Goal: Transaction & Acquisition: Purchase product/service

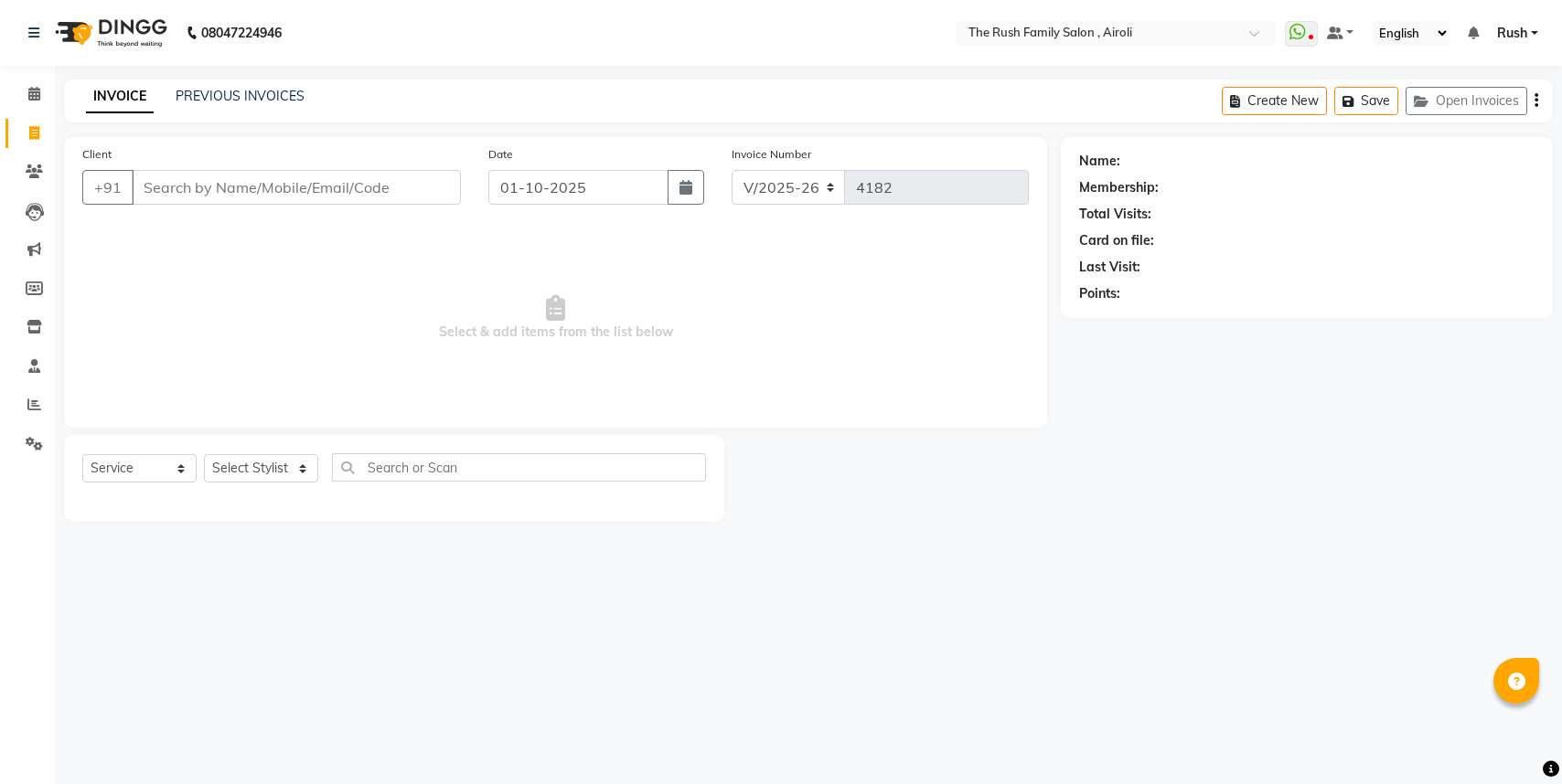
select select "5419"
select select "service"
click at [274, 86] on div "PREVIOUS INVOICES" at bounding box center [240, 96] width 129 height 19
drag, startPoint x: 260, startPoint y: 86, endPoint x: 172, endPoint y: 109, distance: 91.0
click at [249, 91] on div "PREVIOUS INVOICES" at bounding box center [240, 96] width 129 height 19
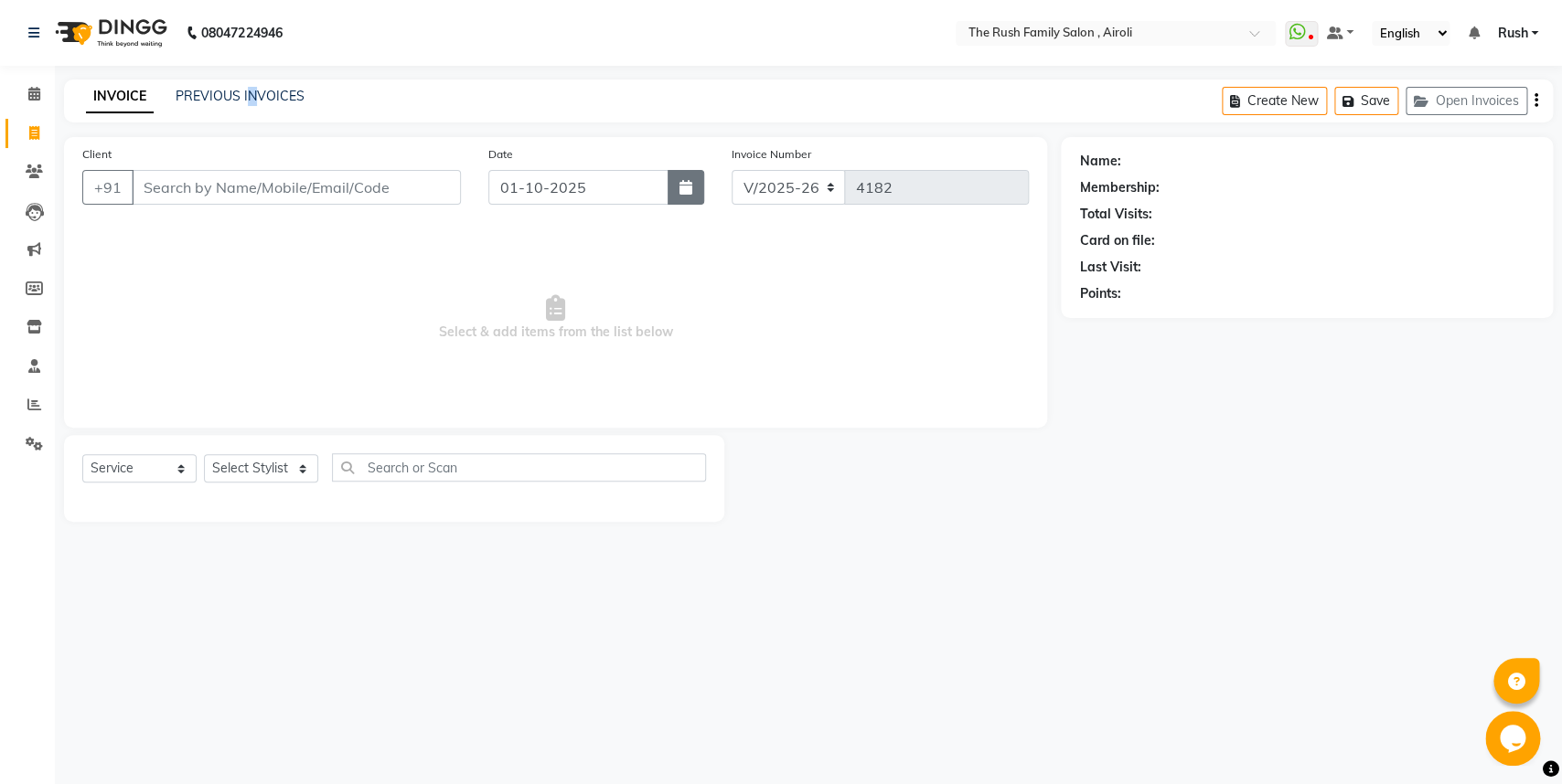
click at [678, 172] on button "button" at bounding box center [686, 187] width 37 height 35
select select "10"
select select "2025"
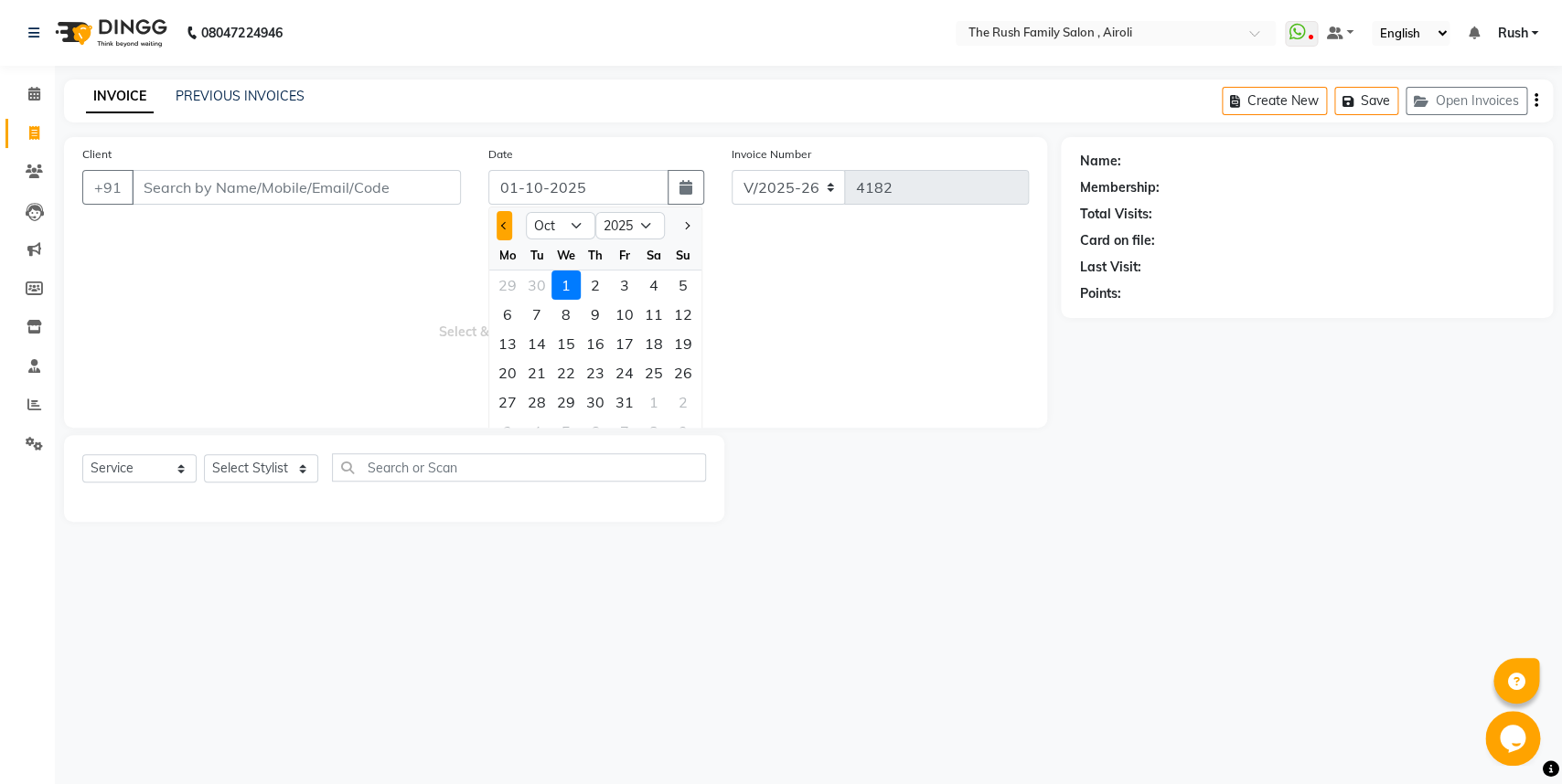
click at [501, 232] on button "Previous month" at bounding box center [505, 226] width 16 height 29
select select "9"
click at [543, 407] on div "30" at bounding box center [537, 402] width 29 height 29
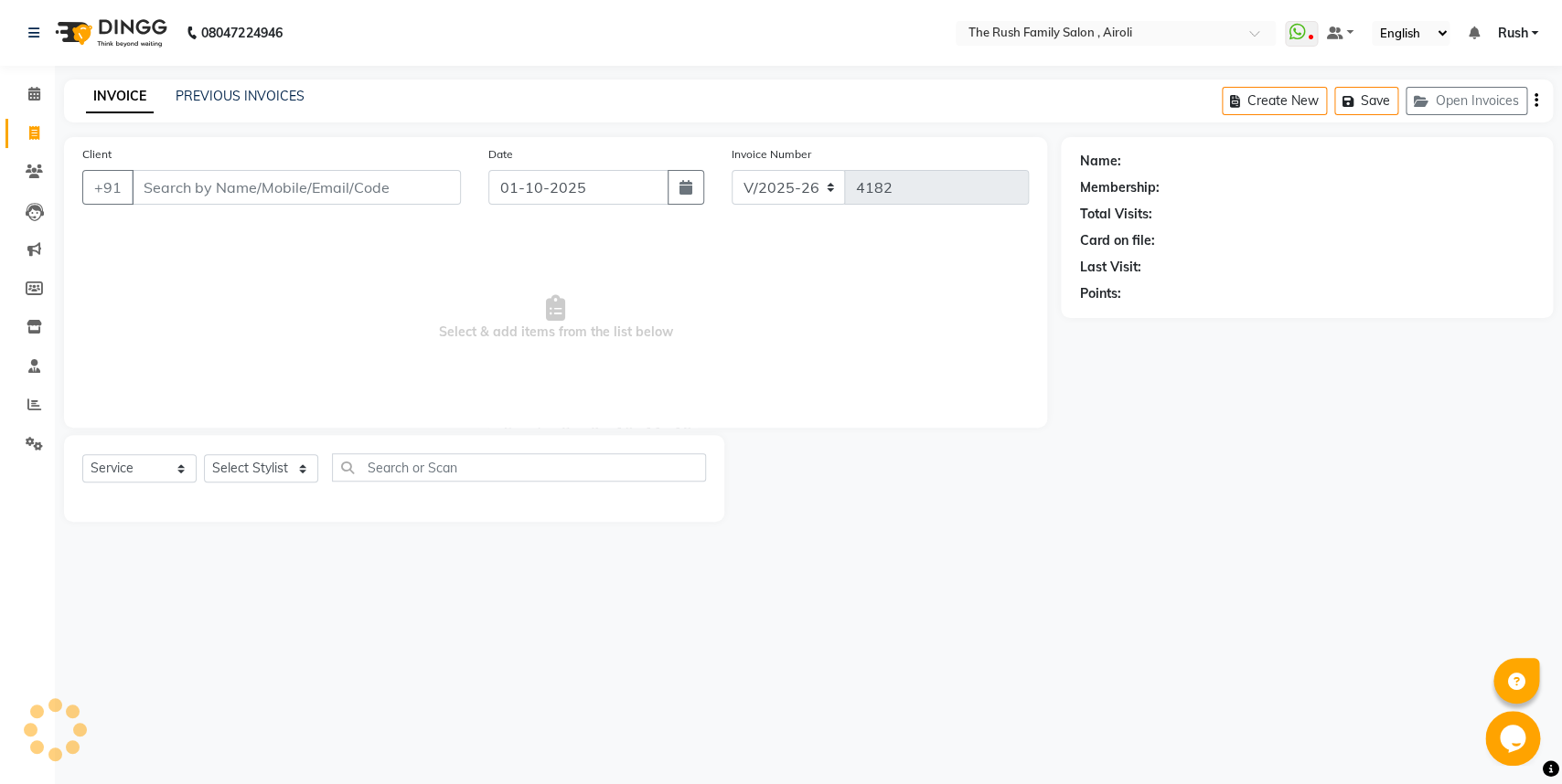
type input "[DATE]"
click at [160, 188] on input "Client" at bounding box center [296, 187] width 329 height 35
click at [160, 193] on input "Client" at bounding box center [296, 187] width 329 height 35
type input "7448247954"
click at [402, 182] on span "Add Client" at bounding box center [414, 187] width 72 height 18
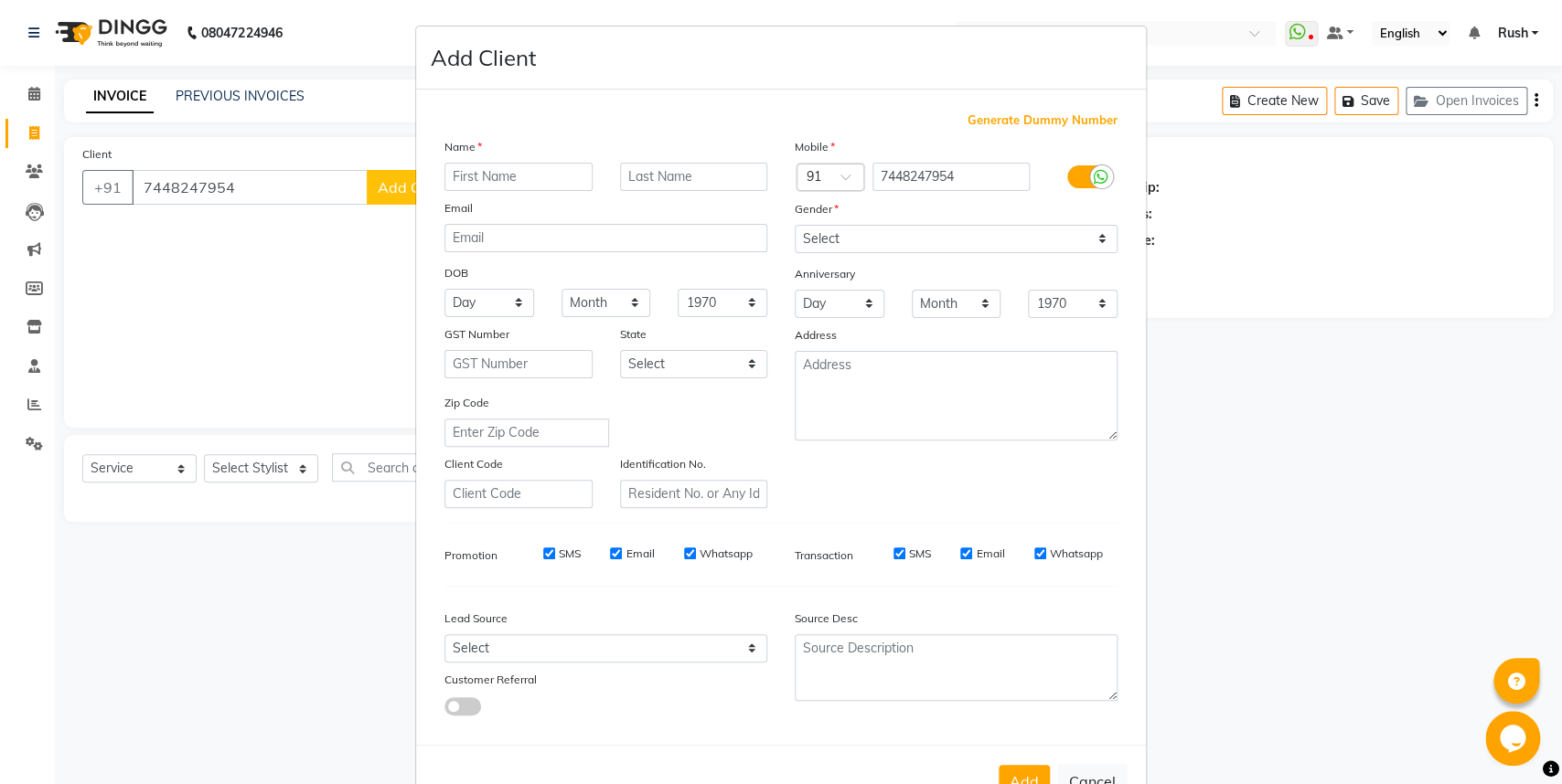
click at [455, 173] on input "text" at bounding box center [518, 177] width 149 height 28
type input "[PERSON_NAME]"
click at [632, 181] on input "text" at bounding box center [694, 177] width 149 height 28
type input "[PERSON_NAME]"
click at [445, 289] on select "Day 01 02 03 04 05 06 07 08 09 10 11 12 13 14 15 16 17 18 19 20 21 22 23 24 25 …" at bounding box center [489, 303] width 89 height 28
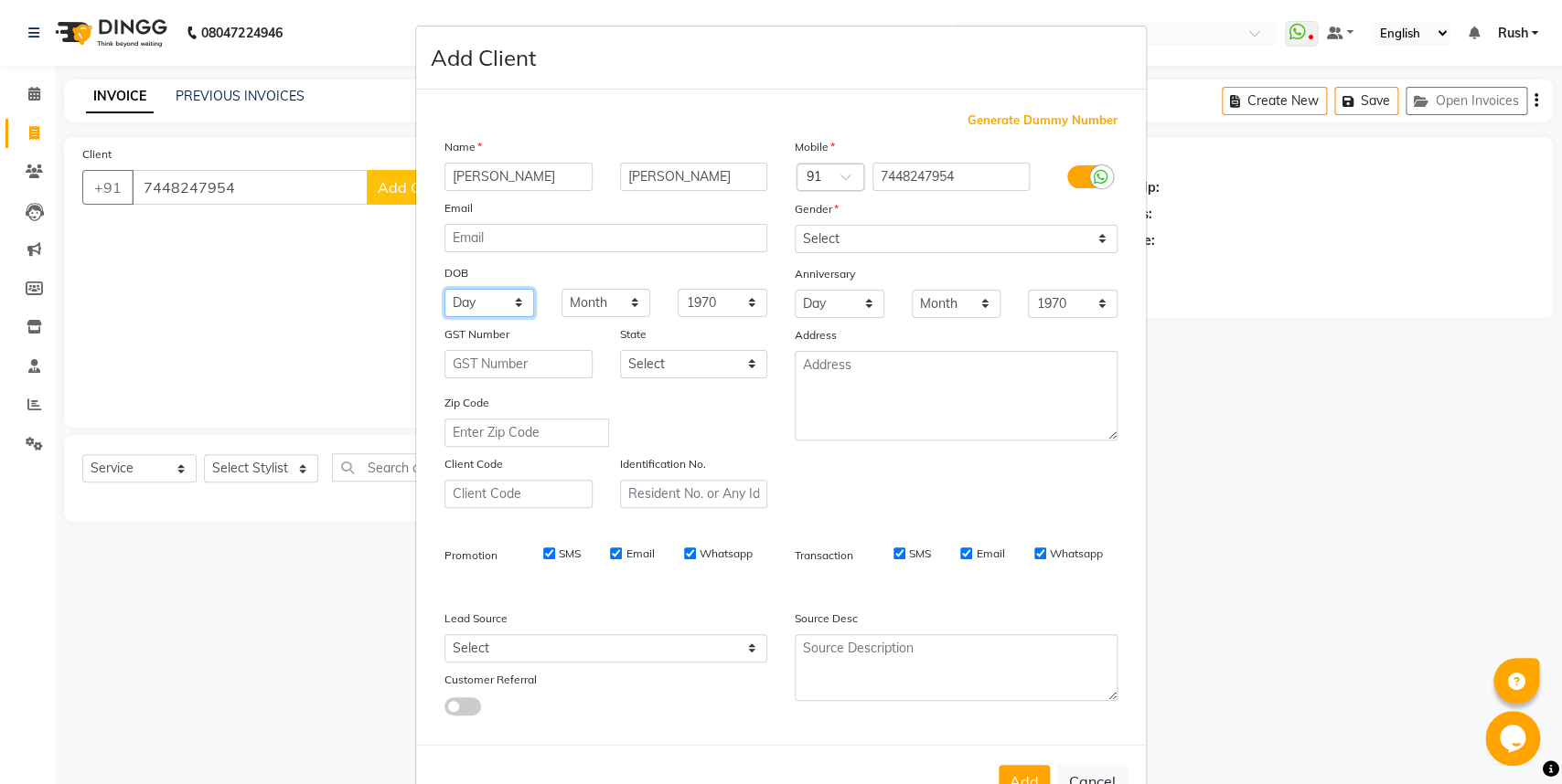
select select "25"
click option "25" at bounding box center [0, 0] width 0 height 0
click at [561, 289] on select "Month January February March April May June July August September October Novem…" at bounding box center [606, 303] width 89 height 28
select select "11"
click option "November" at bounding box center [0, 0] width 0 height 0
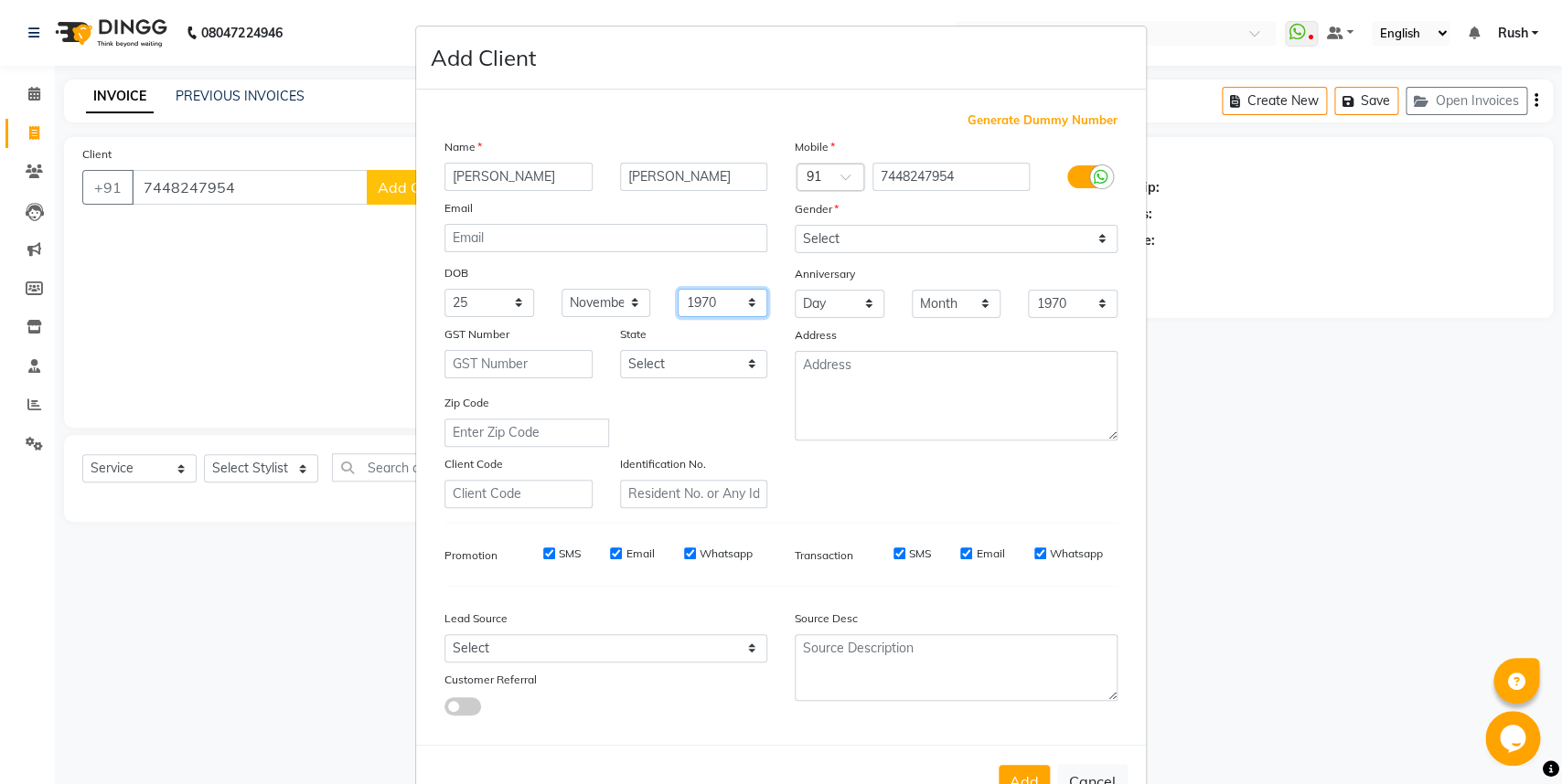
click at [678, 289] on select "1940 1941 1942 1943 1944 1945 1946 1947 1948 1949 1950 1951 1952 1953 1954 1955…" at bounding box center [722, 303] width 89 height 28
select select "1999"
click option "1999" at bounding box center [0, 0] width 0 height 0
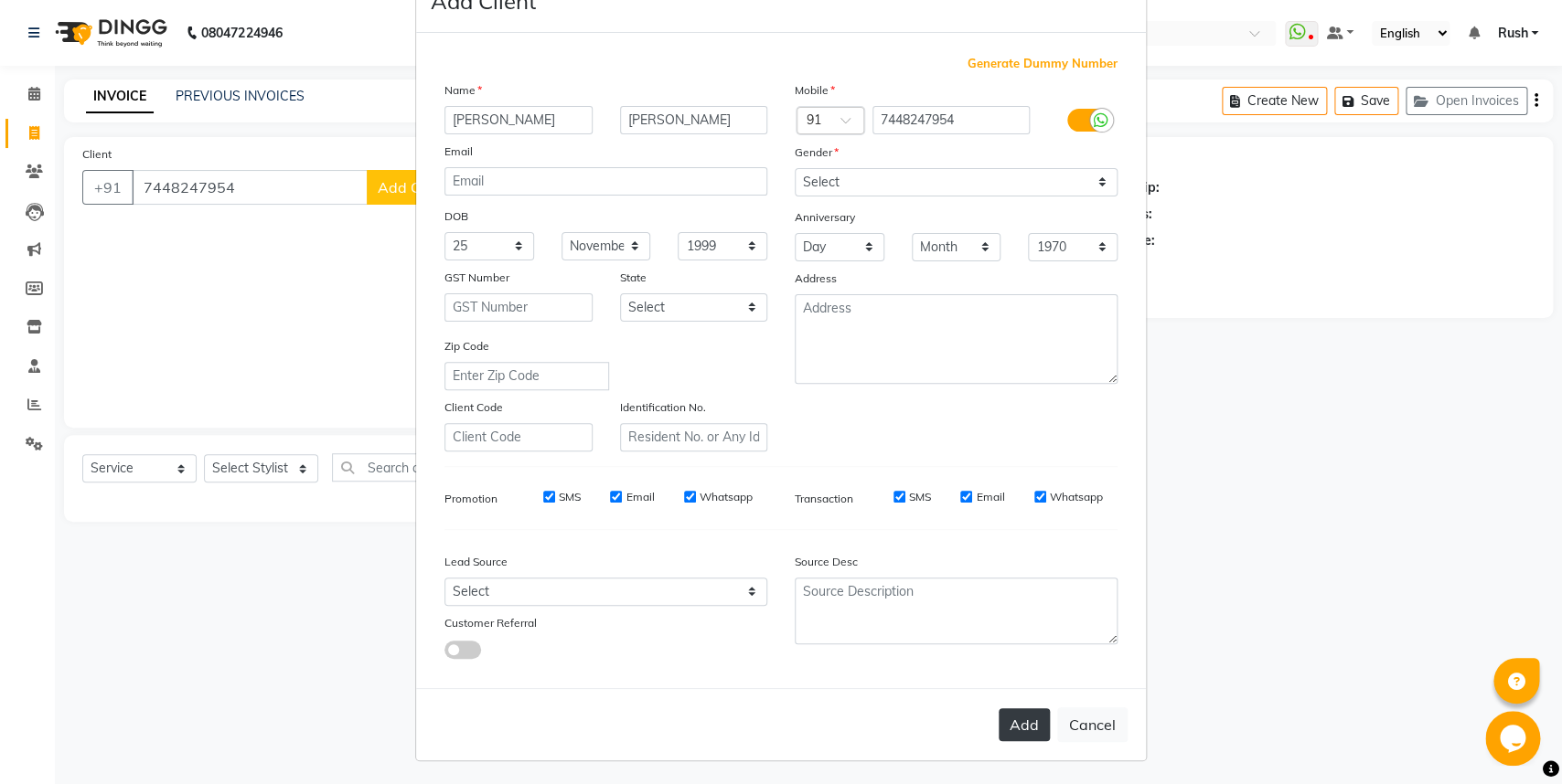
click at [1009, 720] on button "Add" at bounding box center [1024, 725] width 51 height 33
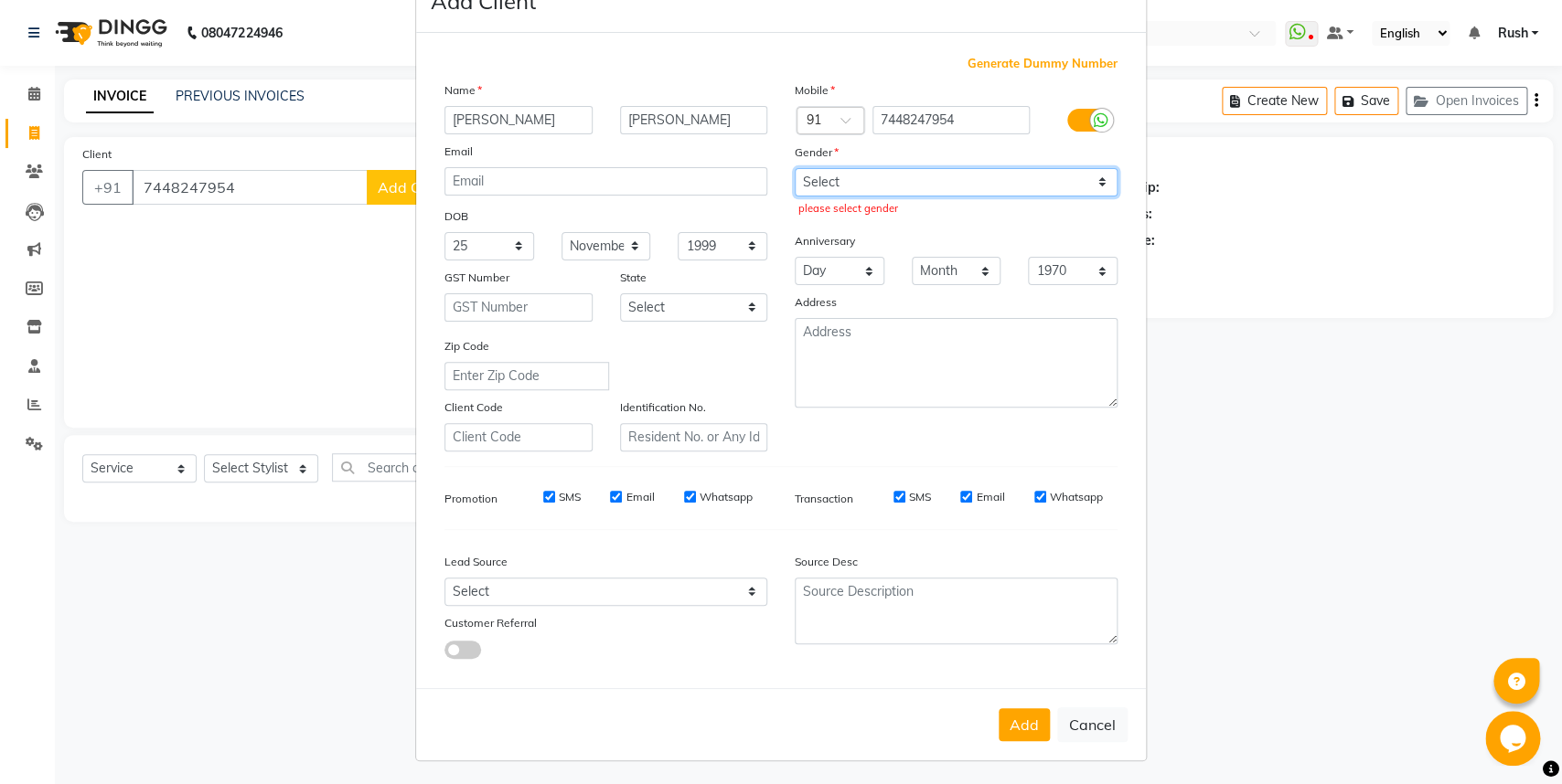
click at [795, 168] on select "Select [DEMOGRAPHIC_DATA] [DEMOGRAPHIC_DATA] Other Prefer Not To Say" at bounding box center [956, 181] width 323 height 28
select select "[DEMOGRAPHIC_DATA]"
click option "[DEMOGRAPHIC_DATA]" at bounding box center [0, 0] width 0 height 0
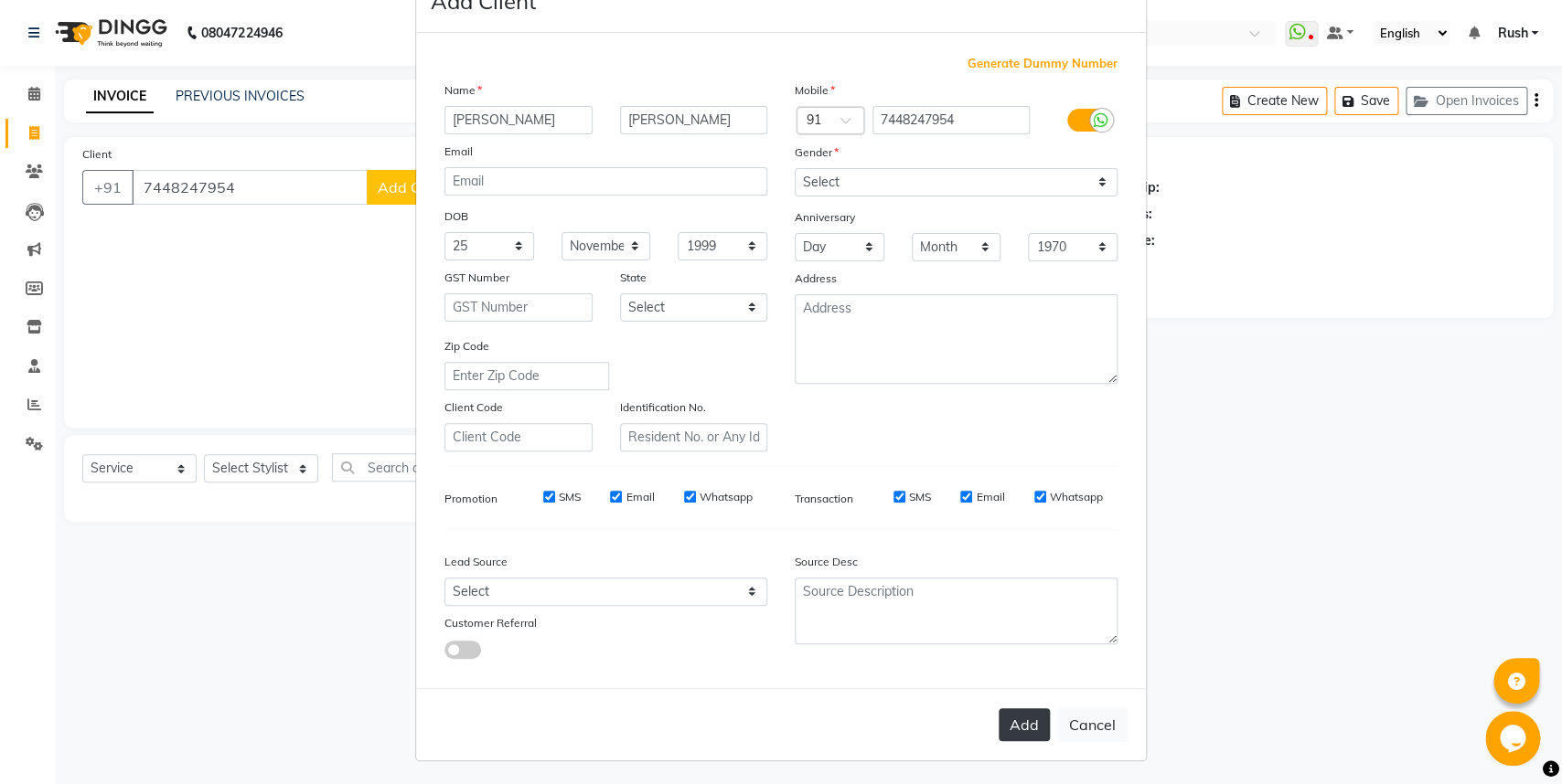
click at [1022, 722] on button "Add" at bounding box center [1024, 725] width 51 height 33
select select
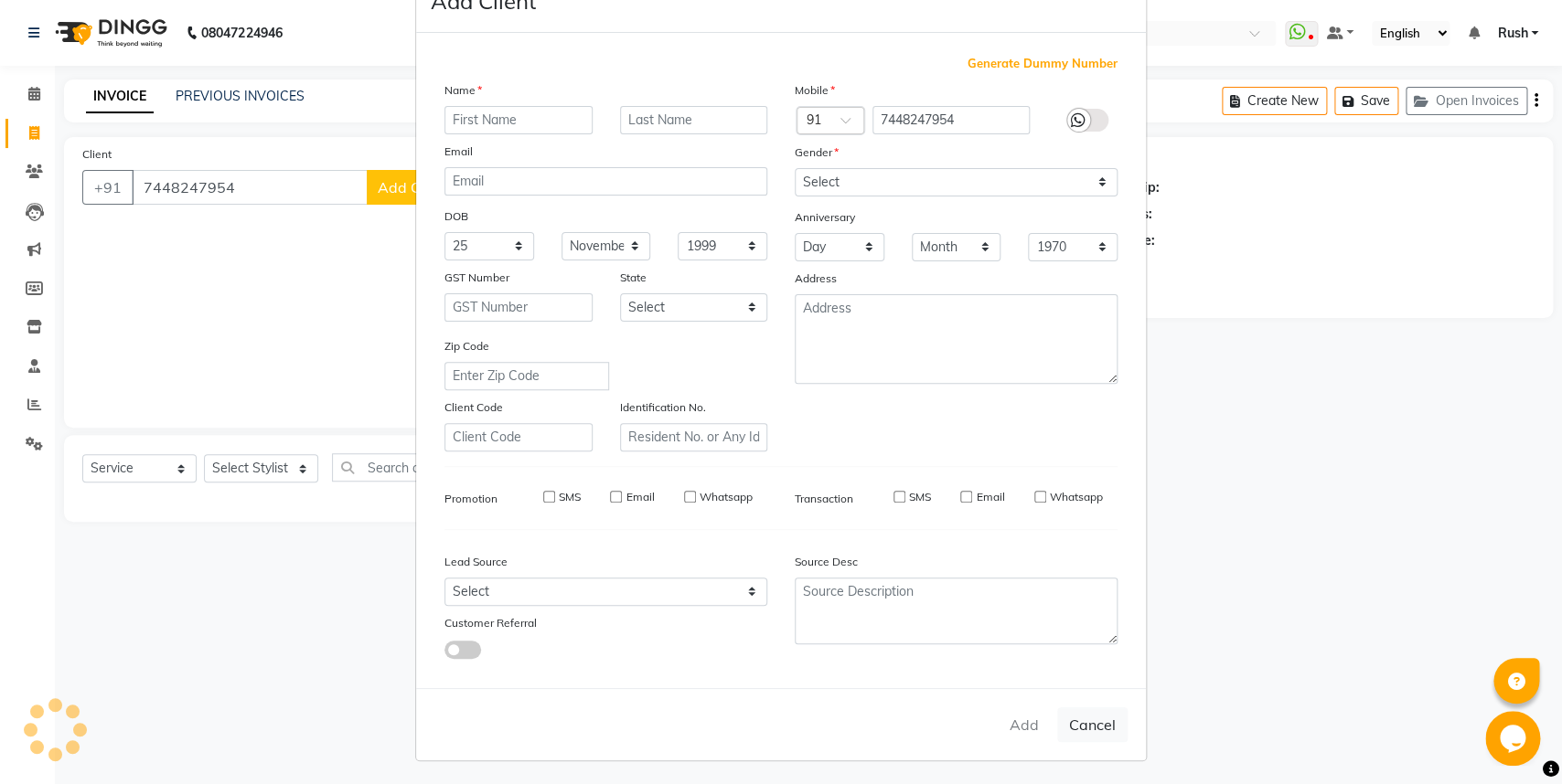
select select
checkbox input "false"
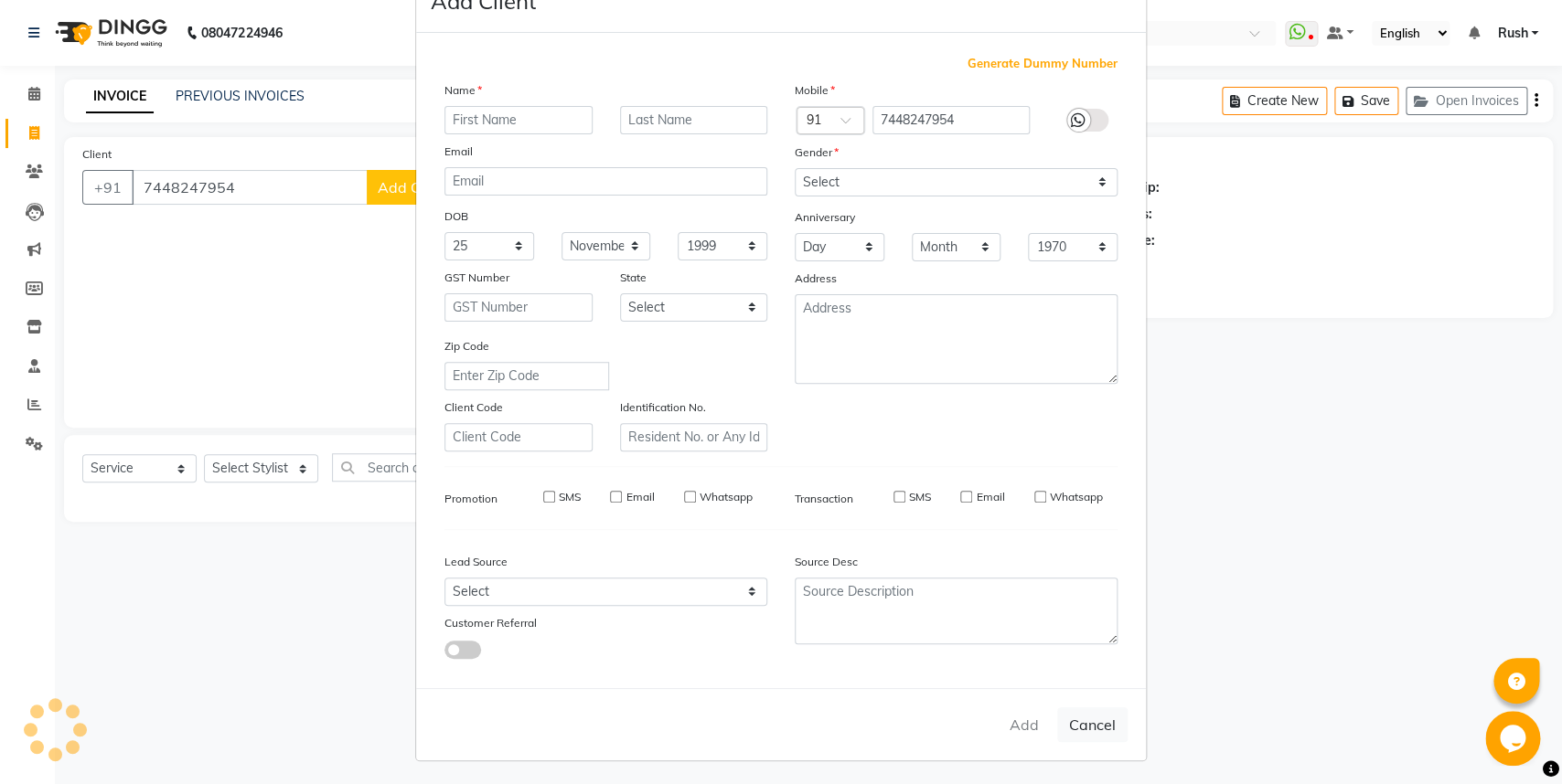
checkbox input "false"
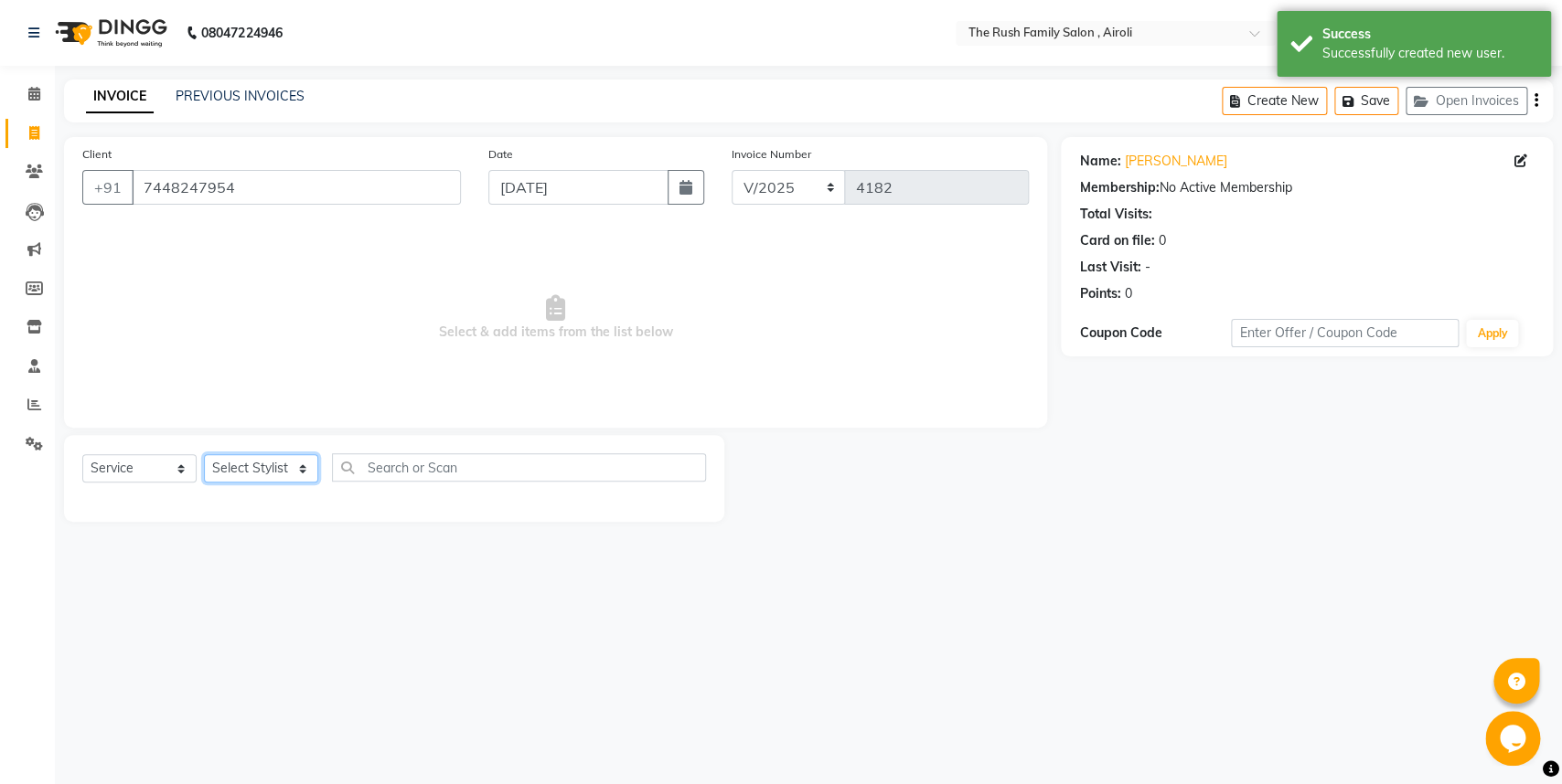
click at [204, 454] on select "Select Stylist [PERSON_NAME] [PERSON_NAME] Danish D.C Guddi [PERSON_NAME] [PERS…" at bounding box center [261, 468] width 115 height 28
select select "42200"
click option "mumtaz" at bounding box center [0, 0] width 0 height 0
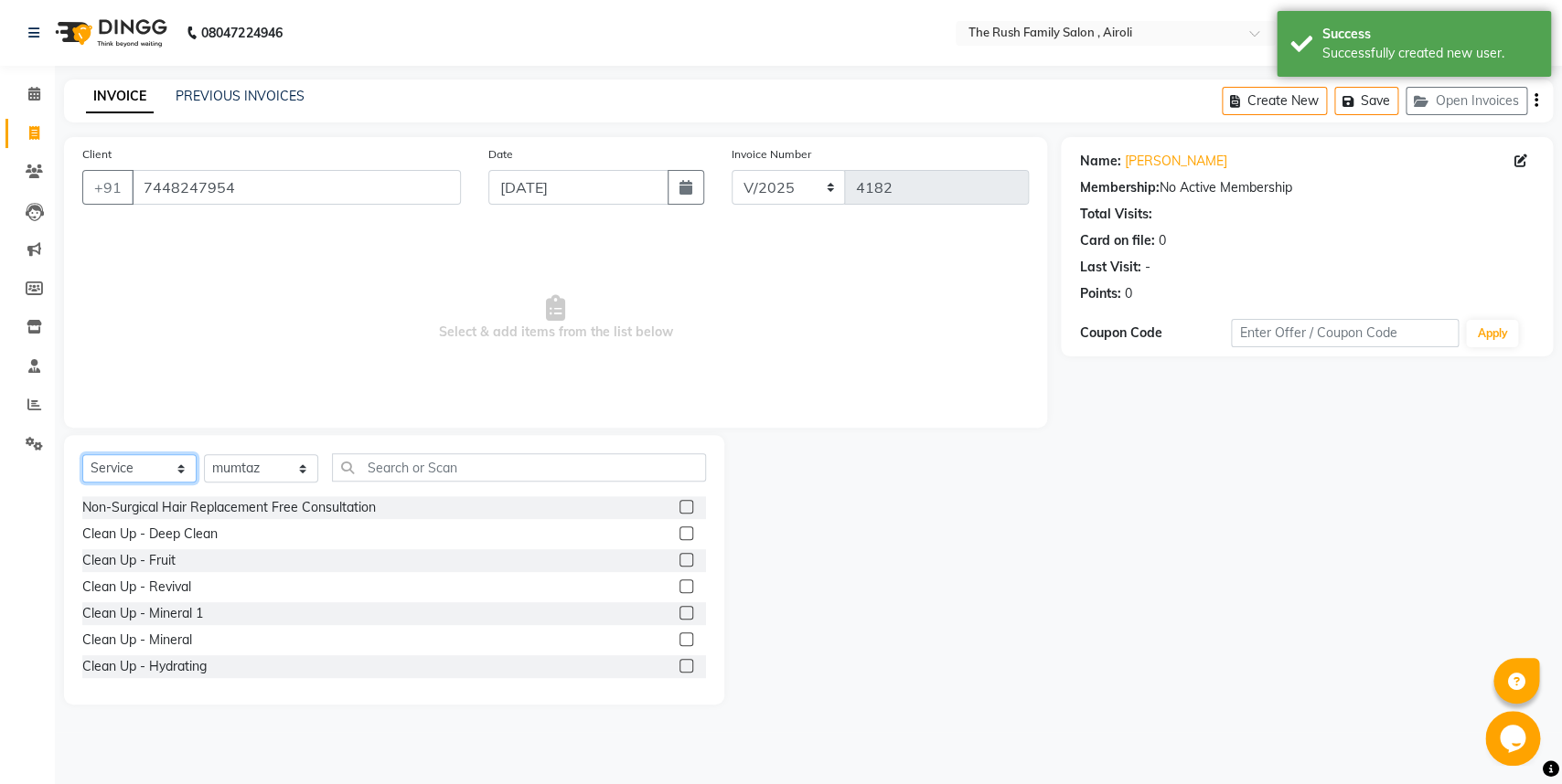
click at [83, 454] on select "Select Service Product Membership Package Voucher Prepaid Gift Card" at bounding box center [140, 468] width 115 height 28
click option "Membership" at bounding box center [0, 0] width 0 height 0
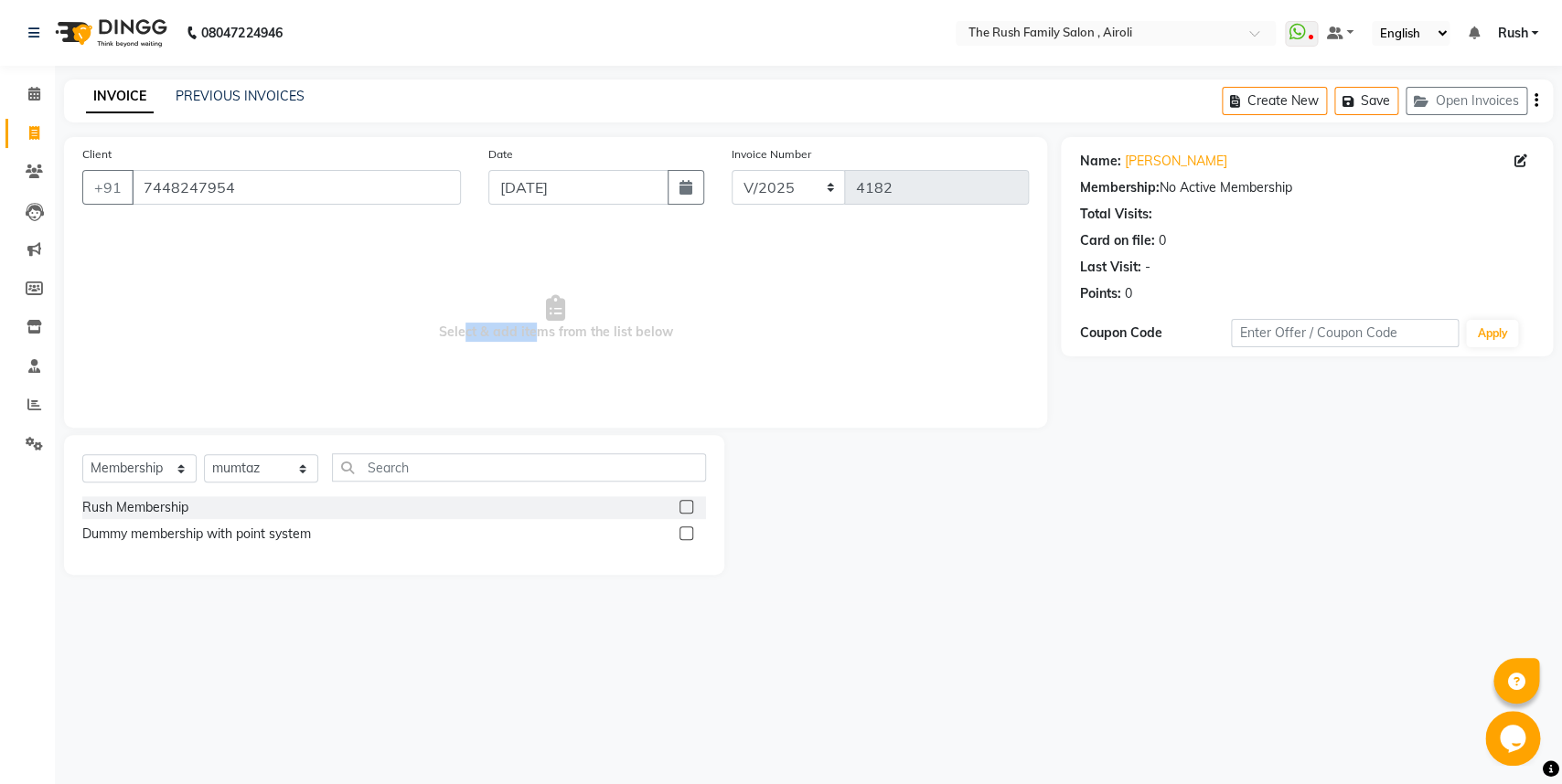
drag, startPoint x: 458, startPoint y: 403, endPoint x: 529, endPoint y: 356, distance: 85.1
click at [529, 356] on span "Select & add items from the list below" at bounding box center [555, 318] width 947 height 182
click at [864, 323] on span "Select & add items from the list below" at bounding box center [555, 318] width 947 height 182
click at [685, 533] on label at bounding box center [686, 534] width 14 height 14
click at [685, 533] on input "checkbox" at bounding box center [685, 534] width 12 height 12
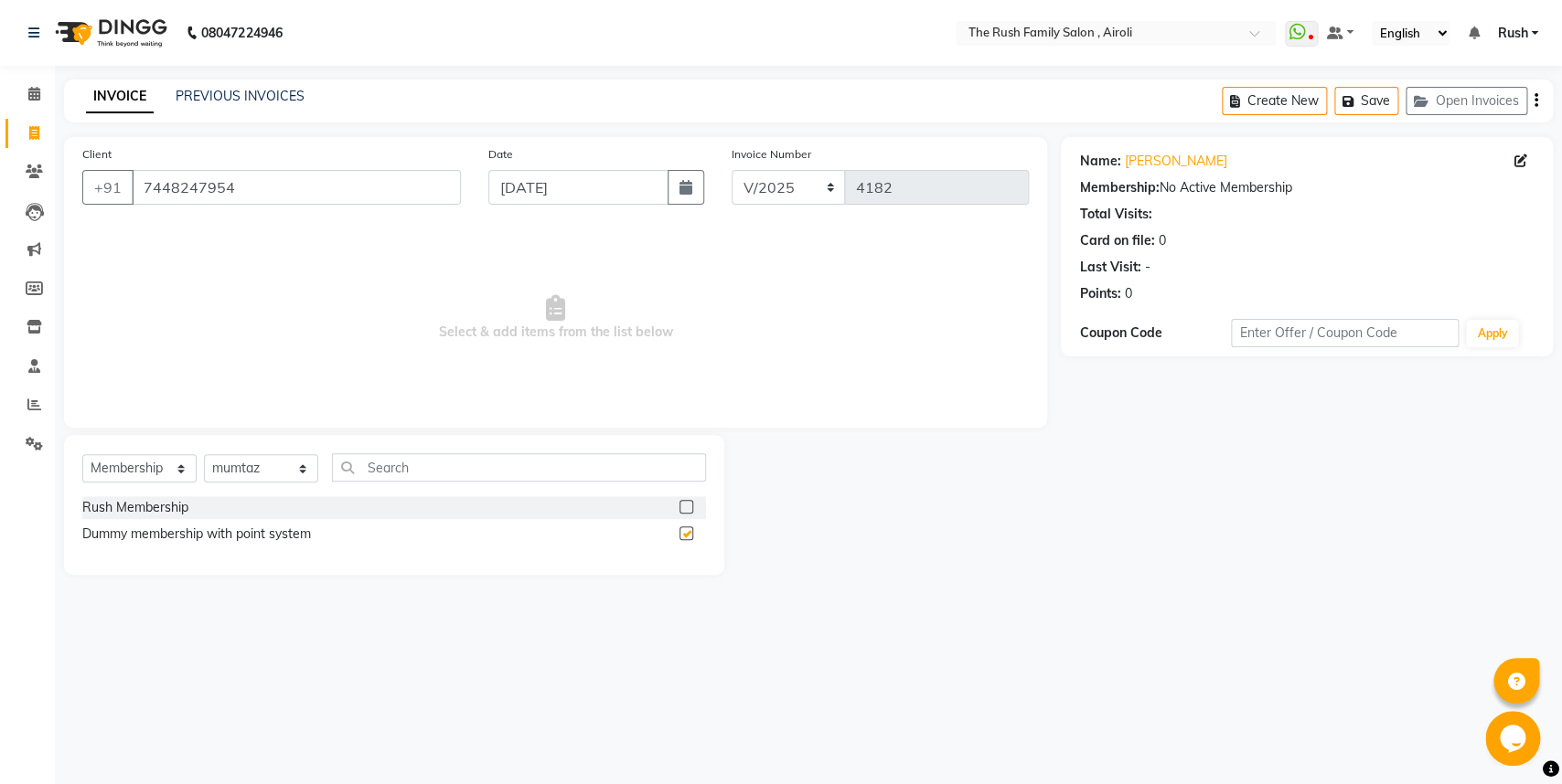
select select "select"
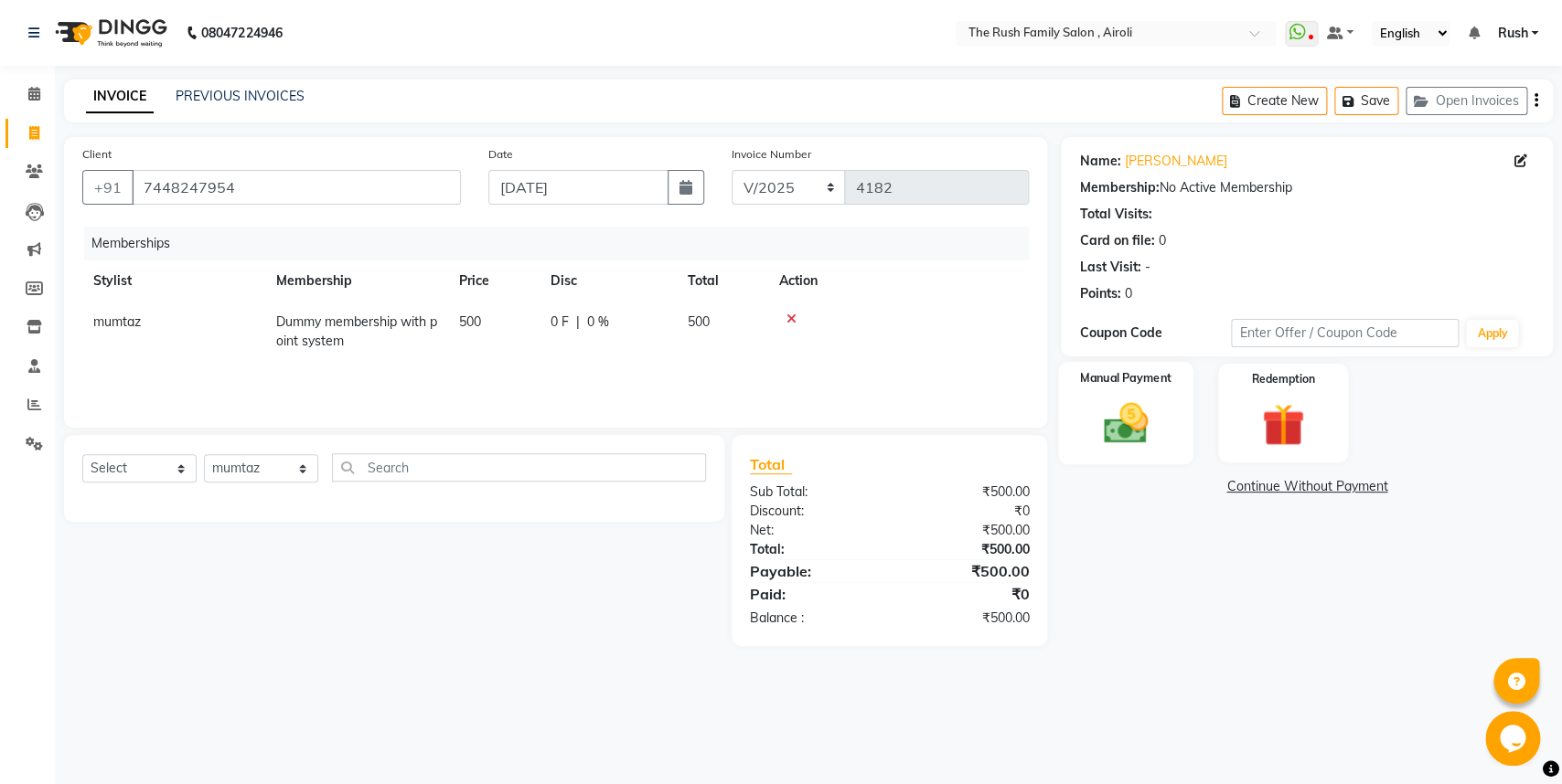
click at [1127, 419] on img at bounding box center [1126, 423] width 72 height 51
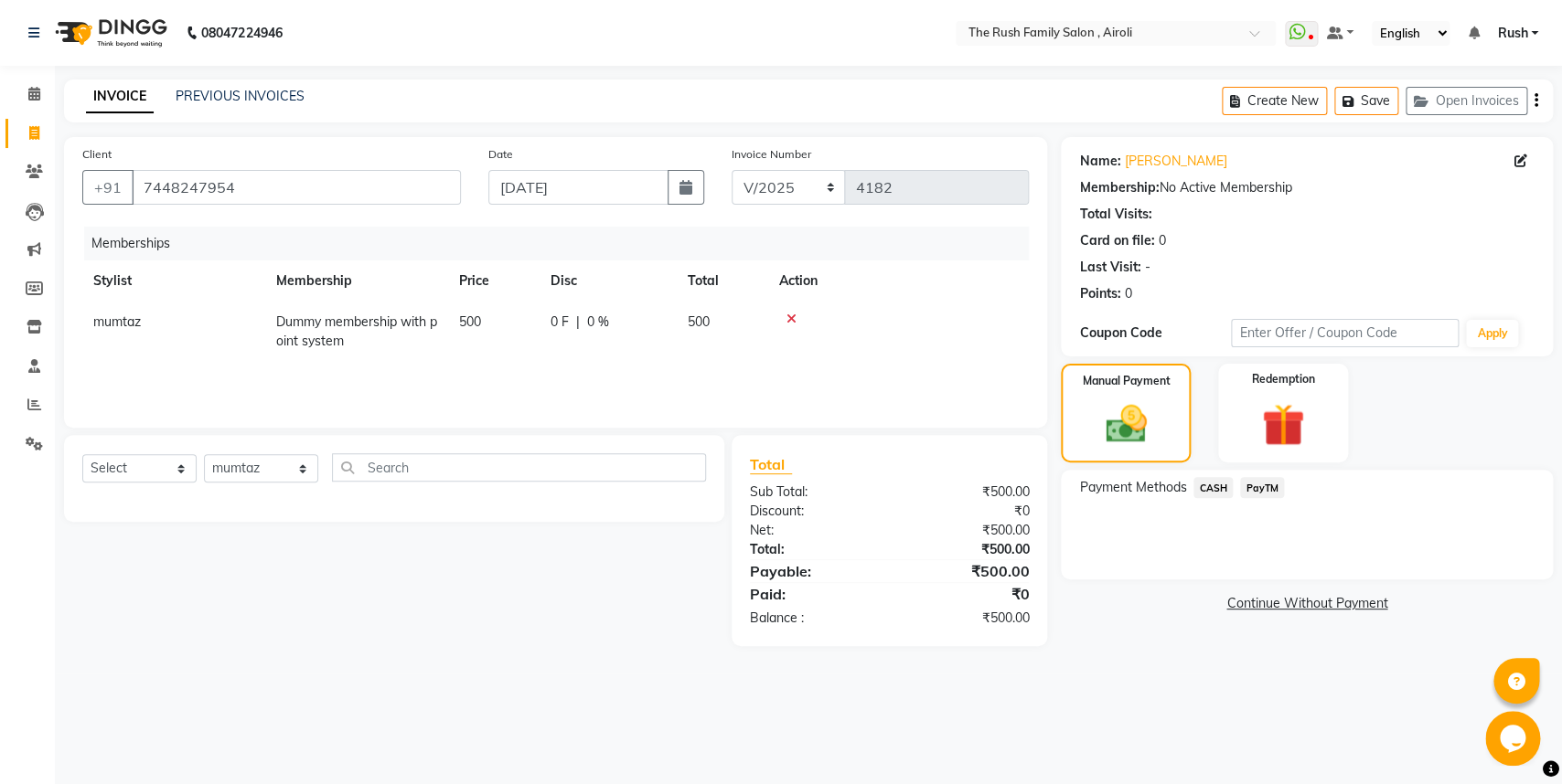
click at [1253, 482] on span "PayTM" at bounding box center [1261, 488] width 44 height 21
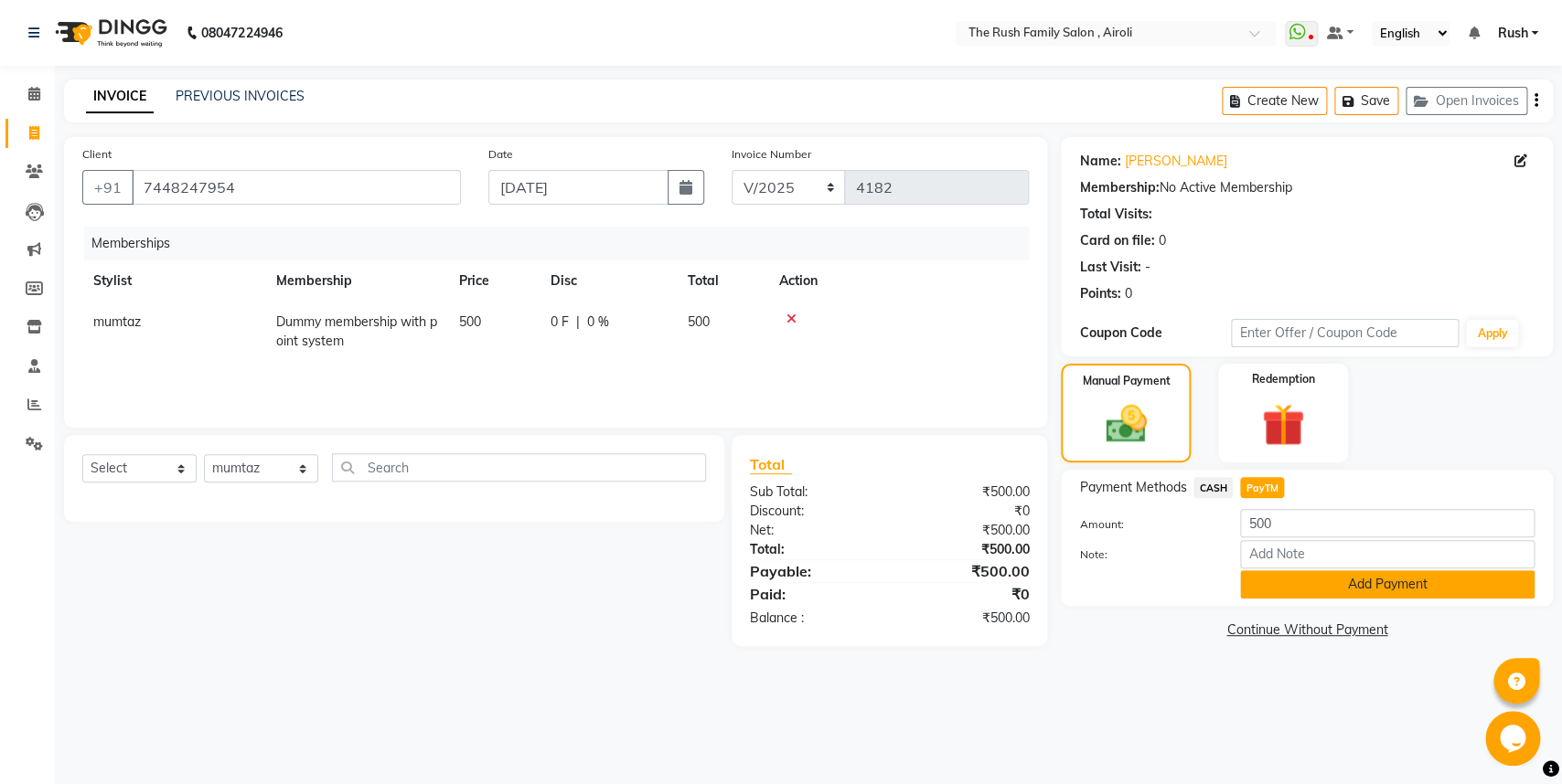
click at [1311, 581] on button "Add Payment" at bounding box center [1386, 584] width 294 height 28
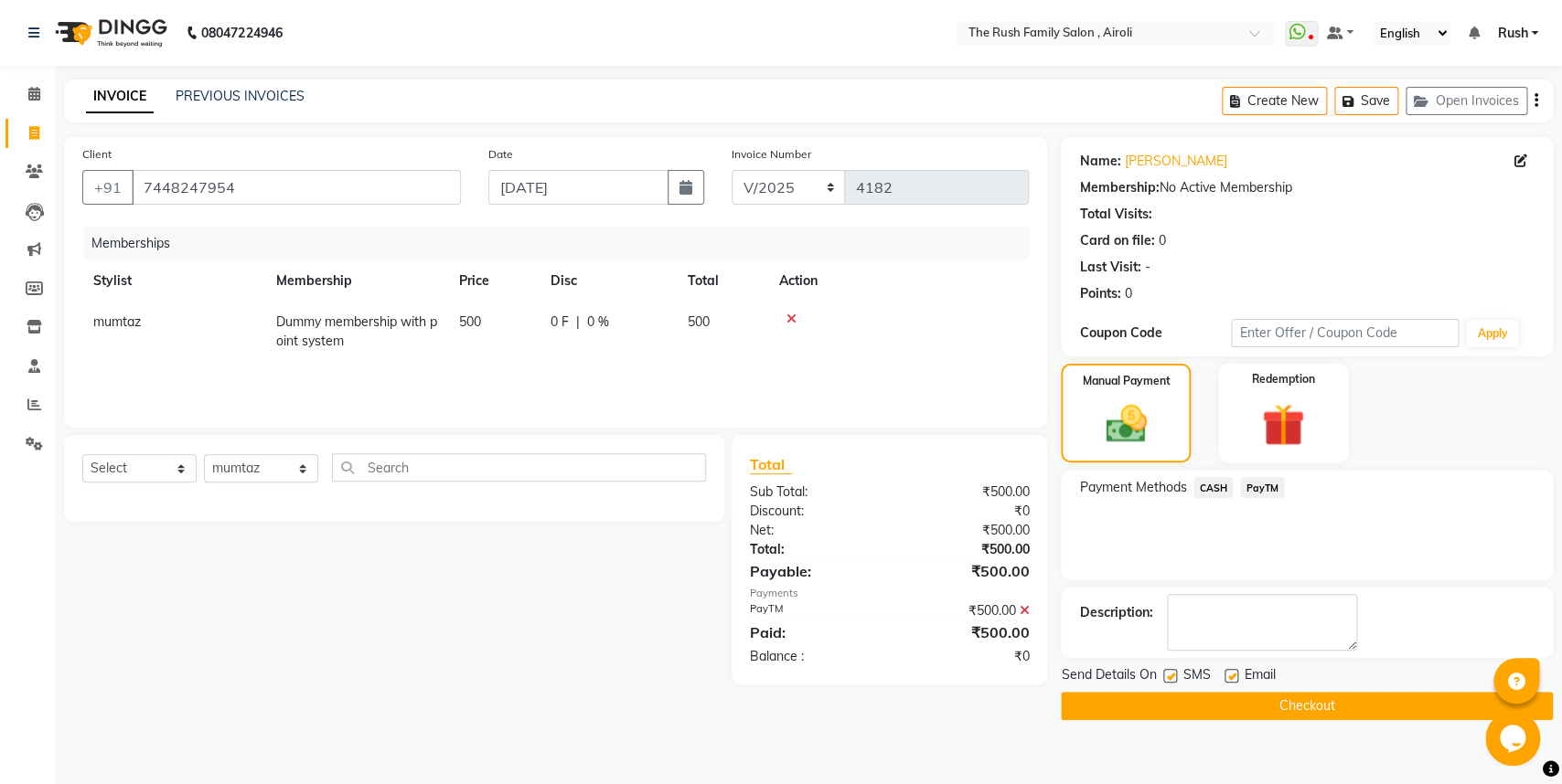
click at [1167, 672] on label at bounding box center [1170, 676] width 14 height 14
click at [1167, 672] on input "checkbox" at bounding box center [1169, 676] width 12 height 12
checkbox input "false"
click at [1233, 680] on label at bounding box center [1231, 676] width 14 height 14
click at [1233, 680] on input "checkbox" at bounding box center [1230, 676] width 12 height 12
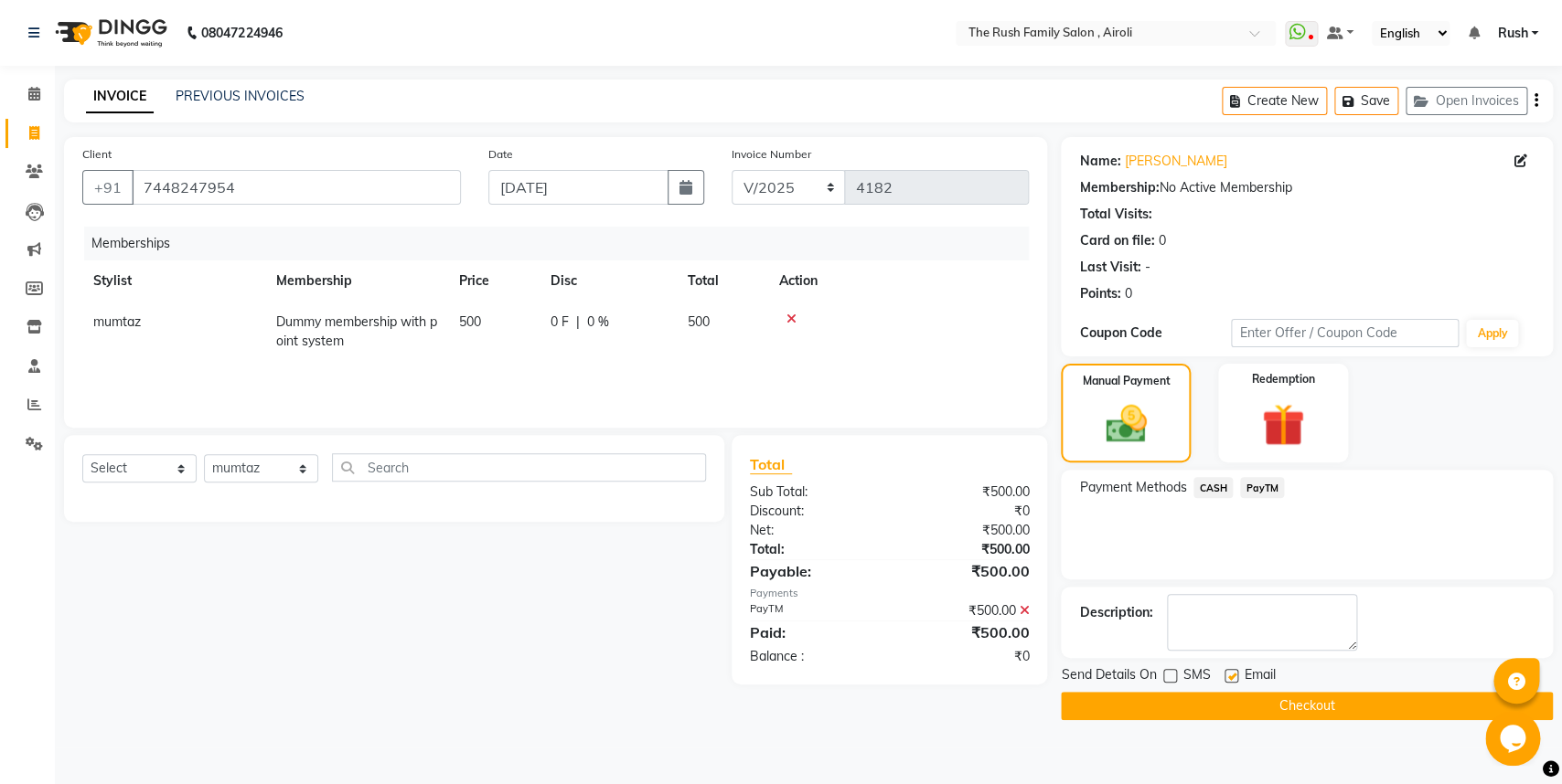
checkbox input "false"
click at [1172, 676] on label at bounding box center [1170, 676] width 14 height 14
click at [1172, 676] on input "checkbox" at bounding box center [1169, 676] width 12 height 12
checkbox input "true"
click at [1233, 680] on label at bounding box center [1231, 676] width 14 height 14
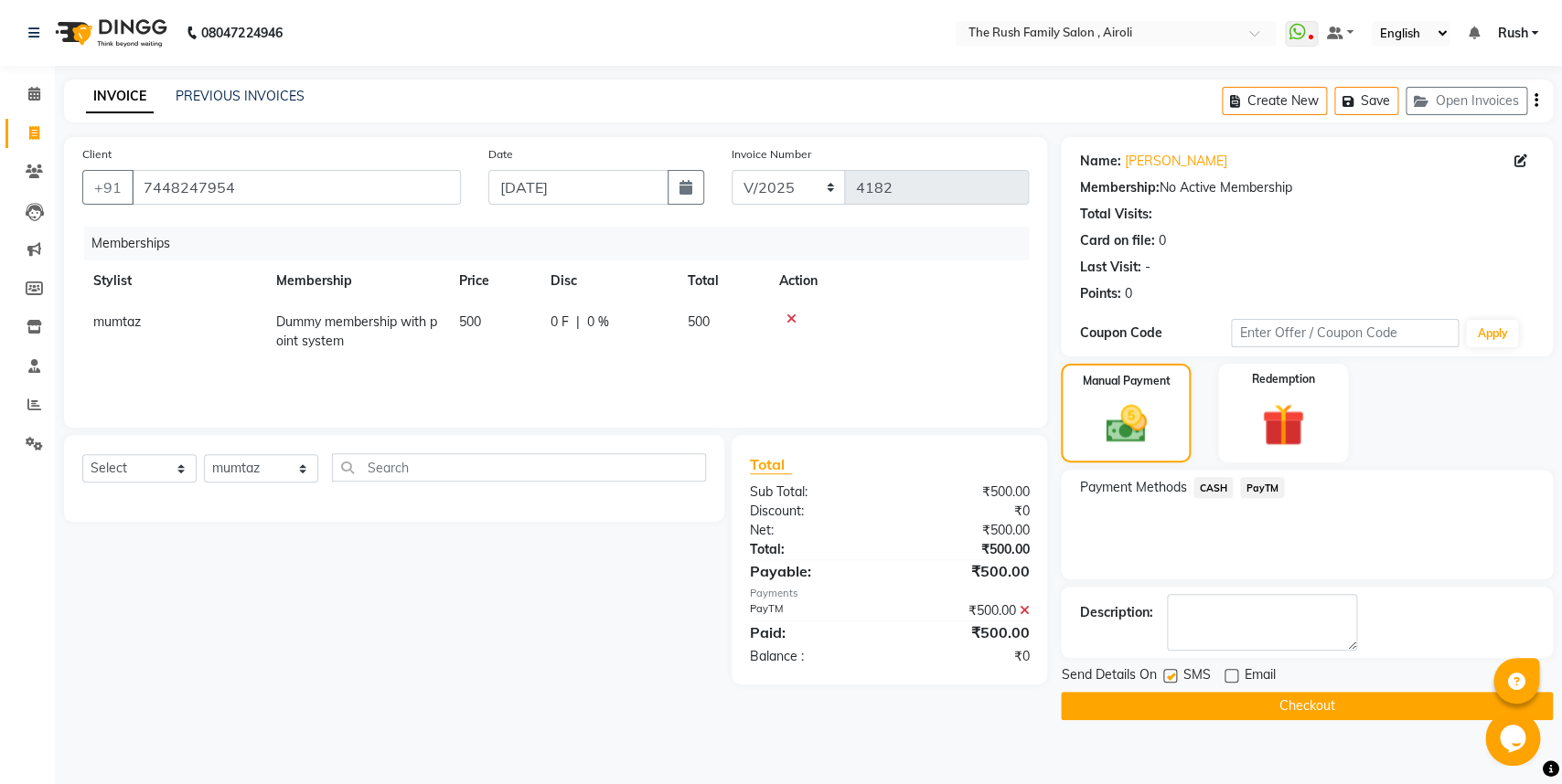
click at [1233, 680] on input "checkbox" at bounding box center [1230, 676] width 12 height 12
checkbox input "true"
click at [1204, 706] on button "Checkout" at bounding box center [1307, 705] width 492 height 28
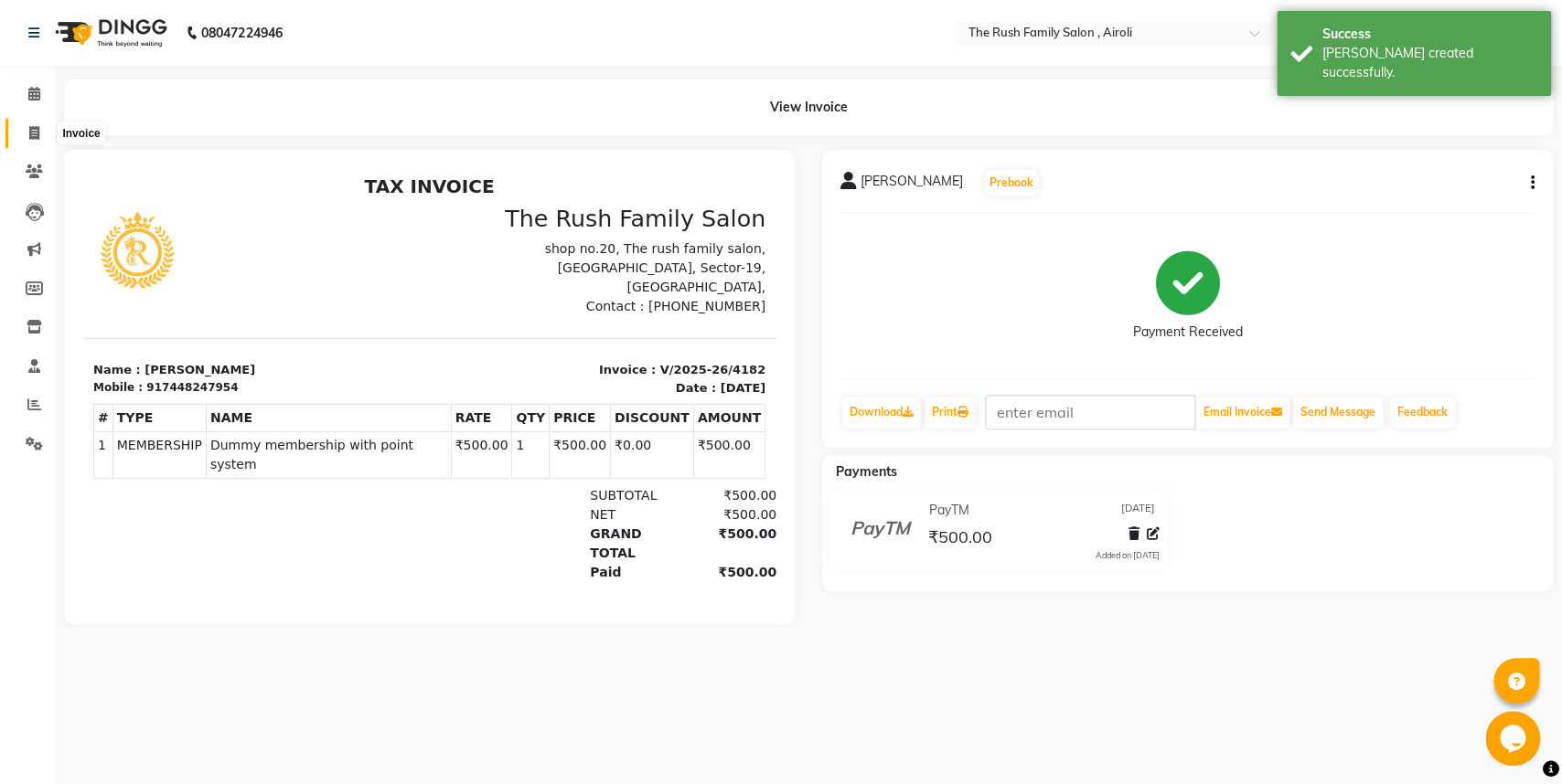
click at [37, 127] on icon at bounding box center [34, 133] width 10 height 14
select select "5419"
select select "service"
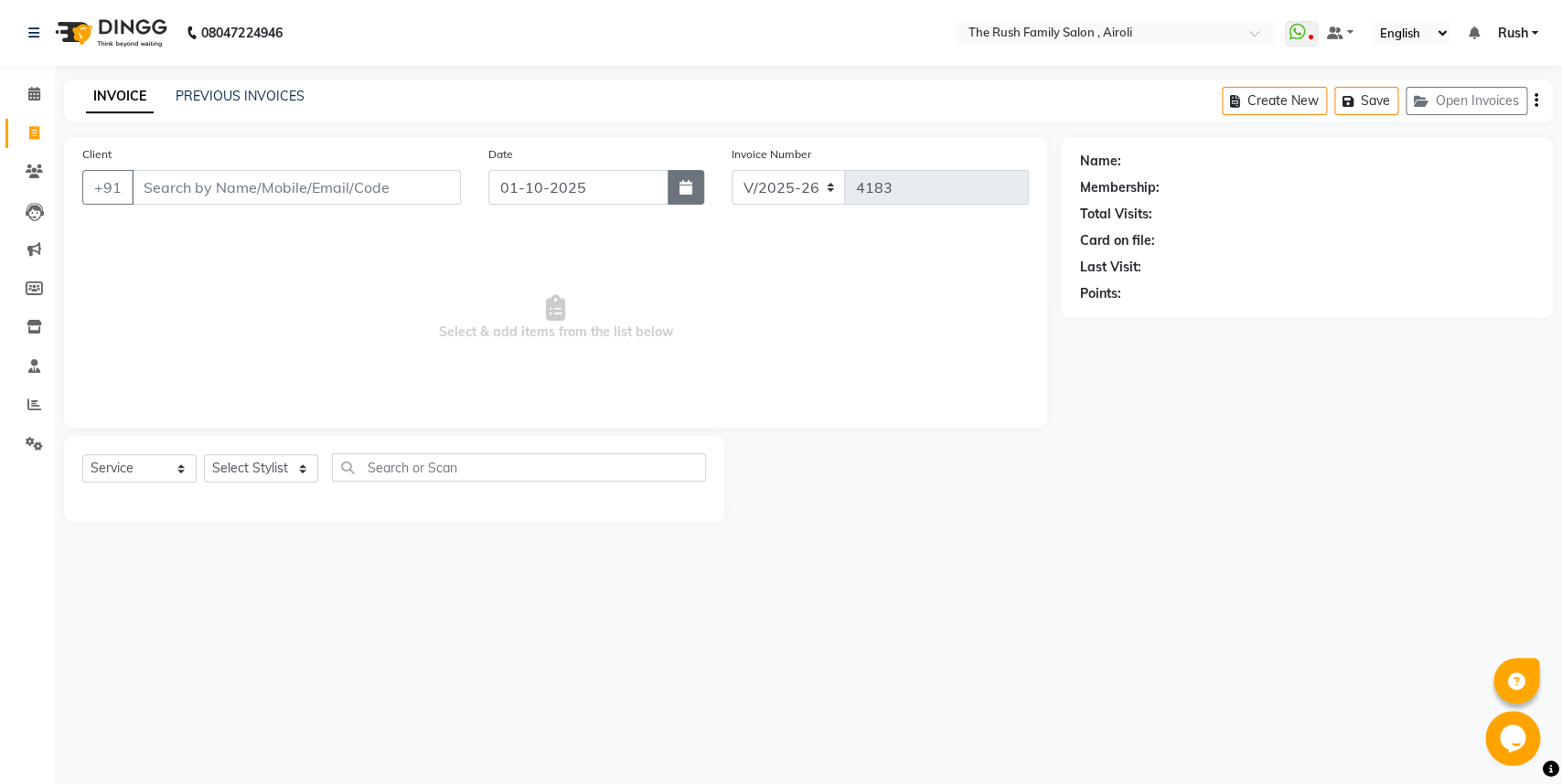
click at [686, 179] on button "button" at bounding box center [686, 187] width 37 height 35
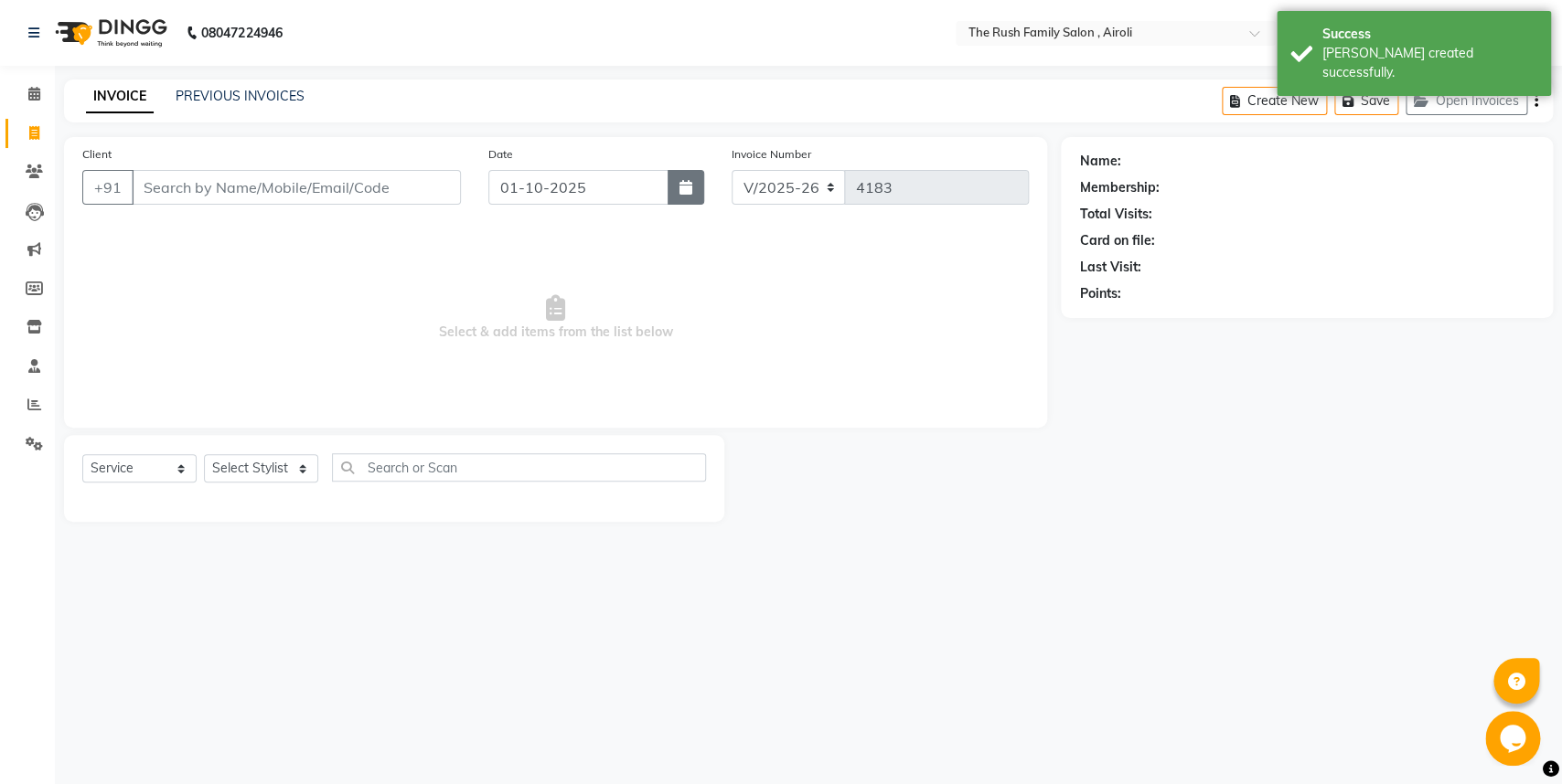
select select "10"
select select "2025"
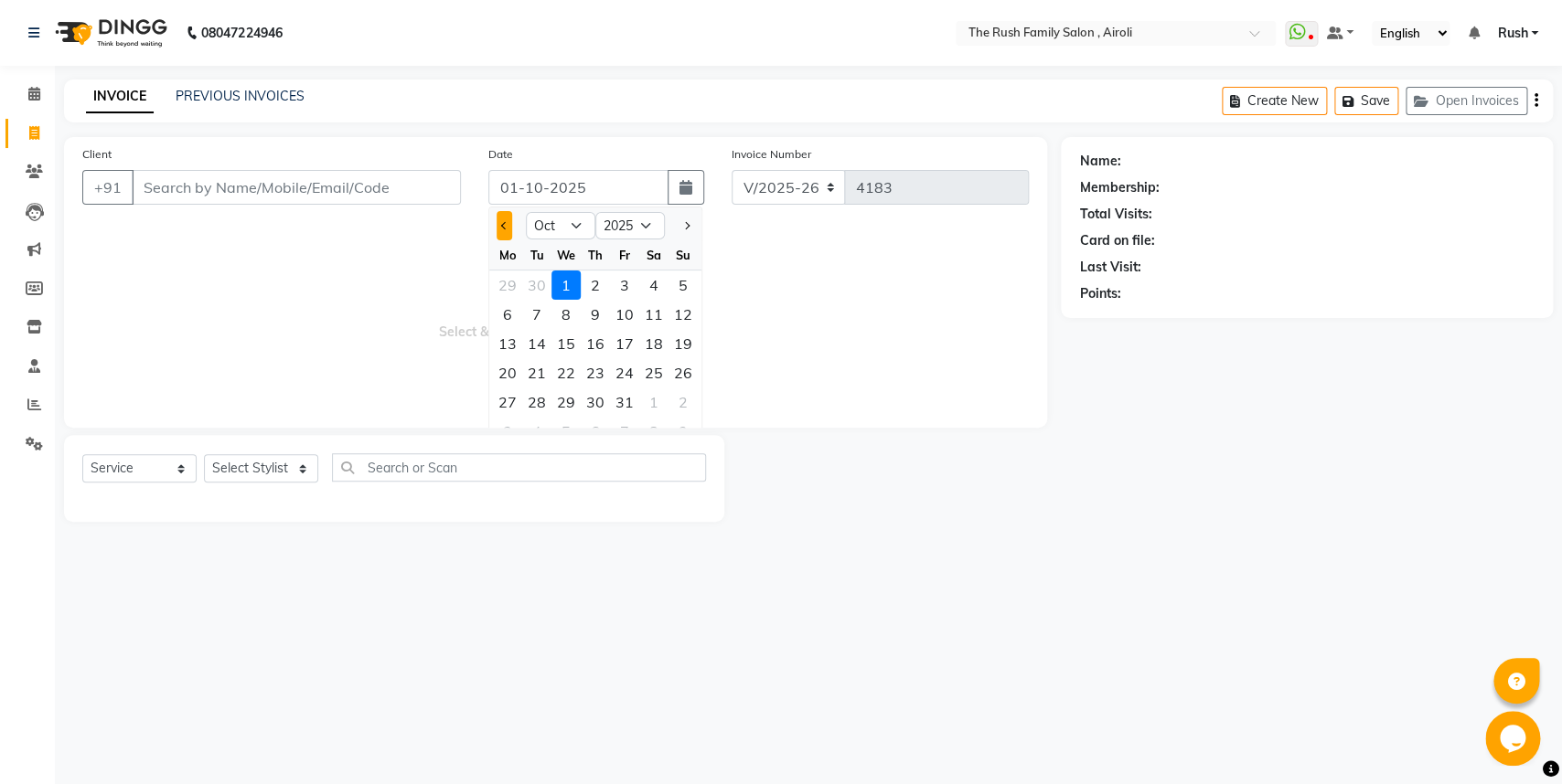
click at [504, 225] on span "Previous month" at bounding box center [505, 226] width 8 height 8
select select "9"
click at [534, 399] on div "30" at bounding box center [537, 402] width 29 height 29
type input "[DATE]"
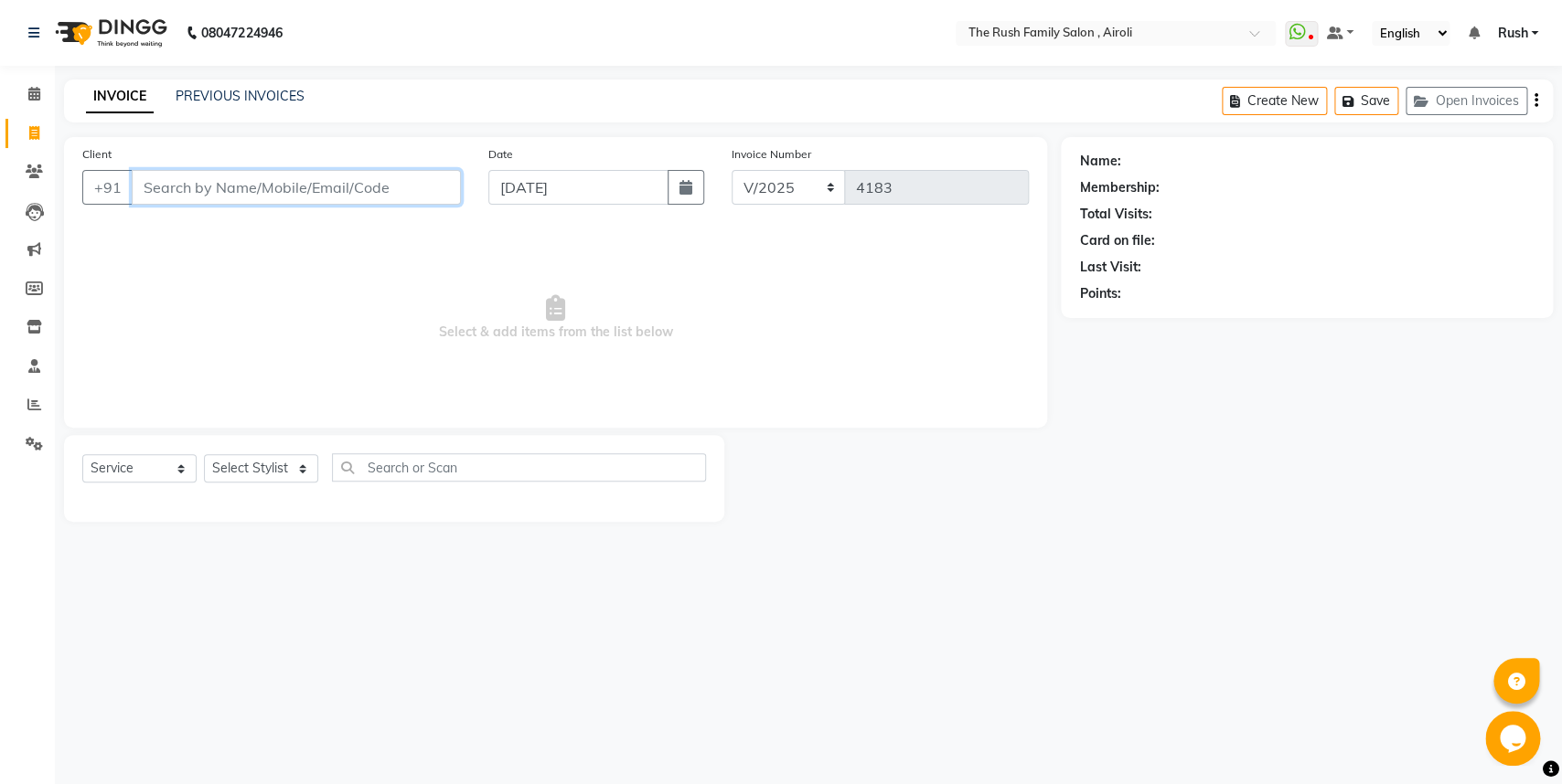
click at [173, 185] on input "Client" at bounding box center [296, 187] width 329 height 35
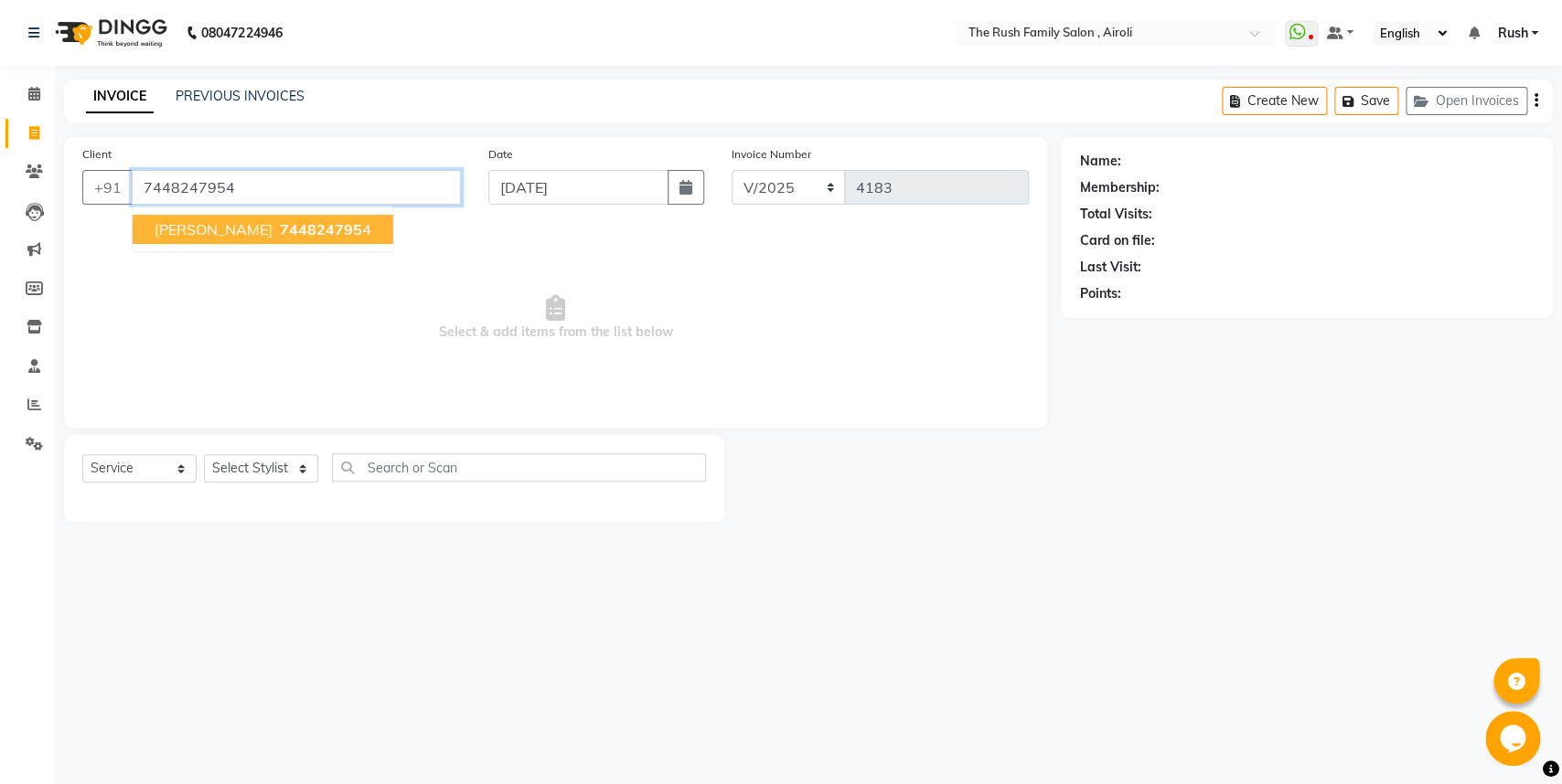
type input "7448247954"
select select "1: Object"
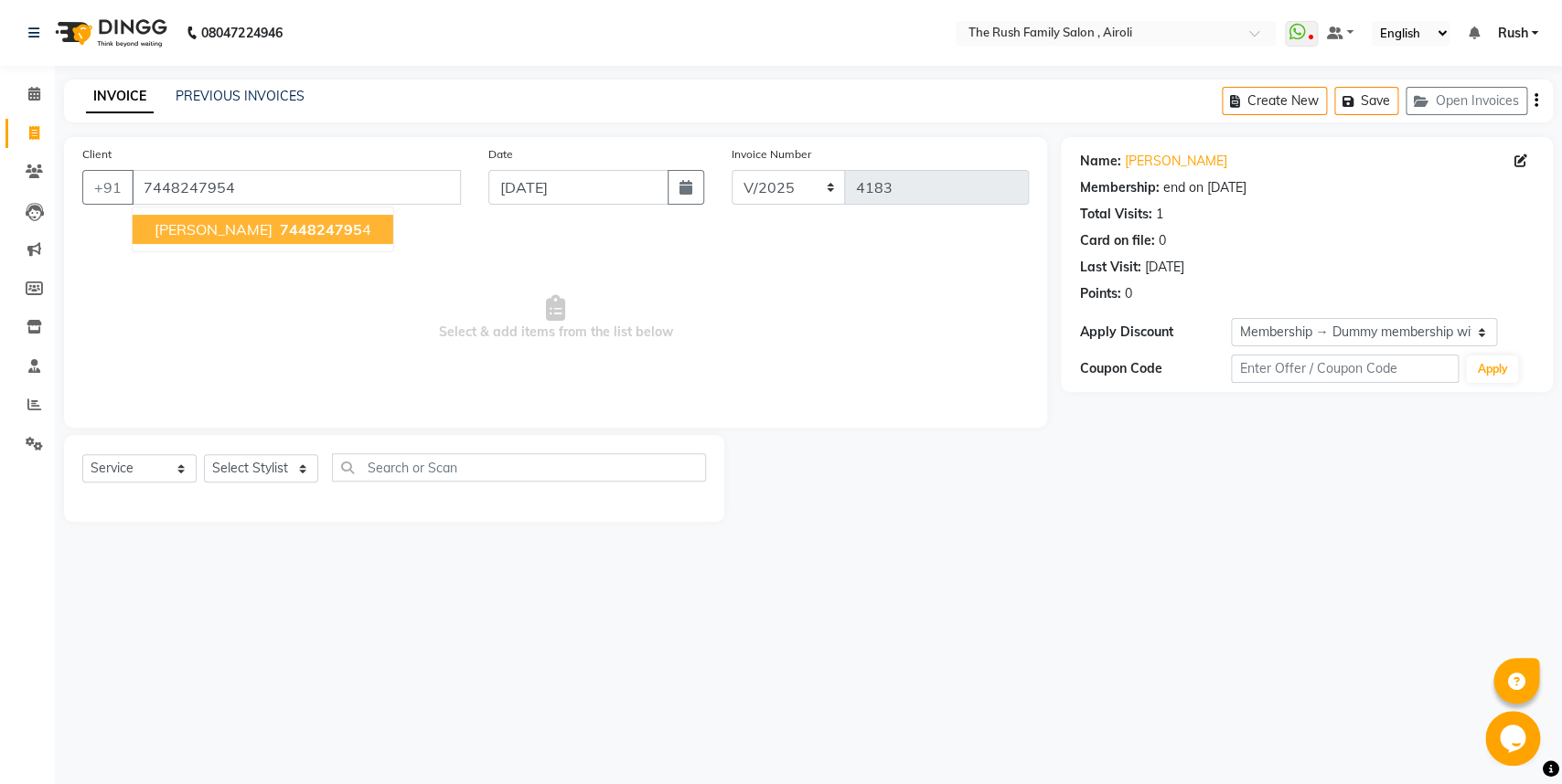
click at [248, 223] on span "[PERSON_NAME]" at bounding box center [214, 229] width 118 height 18
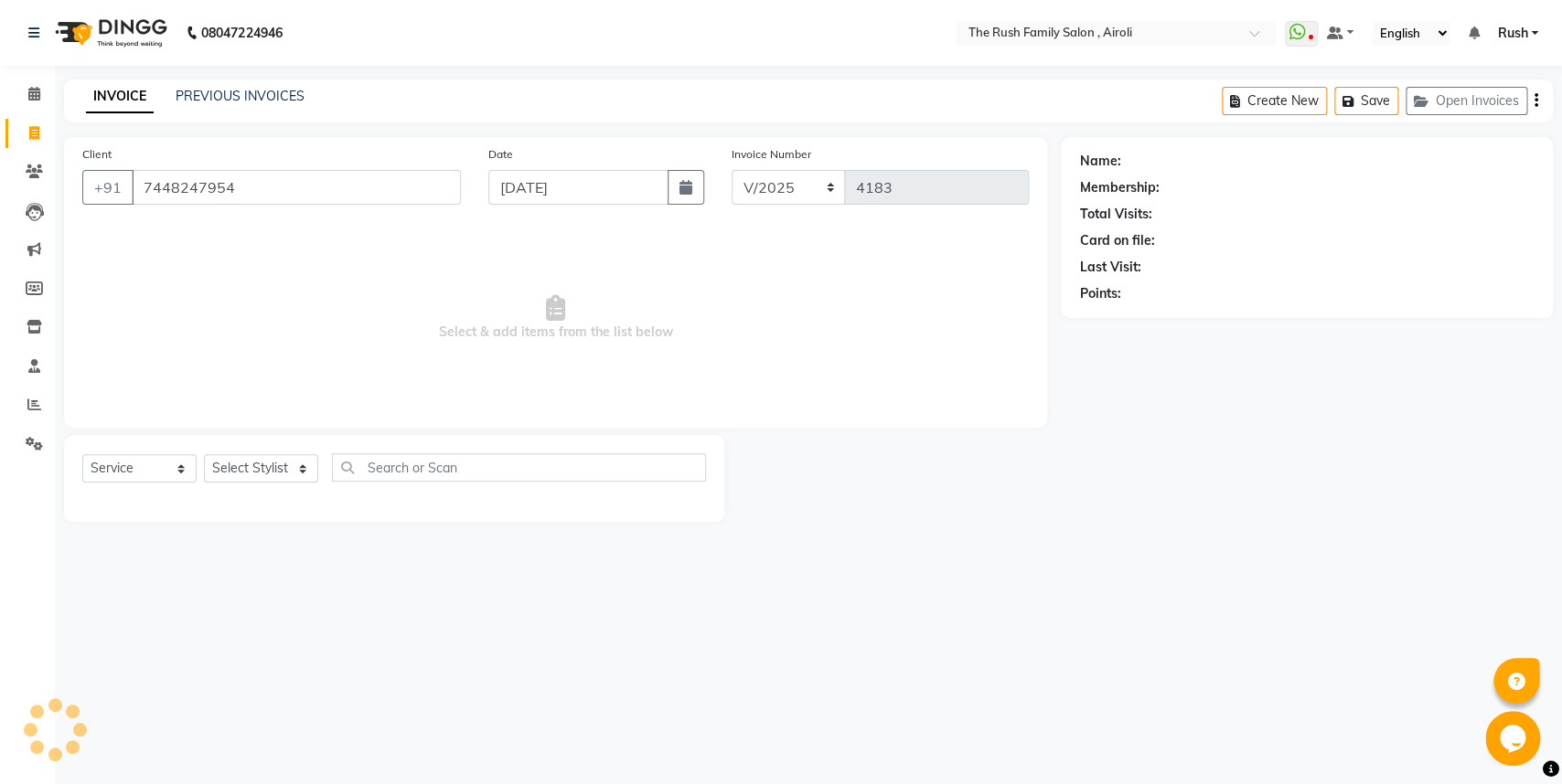
select select "1: Object"
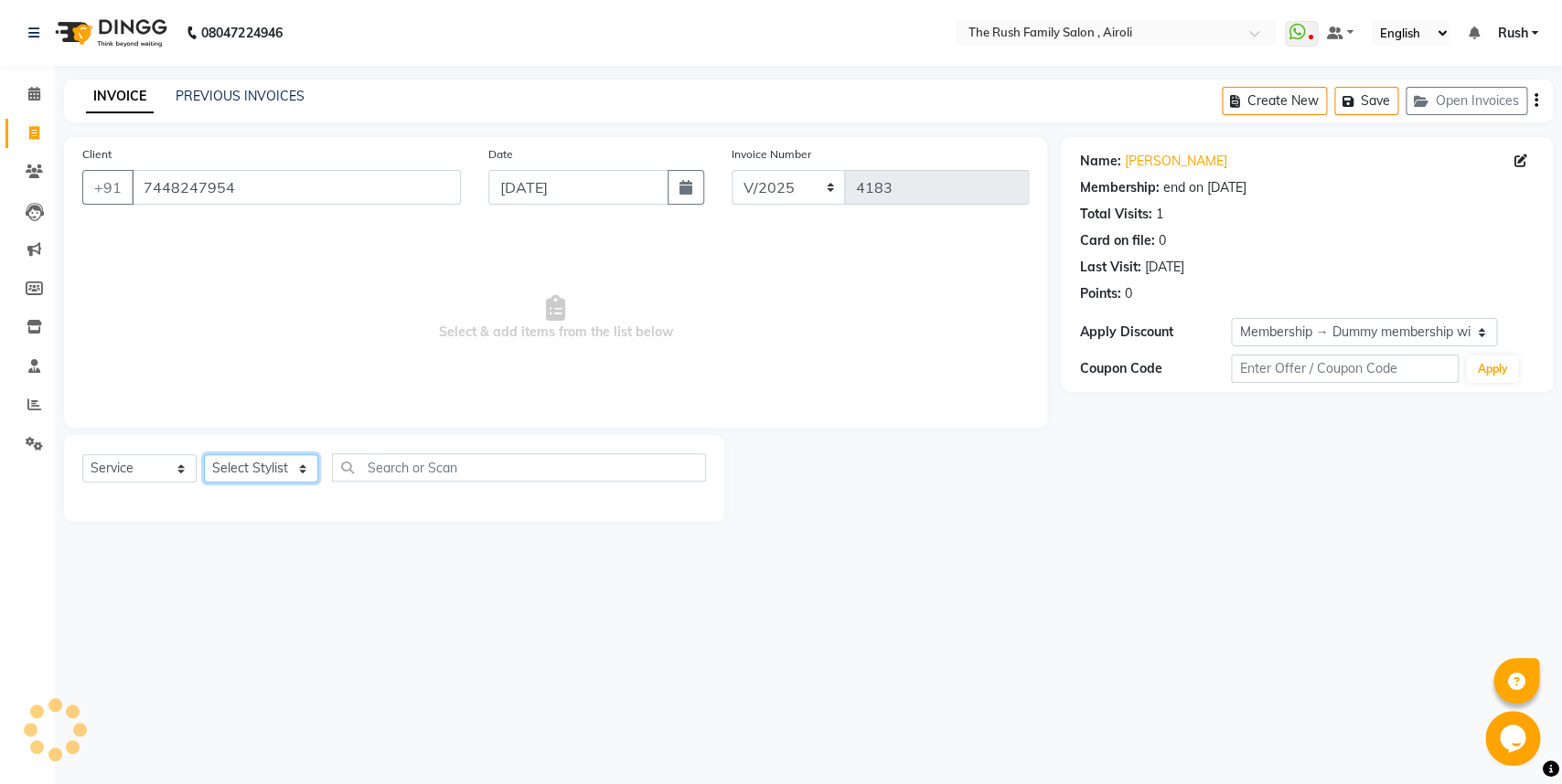
click at [204, 454] on select "Select Stylist [PERSON_NAME] [PERSON_NAME] Danish D.C Guddi [PERSON_NAME] [PERS…" at bounding box center [261, 468] width 115 height 28
select select "42200"
click option "mumtaz" at bounding box center [0, 0] width 0 height 0
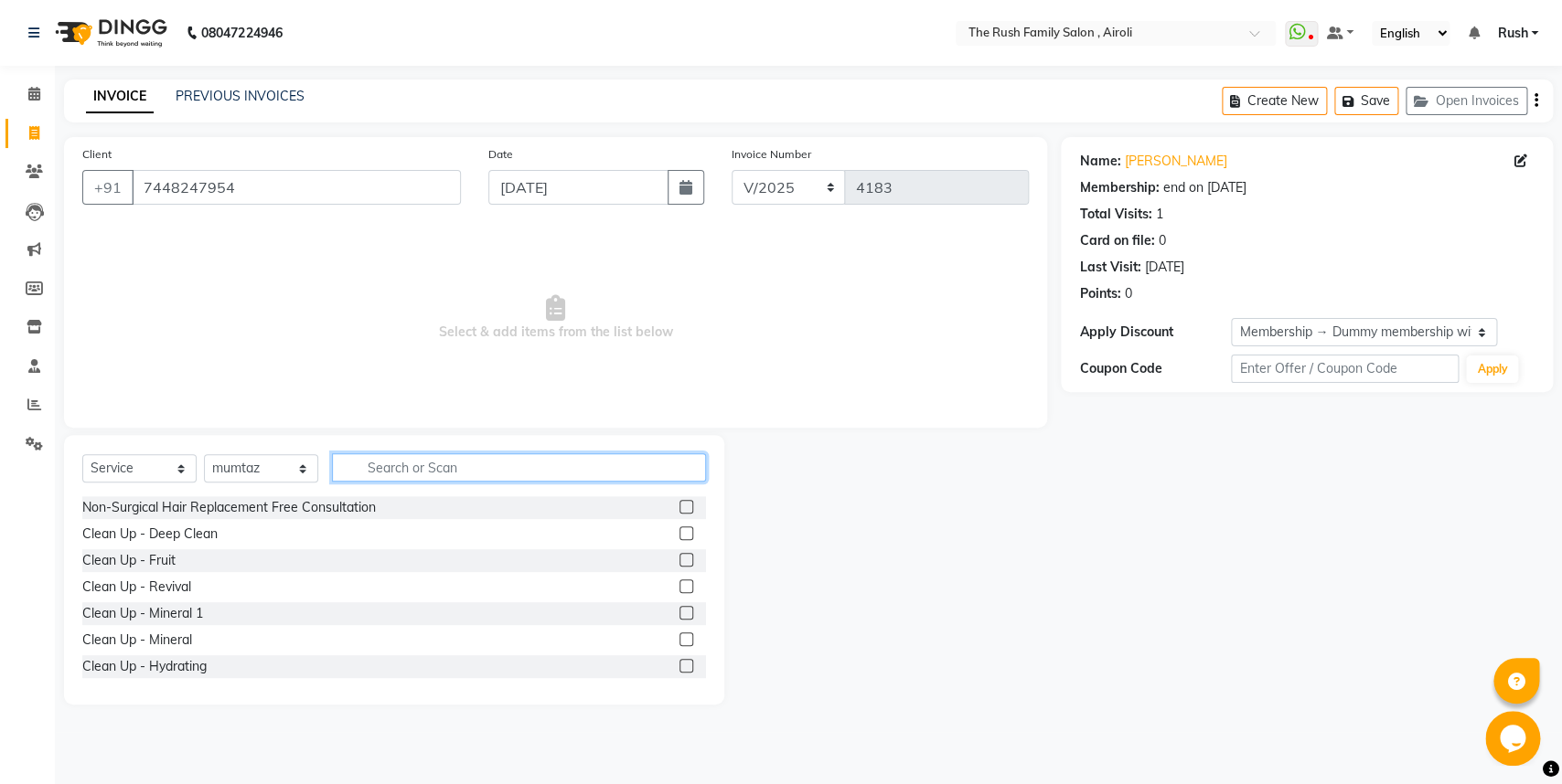
click at [386, 463] on input "text" at bounding box center [518, 467] width 374 height 28
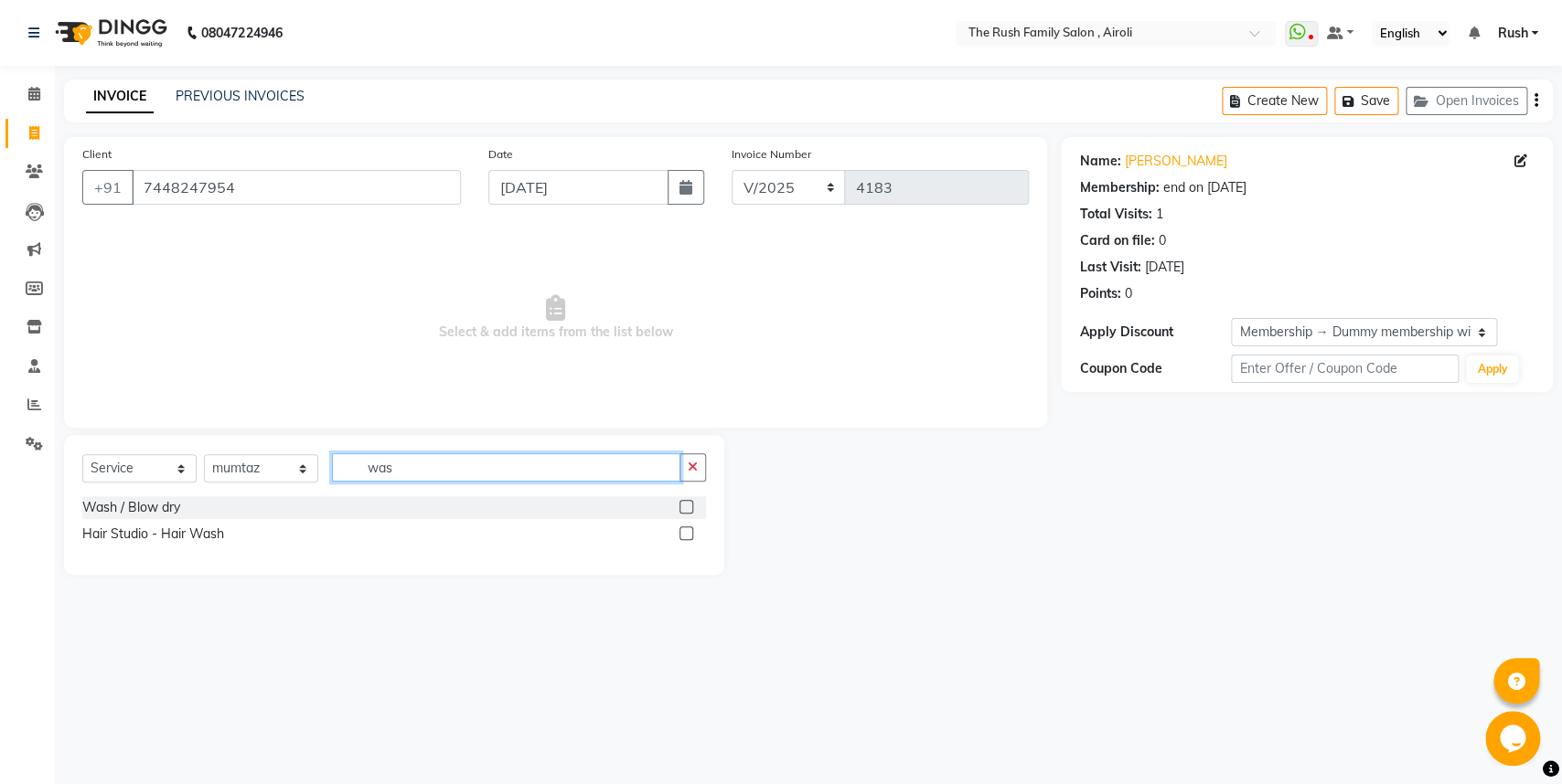
type input "was"
click at [682, 527] on div at bounding box center [692, 535] width 26 height 23
click at [681, 535] on label at bounding box center [686, 534] width 14 height 14
click at [681, 535] on input "checkbox" at bounding box center [685, 534] width 12 height 12
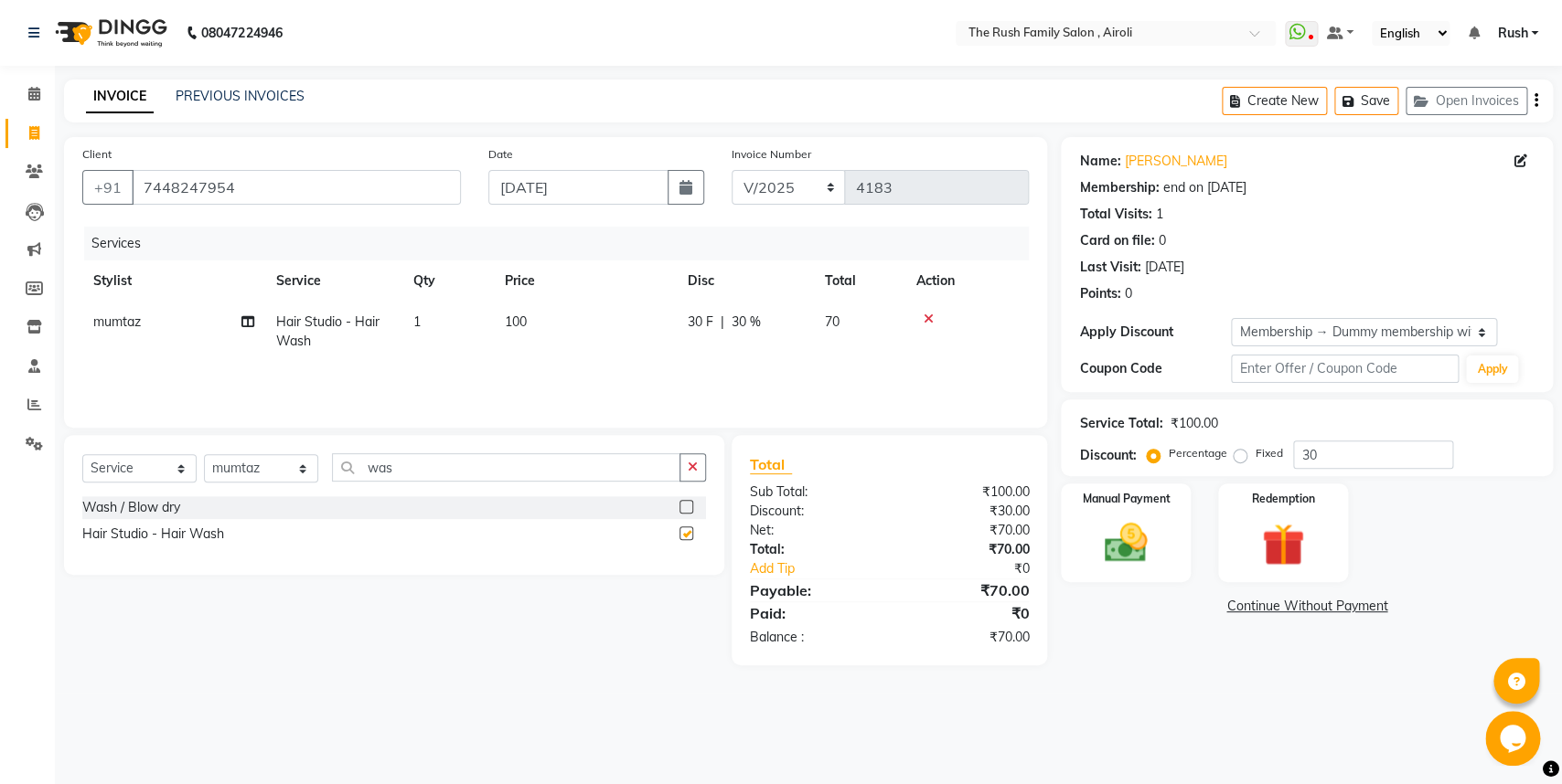
checkbox input "false"
click at [685, 510] on label at bounding box center [686, 506] width 14 height 14
click at [685, 510] on input "checkbox" at bounding box center [685, 507] width 12 height 12
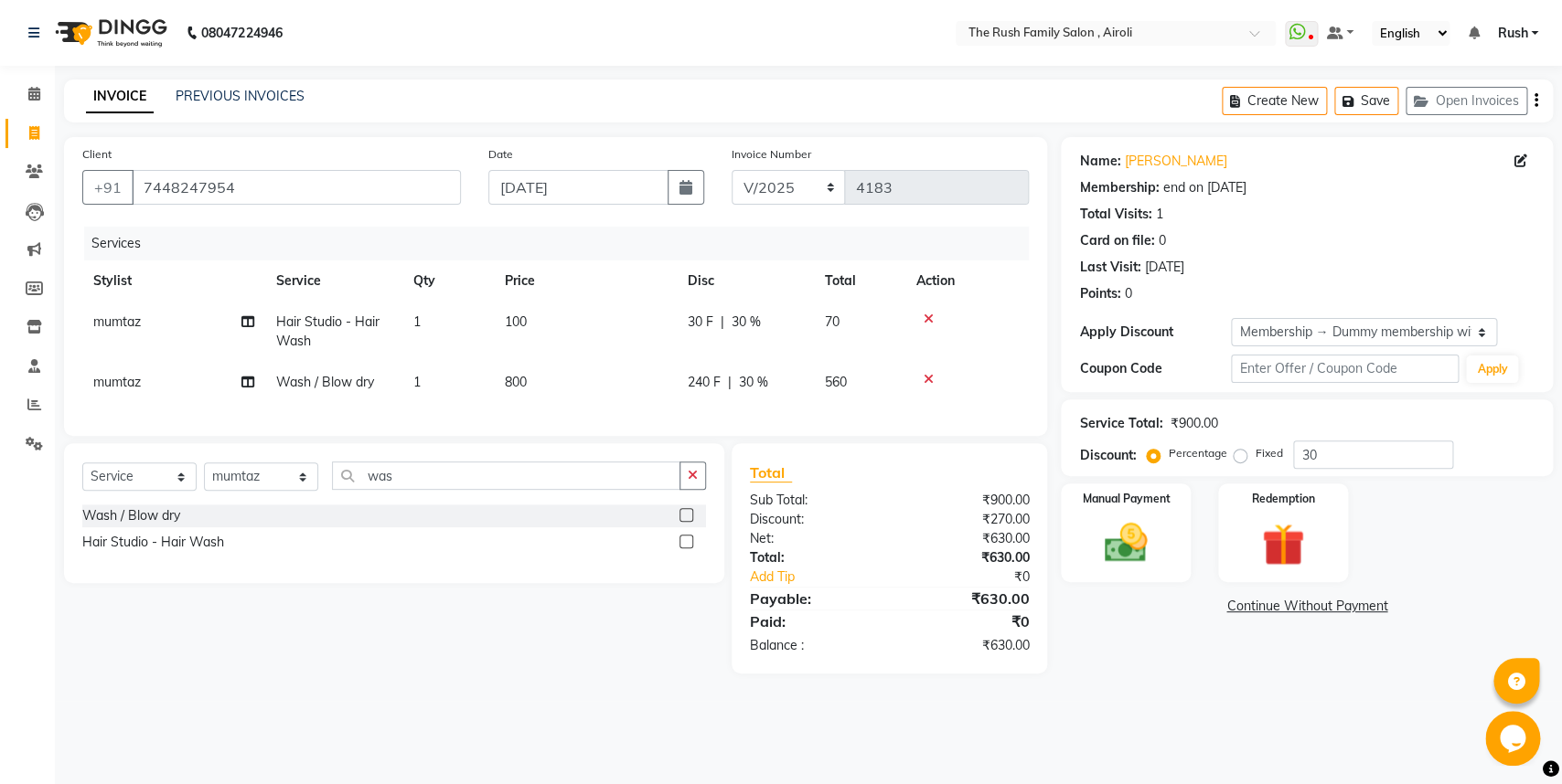
click at [682, 522] on label at bounding box center [686, 515] width 14 height 14
click at [682, 522] on input "checkbox" at bounding box center [685, 516] width 12 height 12
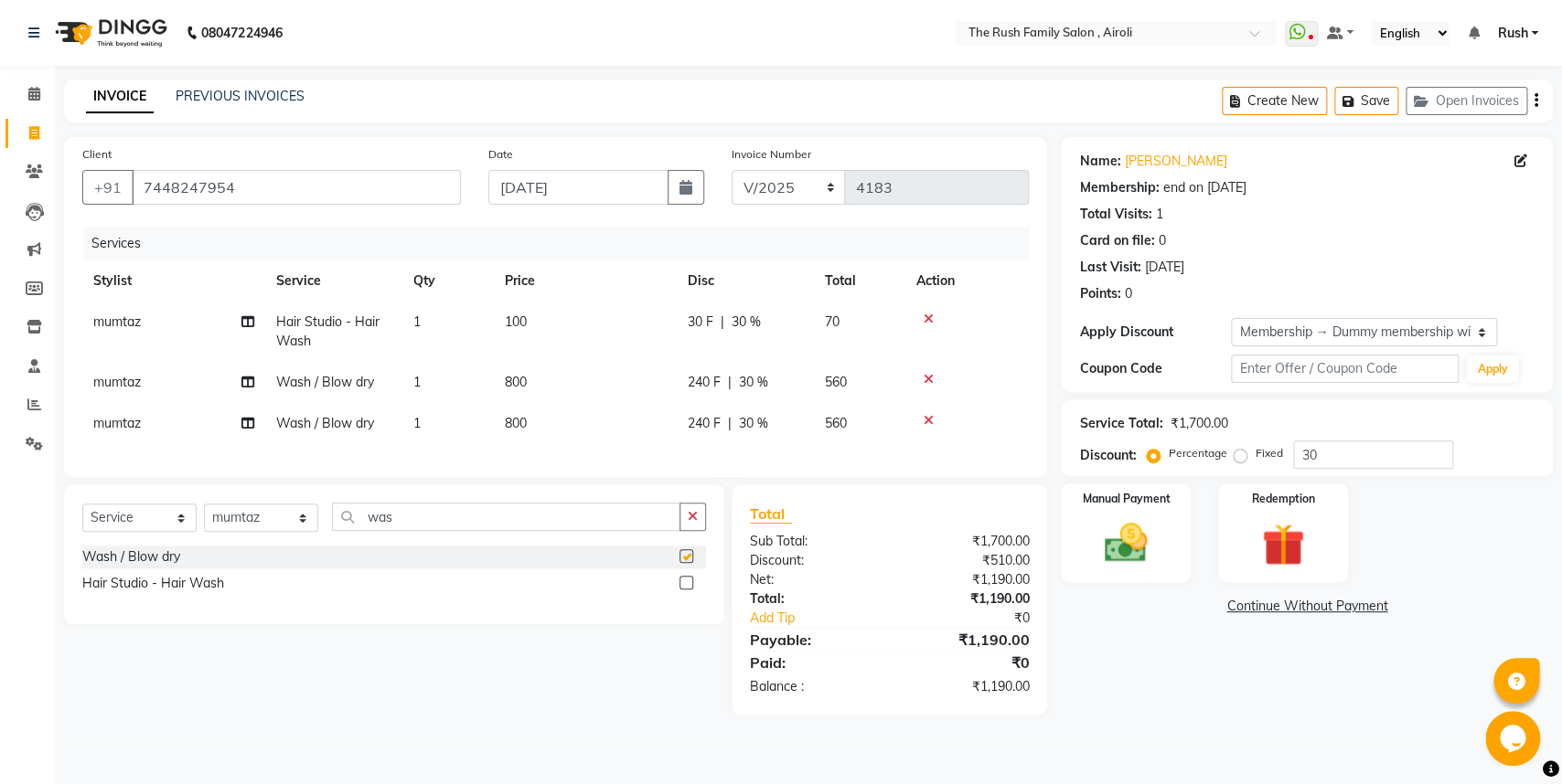
checkbox input "false"
click at [716, 389] on span "240 F" at bounding box center [704, 382] width 33 height 19
select select "42200"
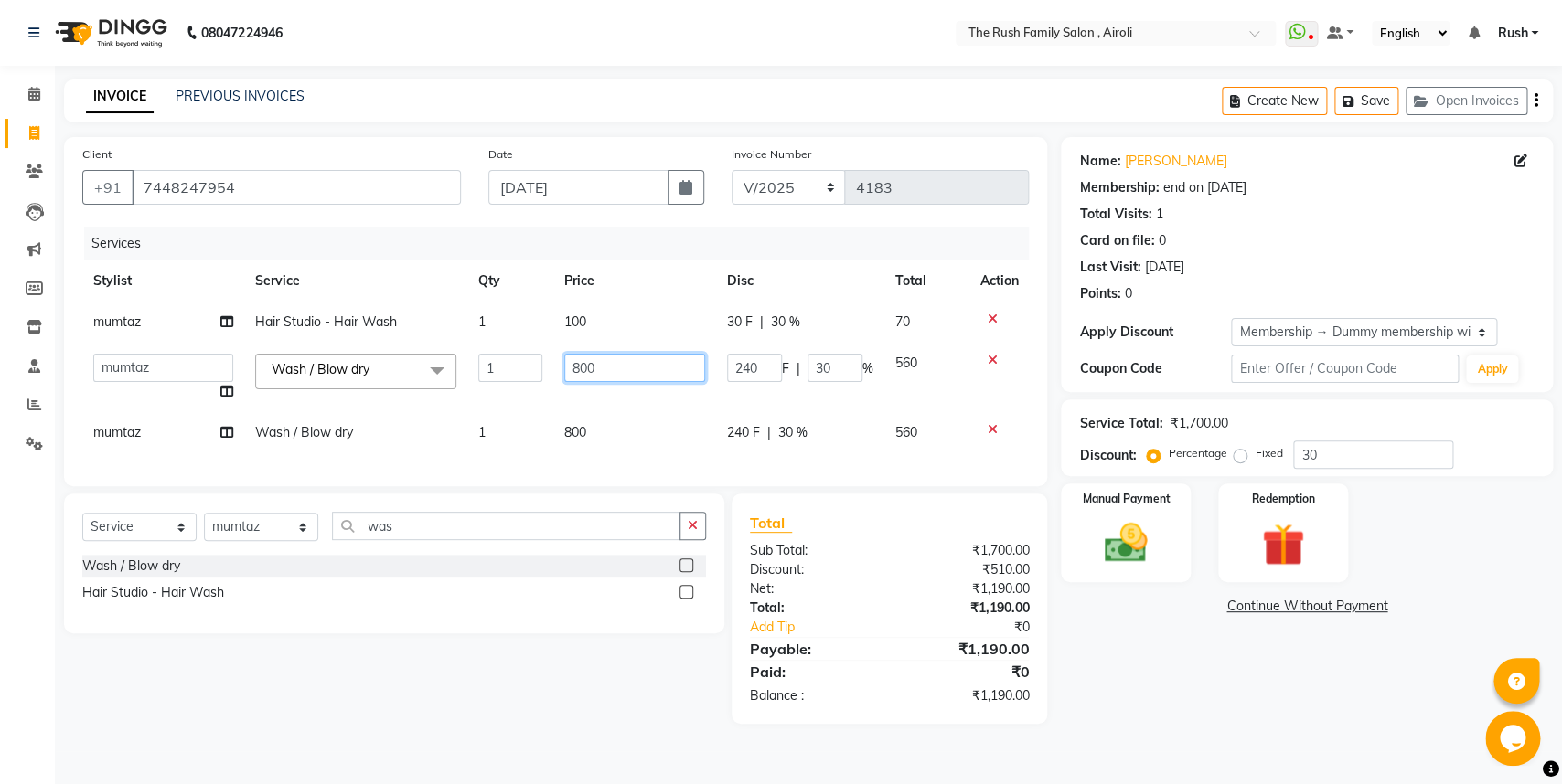
click at [599, 364] on input "800" at bounding box center [634, 368] width 141 height 28
type input "8"
type input "550"
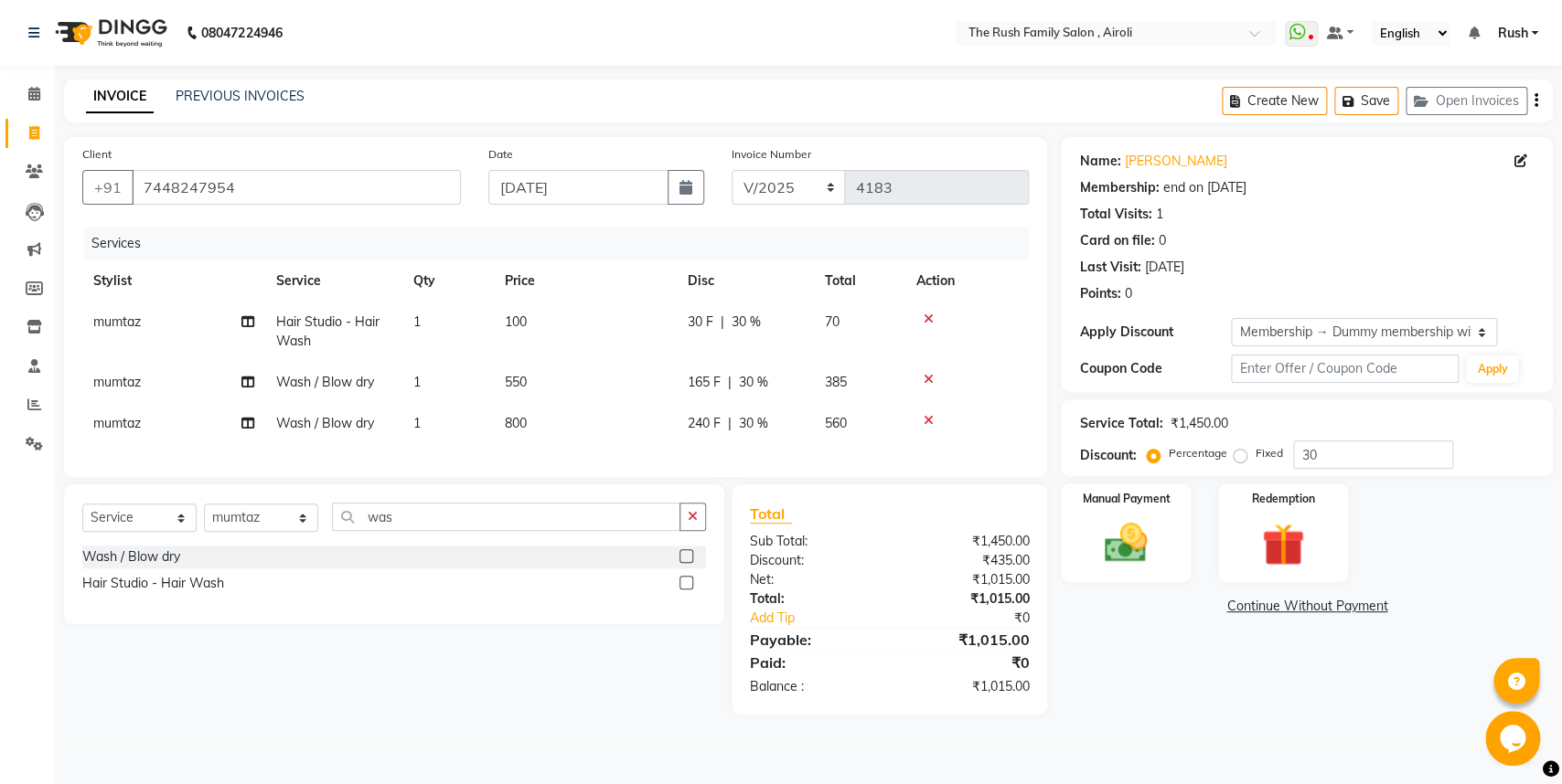
click at [890, 393] on td "385" at bounding box center [859, 382] width 91 height 41
select select "42200"
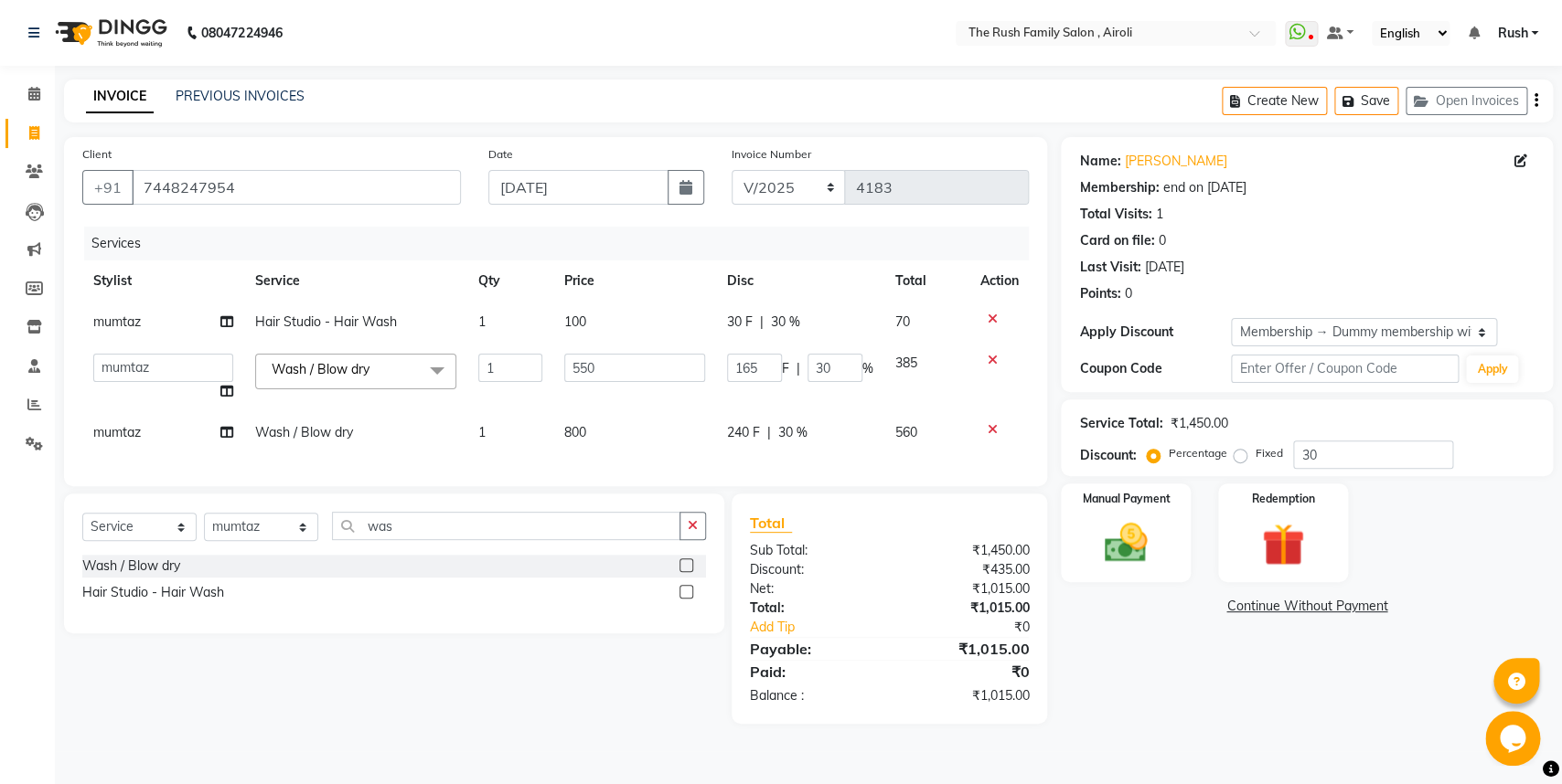
click at [649, 433] on td "800" at bounding box center [635, 433] width 163 height 41
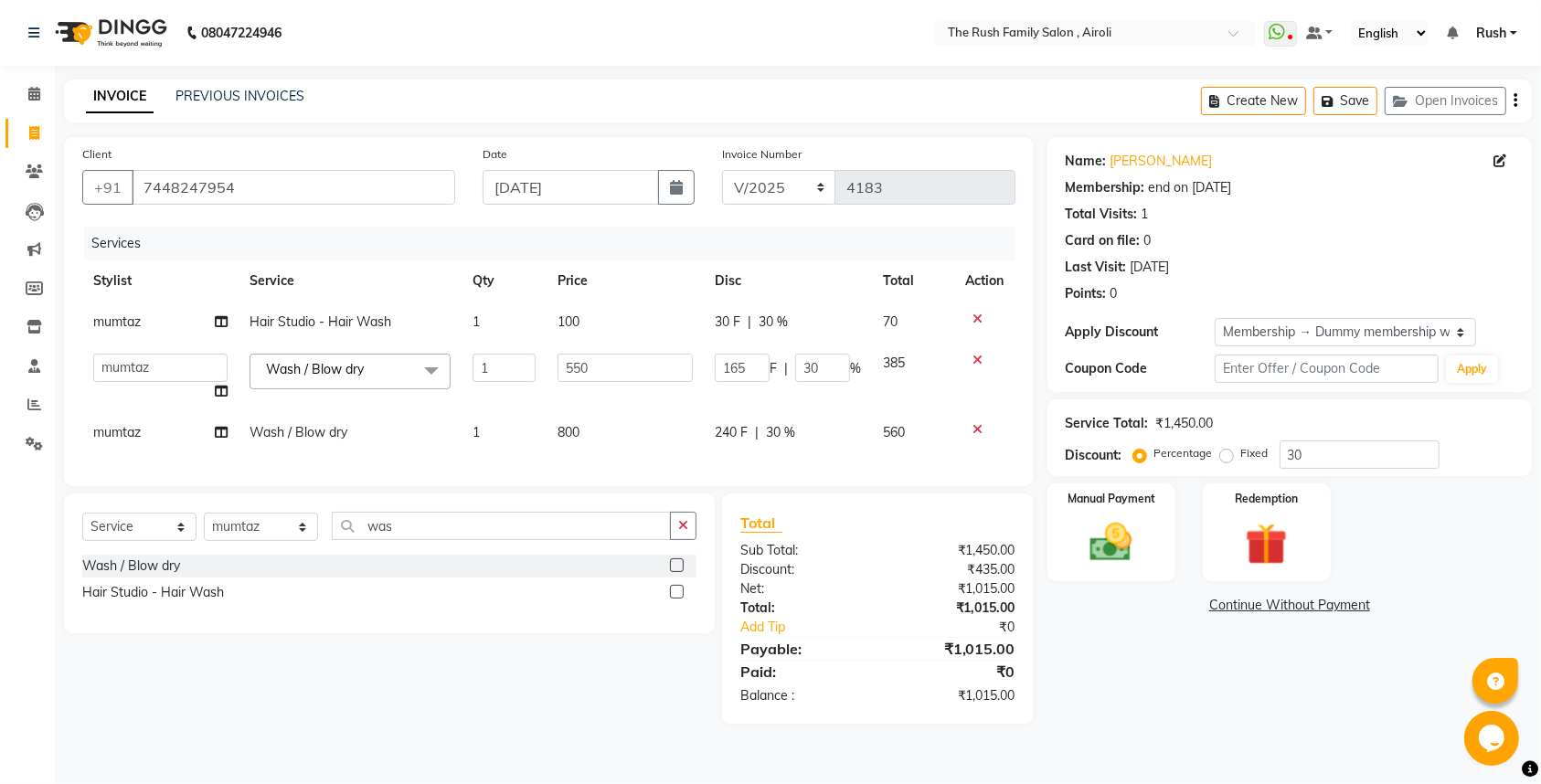
select select "42200"
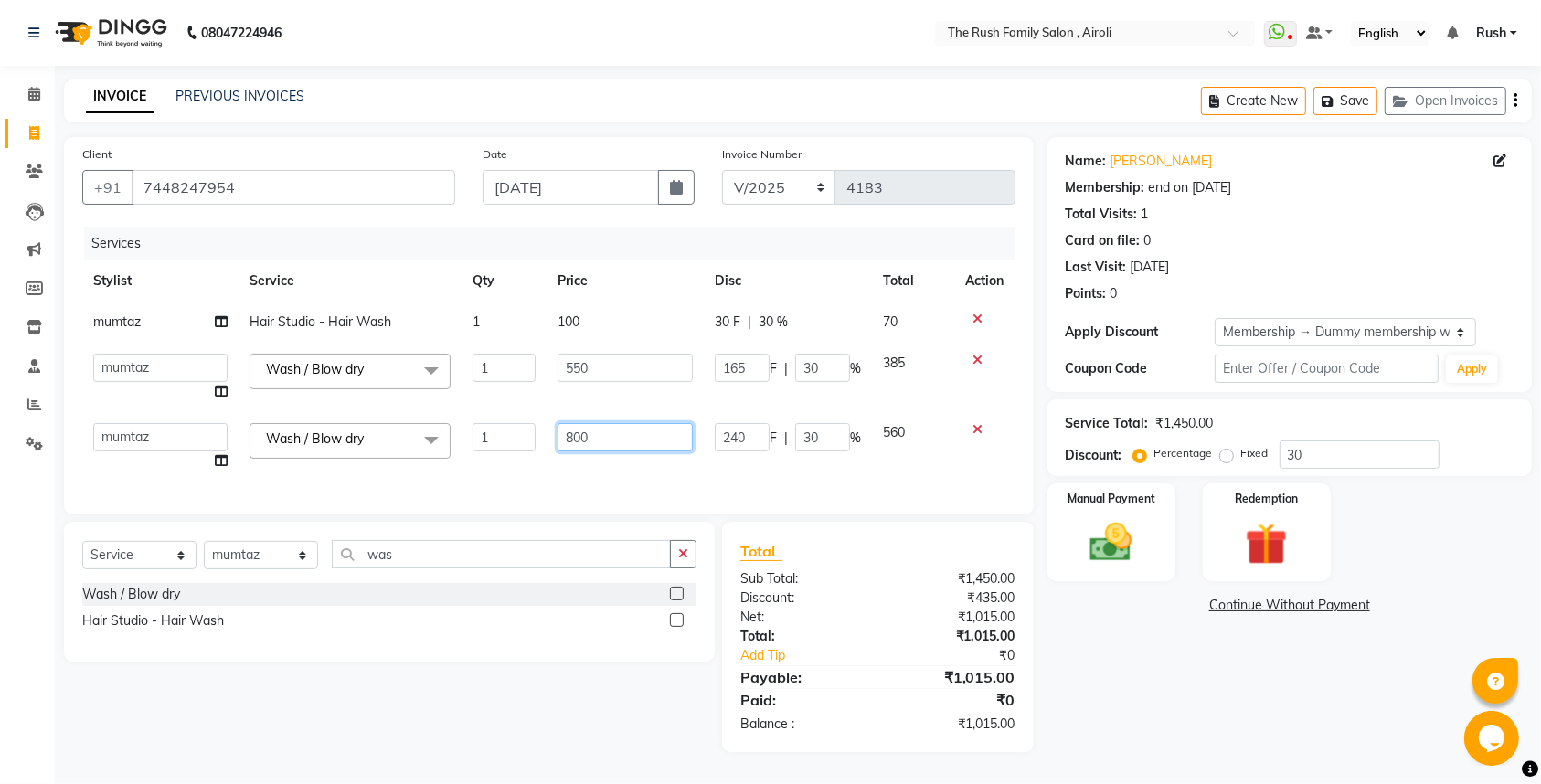
click at [649, 433] on input "800" at bounding box center [626, 437] width 136 height 28
click at [632, 434] on input "800" at bounding box center [626, 437] width 136 height 28
type input "8"
type input "550"
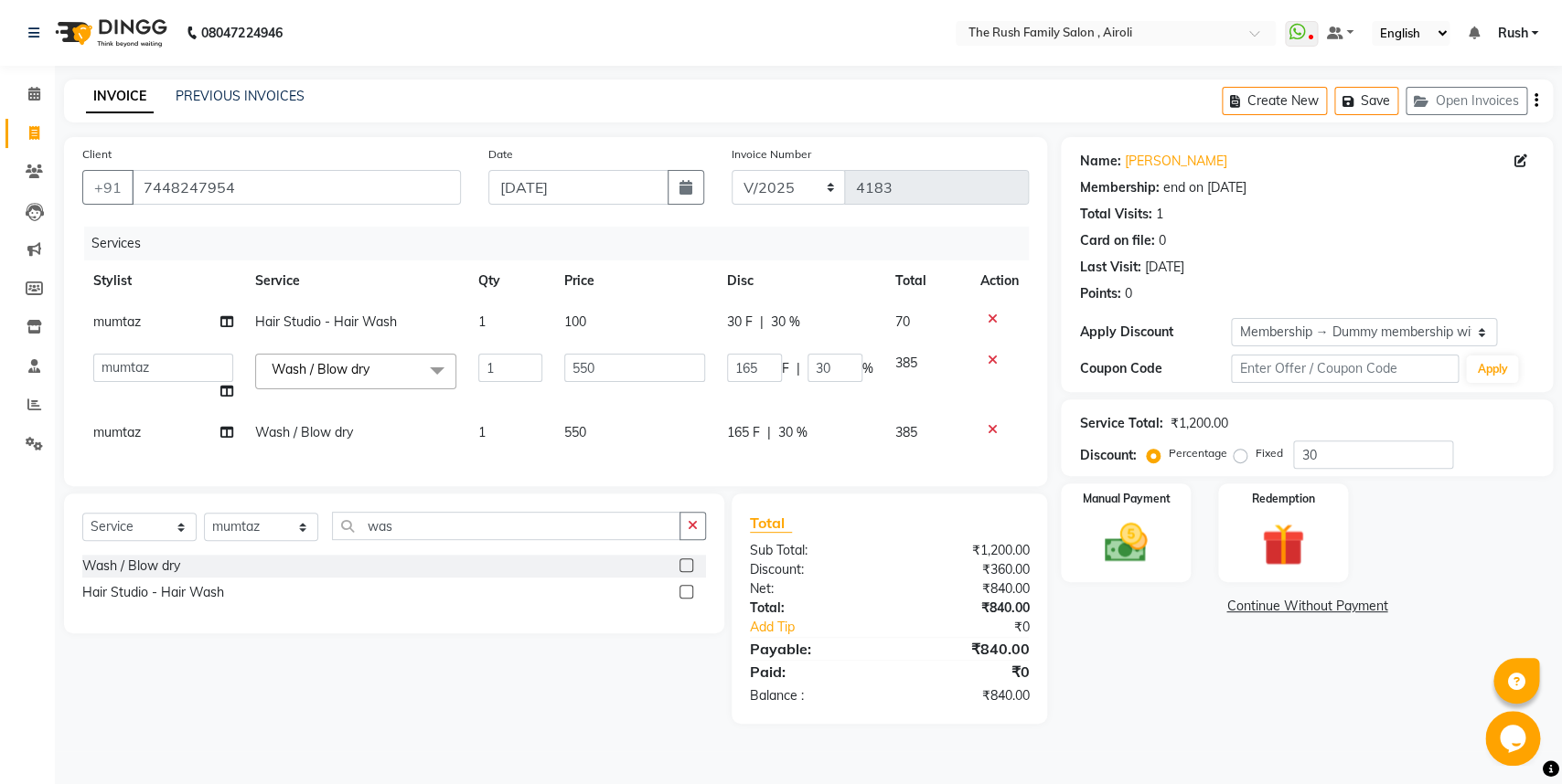
click at [894, 437] on td "385" at bounding box center [926, 433] width 84 height 41
select select "42200"
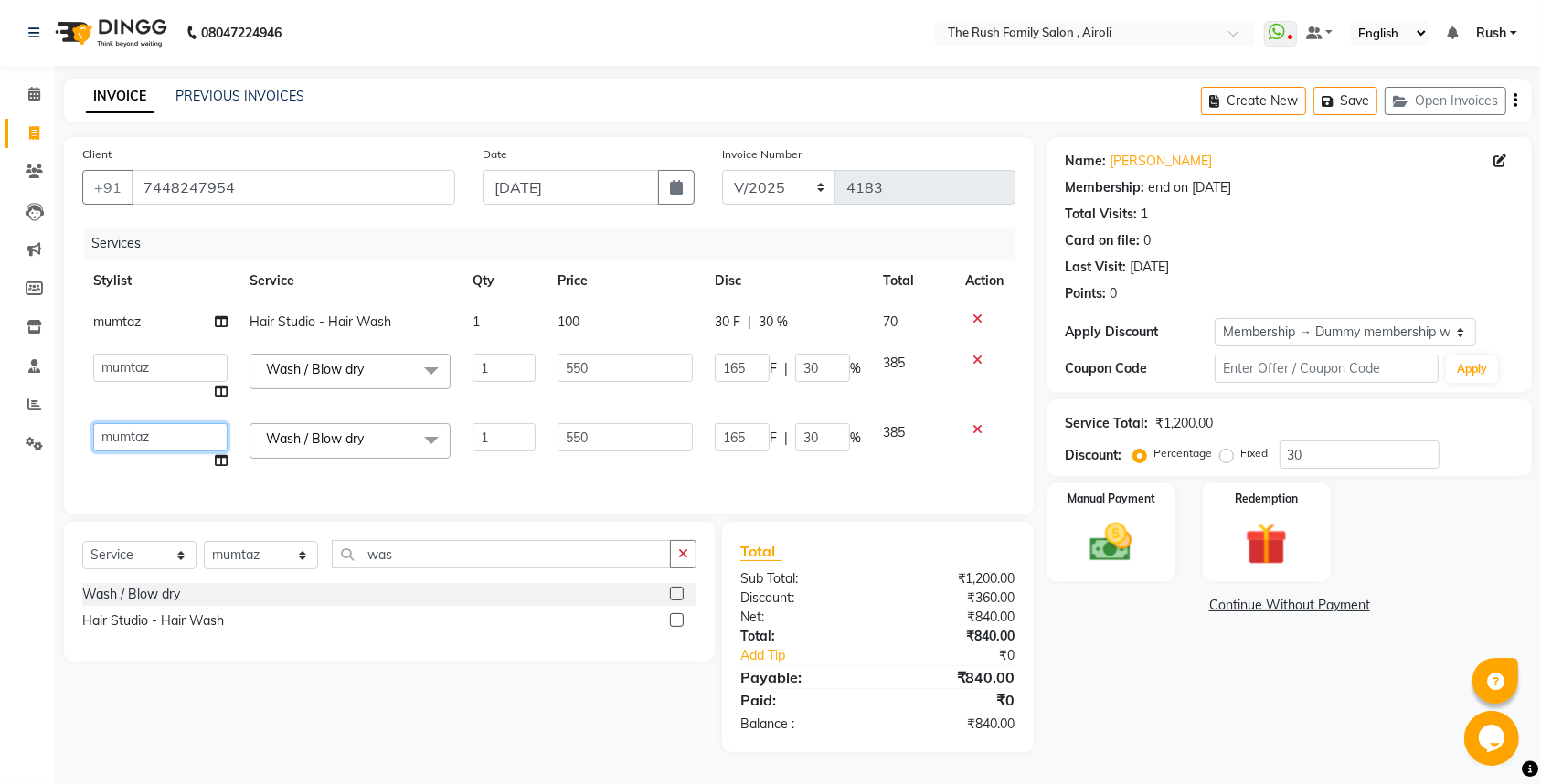
click at [93, 423] on select "[PERSON_NAME] [PERSON_NAME] Danish D.C Guddi [PERSON_NAME] [PERSON_NAME] [PERSO…" at bounding box center [160, 437] width 134 height 28
select select "91626"
click at [976, 312] on icon at bounding box center [978, 318] width 10 height 13
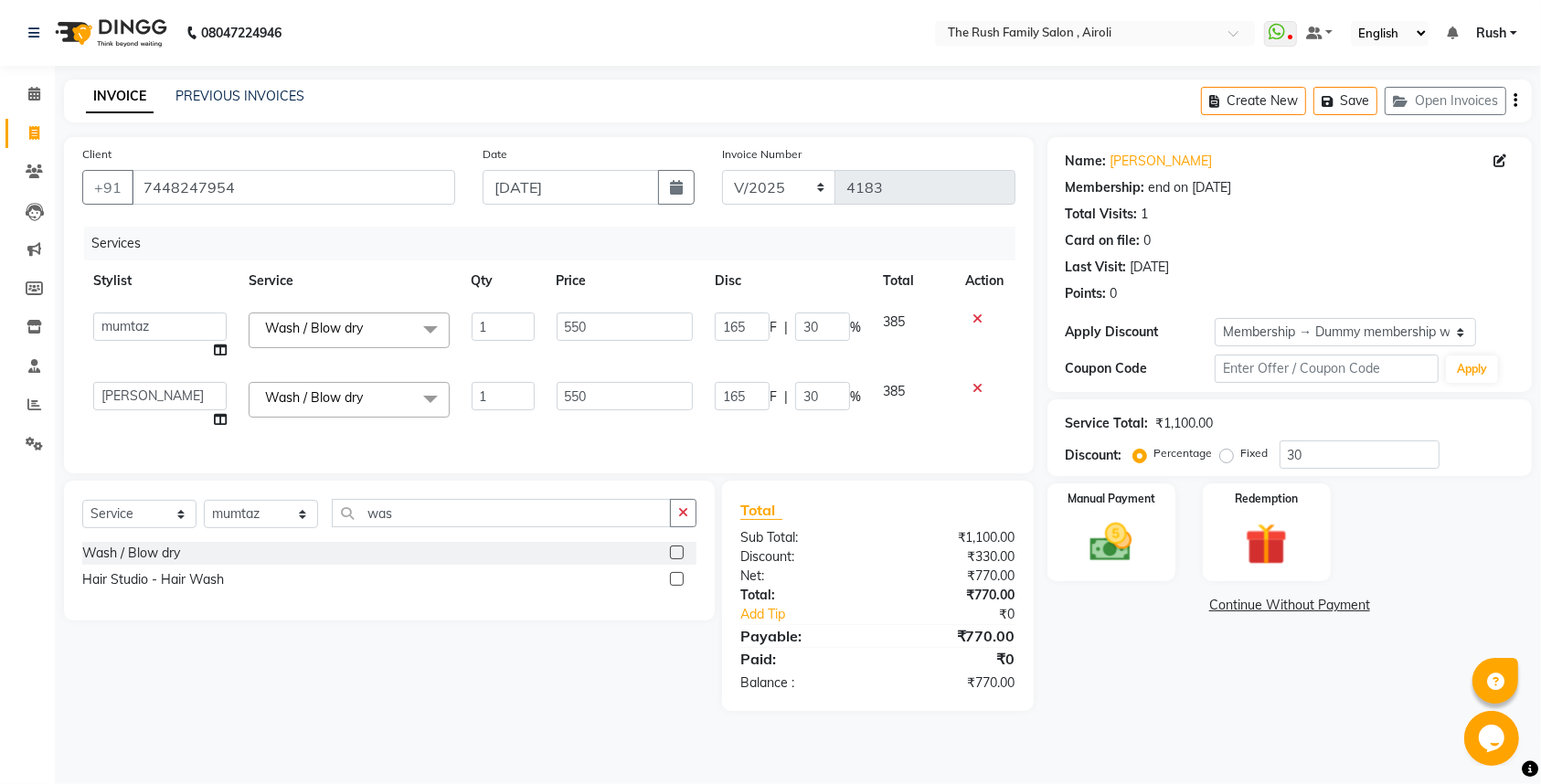
scroll to position [0, 0]
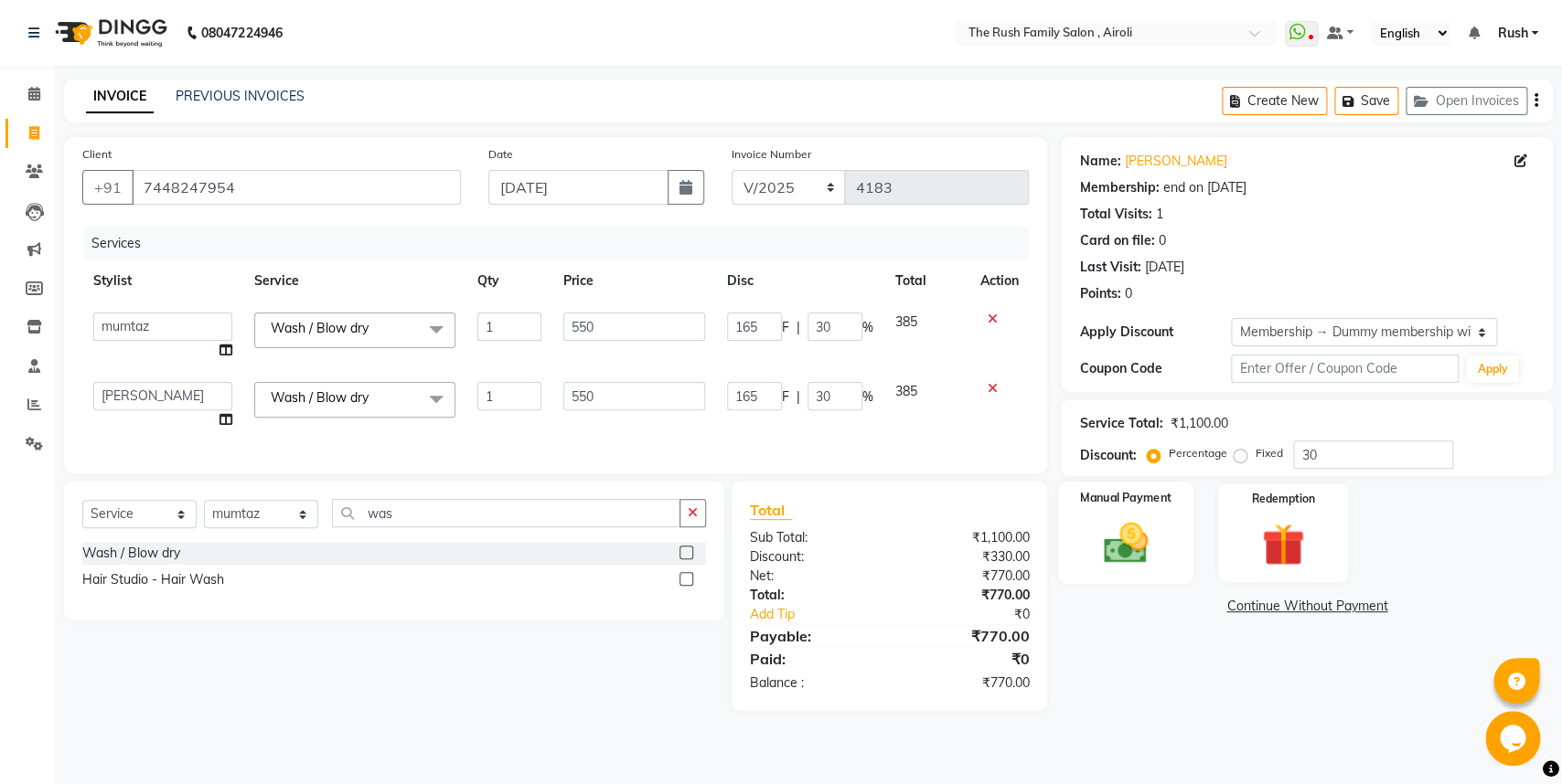
click at [1126, 516] on div "Manual Payment" at bounding box center [1125, 533] width 135 height 103
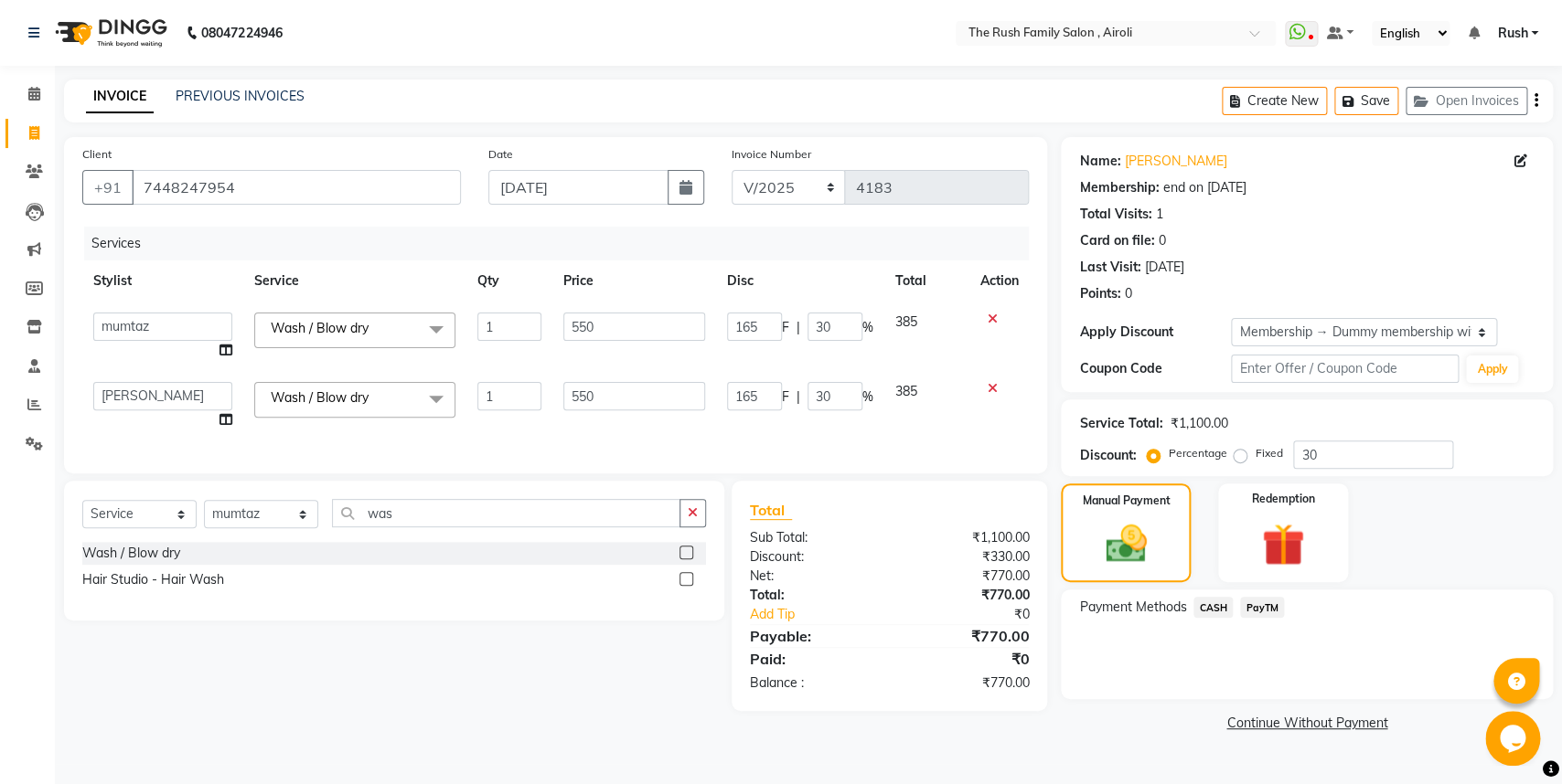
click at [1257, 604] on span "PayTM" at bounding box center [1261, 607] width 44 height 21
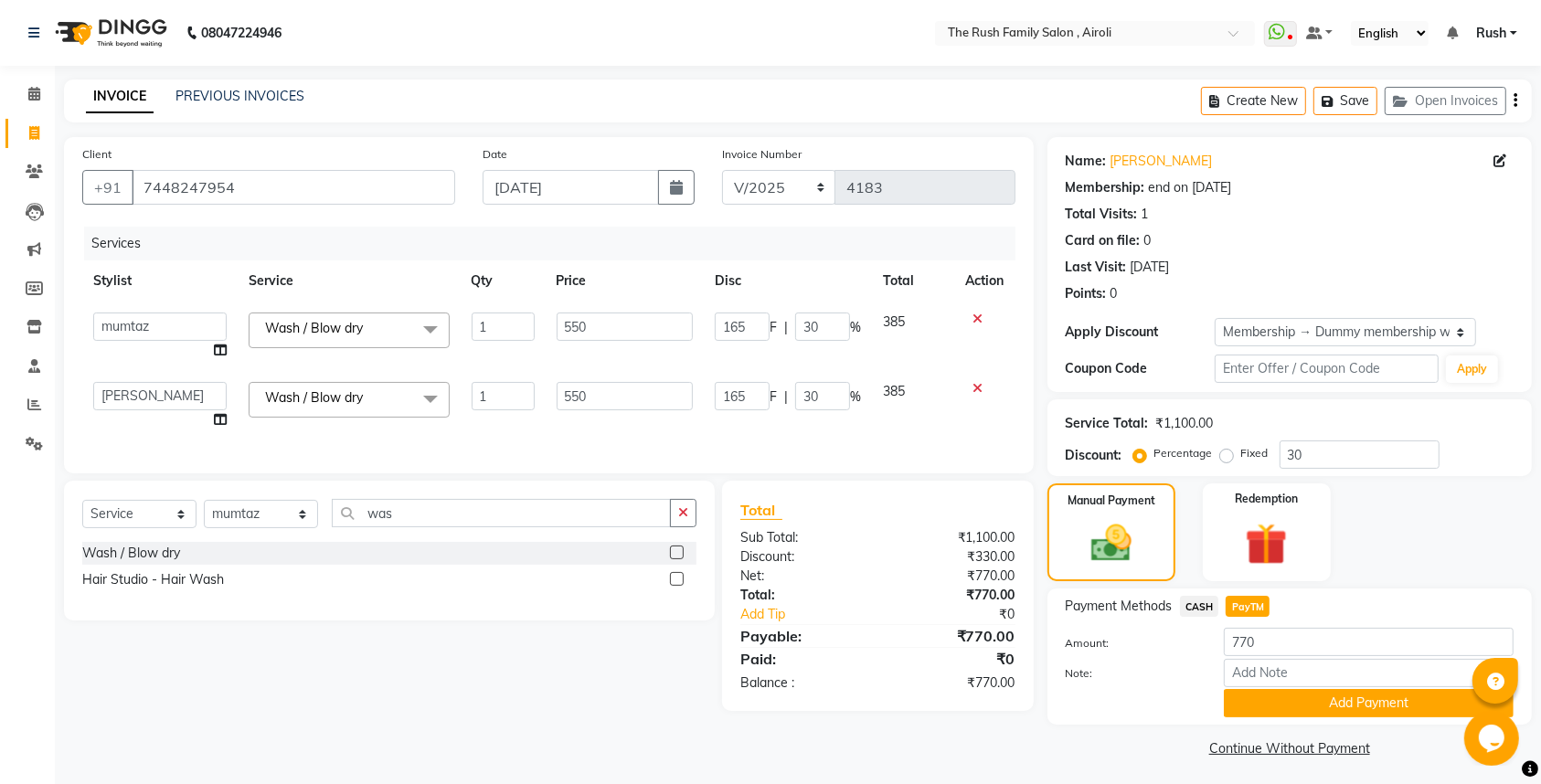
scroll to position [6, 0]
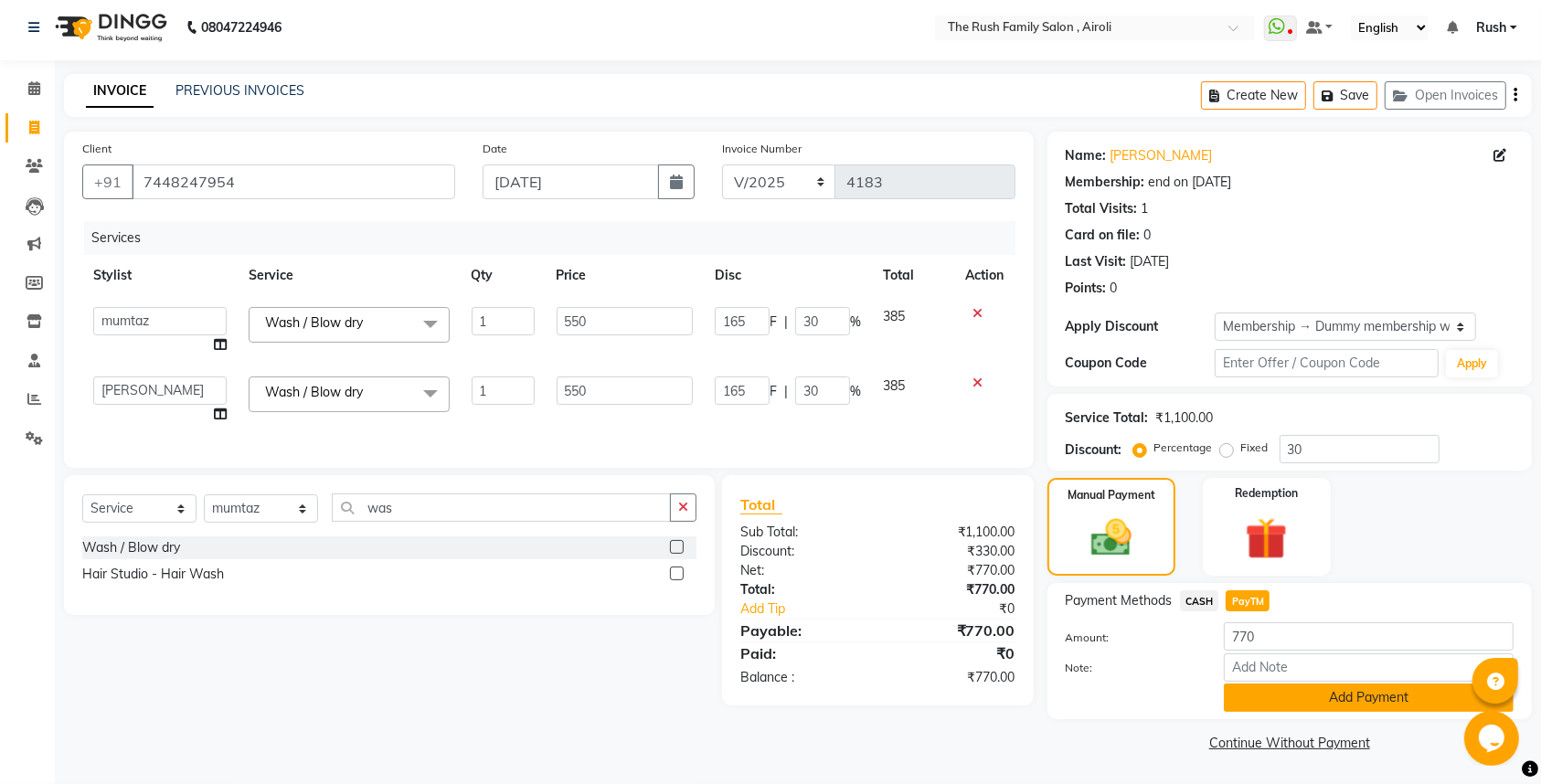
click at [1266, 702] on button "Add Payment" at bounding box center [1368, 698] width 290 height 28
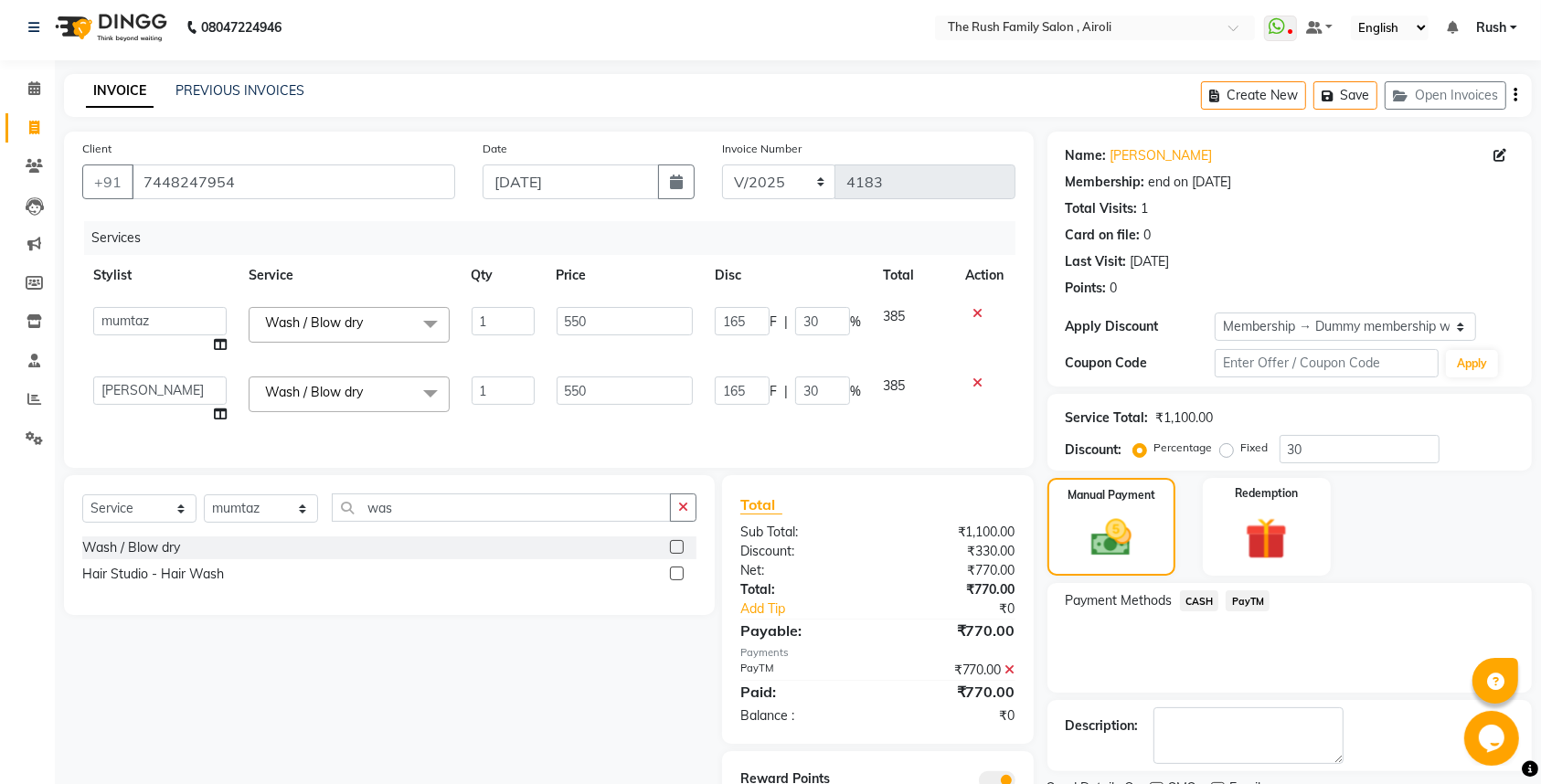
scroll to position [103, 0]
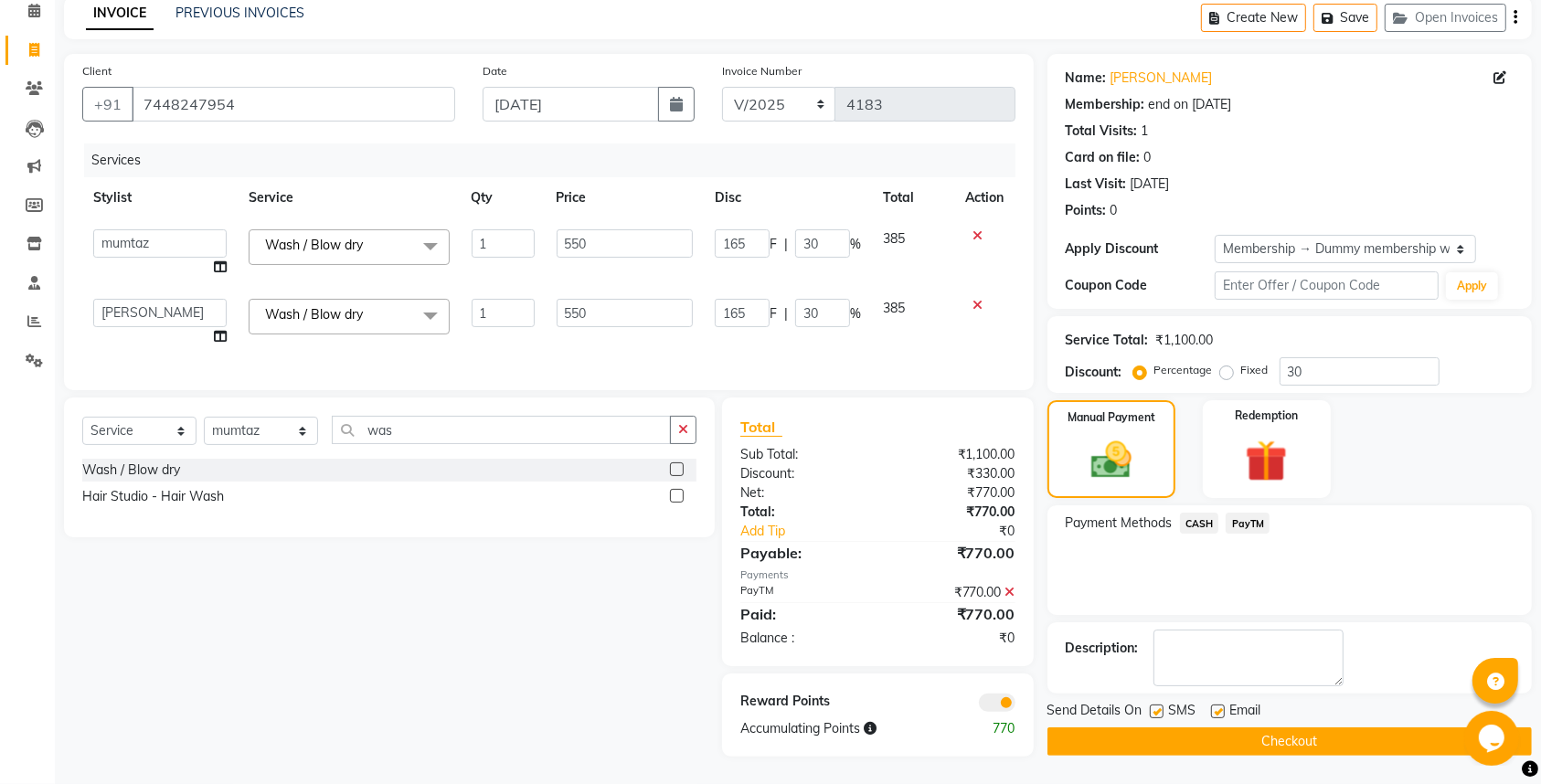
click at [1165, 728] on button "Checkout" at bounding box center [1290, 741] width 484 height 28
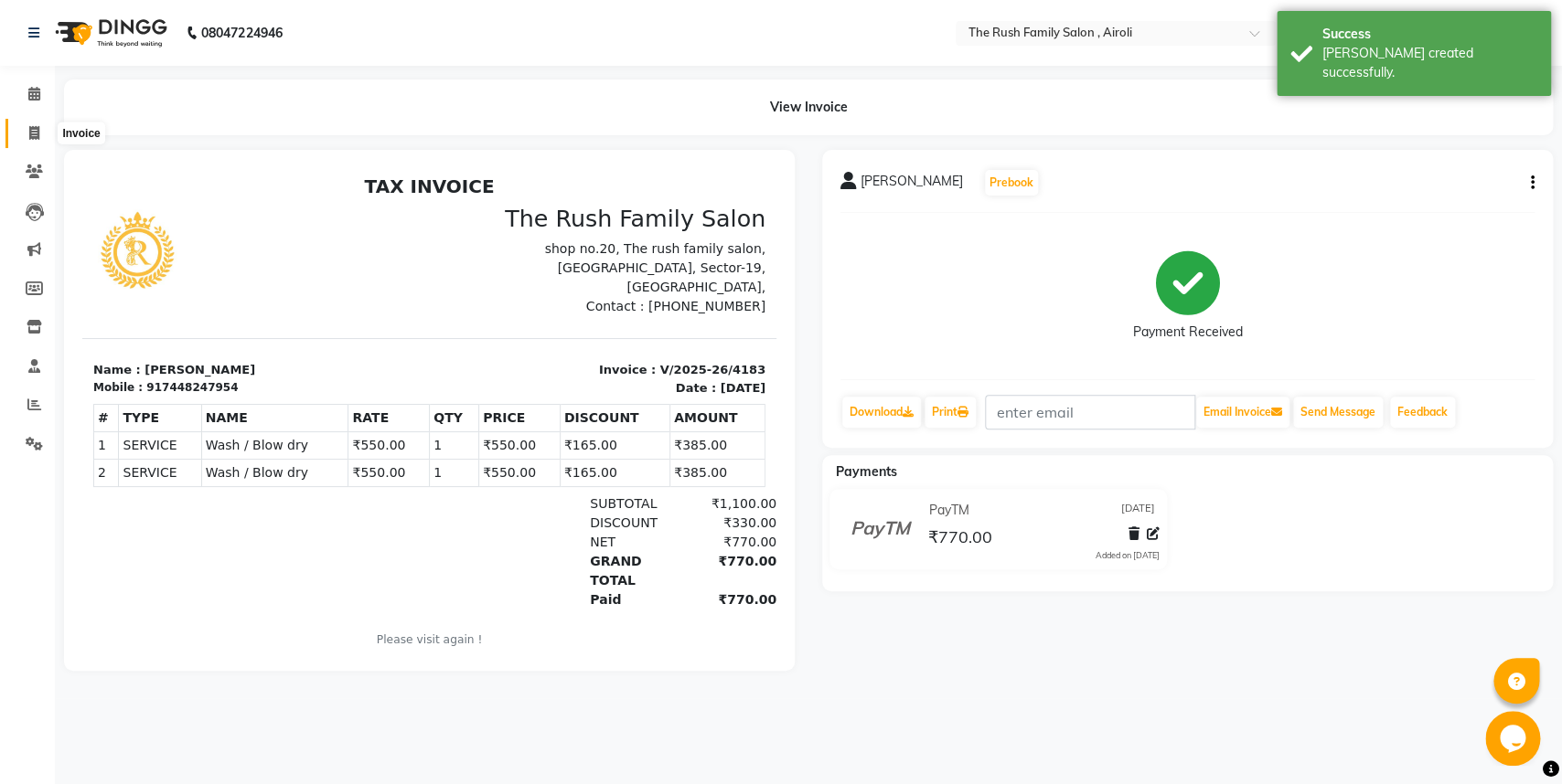
click at [32, 133] on icon at bounding box center [34, 133] width 10 height 14
select select "5419"
select select "service"
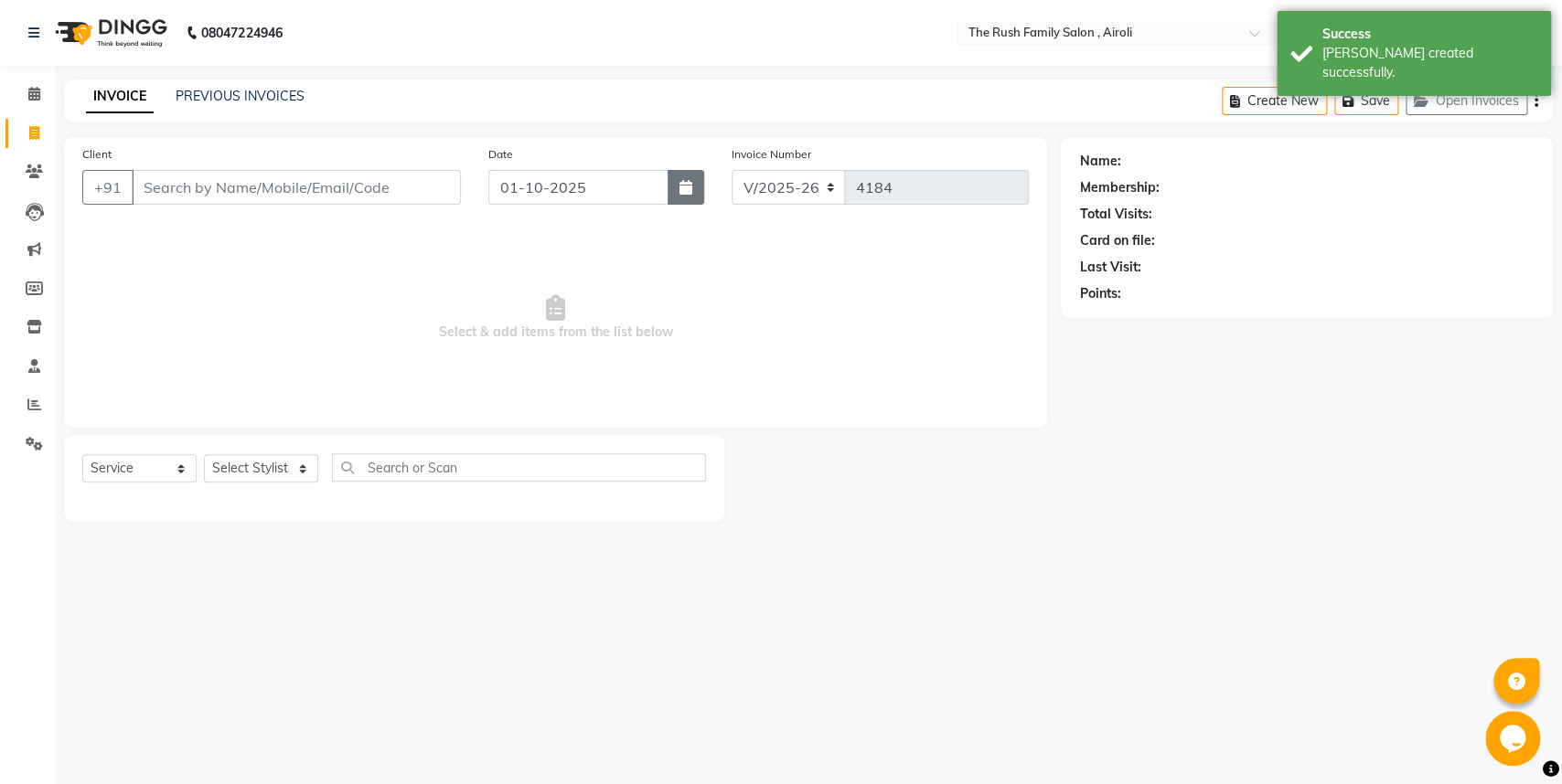
click at [686, 195] on icon "button" at bounding box center [685, 187] width 13 height 15
select select "10"
select select "2025"
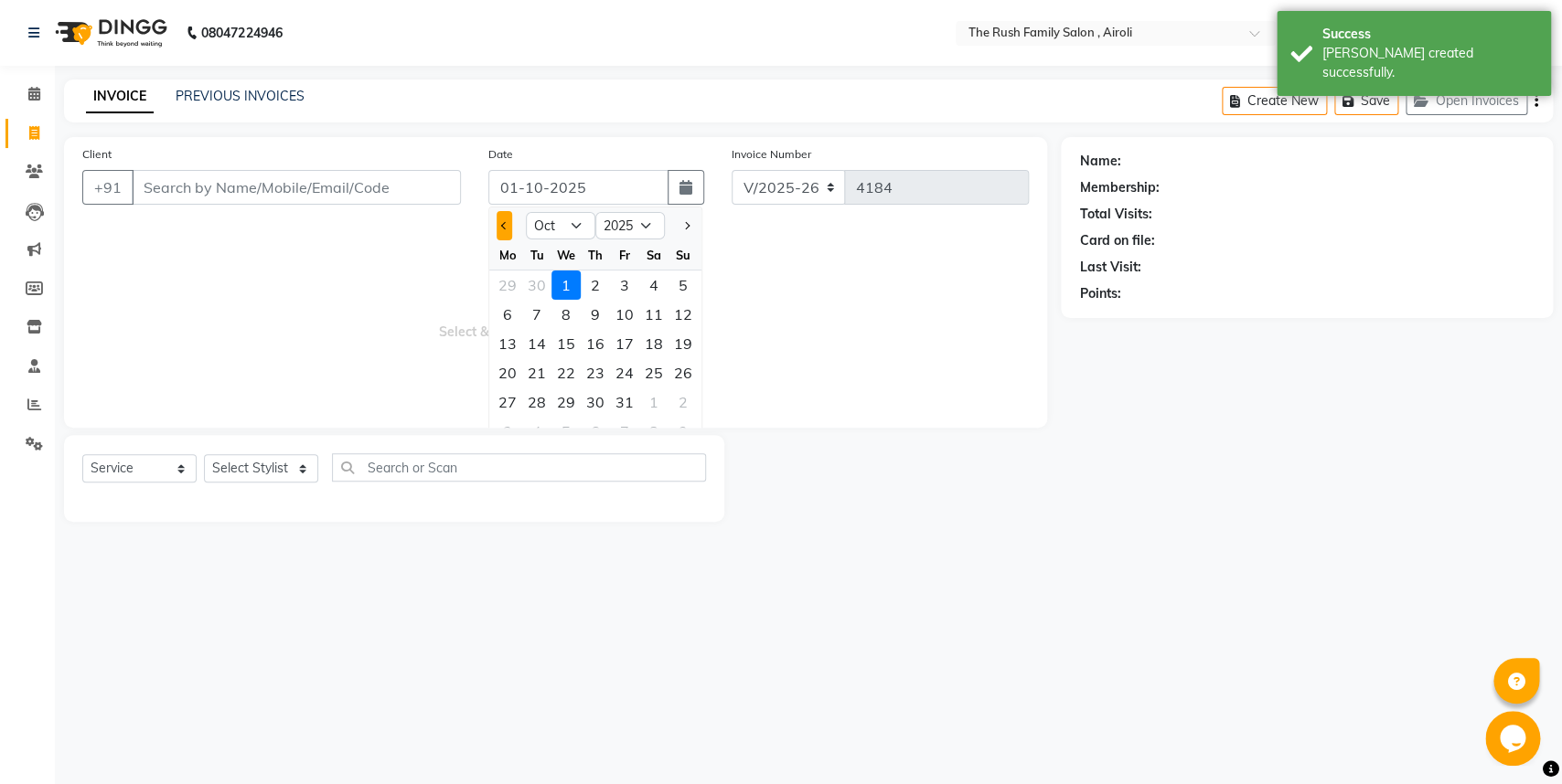
click at [509, 222] on button "Previous month" at bounding box center [505, 226] width 16 height 29
select select "9"
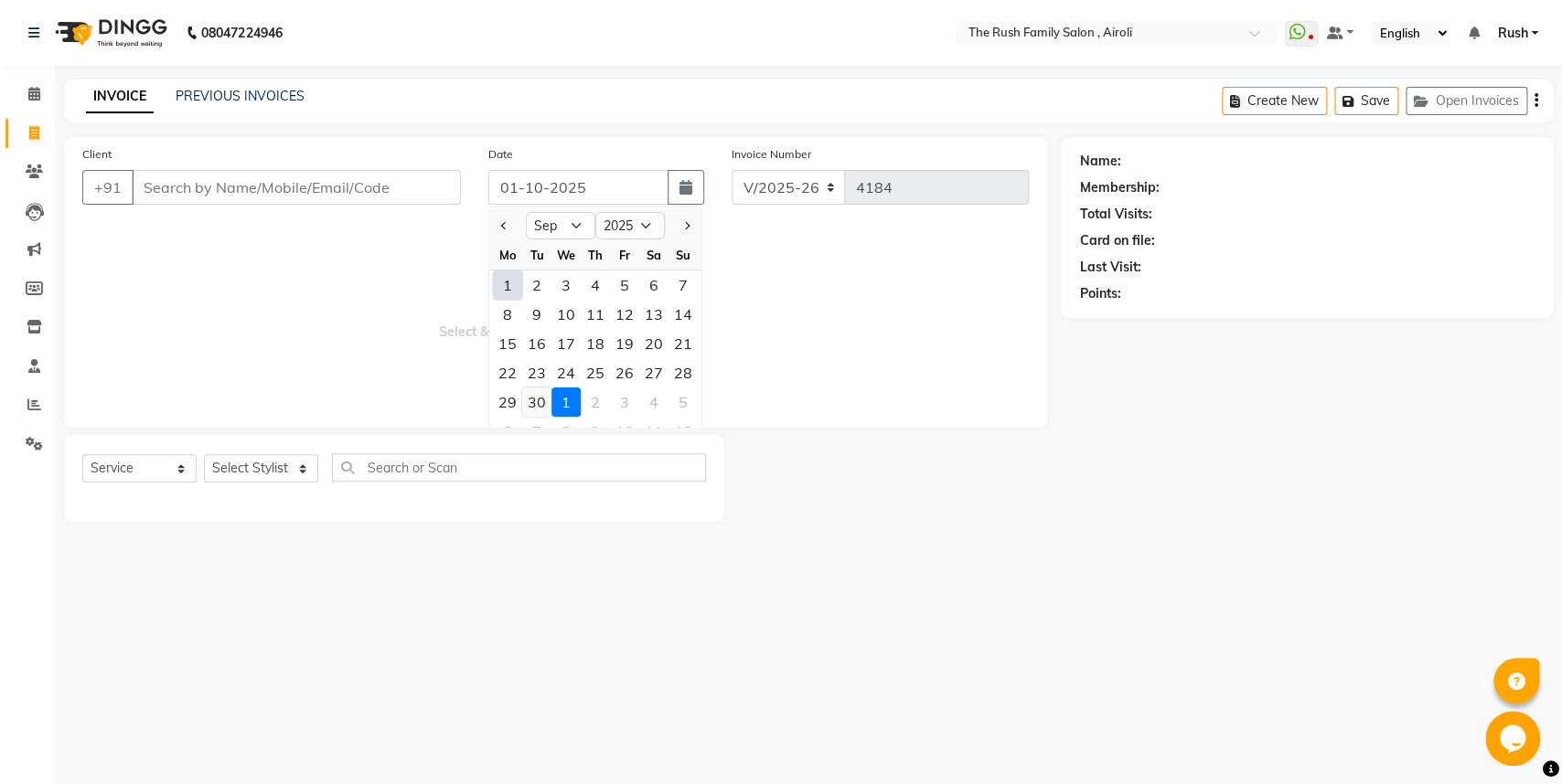
click at [543, 398] on div "30" at bounding box center [537, 402] width 29 height 29
type input "[DATE]"
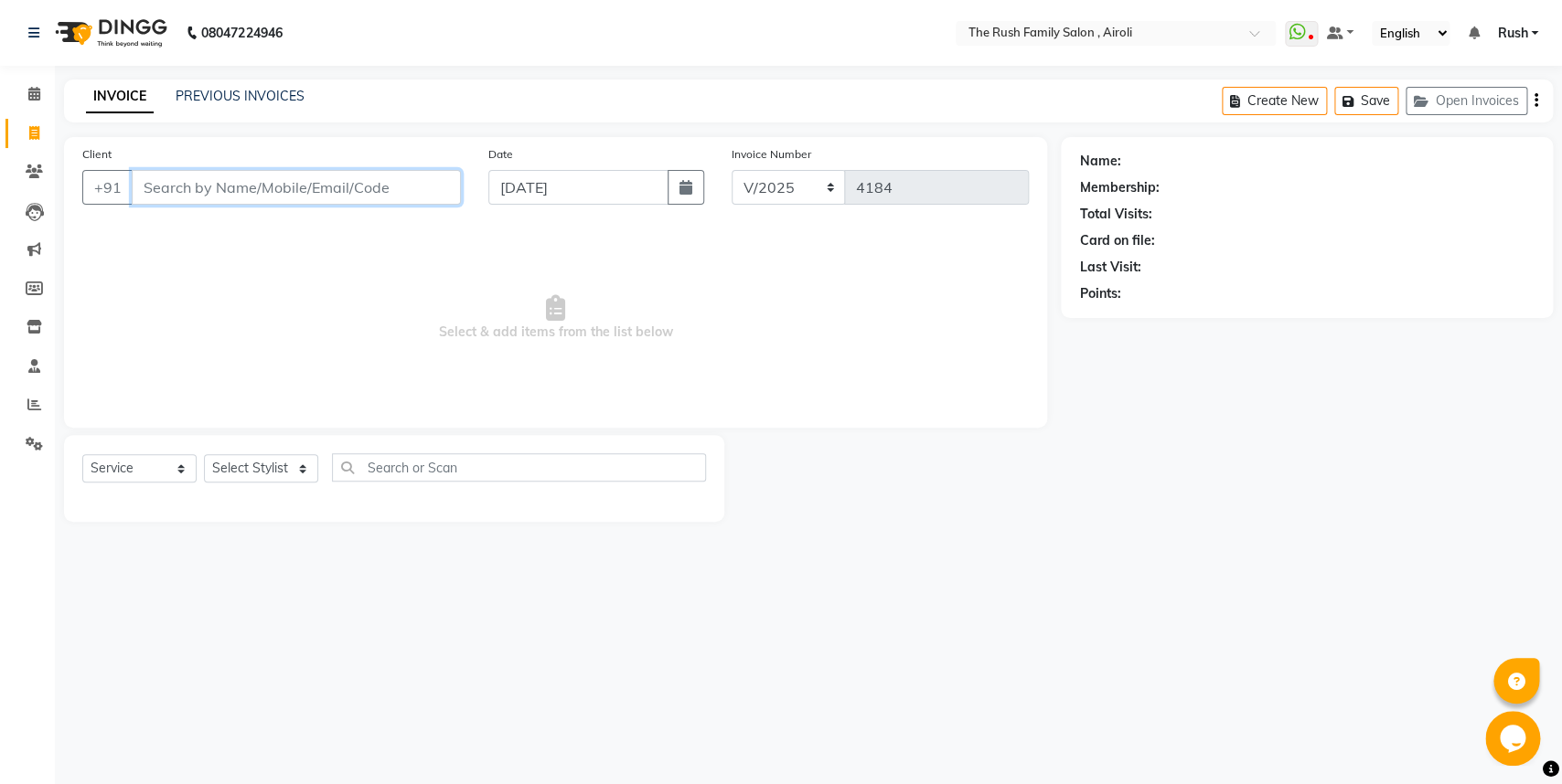
click at [155, 187] on input "Client" at bounding box center [296, 187] width 329 height 35
type input "s"
click at [23, 405] on span at bounding box center [34, 406] width 32 height 21
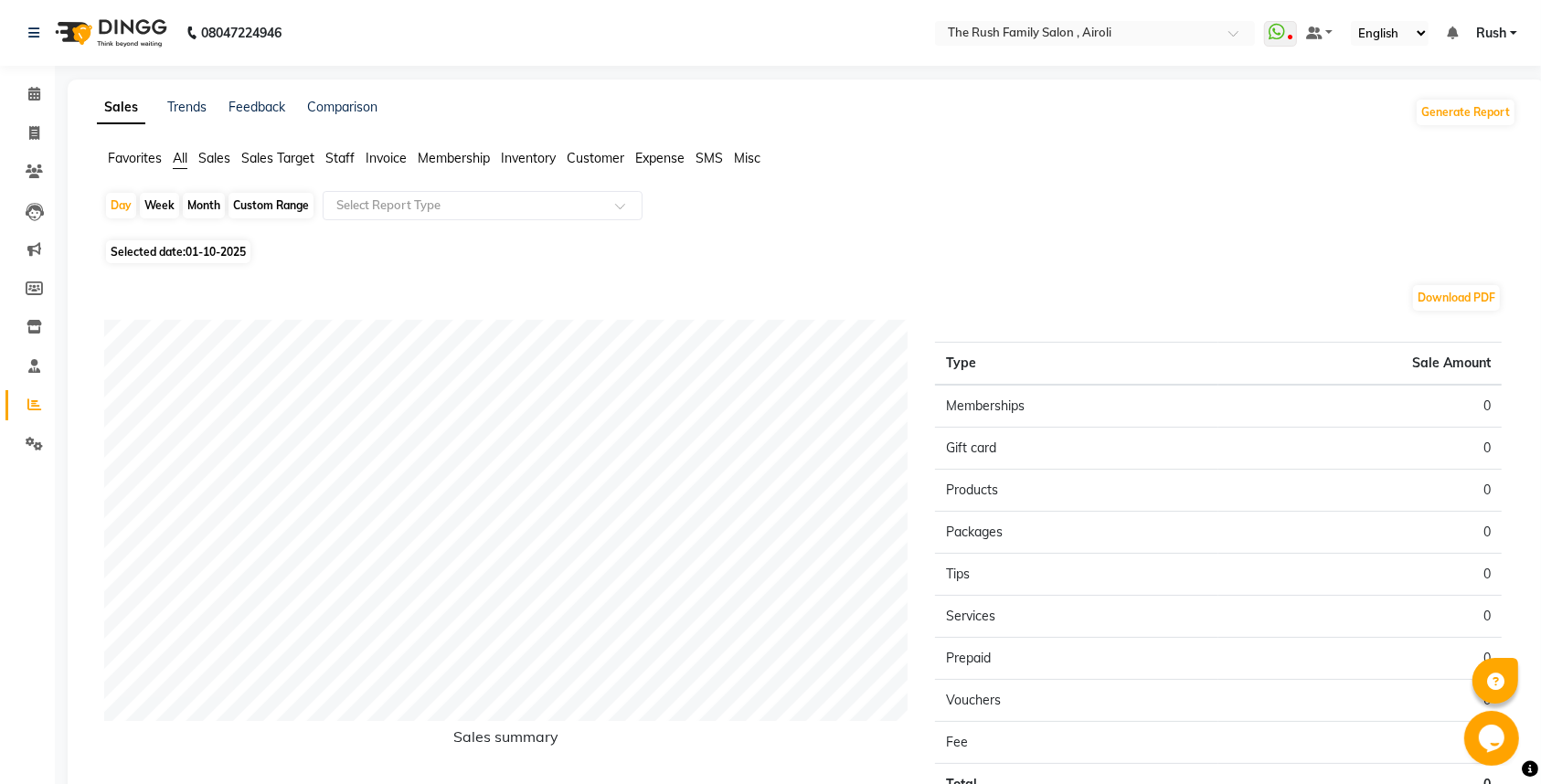
click at [206, 201] on div "Month" at bounding box center [203, 206] width 42 height 25
select select "10"
select select "2025"
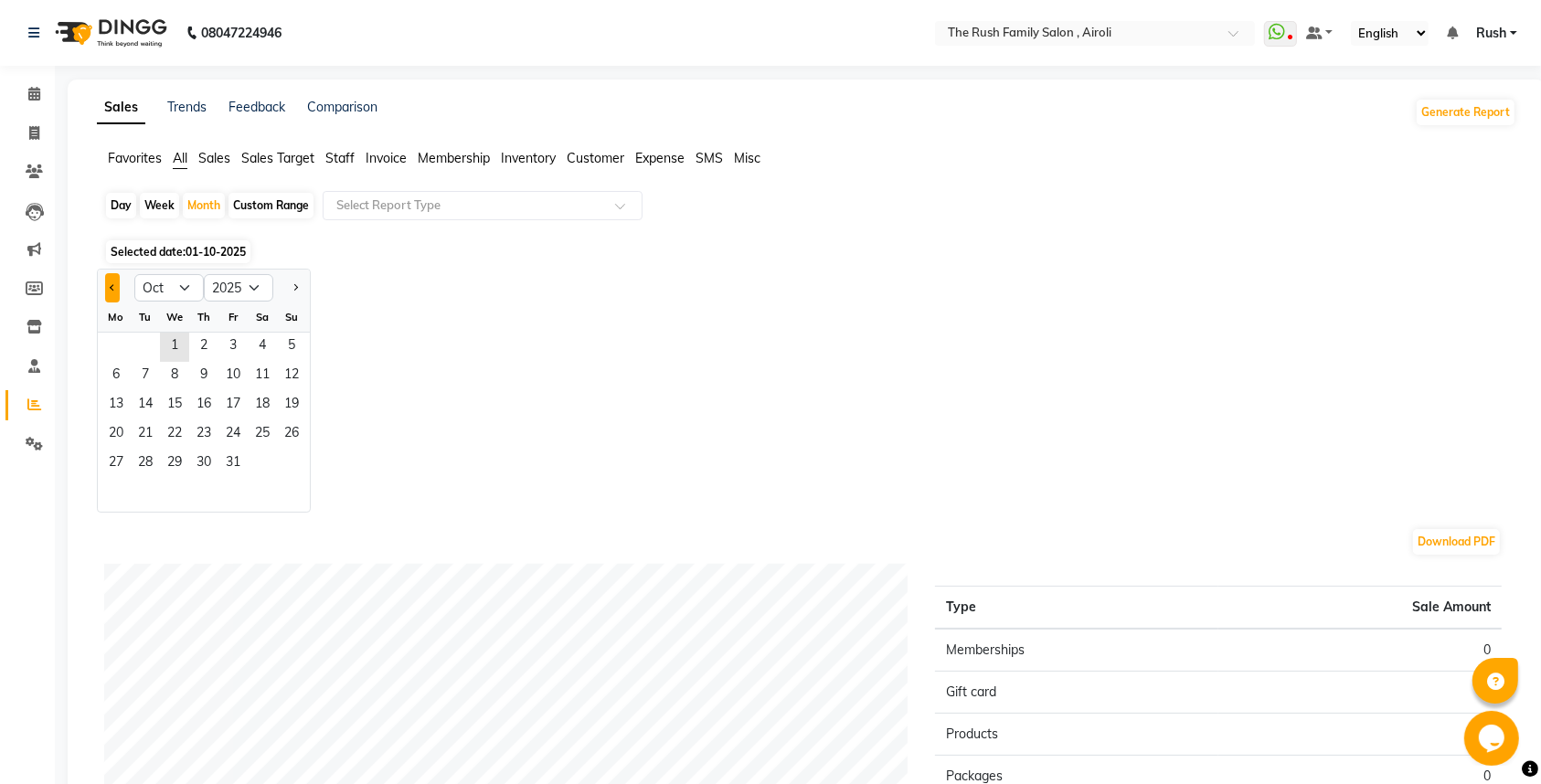
click at [109, 297] on button "Previous month" at bounding box center [112, 288] width 15 height 29
select select "9"
click at [341, 159] on span "Staff" at bounding box center [340, 157] width 29 height 16
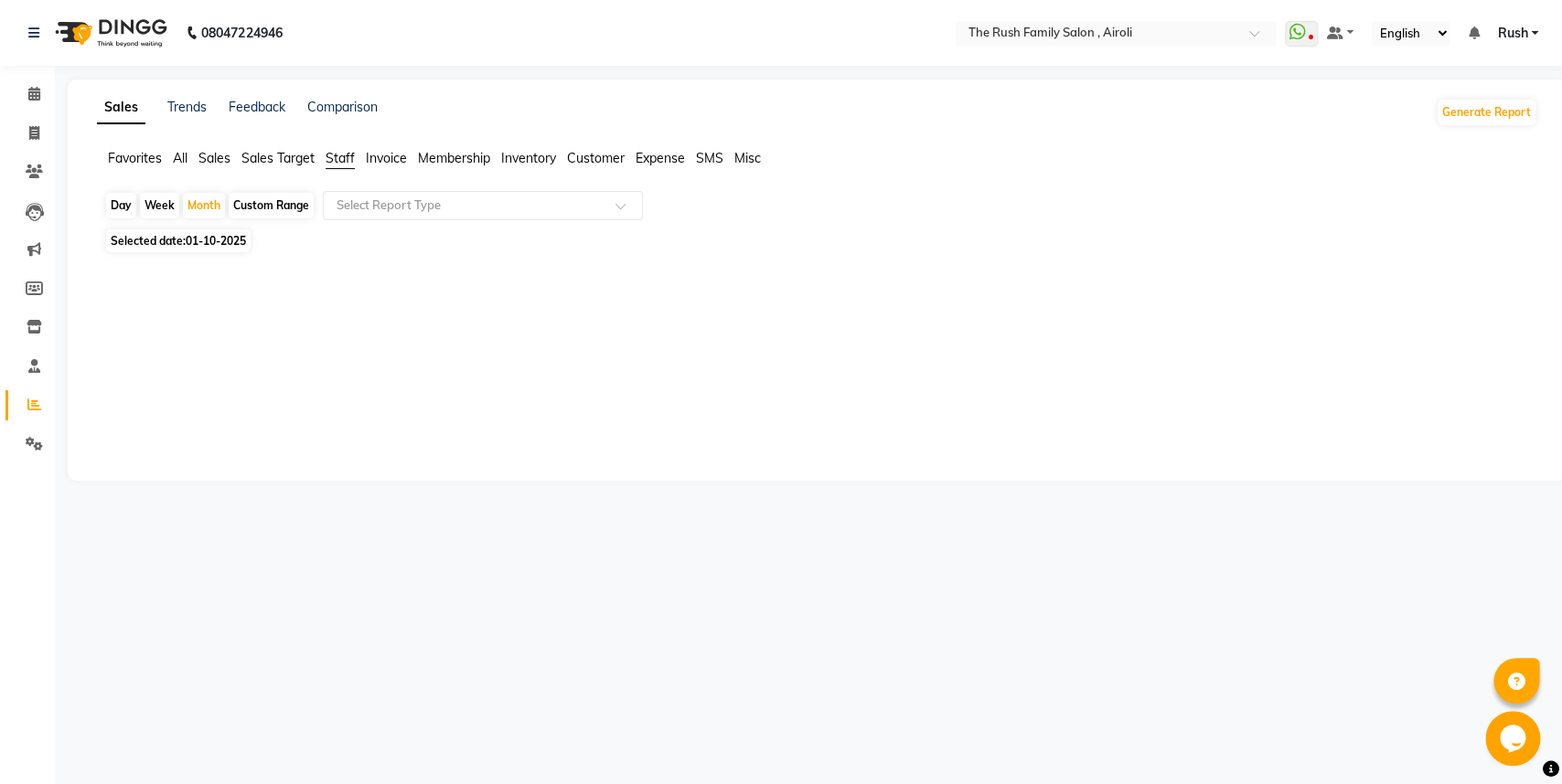
click at [188, 245] on span "01-10-2025" at bounding box center [216, 241] width 60 height 14
select select "10"
select select "2025"
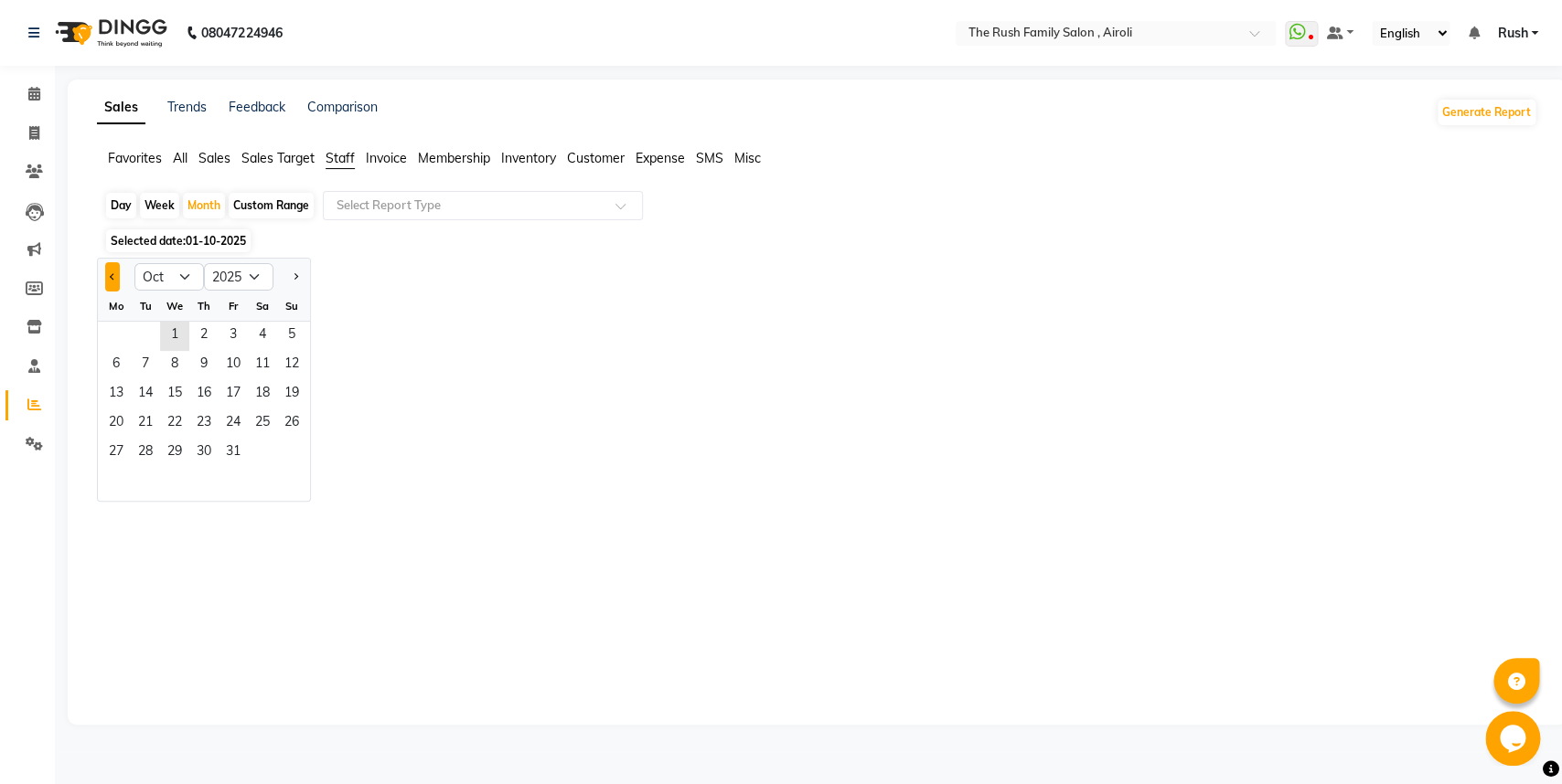
click at [113, 284] on button "Previous month" at bounding box center [112, 277] width 15 height 29
select select "9"
click at [115, 324] on span "1" at bounding box center [116, 337] width 29 height 29
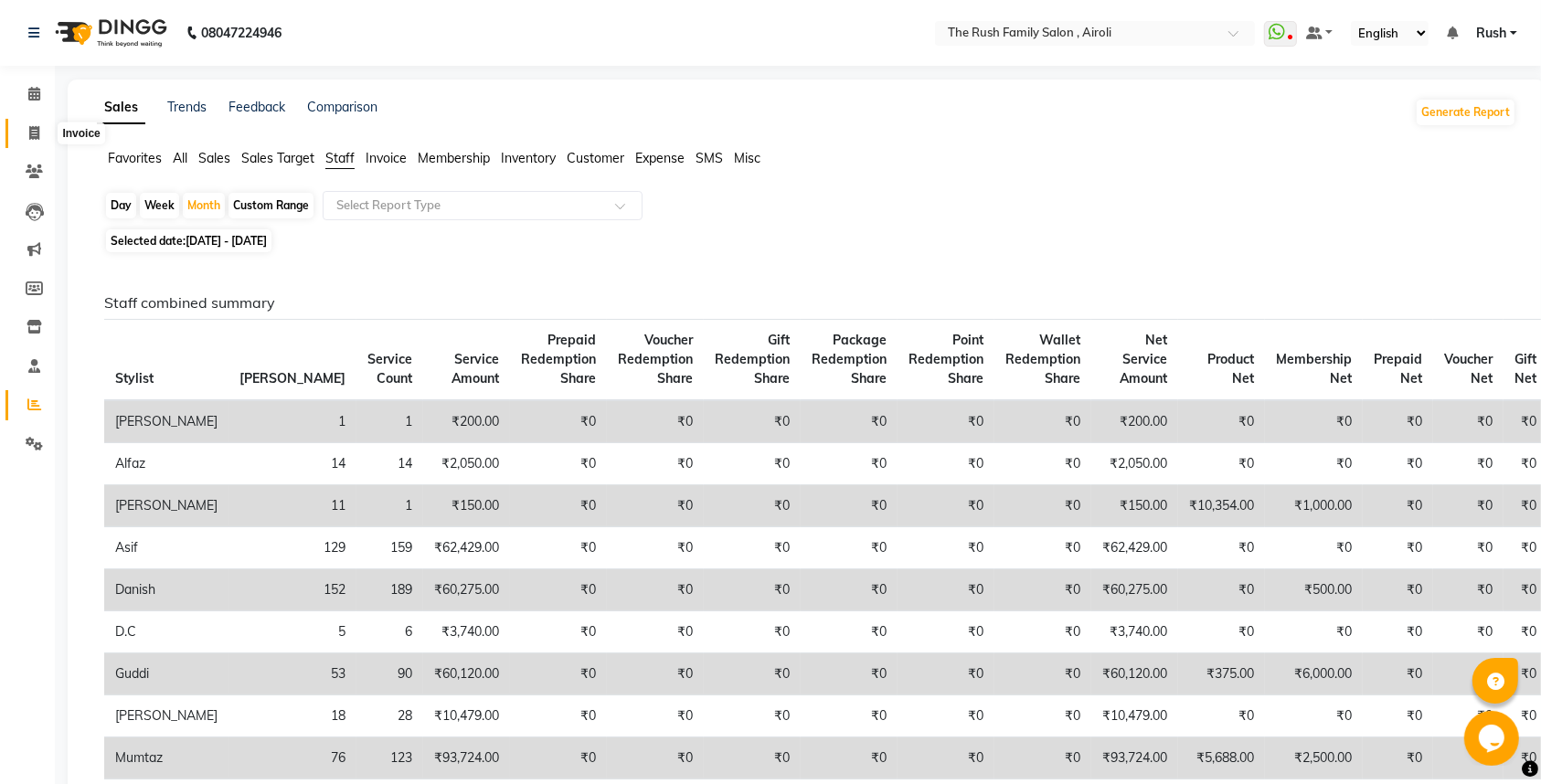
click at [32, 128] on icon at bounding box center [34, 133] width 10 height 14
select select "5419"
select select "service"
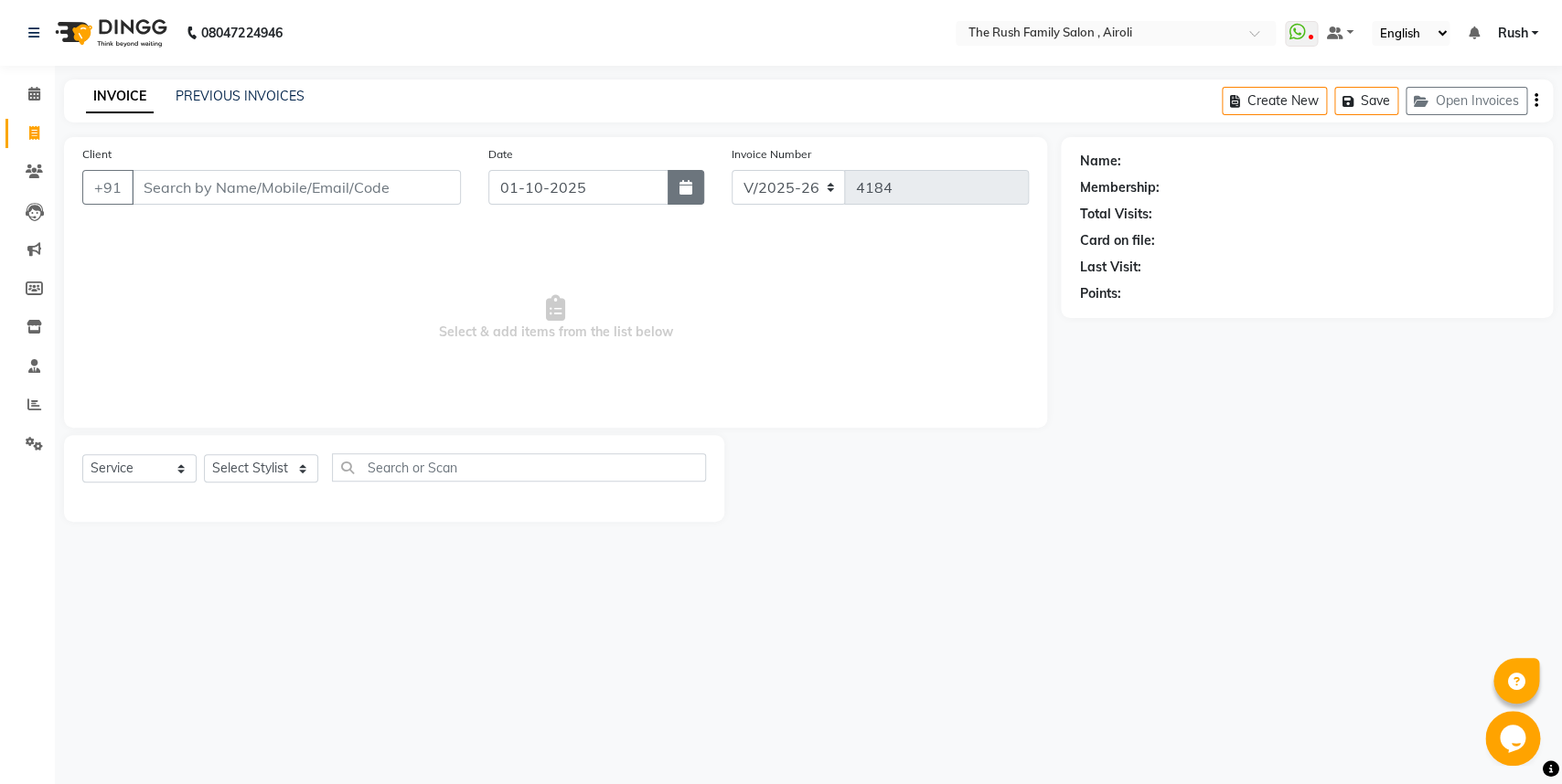
click at [689, 195] on icon "button" at bounding box center [685, 187] width 13 height 15
select select "10"
select select "2025"
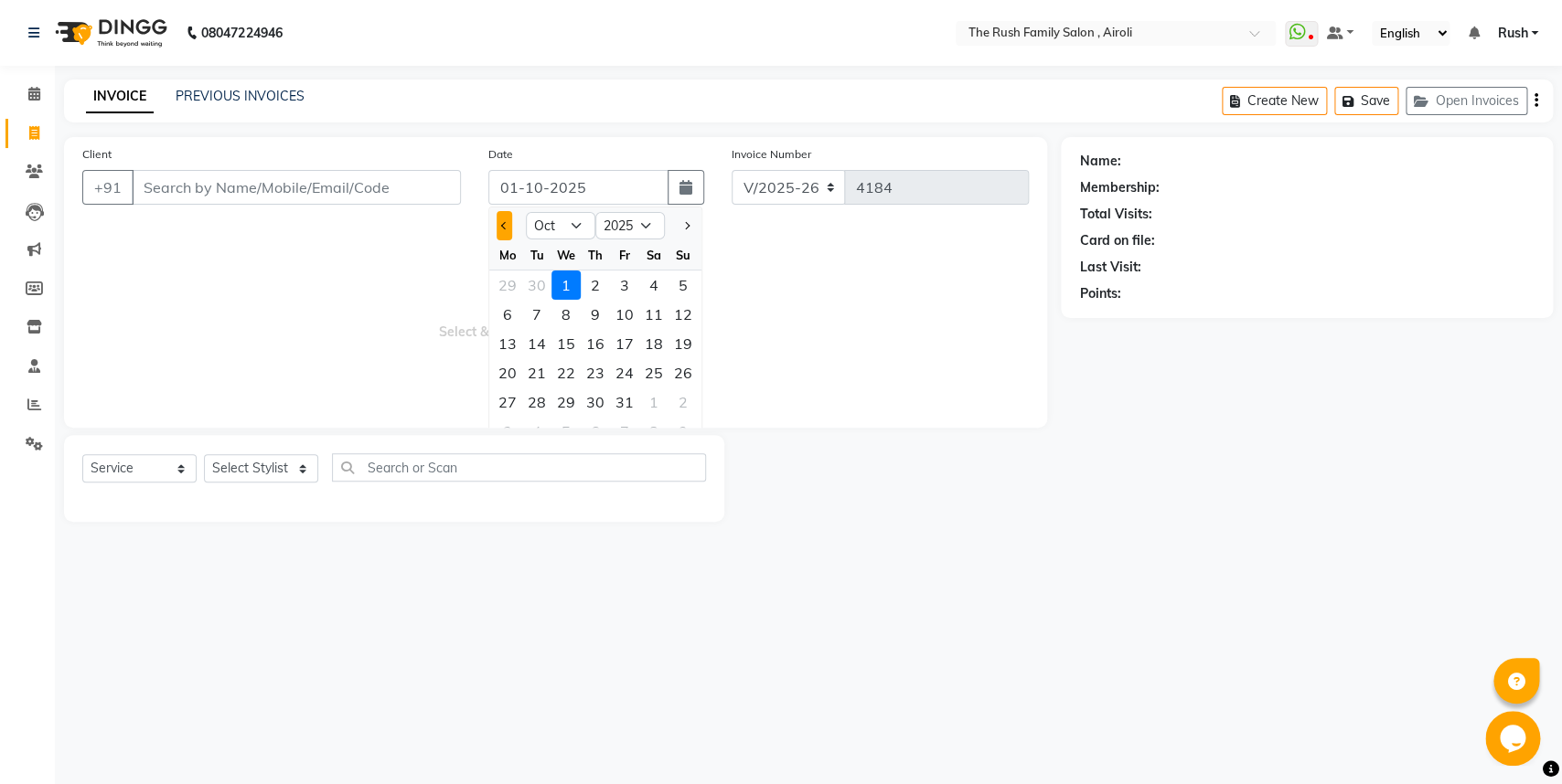
click at [506, 220] on button "Previous month" at bounding box center [505, 226] width 16 height 29
select select "9"
click at [650, 281] on div "6" at bounding box center [653, 285] width 29 height 29
type input "[DATE]"
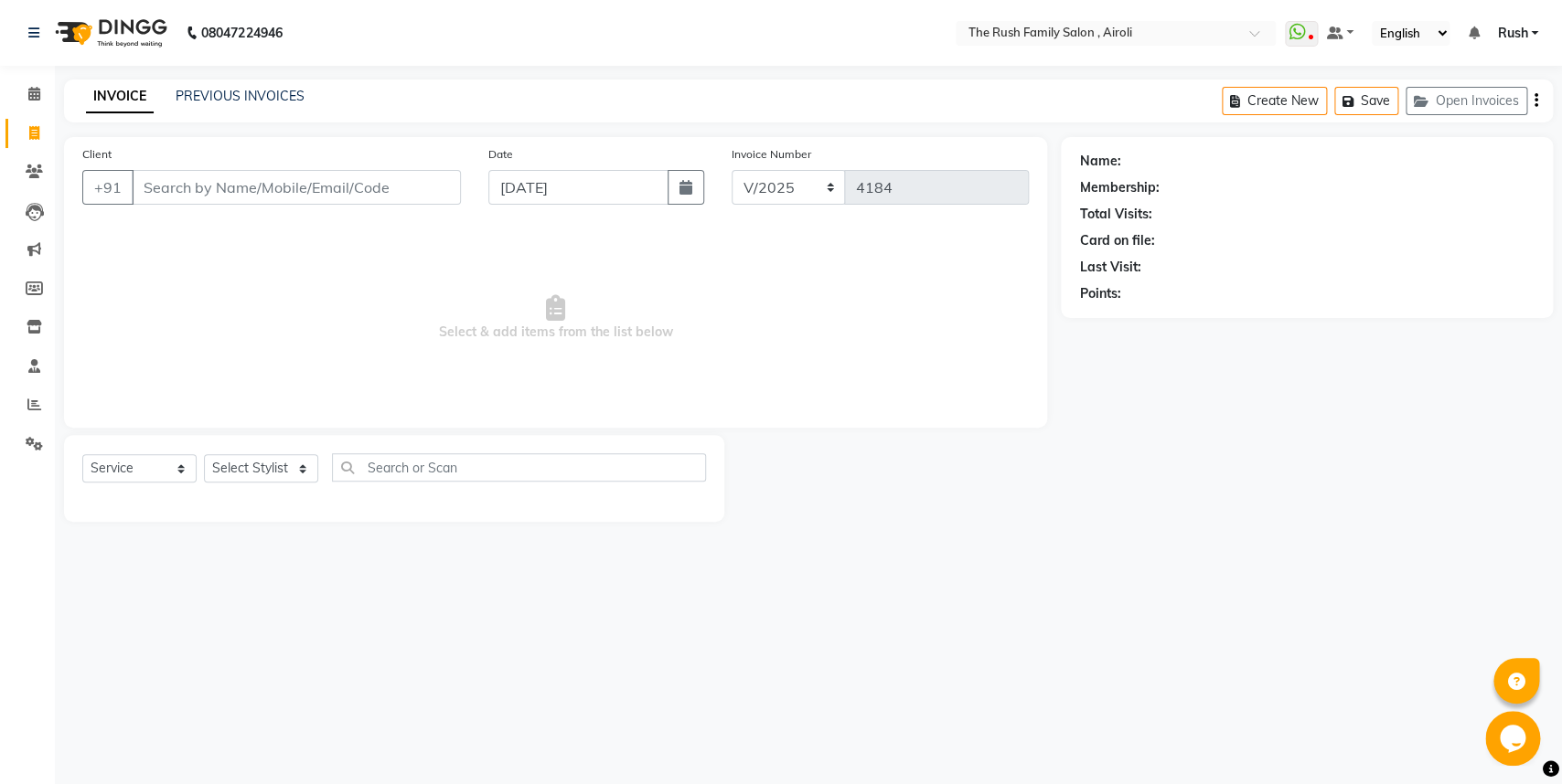
click at [425, 276] on span "Select & add items from the list below" at bounding box center [555, 318] width 947 height 182
click at [199, 191] on input "Client" at bounding box center [296, 187] width 329 height 35
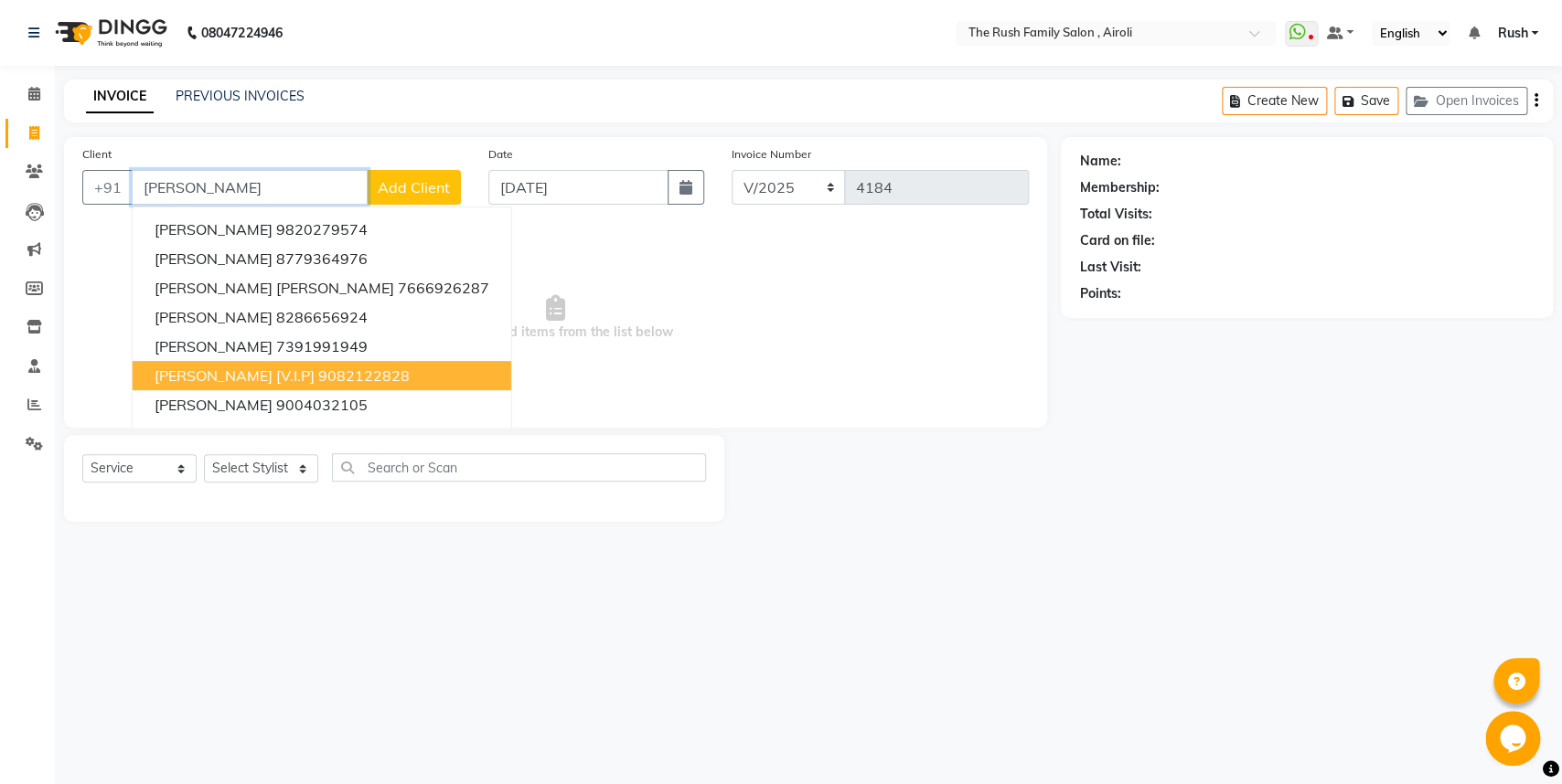
click at [219, 370] on span "[PERSON_NAME] [V.I.P]" at bounding box center [234, 376] width 160 height 18
type input "9082122828"
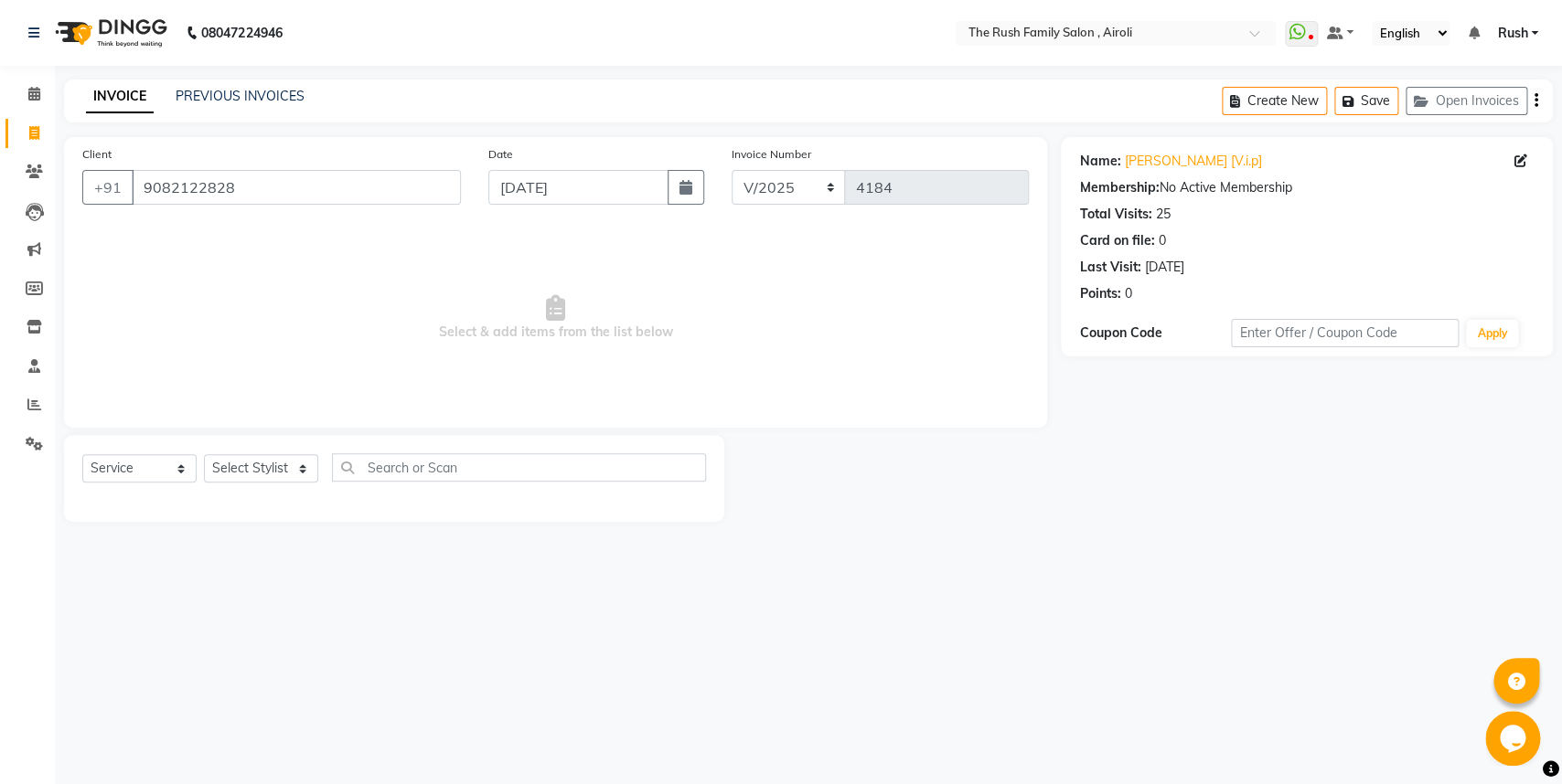
drag, startPoint x: 219, startPoint y: 370, endPoint x: 298, endPoint y: 467, distance: 125.1
click at [298, 409] on div "Select & add items from the list below" at bounding box center [555, 318] width 947 height 182
click at [204, 454] on select "Select Stylist [PERSON_NAME] [PERSON_NAME] Danish D.C Guddi [PERSON_NAME] [PERS…" at bounding box center [261, 468] width 115 height 28
select select "42200"
click option "mumtaz" at bounding box center [0, 0] width 0 height 0
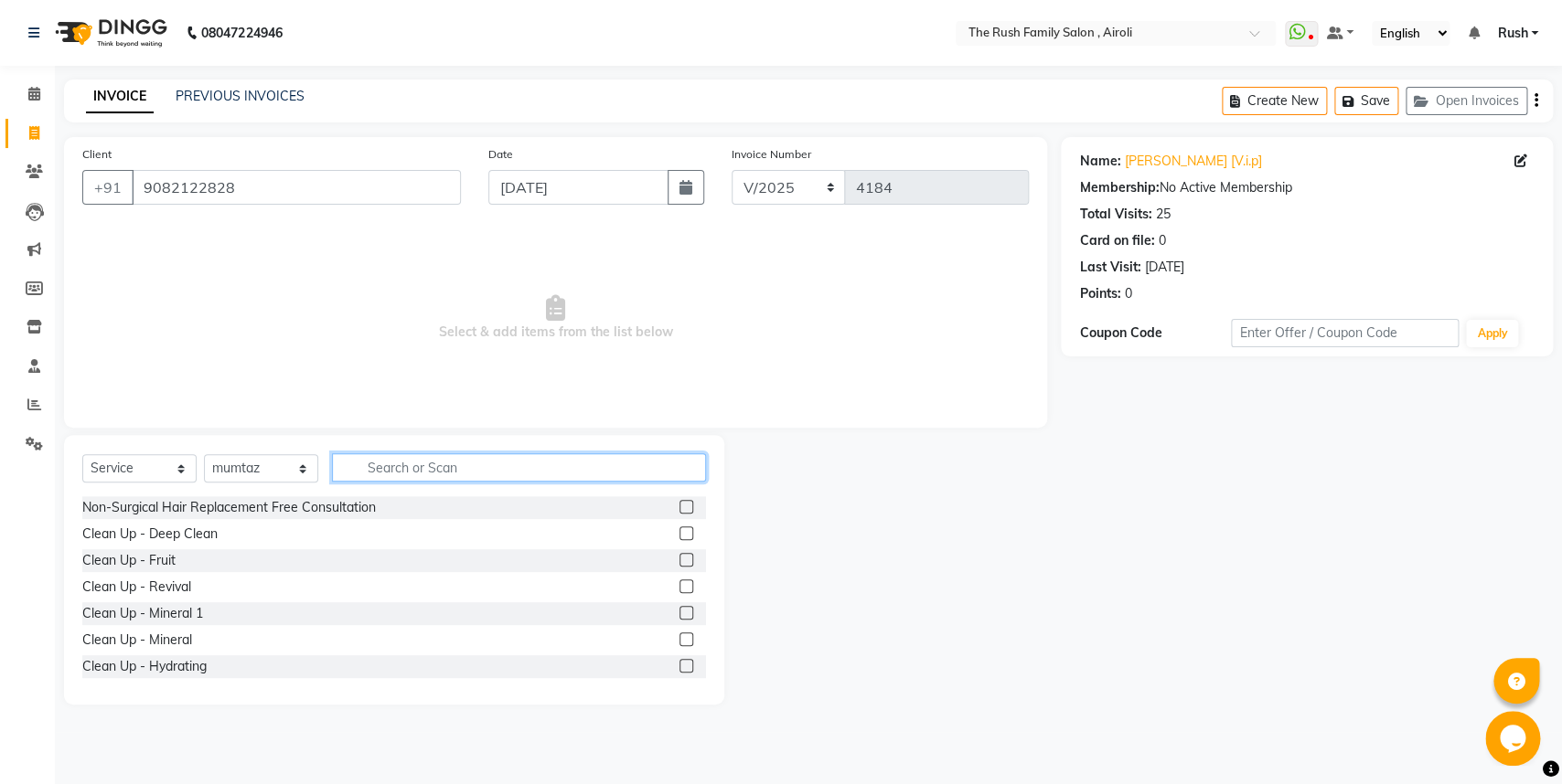
click at [366, 471] on input "text" at bounding box center [518, 467] width 374 height 28
type input "fac"
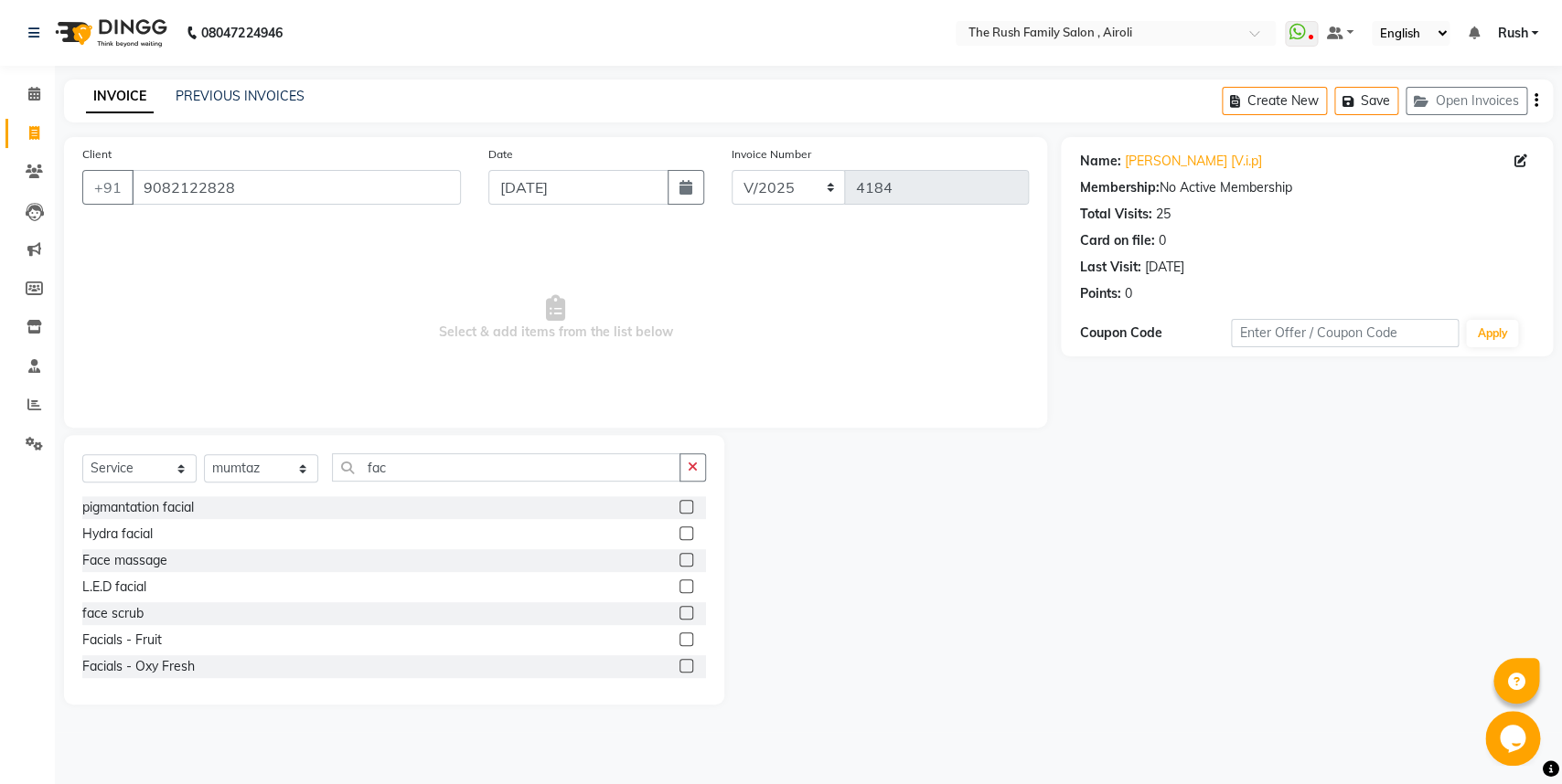
click at [680, 588] on label at bounding box center [686, 586] width 14 height 14
click at [680, 588] on input "checkbox" at bounding box center [685, 587] width 12 height 12
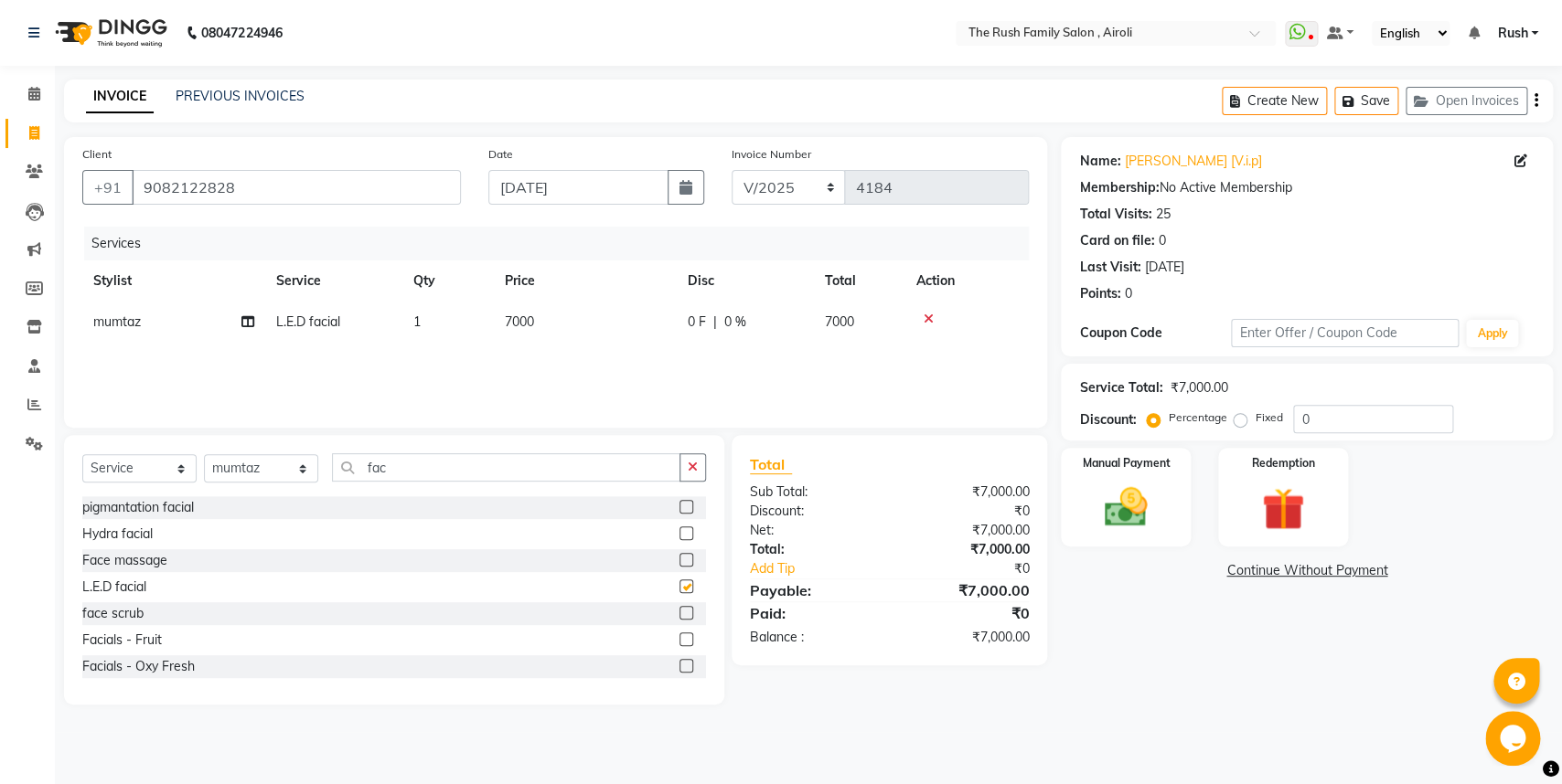
checkbox input "false"
click at [567, 339] on td "7000" at bounding box center [585, 322] width 183 height 41
select select "42200"
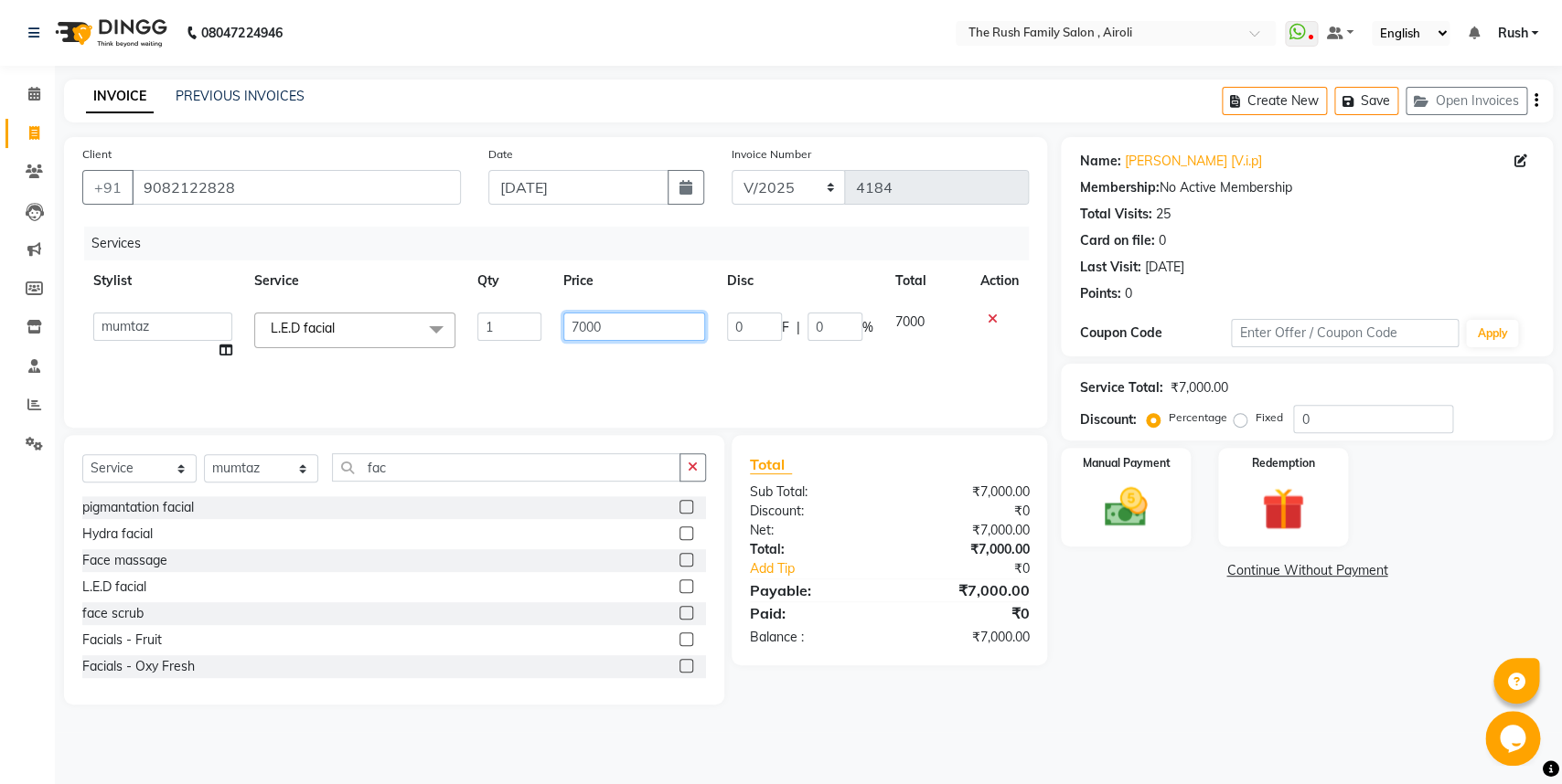
click at [634, 334] on input "7000" at bounding box center [634, 326] width 142 height 28
type input "7"
type input "2000"
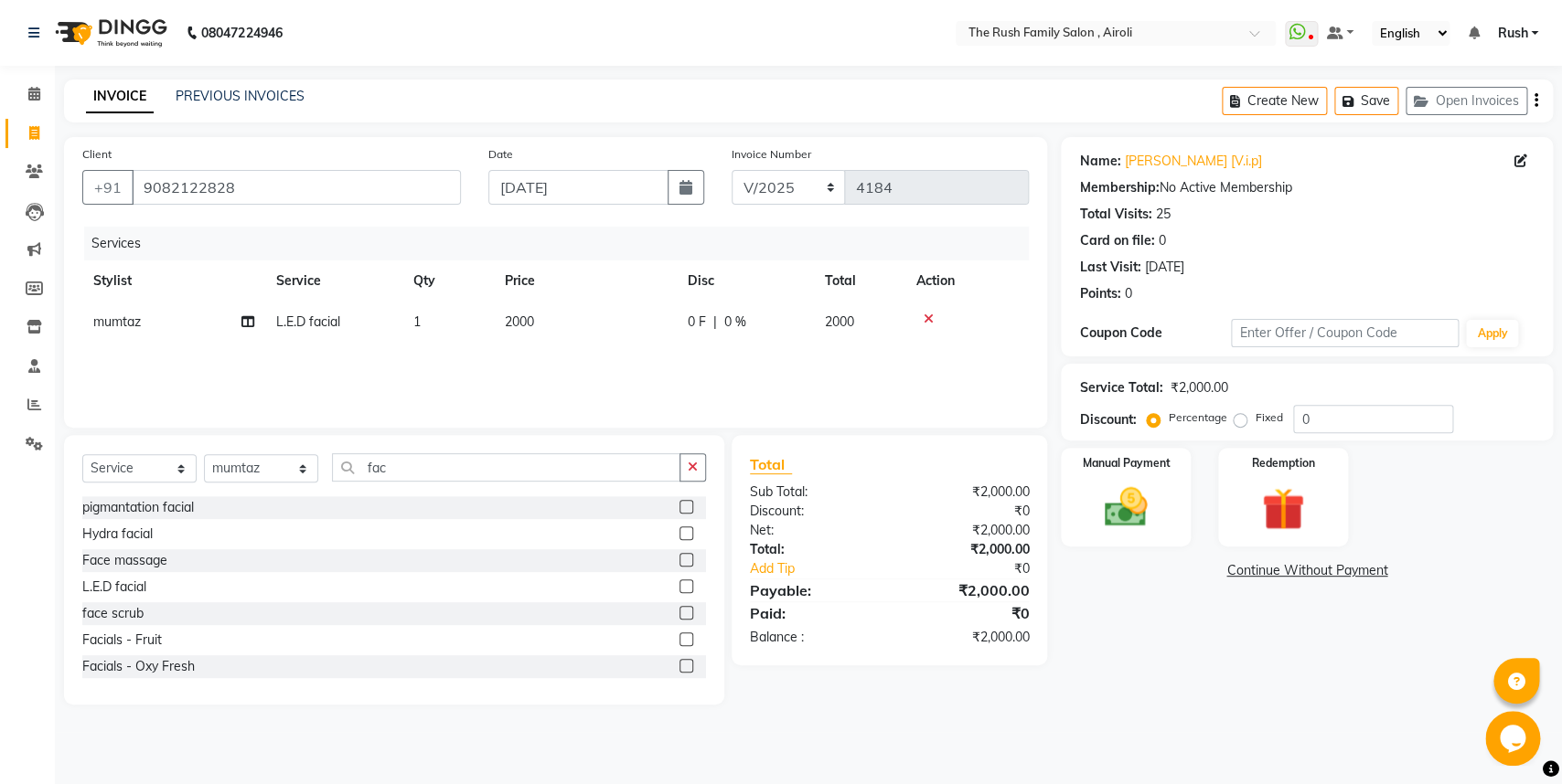
click at [900, 347] on div "Services Stylist Service Qty Price Disc Total Action mumtaz L.E.D facial 1 2000…" at bounding box center [555, 318] width 947 height 182
click at [553, 323] on td "2000" at bounding box center [585, 322] width 183 height 41
select select "42200"
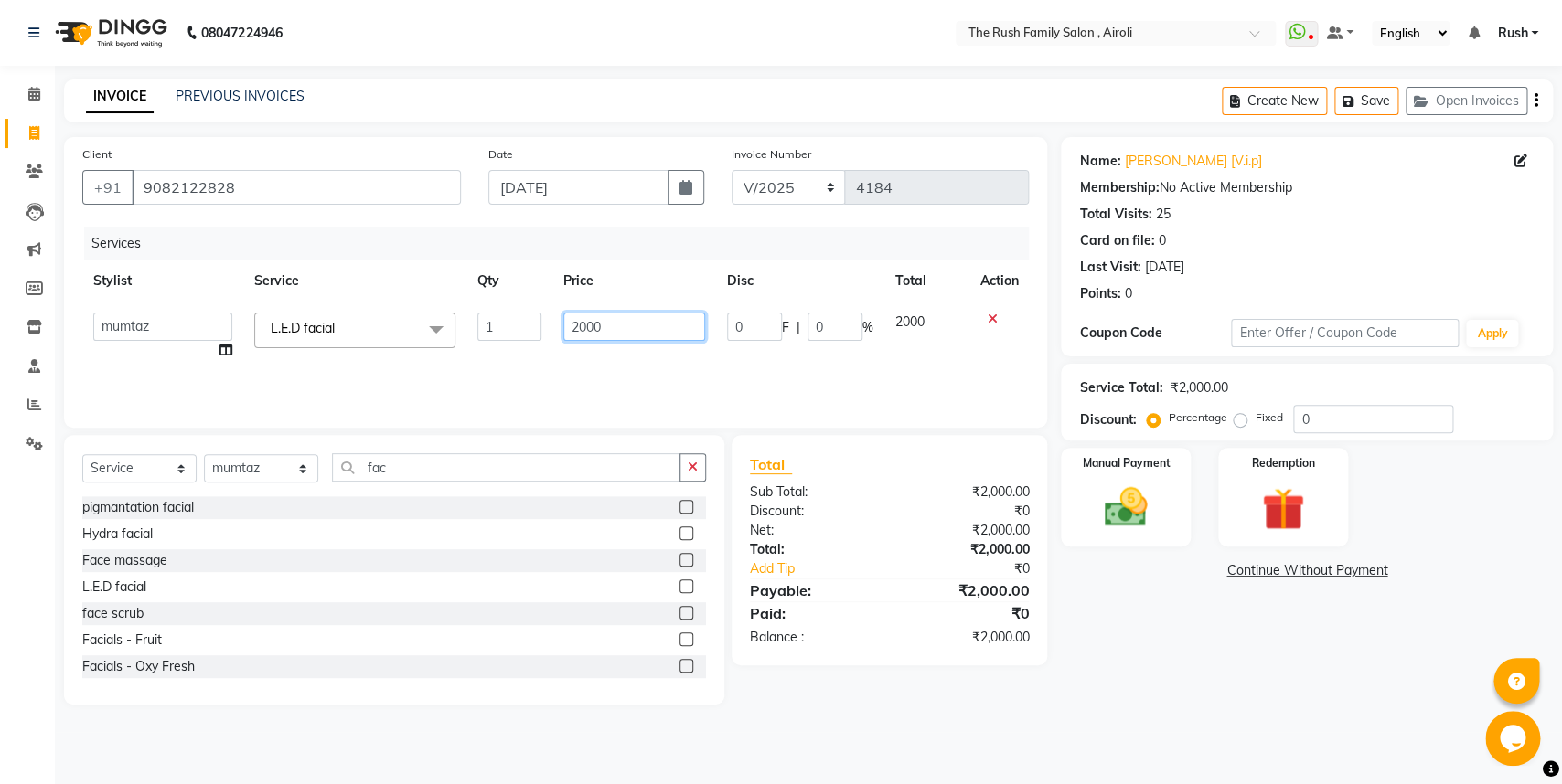
click at [622, 324] on input "2000" at bounding box center [634, 326] width 142 height 28
type input "2"
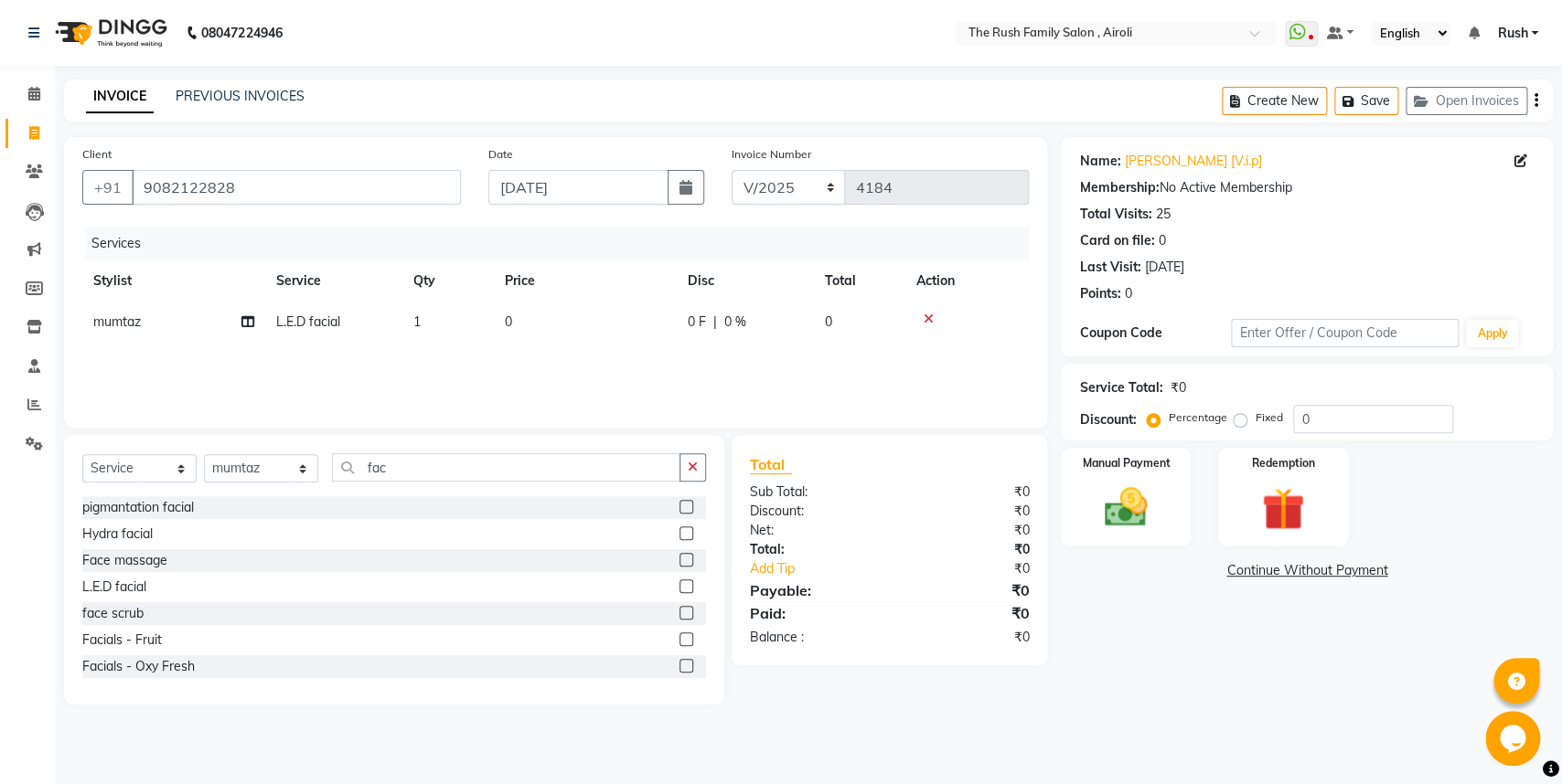
click at [909, 315] on tr "mumtaz L.E.D facial 1 0 0 F | 0 % 0" at bounding box center [555, 322] width 947 height 41
click at [577, 334] on td "0" at bounding box center [585, 322] width 183 height 41
select select "42200"
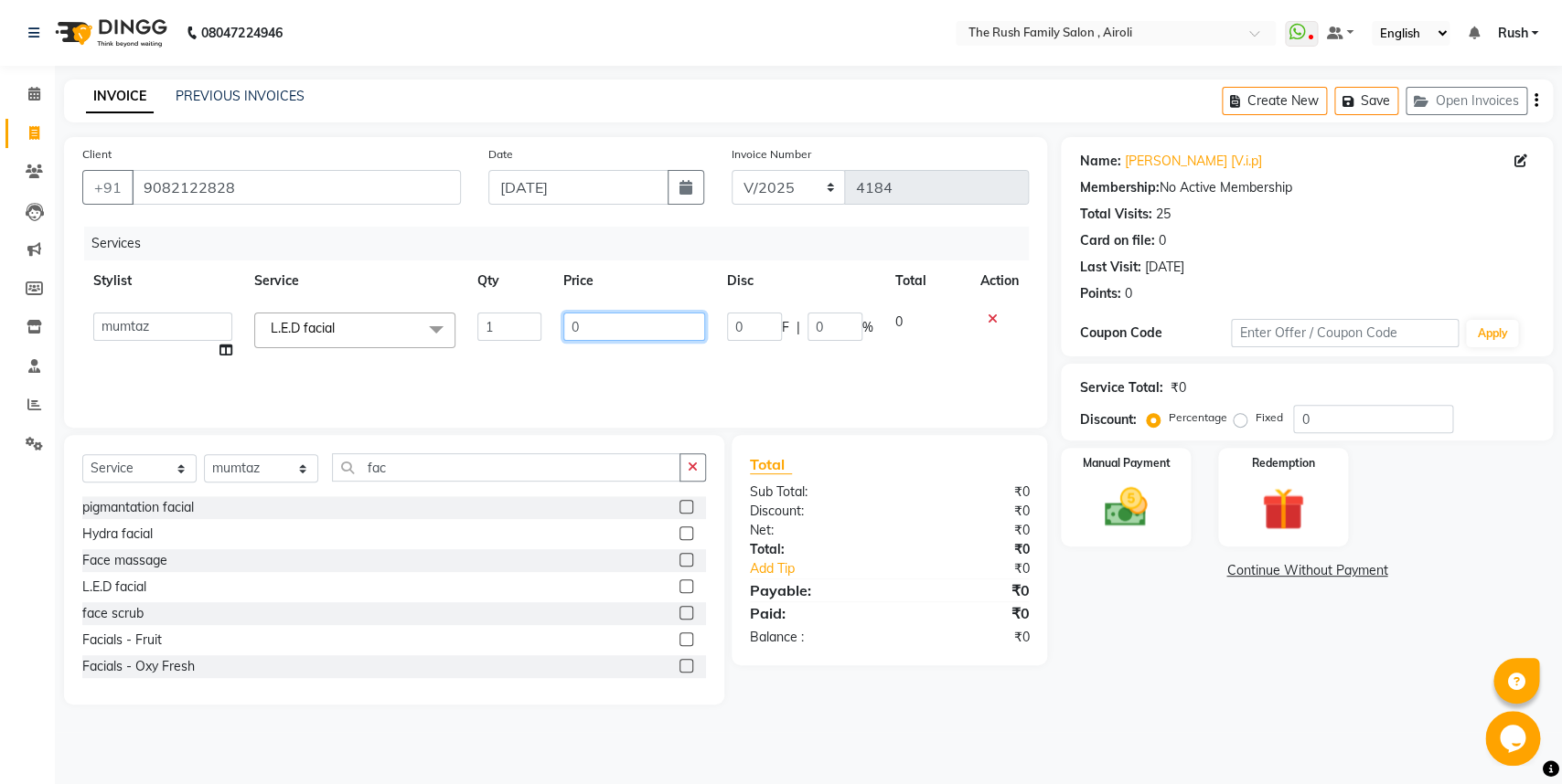
click at [609, 327] on input "0" at bounding box center [634, 326] width 142 height 28
type input "5000"
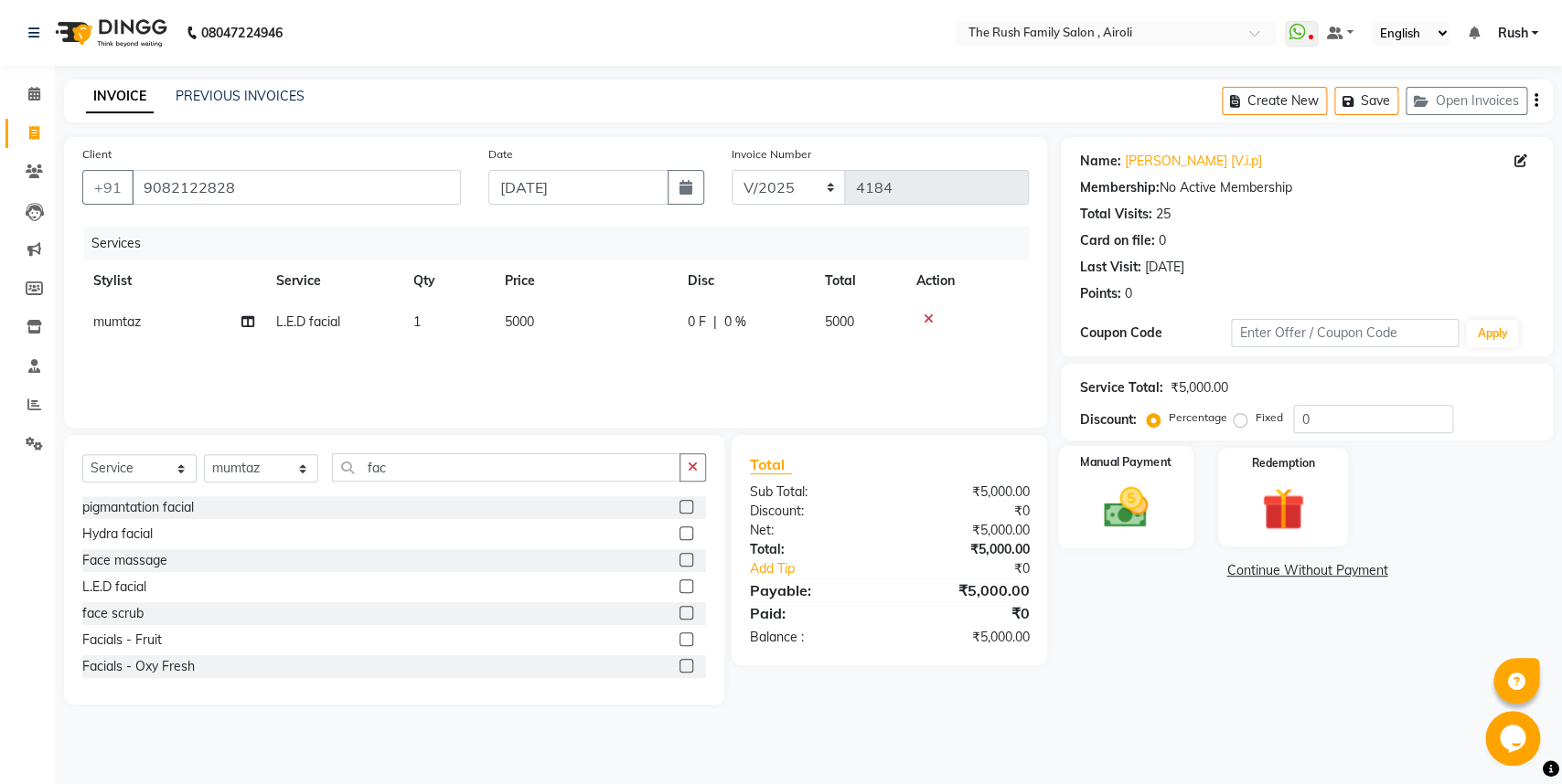
click at [1133, 511] on img at bounding box center [1126, 506] width 72 height 51
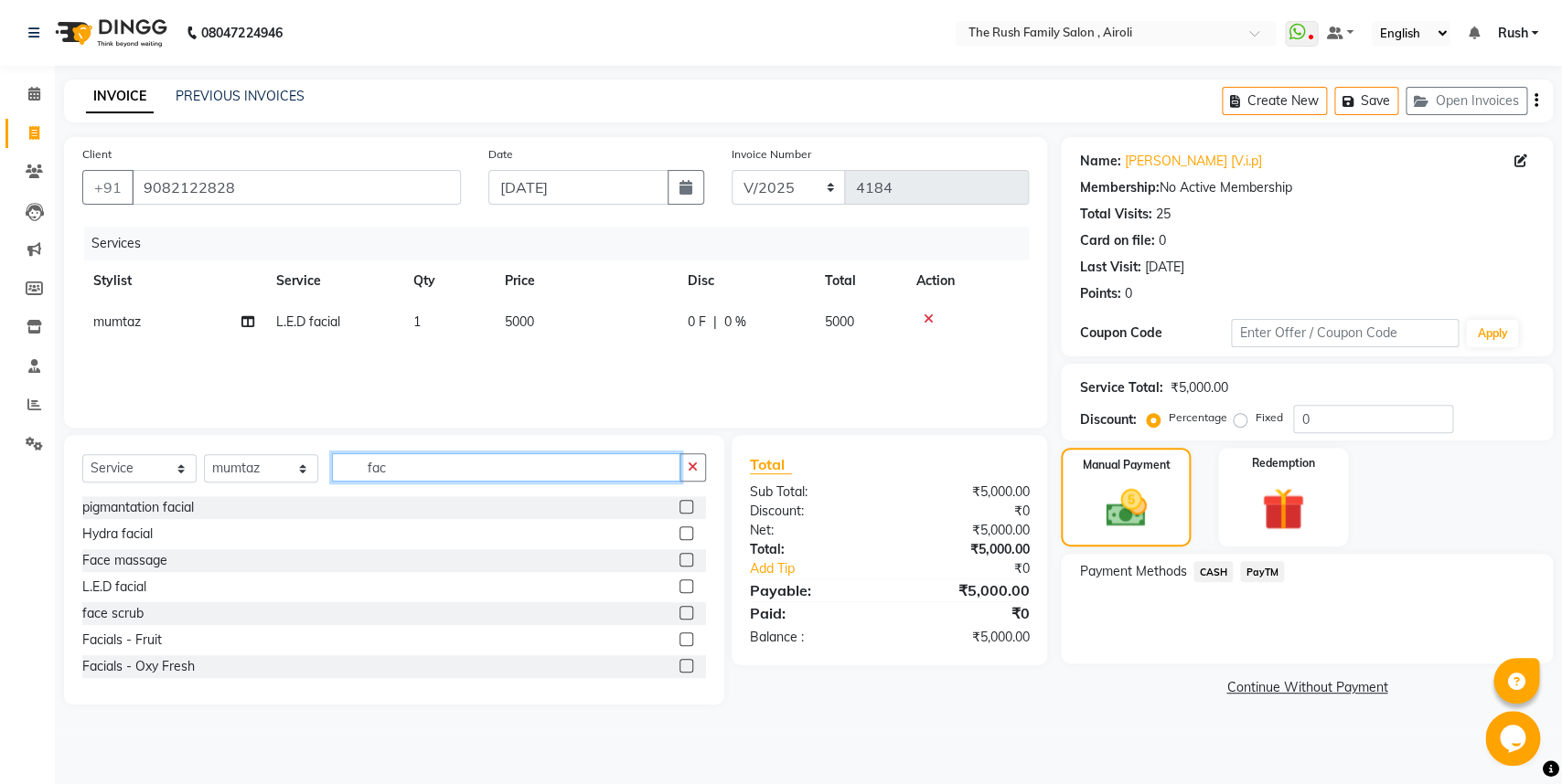
click at [420, 465] on input "fac" at bounding box center [506, 467] width 349 height 28
type input "f"
type input "p"
type input "fee"
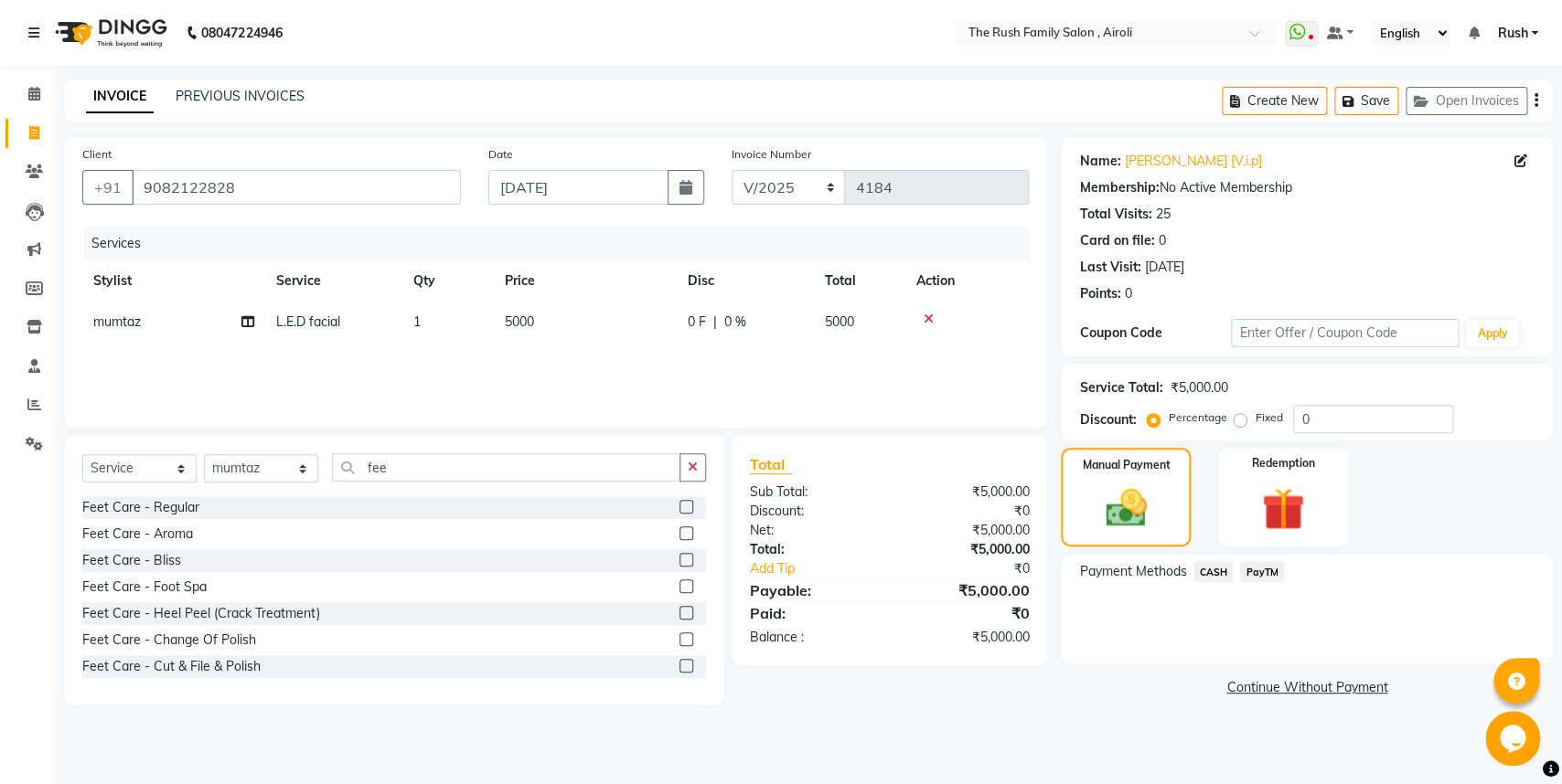
click at [680, 562] on label at bounding box center [686, 560] width 14 height 14
click at [680, 562] on input "checkbox" at bounding box center [685, 561] width 12 height 12
checkbox input "false"
click at [680, 592] on label at bounding box center [686, 586] width 14 height 14
click at [680, 592] on input "checkbox" at bounding box center [685, 587] width 12 height 12
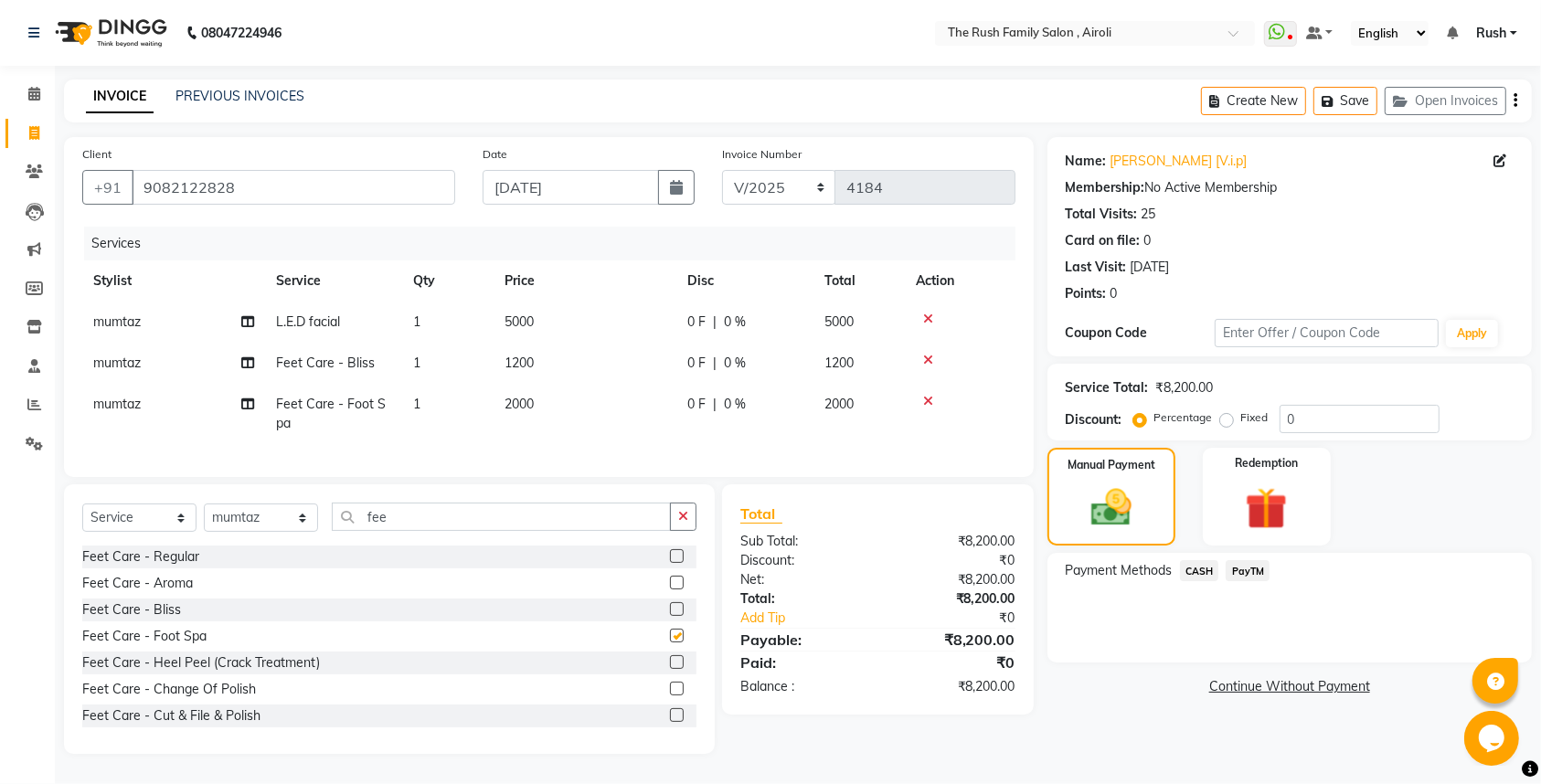
checkbox input "false"
click at [920, 356] on div at bounding box center [960, 360] width 88 height 13
click at [927, 357] on icon at bounding box center [928, 360] width 10 height 13
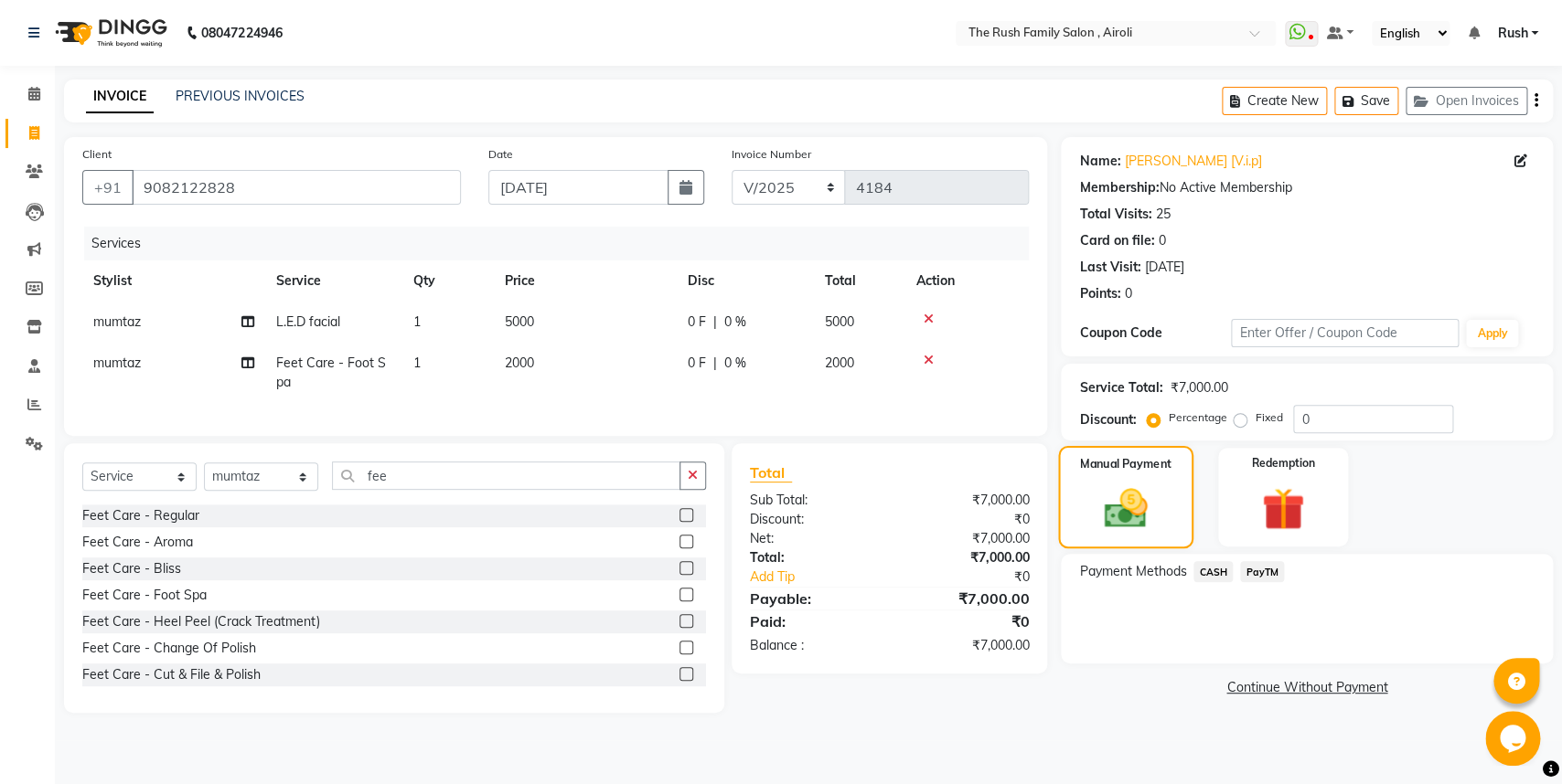
click at [1135, 495] on img at bounding box center [1126, 507] width 70 height 49
click at [1266, 575] on span "PayTM" at bounding box center [1261, 572] width 44 height 21
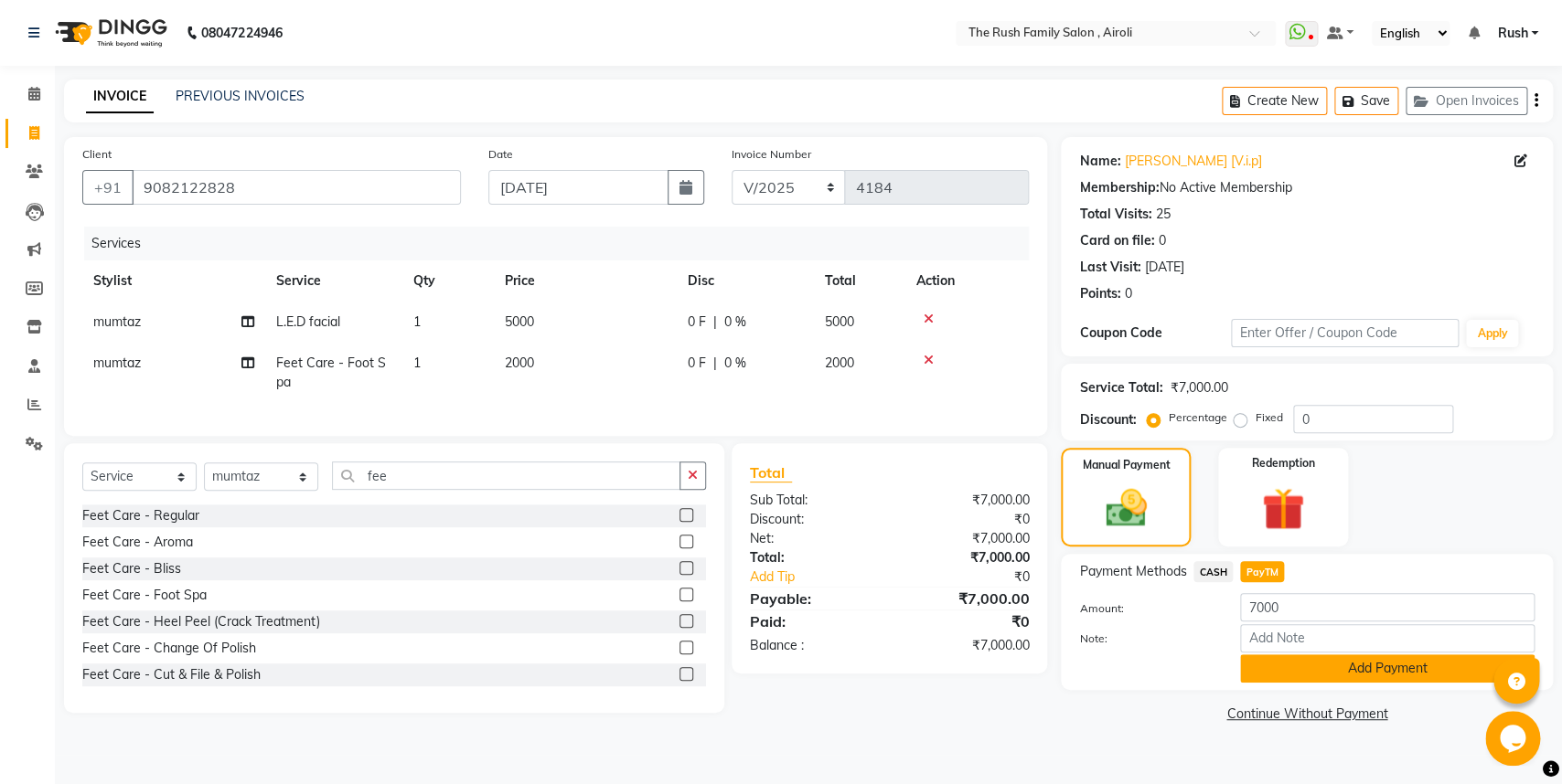
click at [1329, 667] on button "Add Payment" at bounding box center [1386, 668] width 294 height 28
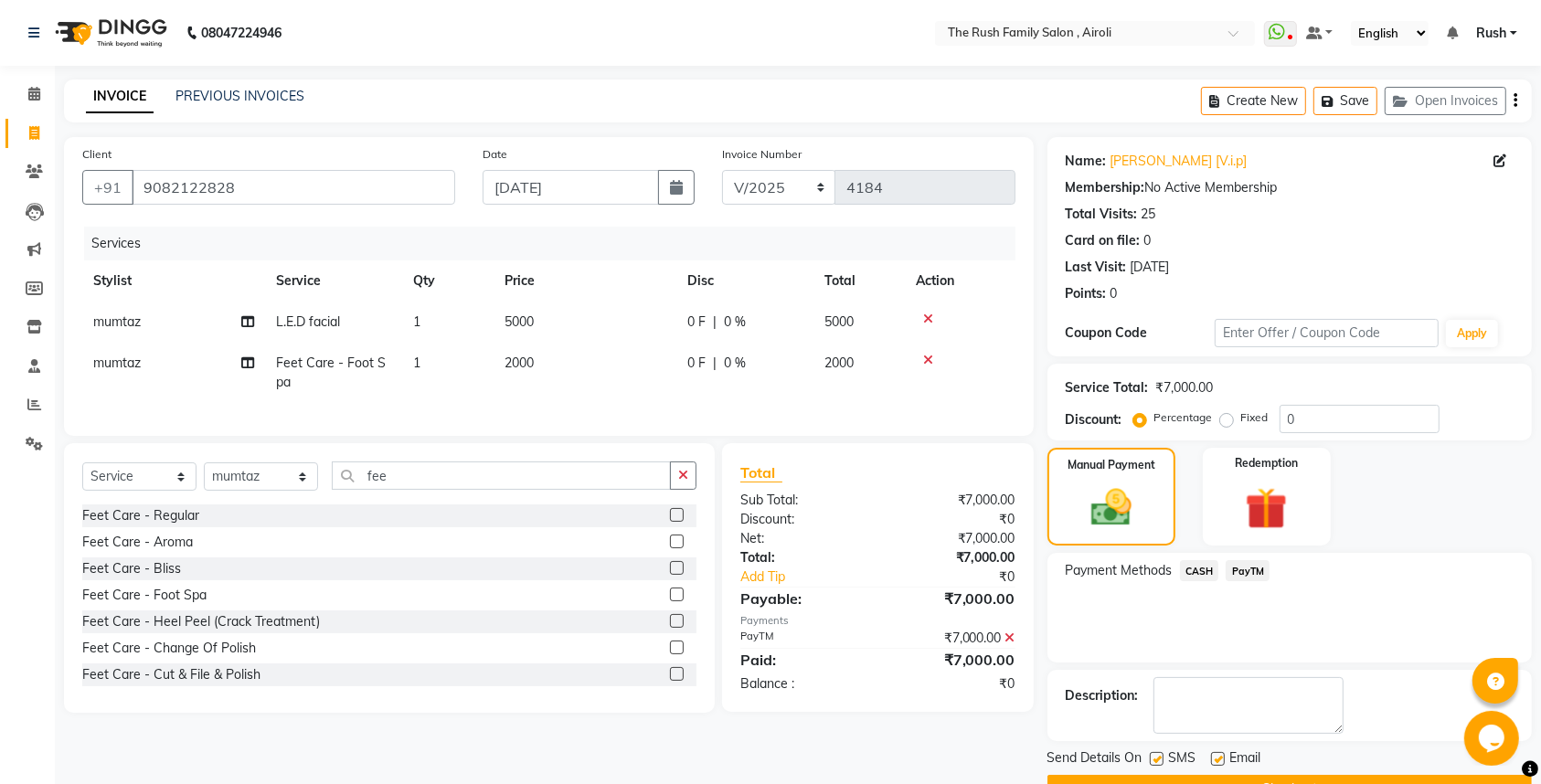
scroll to position [49, 0]
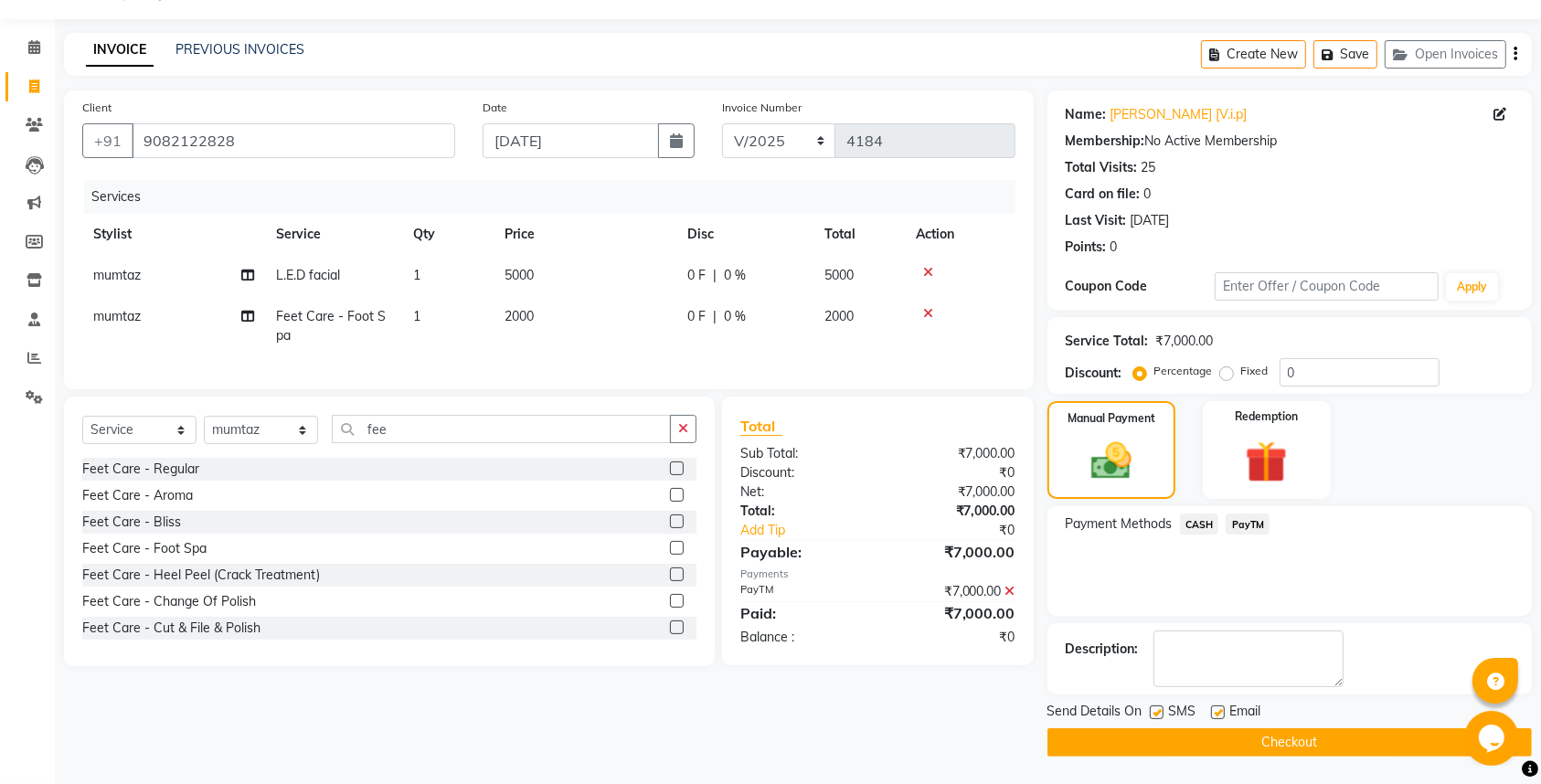
click at [1156, 714] on label at bounding box center [1157, 712] width 14 height 14
click at [1156, 714] on input "checkbox" at bounding box center [1156, 713] width 12 height 12
checkbox input "false"
click at [1216, 706] on label at bounding box center [1218, 712] width 14 height 14
click at [1216, 707] on input "checkbox" at bounding box center [1217, 713] width 12 height 12
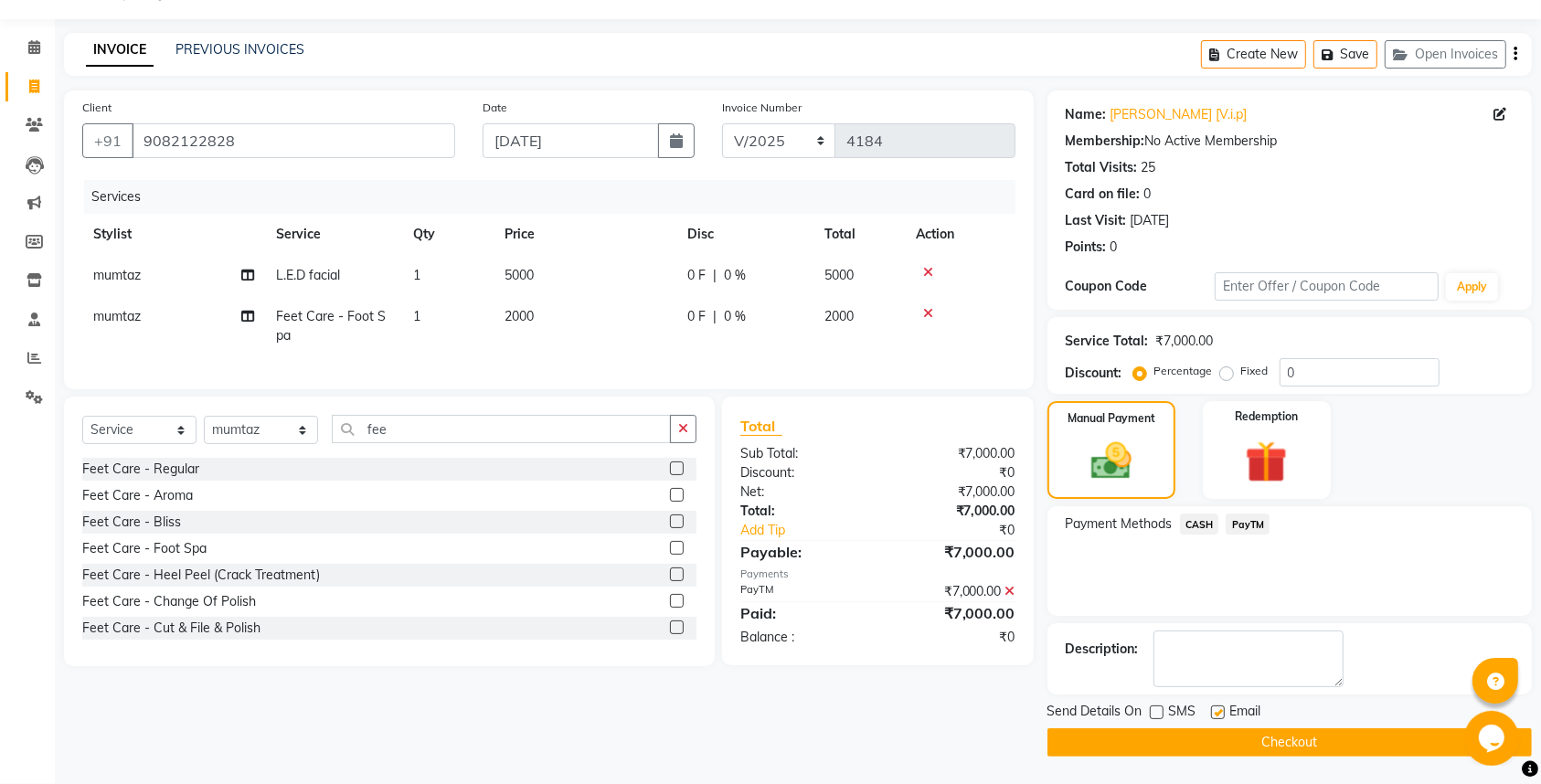
checkbox input "false"
click at [1189, 748] on button "Checkout" at bounding box center [1290, 742] width 484 height 28
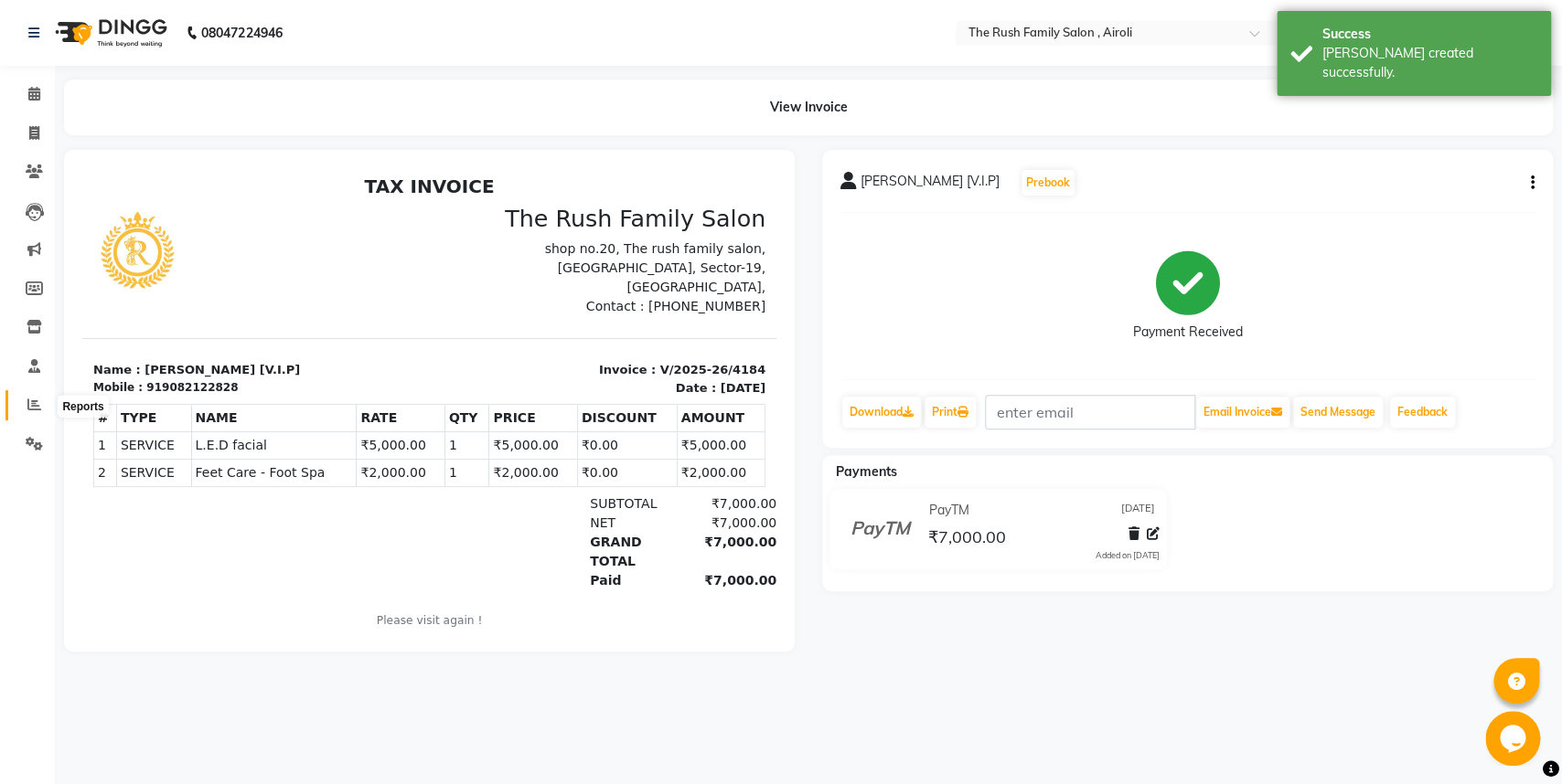
click at [28, 403] on icon at bounding box center [34, 405] width 14 height 14
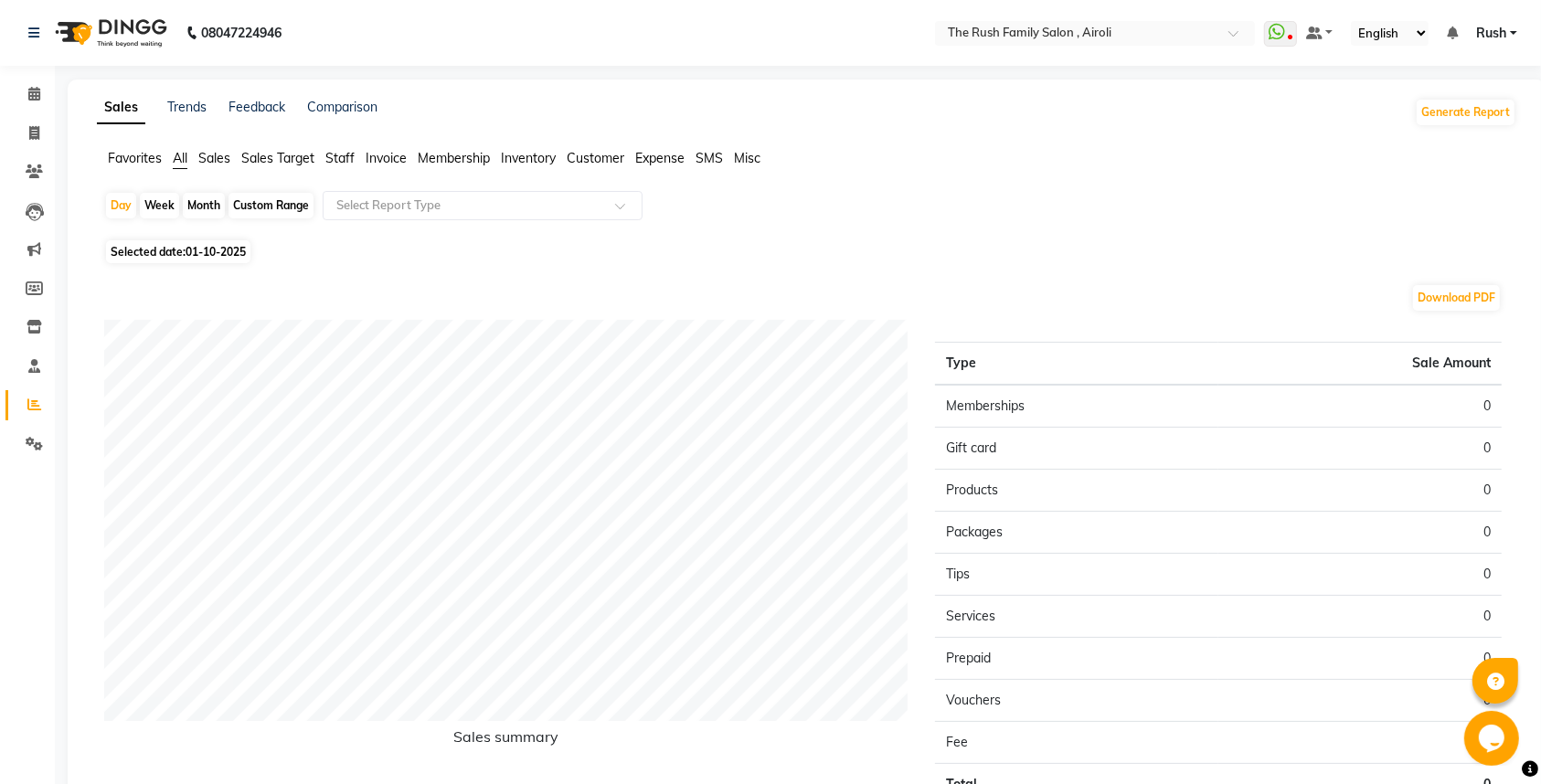
click at [204, 206] on div "Month" at bounding box center [203, 206] width 42 height 25
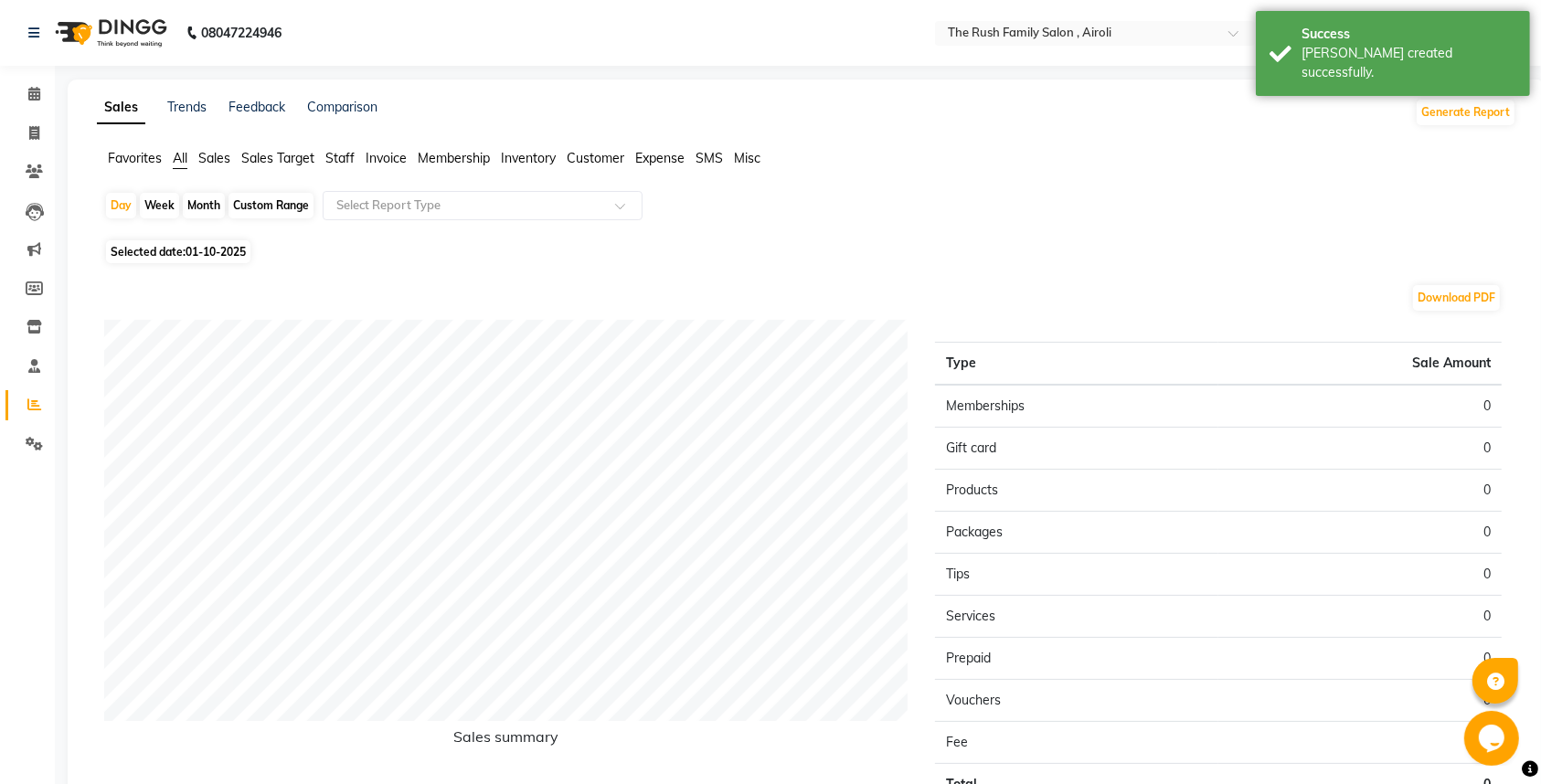
select select "10"
select select "2025"
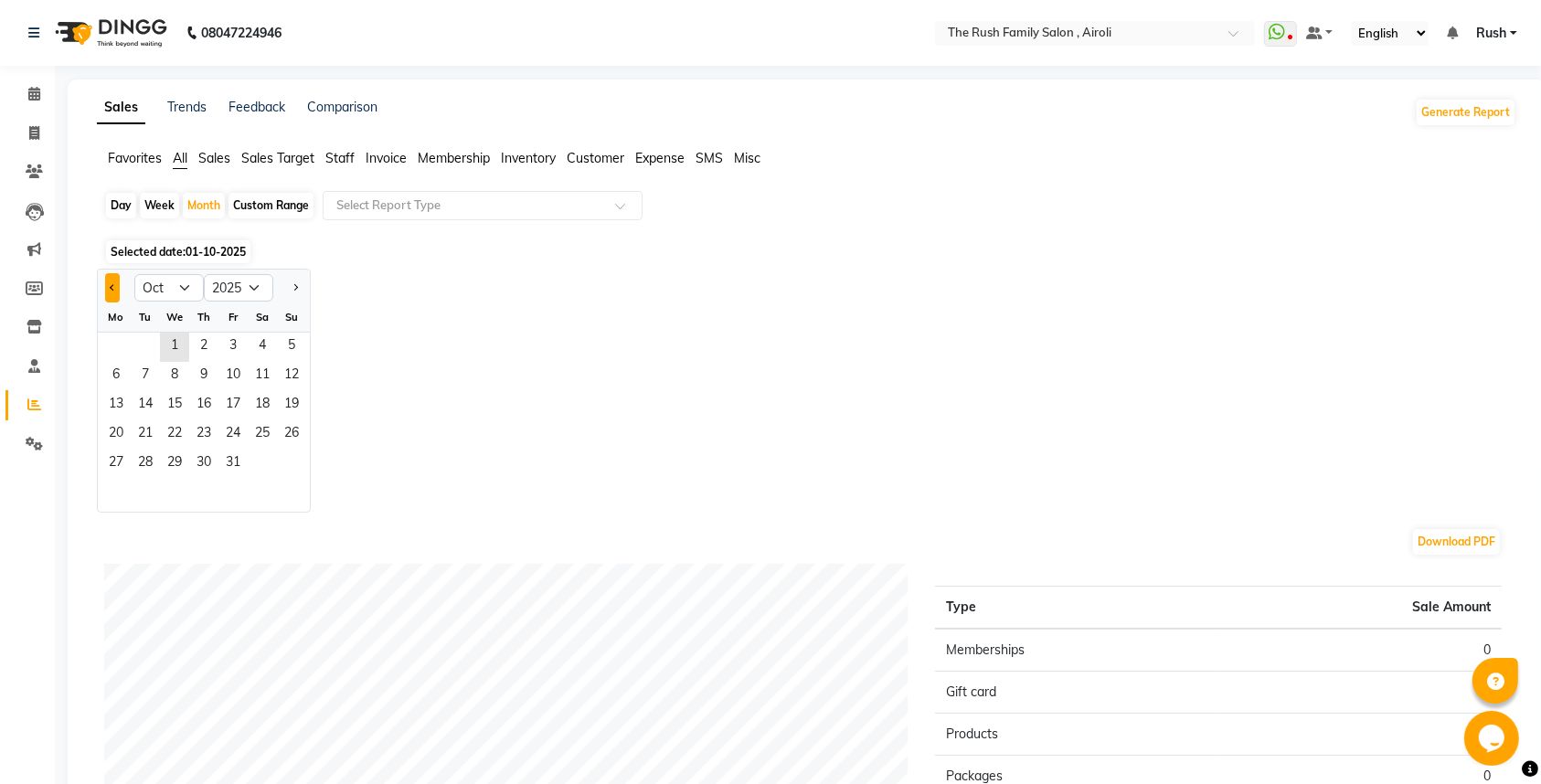
click at [110, 284] on button "Previous month" at bounding box center [112, 288] width 15 height 29
select select "9"
click at [218, 212] on div "Month" at bounding box center [203, 206] width 42 height 25
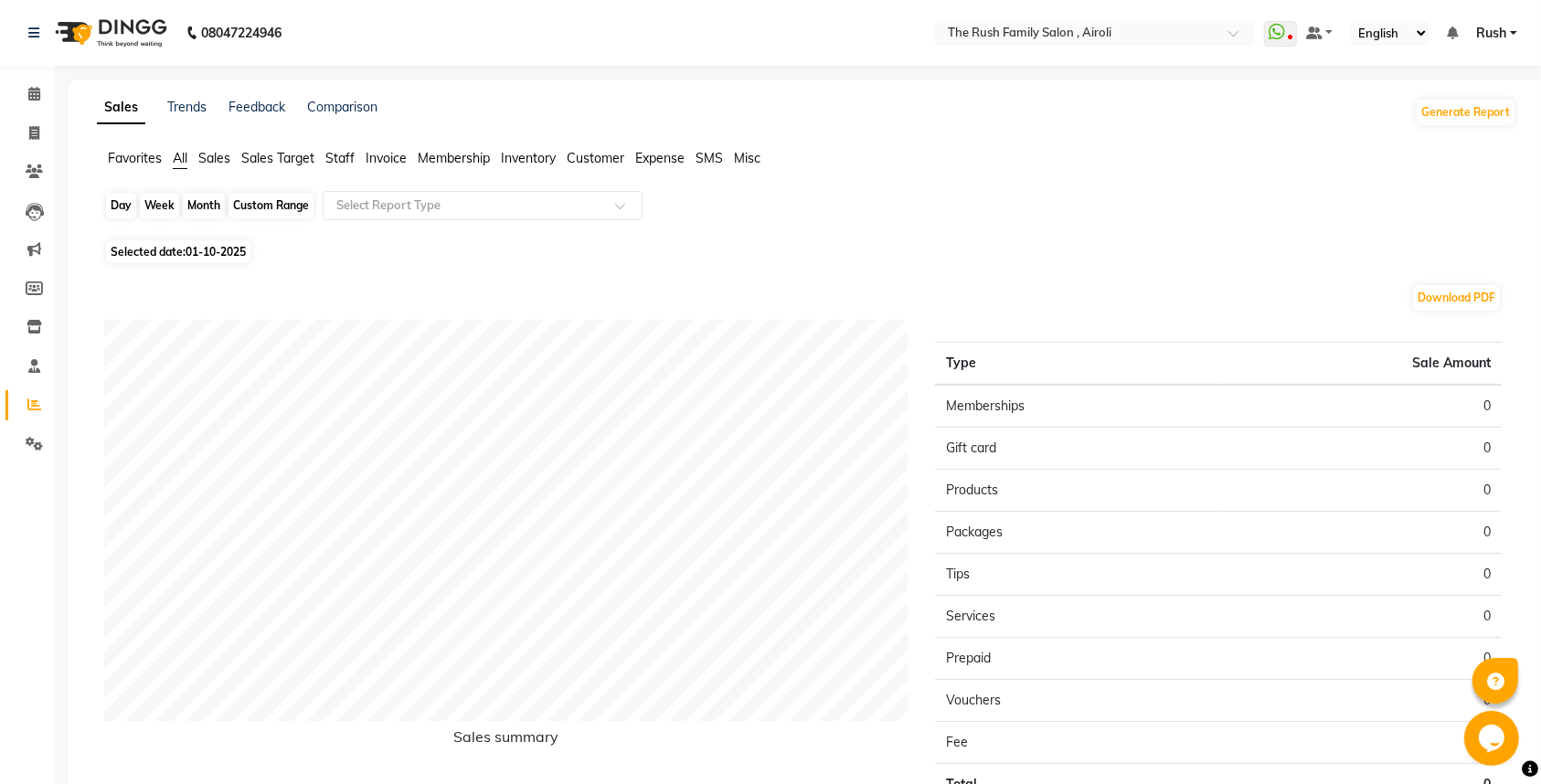
click at [212, 206] on div "Month" at bounding box center [203, 206] width 42 height 25
select select "10"
select select "2025"
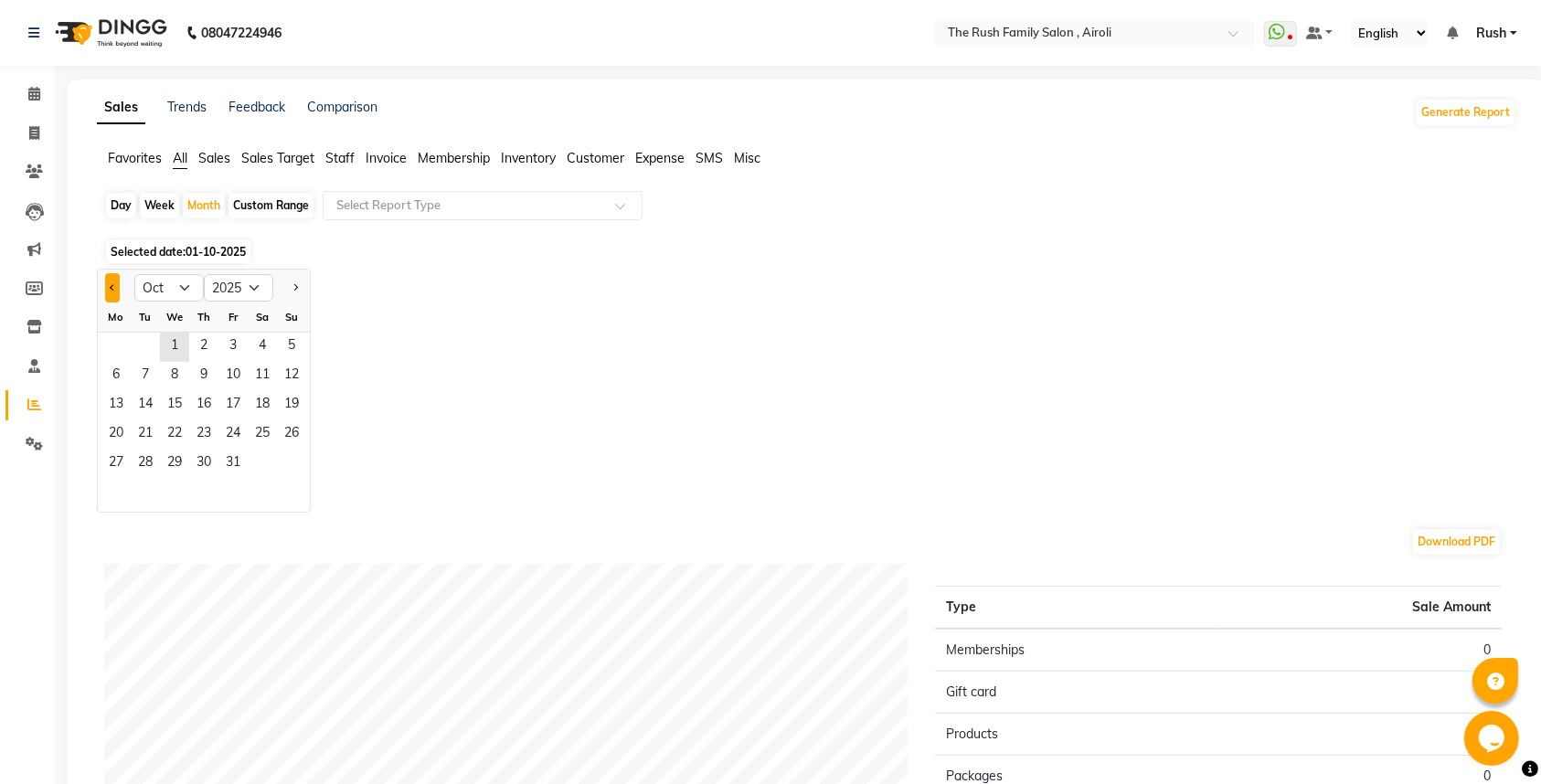
click at [110, 291] on button "Previous month" at bounding box center [112, 288] width 15 height 29
select select "9"
click at [153, 457] on span "30" at bounding box center [146, 464] width 29 height 29
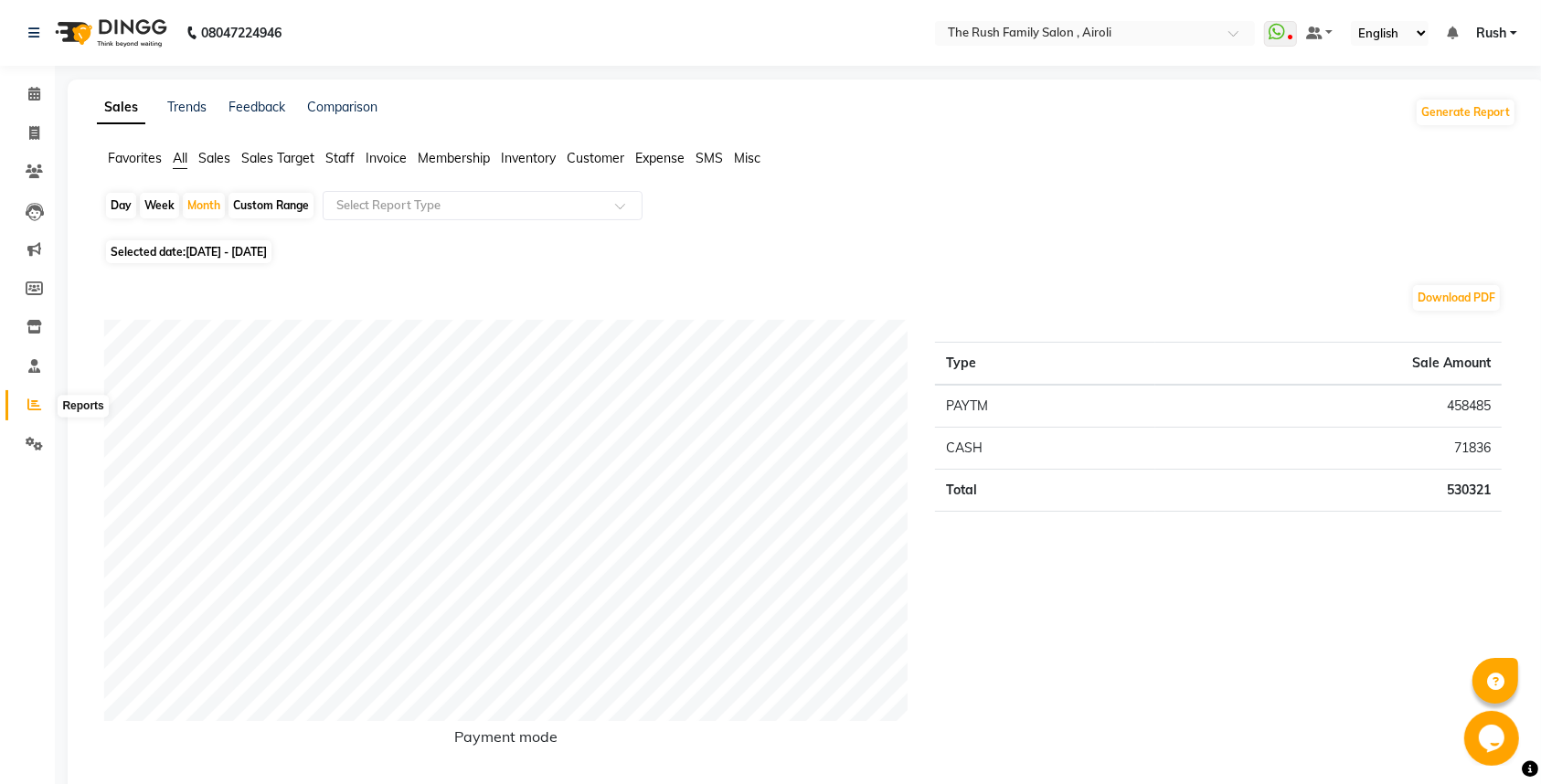
click at [33, 406] on icon at bounding box center [34, 405] width 14 height 14
click at [343, 153] on span "Staff" at bounding box center [340, 157] width 29 height 16
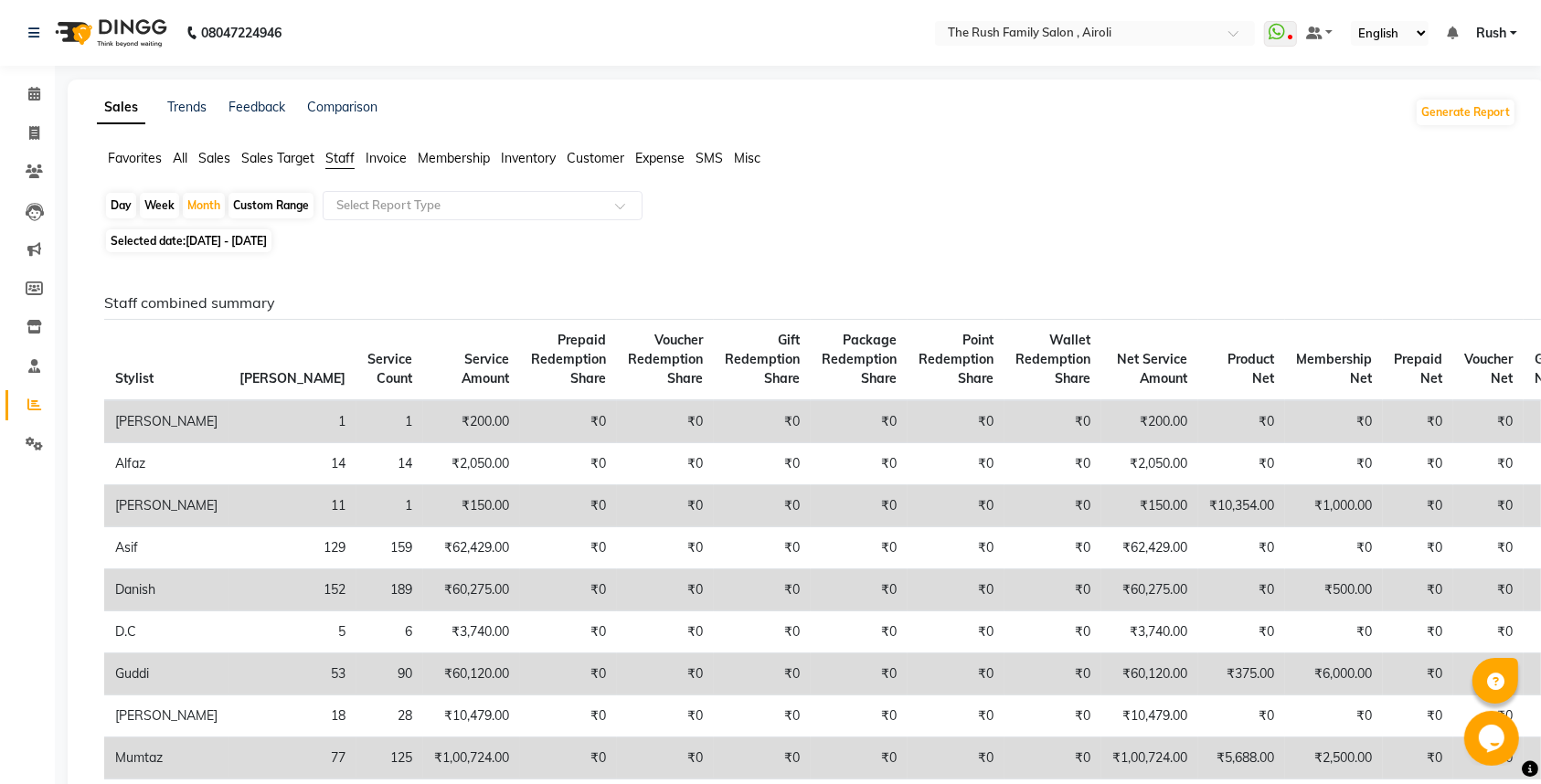
click at [589, 57] on nav "08047224946 Select Location × The Rush Family Salon , Airoli WhatsApp Status ✕ …" at bounding box center [770, 33] width 1541 height 66
click at [33, 121] on link "Invoice" at bounding box center [27, 133] width 44 height 30
select select "5419"
select select "service"
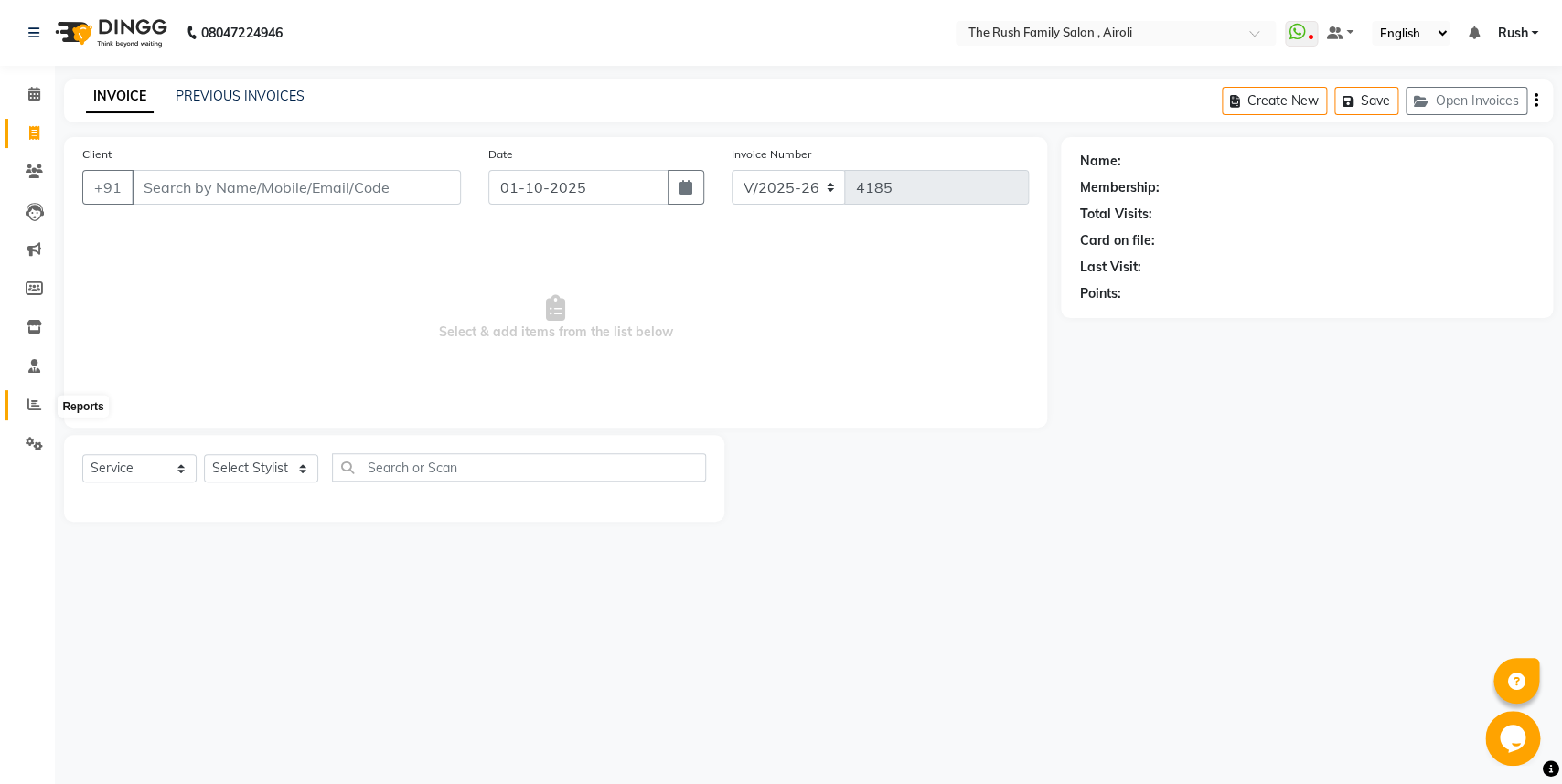
click at [31, 403] on icon at bounding box center [34, 405] width 14 height 14
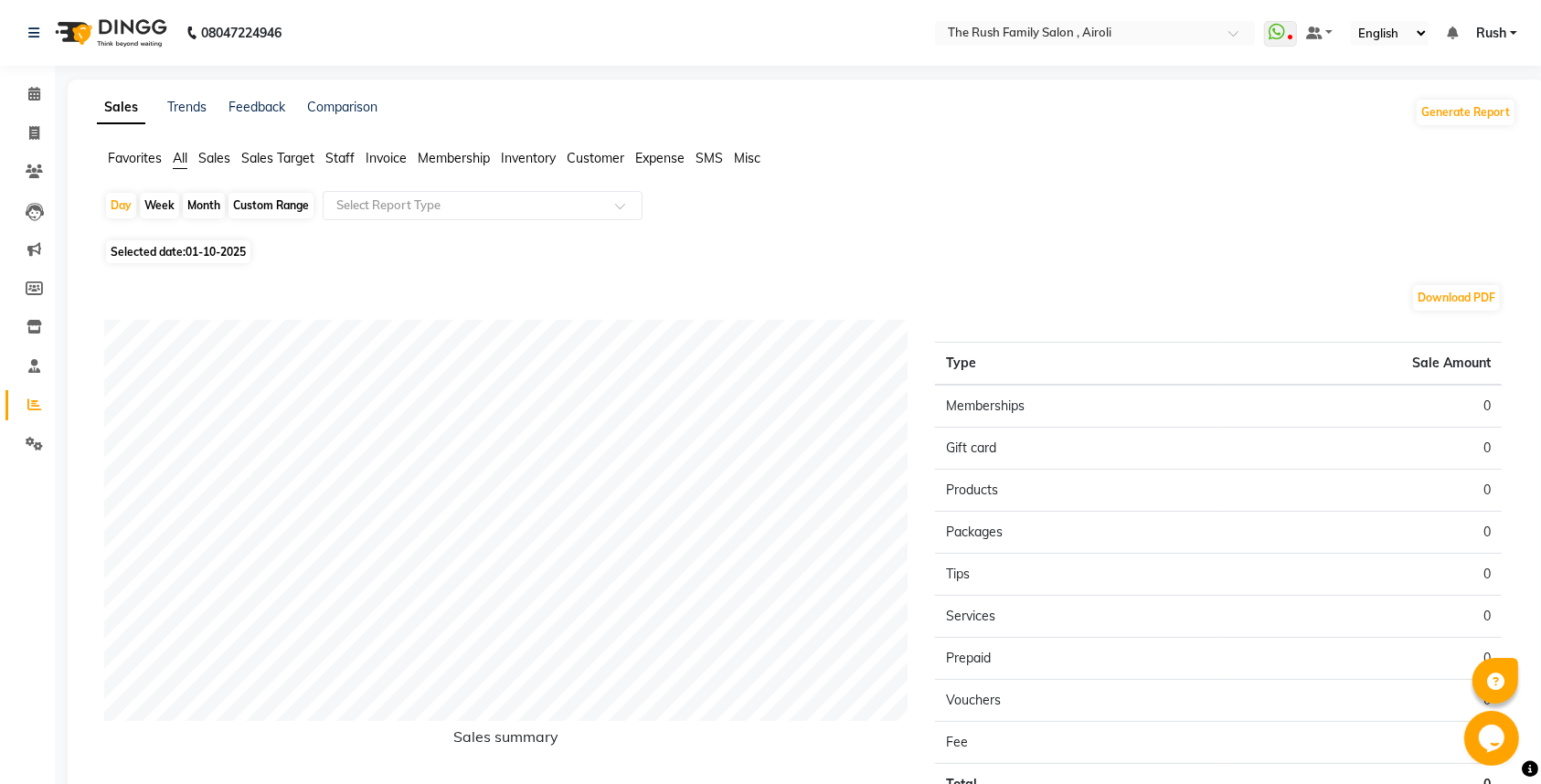
click at [200, 204] on div "Month" at bounding box center [203, 206] width 42 height 25
select select "10"
select select "2025"
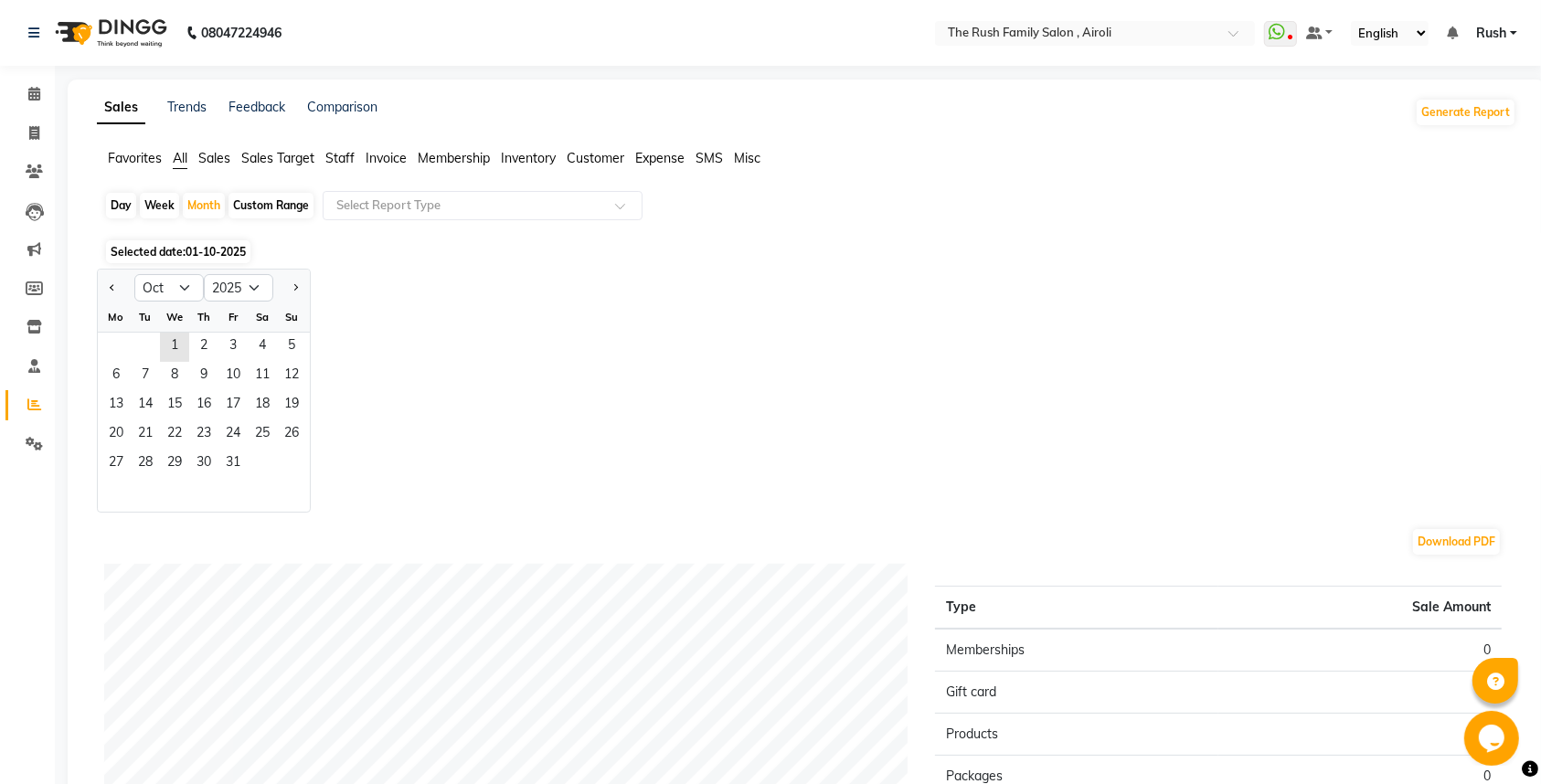
click at [105, 291] on div at bounding box center [116, 288] width 37 height 29
click at [118, 288] on button "Previous month" at bounding box center [112, 288] width 15 height 29
select select "9"
click at [353, 151] on span "Staff" at bounding box center [340, 157] width 29 height 16
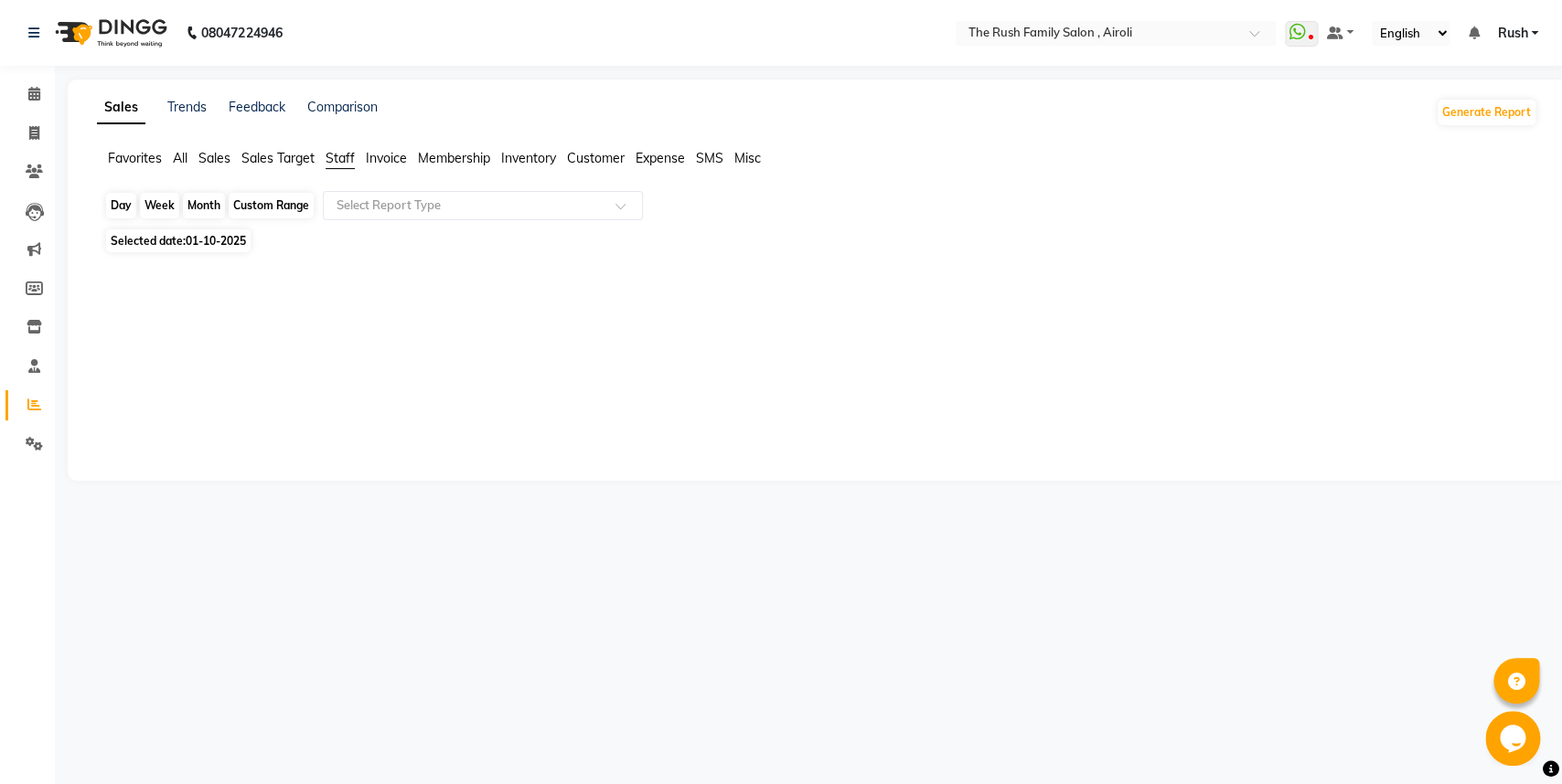
click at [197, 201] on div "Month" at bounding box center [203, 206] width 42 height 25
select select "10"
select select "2025"
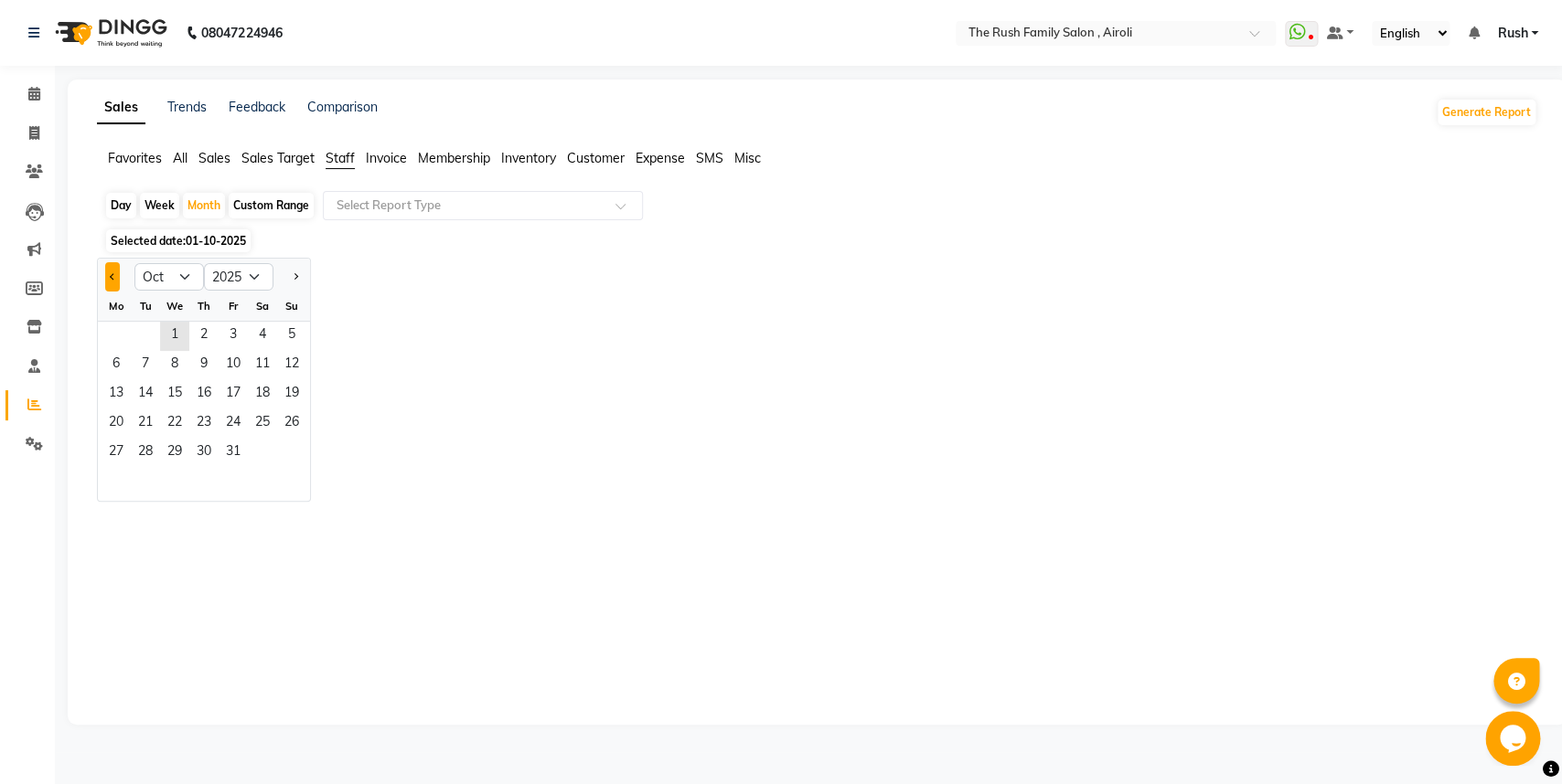
click at [119, 276] on button "Previous month" at bounding box center [112, 277] width 15 height 29
select select "9"
click at [148, 449] on span "30" at bounding box center [146, 453] width 29 height 29
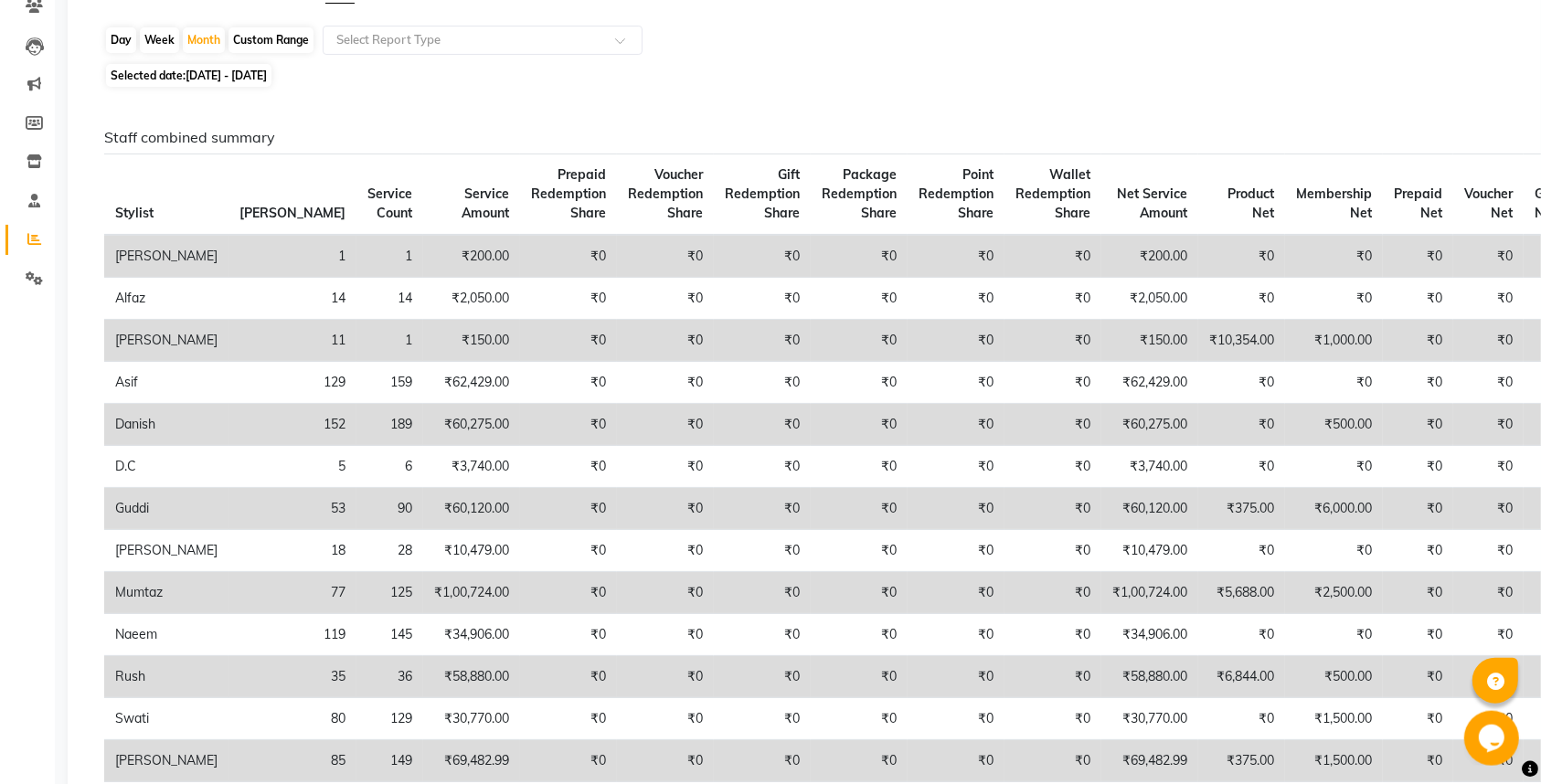
scroll to position [165, 0]
click at [1051, 151] on div "Staff combined summary Stylist Bill Count Service Count Service Amount Prepaid …" at bounding box center [803, 464] width 1426 height 669
click at [1006, 27] on div "Day Week Month Custom Range Select Report Type" at bounding box center [806, 43] width 1405 height 33
click at [23, 46] on span at bounding box center [34, 48] width 32 height 21
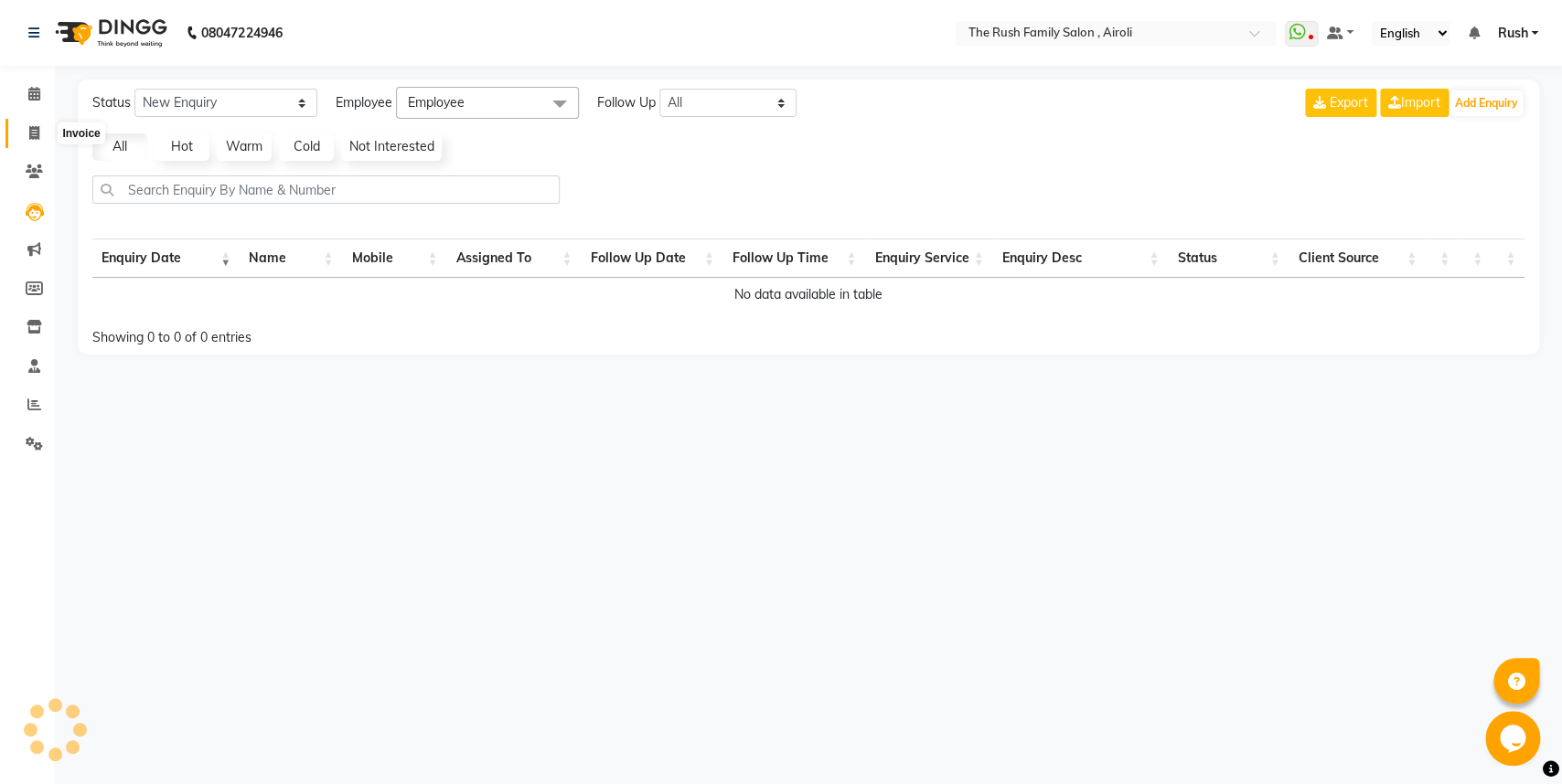
click at [31, 133] on icon at bounding box center [34, 133] width 10 height 14
select select "5419"
select select "service"
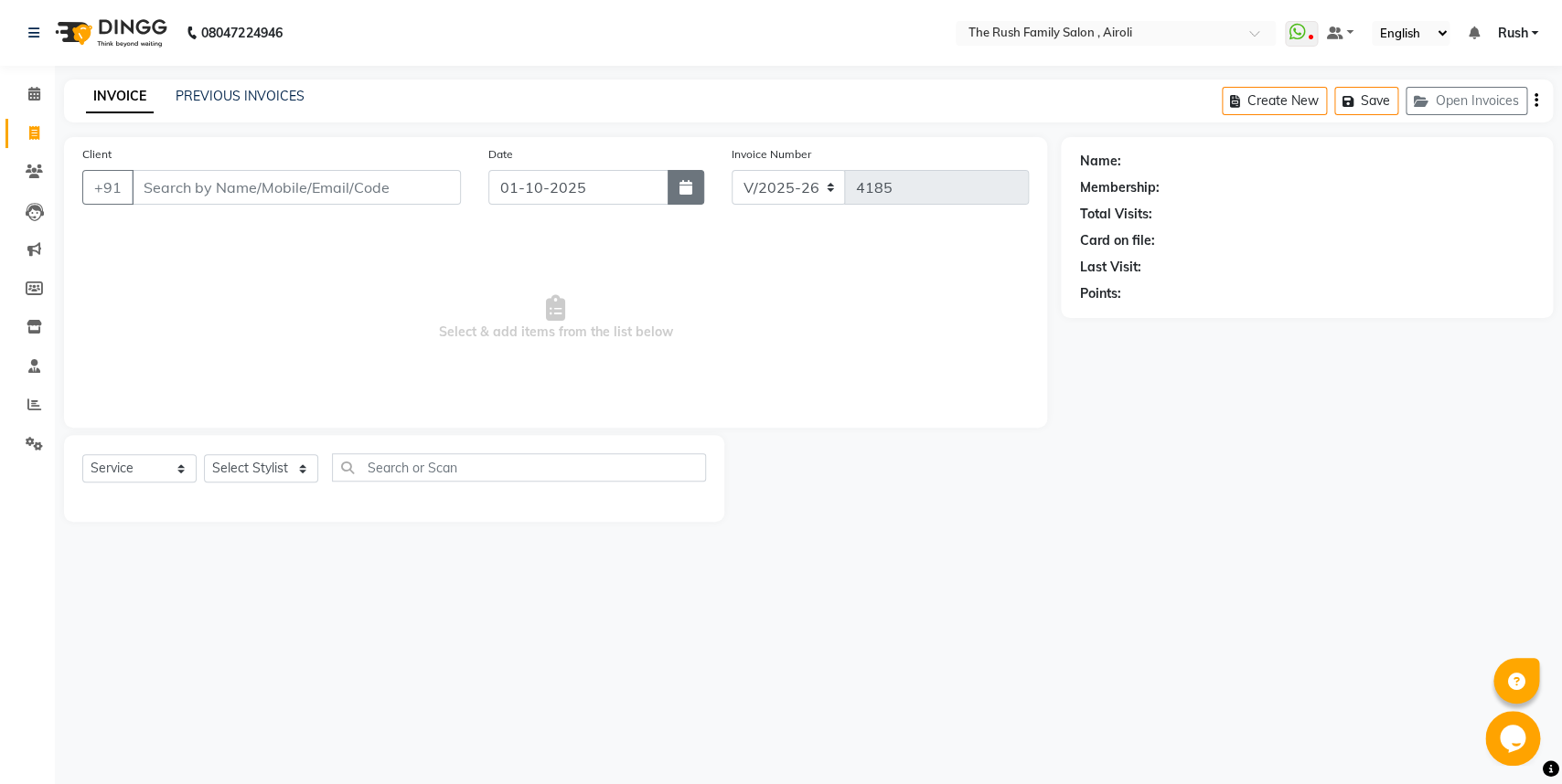
click at [698, 183] on button "button" at bounding box center [686, 187] width 37 height 35
select select "10"
select select "2025"
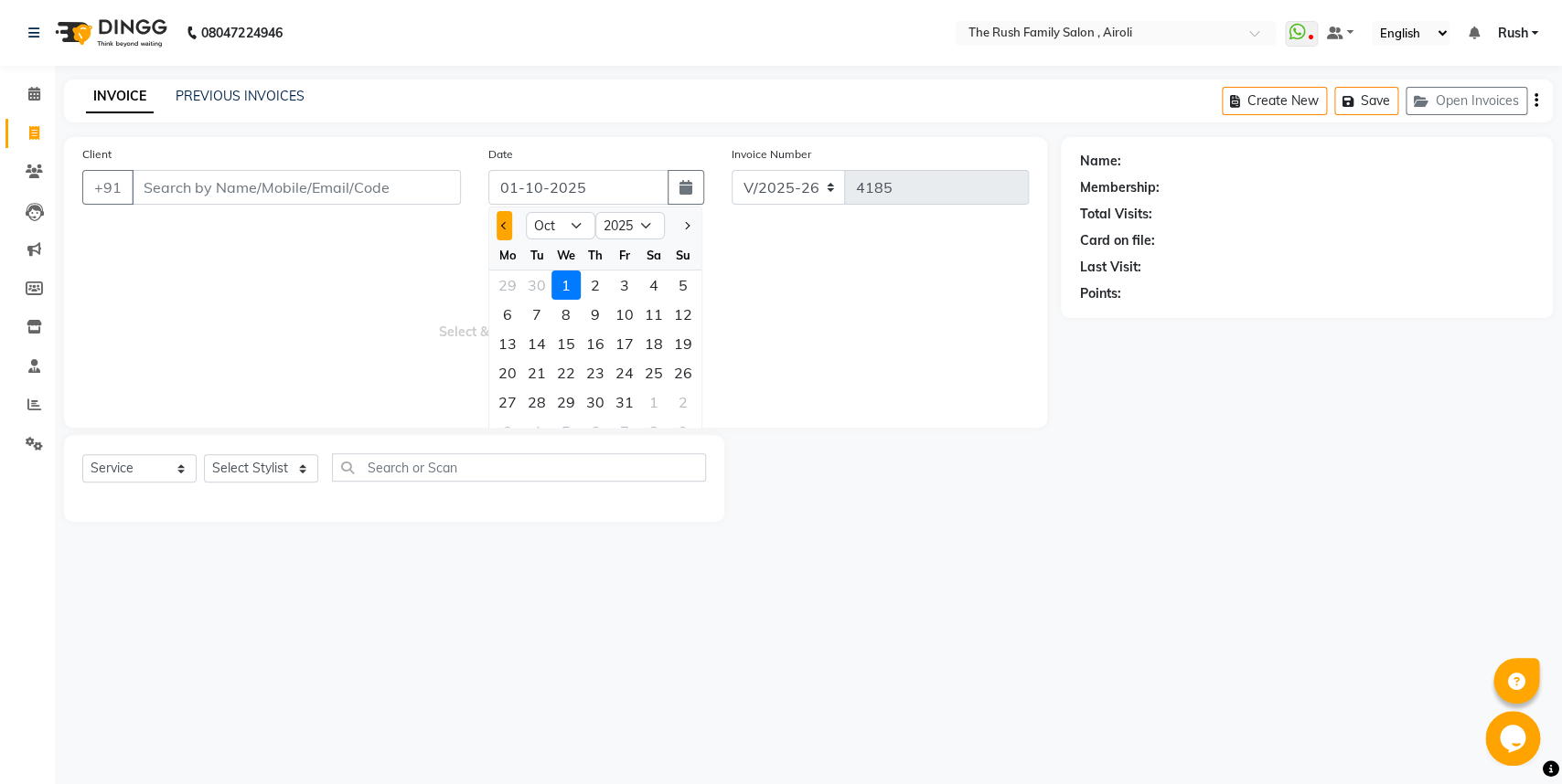
click at [507, 229] on button "Previous month" at bounding box center [505, 226] width 16 height 29
select select "9"
click at [538, 403] on div "30" at bounding box center [537, 402] width 29 height 29
type input "[DATE]"
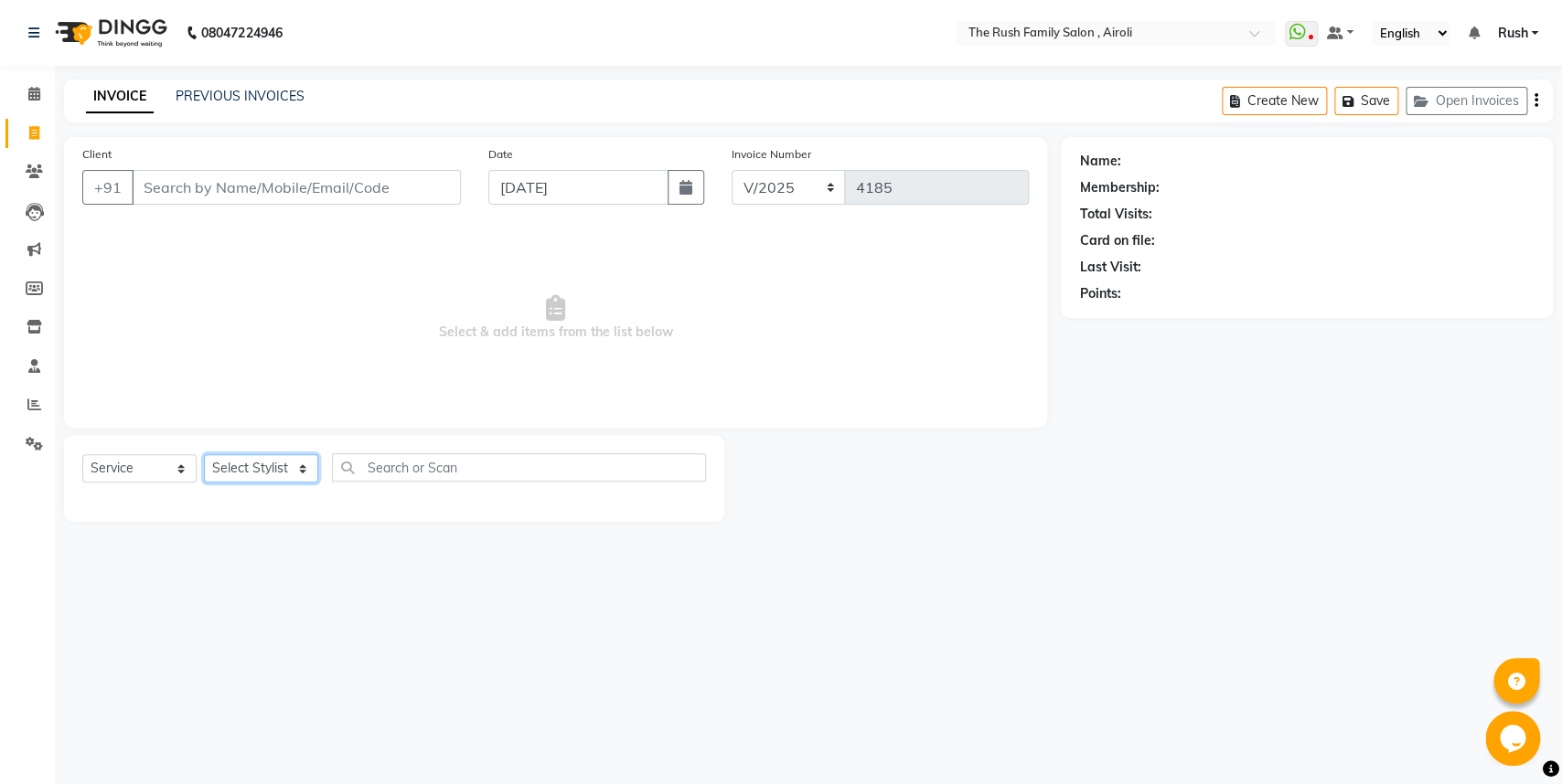
select select "42200"
click option "mumtaz" at bounding box center [0, 0] width 0 height 0
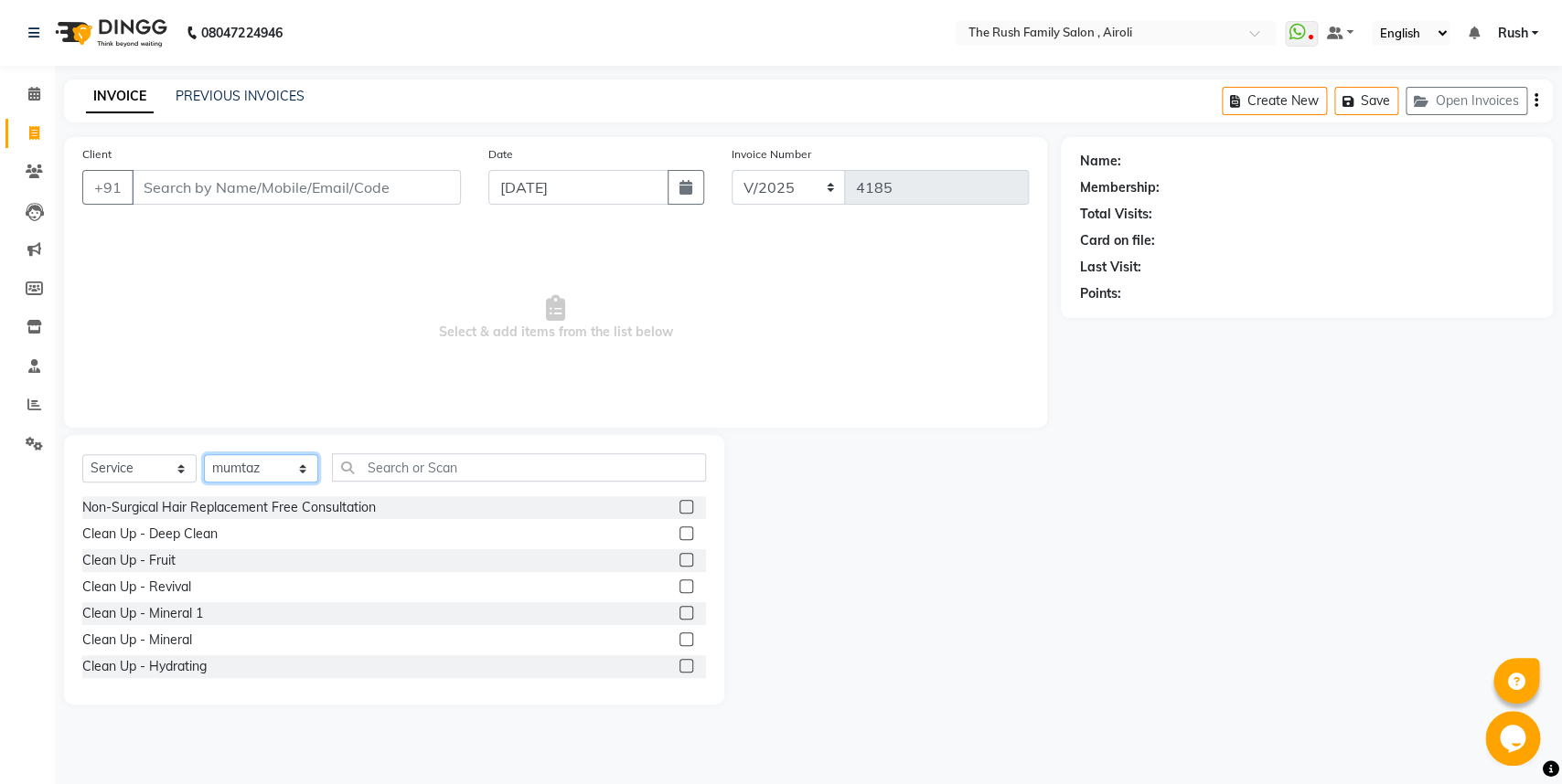
click at [204, 454] on select "Select Stylist [PERSON_NAME] [PERSON_NAME] Danish D.C Guddi [PERSON_NAME] [PERS…" at bounding box center [261, 468] width 115 height 28
click at [429, 383] on span "Select & add items from the list below" at bounding box center [555, 318] width 947 height 182
click at [197, 179] on input "Client" at bounding box center [296, 187] width 329 height 35
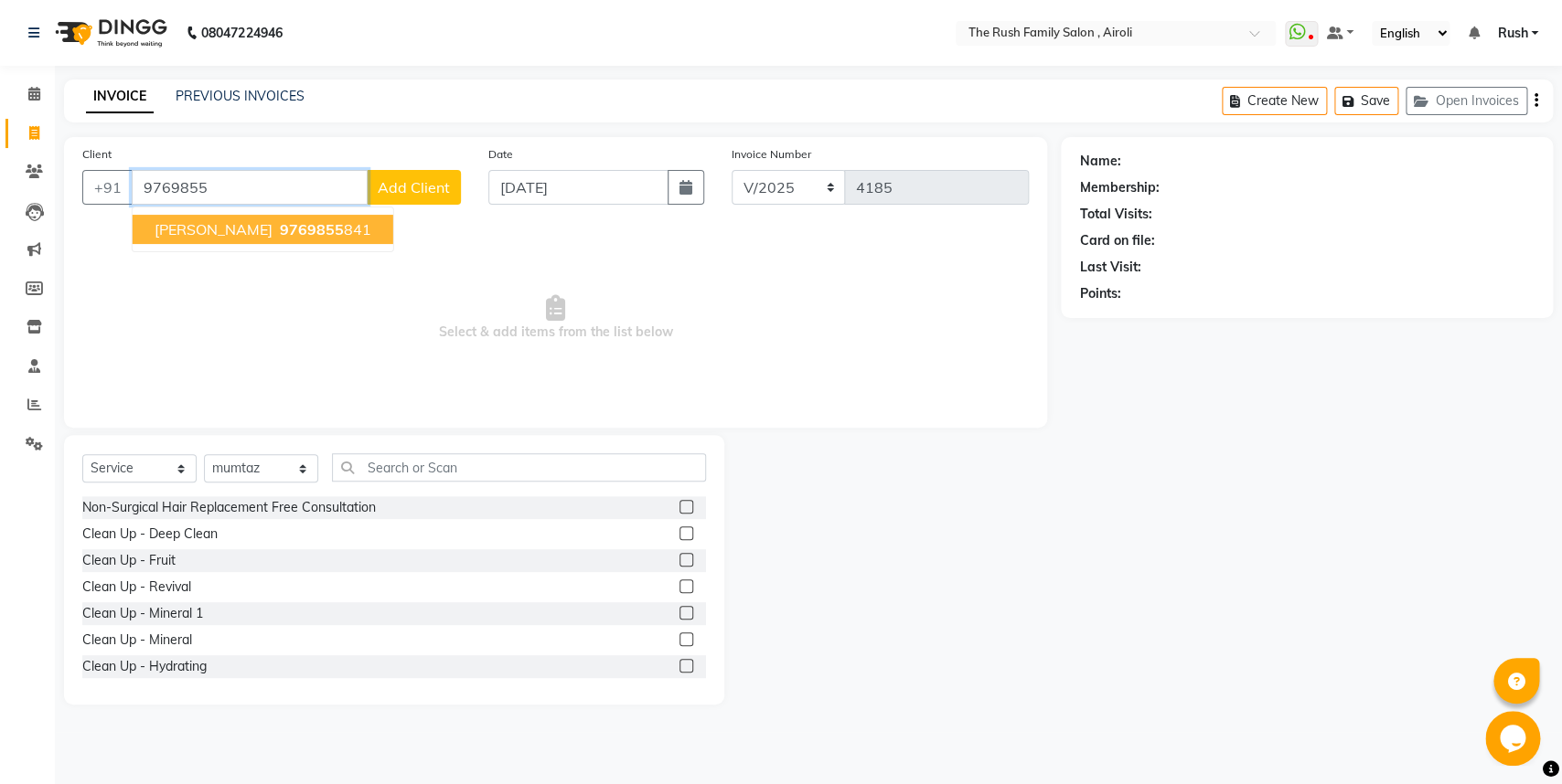
click at [280, 232] on span "9769855" at bounding box center [312, 229] width 64 height 18
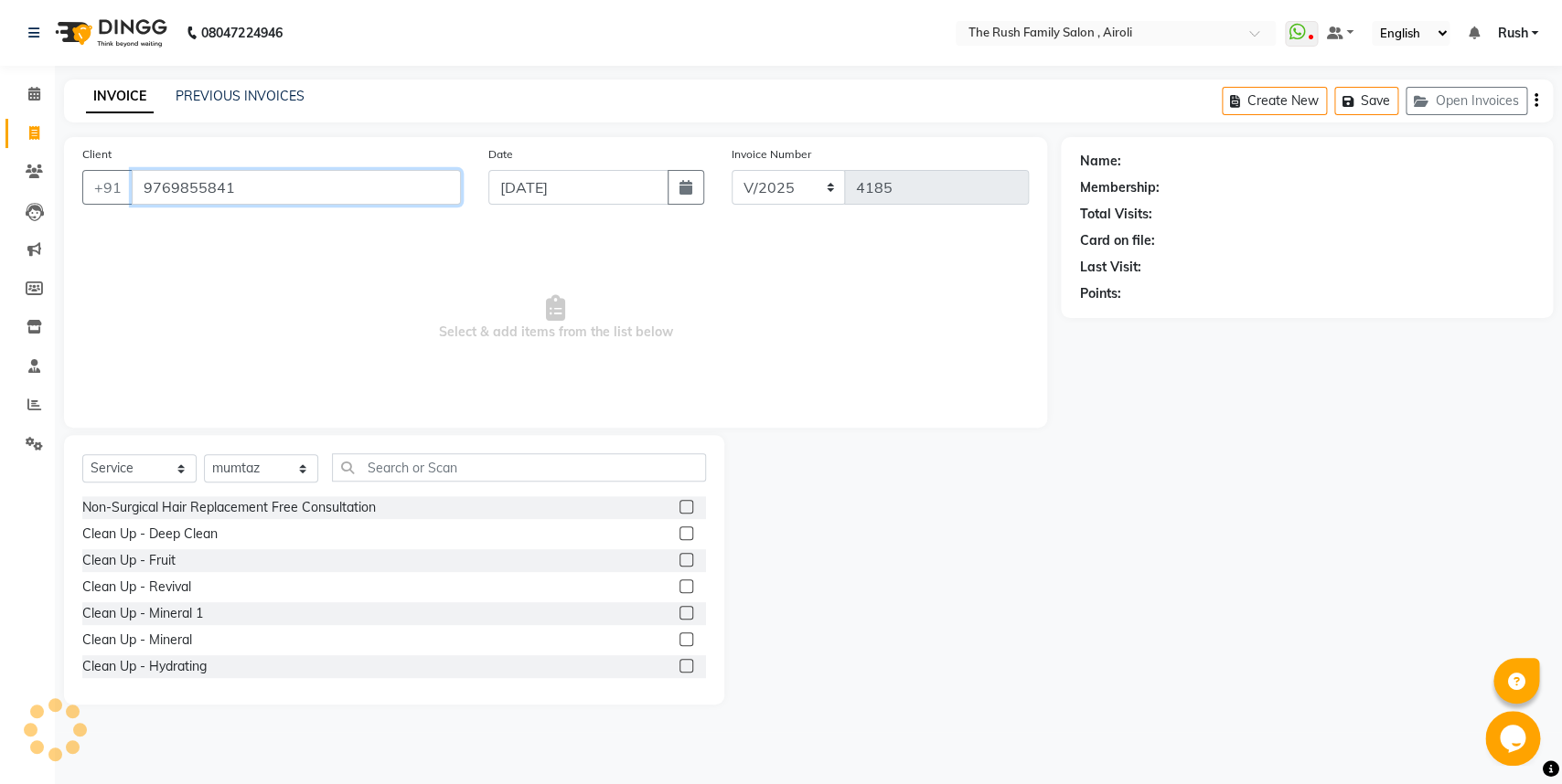
type input "9769855841"
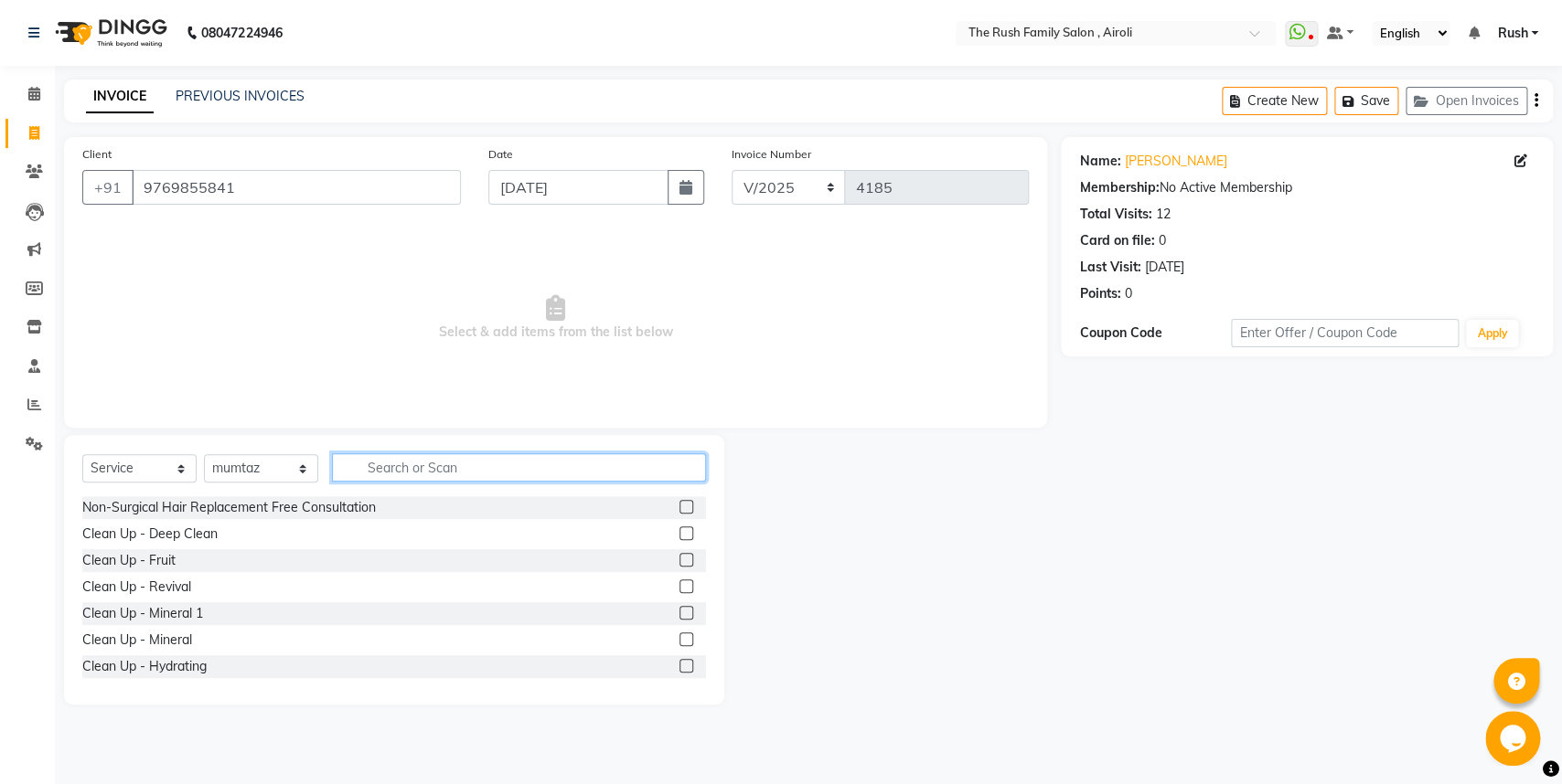
click at [383, 463] on input "text" at bounding box center [518, 467] width 374 height 28
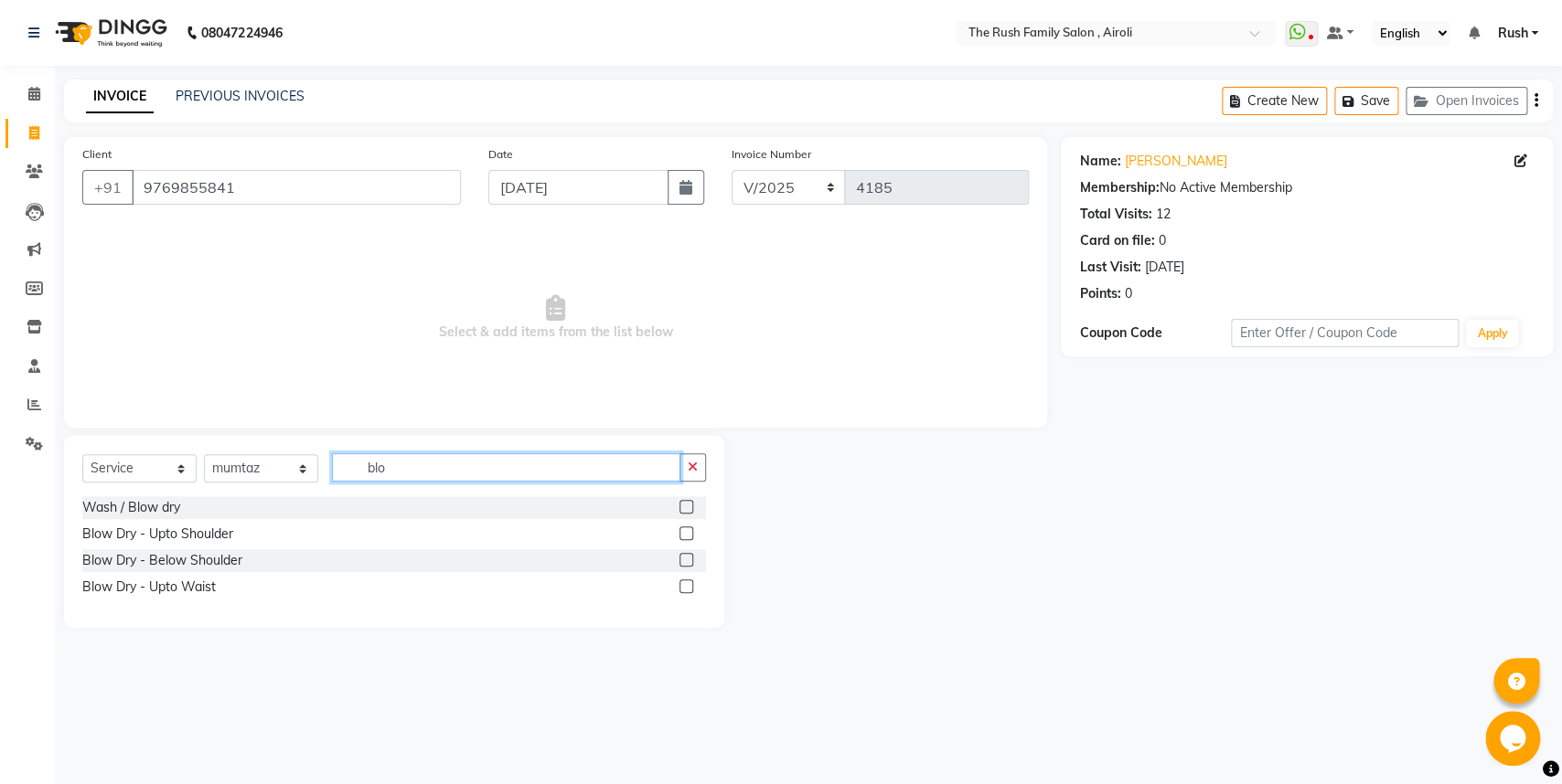
type input "blo"
click at [684, 584] on label at bounding box center [686, 586] width 14 height 14
click at [684, 584] on input "checkbox" at bounding box center [685, 587] width 12 height 12
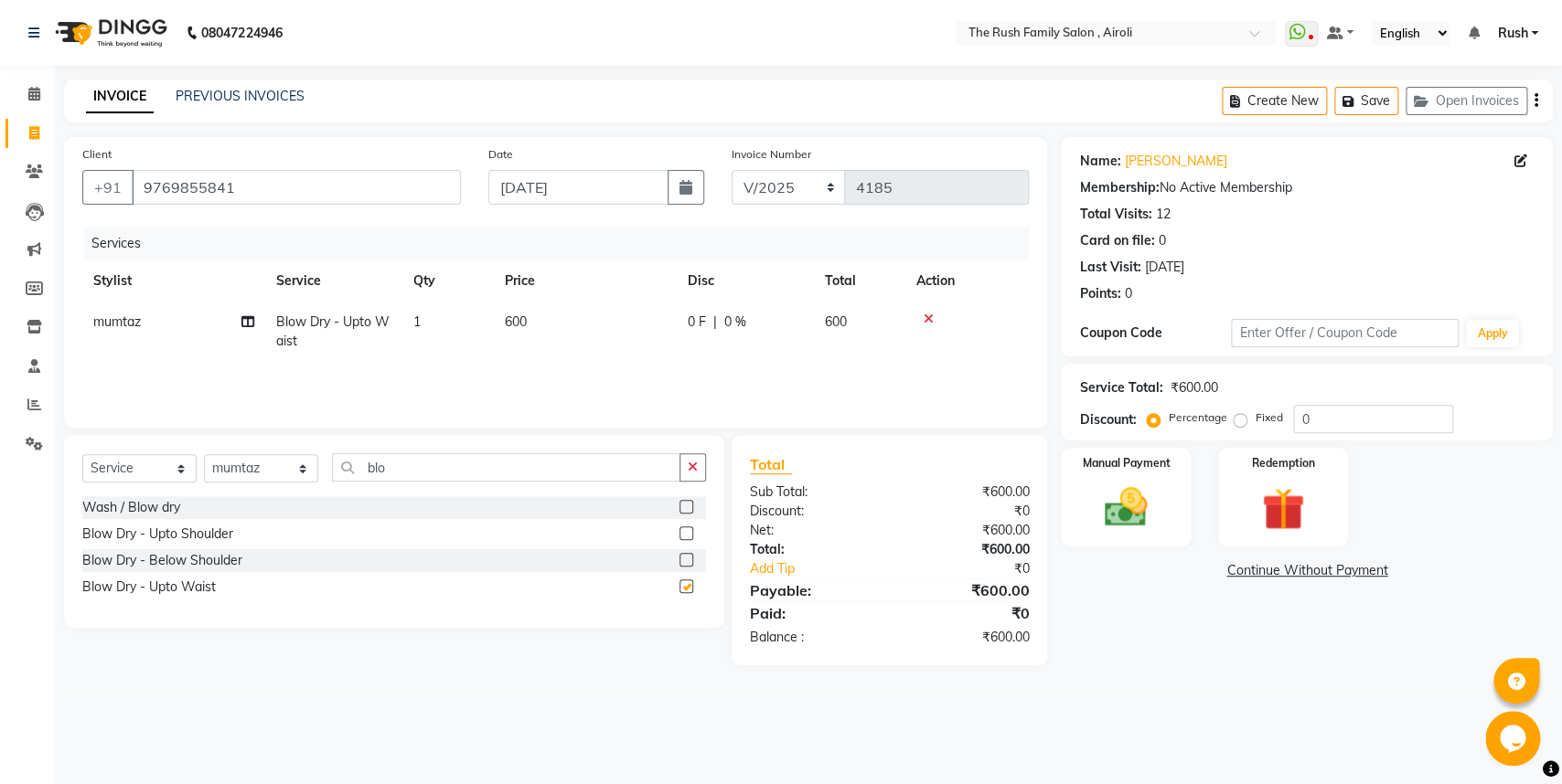
checkbox input "false"
click at [768, 307] on td "0 F | 0 %" at bounding box center [745, 332] width 137 height 60
select select "42200"
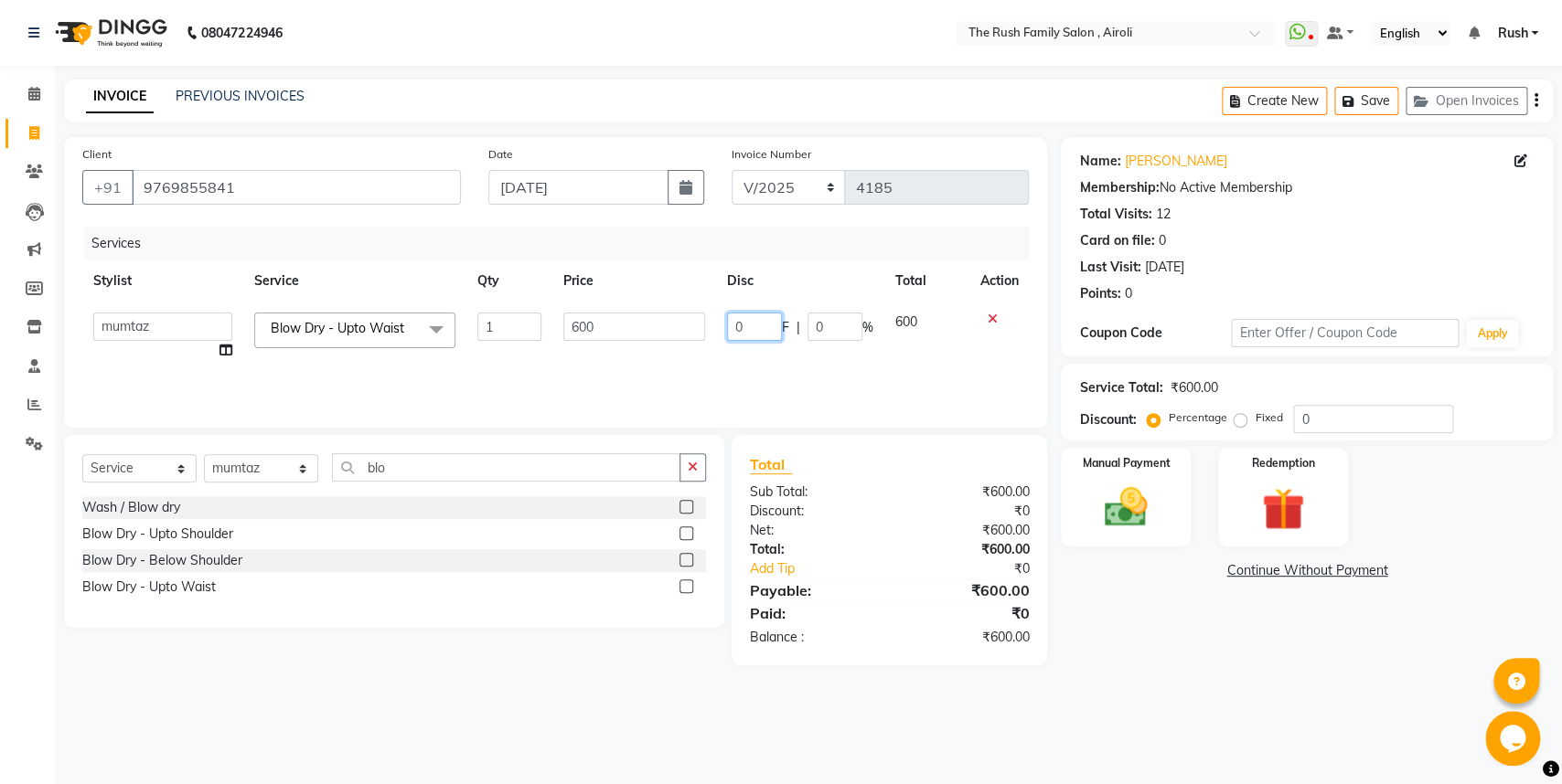
click at [748, 323] on input "0" at bounding box center [754, 326] width 55 height 28
type input "3"
type input "250"
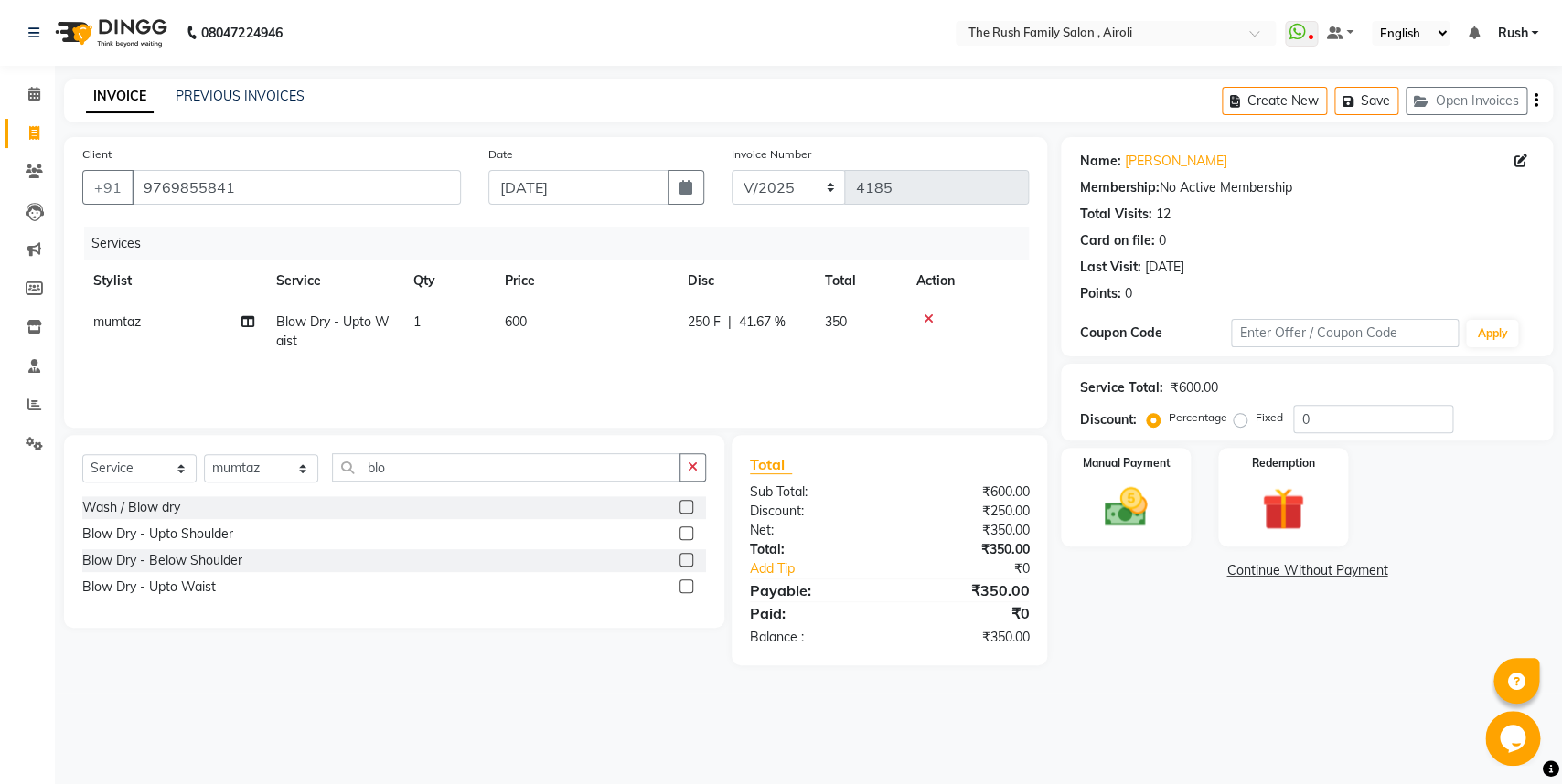
click at [901, 347] on td "350" at bounding box center [859, 332] width 91 height 60
select select "42200"
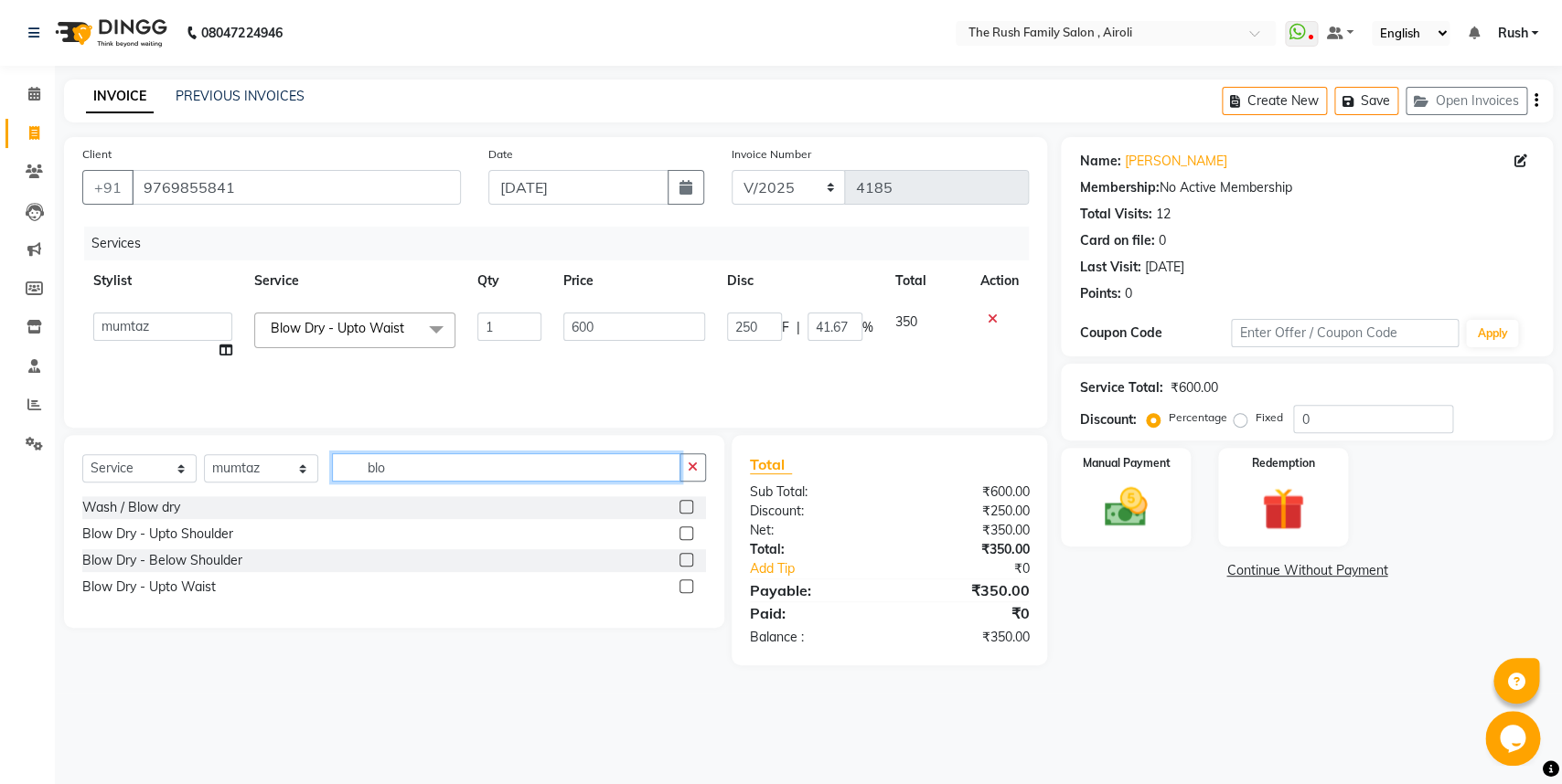
click at [456, 455] on input "blo" at bounding box center [506, 467] width 349 height 28
type input "b"
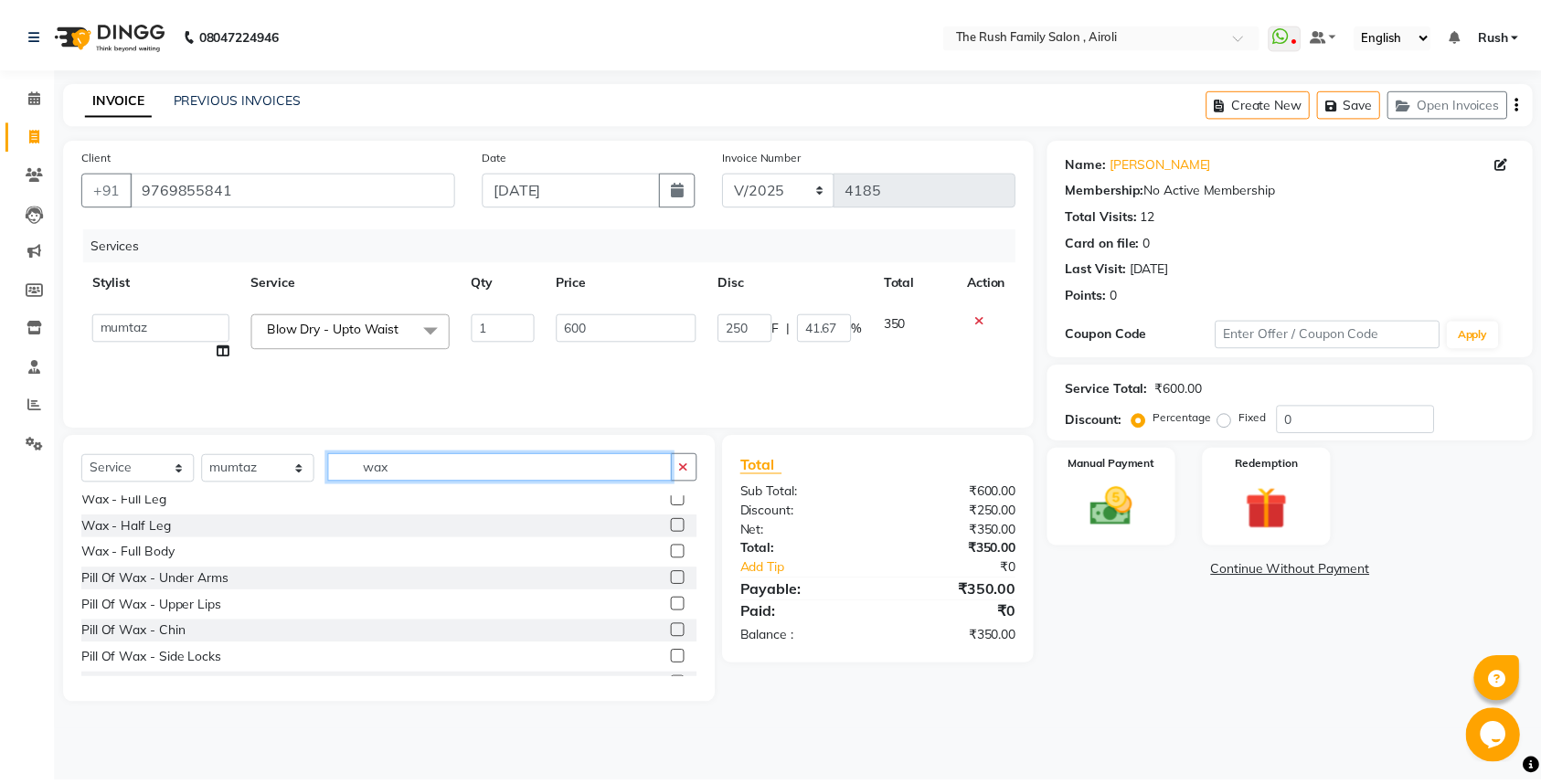
scroll to position [636, 0]
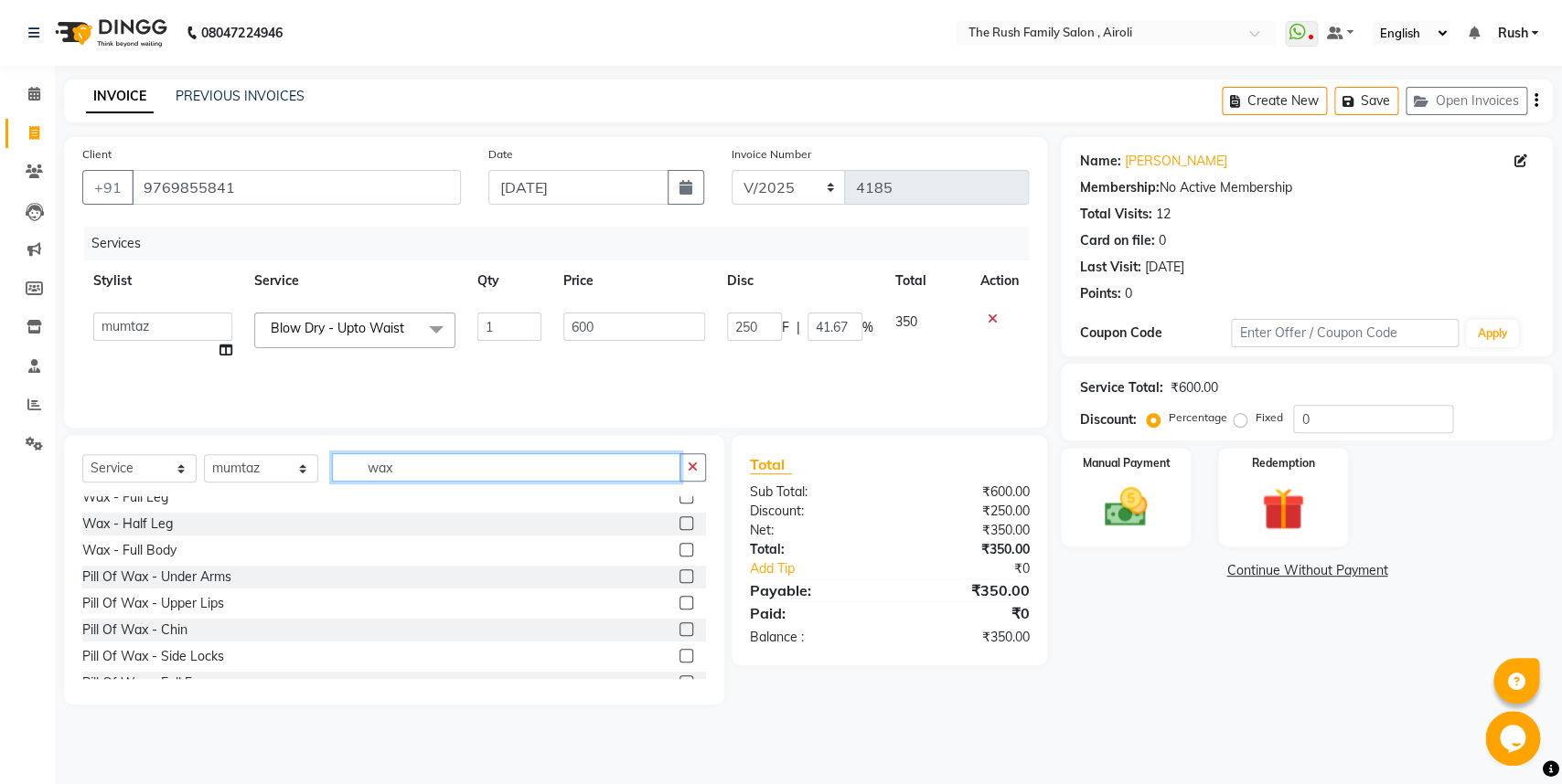
type input "wax"
click at [680, 574] on label at bounding box center [686, 576] width 14 height 14
click at [680, 574] on input "checkbox" at bounding box center [685, 577] width 12 height 12
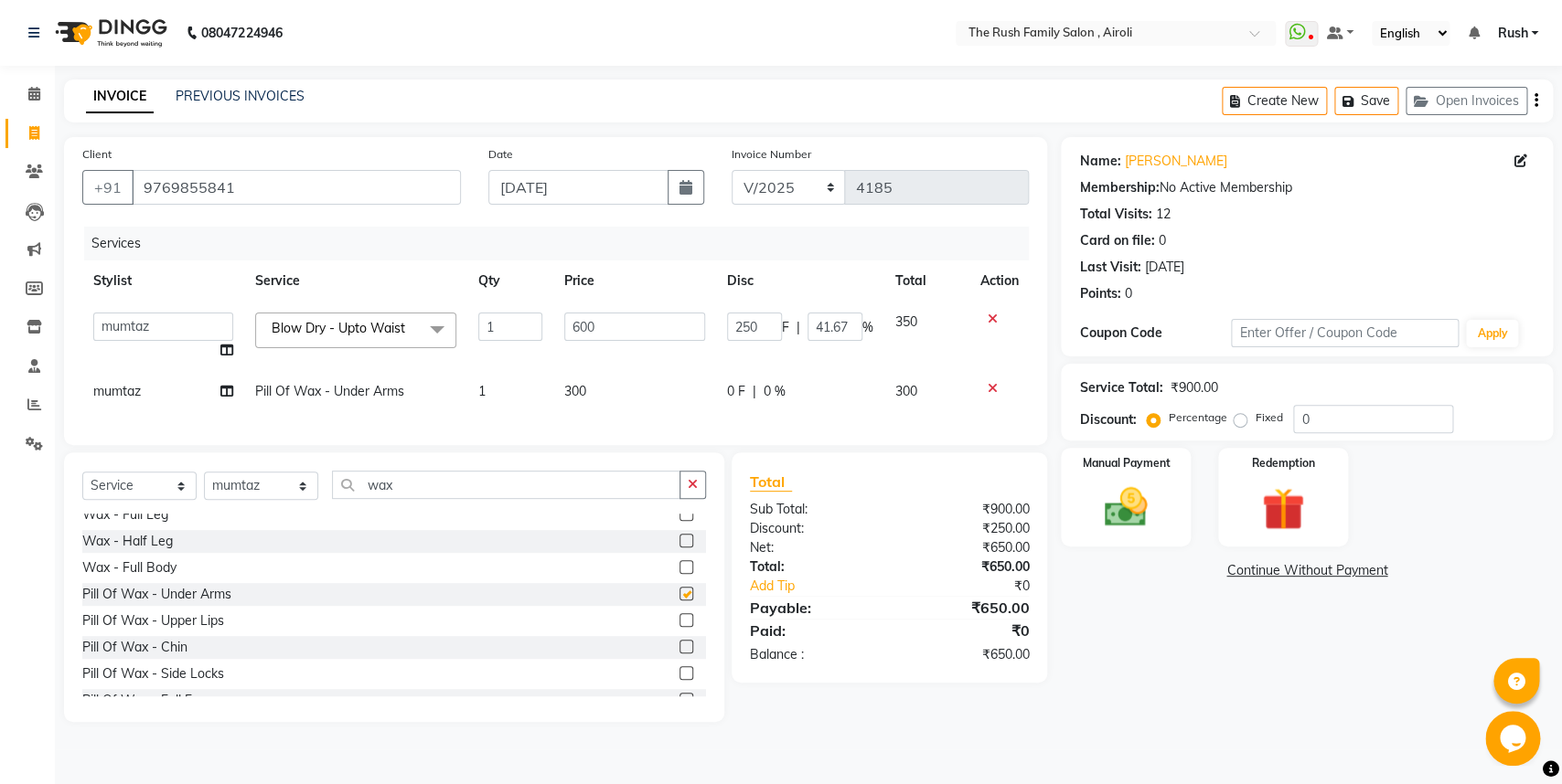
checkbox input "false"
click at [721, 398] on td "0 F | 0 %" at bounding box center [800, 391] width 168 height 41
select select "42200"
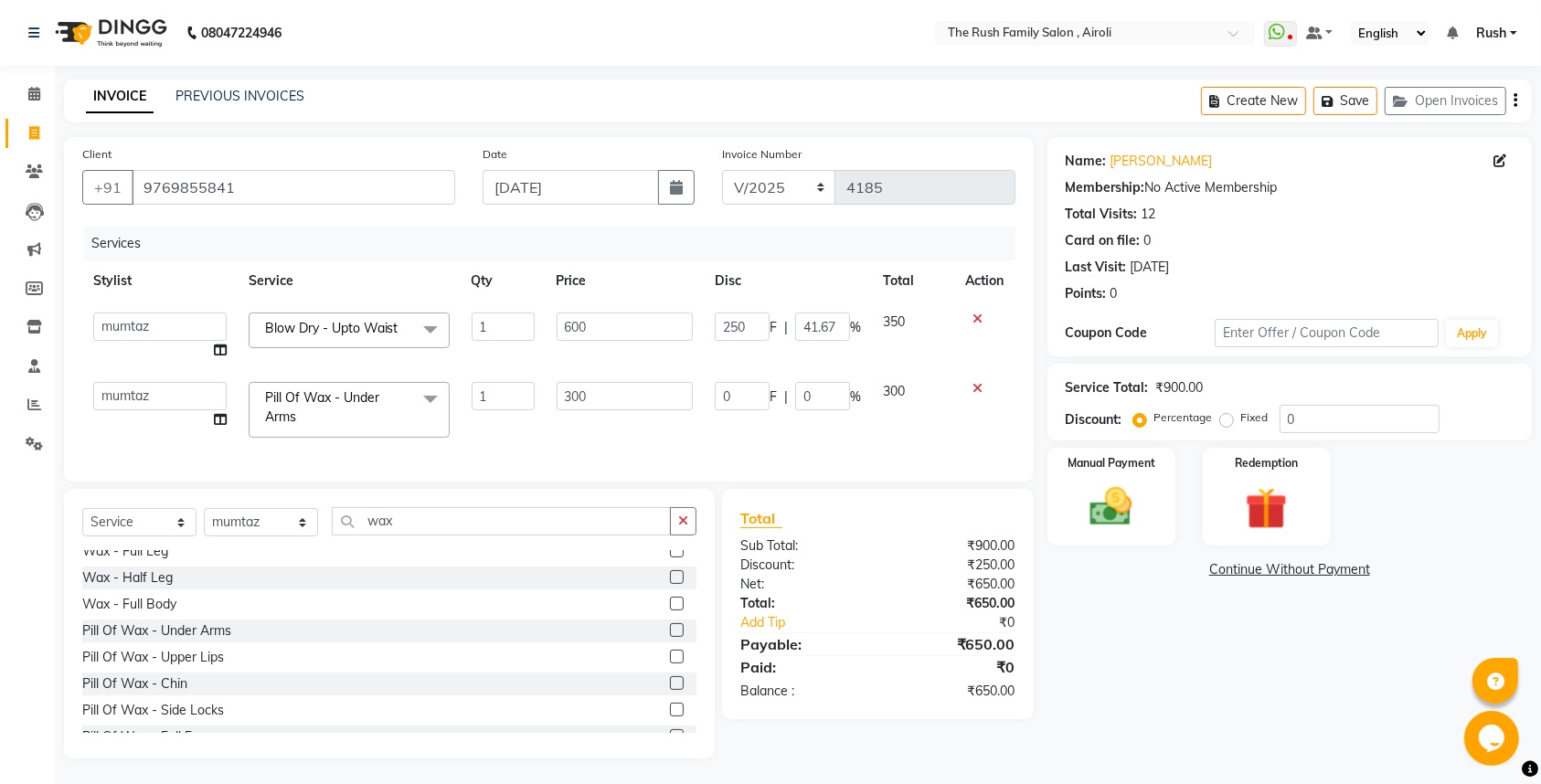
click at [777, 411] on td "0 F | 0 %" at bounding box center [787, 409] width 168 height 78
click at [740, 379] on td "0 F | 0 %" at bounding box center [787, 409] width 168 height 78
click at [740, 383] on input "0" at bounding box center [742, 396] width 55 height 28
type input "150"
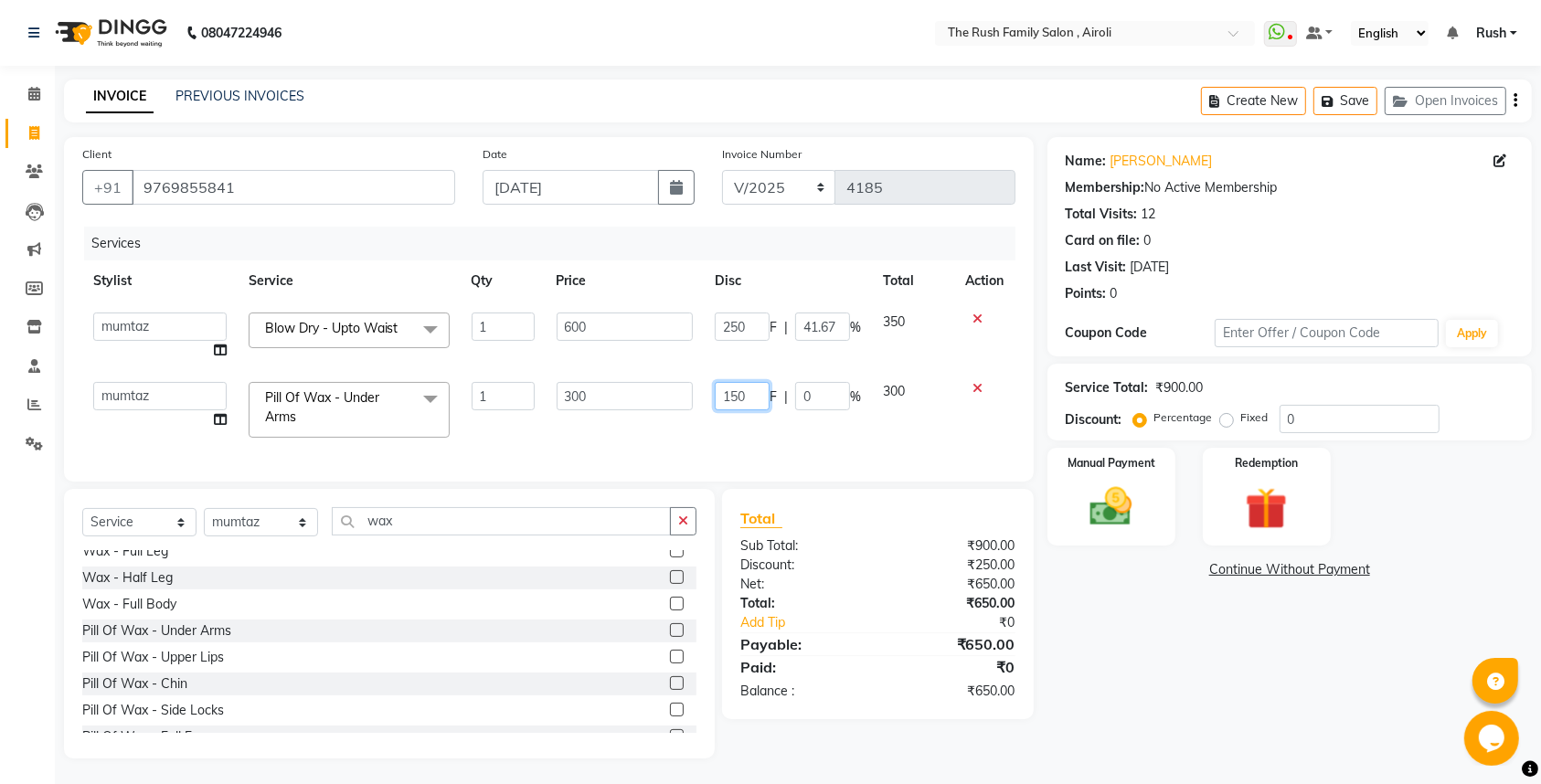
scroll to position [0, 1]
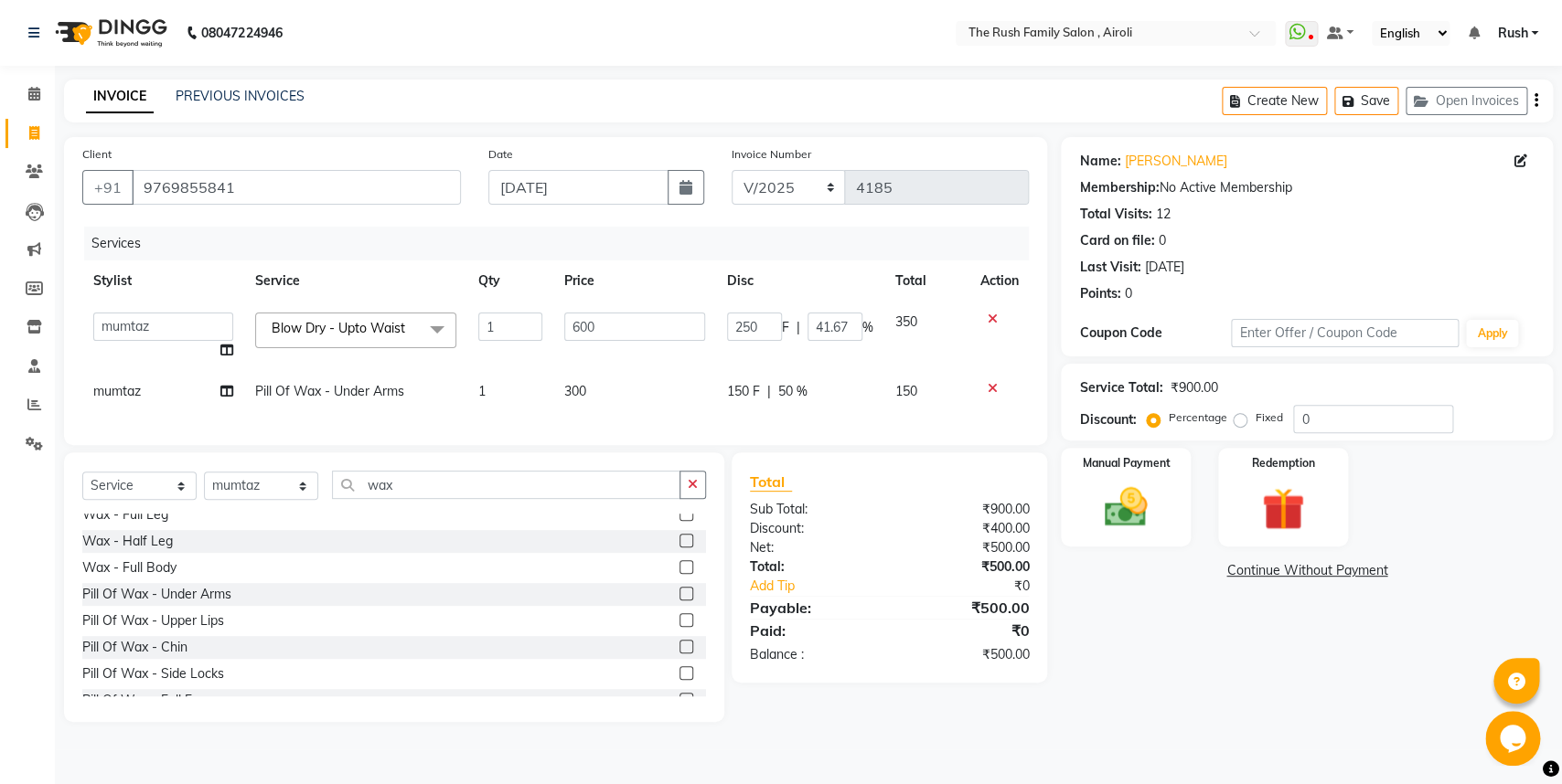
click at [899, 409] on td "150" at bounding box center [926, 391] width 84 height 41
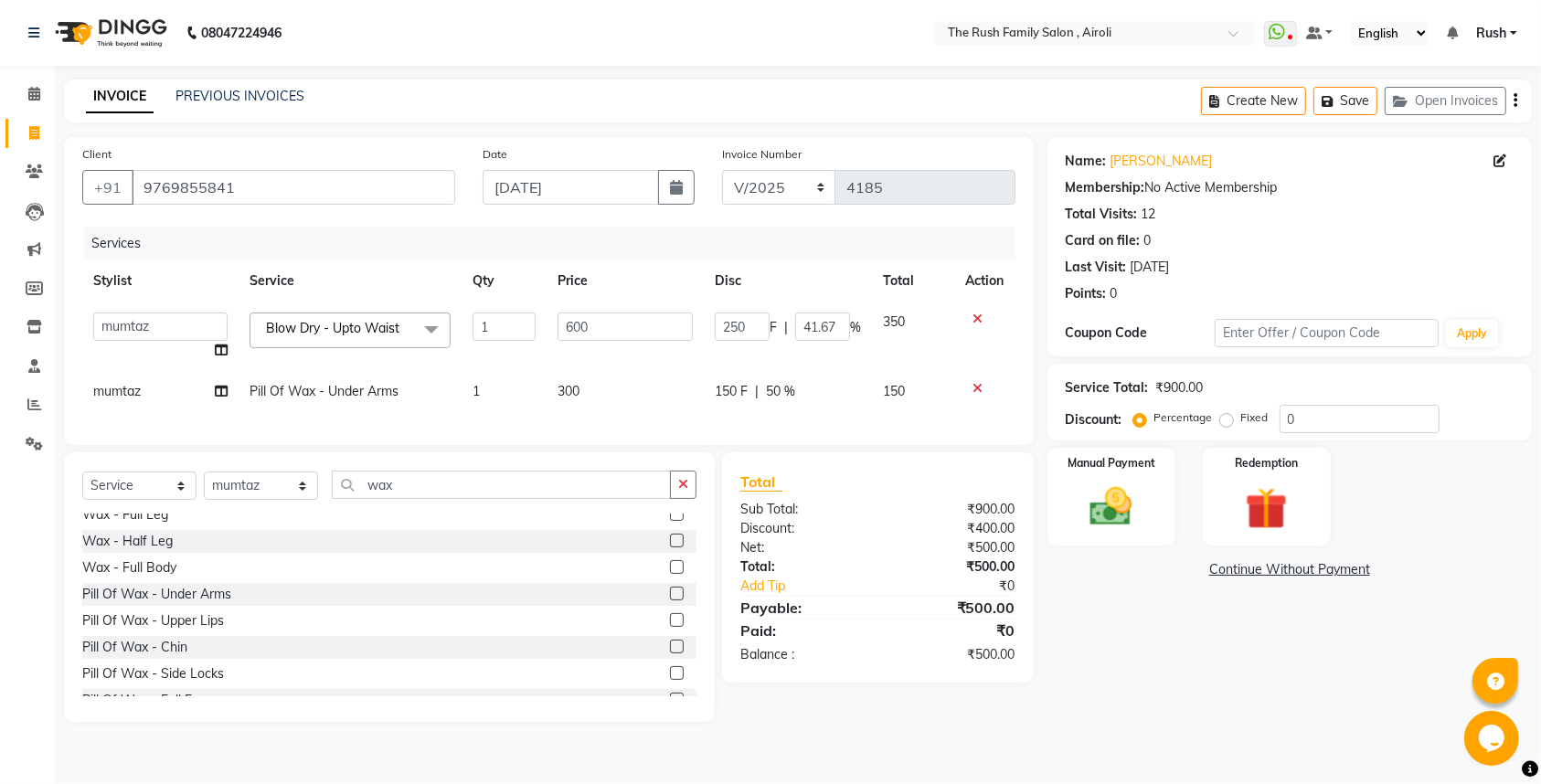
select select "42200"
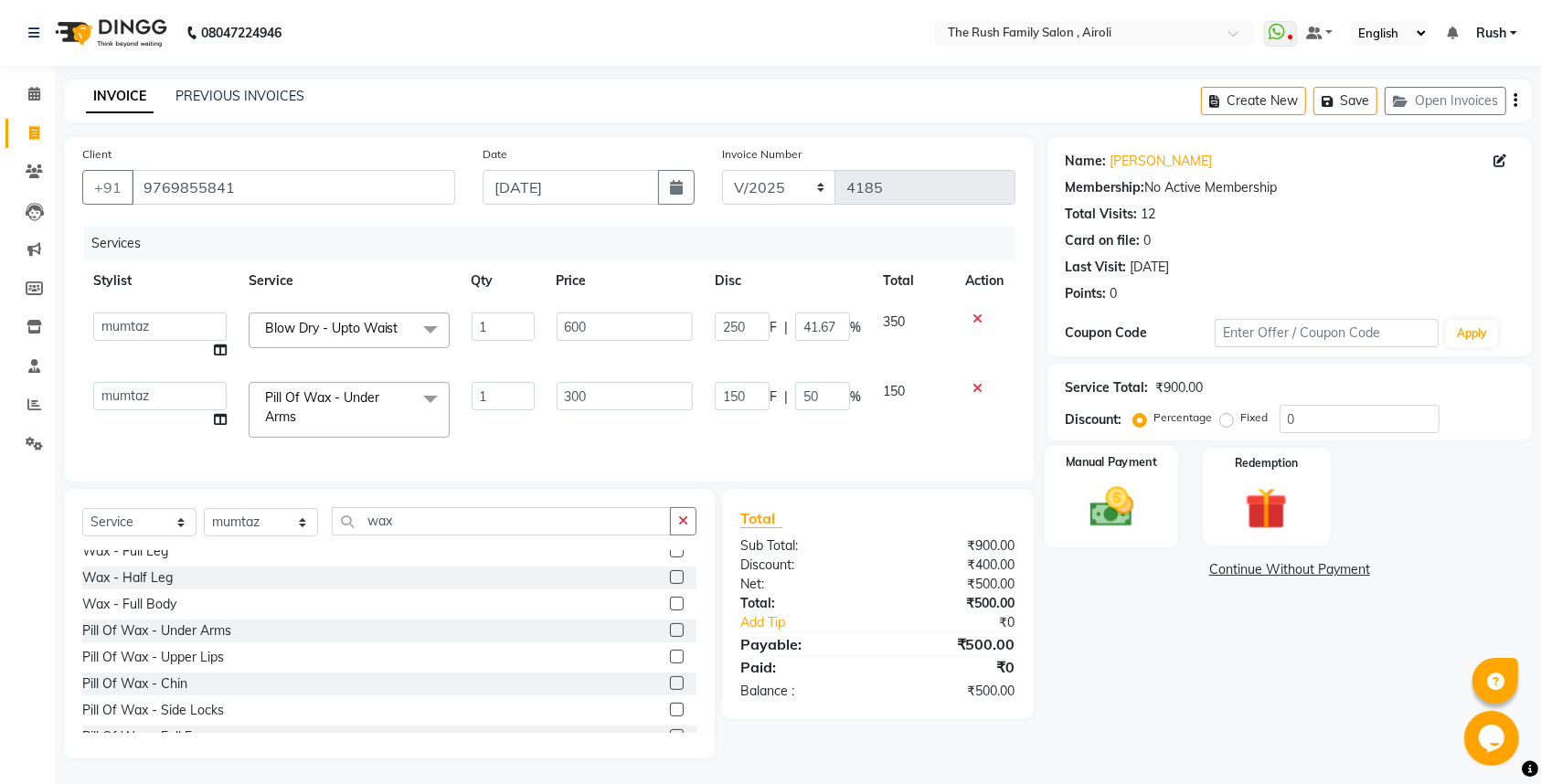
click at [1129, 516] on img at bounding box center [1111, 506] width 71 height 50
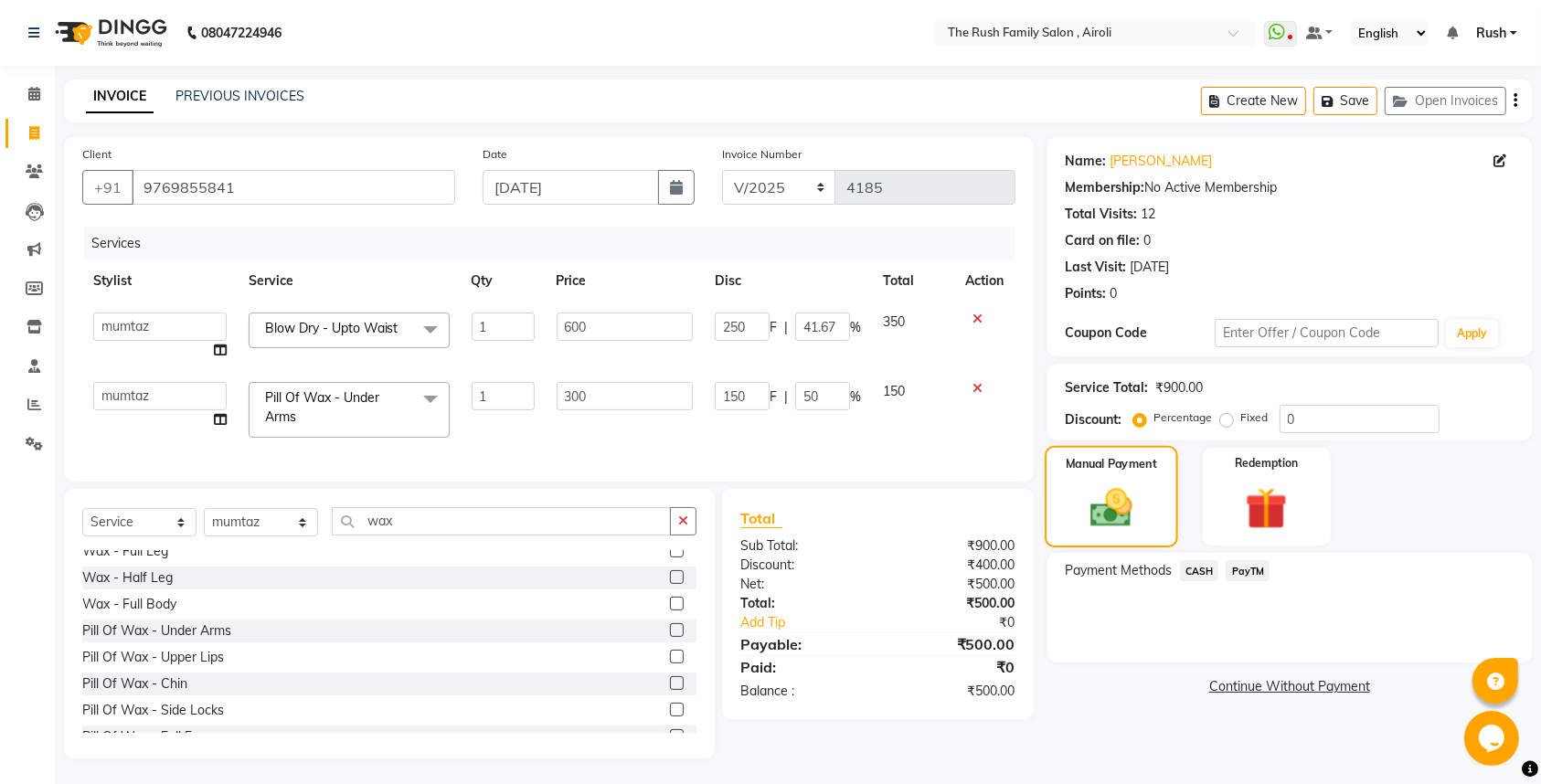
scroll to position [23, 0]
click at [1243, 559] on span "PayTM" at bounding box center [1247, 570] width 44 height 21
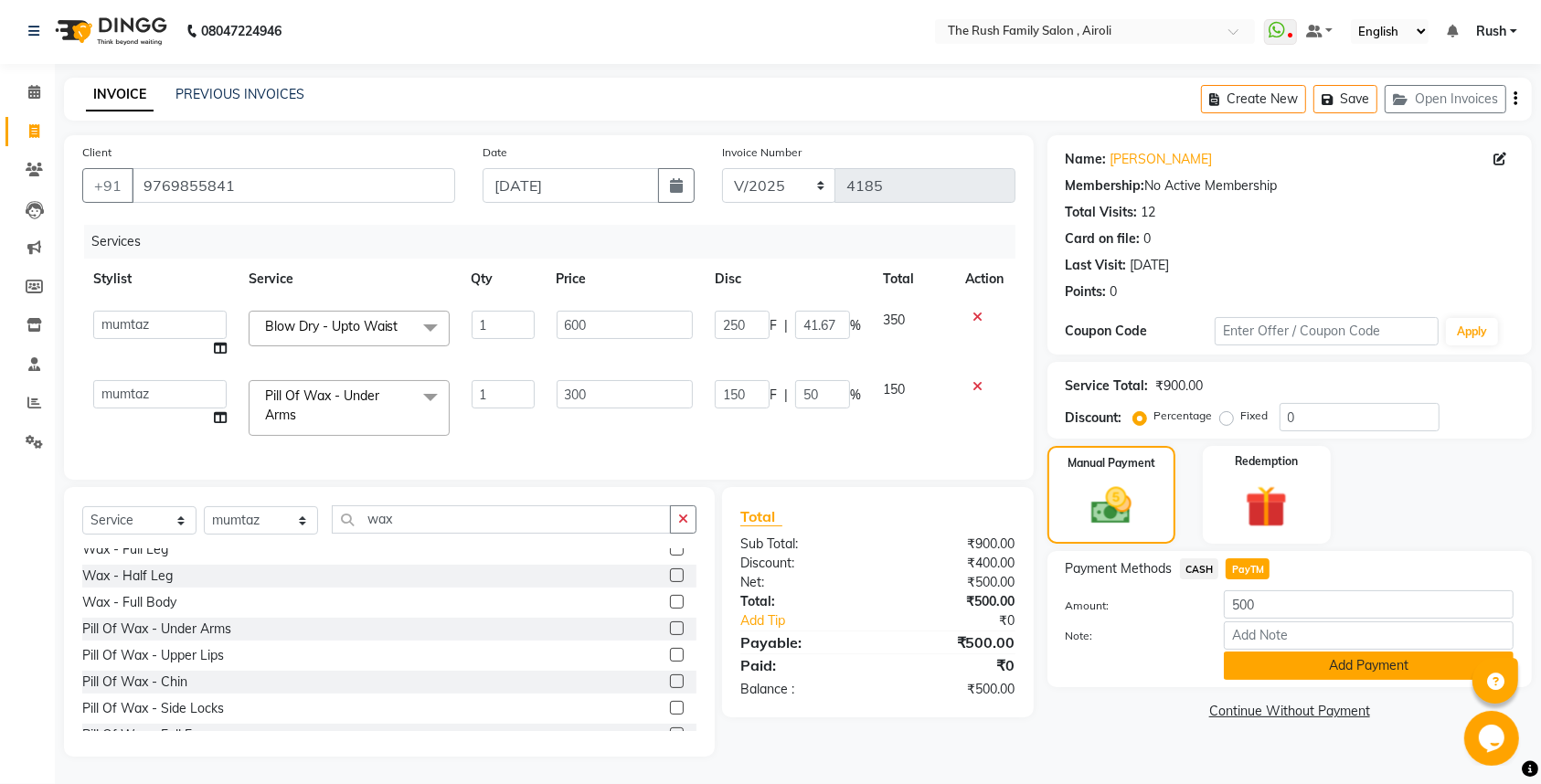
click at [1262, 652] on button "Add Payment" at bounding box center [1368, 666] width 290 height 28
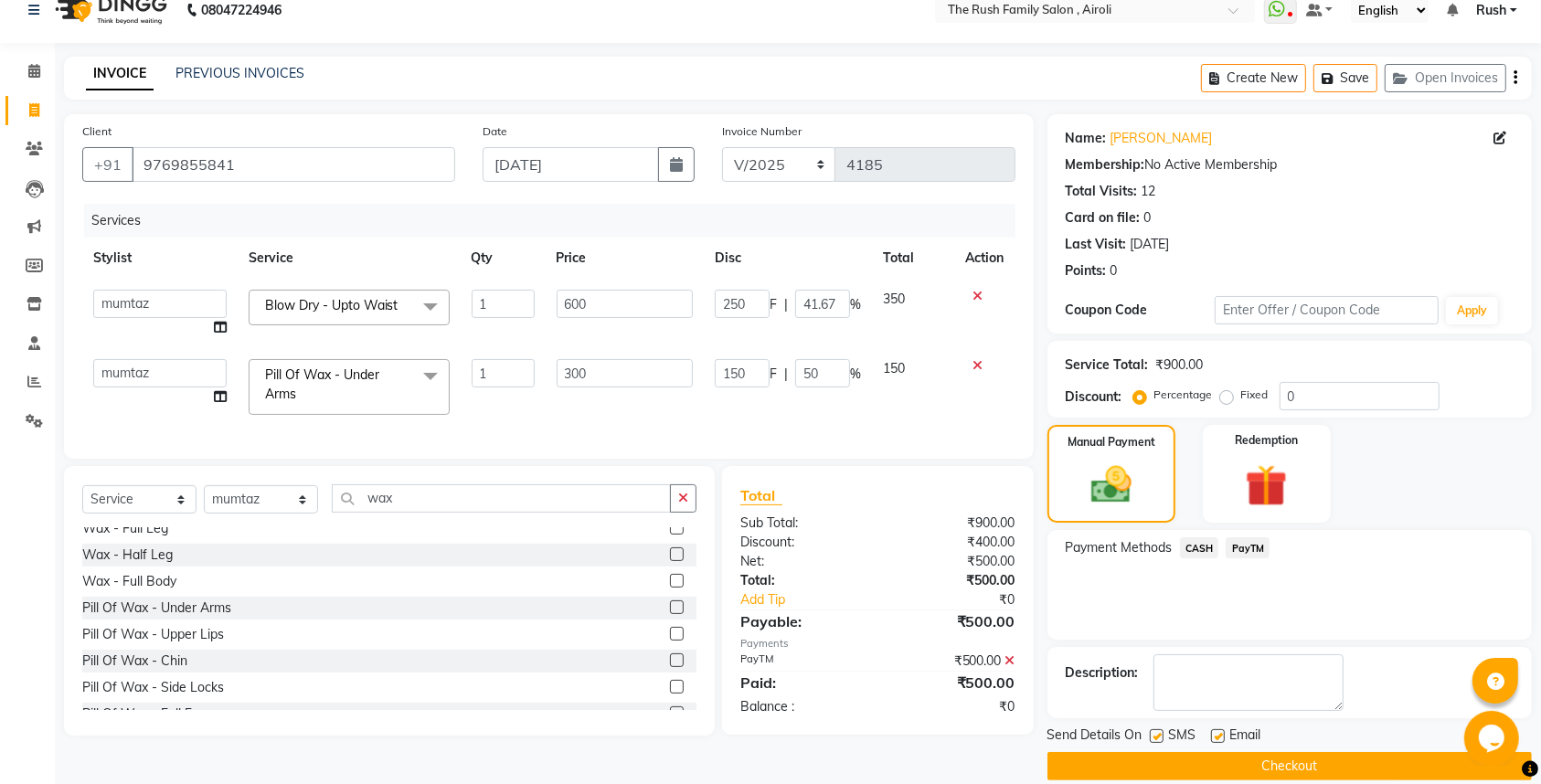
scroll to position [49, 0]
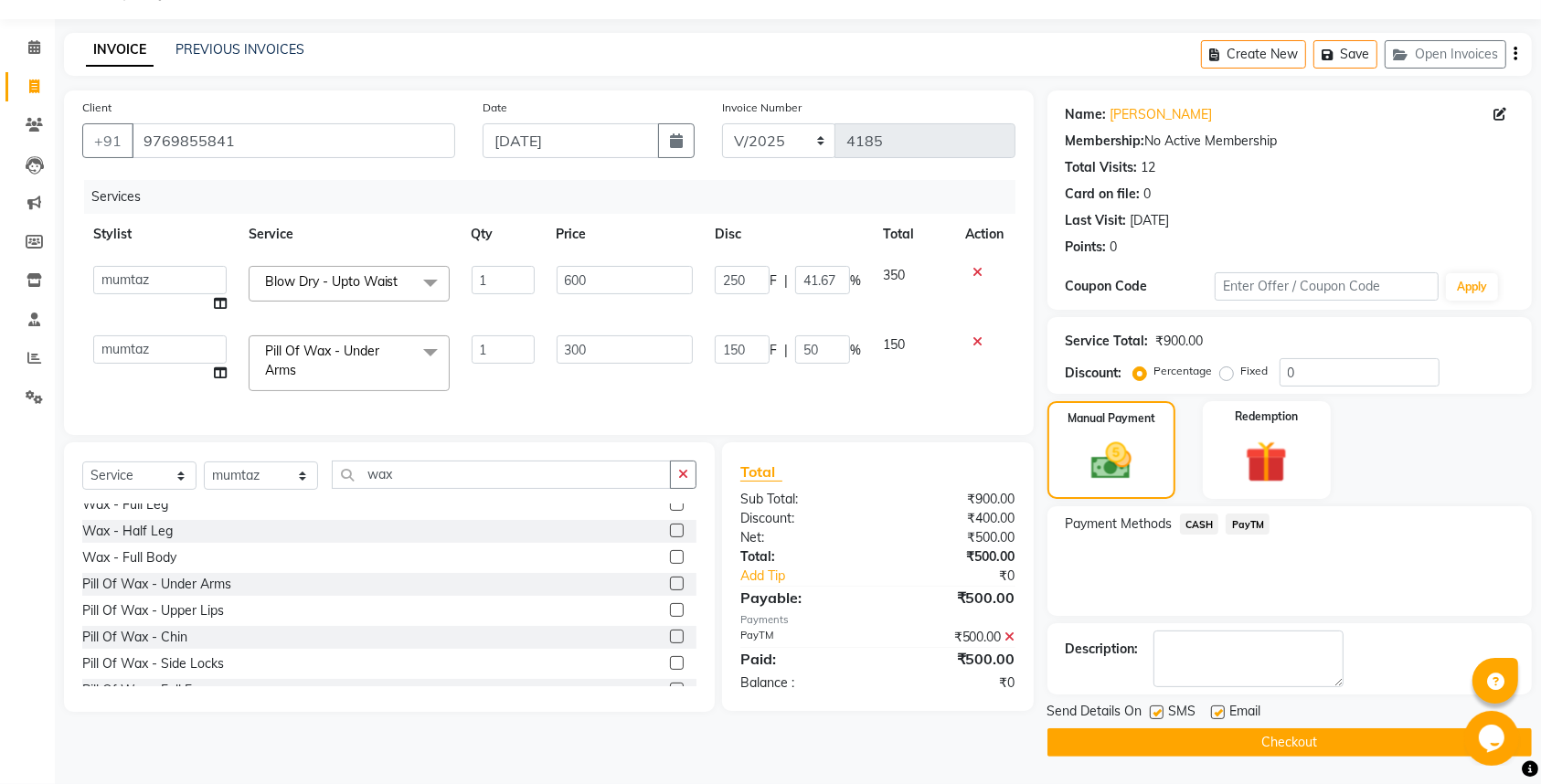
click at [1153, 713] on label at bounding box center [1157, 712] width 14 height 14
click at [1153, 713] on input "checkbox" at bounding box center [1156, 713] width 12 height 12
checkbox input "false"
click at [1223, 706] on label at bounding box center [1218, 712] width 14 height 14
click at [1223, 707] on input "checkbox" at bounding box center [1217, 713] width 12 height 12
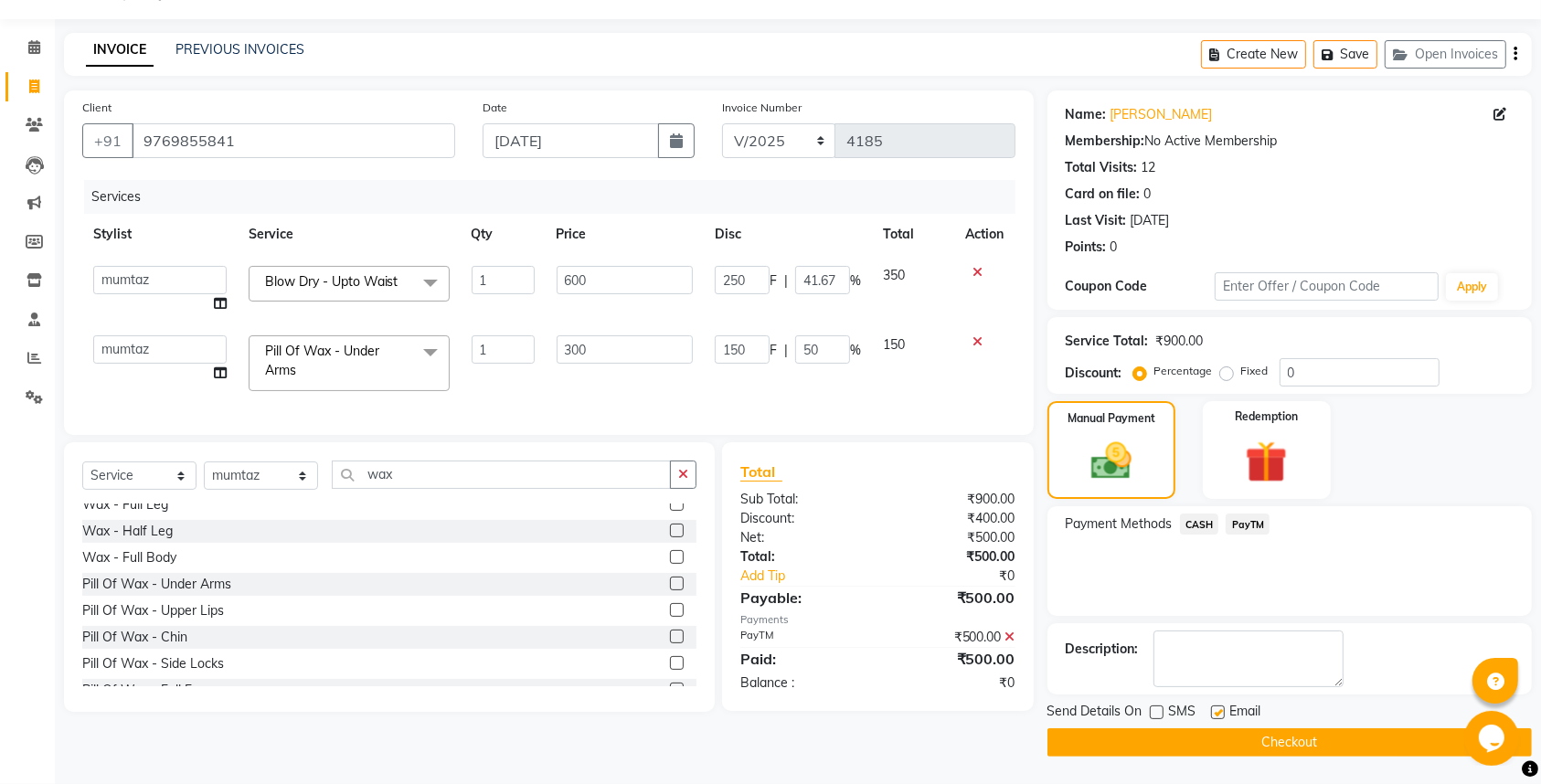
checkbox input "false"
click at [1212, 755] on button "Checkout" at bounding box center [1290, 742] width 484 height 28
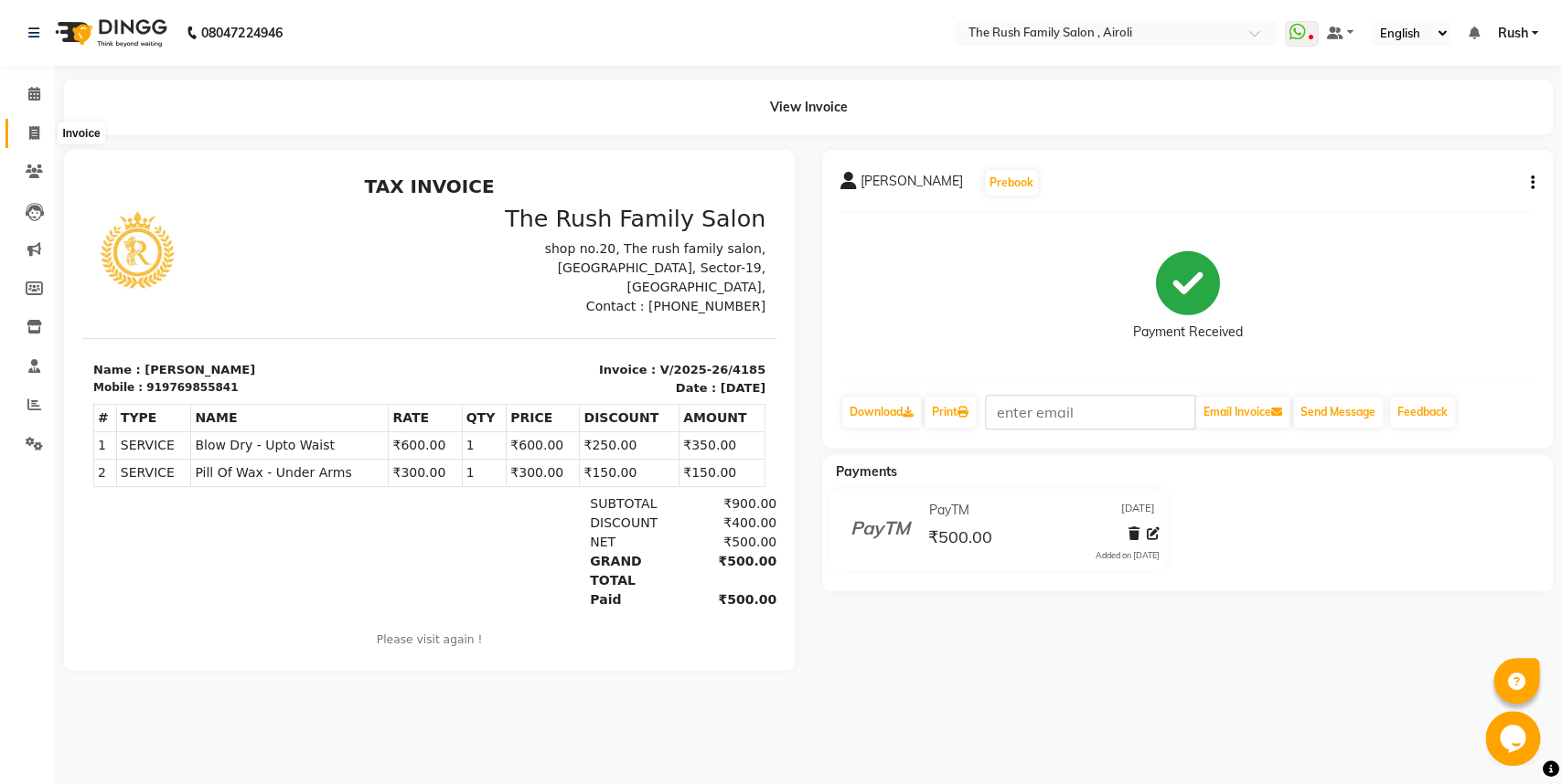
click at [32, 128] on icon at bounding box center [34, 133] width 10 height 14
select select "5419"
select select "service"
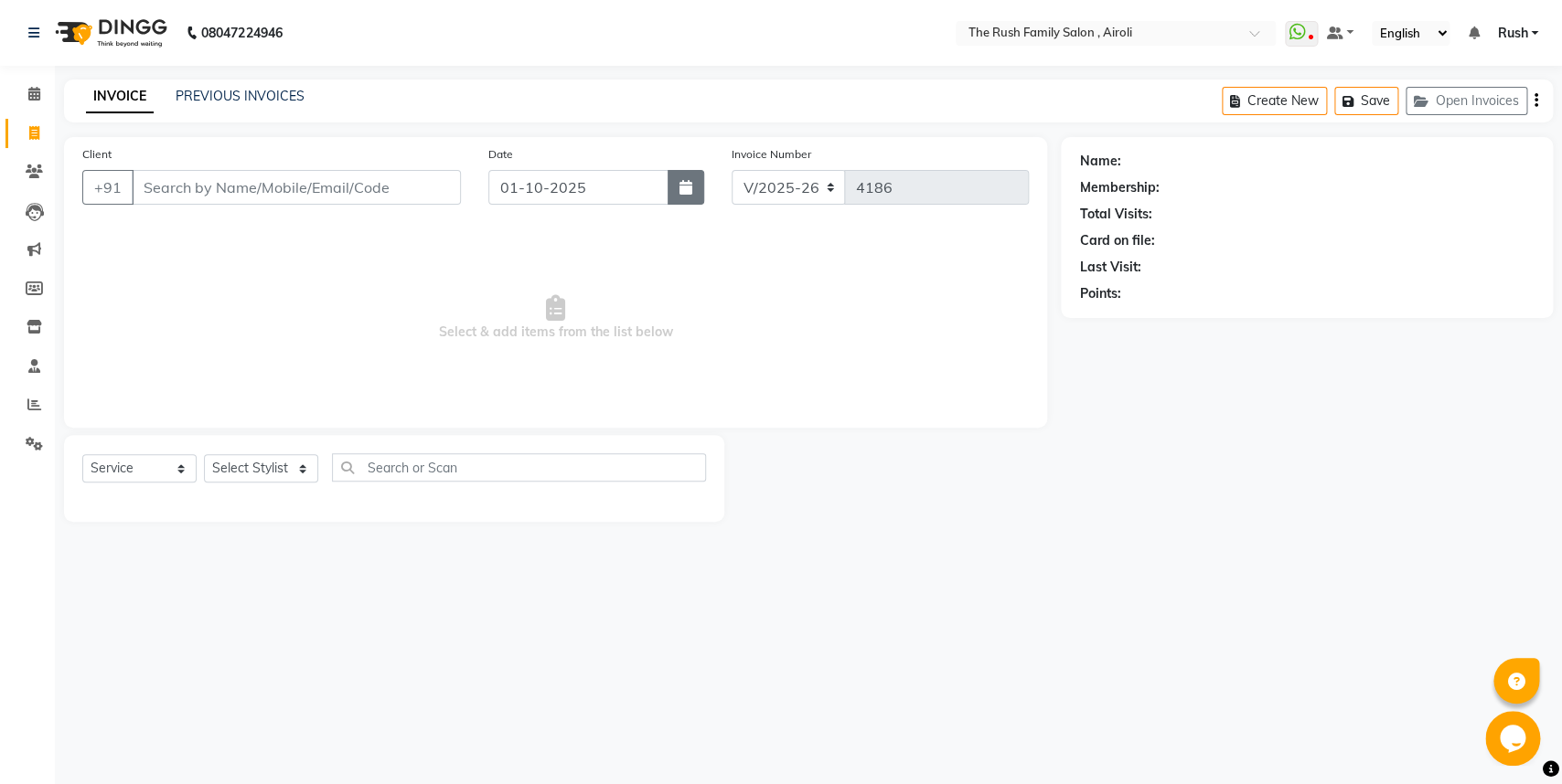
click at [693, 196] on button "button" at bounding box center [686, 187] width 37 height 35
select select "10"
select select "2025"
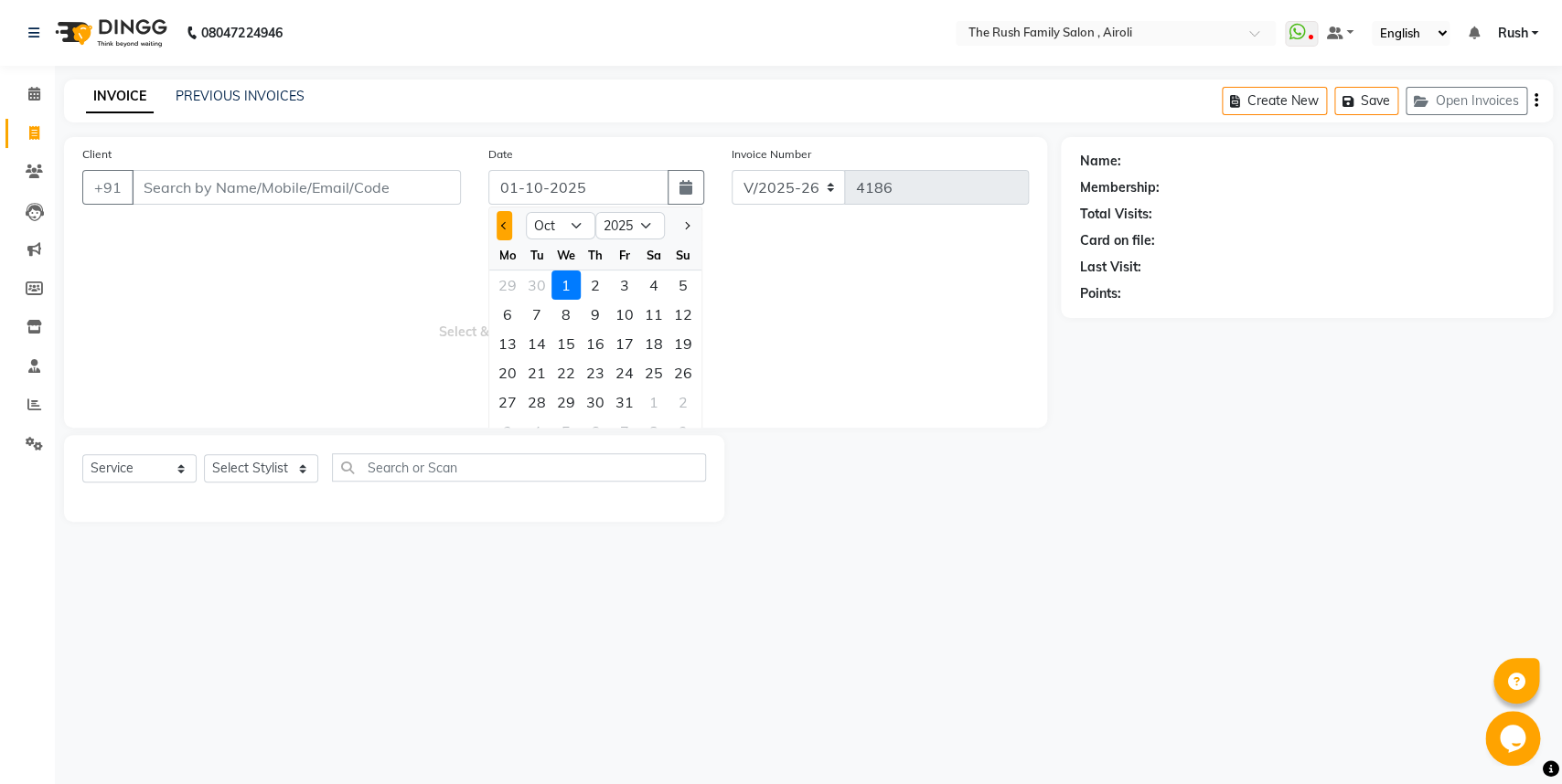
click at [507, 233] on button "Previous month" at bounding box center [505, 226] width 16 height 29
select select "9"
click at [527, 399] on div "30" at bounding box center [537, 402] width 29 height 29
type input "[DATE]"
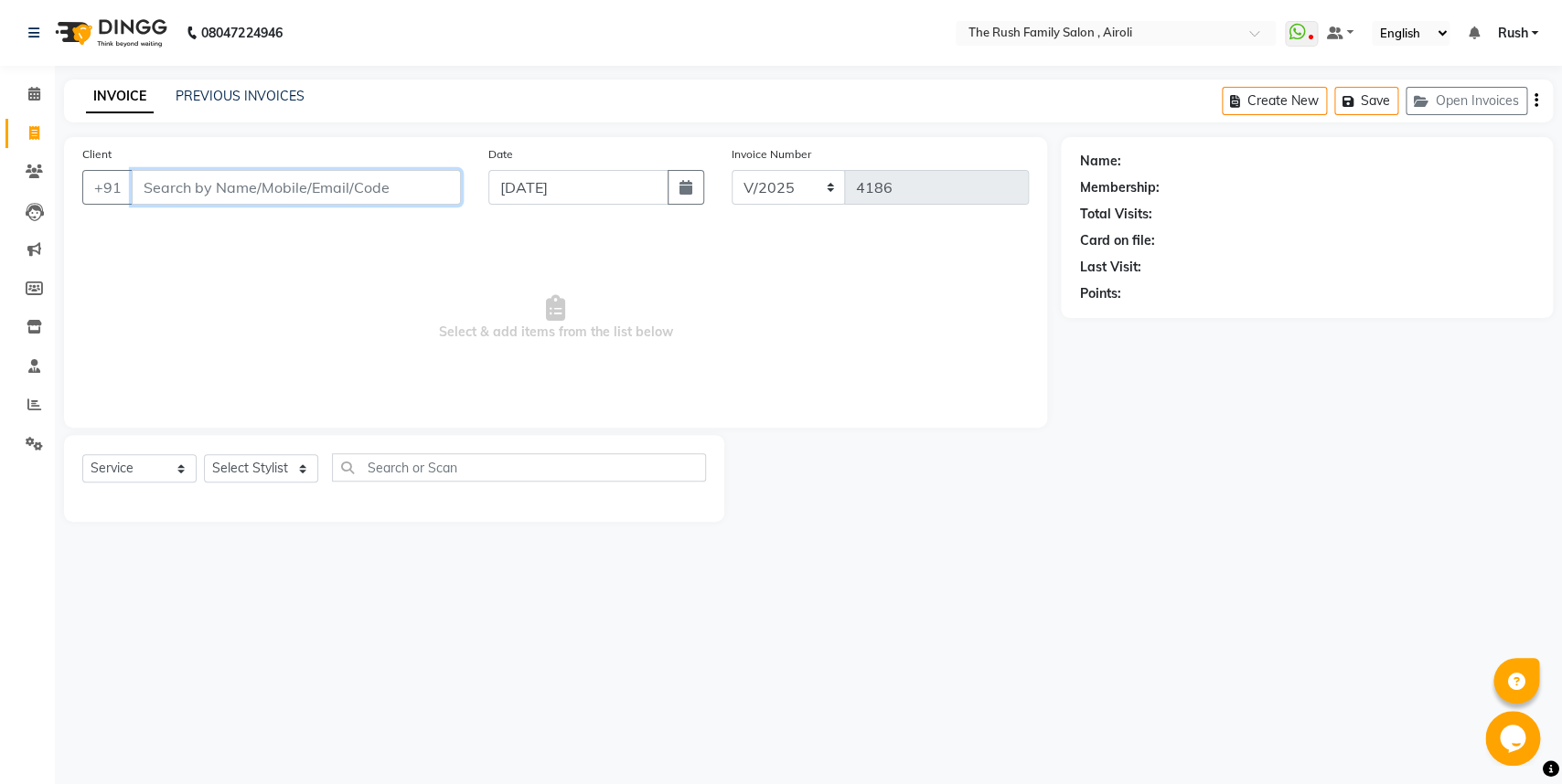
click at [173, 195] on input "Client" at bounding box center [296, 187] width 329 height 35
click at [174, 193] on input "Client" at bounding box center [296, 187] width 329 height 35
click at [187, 201] on input "Client" at bounding box center [296, 187] width 329 height 35
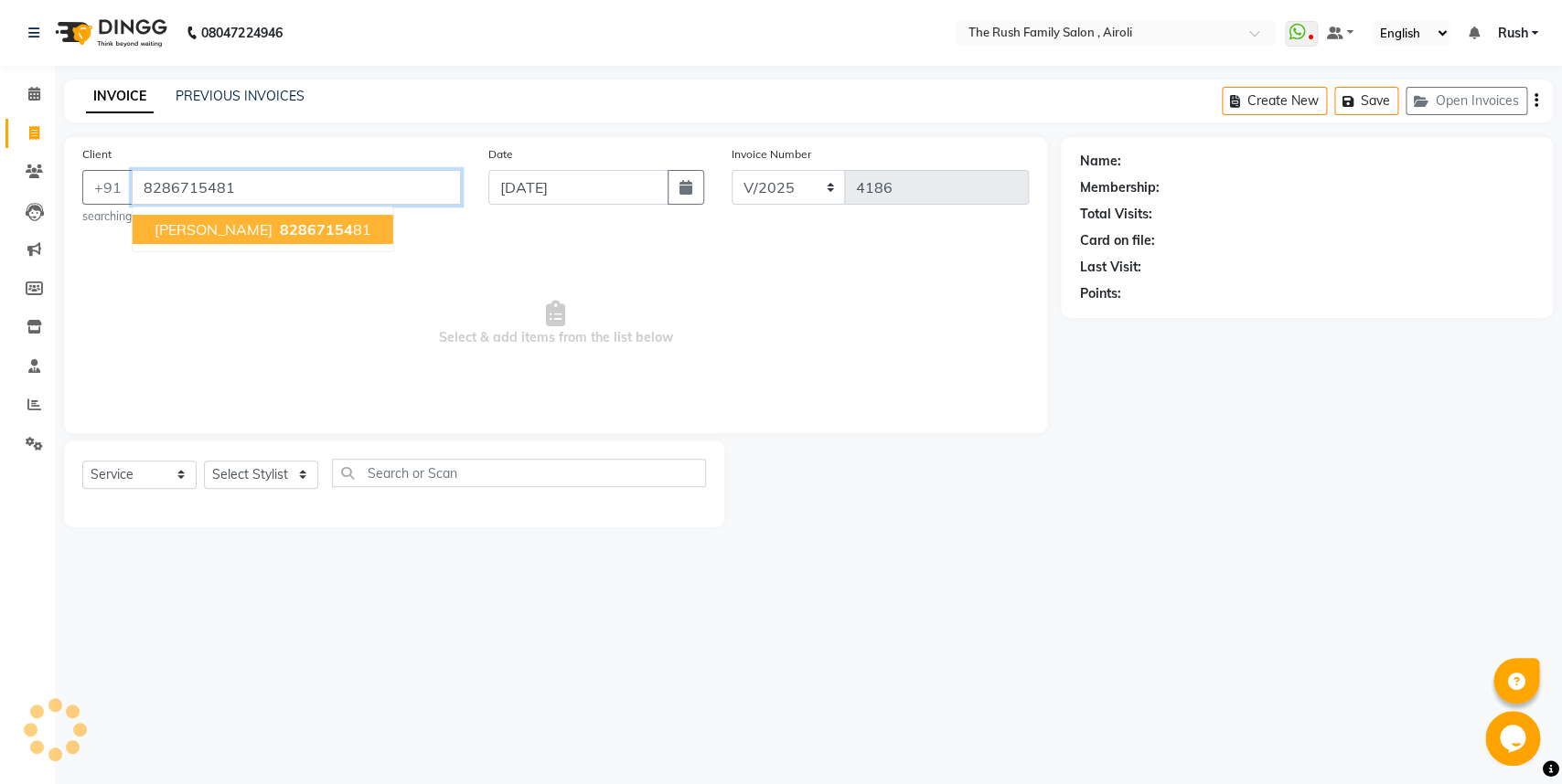
type input "8286715481"
select select "1: Object"
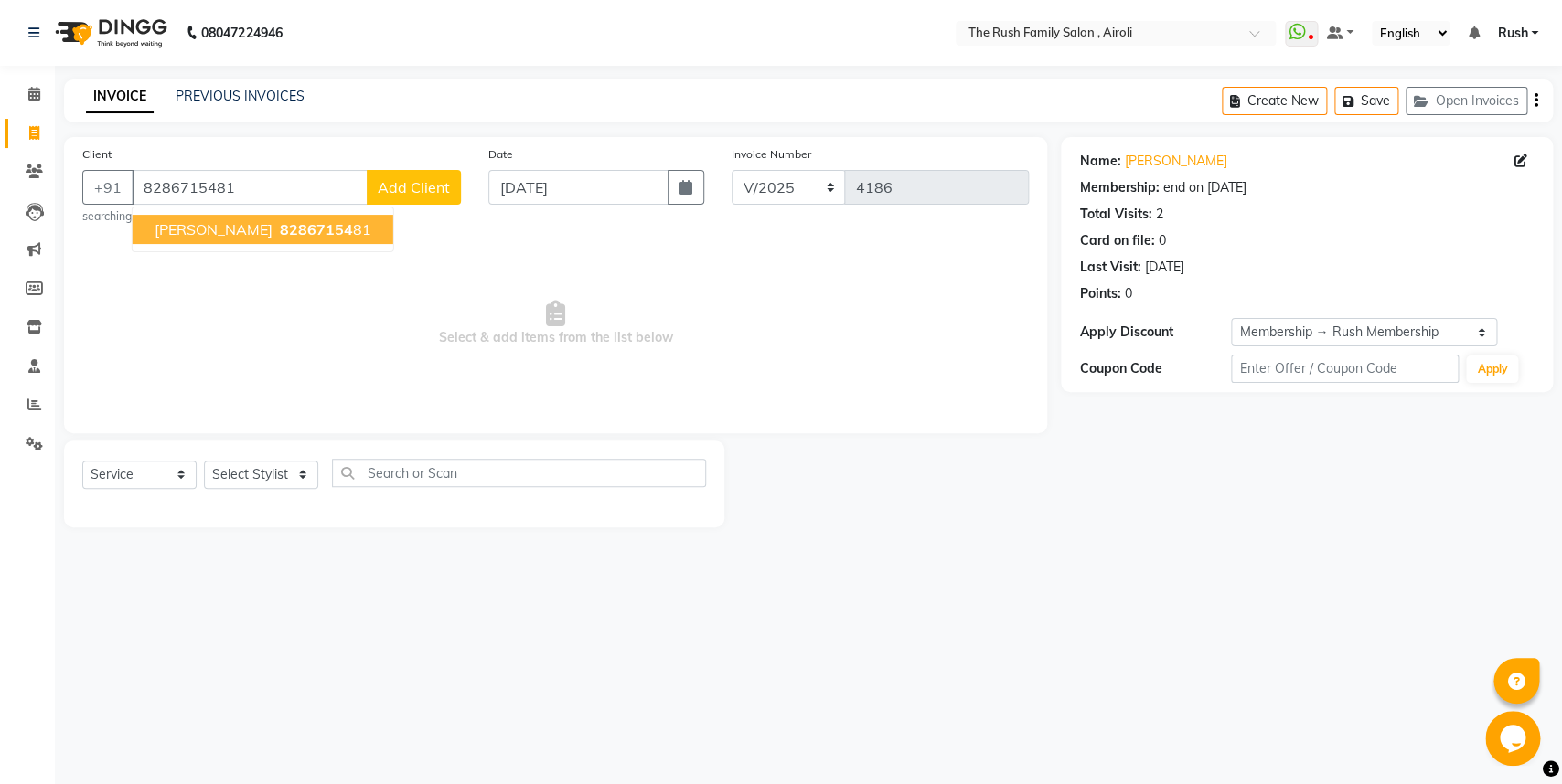
click at [241, 224] on span "[PERSON_NAME]" at bounding box center [214, 229] width 118 height 18
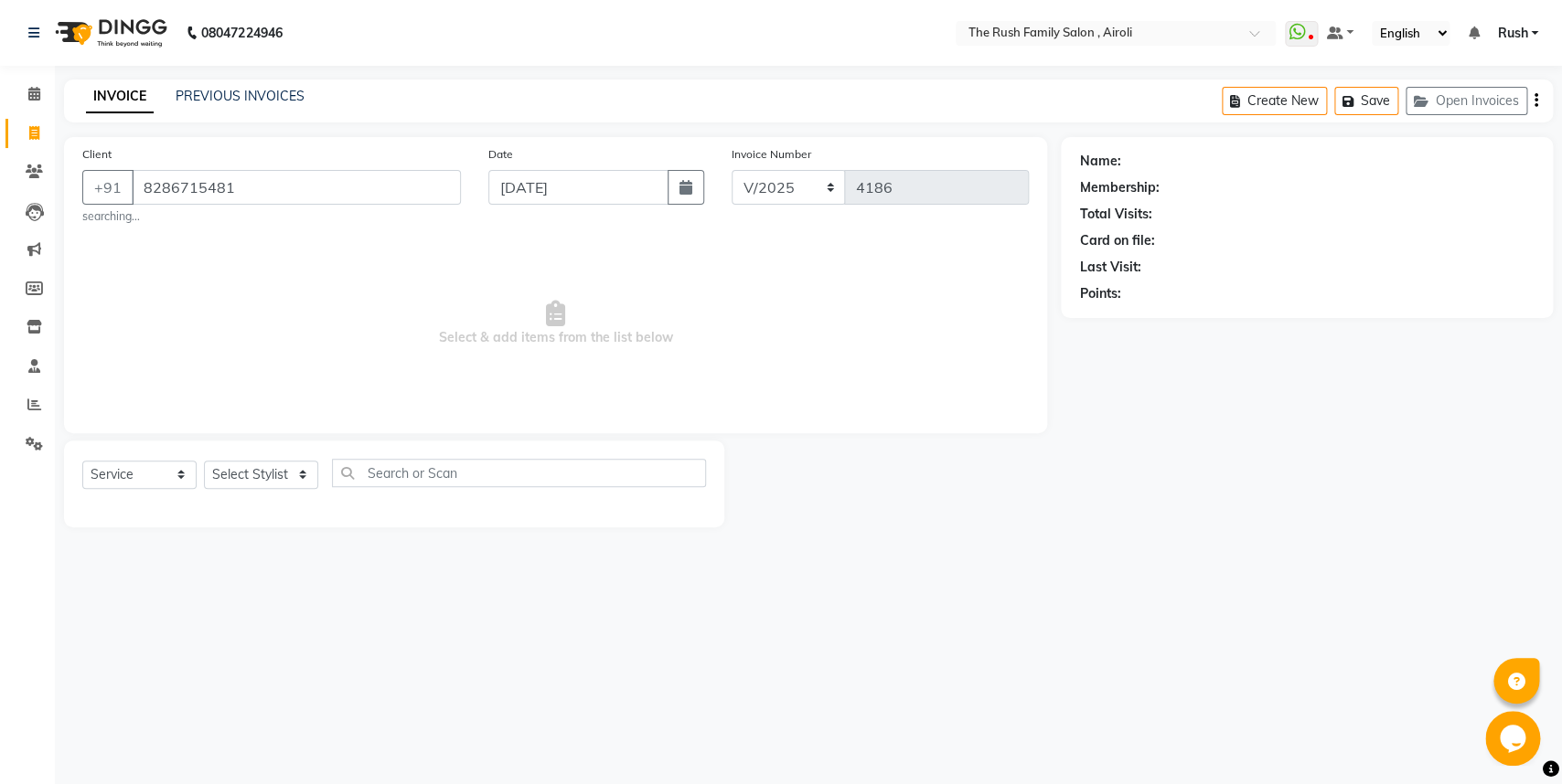
select select "1: Object"
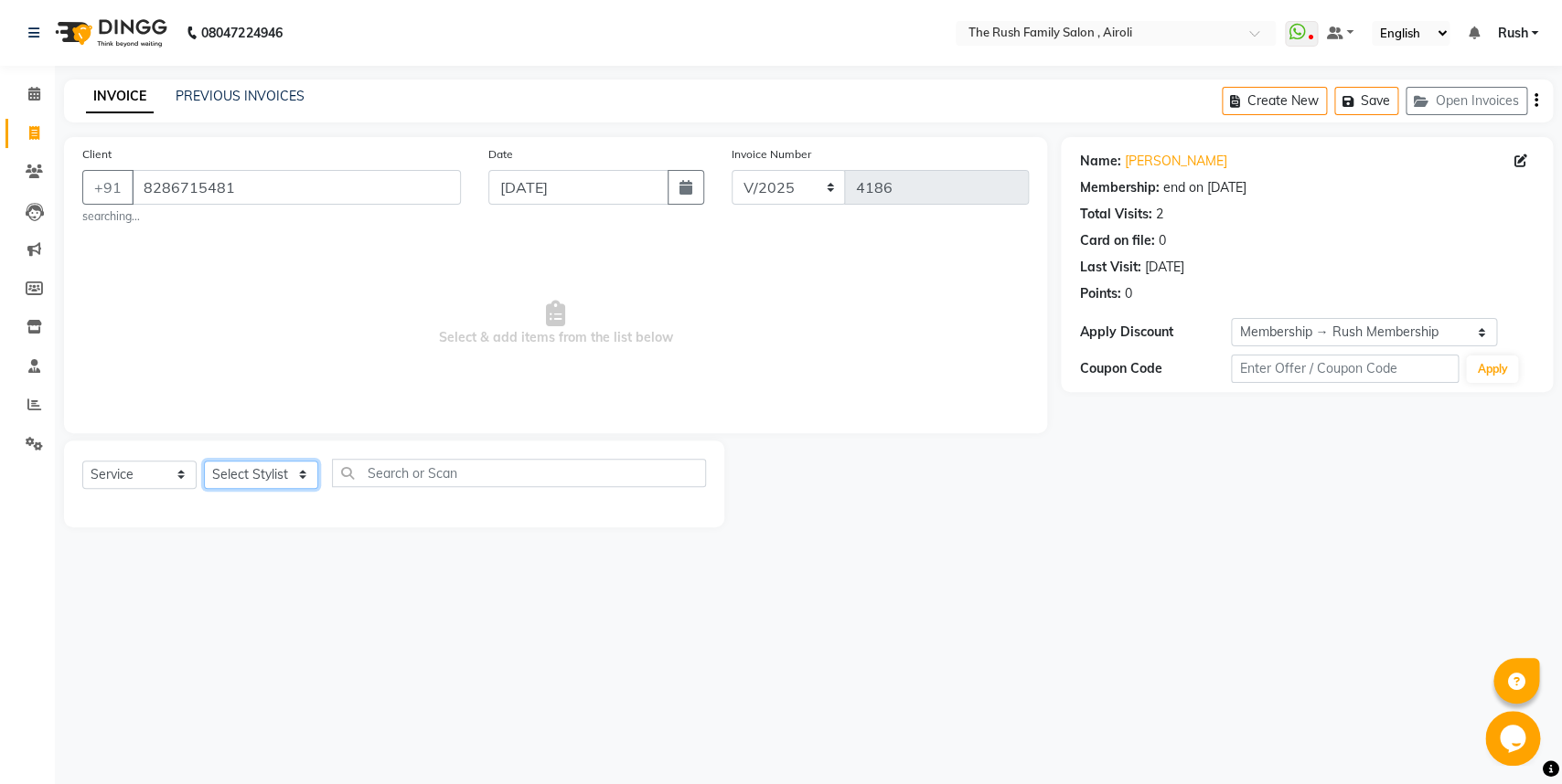
click at [204, 461] on select "Select Stylist [PERSON_NAME] [PERSON_NAME] Danish D.C Guddi [PERSON_NAME] [PERS…" at bounding box center [261, 474] width 115 height 28
select select "88452"
click option "Asif" at bounding box center [0, 0] width 0 height 0
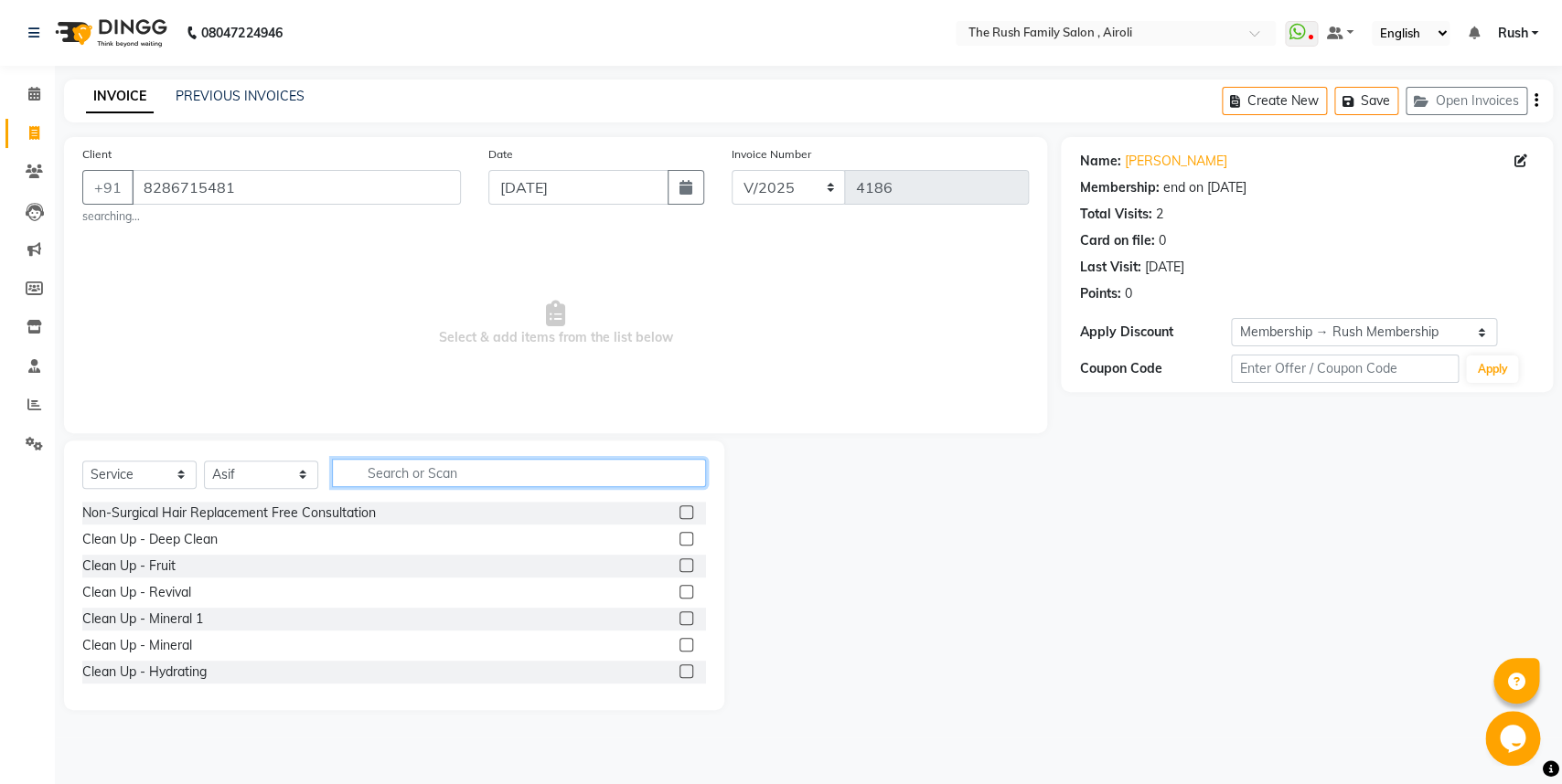
click at [402, 483] on input "text" at bounding box center [518, 473] width 374 height 28
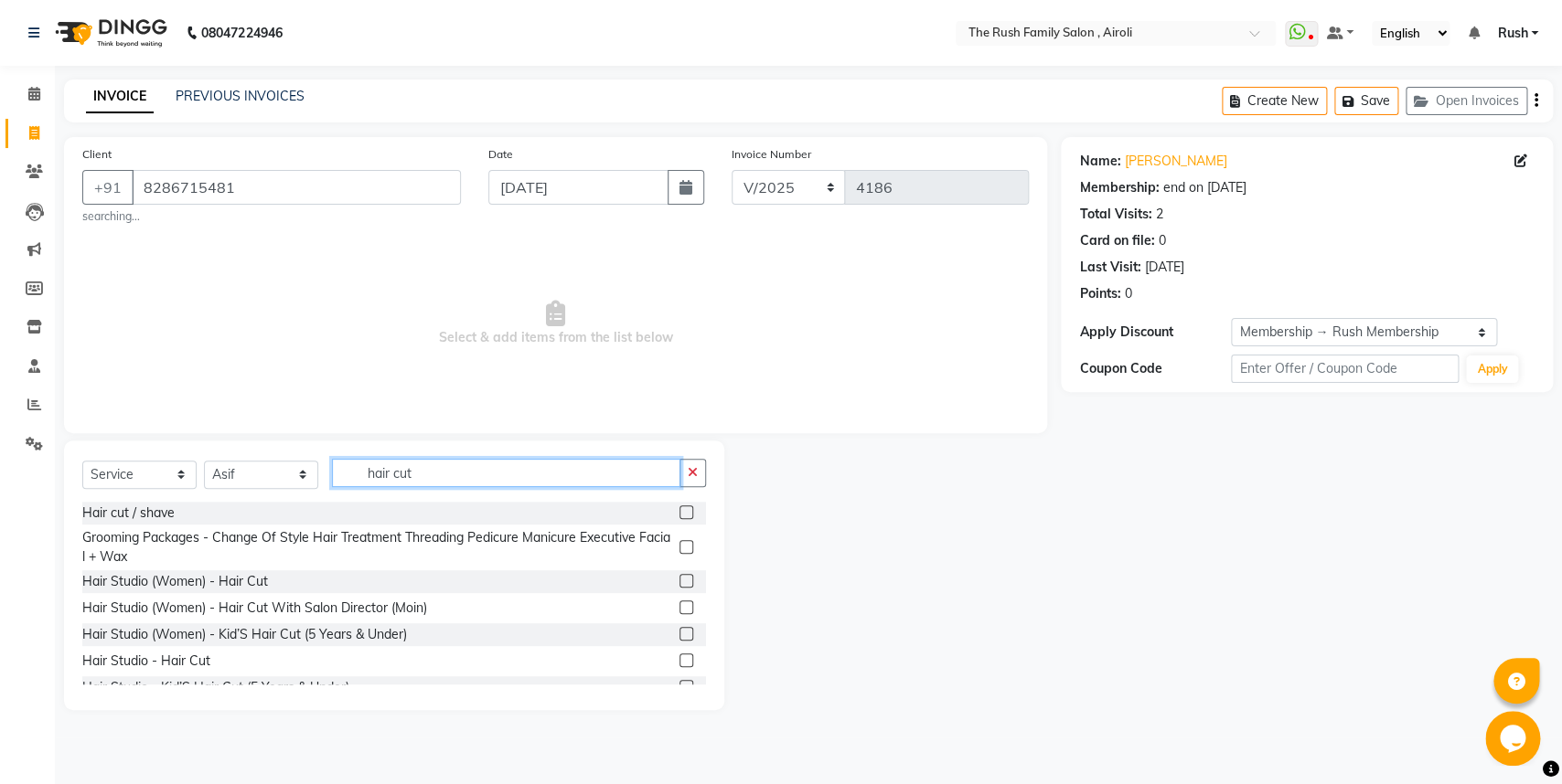
type input "hair cut"
click at [680, 654] on div at bounding box center [692, 662] width 26 height 23
click at [680, 658] on label at bounding box center [686, 661] width 14 height 14
click at [680, 658] on input "checkbox" at bounding box center [685, 661] width 12 height 12
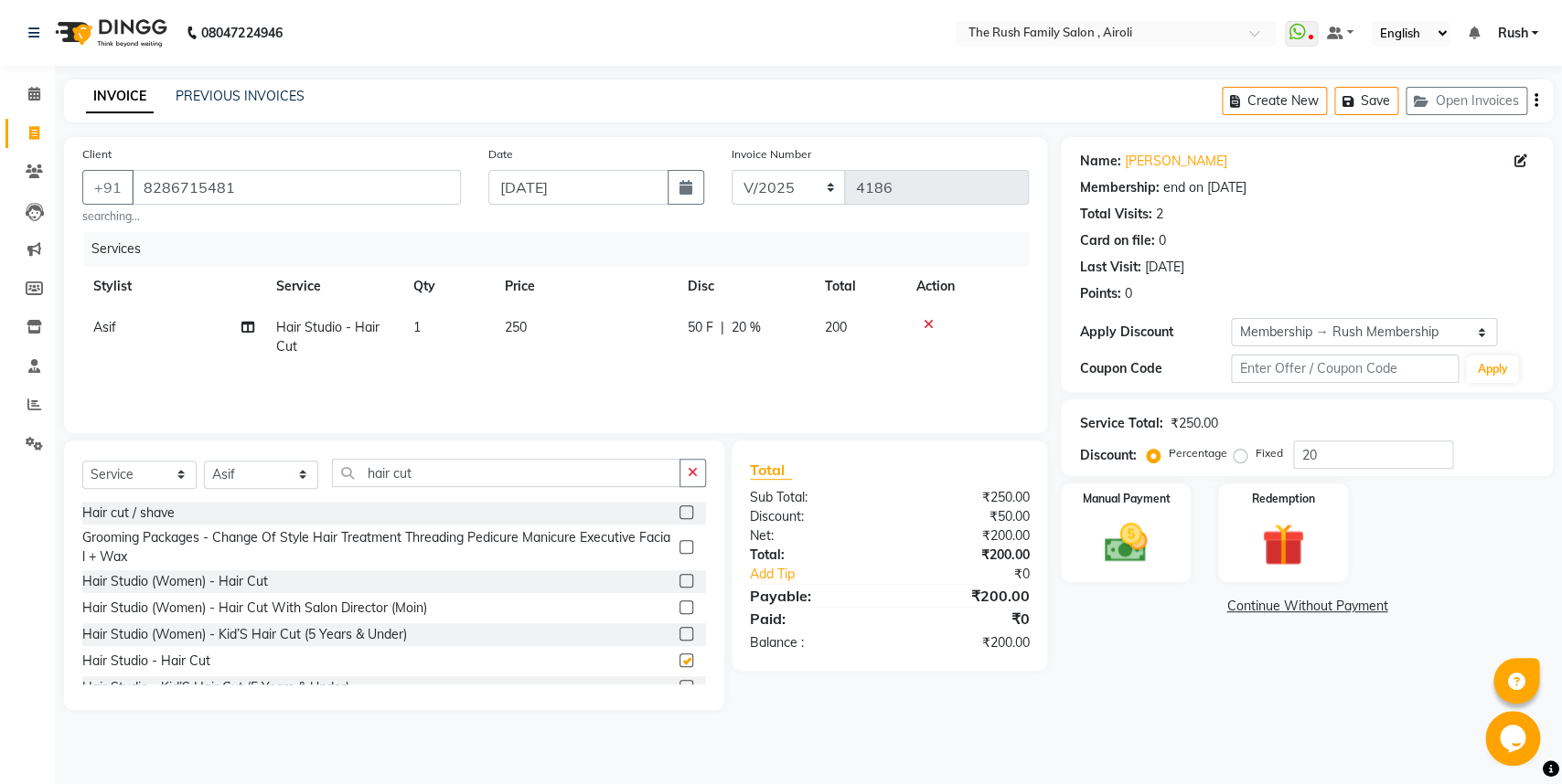
checkbox input "false"
click at [748, 339] on td "50 F | 20 %" at bounding box center [745, 338] width 137 height 60
select select "88452"
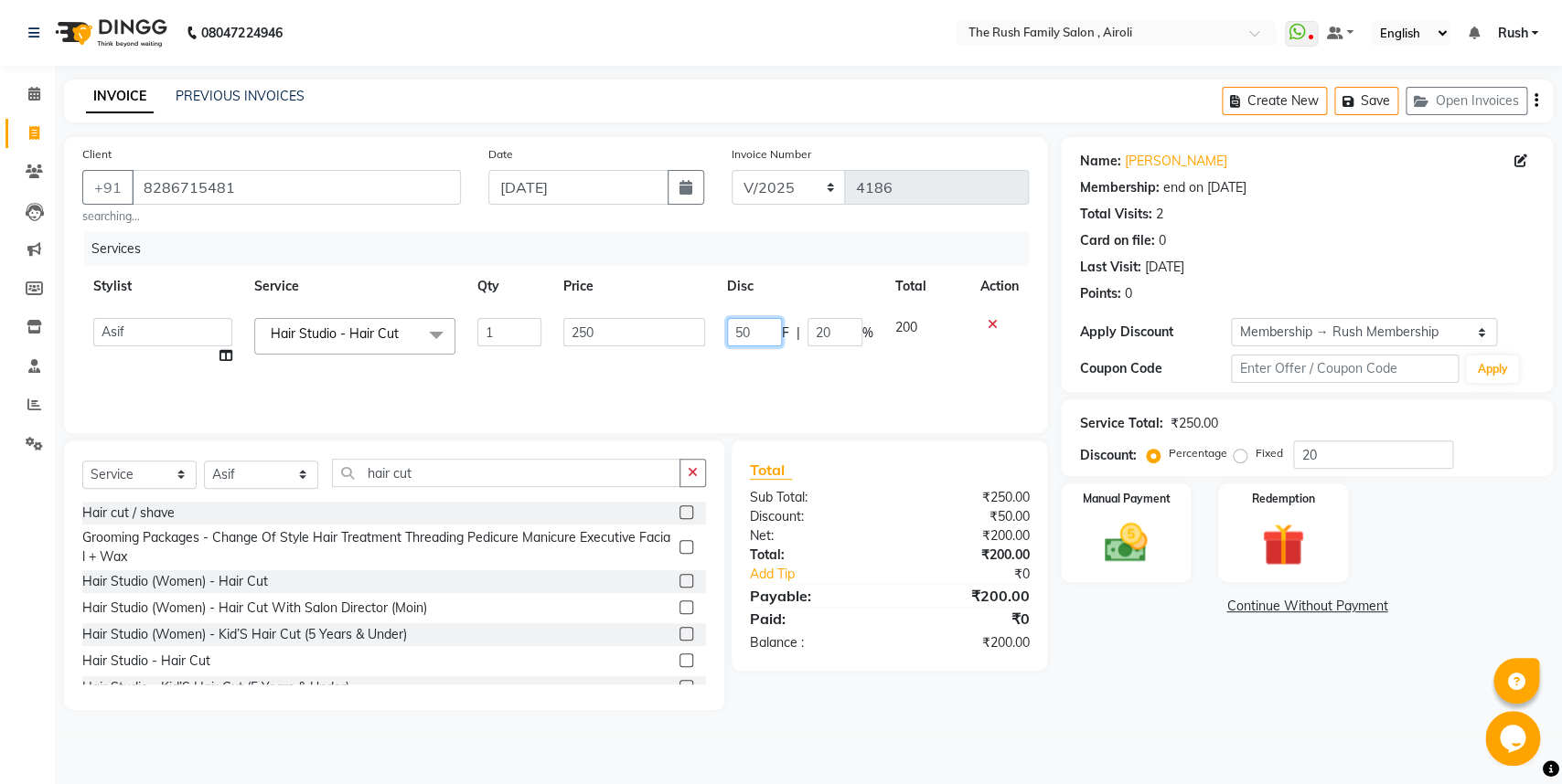
click at [749, 339] on input "50" at bounding box center [754, 332] width 55 height 28
type input "5"
type input "100"
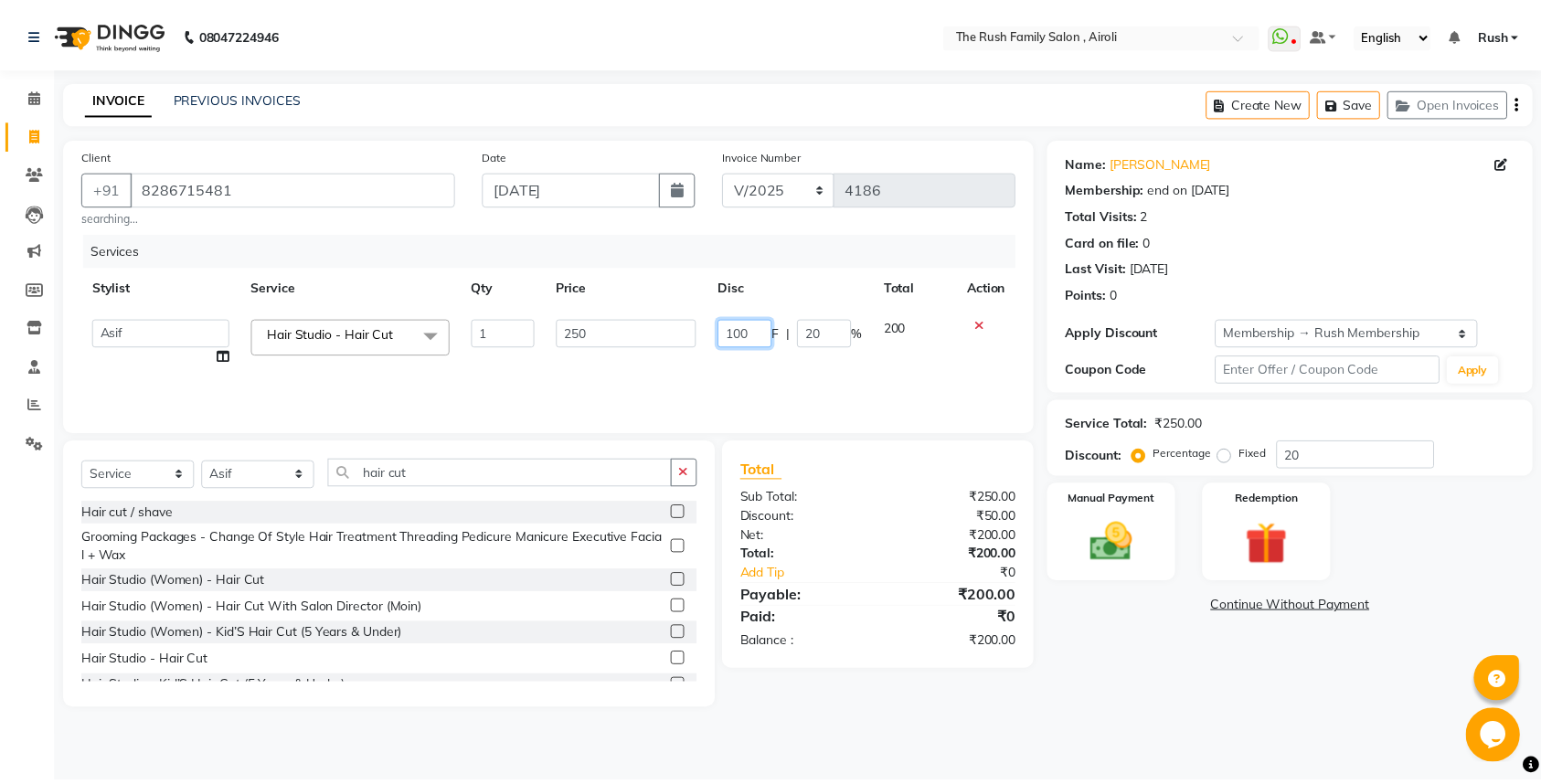
scroll to position [0, 1]
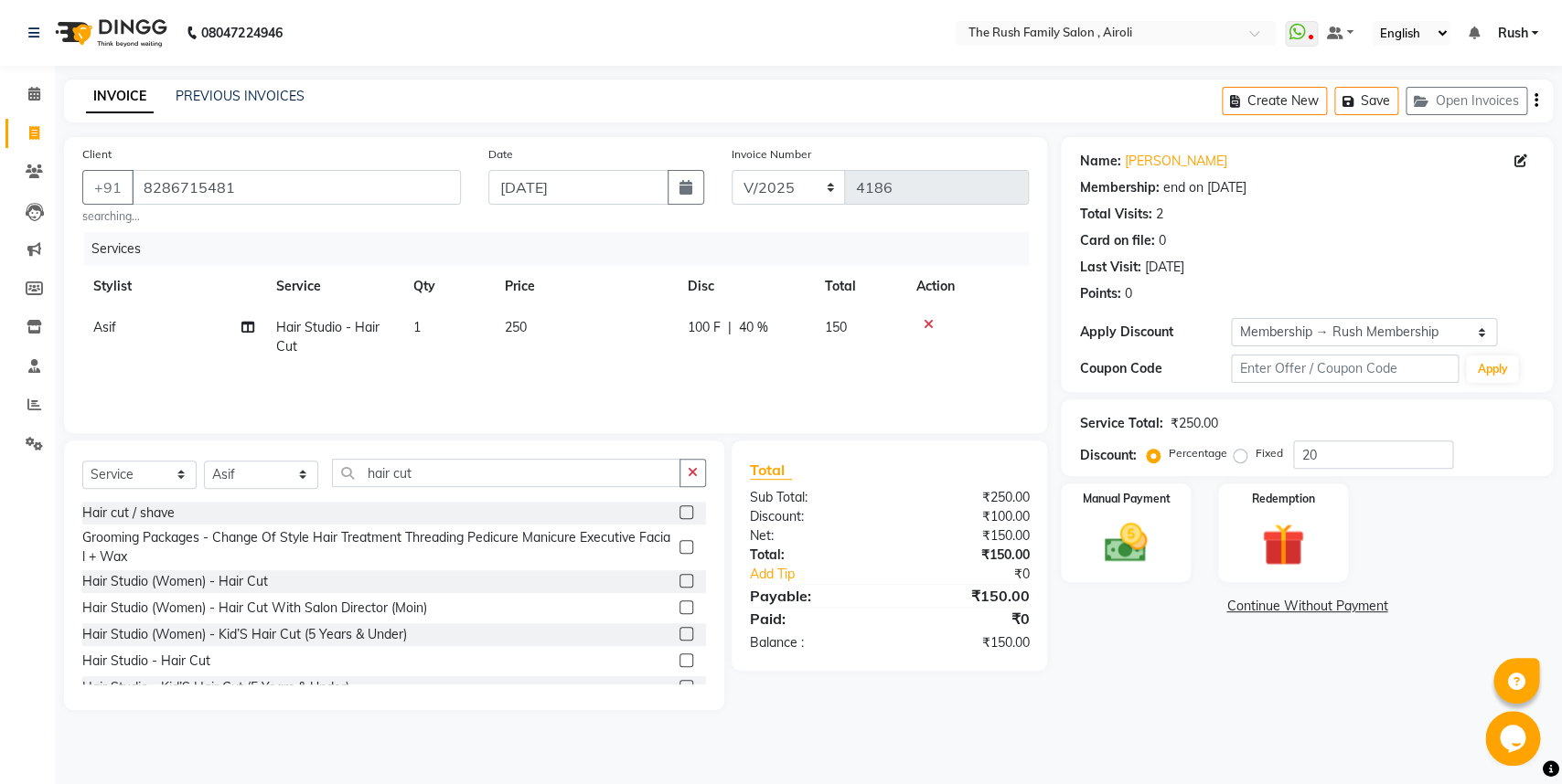
click at [906, 350] on tr "Asif Hair Studio - Hair Cut 1 250 100 F | 40 % 150" at bounding box center [555, 338] width 947 height 60
click at [1126, 540] on img at bounding box center [1126, 542] width 72 height 51
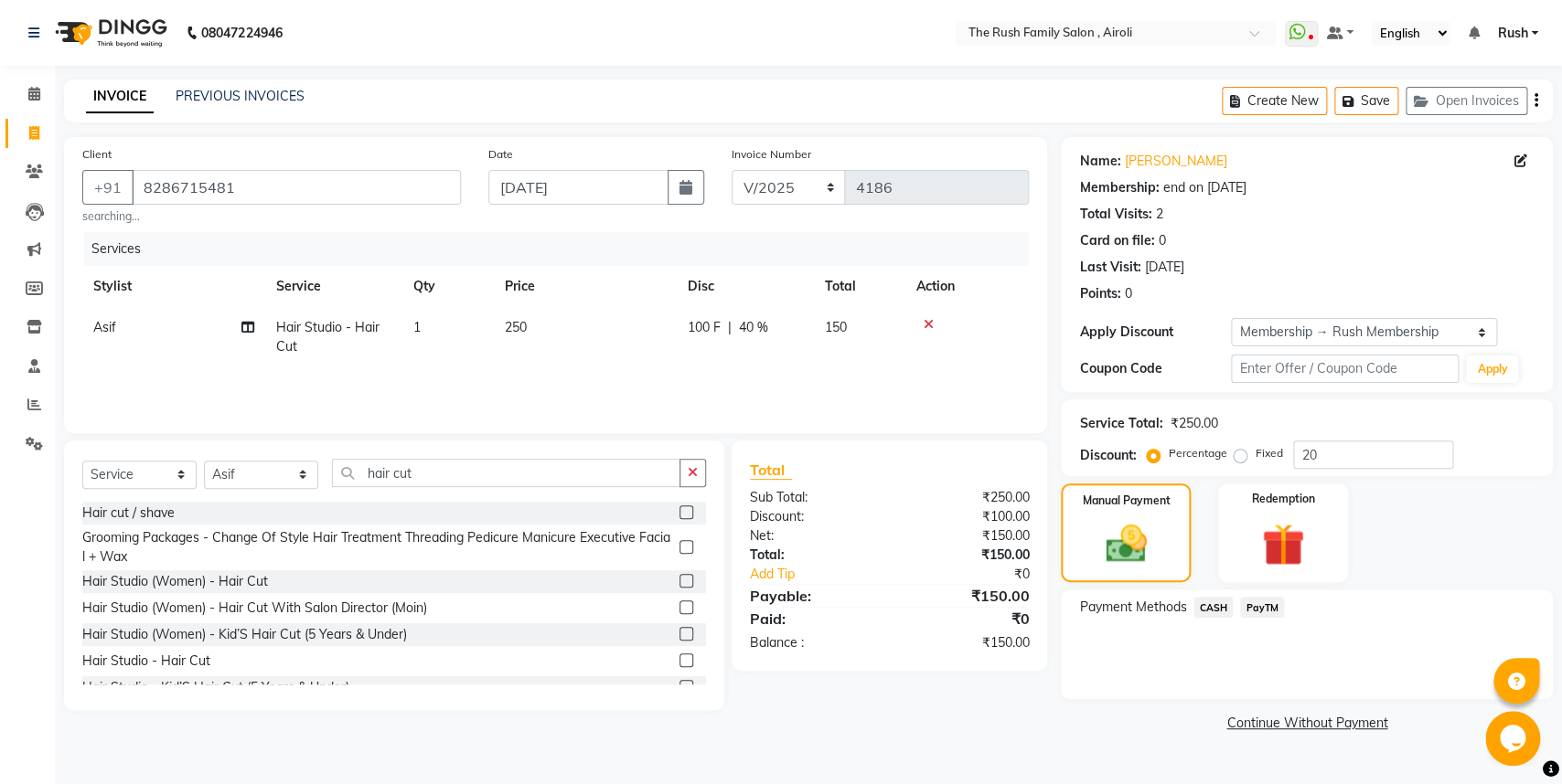
click at [1258, 607] on span "PayTM" at bounding box center [1261, 607] width 44 height 21
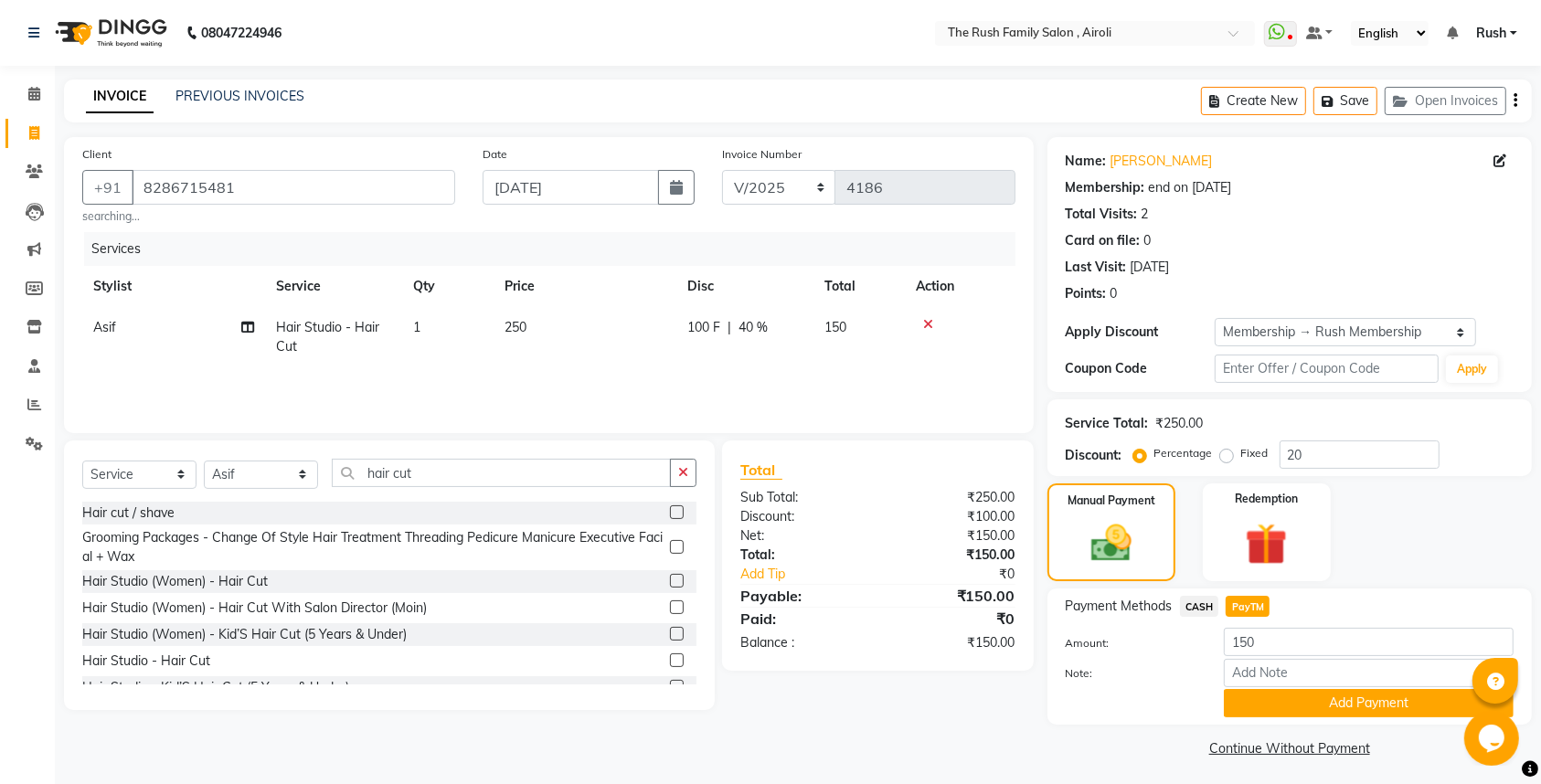
scroll to position [6, 0]
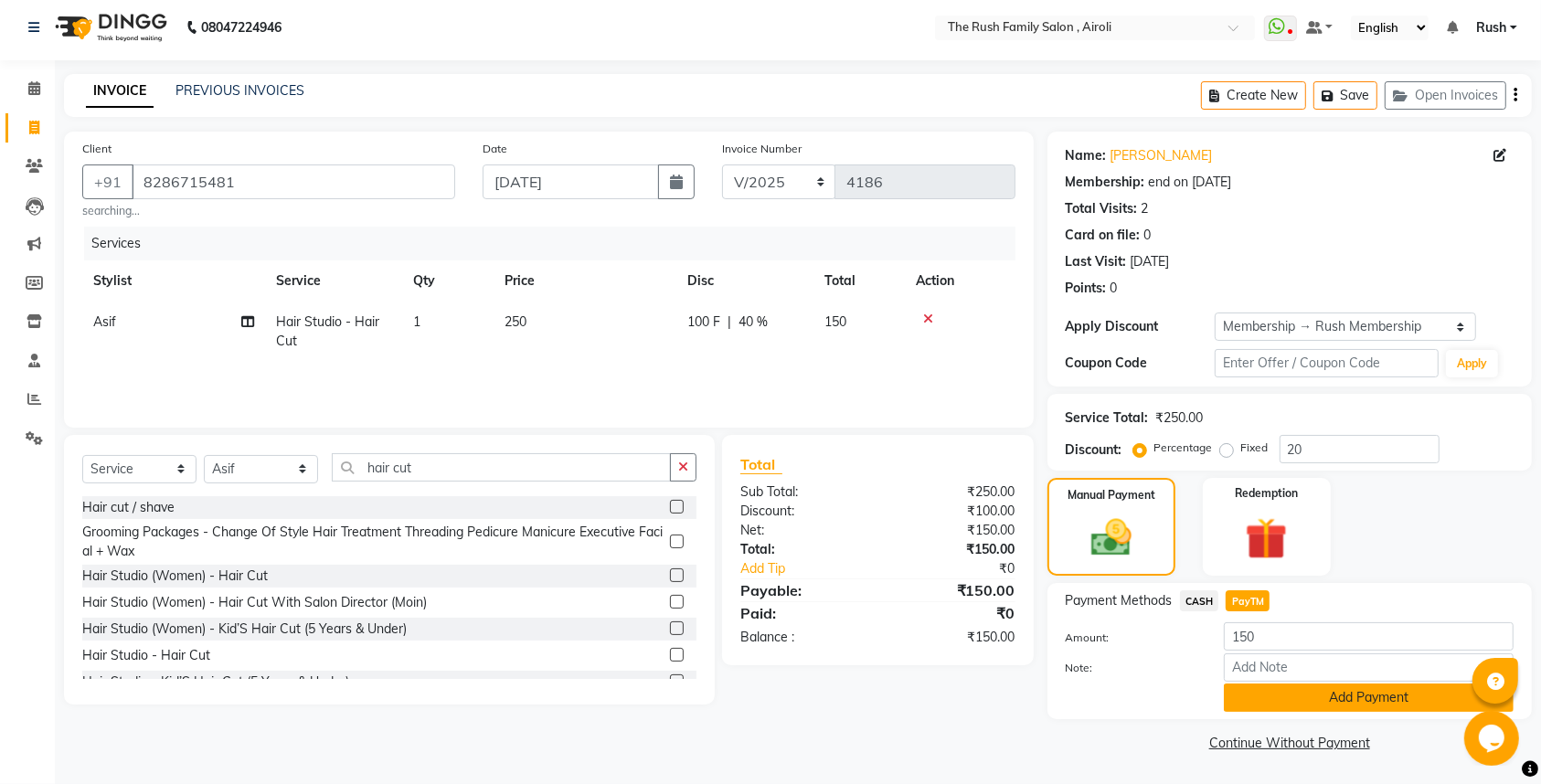
click at [1256, 700] on button "Add Payment" at bounding box center [1368, 698] width 290 height 28
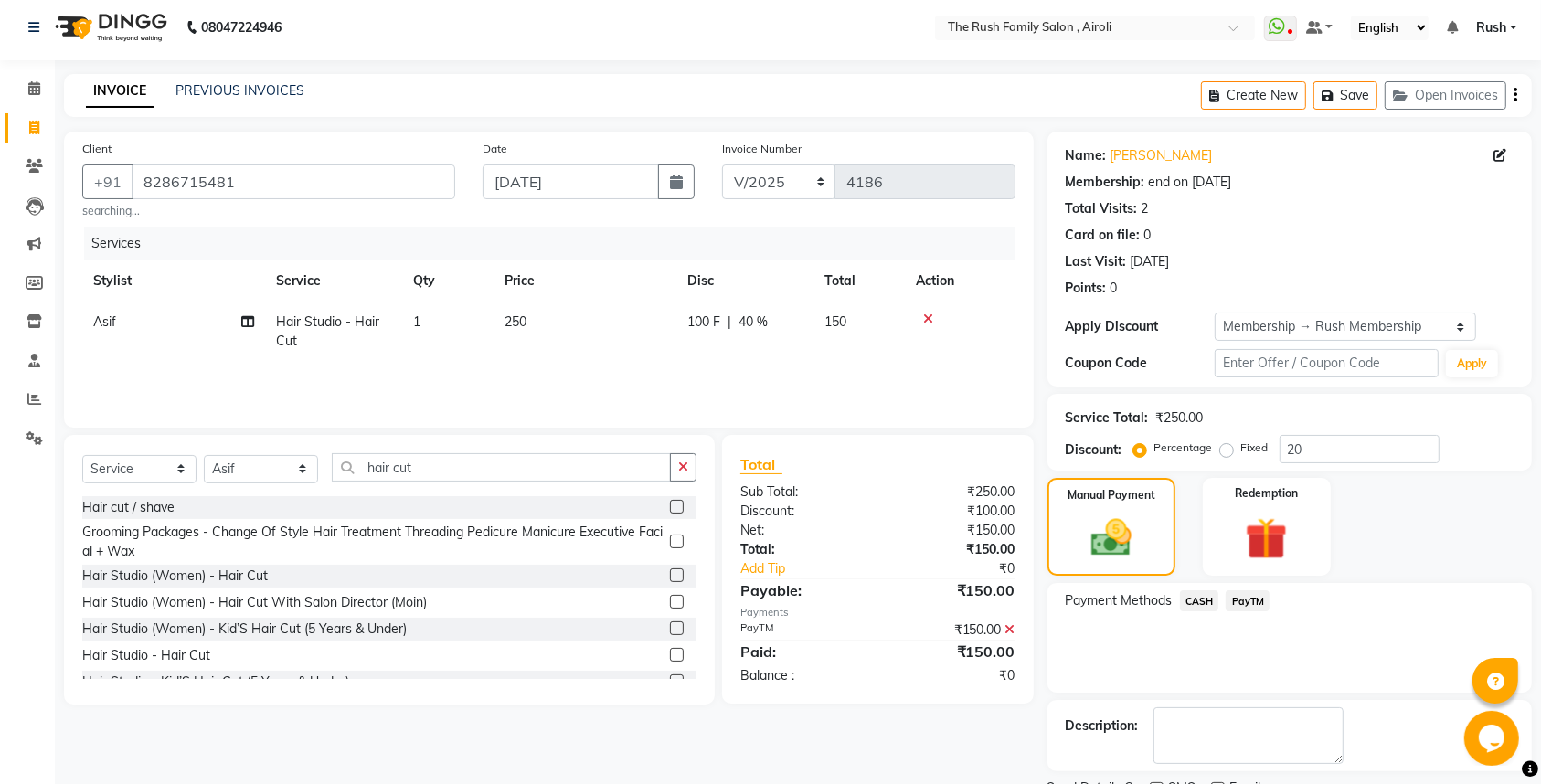
scroll to position [84, 0]
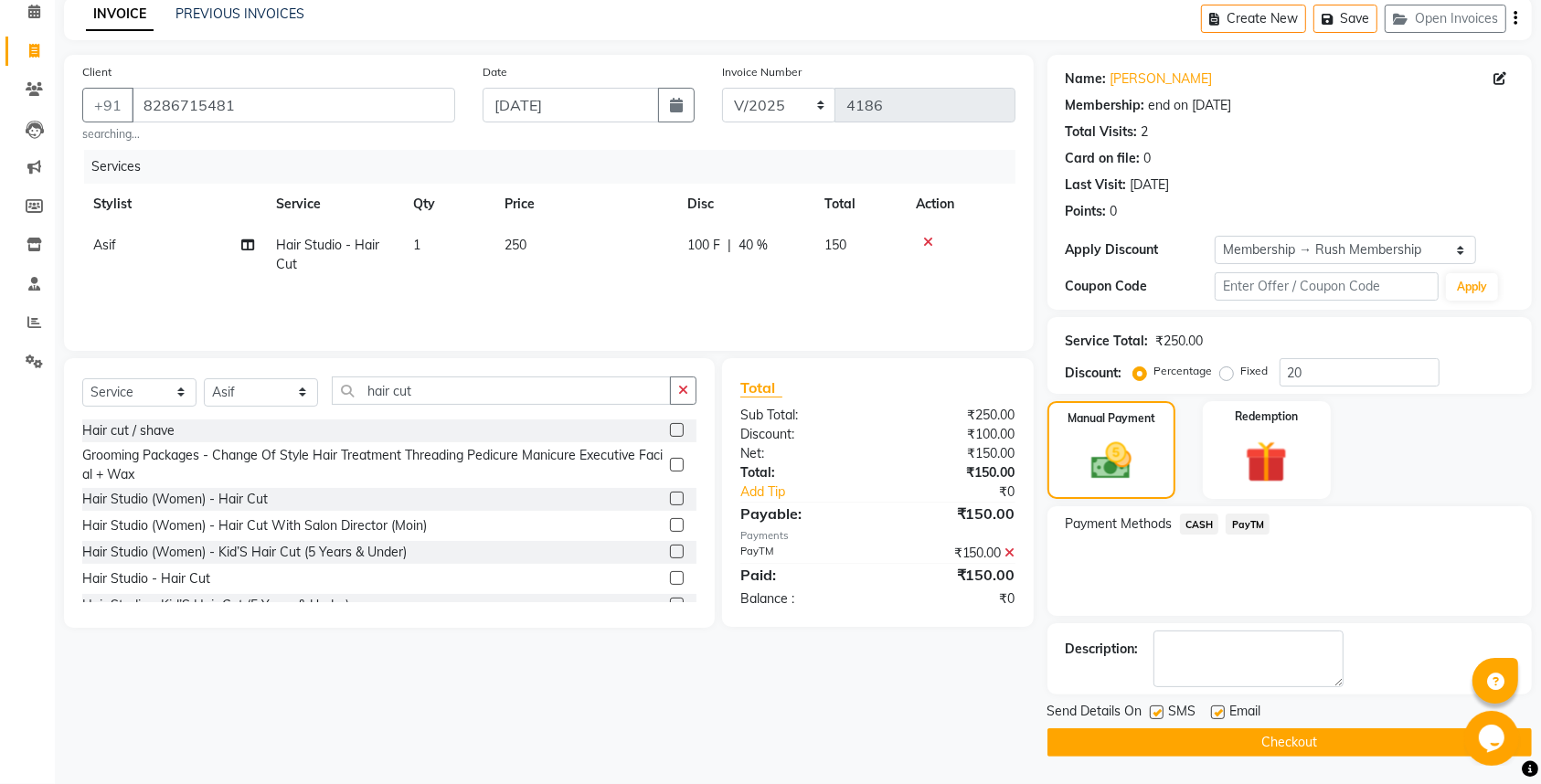
click at [1157, 706] on label at bounding box center [1157, 712] width 14 height 14
click at [1157, 707] on input "checkbox" at bounding box center [1156, 713] width 12 height 12
checkbox input "false"
click at [1216, 705] on label at bounding box center [1218, 712] width 14 height 14
click at [1216, 707] on input "checkbox" at bounding box center [1217, 713] width 12 height 12
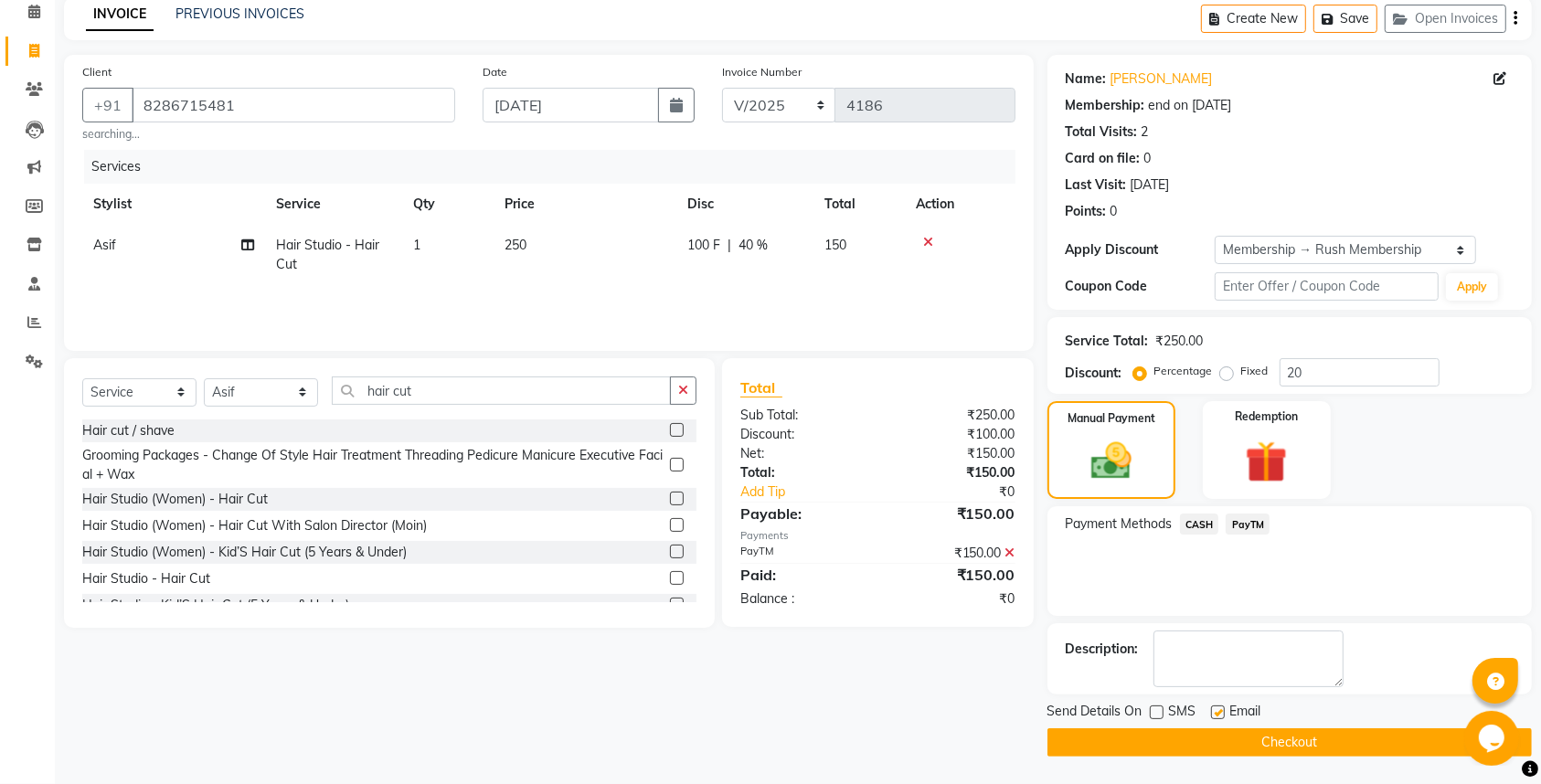
checkbox input "false"
click at [1193, 746] on button "Checkout" at bounding box center [1290, 742] width 484 height 28
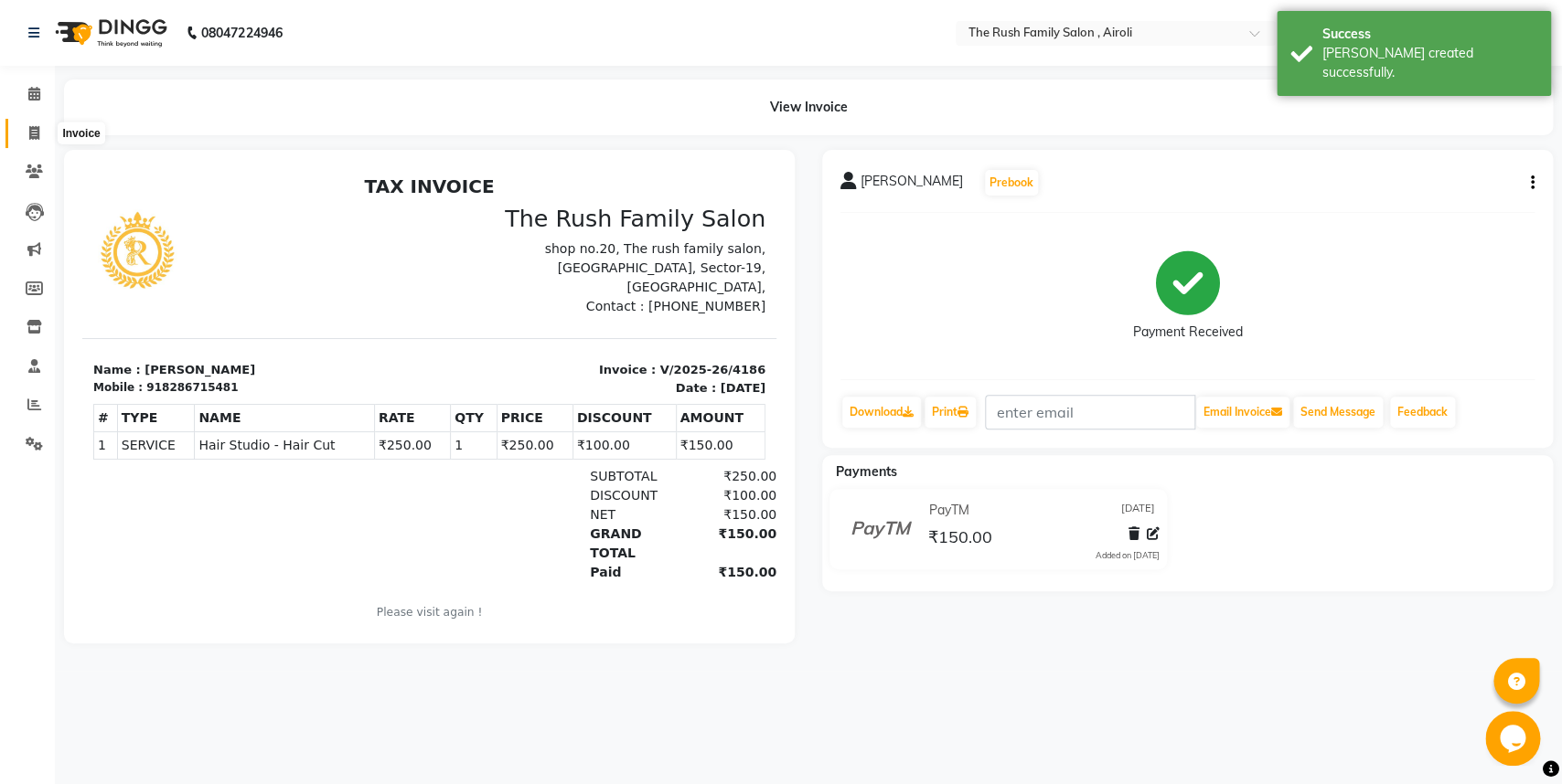
click at [32, 131] on icon at bounding box center [34, 133] width 10 height 14
select select "service"
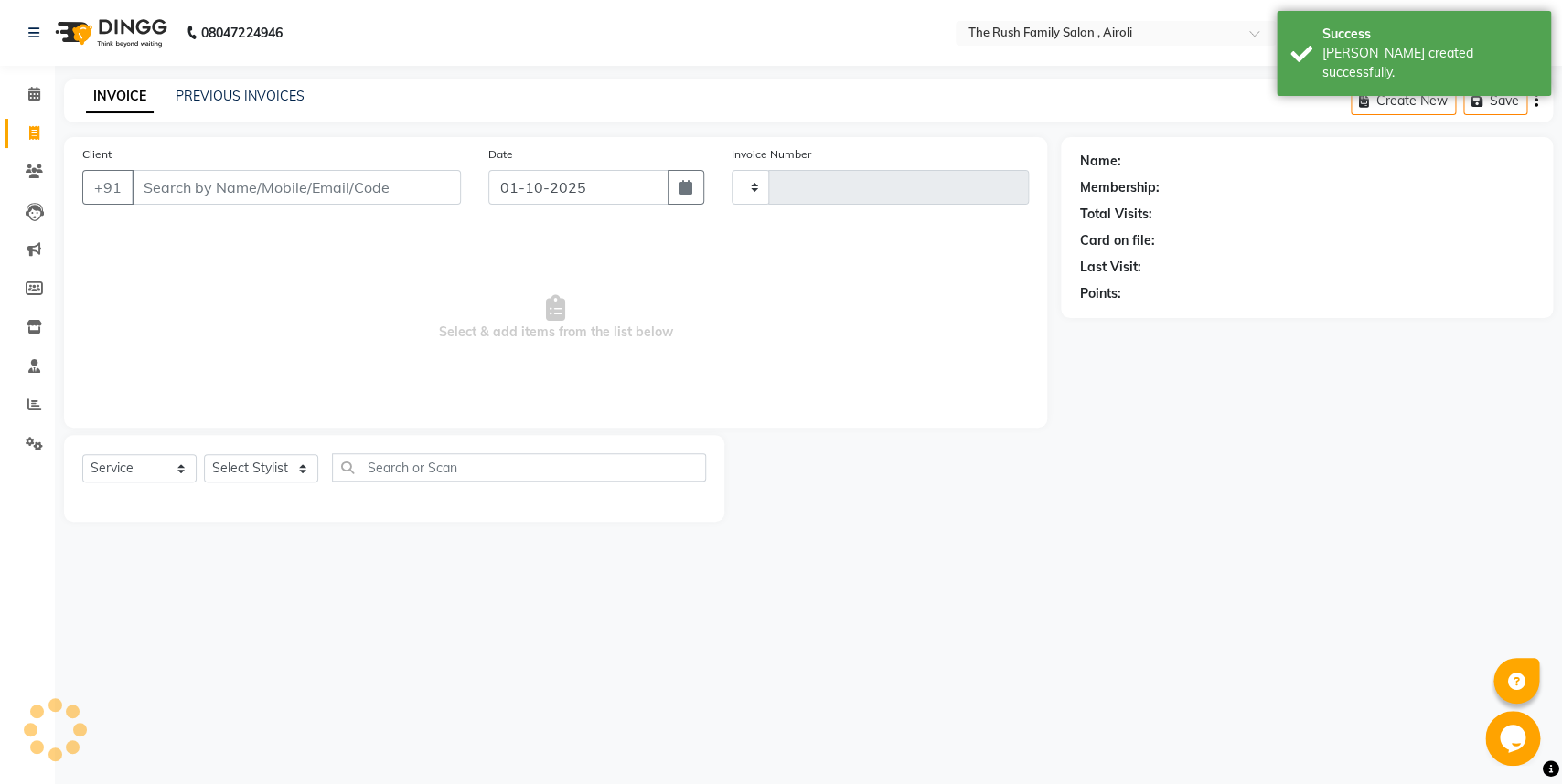
type input "4187"
select select "5419"
click at [33, 133] on icon at bounding box center [34, 133] width 10 height 14
select select "5419"
select select "service"
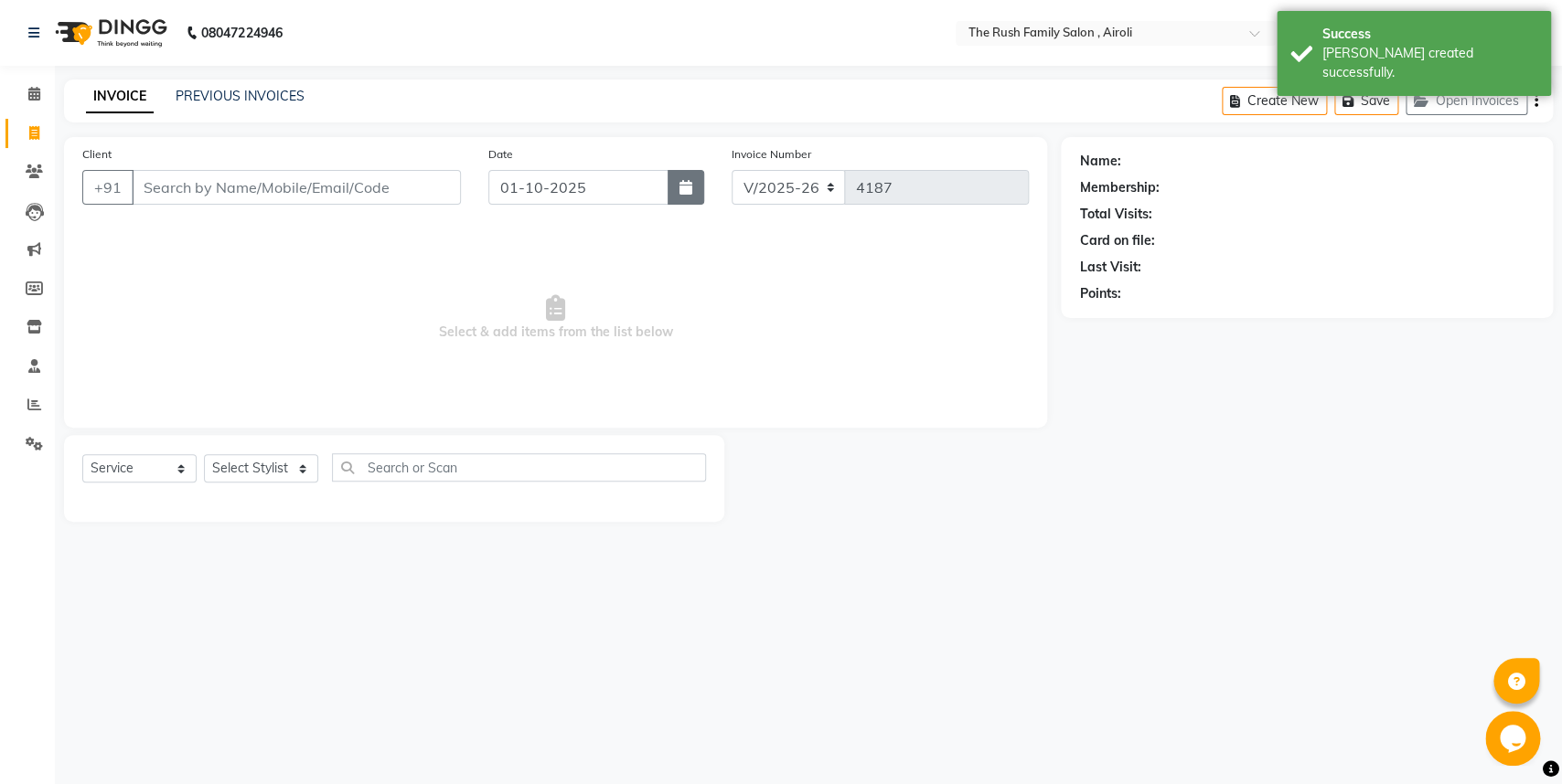
click at [681, 182] on icon "button" at bounding box center [685, 187] width 13 height 15
select select "10"
select select "2025"
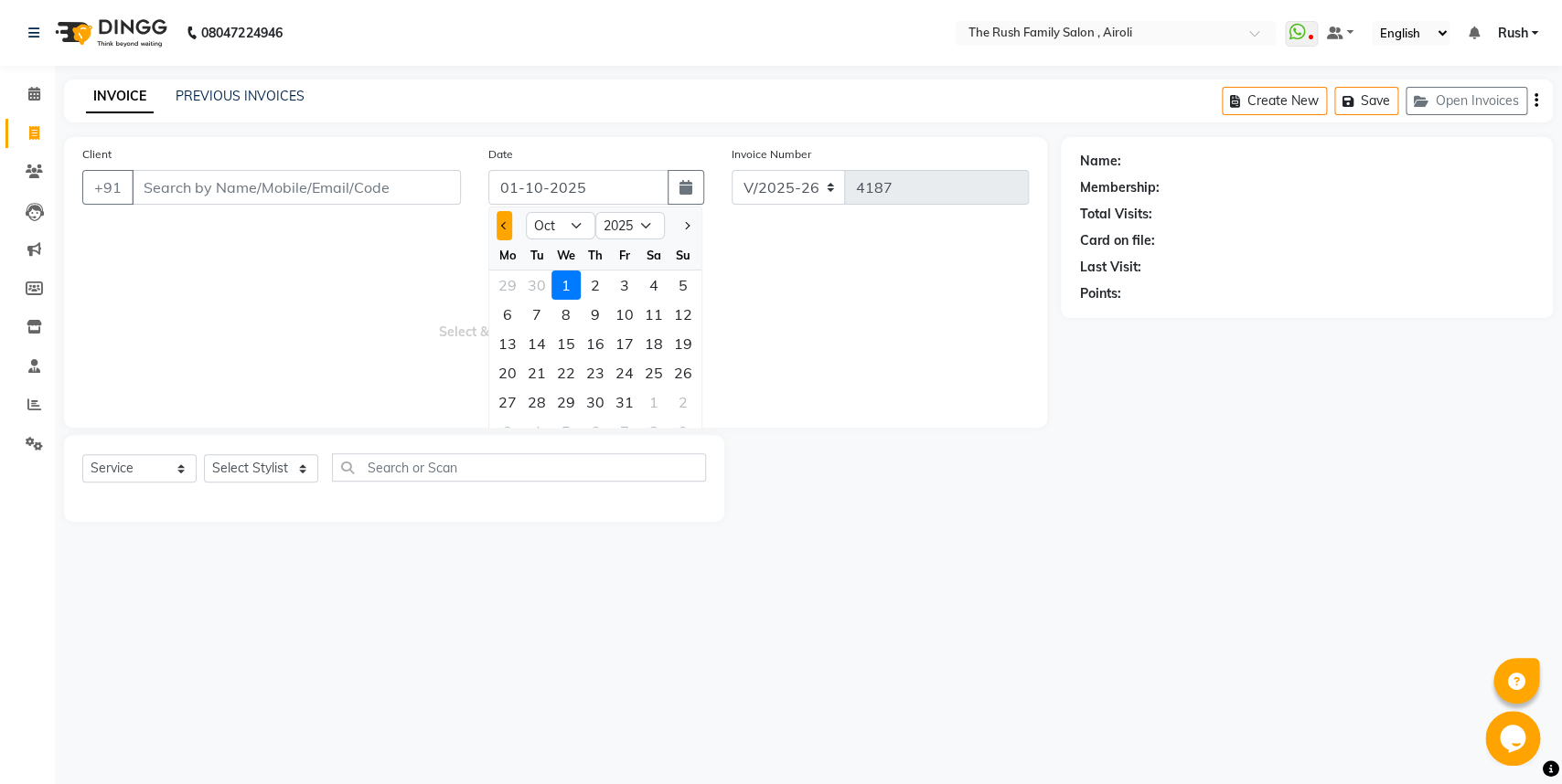
click at [511, 229] on button "Previous month" at bounding box center [505, 226] width 16 height 29
select select "9"
click at [541, 408] on div "30" at bounding box center [537, 402] width 29 height 29
type input "[DATE]"
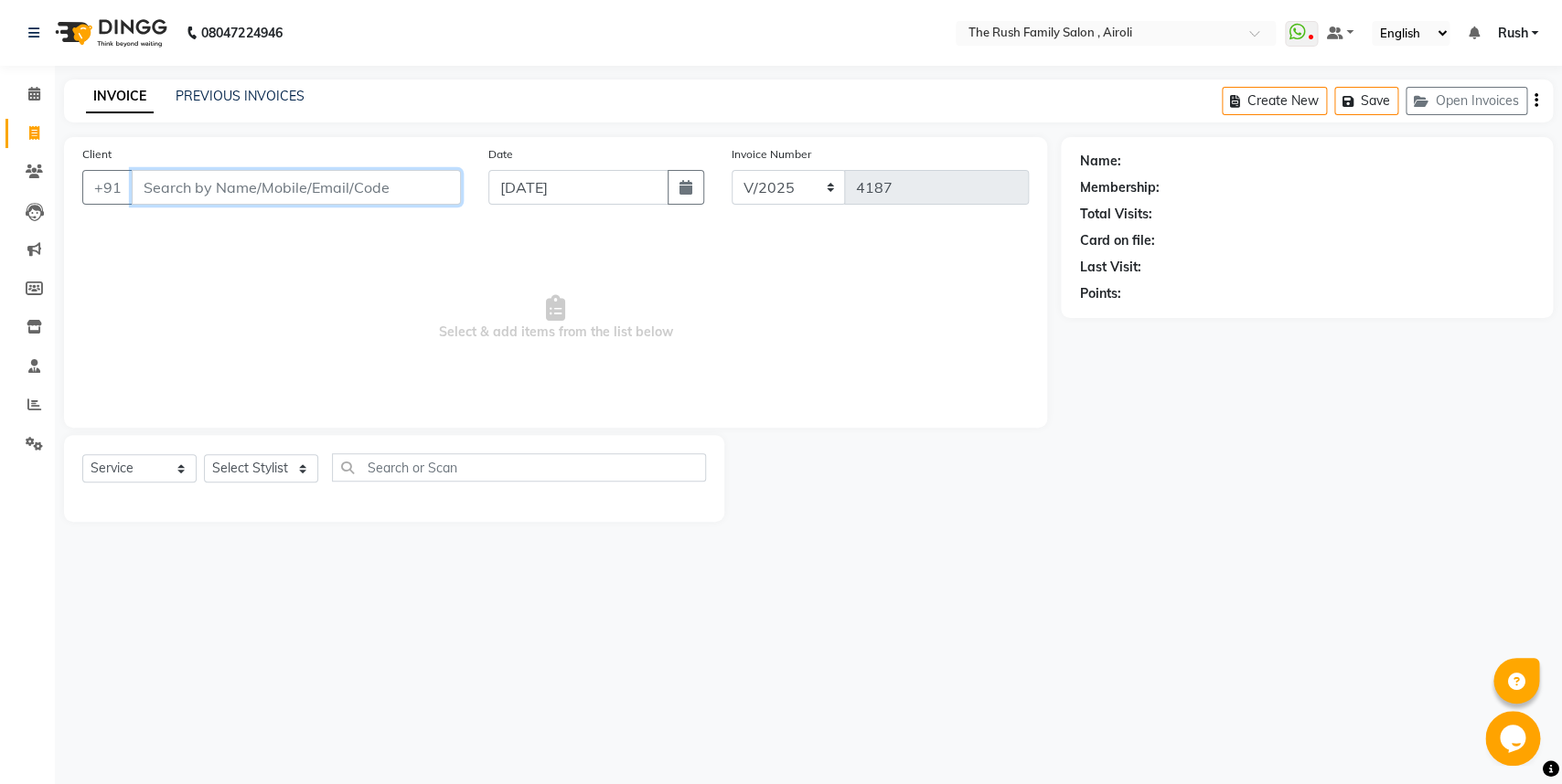
click at [249, 192] on input "Client" at bounding box center [296, 187] width 329 height 35
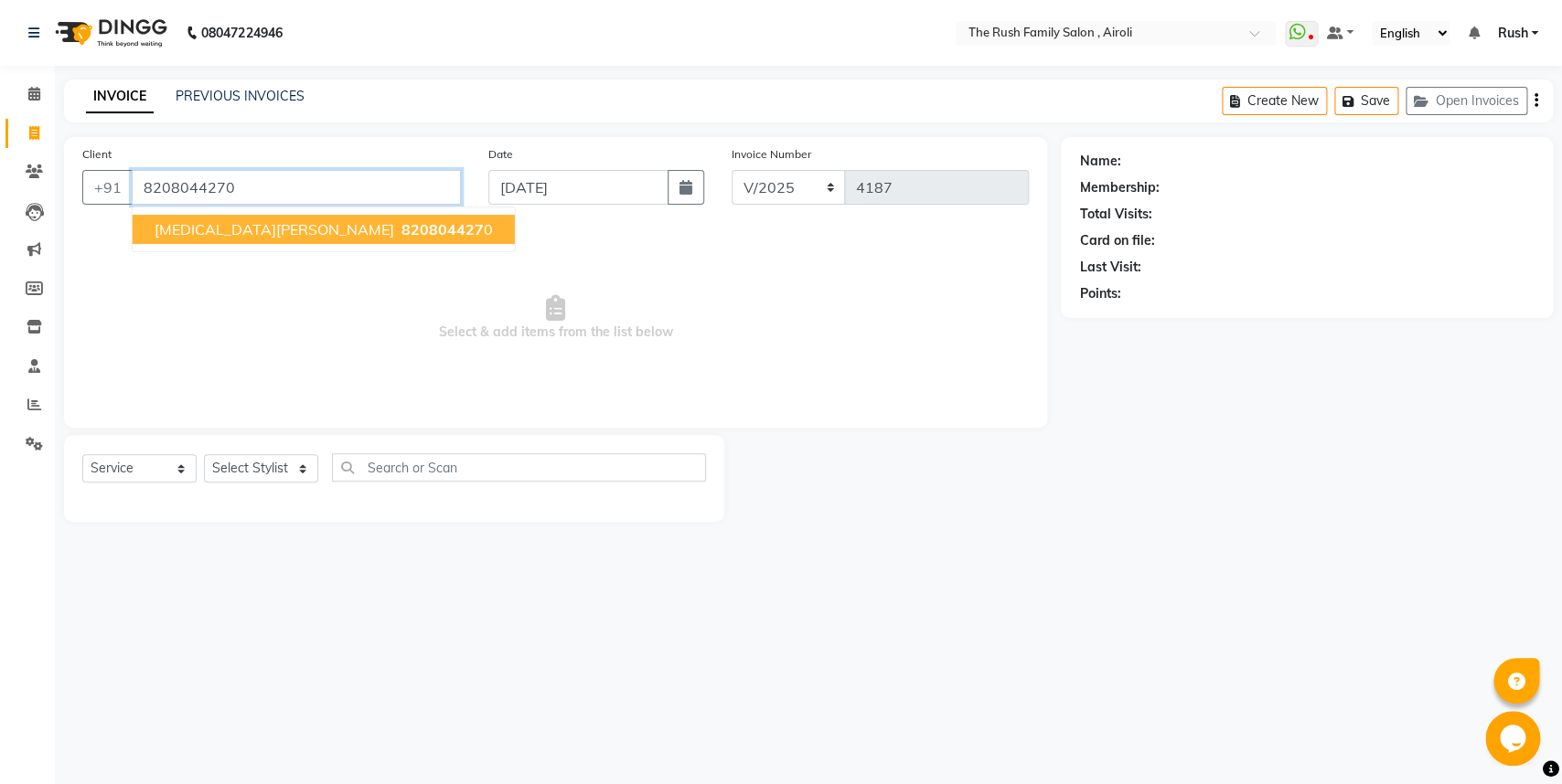
type input "8208044270"
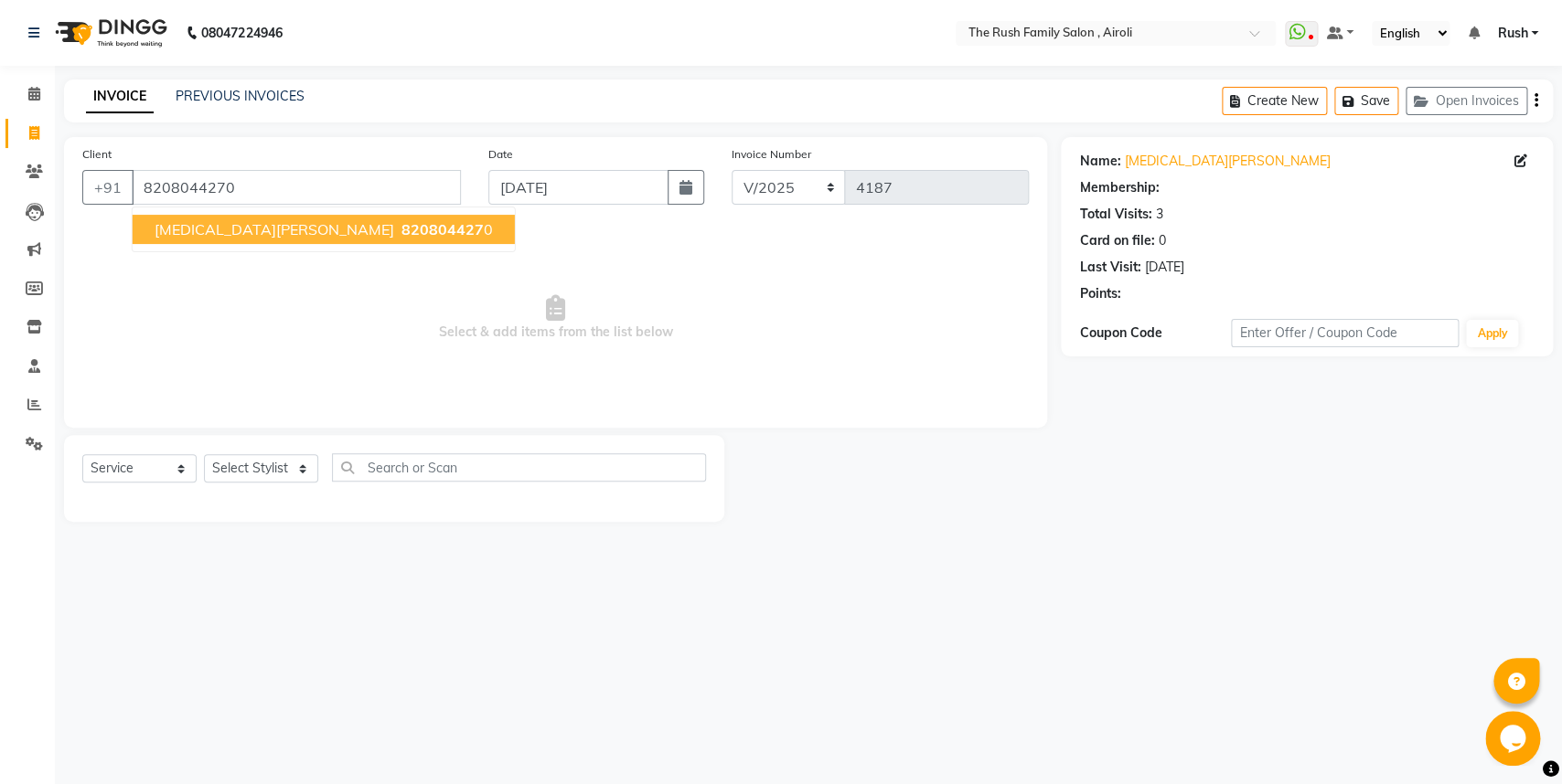
select select "1: Object"
click at [402, 234] on span "820804427" at bounding box center [443, 229] width 83 height 18
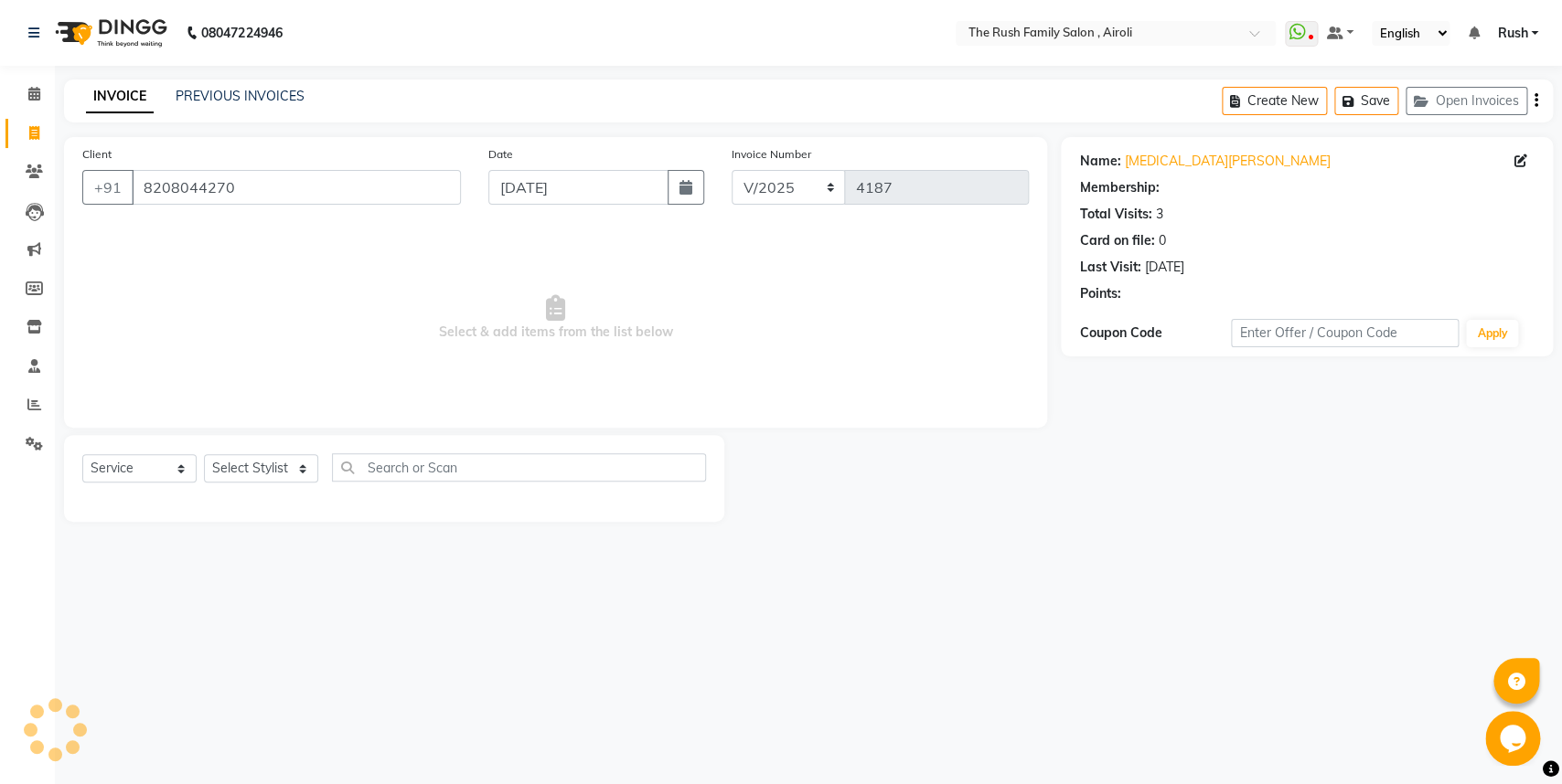
select select "1: Object"
click at [204, 454] on select "Select Stylist [PERSON_NAME] [PERSON_NAME] Danish D.C Guddi [PERSON_NAME] [PERS…" at bounding box center [261, 468] width 115 height 28
select select "91626"
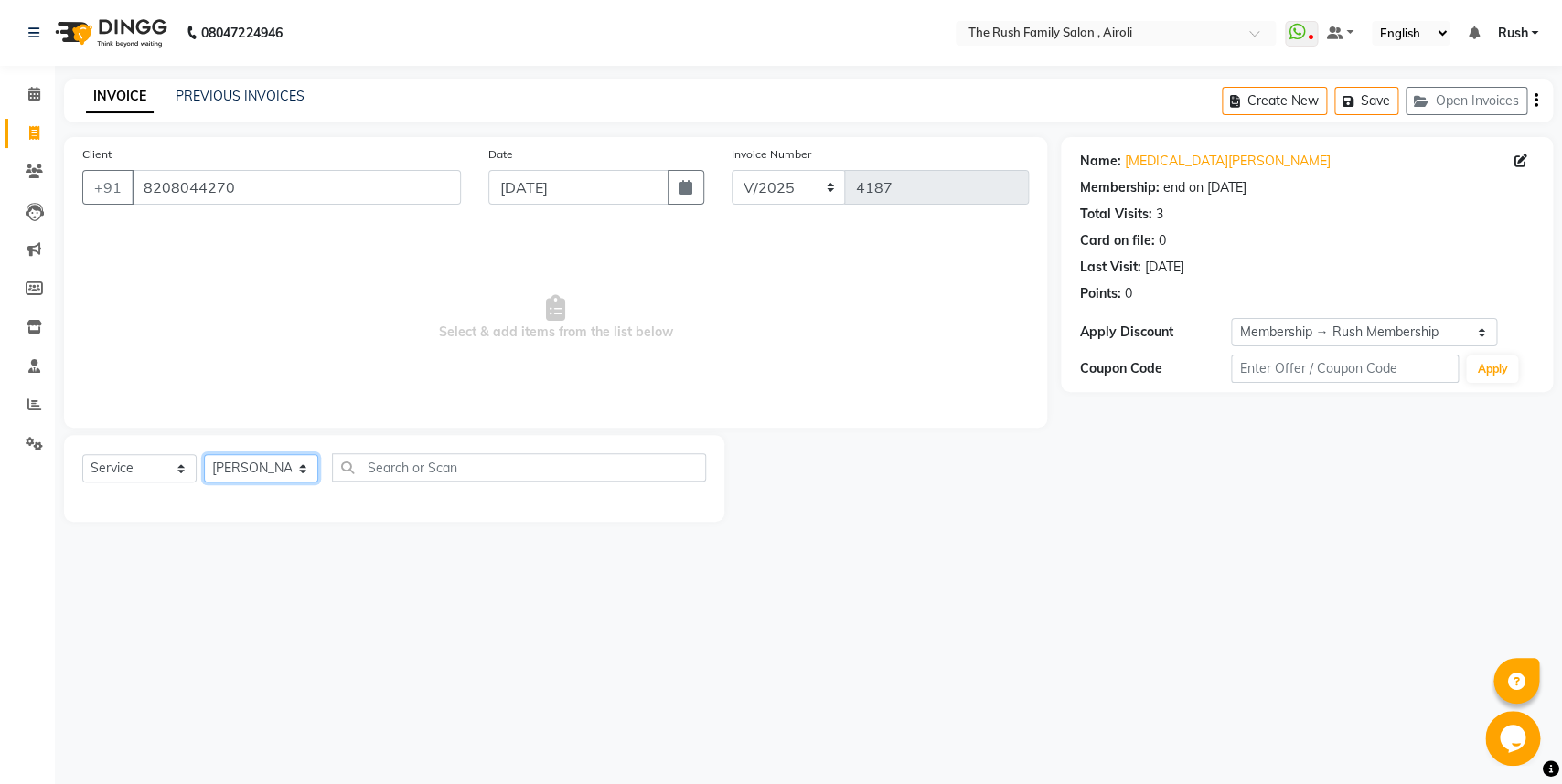
click option "[PERSON_NAME]" at bounding box center [0, 0] width 0 height 0
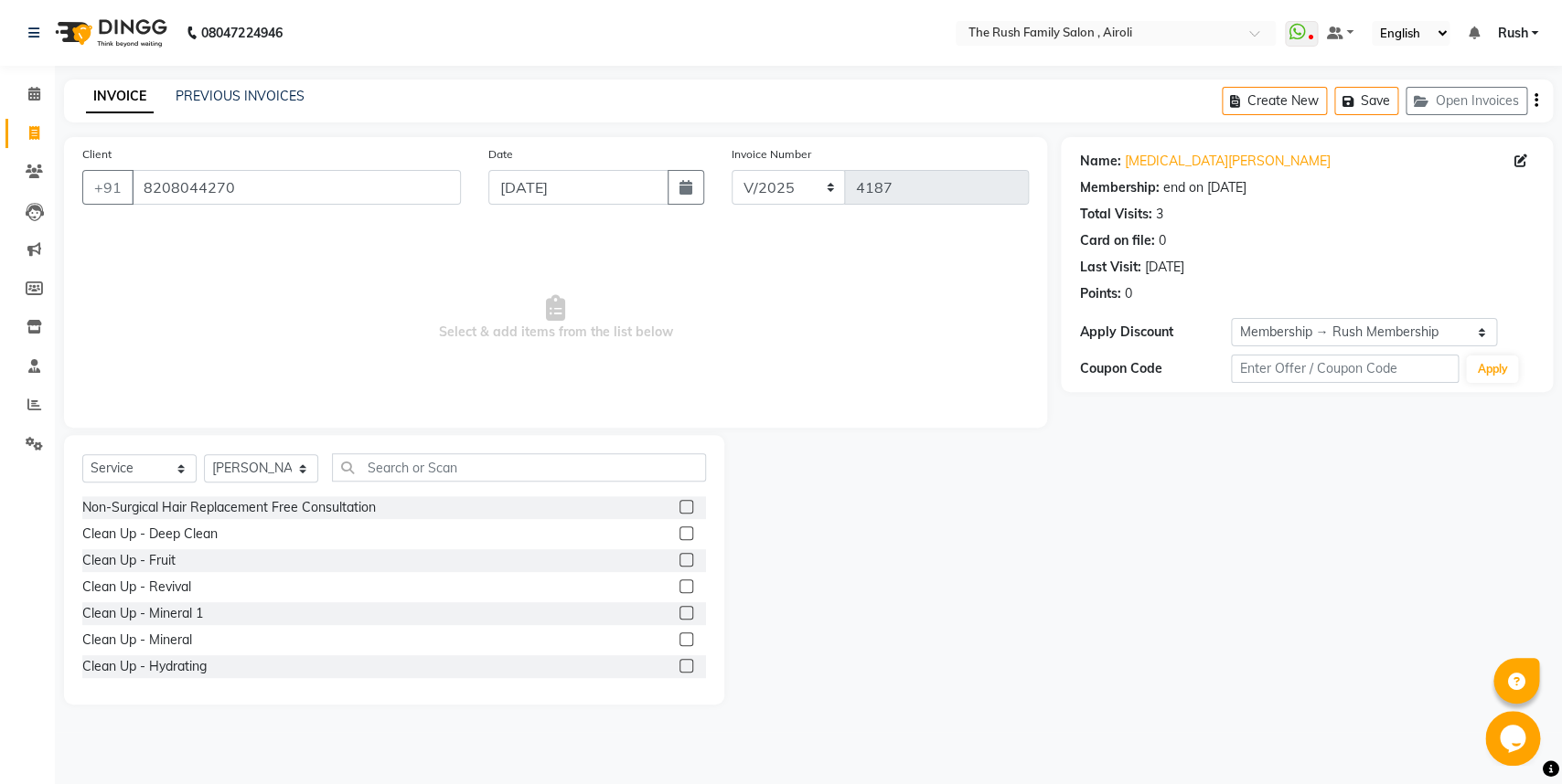
click at [385, 451] on div "Select Service Product Membership Package Voucher Prepaid Gift Card Select Styl…" at bounding box center [394, 570] width 660 height 270
click at [382, 476] on input "text" at bounding box center [518, 467] width 374 height 28
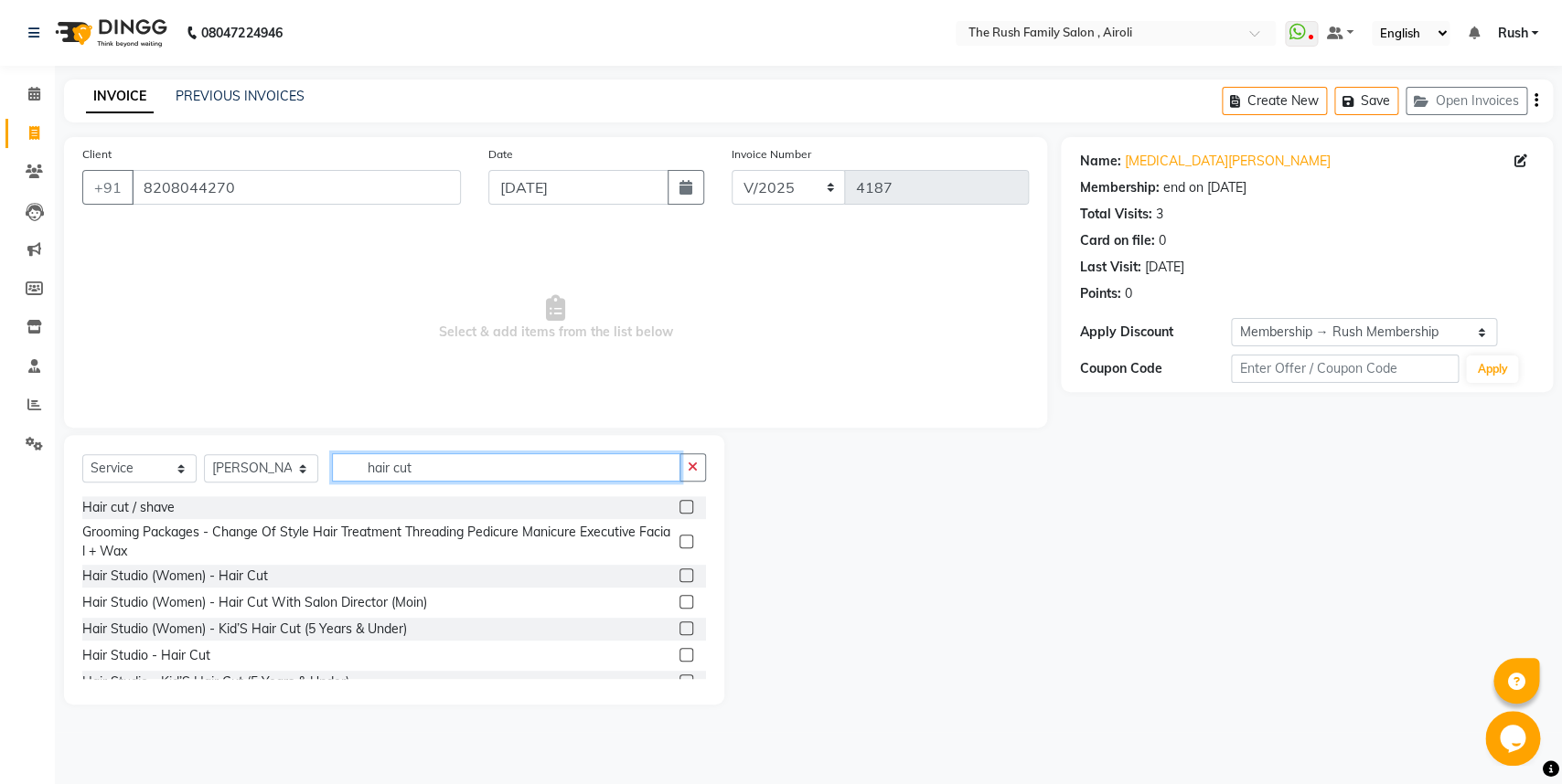
scroll to position [18, 0]
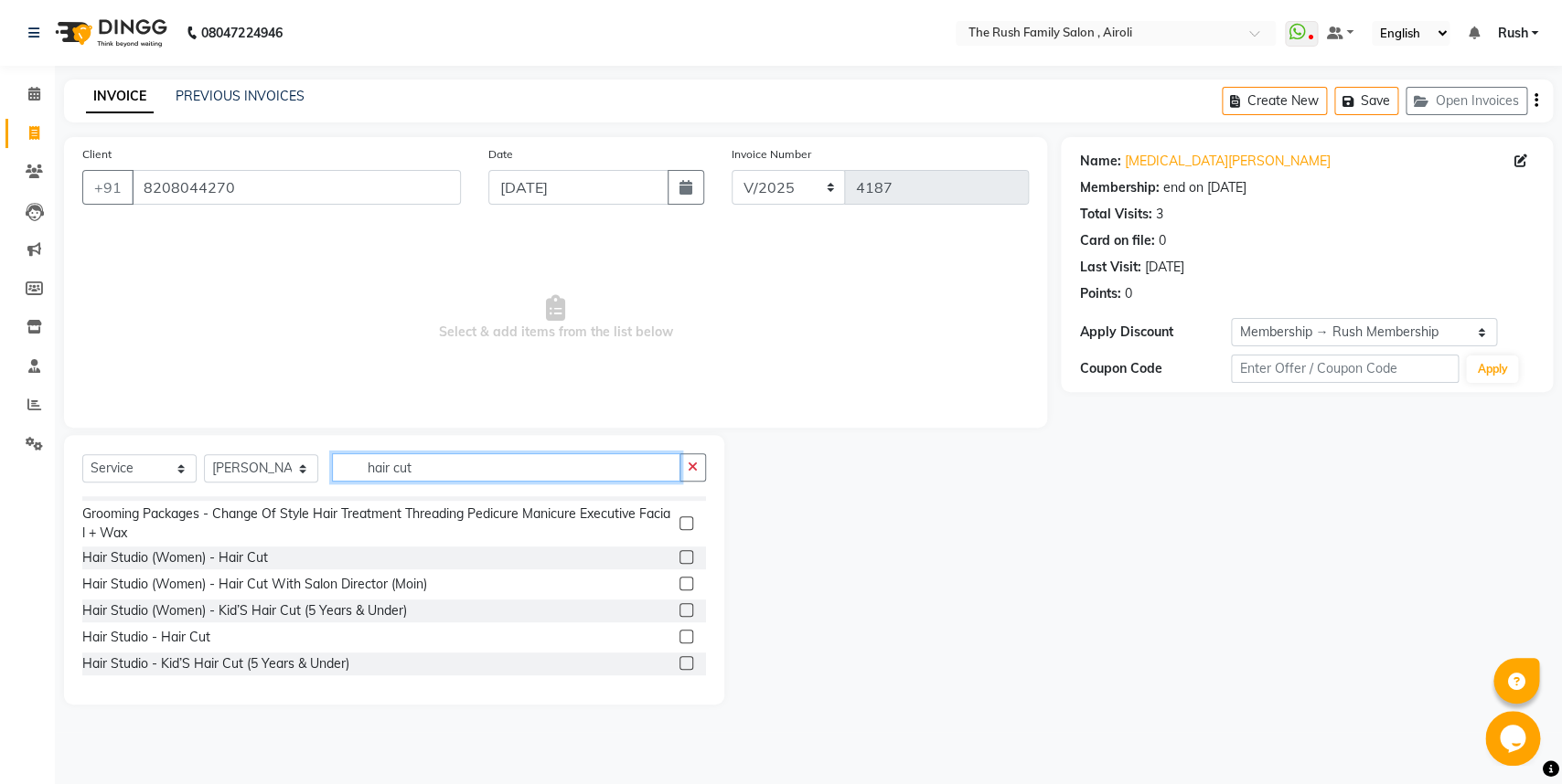
type input "hair cut"
click at [680, 558] on label at bounding box center [686, 557] width 14 height 14
click at [680, 558] on input "checkbox" at bounding box center [685, 558] width 12 height 12
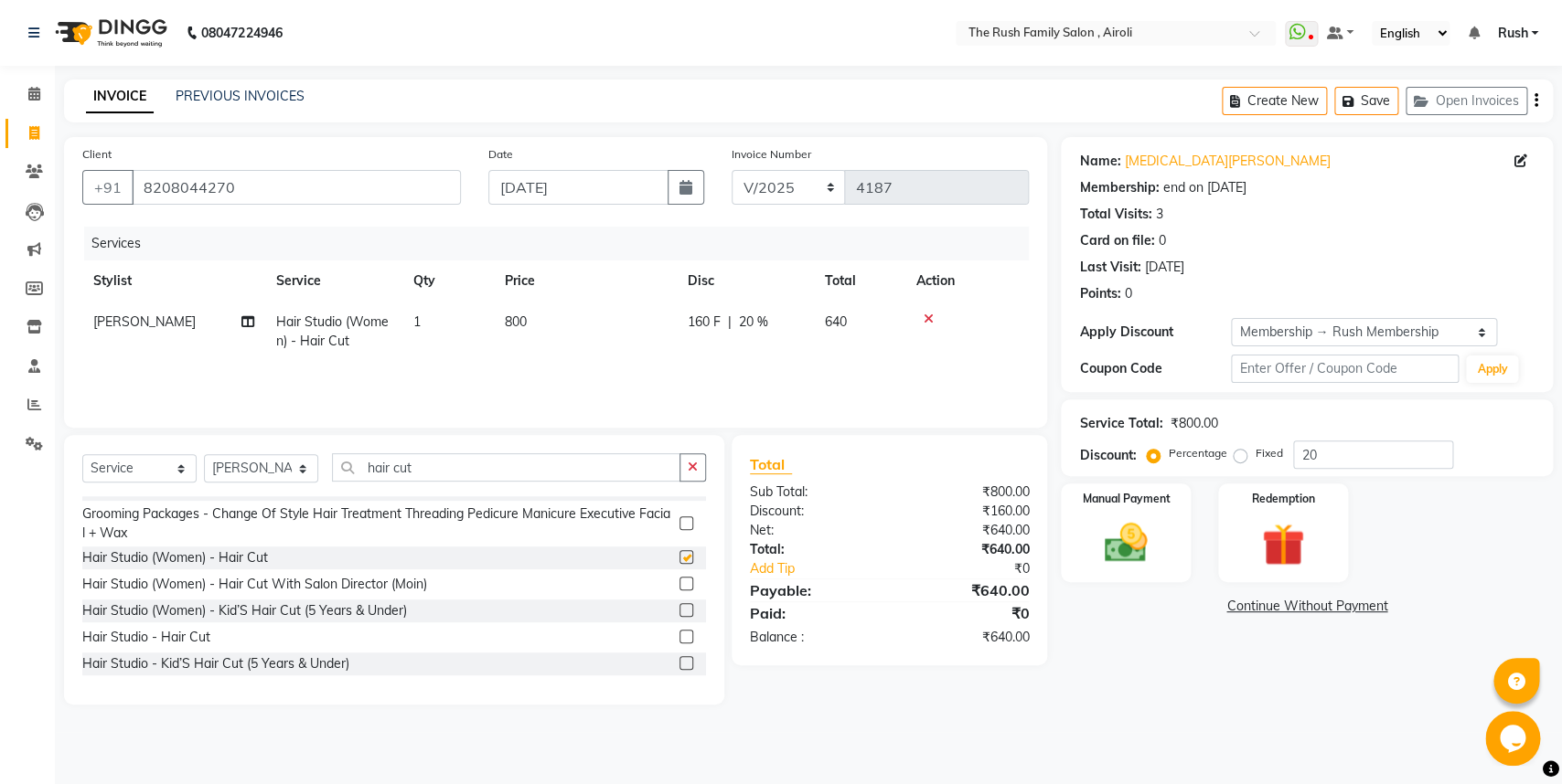
checkbox input "false"
click at [449, 482] on div "Select Service Product Membership Package Voucher Prepaid Gift Card Select Styl…" at bounding box center [394, 474] width 623 height 43
click at [434, 458] on input "hair cut" at bounding box center [506, 467] width 349 height 28
type input "h"
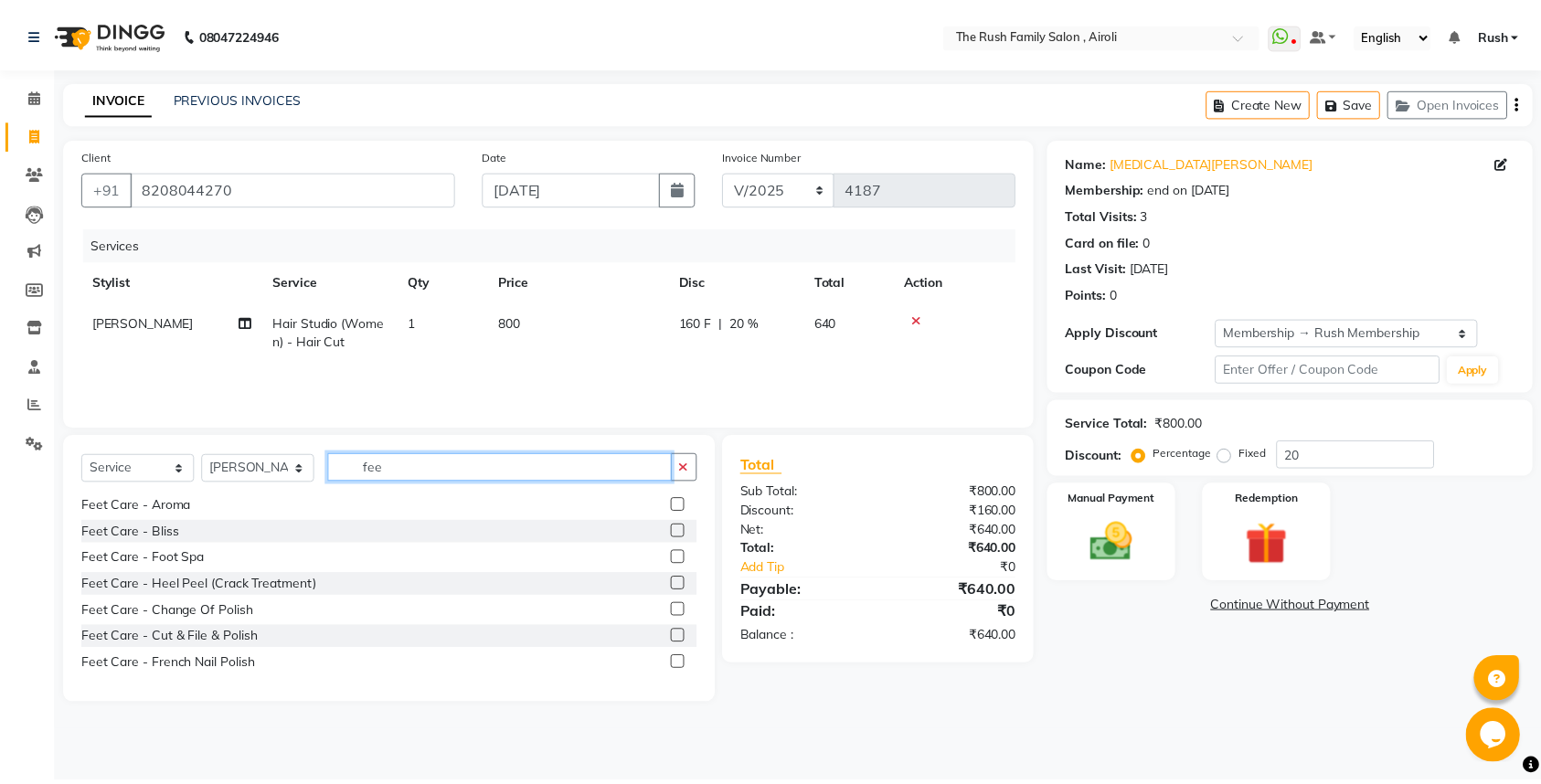
scroll to position [0, 0]
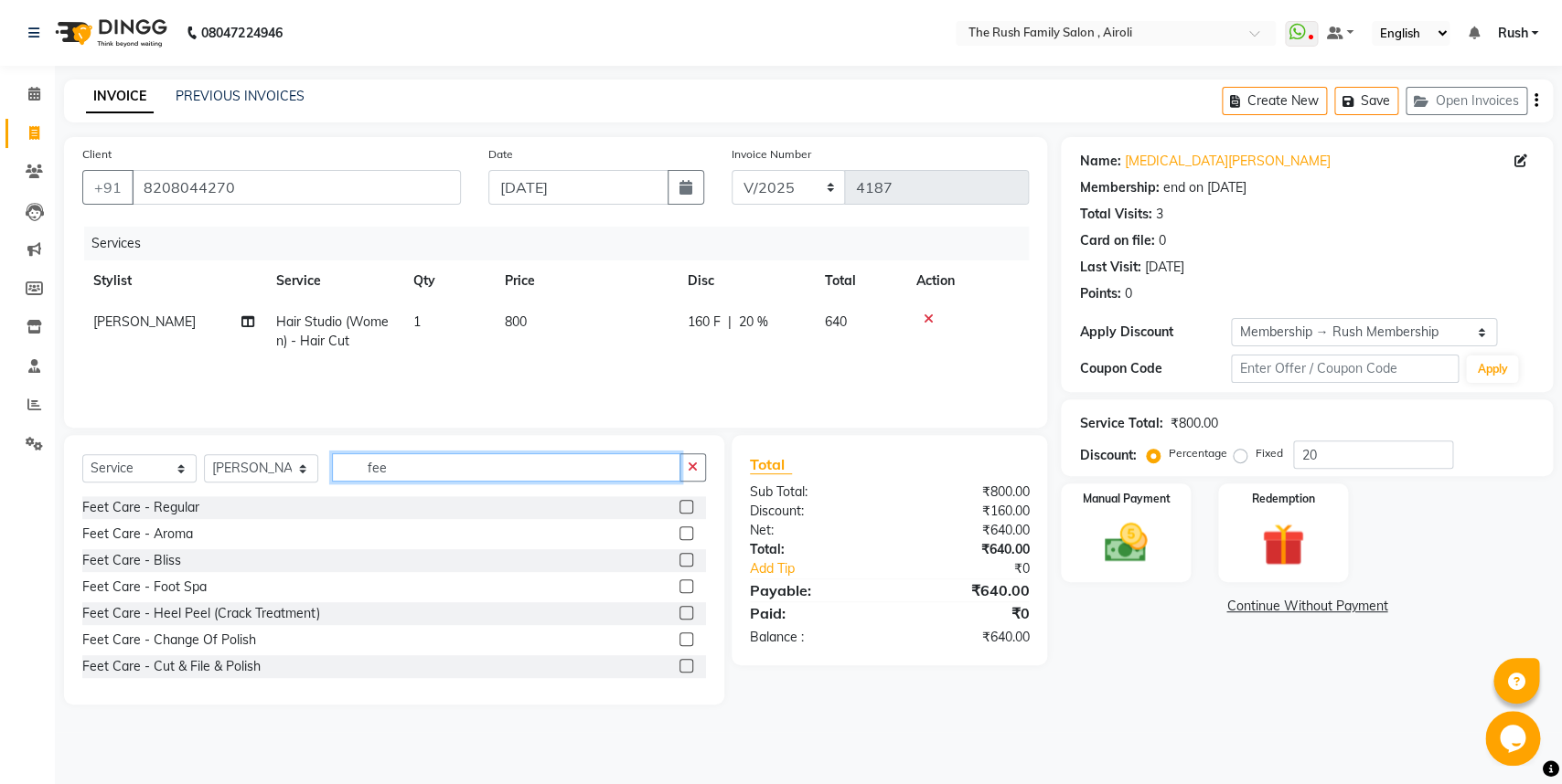
type input "fee"
click at [680, 506] on label at bounding box center [686, 506] width 14 height 14
click at [680, 506] on input "checkbox" at bounding box center [685, 507] width 12 height 12
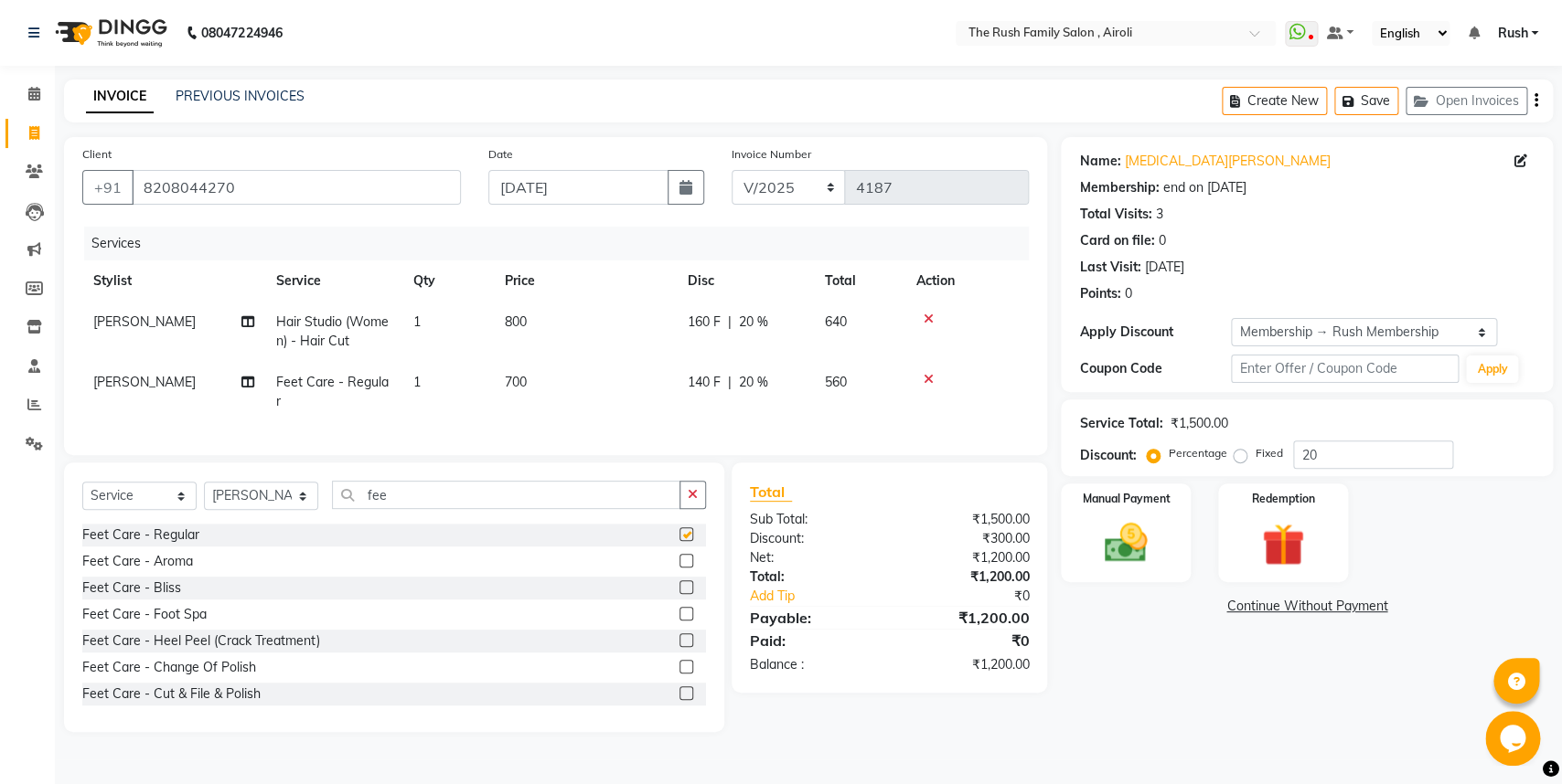
checkbox input "false"
click at [680, 554] on div at bounding box center [692, 562] width 26 height 23
click at [680, 557] on label at bounding box center [686, 561] width 14 height 14
click at [680, 557] on input "checkbox" at bounding box center [685, 562] width 12 height 12
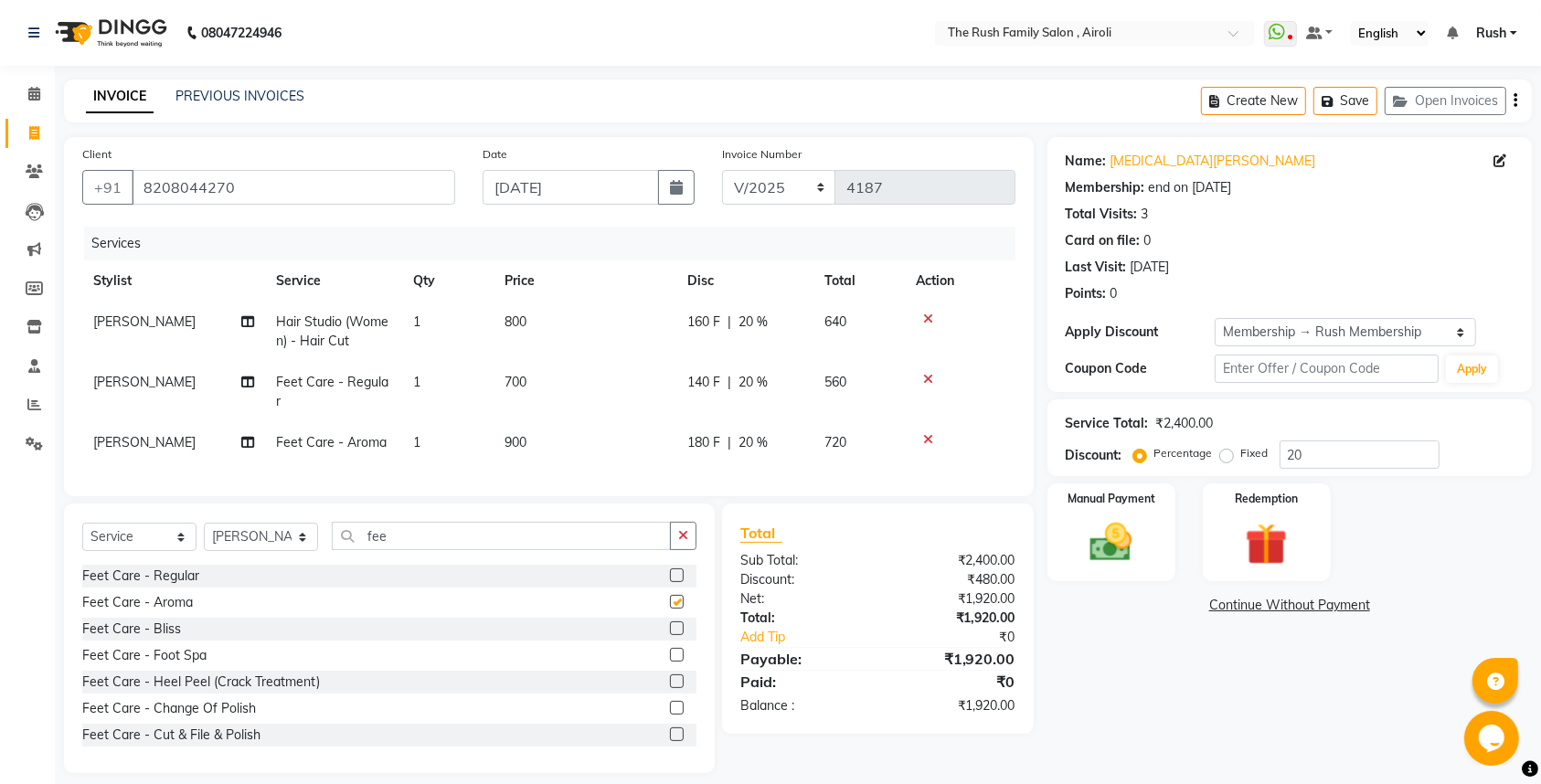
checkbox input "false"
click at [928, 375] on icon at bounding box center [928, 378] width 10 height 13
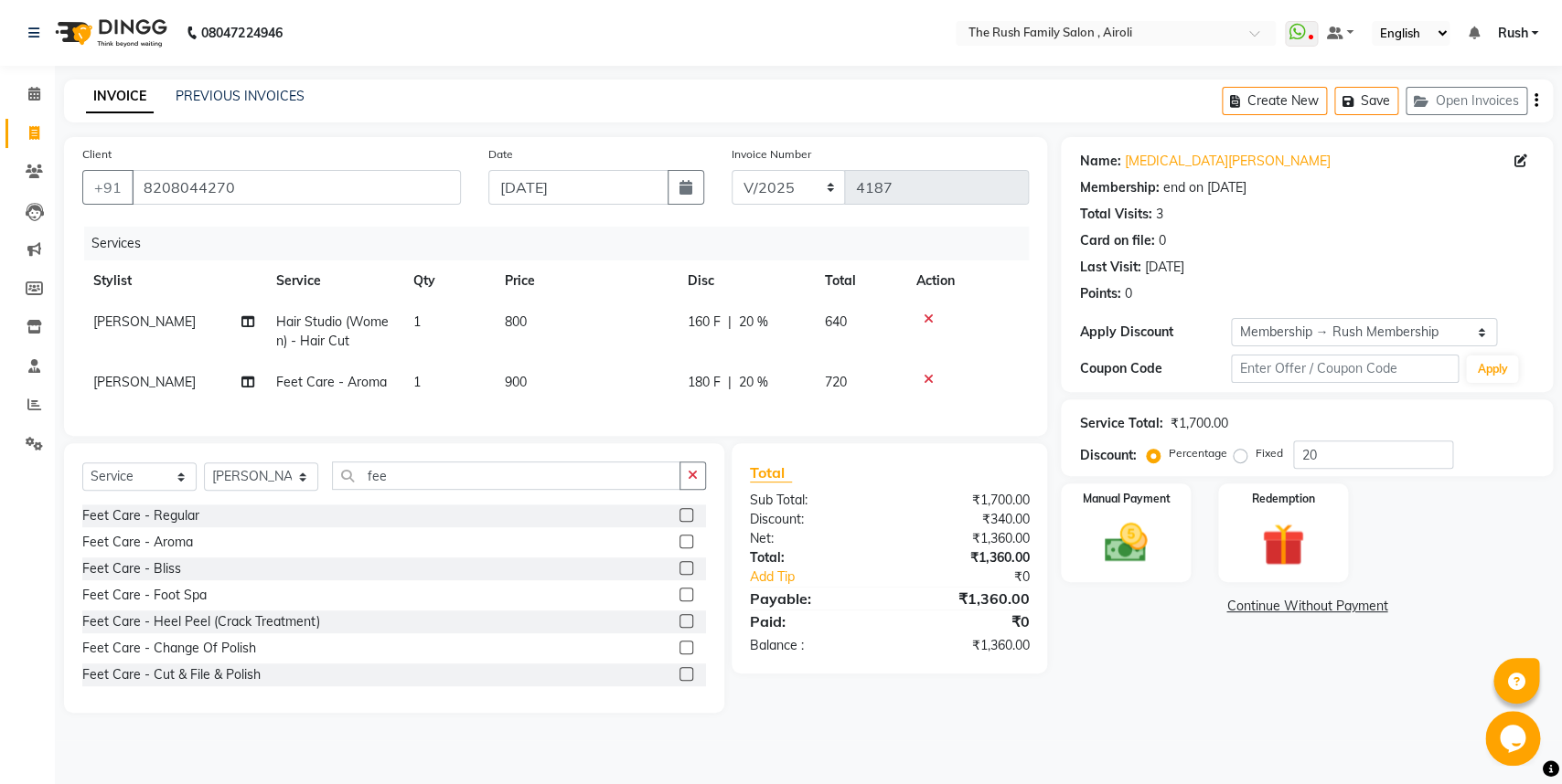
click at [690, 403] on div "Services Stylist Service Qty Price Disc Total Action [PERSON_NAME] Hair Studio …" at bounding box center [555, 322] width 947 height 191
click at [720, 393] on td "180 F | 20 %" at bounding box center [745, 382] width 137 height 41
select select "91626"
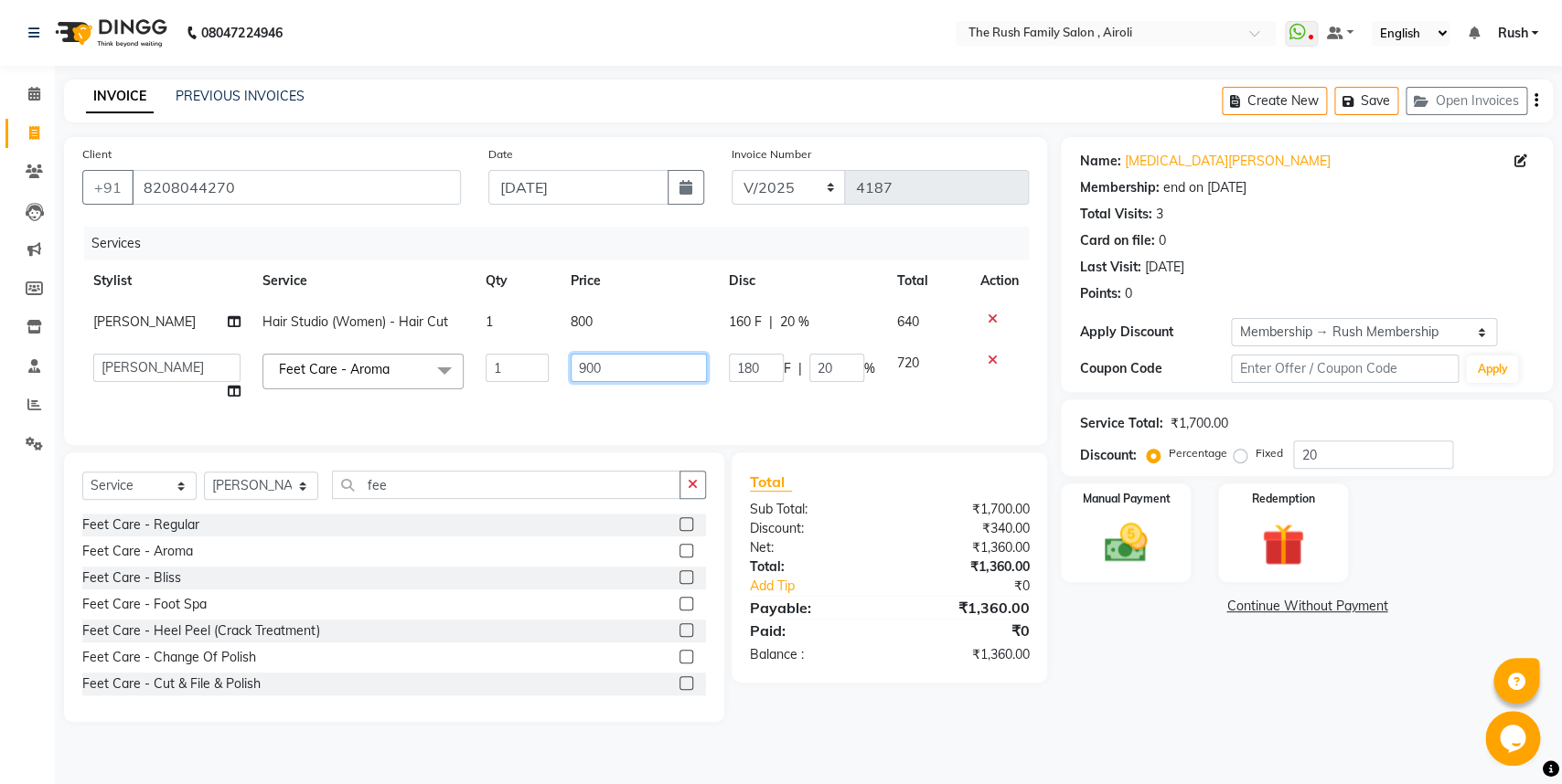
click at [608, 357] on input "900" at bounding box center [639, 368] width 136 height 28
type input "9"
type input "1200"
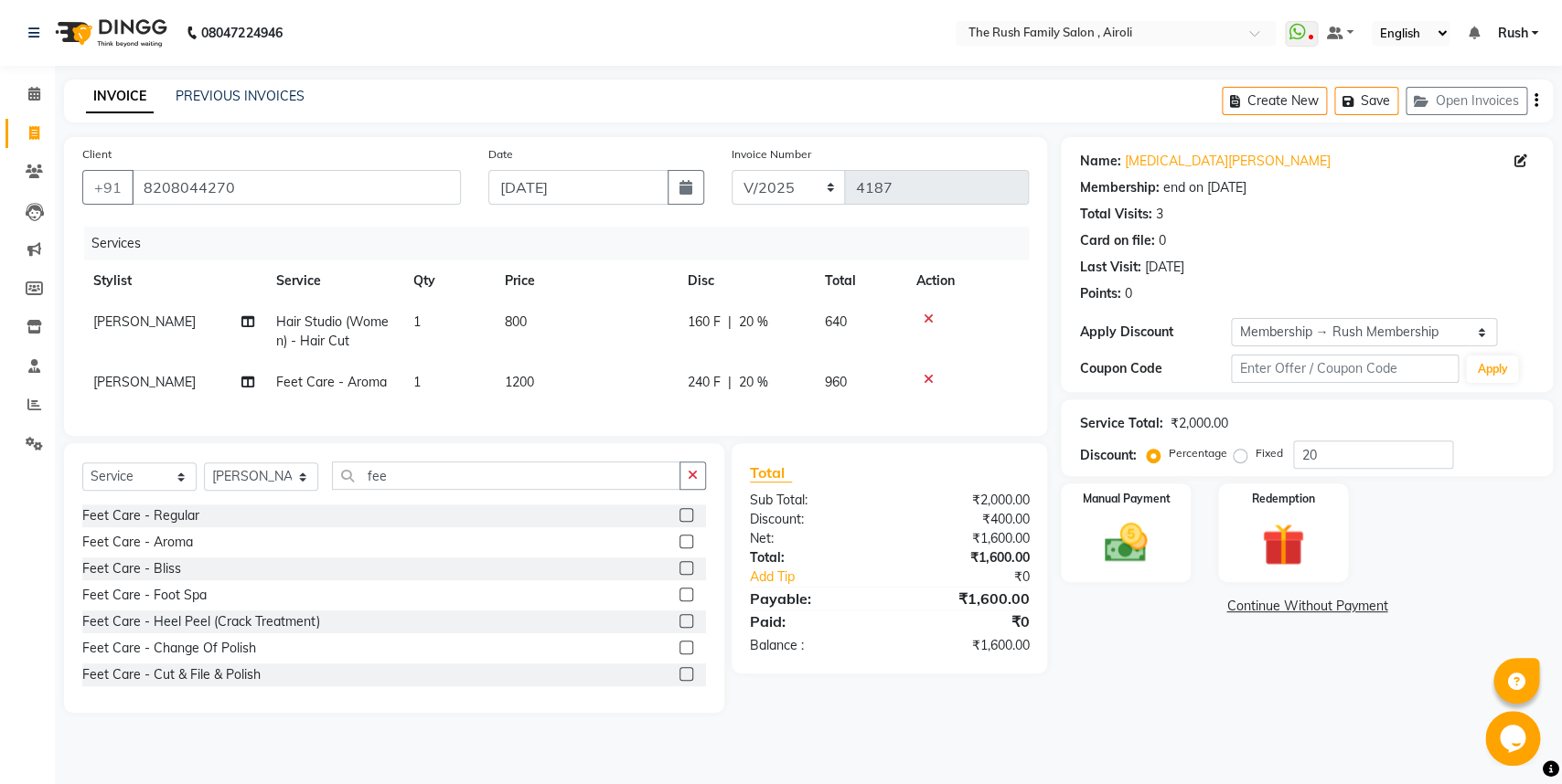
click at [876, 398] on tr "[PERSON_NAME] Feet Care - Aroma 1 1200 240 F | 20 % 960" at bounding box center [555, 382] width 947 height 41
click at [766, 392] on span "20 %" at bounding box center [753, 382] width 29 height 19
select select "91626"
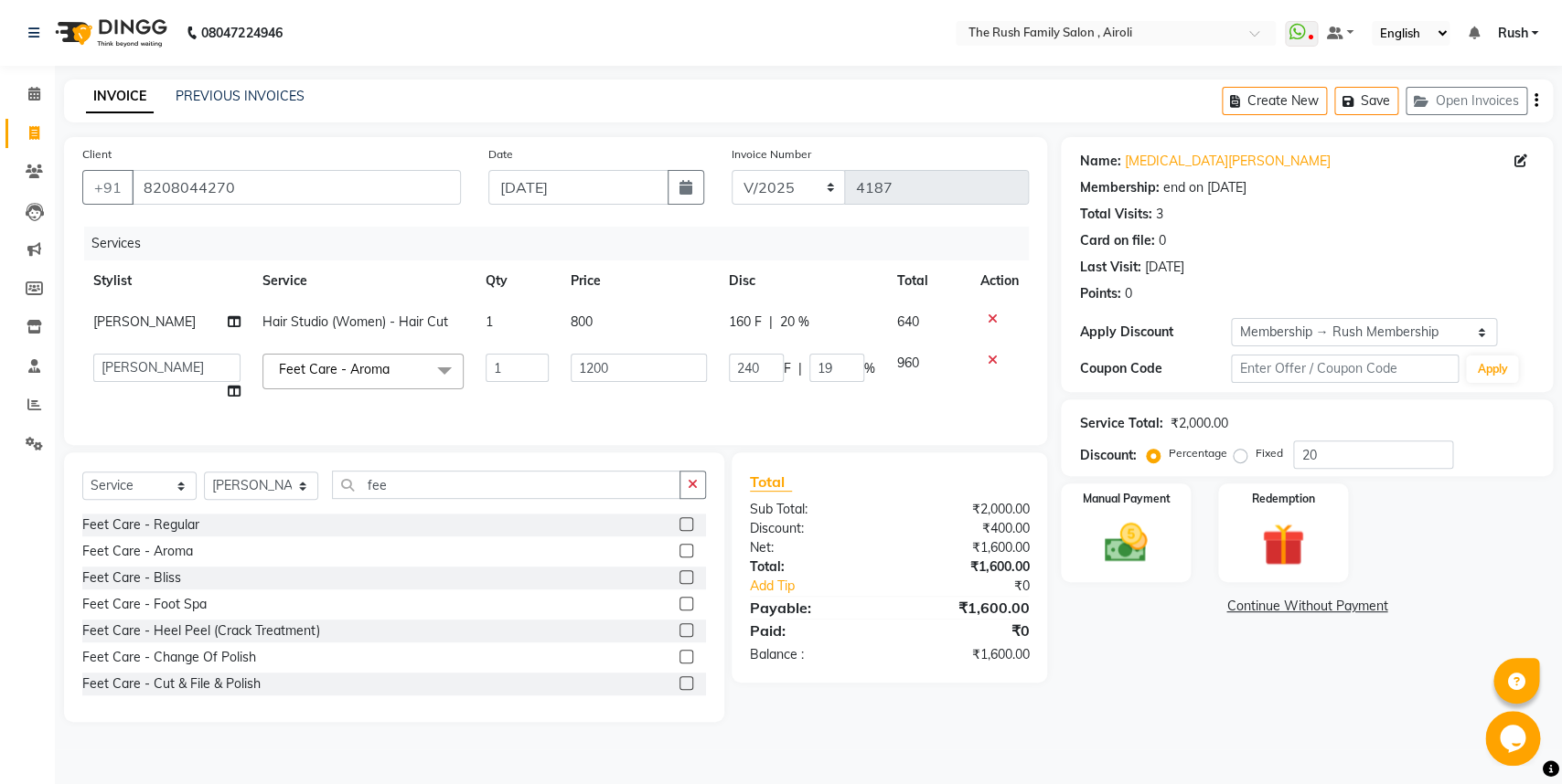
click at [838, 373] on input "19" at bounding box center [837, 368] width 55 height 28
click at [838, 373] on input "18" at bounding box center [837, 368] width 55 height 28
click at [838, 373] on input "17" at bounding box center [837, 368] width 55 height 28
click at [838, 373] on input "16" at bounding box center [837, 368] width 55 height 28
click at [838, 373] on input "15" at bounding box center [837, 368] width 55 height 28
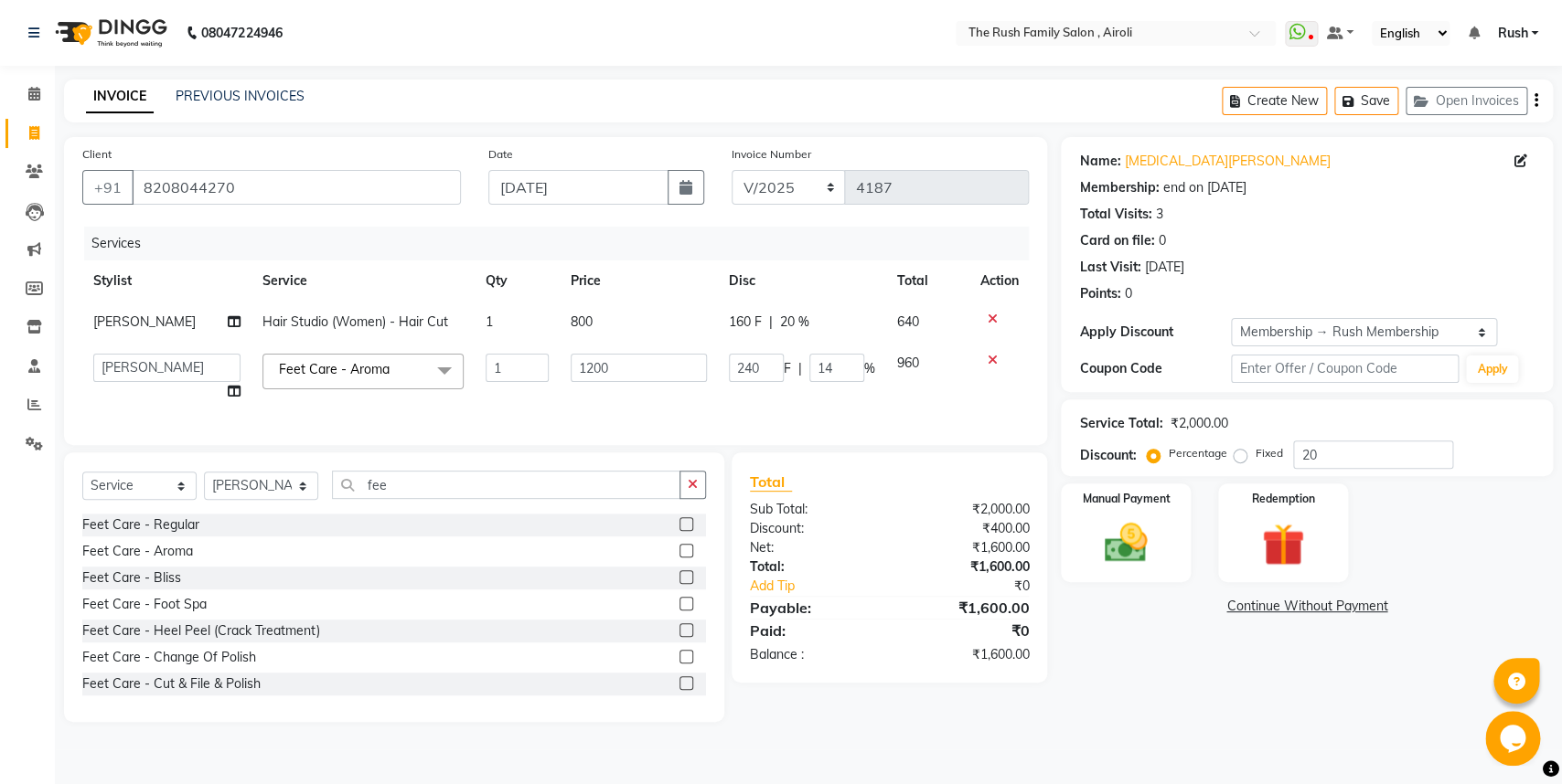
click at [838, 373] on input "14" at bounding box center [837, 368] width 55 height 28
click at [838, 373] on input "13" at bounding box center [837, 368] width 55 height 28
click at [838, 373] on input "12" at bounding box center [837, 368] width 55 height 28
click at [838, 373] on input "11" at bounding box center [837, 368] width 55 height 28
click at [838, 373] on input "10" at bounding box center [837, 368] width 55 height 28
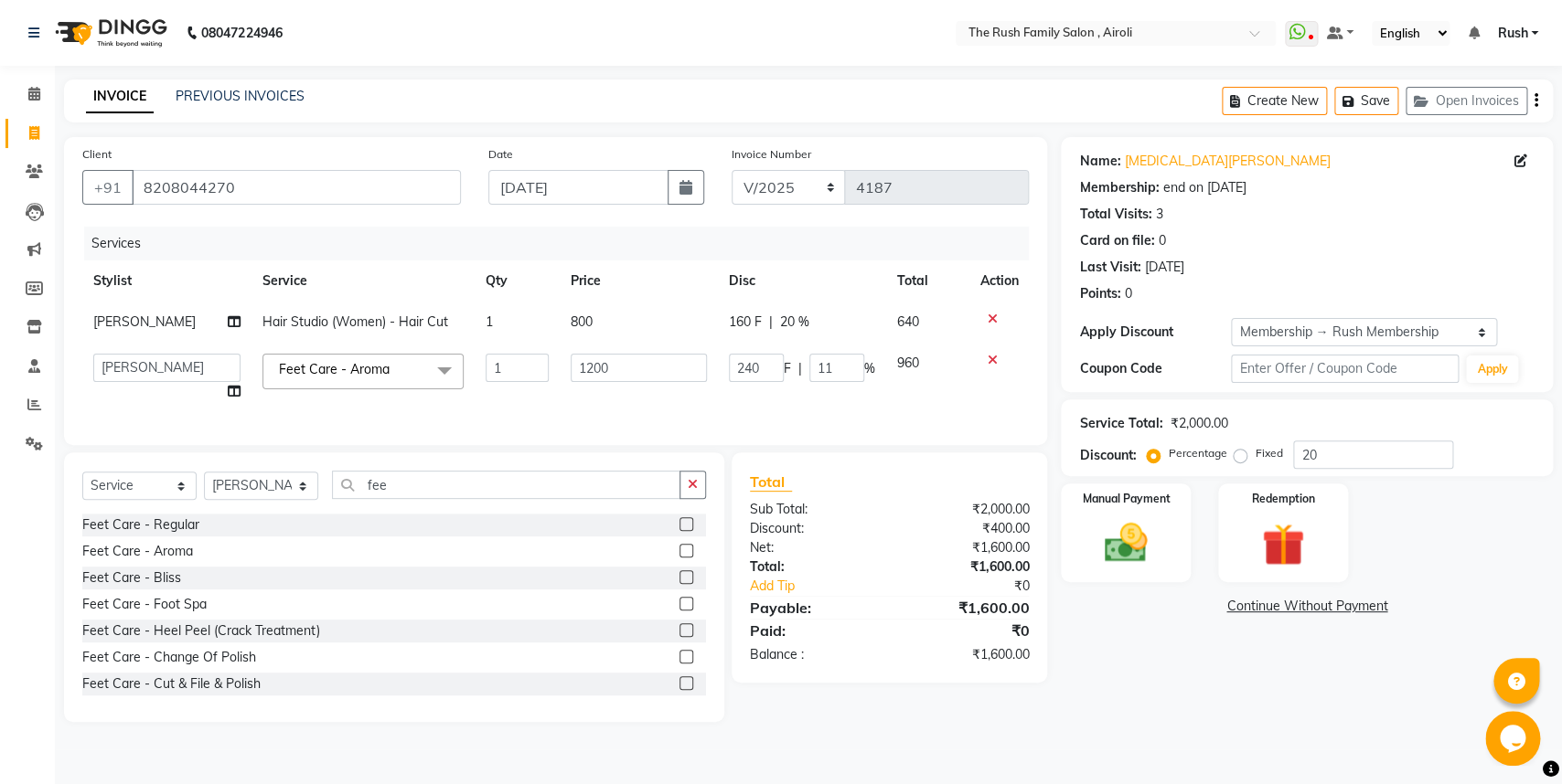
click at [838, 364] on input "11" at bounding box center [837, 368] width 55 height 28
type input "12"
click at [838, 364] on input "12" at bounding box center [837, 368] width 55 height 28
click at [910, 382] on td "960" at bounding box center [927, 377] width 83 height 70
click at [762, 370] on input "239" at bounding box center [756, 368] width 55 height 28
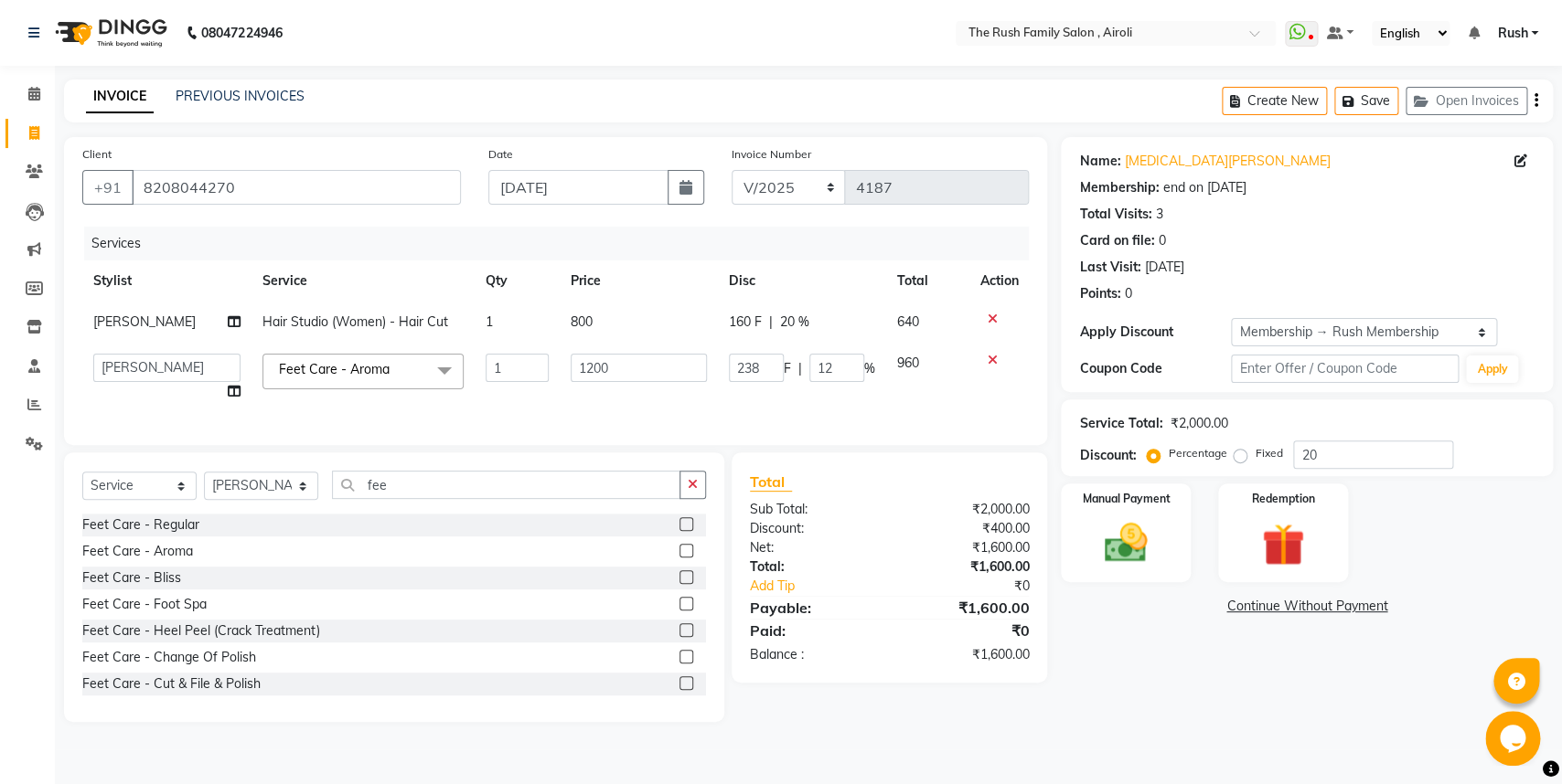
click at [762, 370] on input "238" at bounding box center [756, 368] width 55 height 28
click at [739, 370] on input "238" at bounding box center [756, 368] width 55 height 28
click at [753, 366] on input "238" at bounding box center [756, 368] width 55 height 28
type input "8"
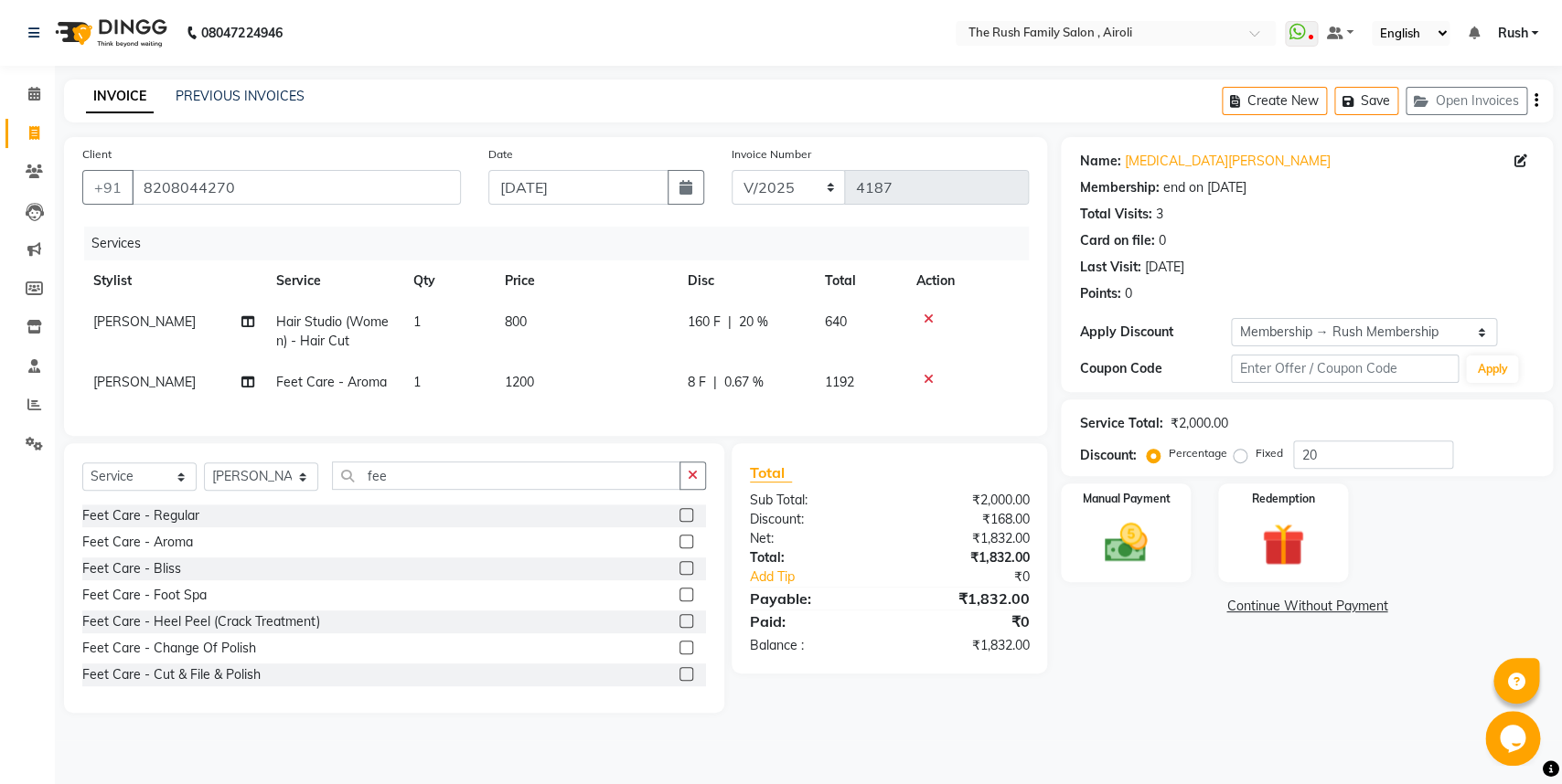
click at [906, 362] on tr "[PERSON_NAME] Feet Care - Aroma 1 1200 8 F | 0.67 % 1192" at bounding box center [555, 382] width 947 height 41
click at [873, 374] on td "1192" at bounding box center [859, 382] width 91 height 41
select select "91626"
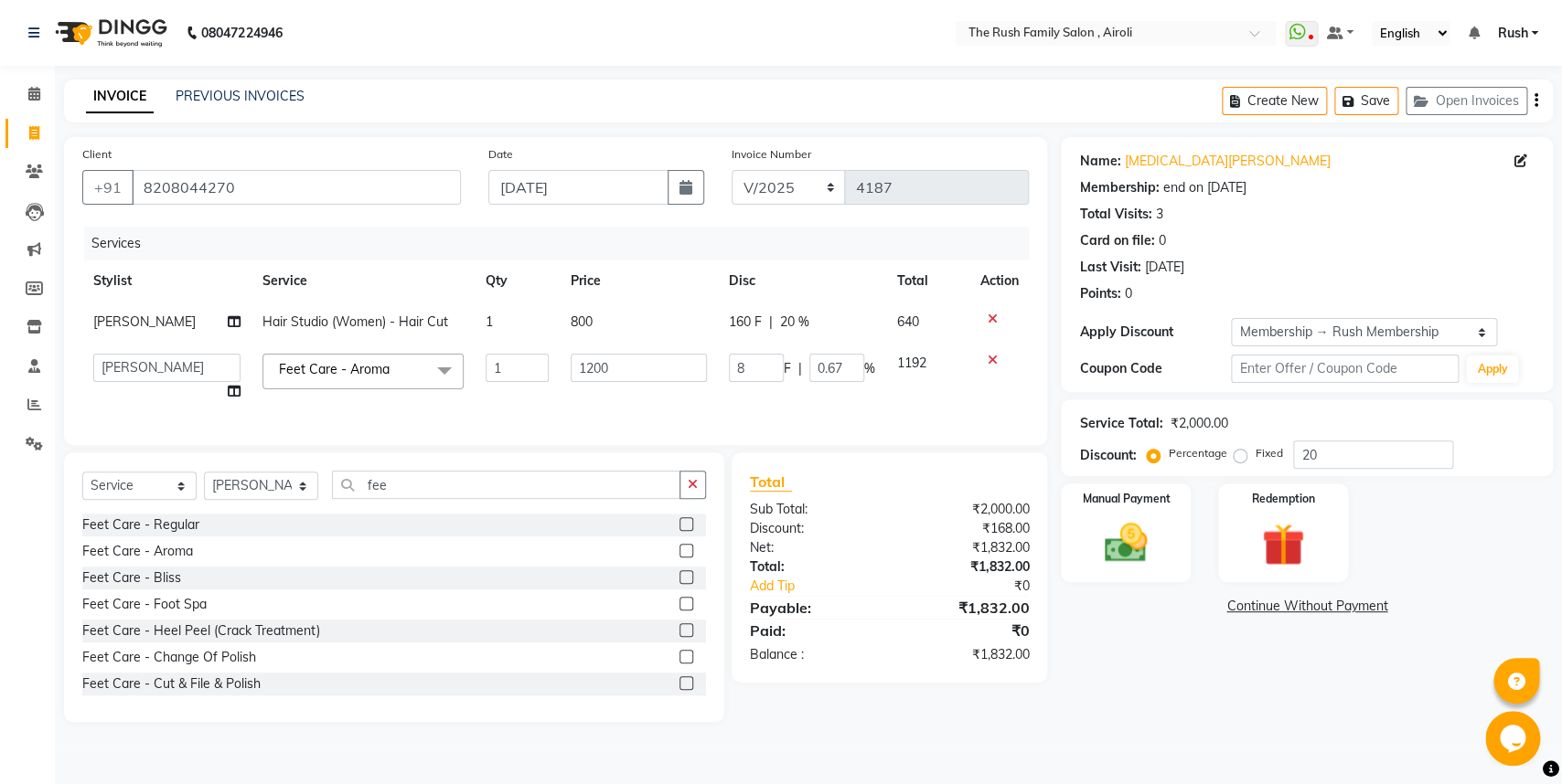
click at [947, 359] on td "1192" at bounding box center [927, 377] width 83 height 70
click at [992, 364] on icon at bounding box center [991, 360] width 10 height 13
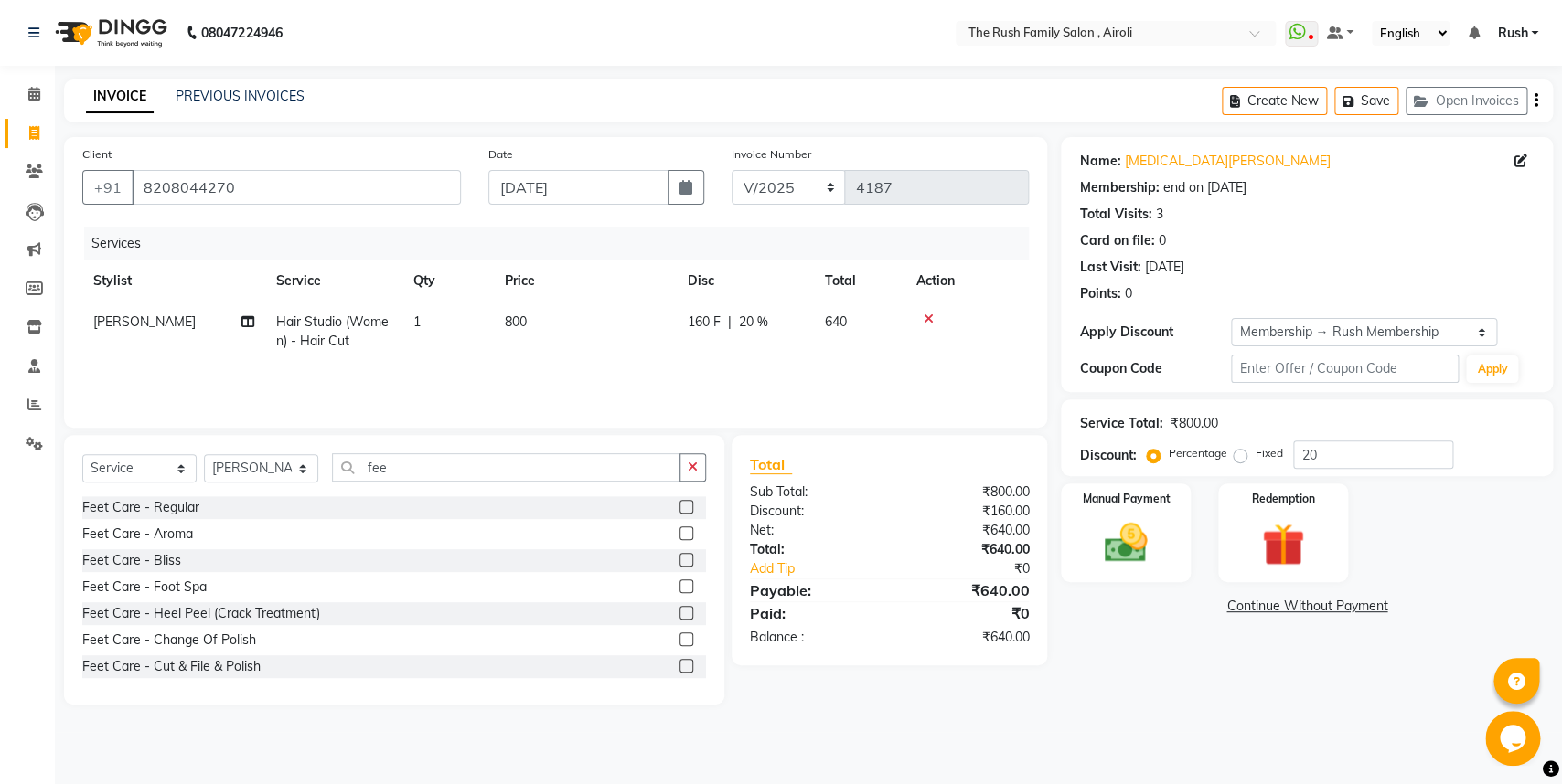
click at [680, 528] on label at bounding box center [686, 534] width 14 height 14
click at [680, 528] on input "checkbox" at bounding box center [685, 534] width 12 height 12
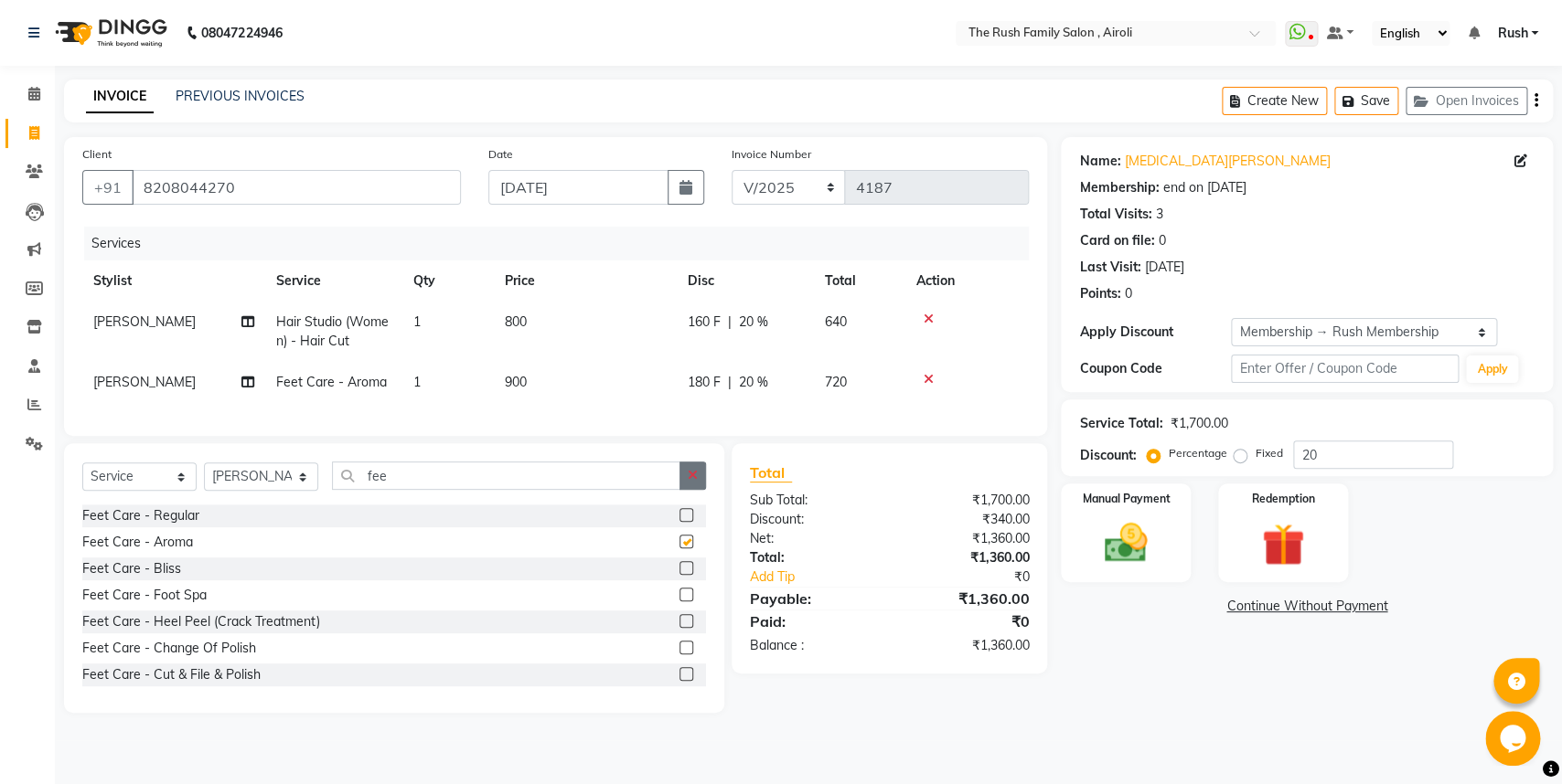
checkbox input "false"
click at [787, 392] on div "180 F | 20 %" at bounding box center [745, 382] width 116 height 19
select select "91626"
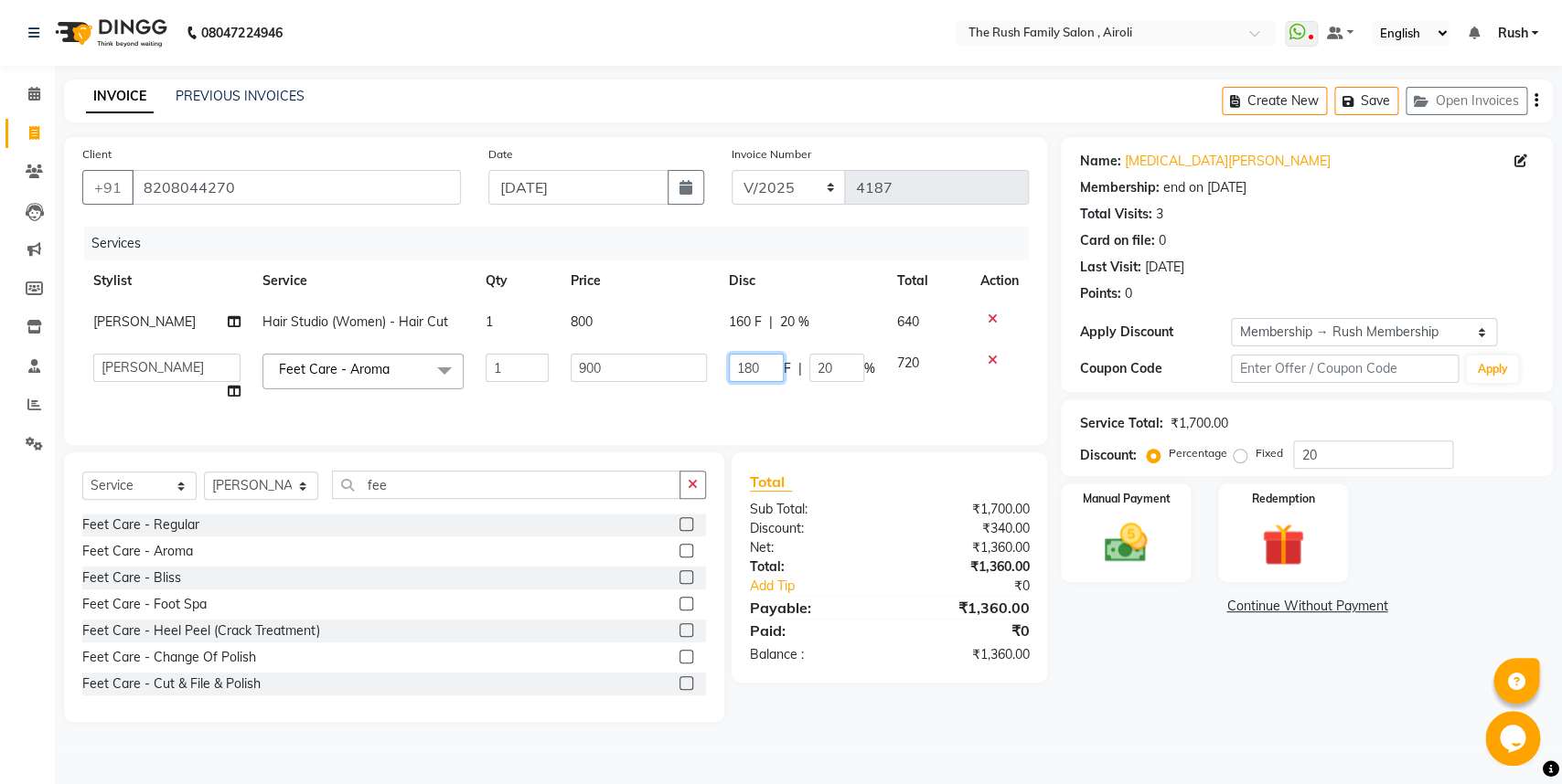
click at [739, 382] on input "180" at bounding box center [756, 368] width 55 height 28
click at [750, 371] on input "180" at bounding box center [756, 368] width 55 height 28
type input "50"
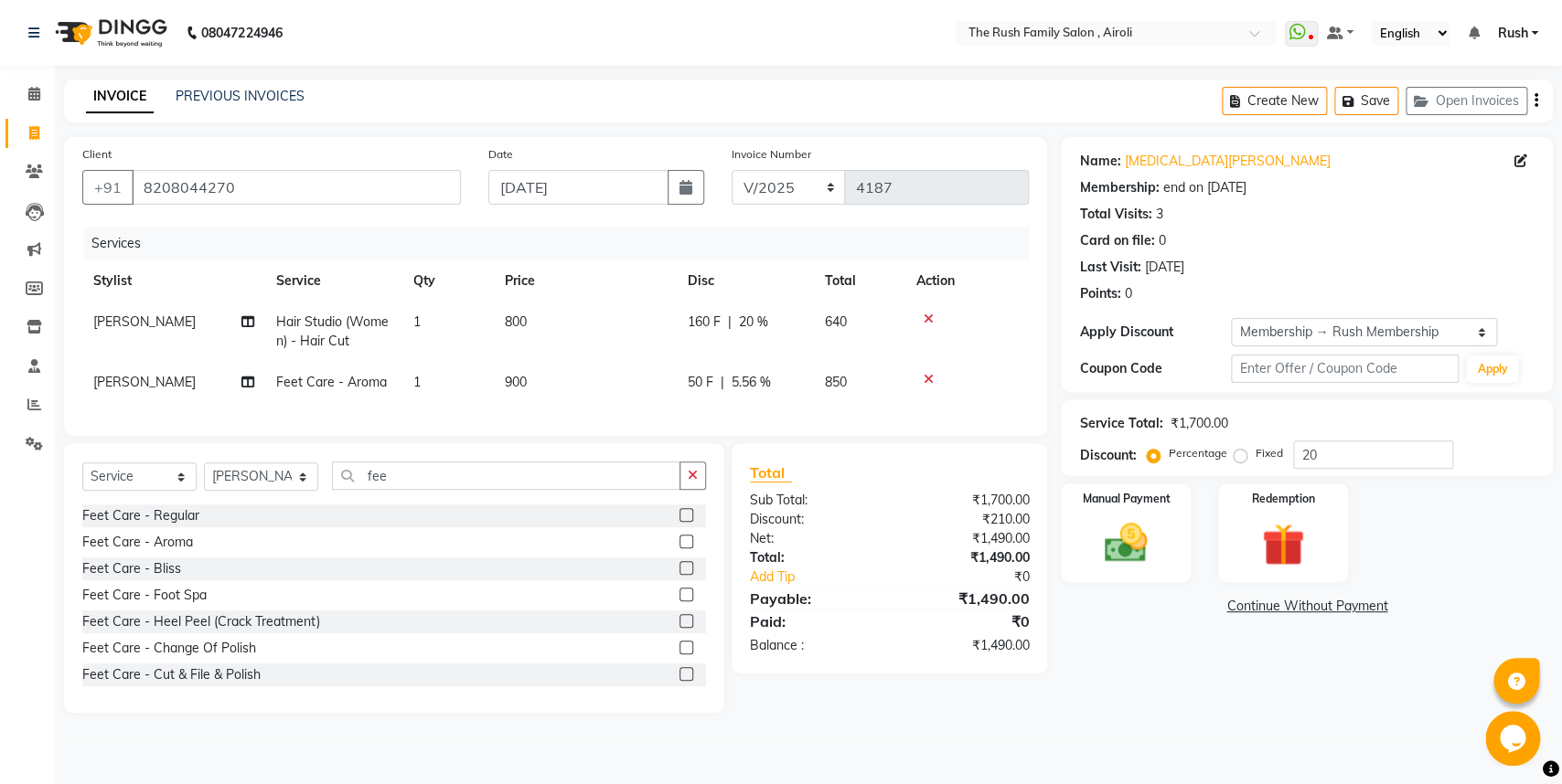
click at [929, 384] on tr "[PERSON_NAME] Feet Care - Aroma 1 900 50 F | 5.56 % 850" at bounding box center [555, 382] width 947 height 41
click at [119, 387] on span "[PERSON_NAME]" at bounding box center [145, 381] width 103 height 16
select select "91626"
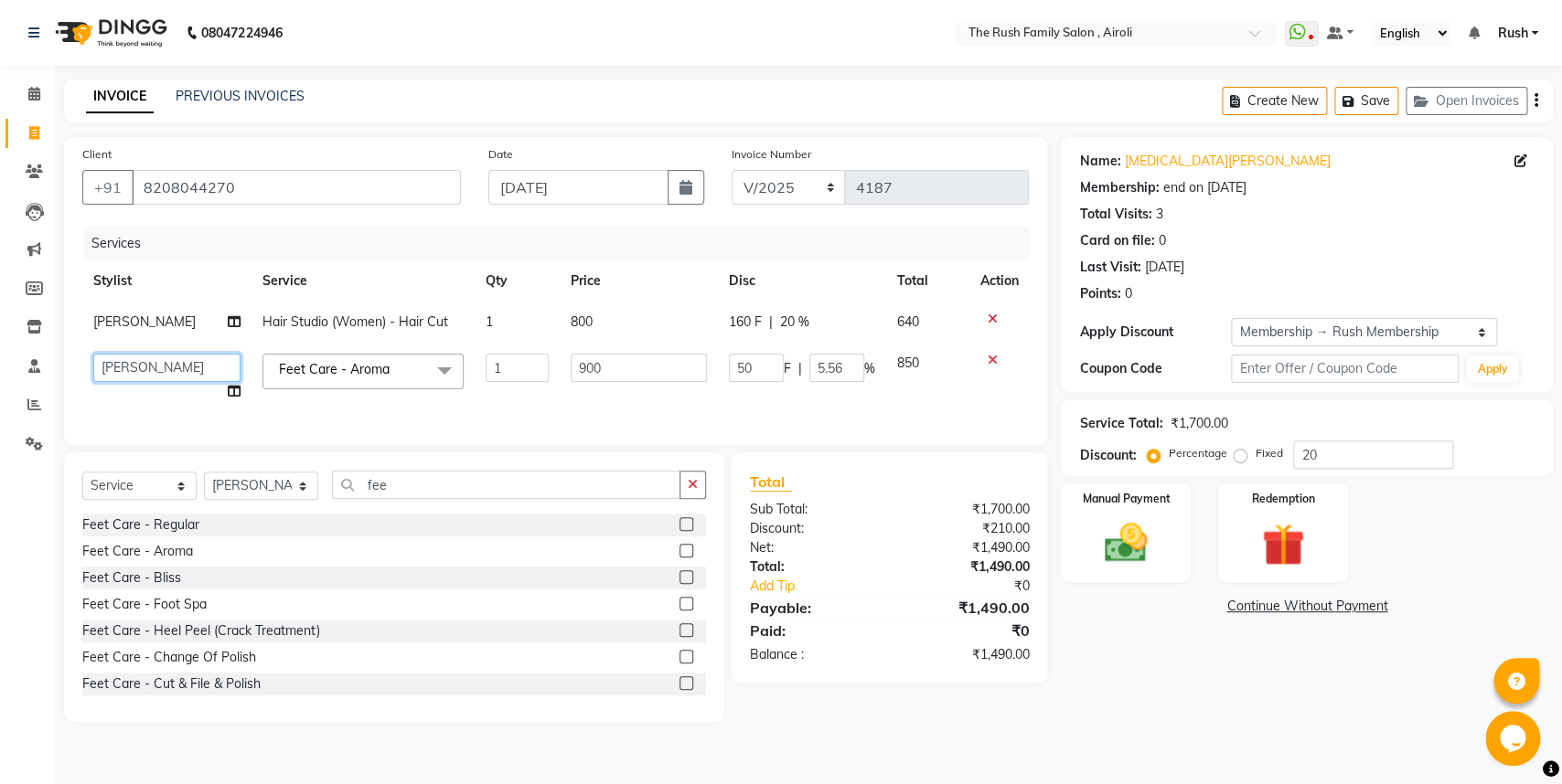
click at [93, 354] on select "[PERSON_NAME] [PERSON_NAME] Danish D.C Guddi [PERSON_NAME] [PERSON_NAME] [PERSO…" at bounding box center [167, 368] width 148 height 28
select select "42200"
click at [93, 354] on select "[PERSON_NAME] [PERSON_NAME] Danish D.C Guddi [PERSON_NAME] [PERSON_NAME] [PERSO…" at bounding box center [167, 368] width 148 height 28
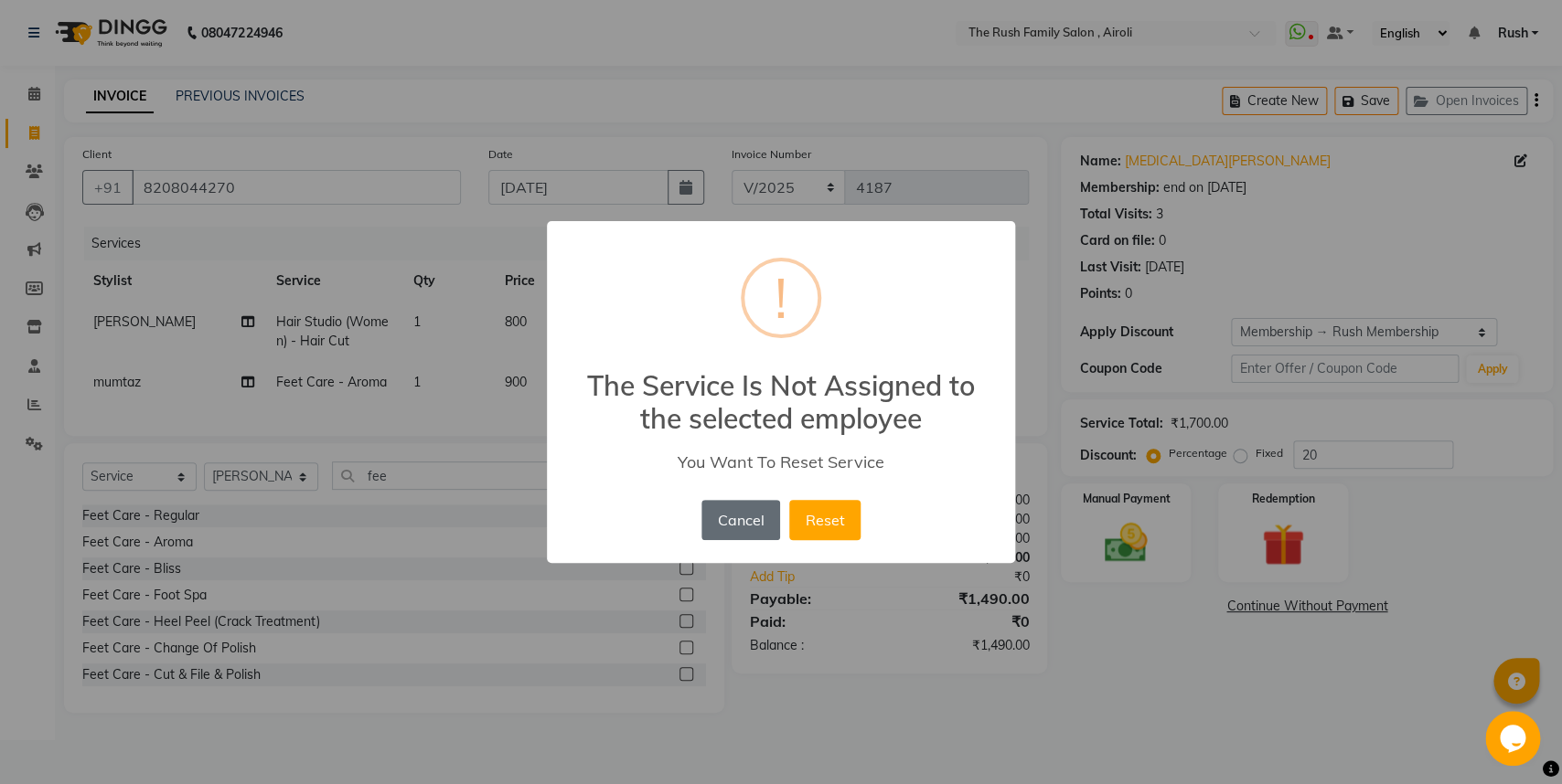
click at [744, 515] on button "Cancel" at bounding box center [741, 519] width 79 height 40
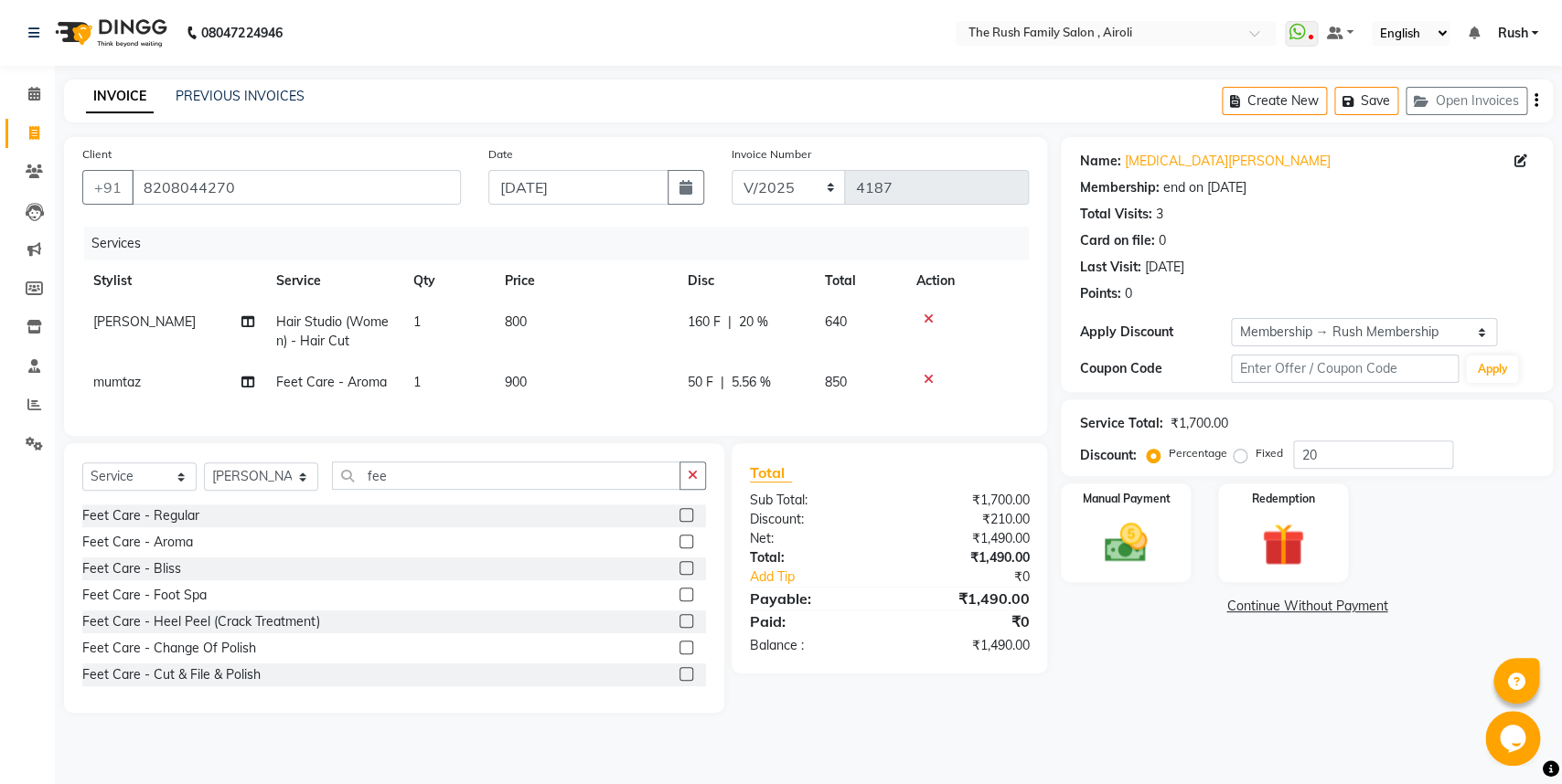
click at [121, 371] on td "mumtaz" at bounding box center [174, 382] width 183 height 41
select select "42200"
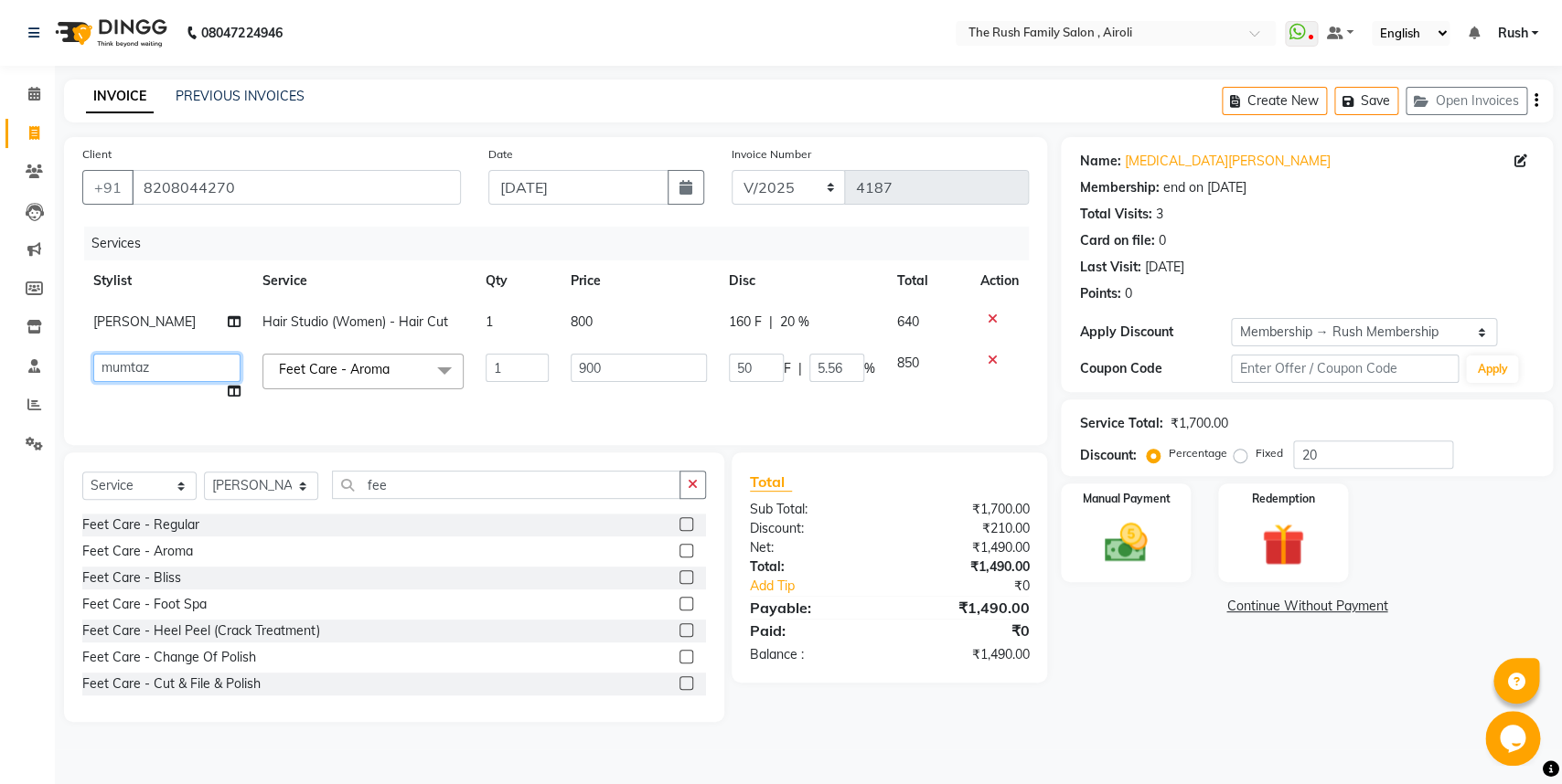
click at [93, 354] on select "[PERSON_NAME] [PERSON_NAME] Danish D.C Guddi [PERSON_NAME] [PERSON_NAME] [PERSO…" at bounding box center [167, 368] width 148 height 28
select select "53299"
click at [1111, 542] on img at bounding box center [1126, 542] width 72 height 51
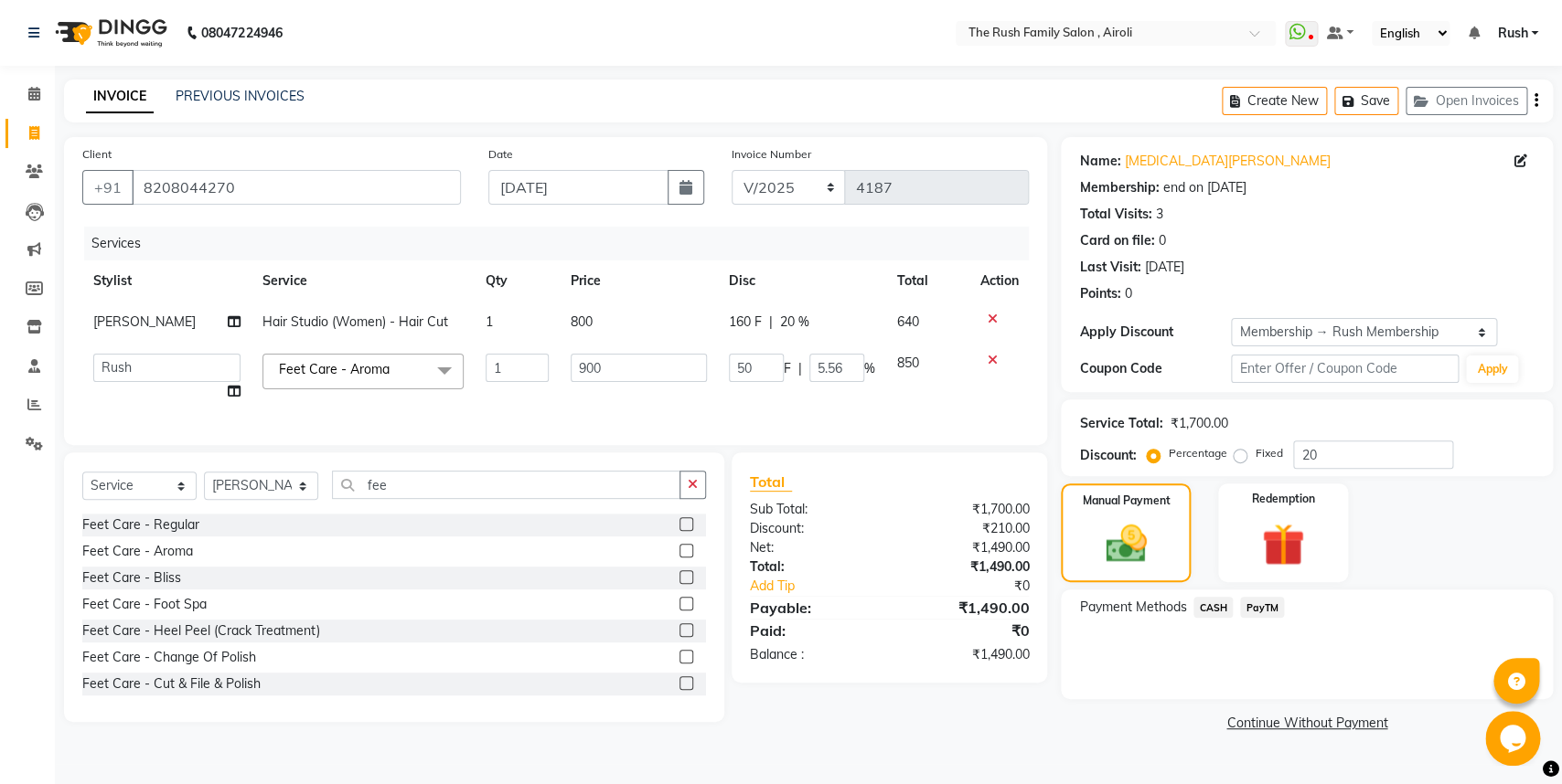
click at [1252, 599] on span "PayTM" at bounding box center [1261, 607] width 44 height 21
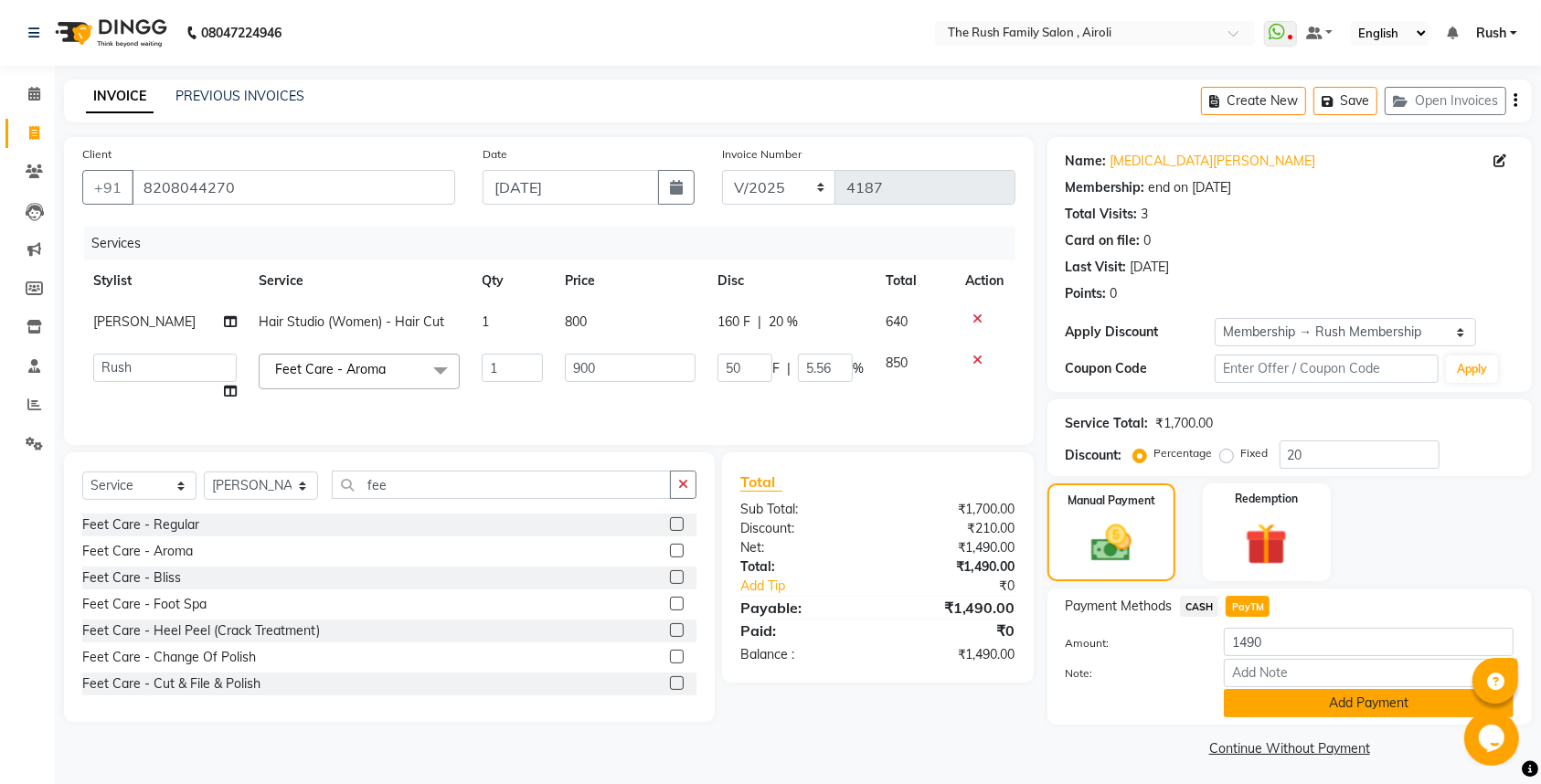
click at [1297, 699] on button "Add Payment" at bounding box center [1368, 702] width 290 height 28
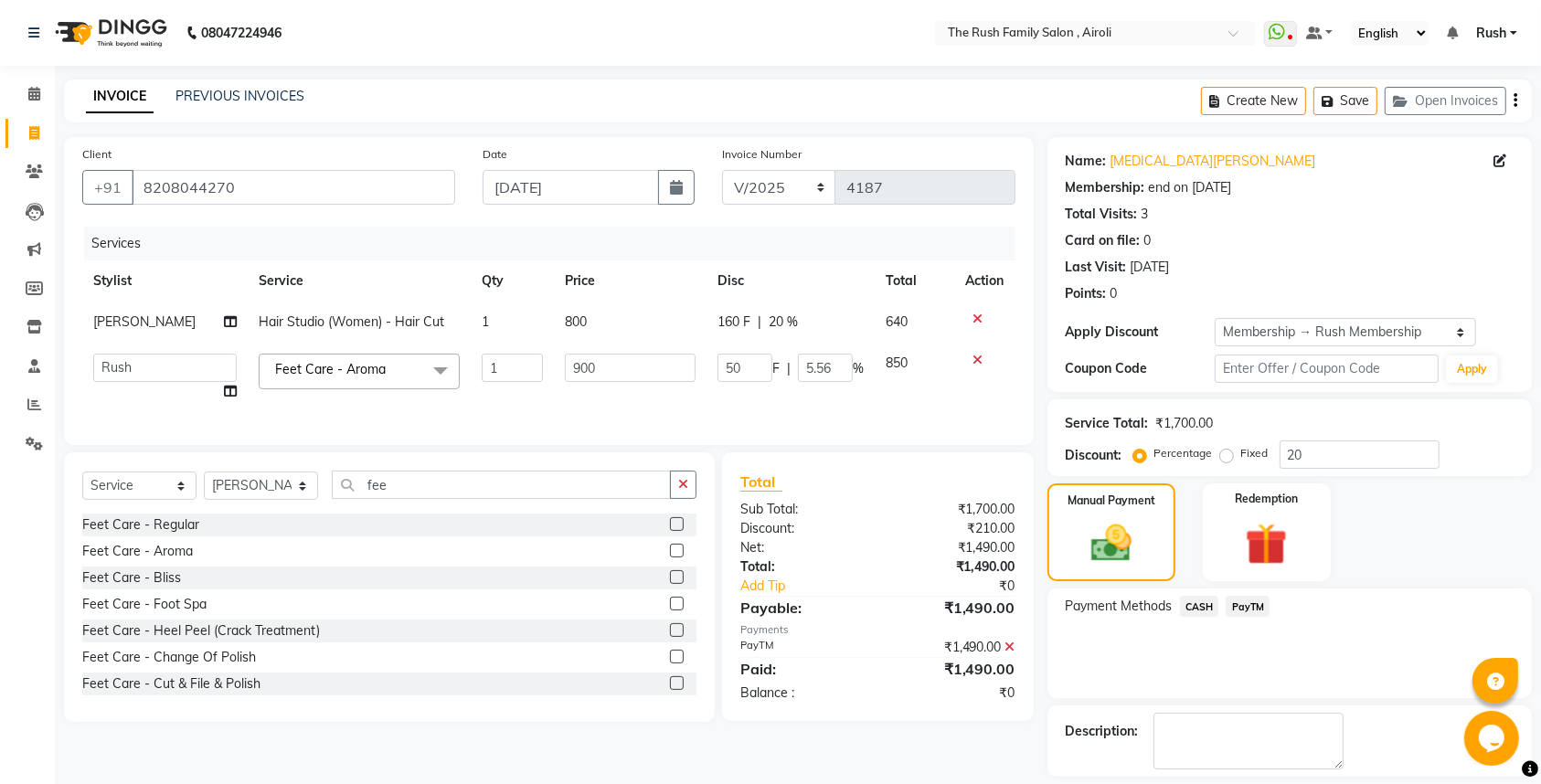
scroll to position [84, 0]
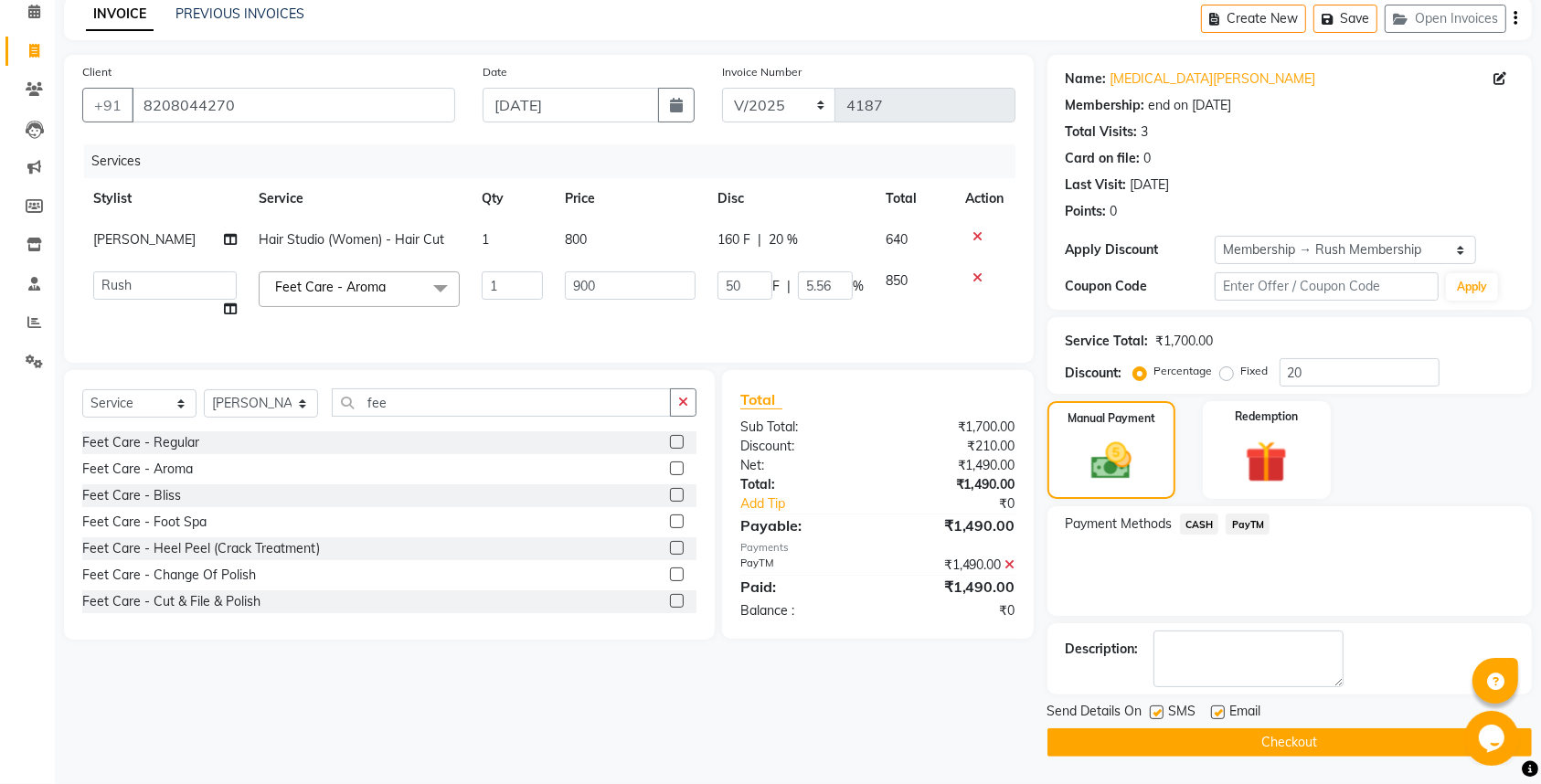
click at [1157, 706] on label at bounding box center [1157, 712] width 14 height 14
click at [1157, 707] on input "checkbox" at bounding box center [1156, 713] width 12 height 12
checkbox input "false"
click at [1215, 713] on label at bounding box center [1218, 712] width 14 height 14
click at [1215, 713] on input "checkbox" at bounding box center [1217, 713] width 12 height 12
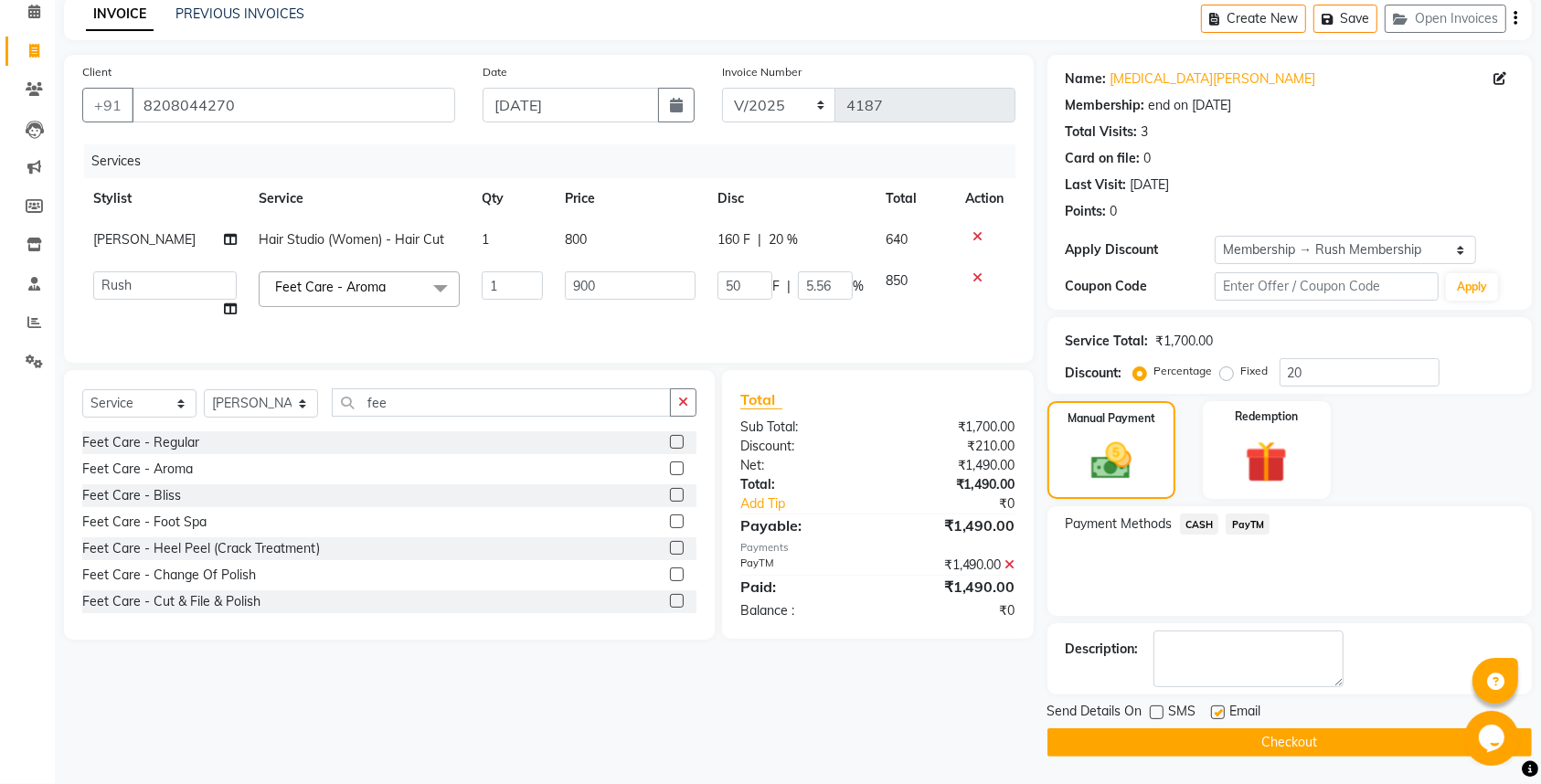
checkbox input "false"
click at [1180, 757] on main "INVOICE PREVIOUS INVOICES Create New Save Open Invoices Client [PHONE_NUMBER] D…" at bounding box center [799, 390] width 1487 height 787
click at [1211, 734] on button "Checkout" at bounding box center [1290, 742] width 484 height 28
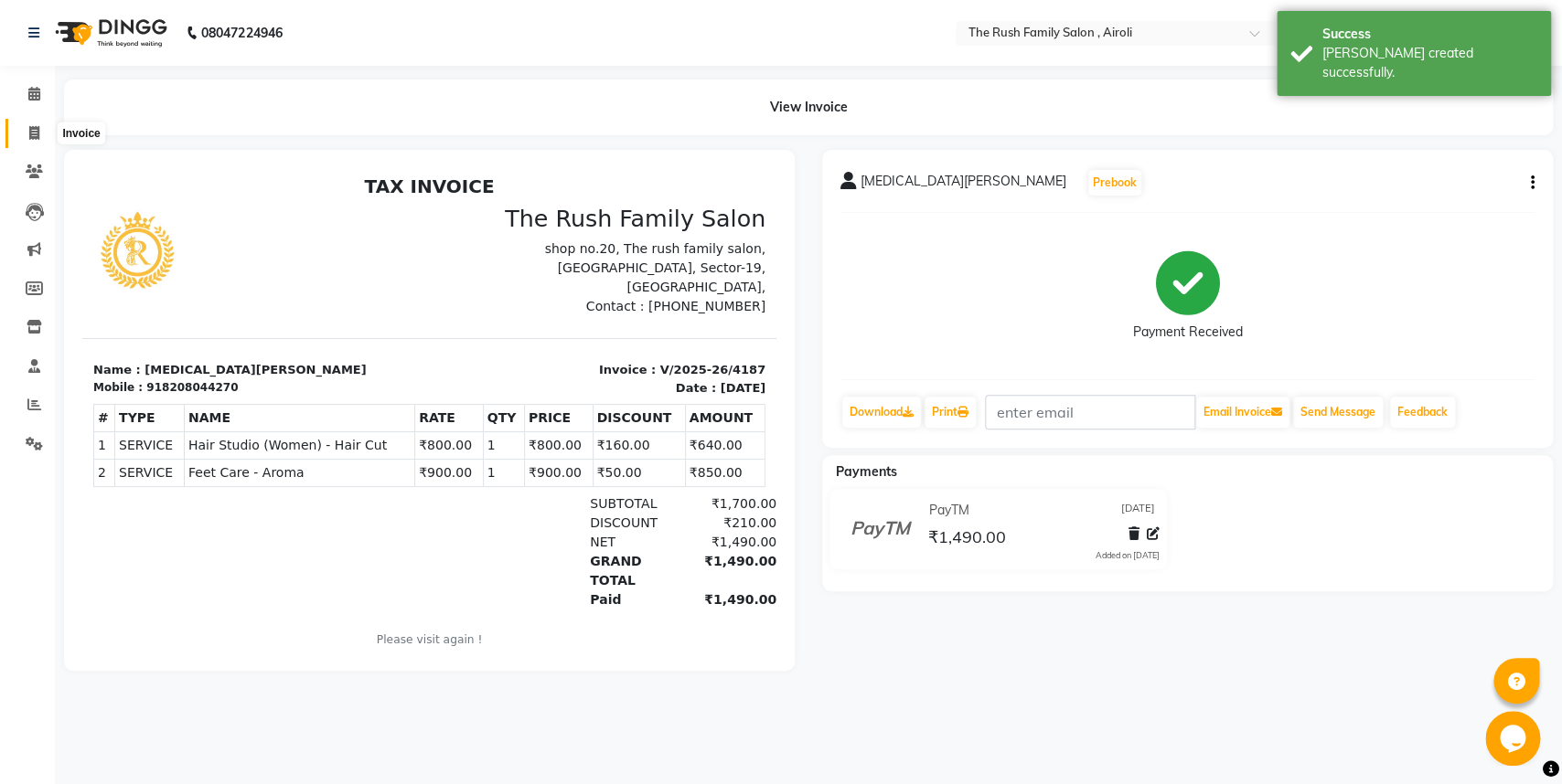
click at [36, 128] on icon at bounding box center [34, 133] width 10 height 14
select select "service"
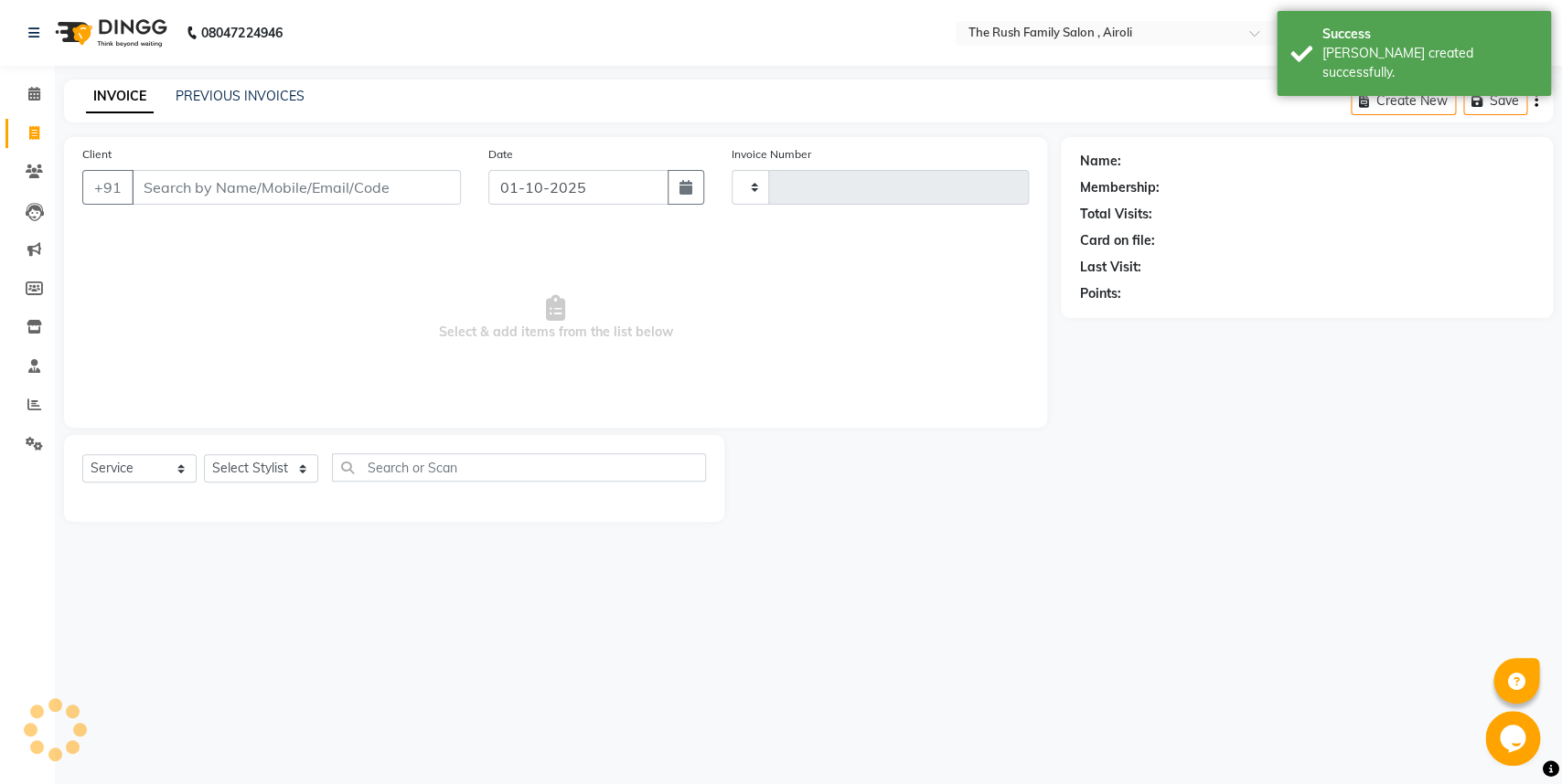
type input "4188"
select select "5419"
click at [672, 177] on button "button" at bounding box center [686, 187] width 37 height 35
select select "10"
select select "2025"
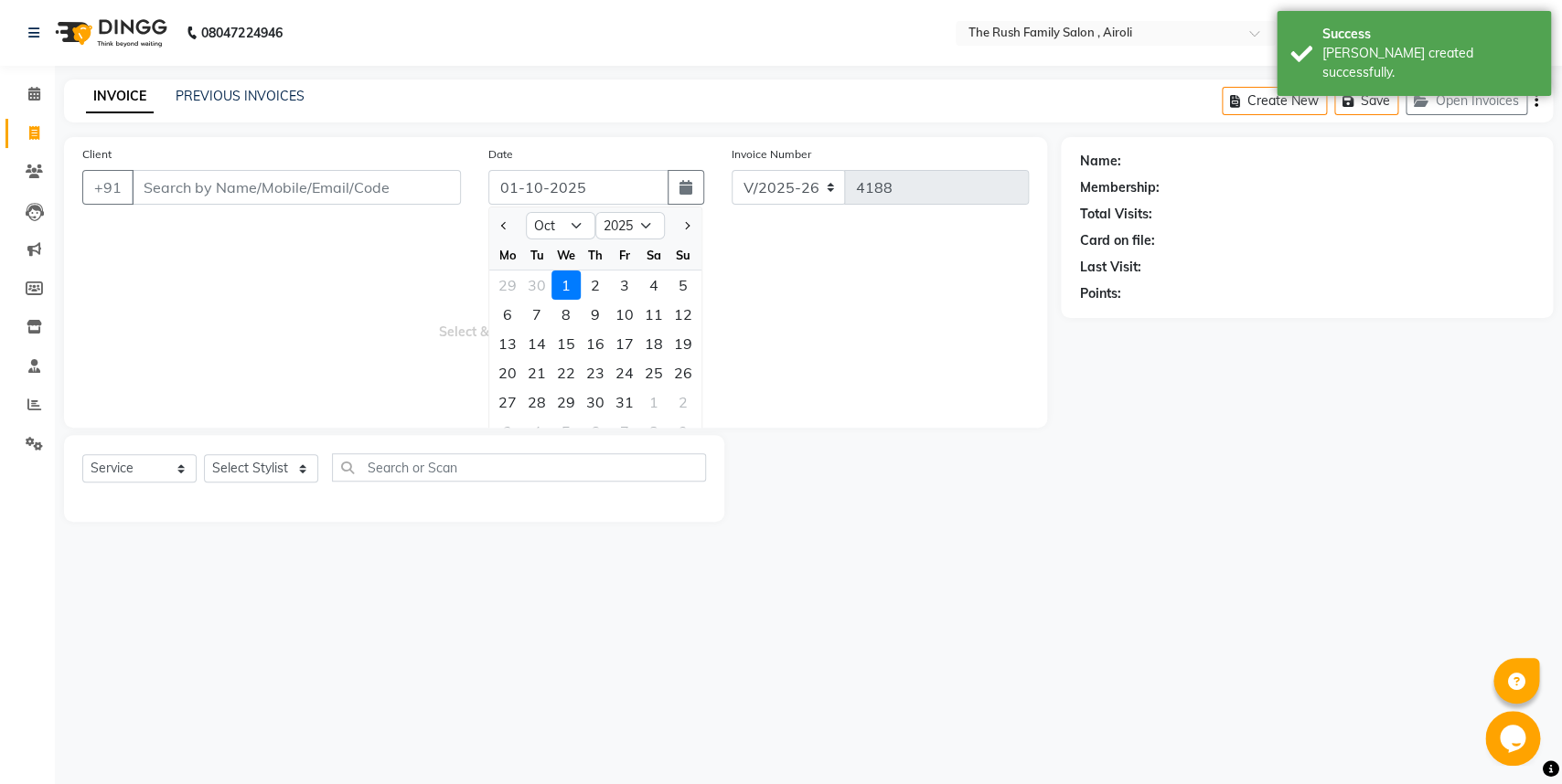
click at [504, 212] on div "Jan Feb Mar Apr May Jun [DATE] Aug Sep Oct Nov [DATE] 2016 2017 2018 2019 2020 …" at bounding box center [595, 224] width 213 height 33
click at [499, 228] on button "Previous month" at bounding box center [505, 226] width 16 height 29
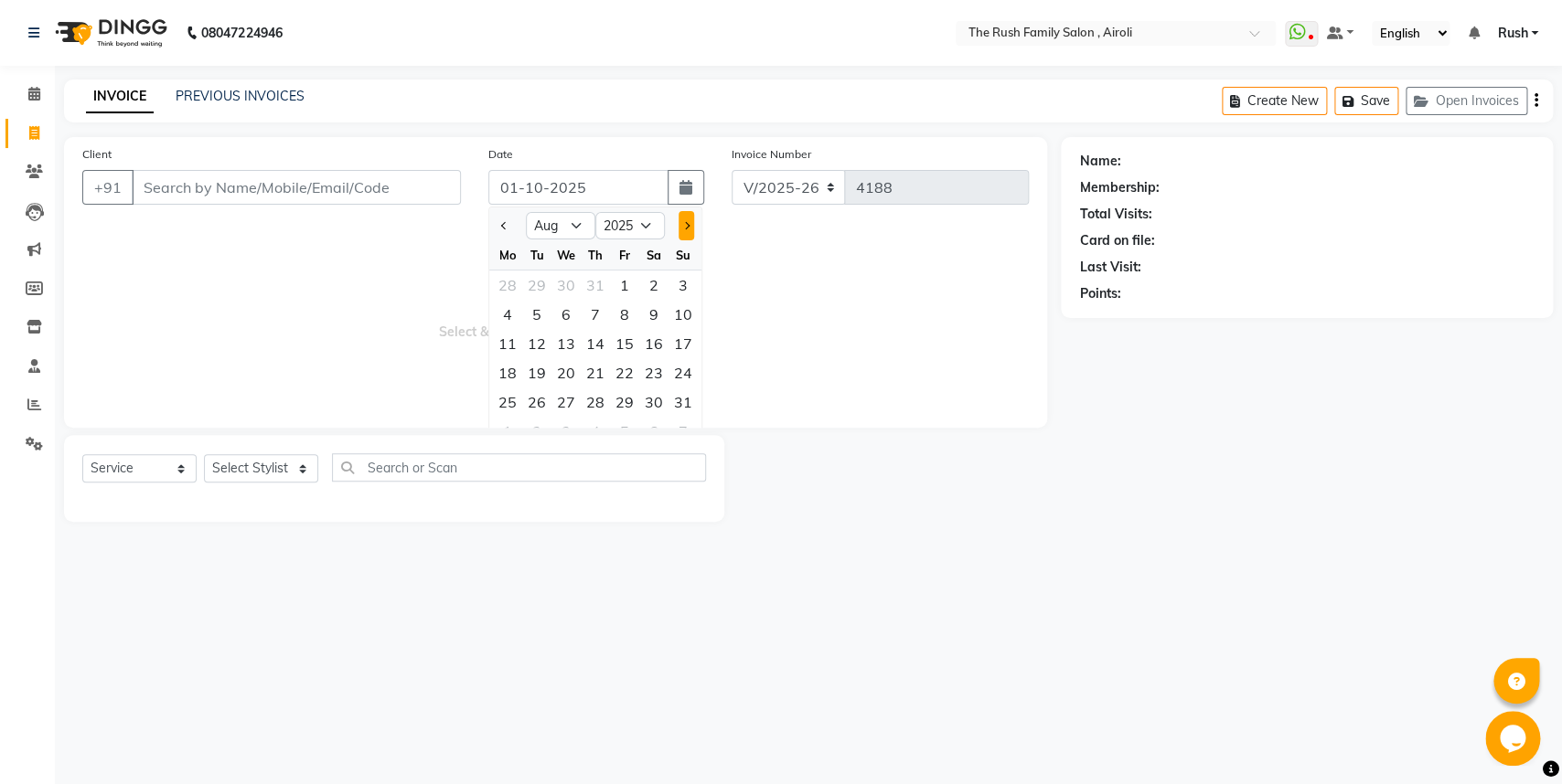
click at [681, 219] on button "Next month" at bounding box center [686, 226] width 16 height 29
select select "9"
click at [509, 192] on input "01-10-2025" at bounding box center [579, 187] width 181 height 35
click at [538, 408] on div "30" at bounding box center [537, 402] width 29 height 29
type input "[DATE]"
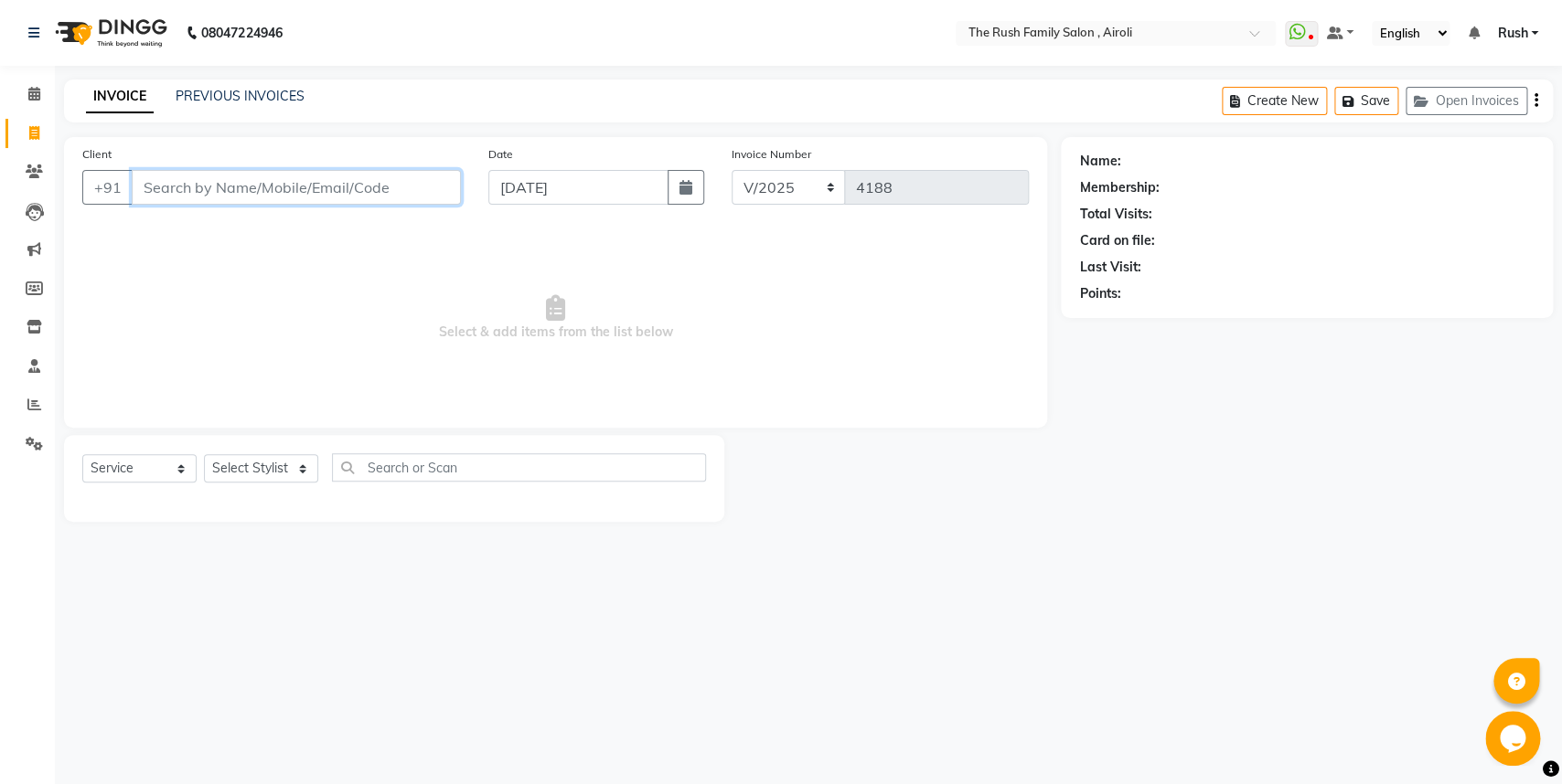
click at [244, 182] on input "Client" at bounding box center [296, 187] width 329 height 35
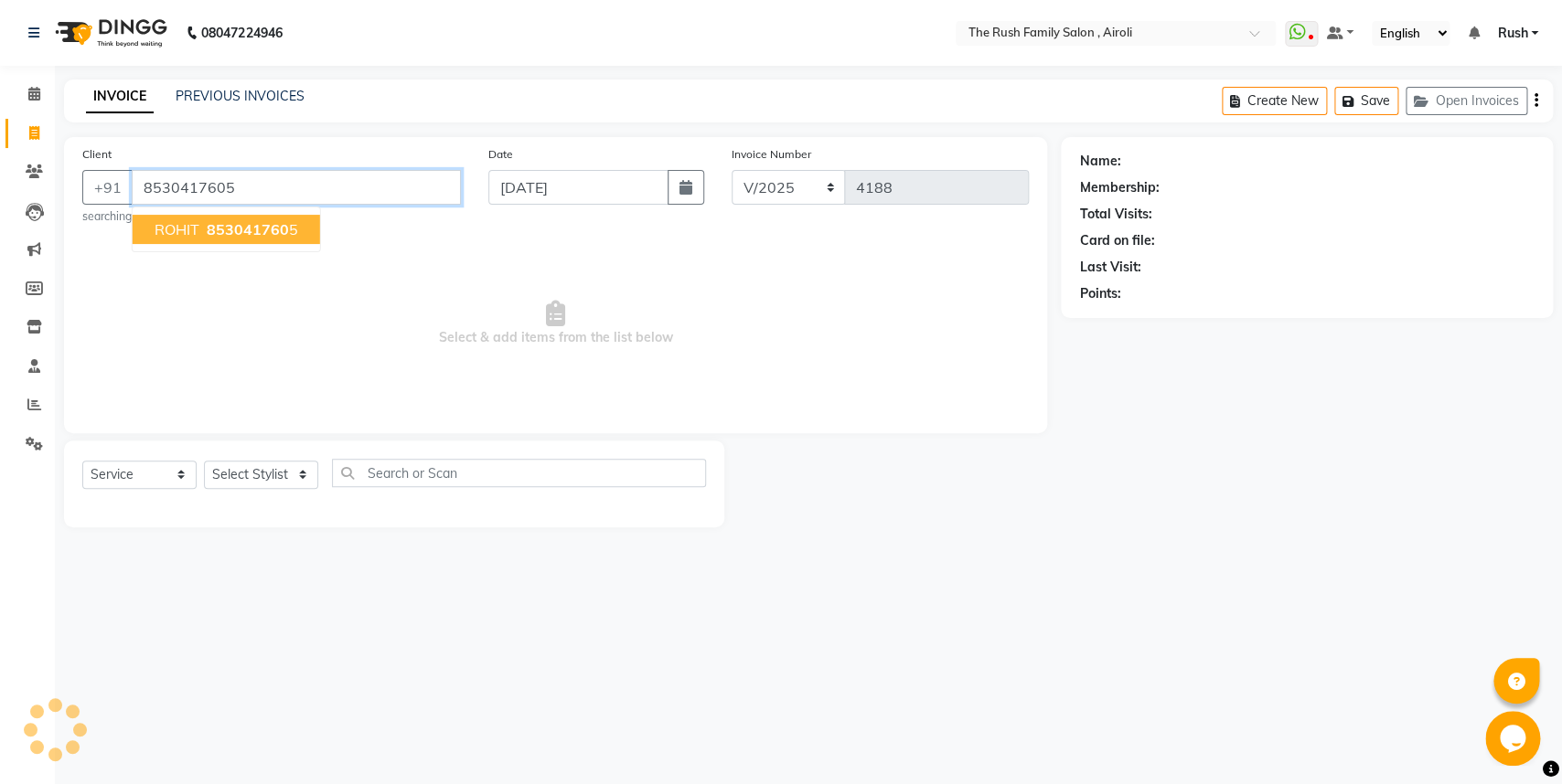
type input "8530417605"
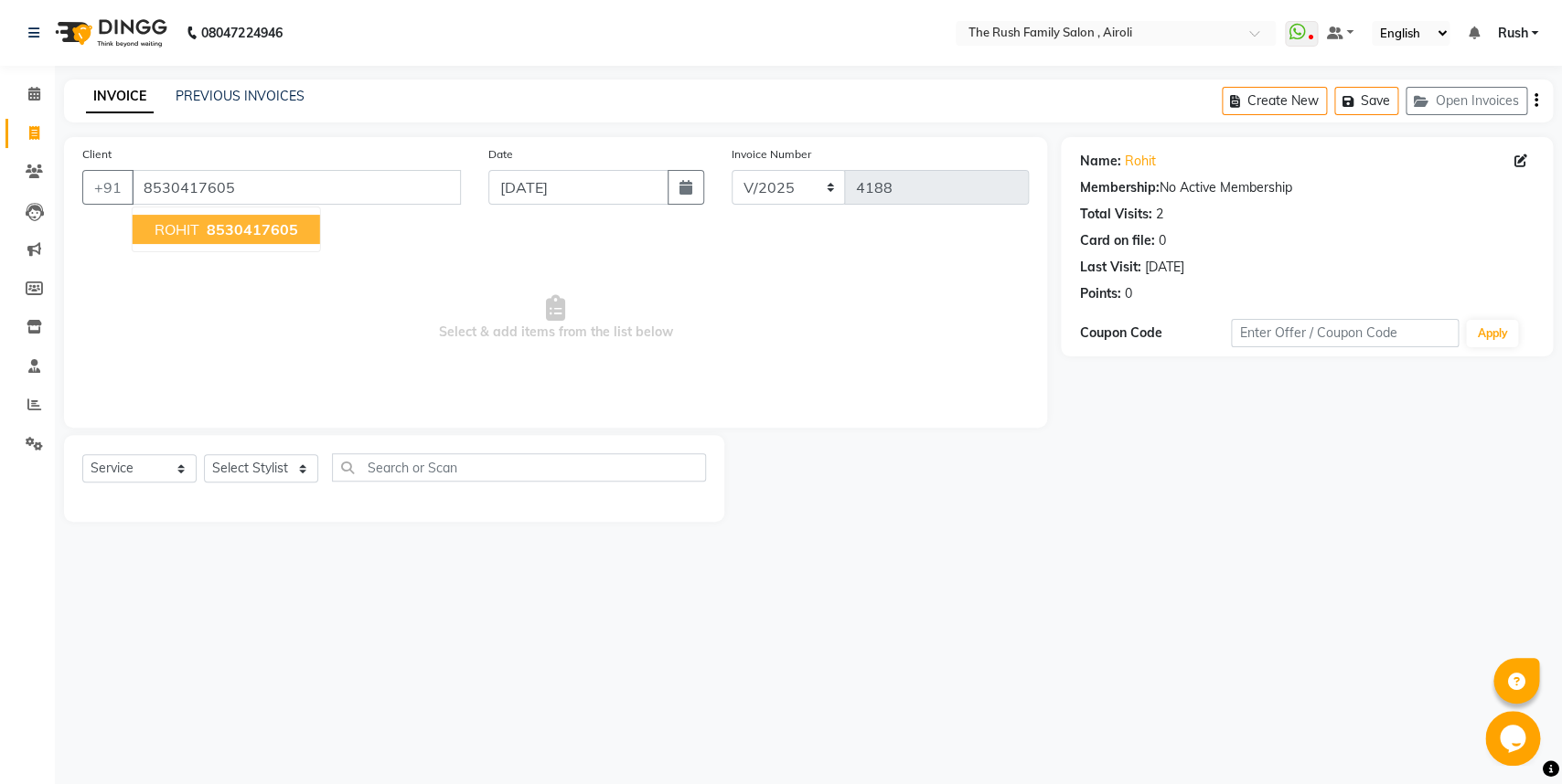
click at [269, 233] on span "8530417605" at bounding box center [252, 229] width 91 height 18
select select "65380"
click option "Danish" at bounding box center [0, 0] width 0 height 0
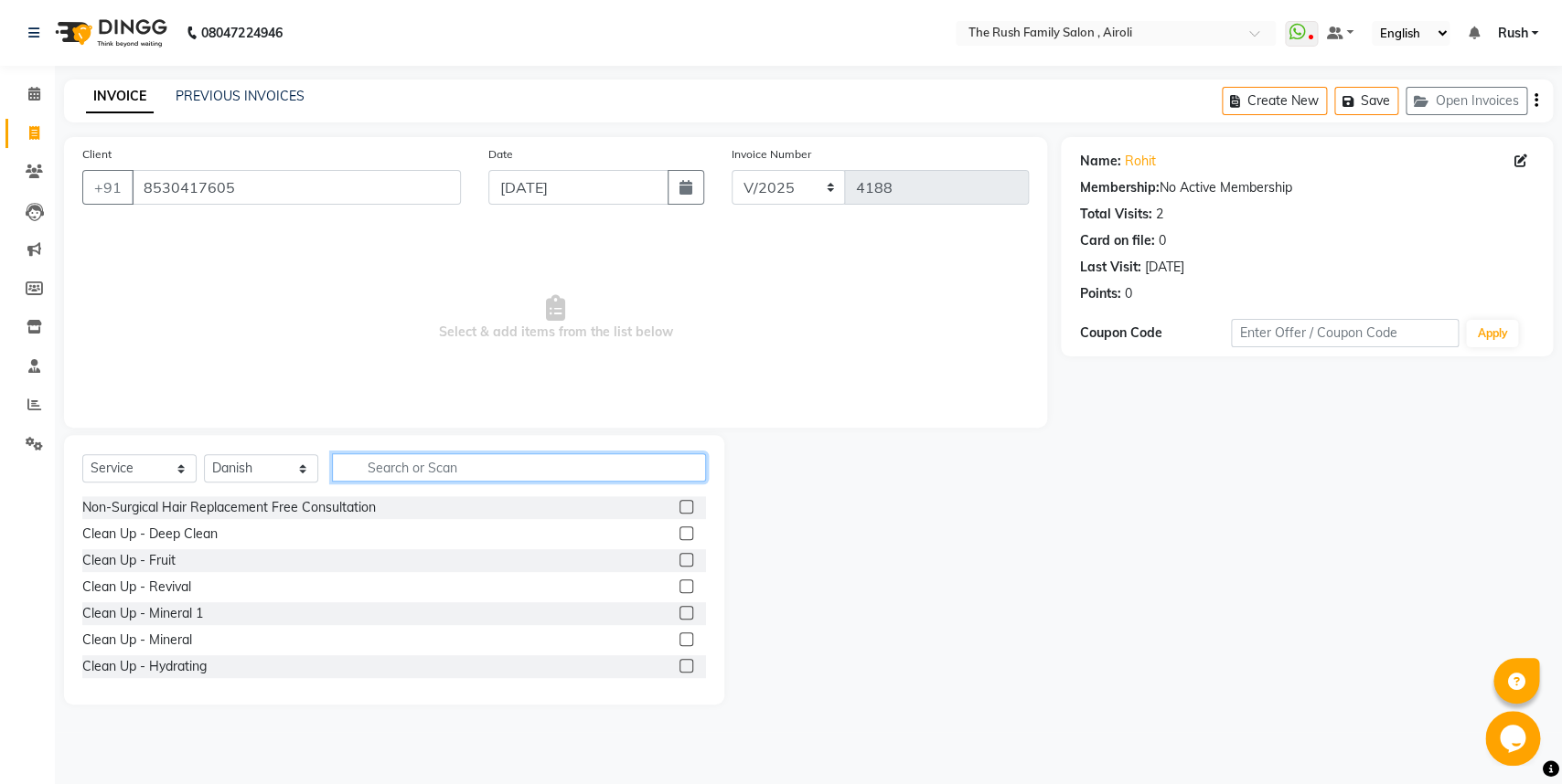
click at [388, 471] on input "text" at bounding box center [518, 467] width 374 height 28
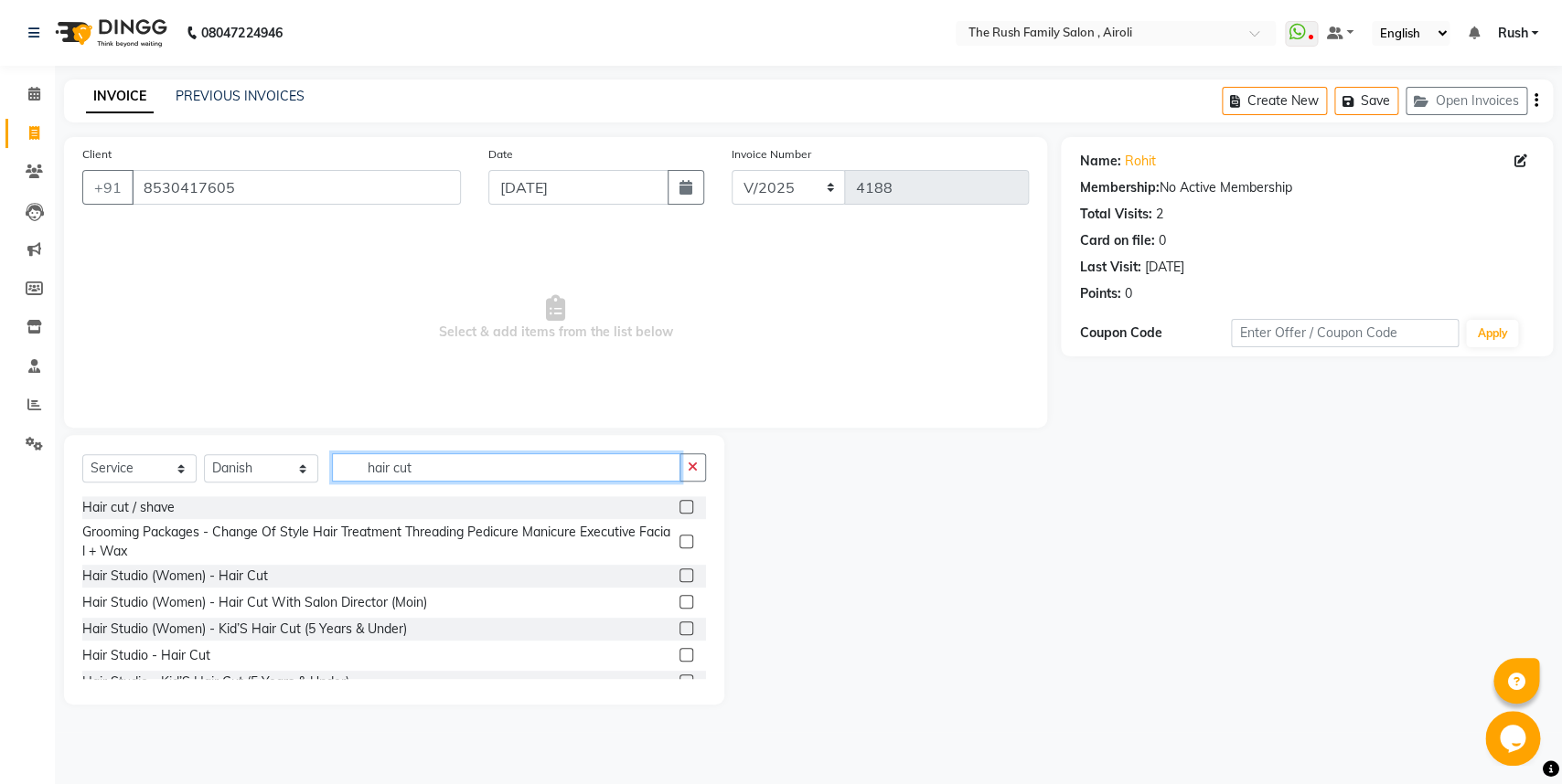
type input "hair cut"
click at [680, 652] on label at bounding box center [686, 655] width 14 height 14
click at [680, 652] on input "checkbox" at bounding box center [685, 656] width 12 height 12
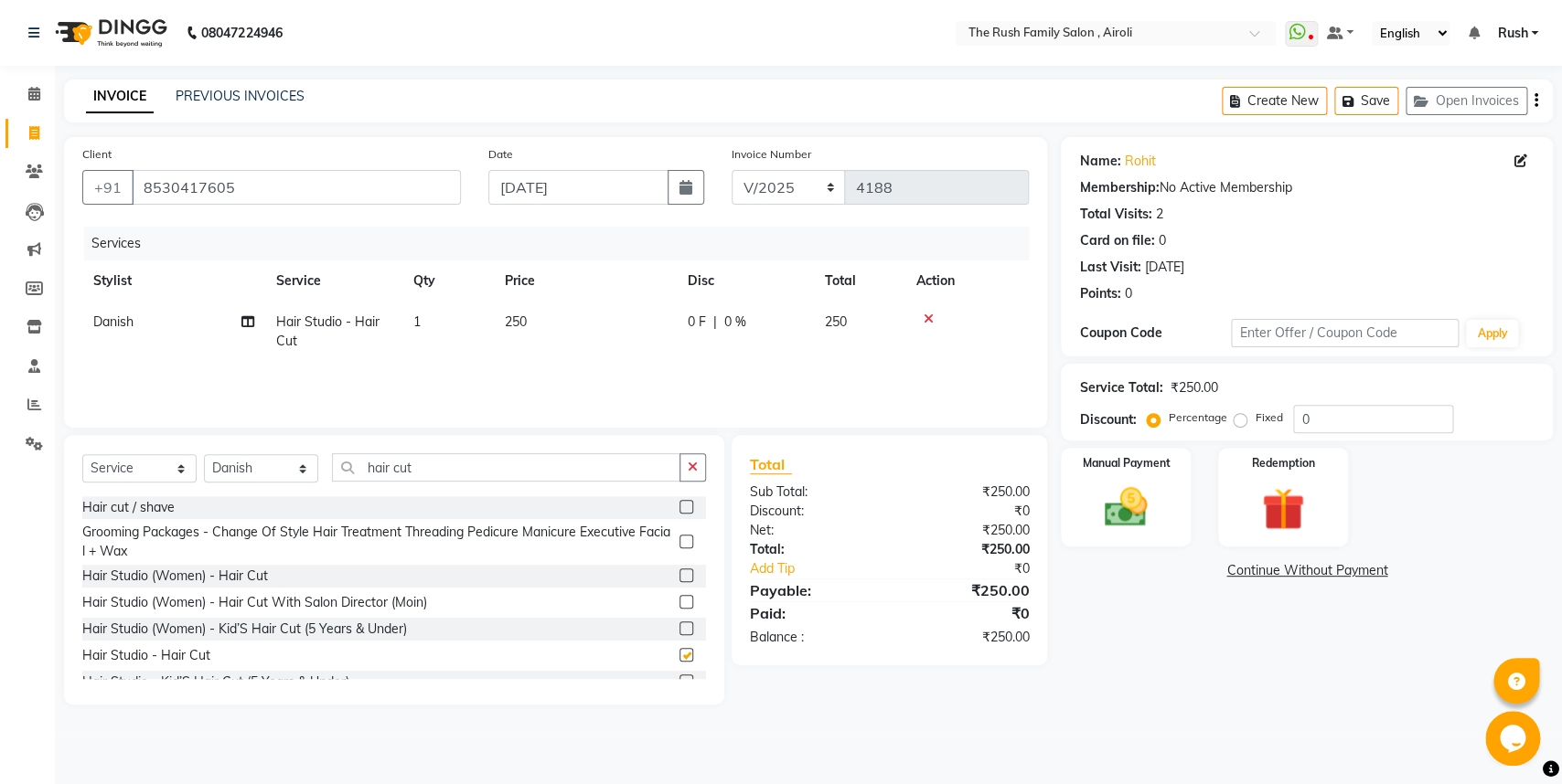
checkbox input "false"
click at [749, 325] on div "0 F | 0 %" at bounding box center [745, 322] width 116 height 19
select select "65380"
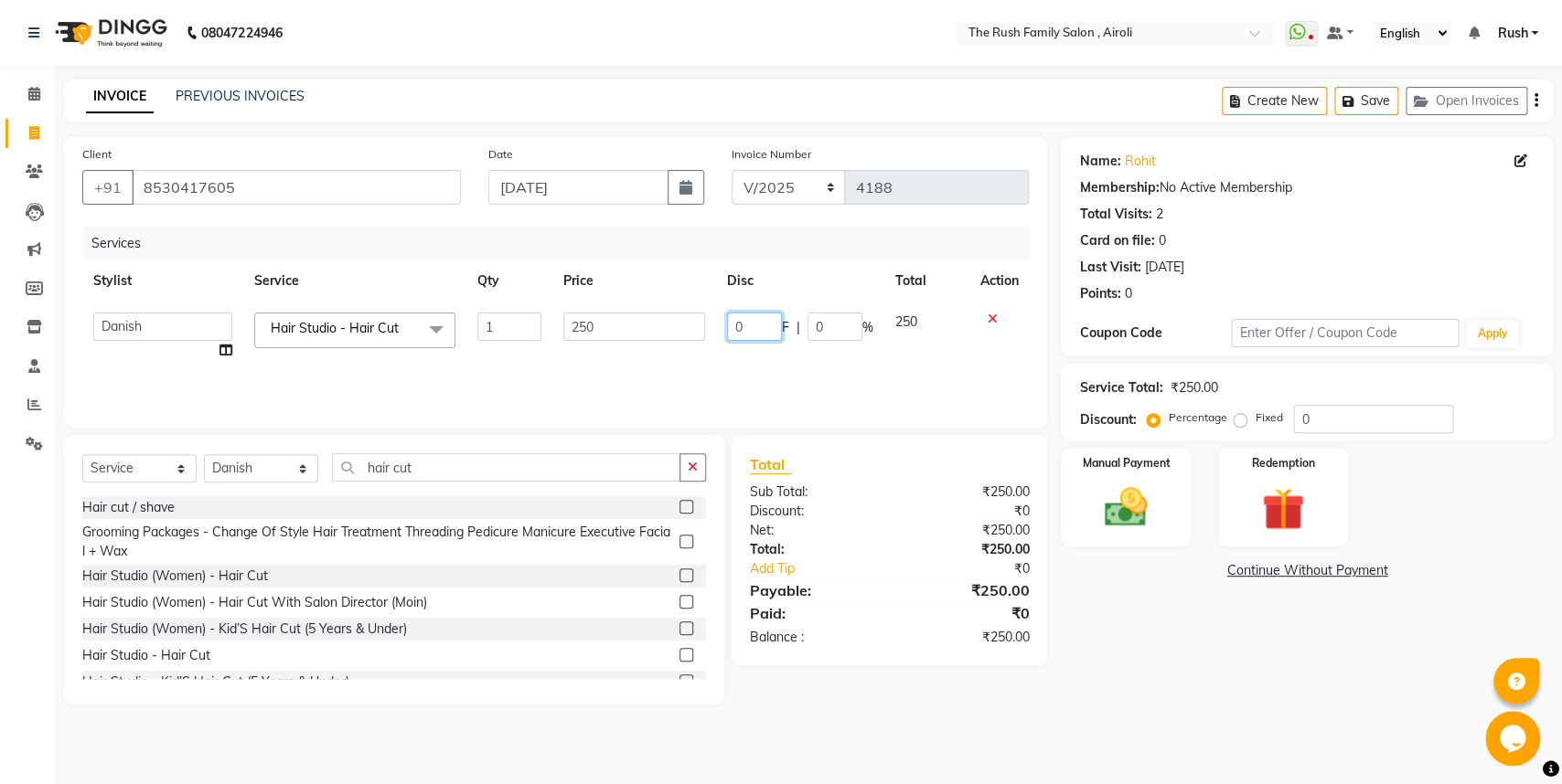
click at [754, 324] on input "0" at bounding box center [754, 326] width 55 height 28
type input "100"
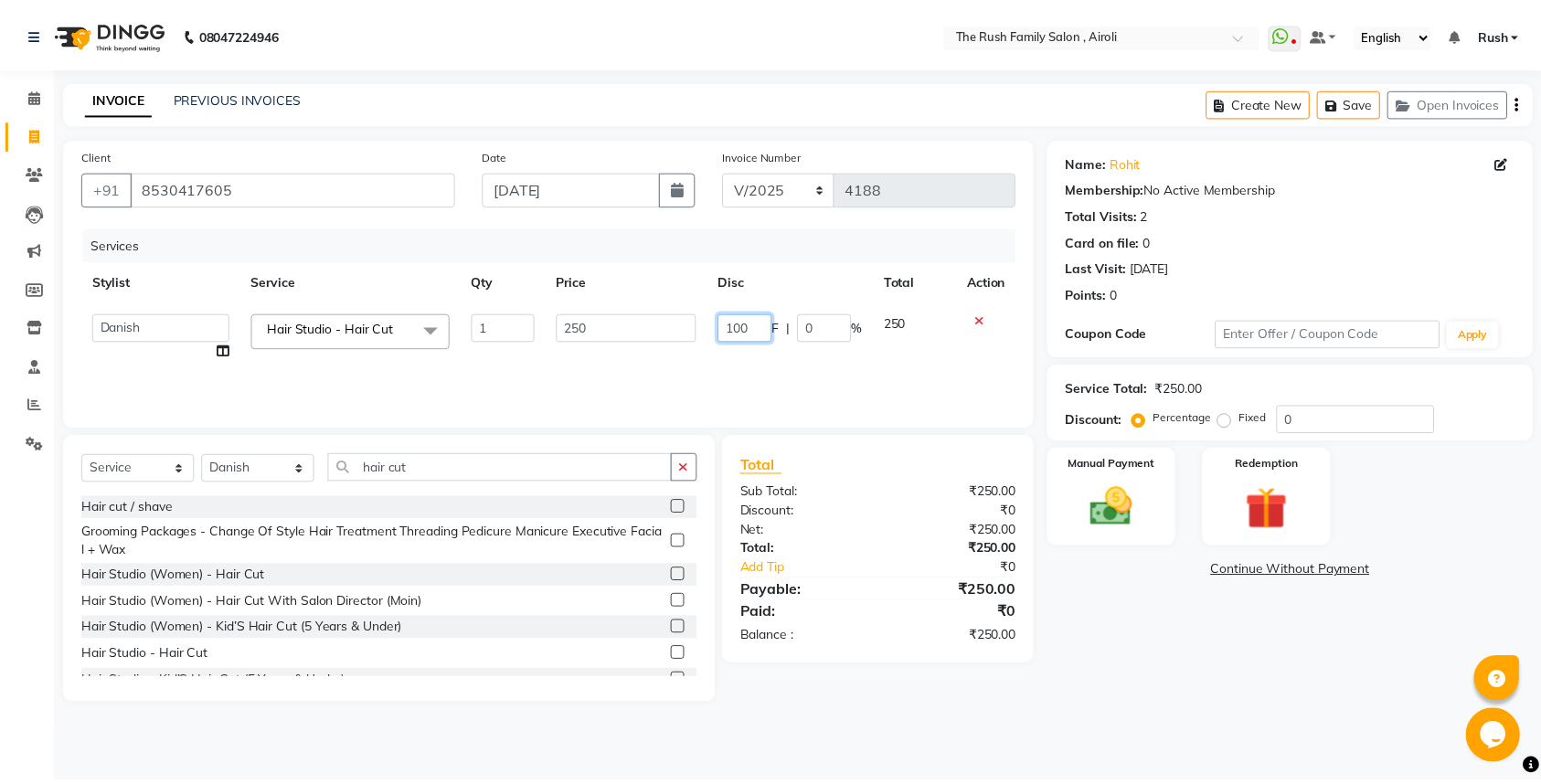
scroll to position [0, 1]
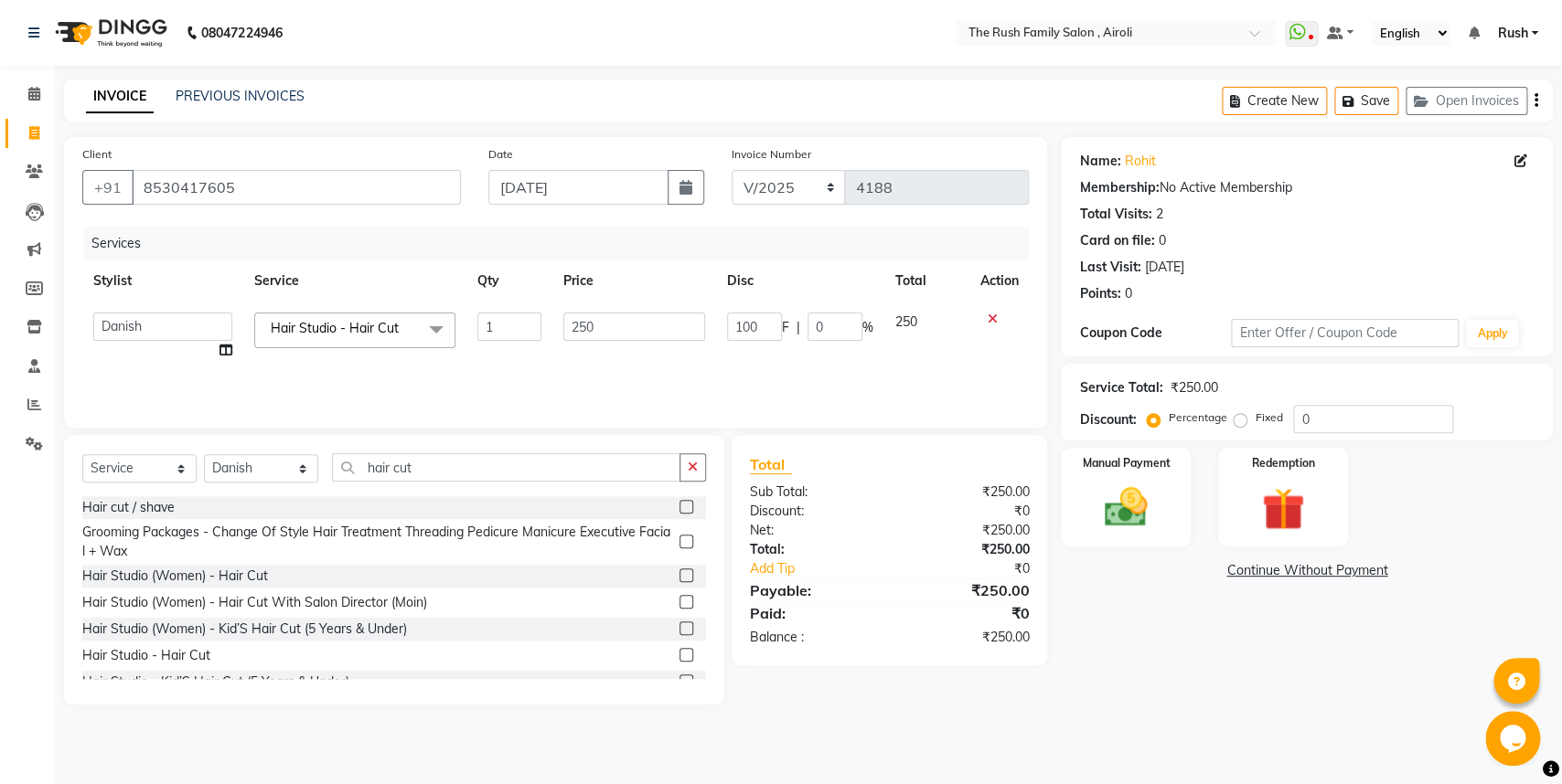
click at [922, 330] on tr "[PERSON_NAME] [PERSON_NAME] Danish D.C Guddi [PERSON_NAME] [PERSON_NAME] [PERSO…" at bounding box center [555, 337] width 947 height 70
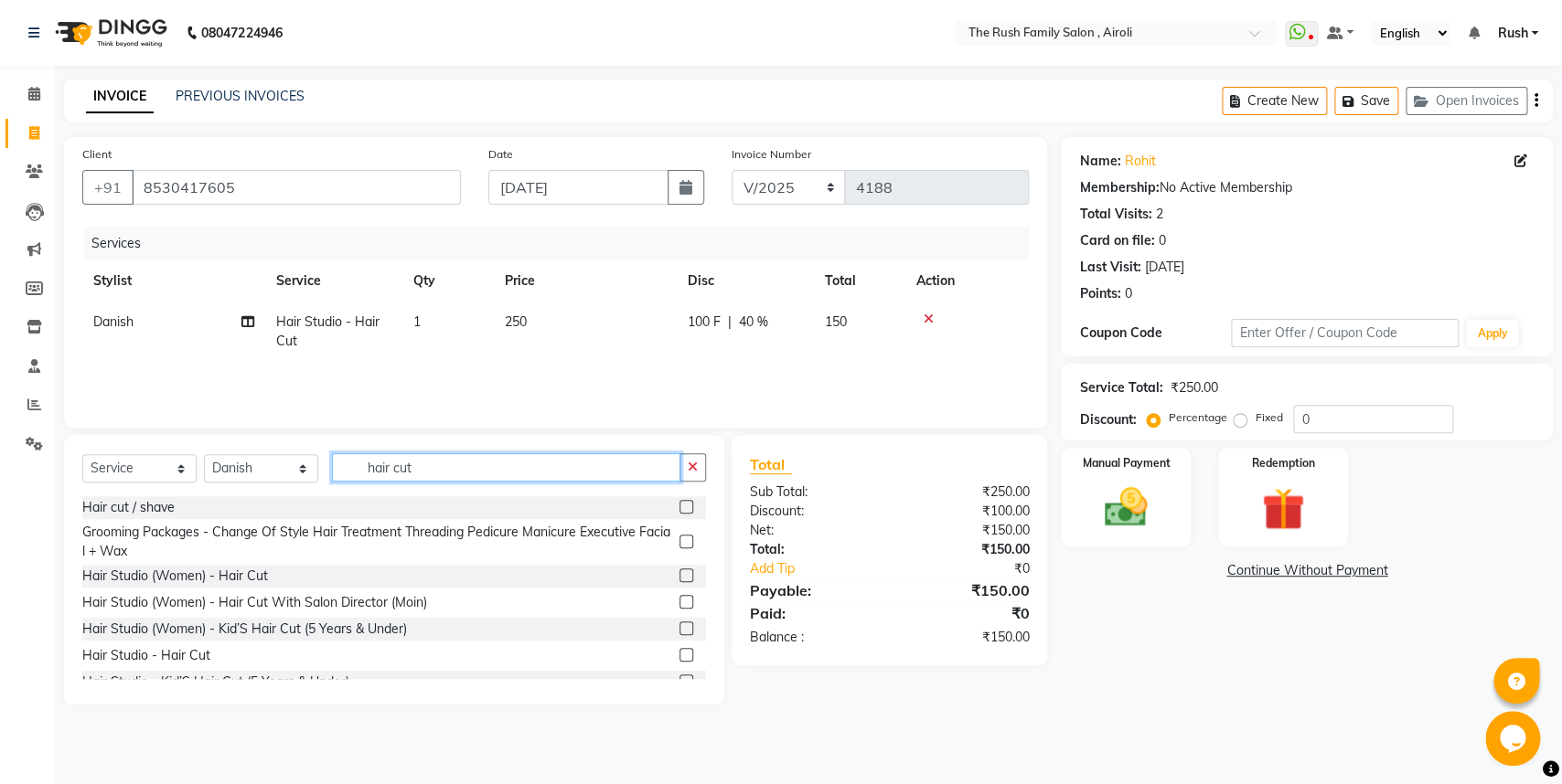
click at [435, 470] on input "hair cut" at bounding box center [506, 467] width 349 height 28
click at [693, 350] on td "100 F | 40 %" at bounding box center [745, 332] width 137 height 60
select select "65380"
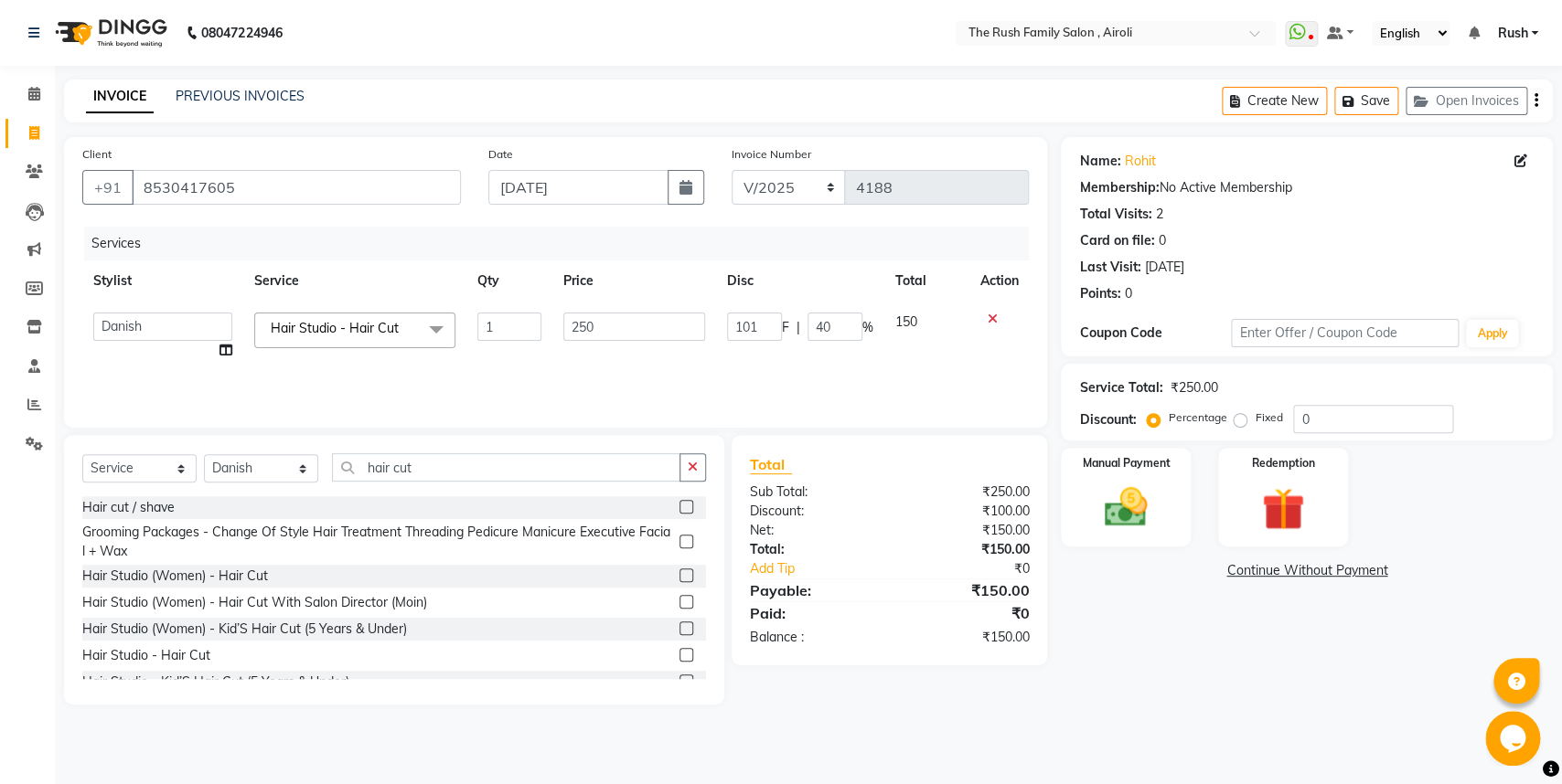
click at [759, 323] on input "101" at bounding box center [754, 326] width 55 height 28
click at [759, 323] on input "102" at bounding box center [754, 326] width 55 height 28
click at [749, 323] on input "102" at bounding box center [754, 326] width 55 height 28
type input "2"
click at [748, 325] on input "2" at bounding box center [754, 326] width 55 height 28
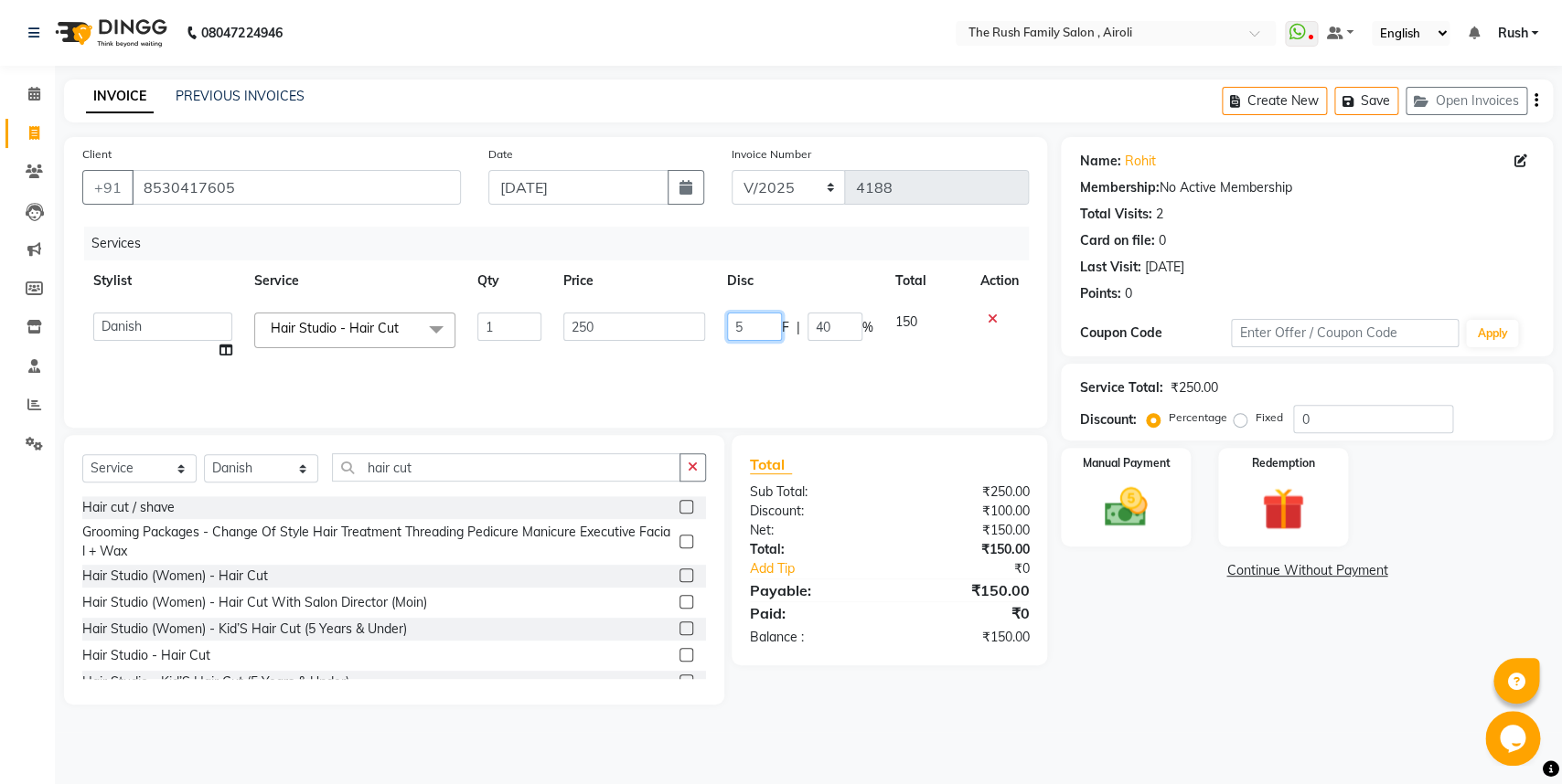
type input "50"
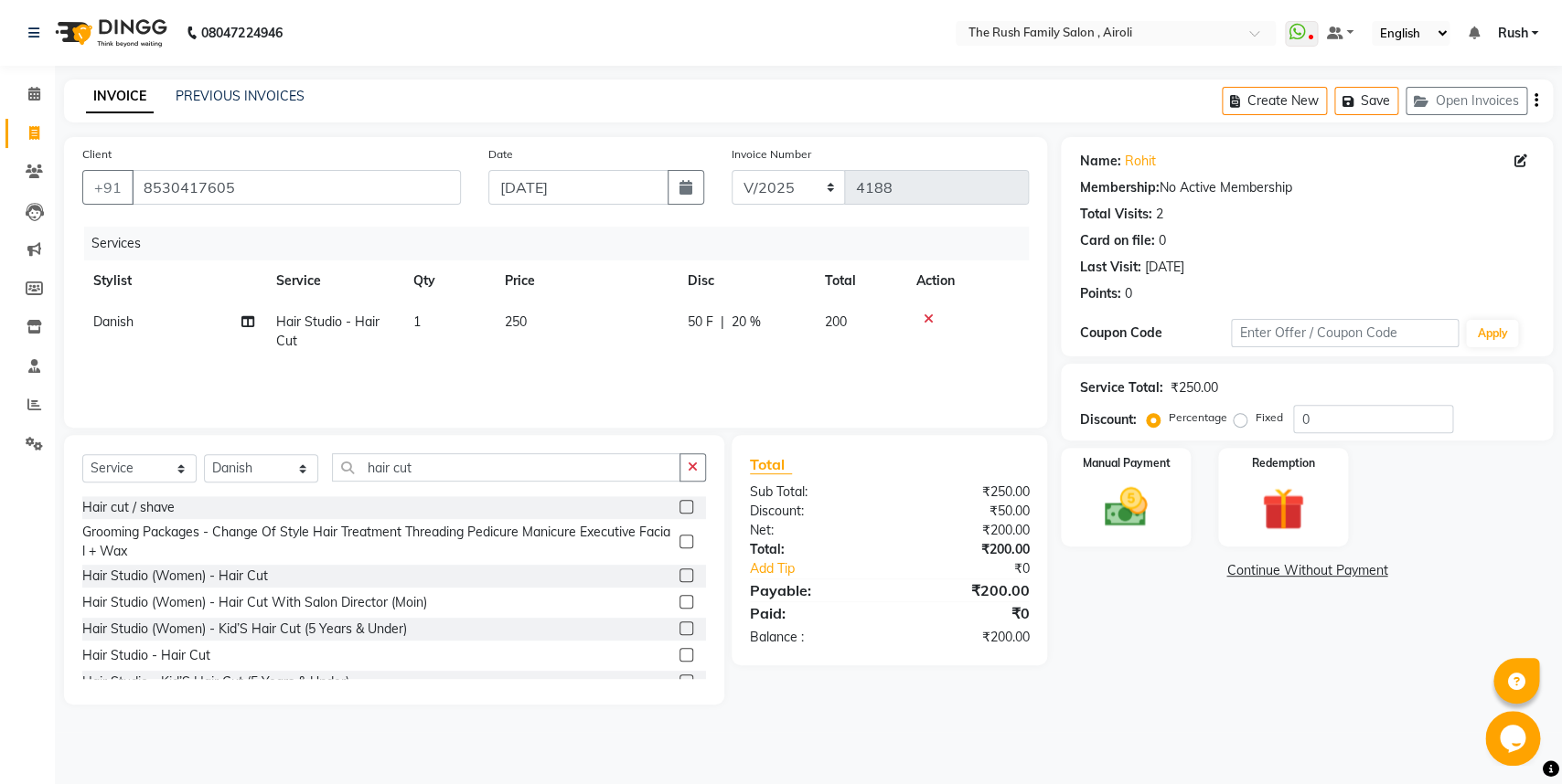
click at [920, 310] on tr "Danish Hair Studio - Hair Cut 1 250 50 F | 20 % 200" at bounding box center [555, 332] width 947 height 60
click at [430, 458] on input "hair cut" at bounding box center [506, 467] width 349 height 28
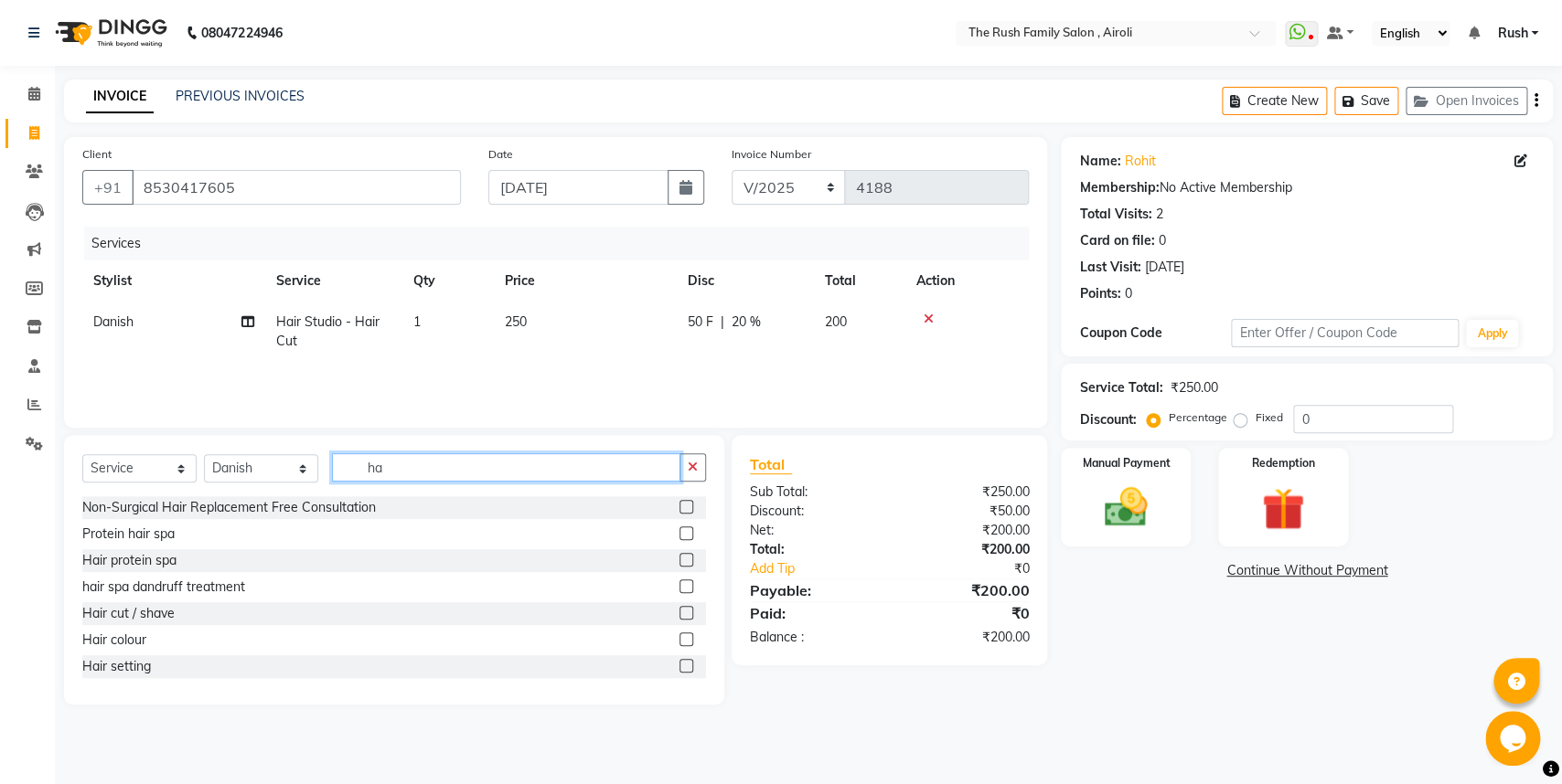
type input "h"
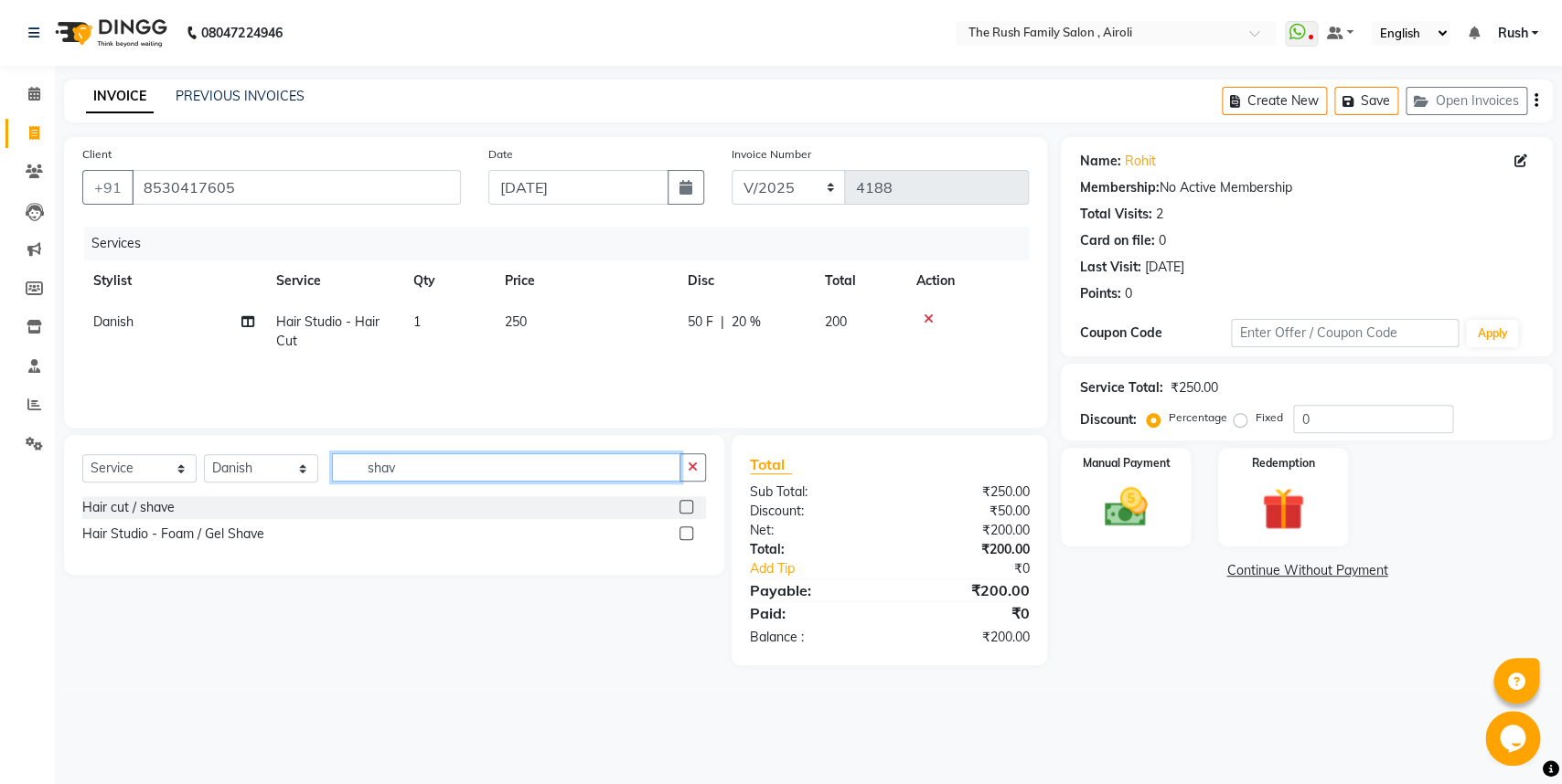
type input "shav"
click at [686, 529] on label at bounding box center [686, 534] width 14 height 14
click at [686, 529] on input "checkbox" at bounding box center [685, 534] width 12 height 12
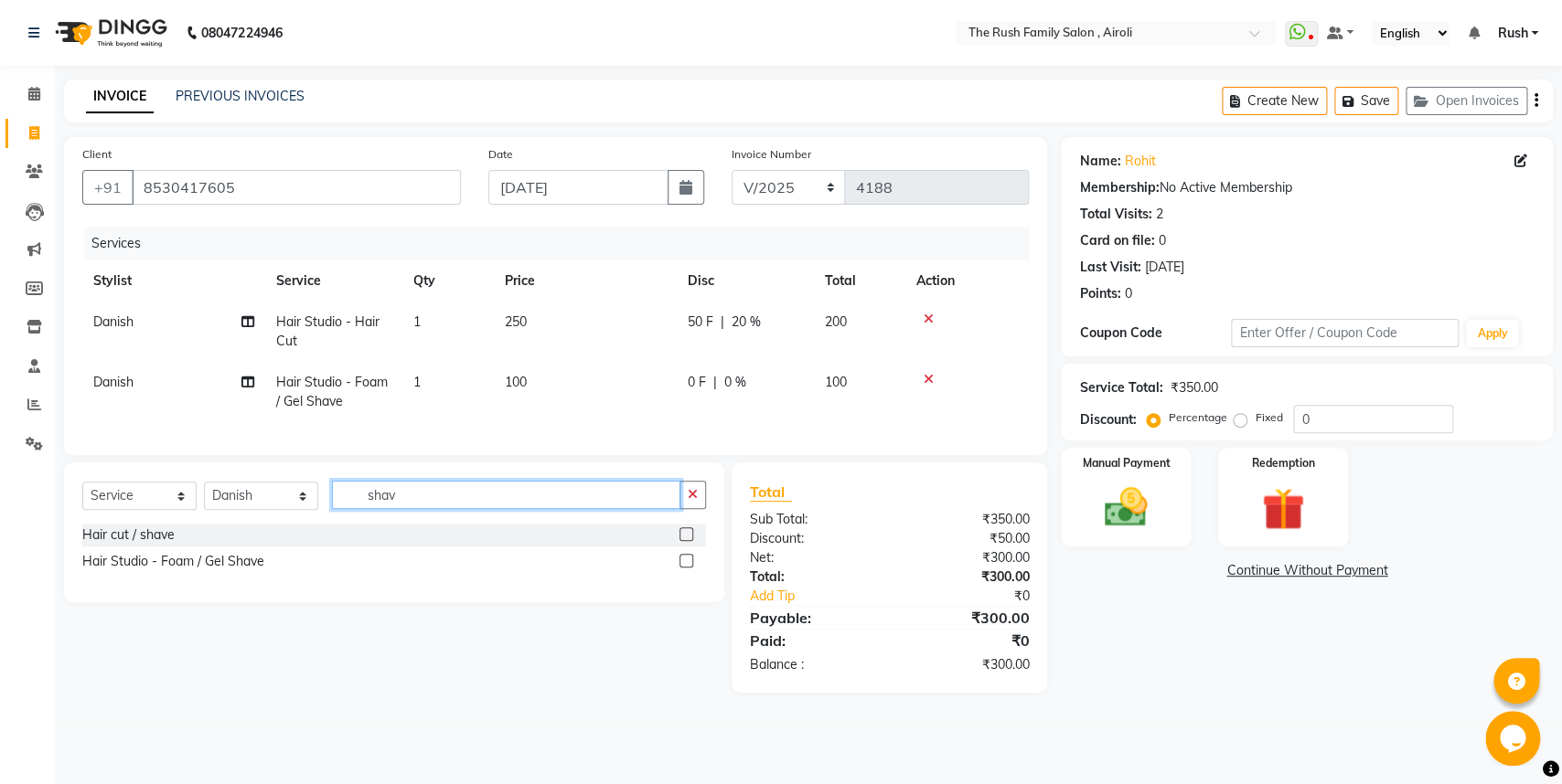
click at [415, 504] on input "shav" at bounding box center [506, 494] width 349 height 28
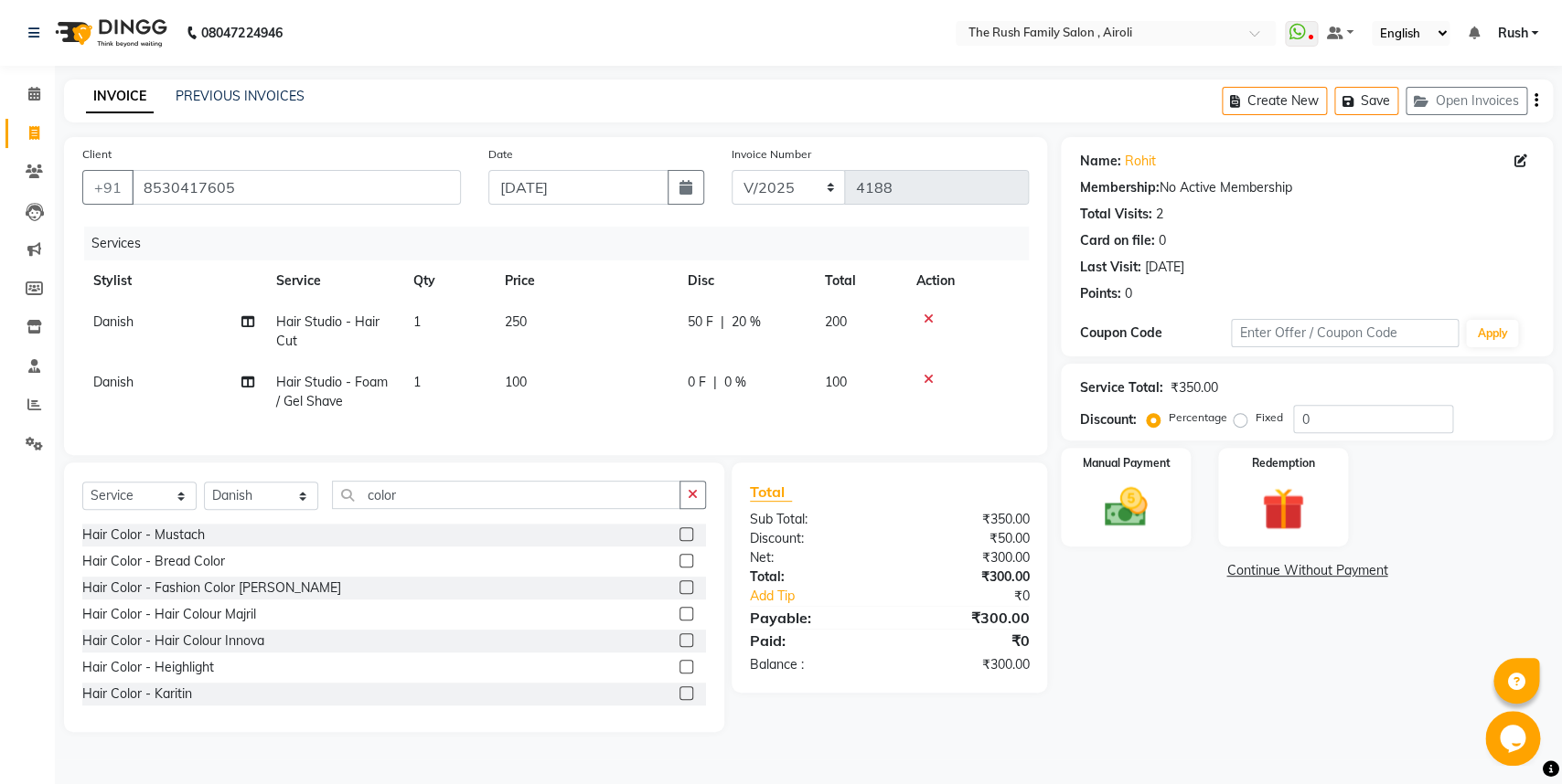
click at [680, 621] on label at bounding box center [686, 613] width 14 height 14
click at [680, 621] on input "checkbox" at bounding box center [685, 614] width 12 height 12
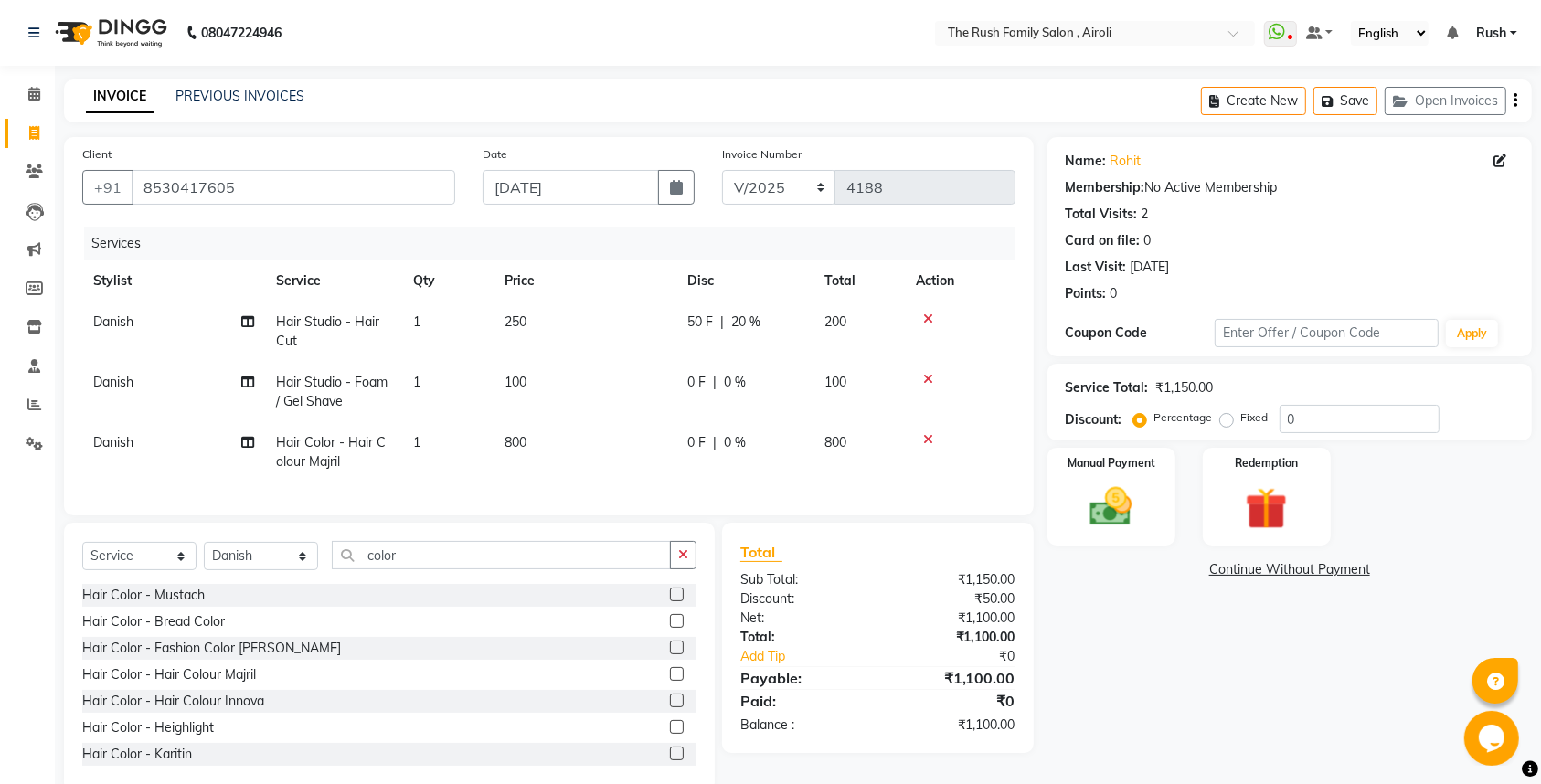
click at [748, 453] on td "0 F | 0 %" at bounding box center [744, 452] width 137 height 60
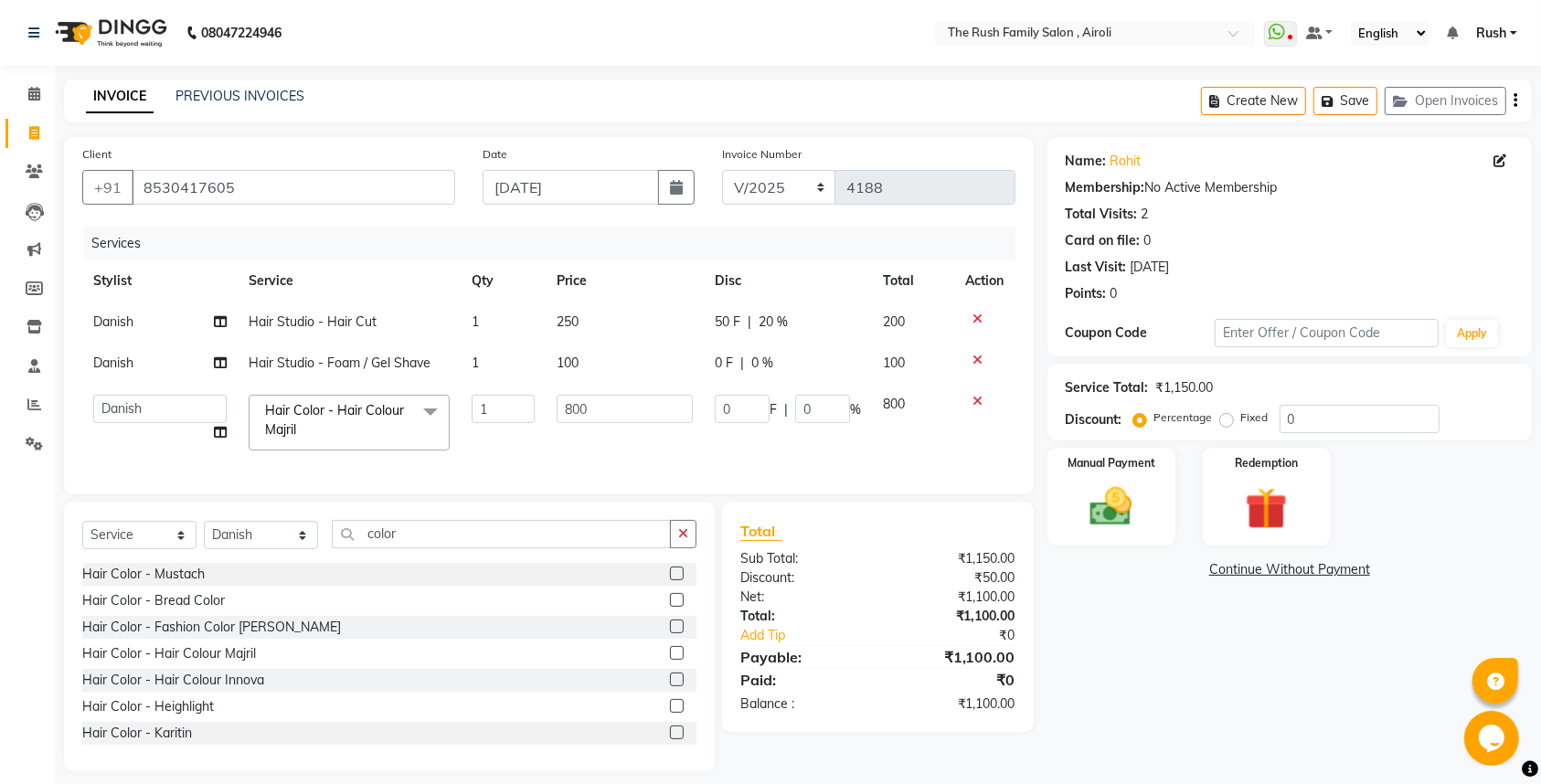
click at [757, 437] on td "0 F | 0 %" at bounding box center [787, 423] width 168 height 78
click at [749, 437] on td "0 F | 0 %" at bounding box center [787, 423] width 168 height 78
click at [746, 423] on input "0" at bounding box center [742, 408] width 55 height 28
click at [738, 410] on input "0" at bounding box center [742, 408] width 55 height 28
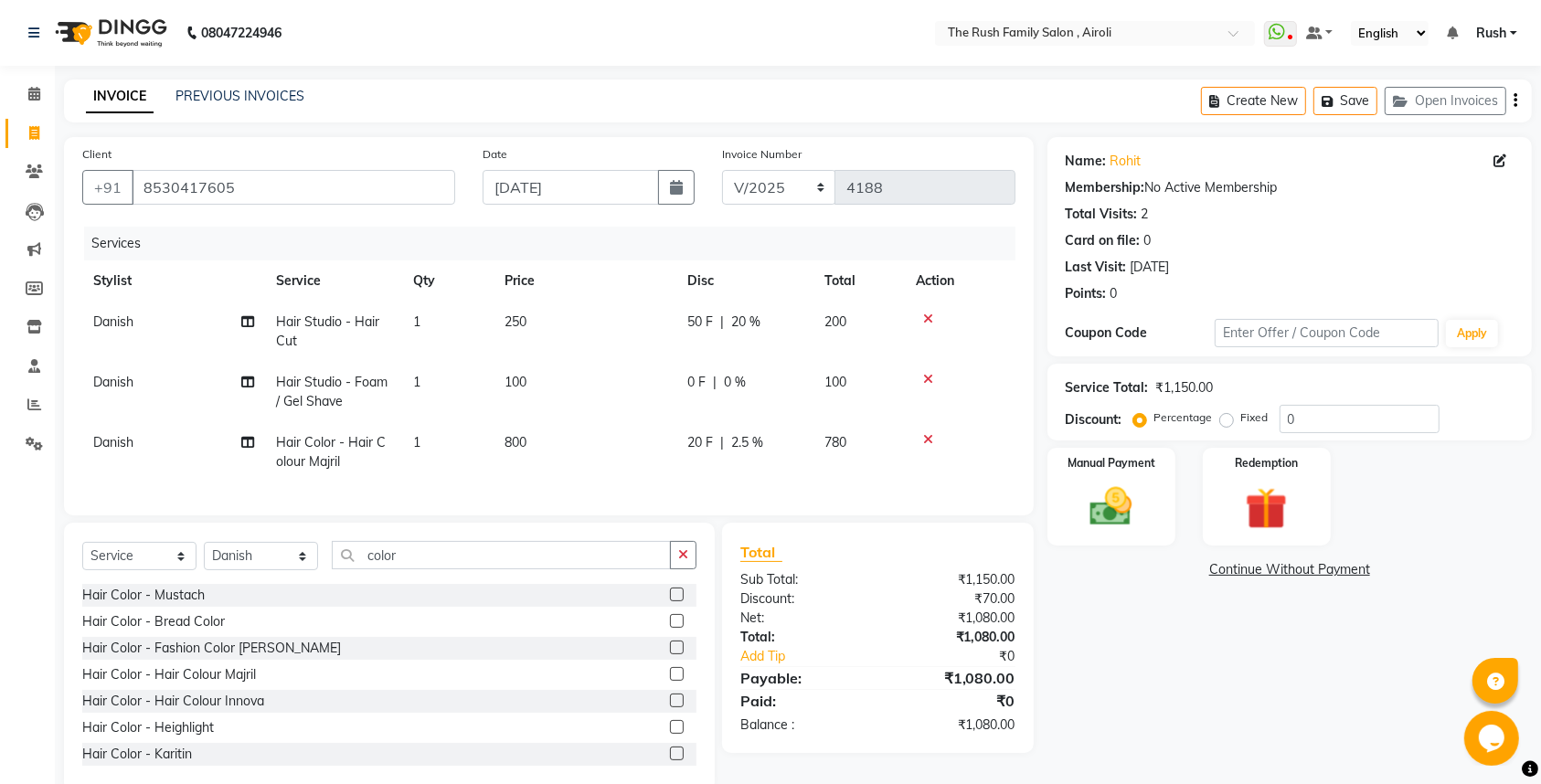
click at [902, 411] on tbody "Danish Hair Studio - Hair Cut 1 250 50 F | 20 % 200 Danish Hair Studio - Foam /…" at bounding box center [549, 392] width 934 height 181
click at [735, 456] on td "20 F | 2.5 %" at bounding box center [744, 452] width 137 height 60
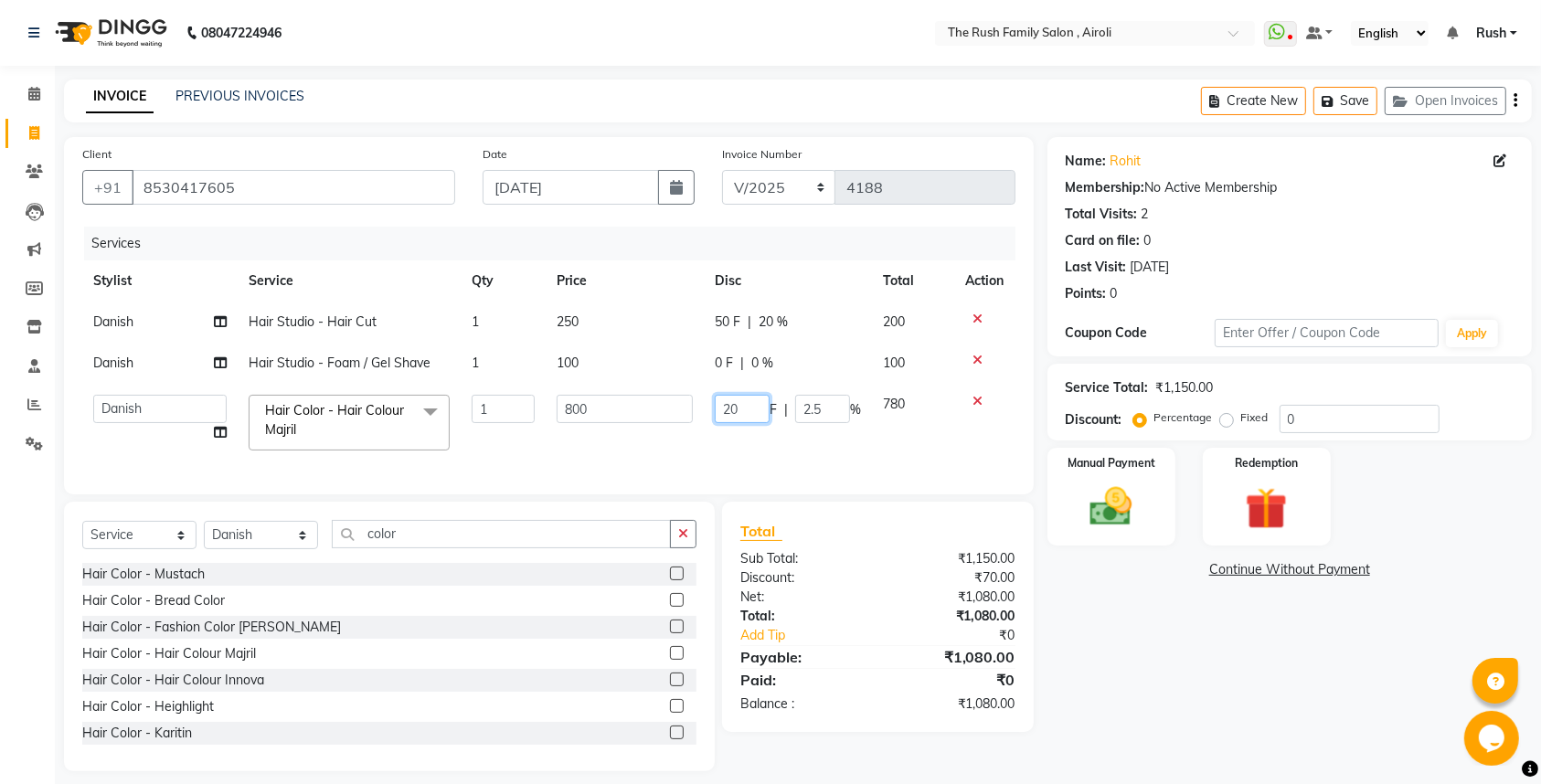
click at [741, 411] on input "20" at bounding box center [742, 408] width 55 height 28
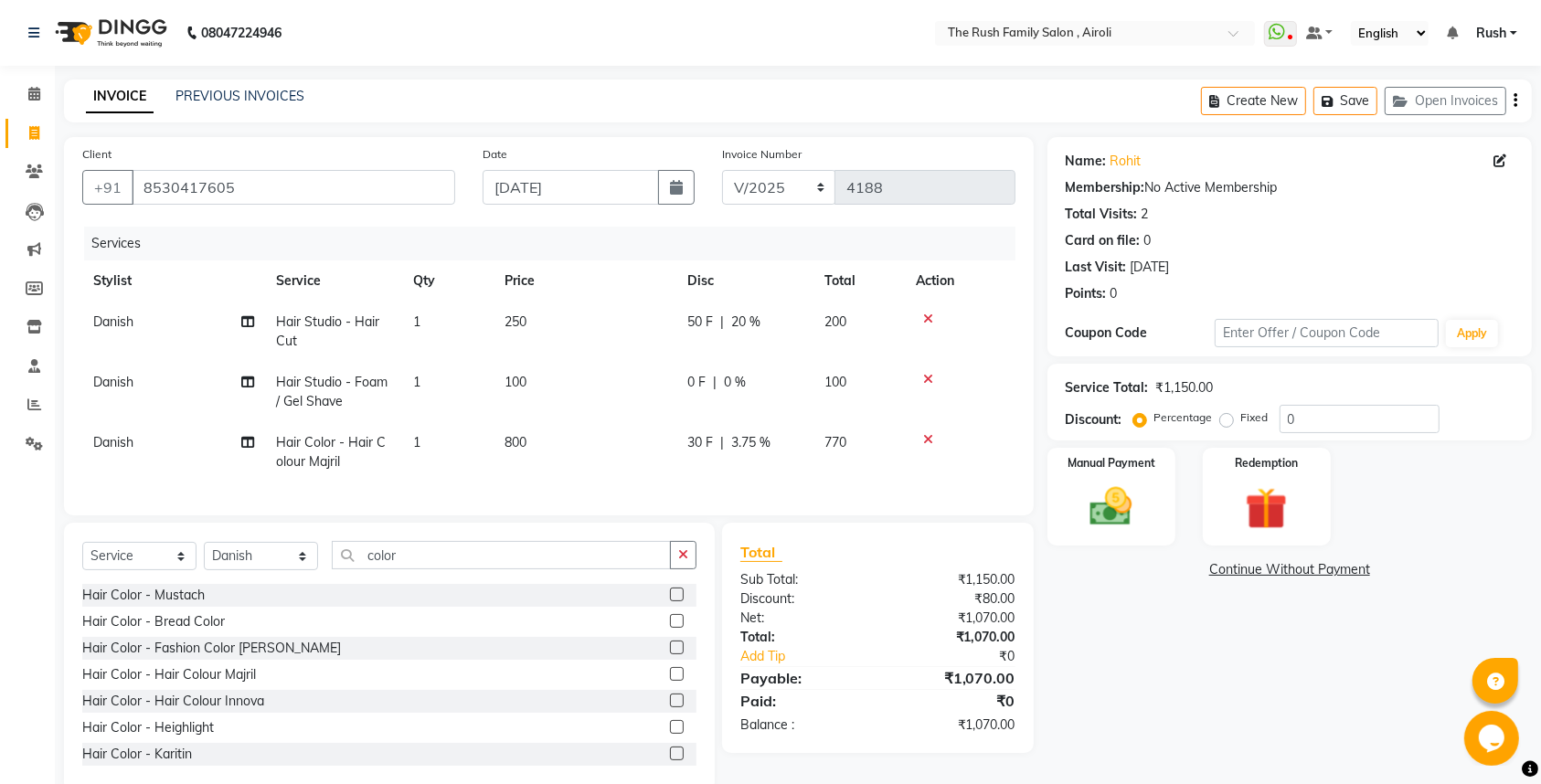
click at [875, 421] on tbody "Danish Hair Studio - Hair Cut 1 250 50 F | 20 % 200 Danish Hair Studio - Foam /…" at bounding box center [549, 392] width 934 height 181
click at [701, 450] on span "30 F" at bounding box center [700, 443] width 25 height 19
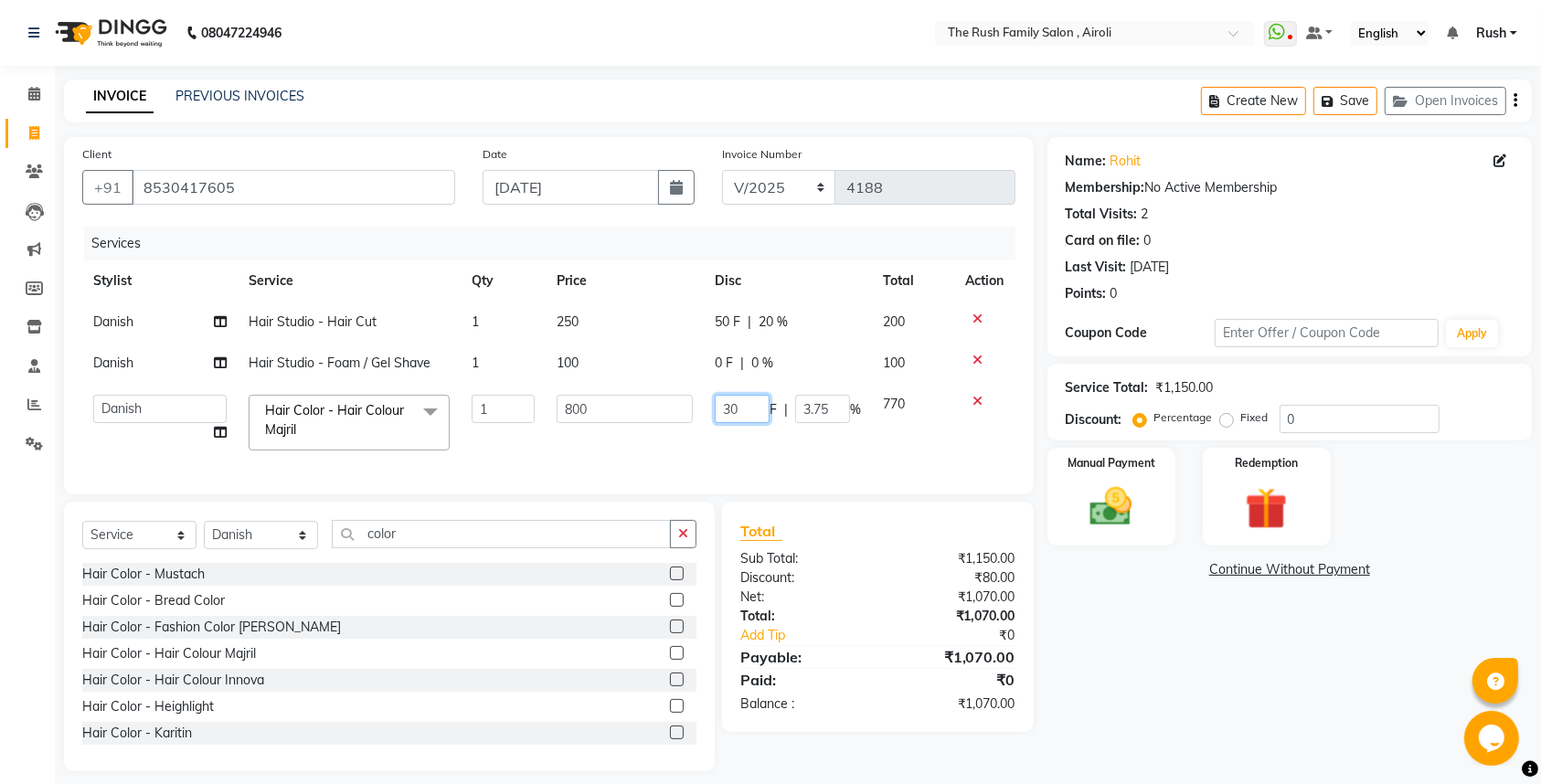
click at [737, 409] on input "30" at bounding box center [742, 408] width 55 height 28
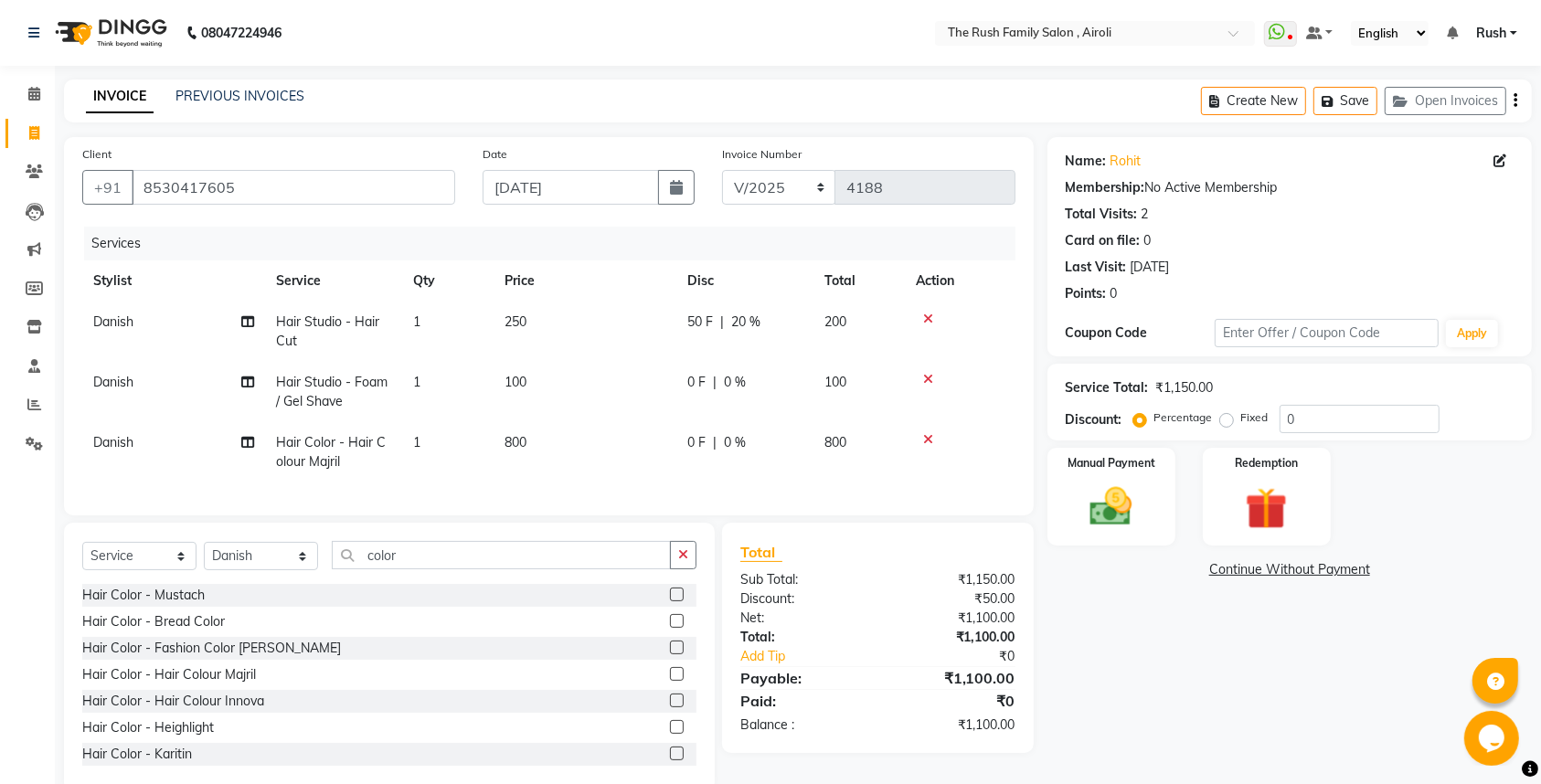
click at [923, 402] on tbody "Danish Hair Studio - Hair Cut 1 250 50 F | 20 % 200 Danish Hair Studio - Foam /…" at bounding box center [549, 392] width 934 height 181
click at [703, 439] on span "0 F" at bounding box center [696, 443] width 18 height 19
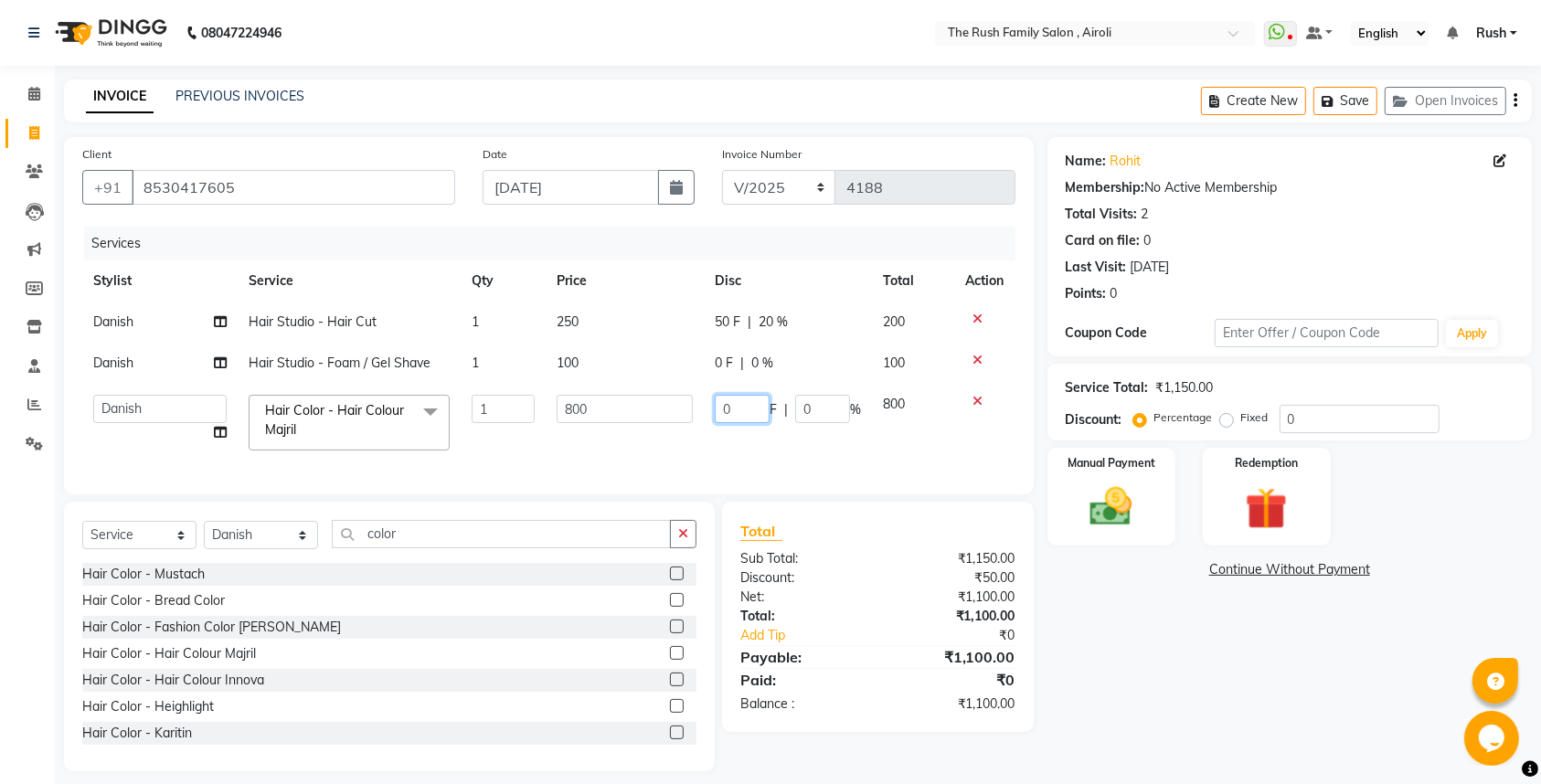
click at [735, 412] on input "0" at bounding box center [742, 408] width 55 height 28
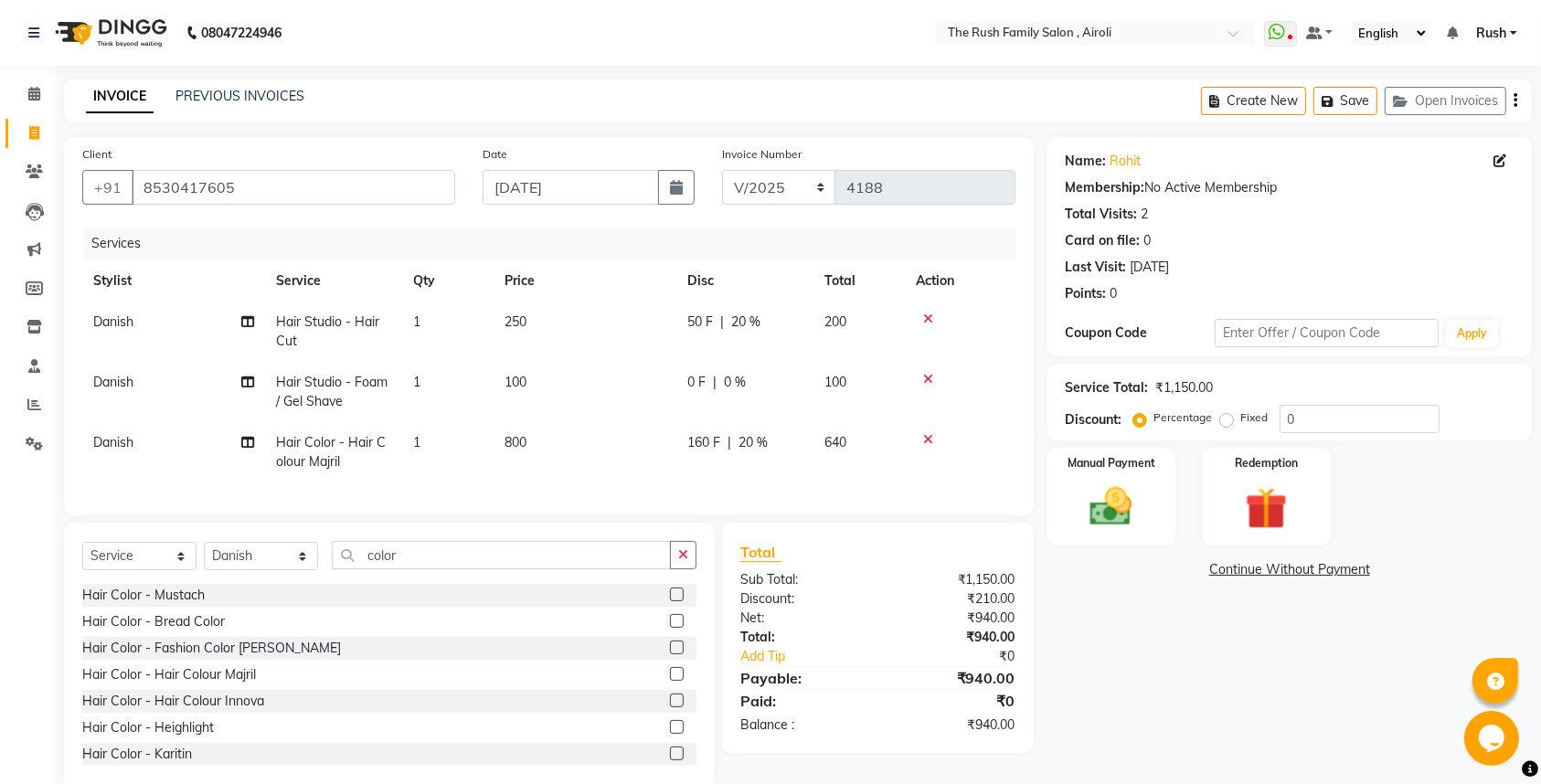
click at [876, 410] on tbody "Danish Hair Studio - Hair Cut 1 250 50 F | 20 % 200 Danish Hair Studio - Foam /…" at bounding box center [549, 392] width 934 height 181
click at [118, 434] on td "Danish" at bounding box center [174, 452] width 182 height 60
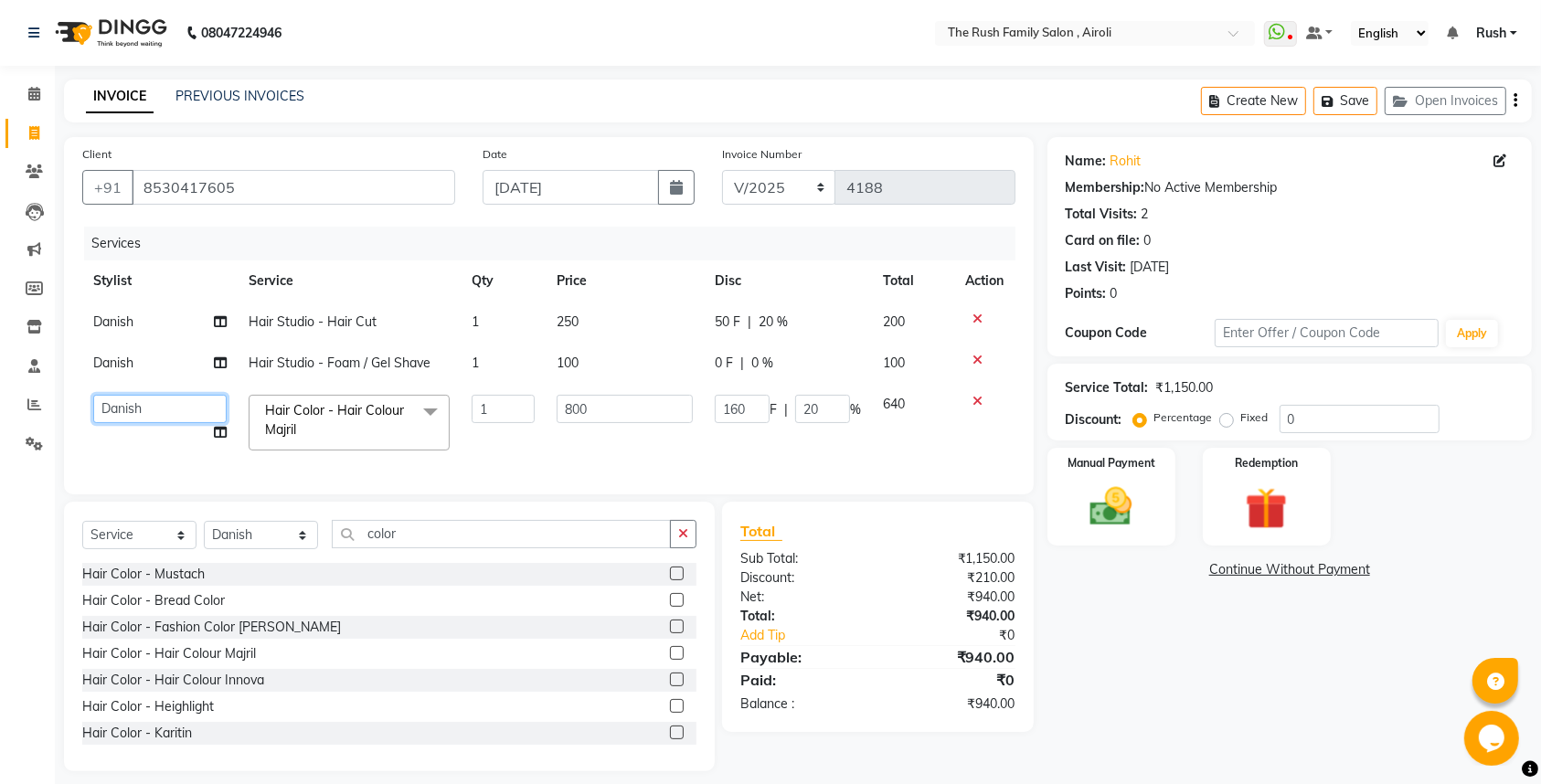
click at [93, 395] on select "[PERSON_NAME] [PERSON_NAME] Danish D.C Guddi [PERSON_NAME] [PERSON_NAME] [PERSO…" at bounding box center [160, 408] width 134 height 28
click option "Asif" at bounding box center [0, 0] width 0 height 0
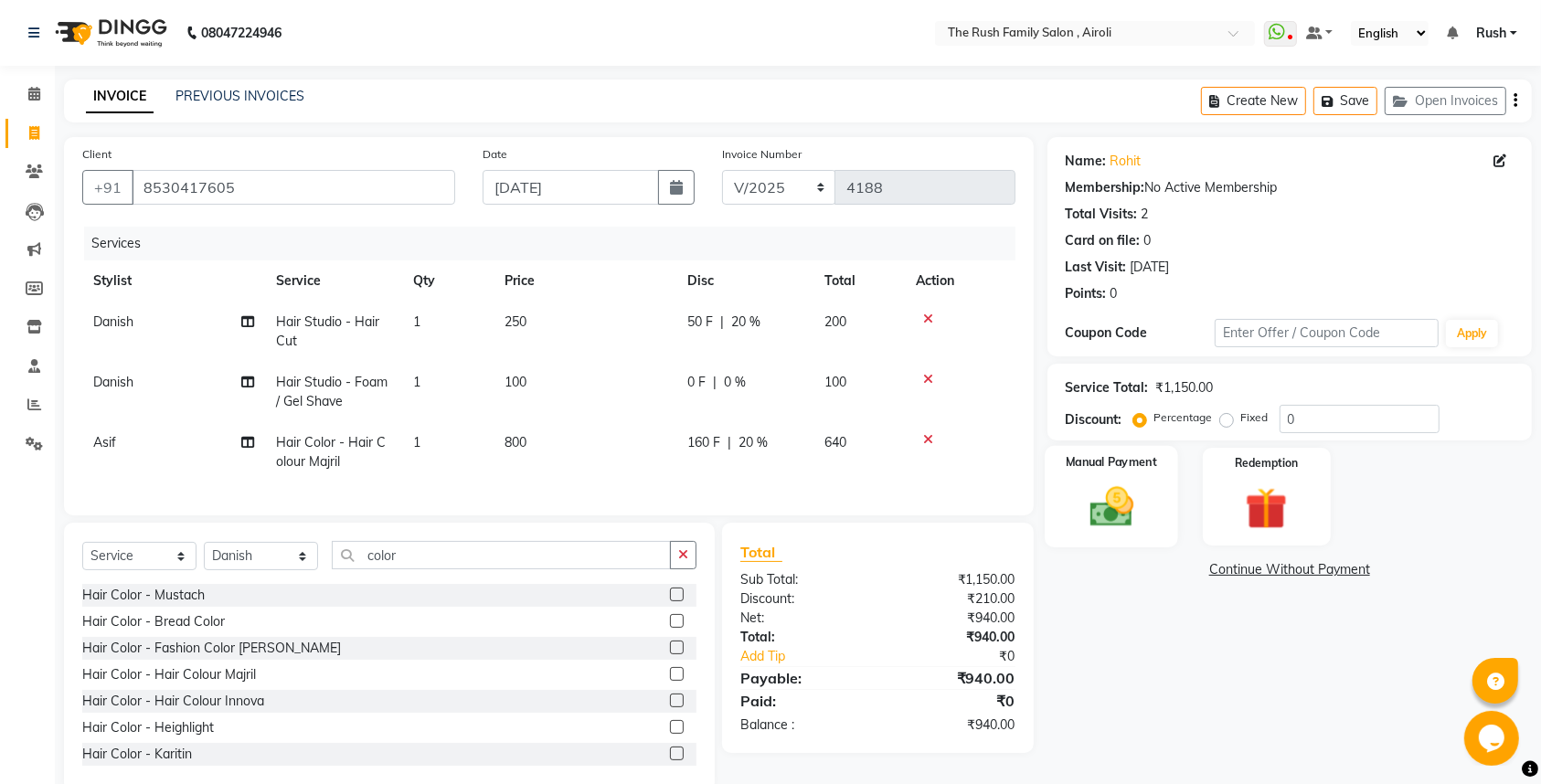
click at [1109, 516] on img at bounding box center [1111, 506] width 71 height 50
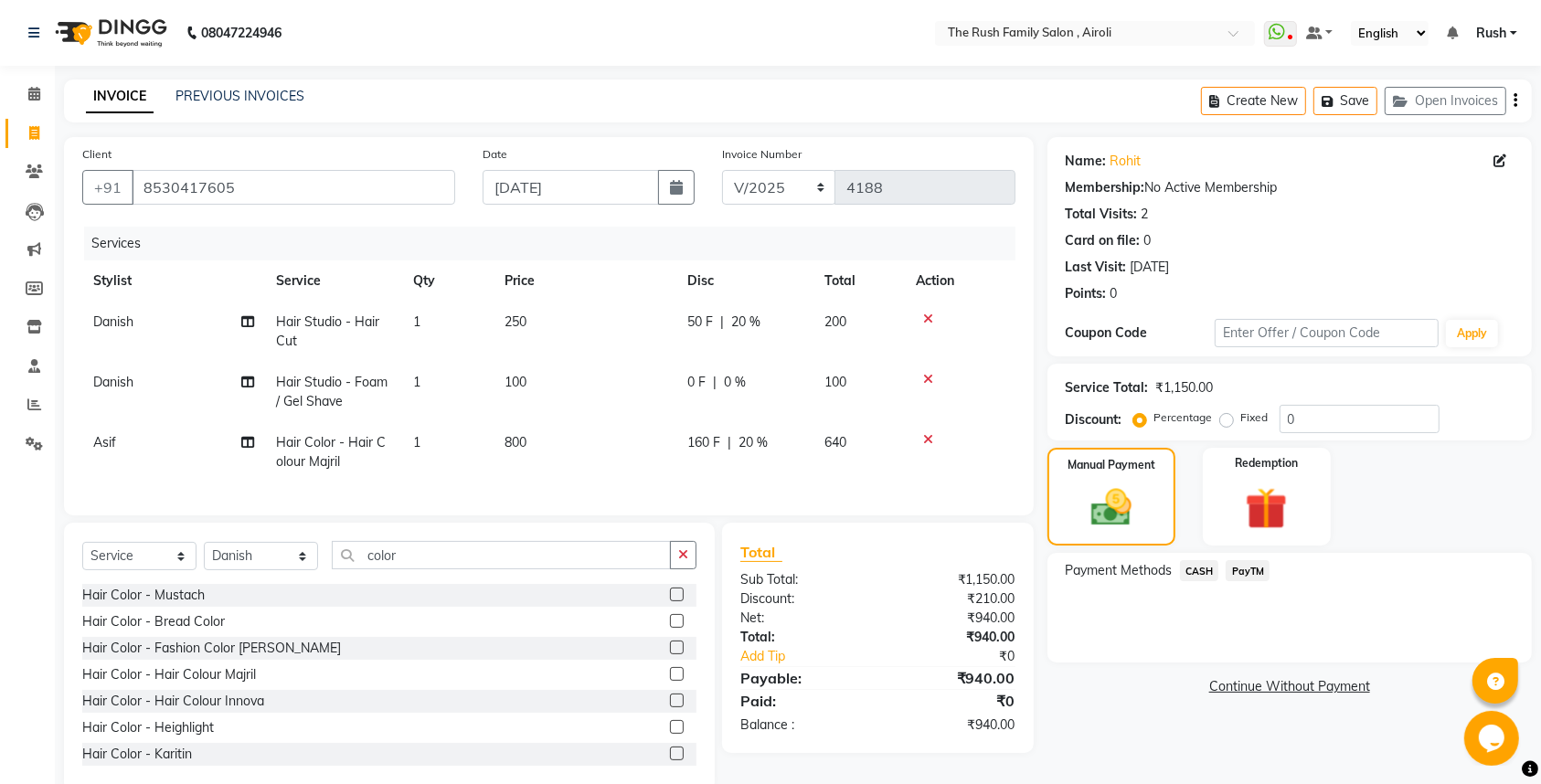
click at [1253, 574] on span "PayTM" at bounding box center [1247, 571] width 44 height 21
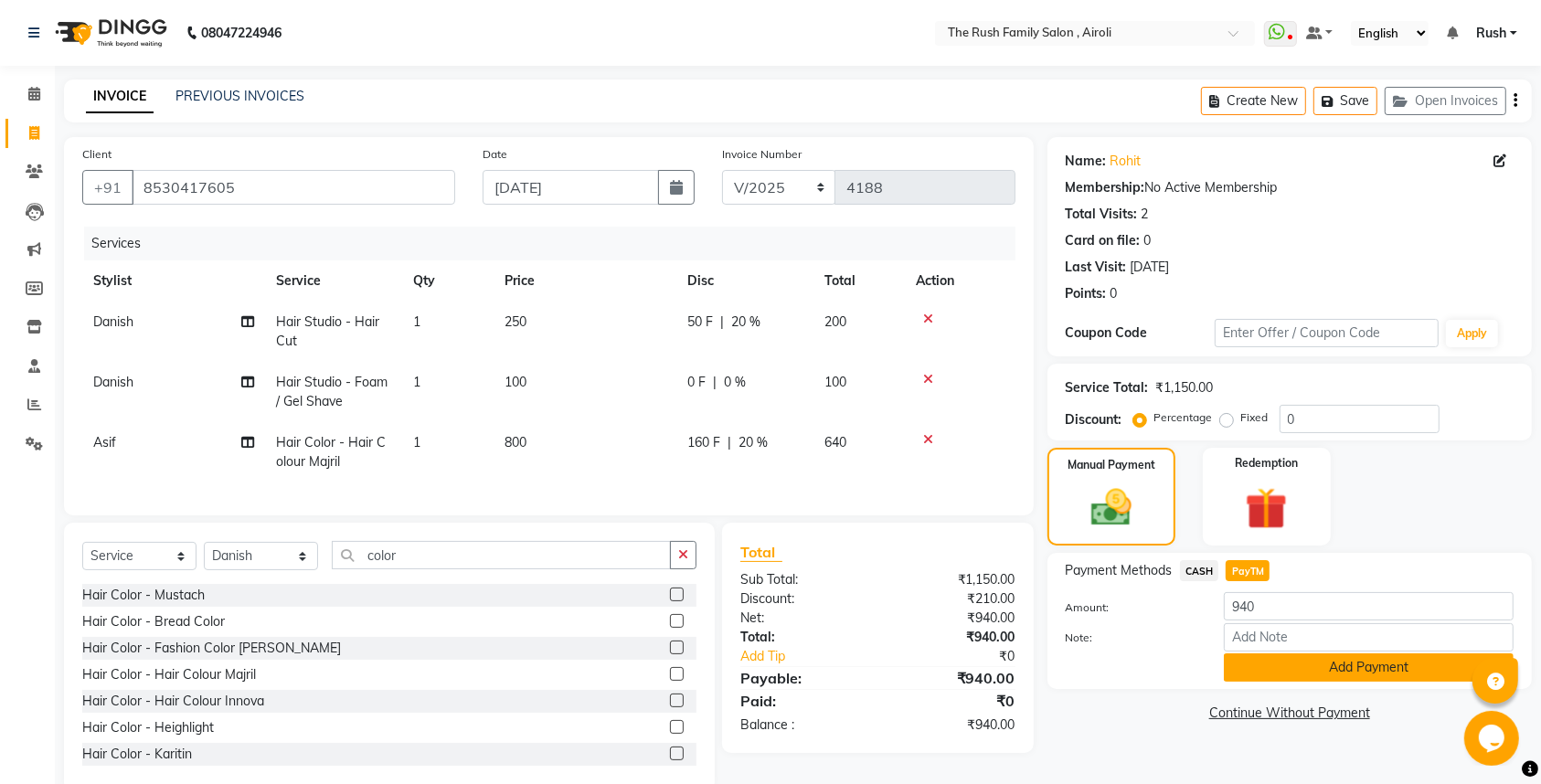
click at [1262, 664] on button "Add Payment" at bounding box center [1368, 668] width 290 height 28
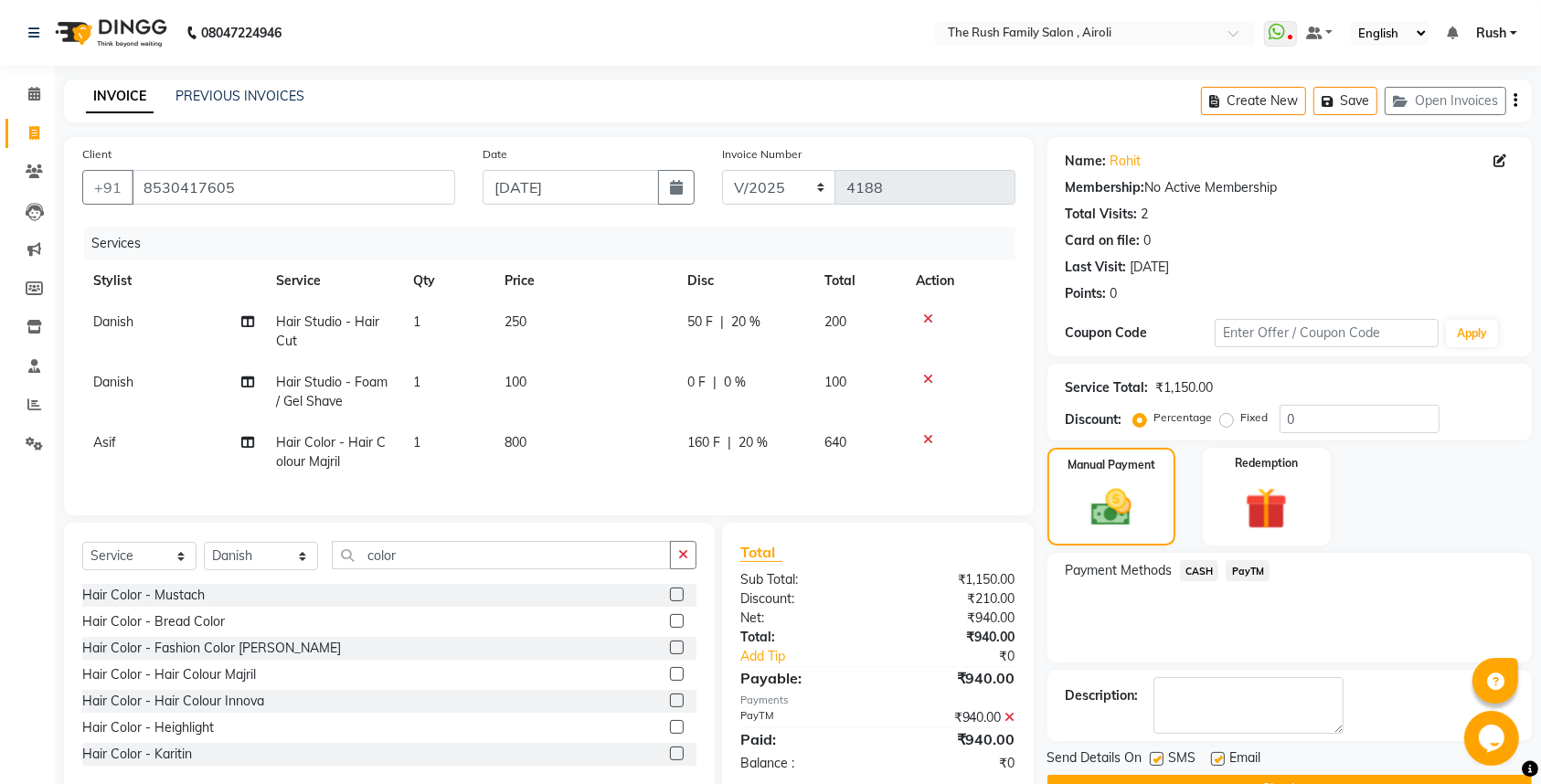
scroll to position [55, 0]
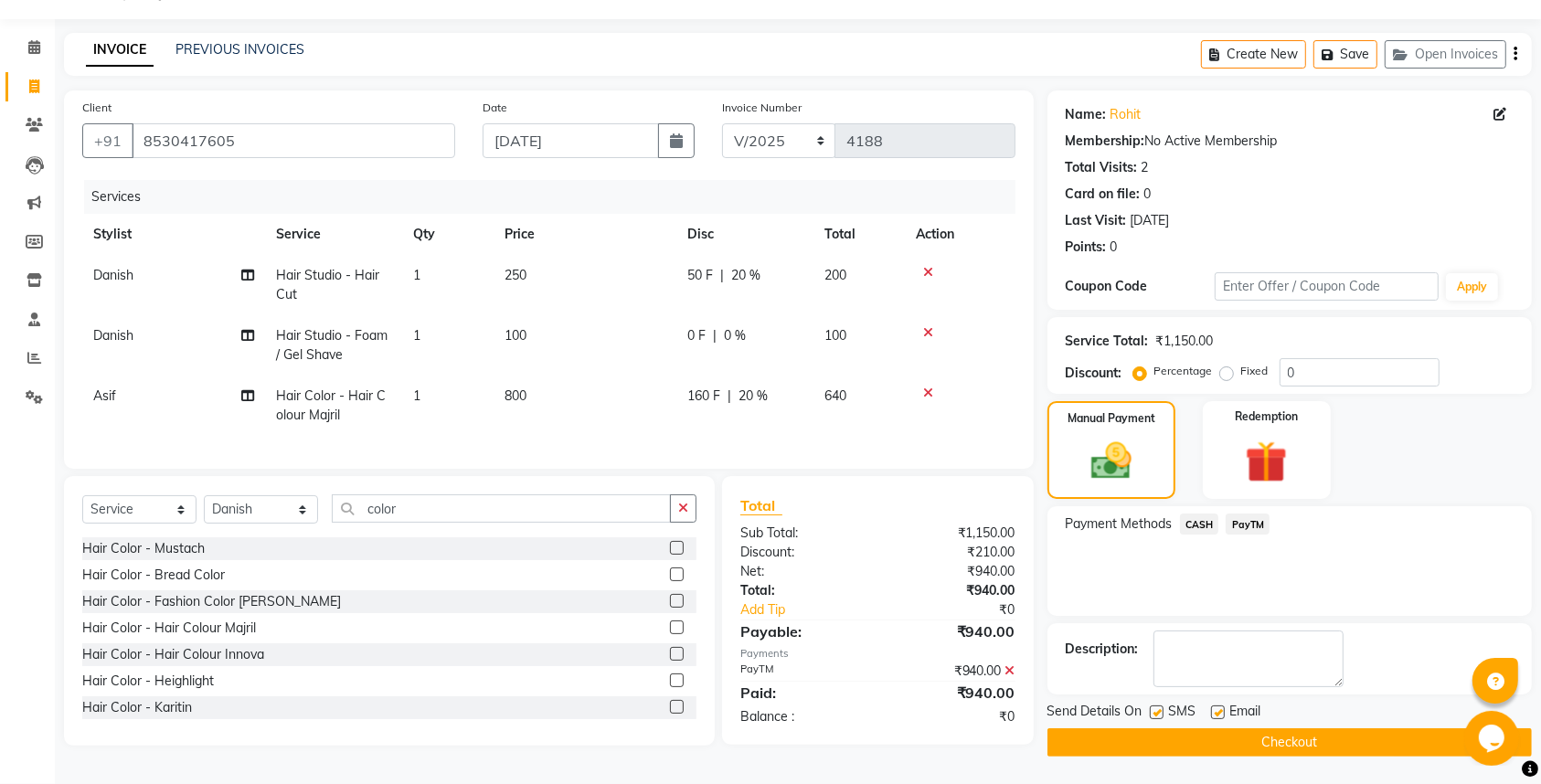
click at [1161, 705] on label at bounding box center [1157, 712] width 14 height 14
click at [1161, 707] on input "checkbox" at bounding box center [1156, 713] width 12 height 12
click at [1212, 705] on label at bounding box center [1218, 712] width 14 height 14
click at [1212, 707] on input "checkbox" at bounding box center [1217, 713] width 12 height 12
click at [1173, 740] on button "Checkout" at bounding box center [1290, 742] width 484 height 28
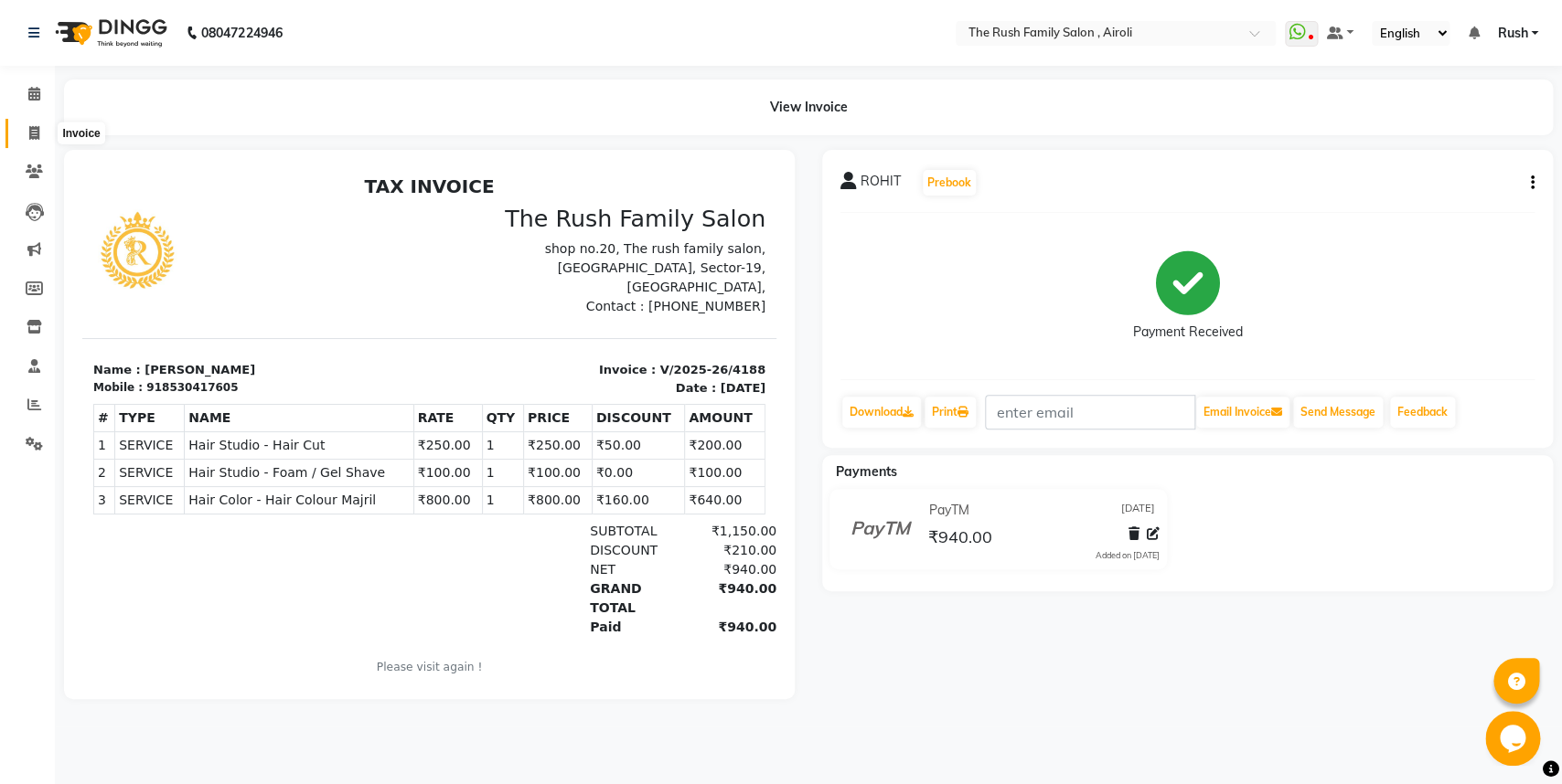
click at [25, 126] on span at bounding box center [34, 134] width 32 height 21
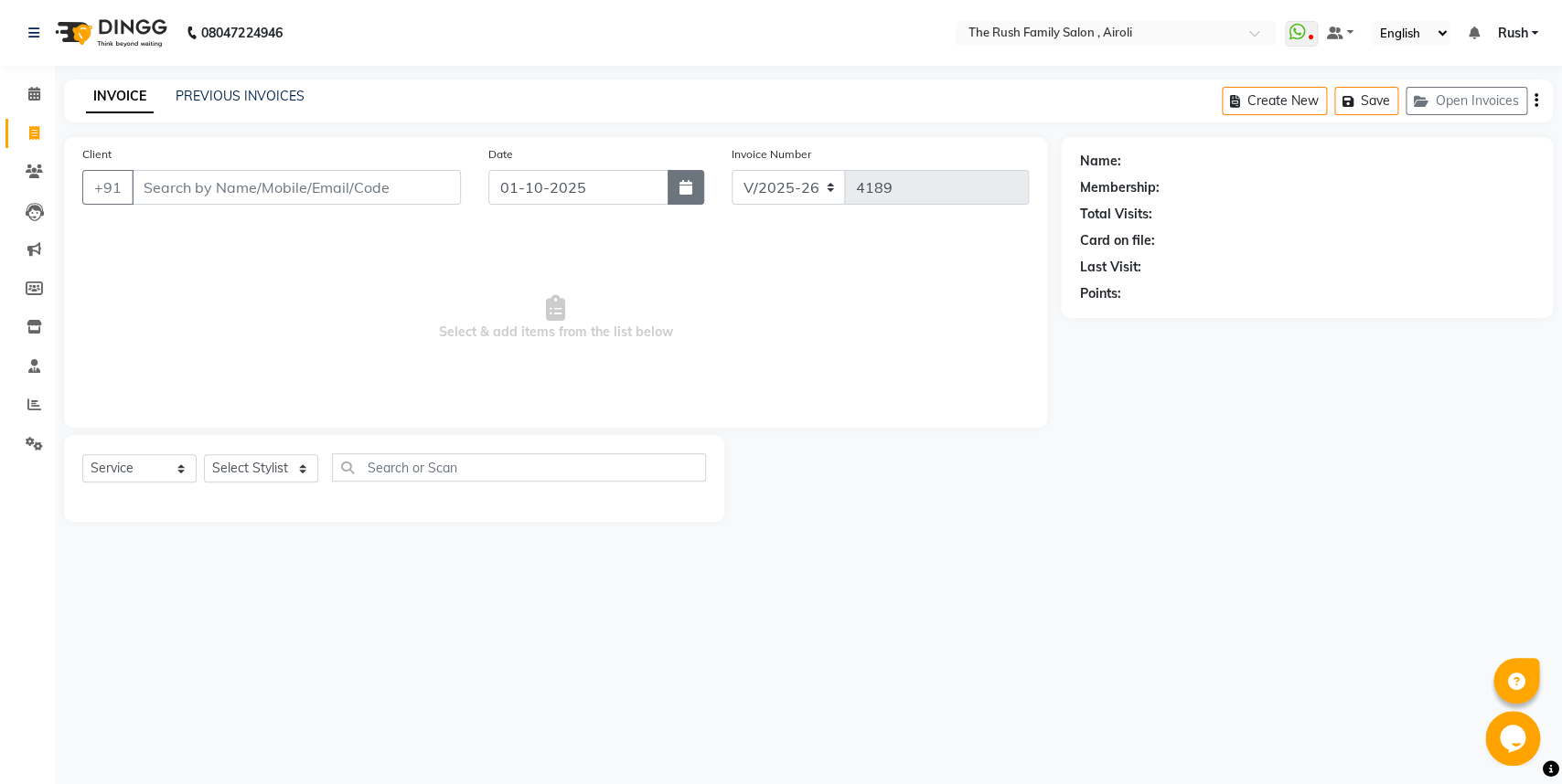
click at [686, 195] on icon "button" at bounding box center [685, 187] width 13 height 15
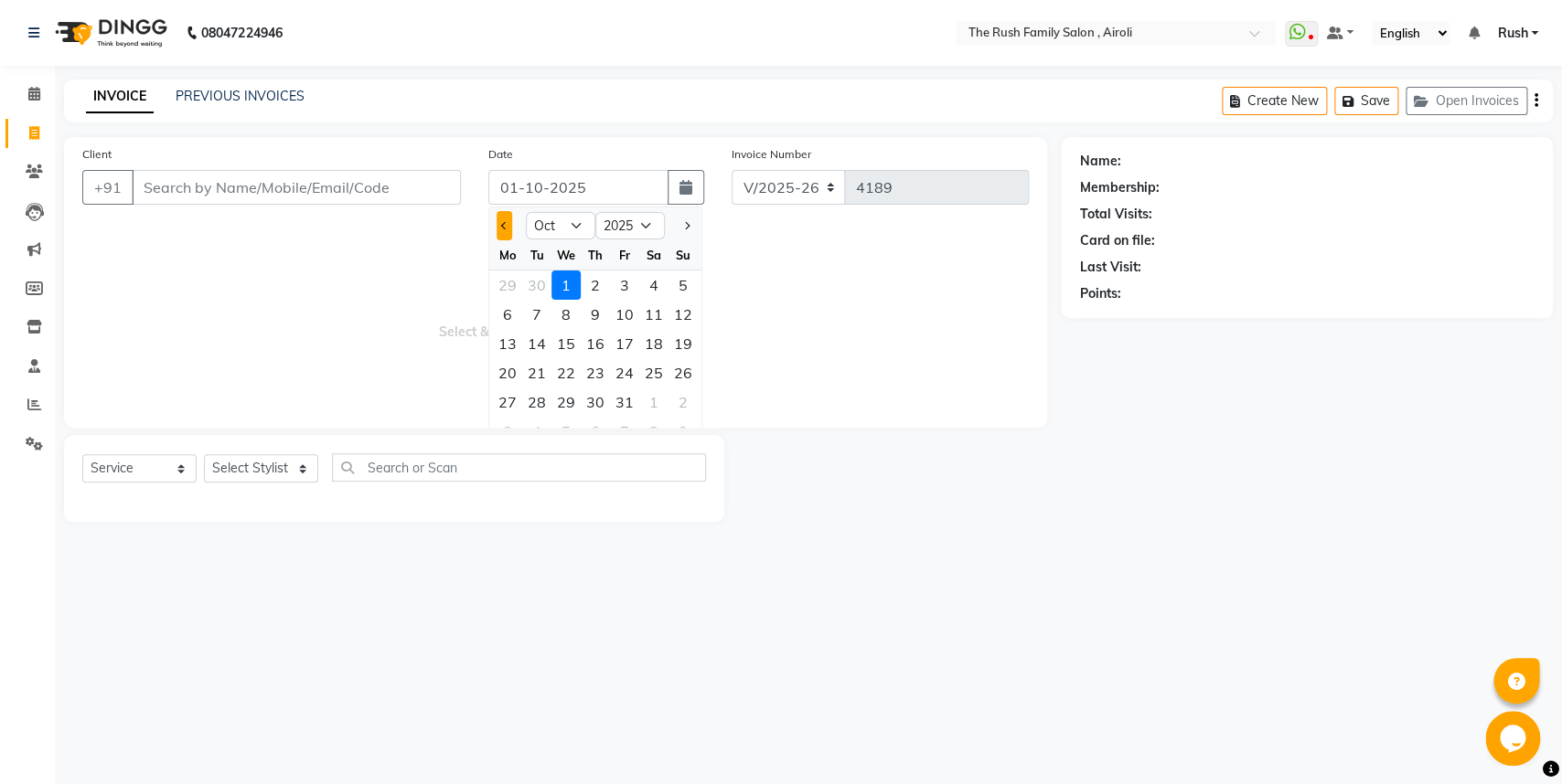
click at [508, 231] on button "Previous month" at bounding box center [505, 226] width 16 height 29
click at [539, 402] on div "30" at bounding box center [537, 402] width 29 height 29
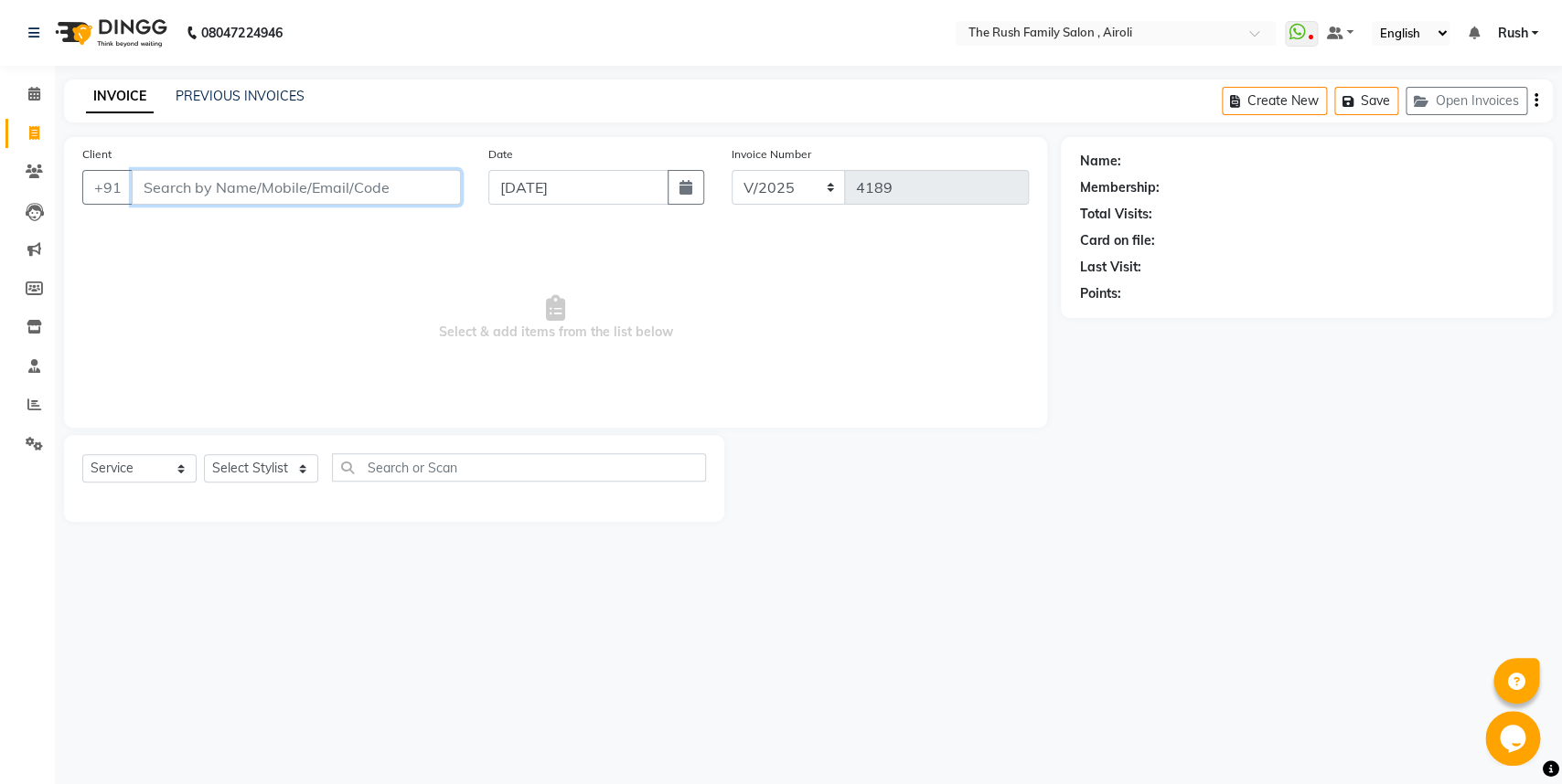
click at [155, 186] on input "Client" at bounding box center [296, 187] width 329 height 35
click at [156, 183] on input "Client" at bounding box center [296, 187] width 329 height 35
click at [227, 185] on input "92186048" at bounding box center [249, 187] width 236 height 35
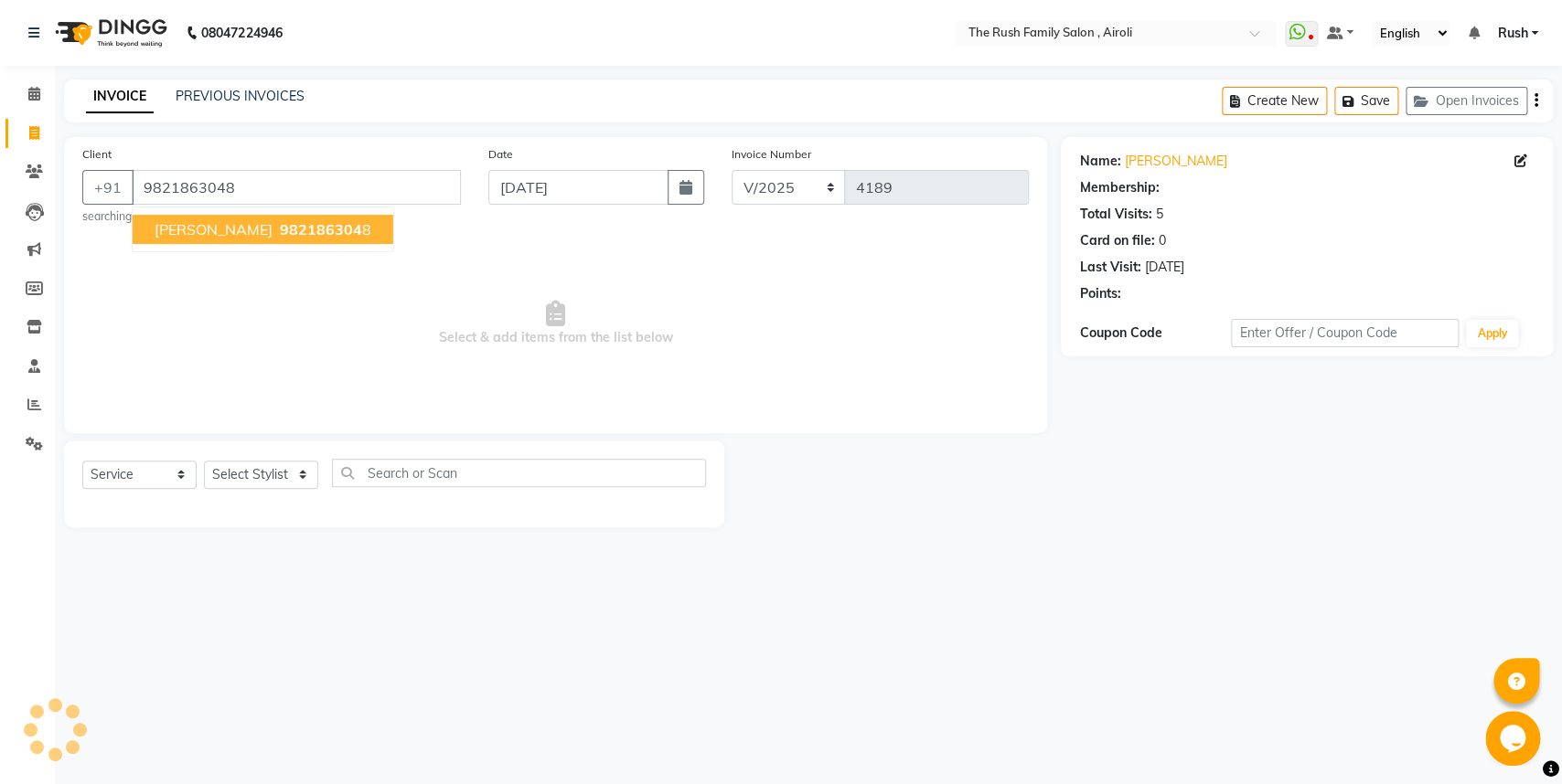
click at [280, 227] on span "982186304" at bounding box center [320, 229] width 83 height 18
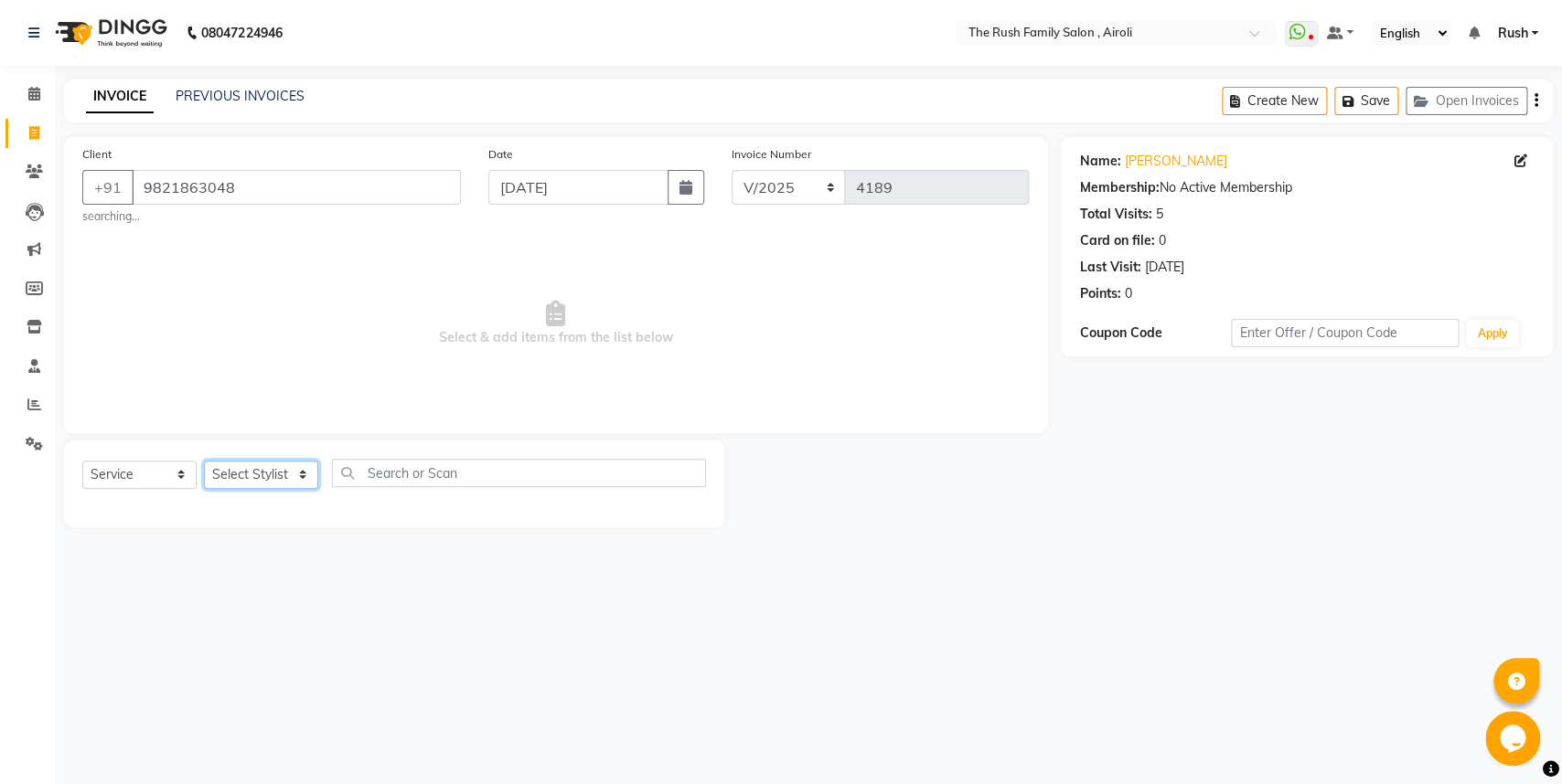
click at [204, 461] on select "Select Stylist [PERSON_NAME] [PERSON_NAME] Danish D.C Guddi [PERSON_NAME] [PERS…" at bounding box center [261, 474] width 115 height 28
click option "Naeem" at bounding box center [0, 0] width 0 height 0
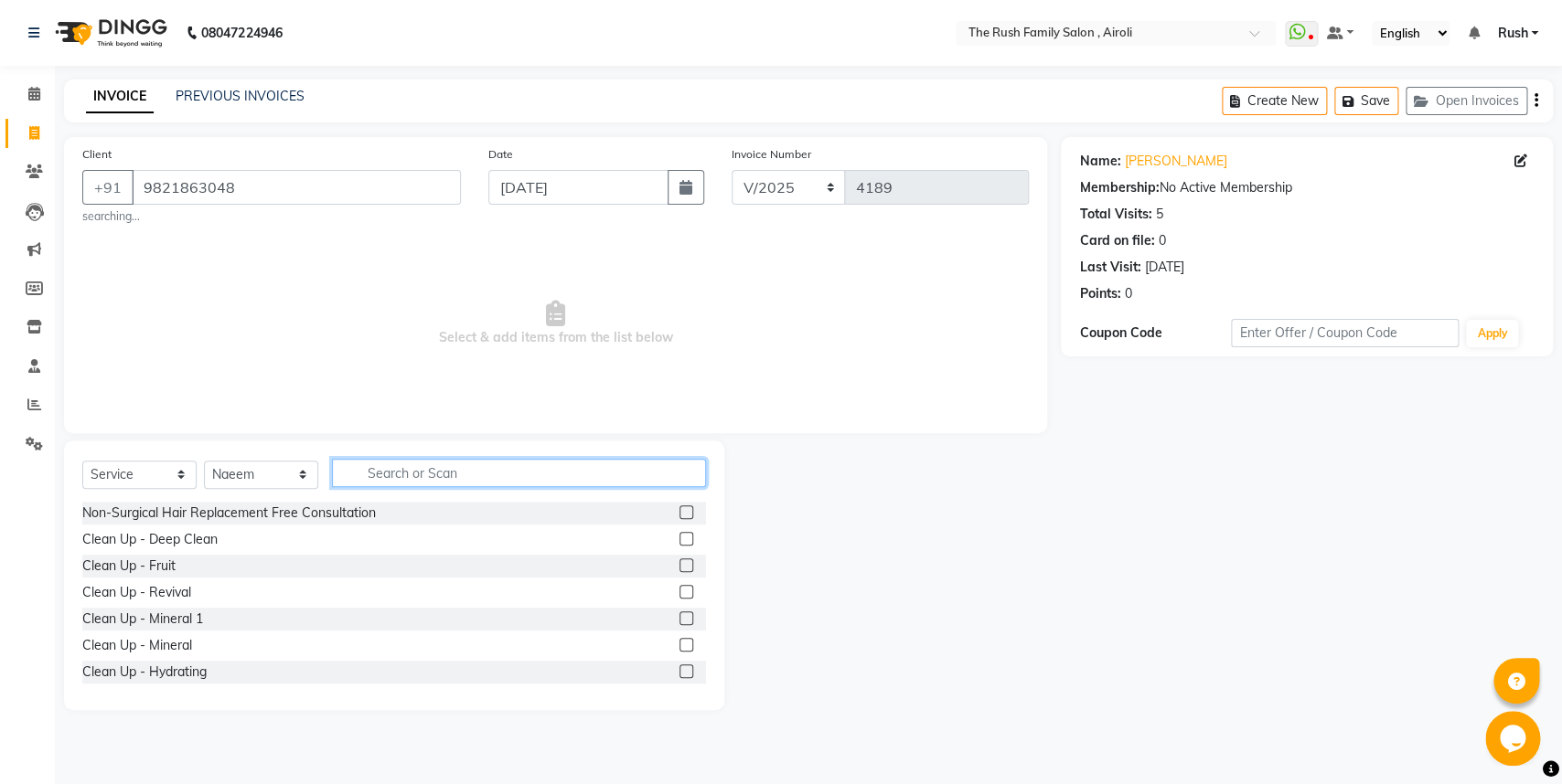
click at [383, 479] on input "text" at bounding box center [518, 473] width 374 height 28
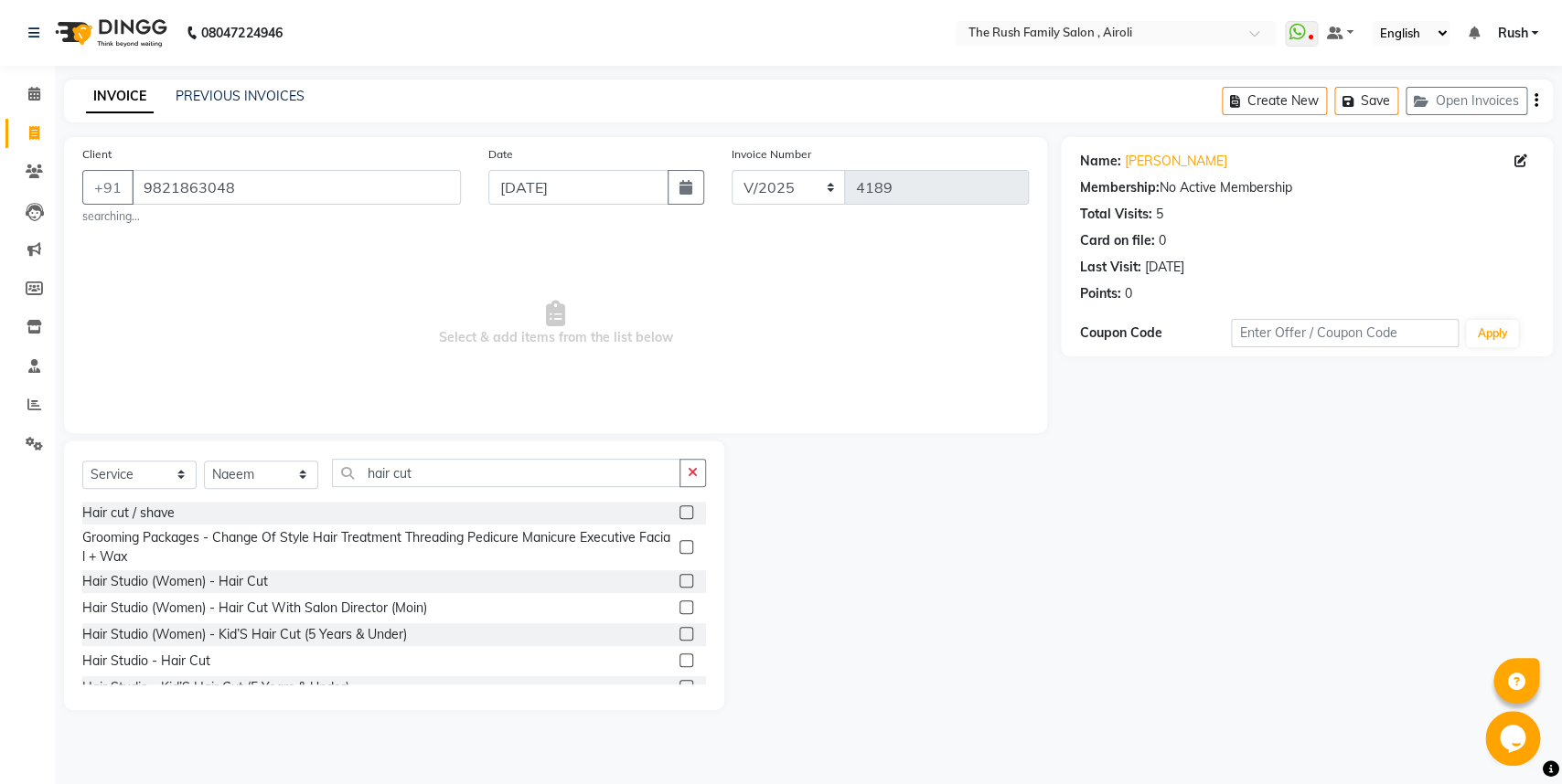
click at [680, 657] on label at bounding box center [686, 661] width 14 height 14
click at [680, 657] on input "checkbox" at bounding box center [685, 661] width 12 height 12
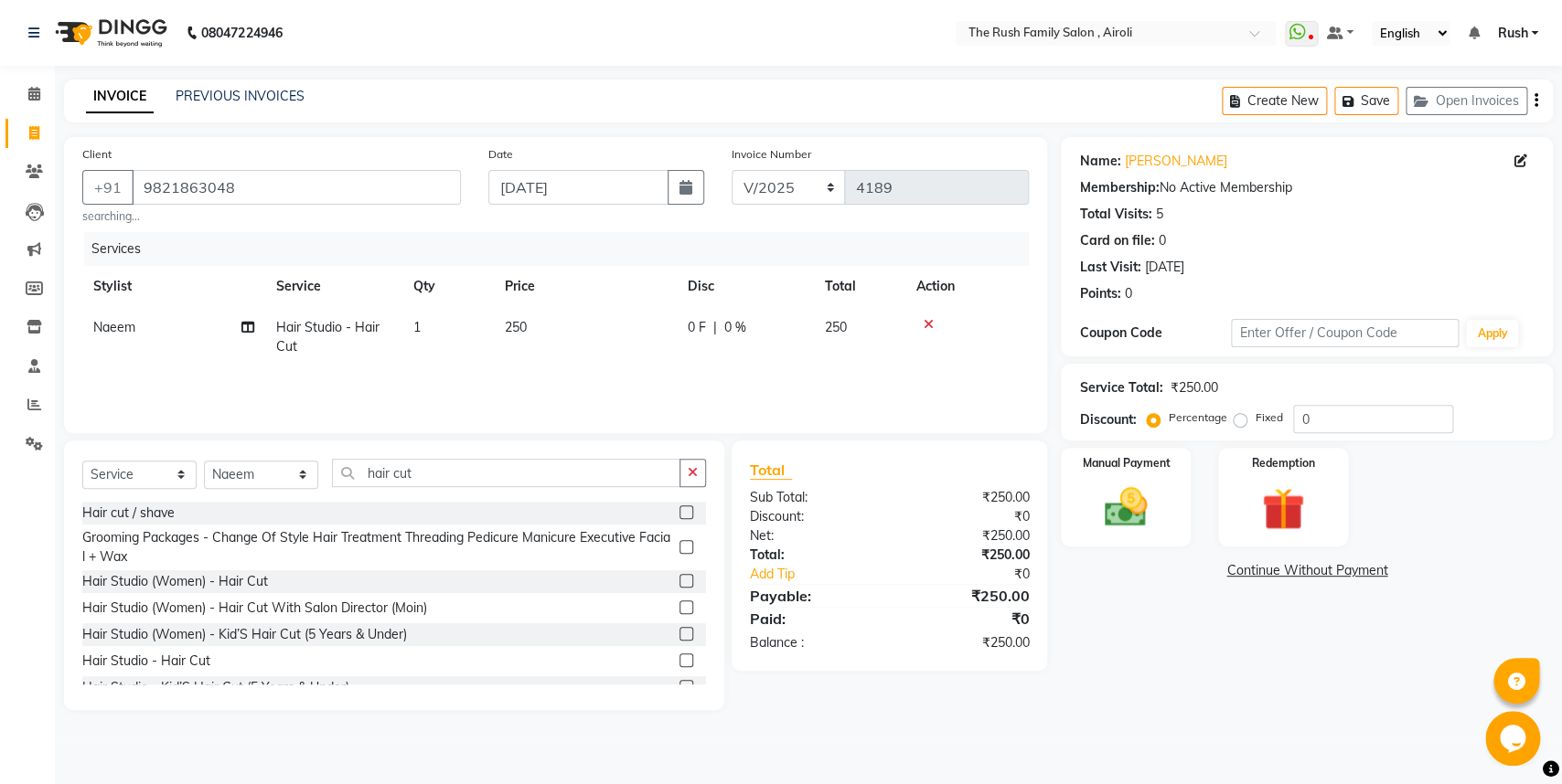
click at [760, 323] on div "0 F | 0 %" at bounding box center [745, 328] width 116 height 19
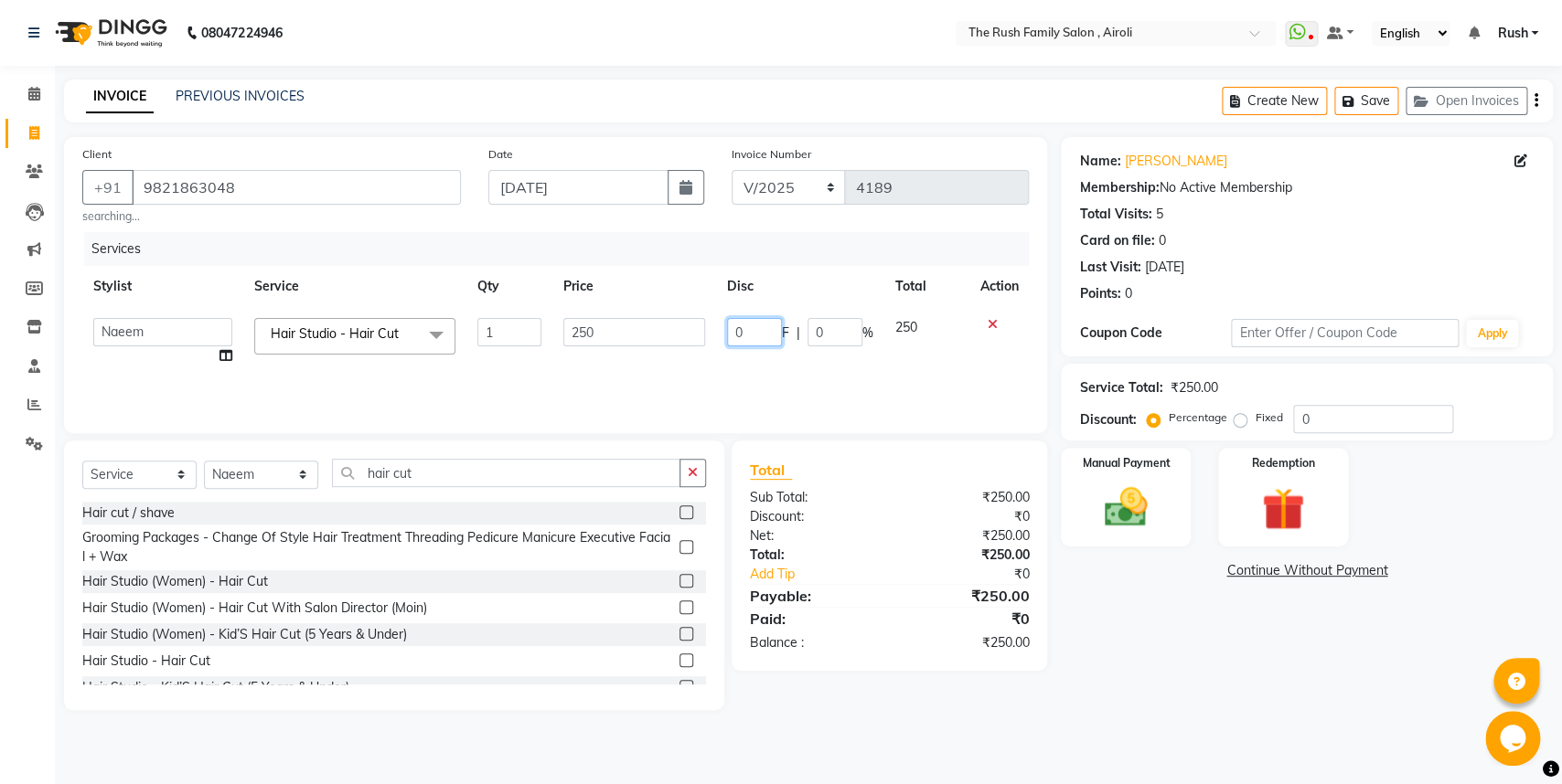
click at [755, 339] on input "0" at bounding box center [754, 332] width 55 height 28
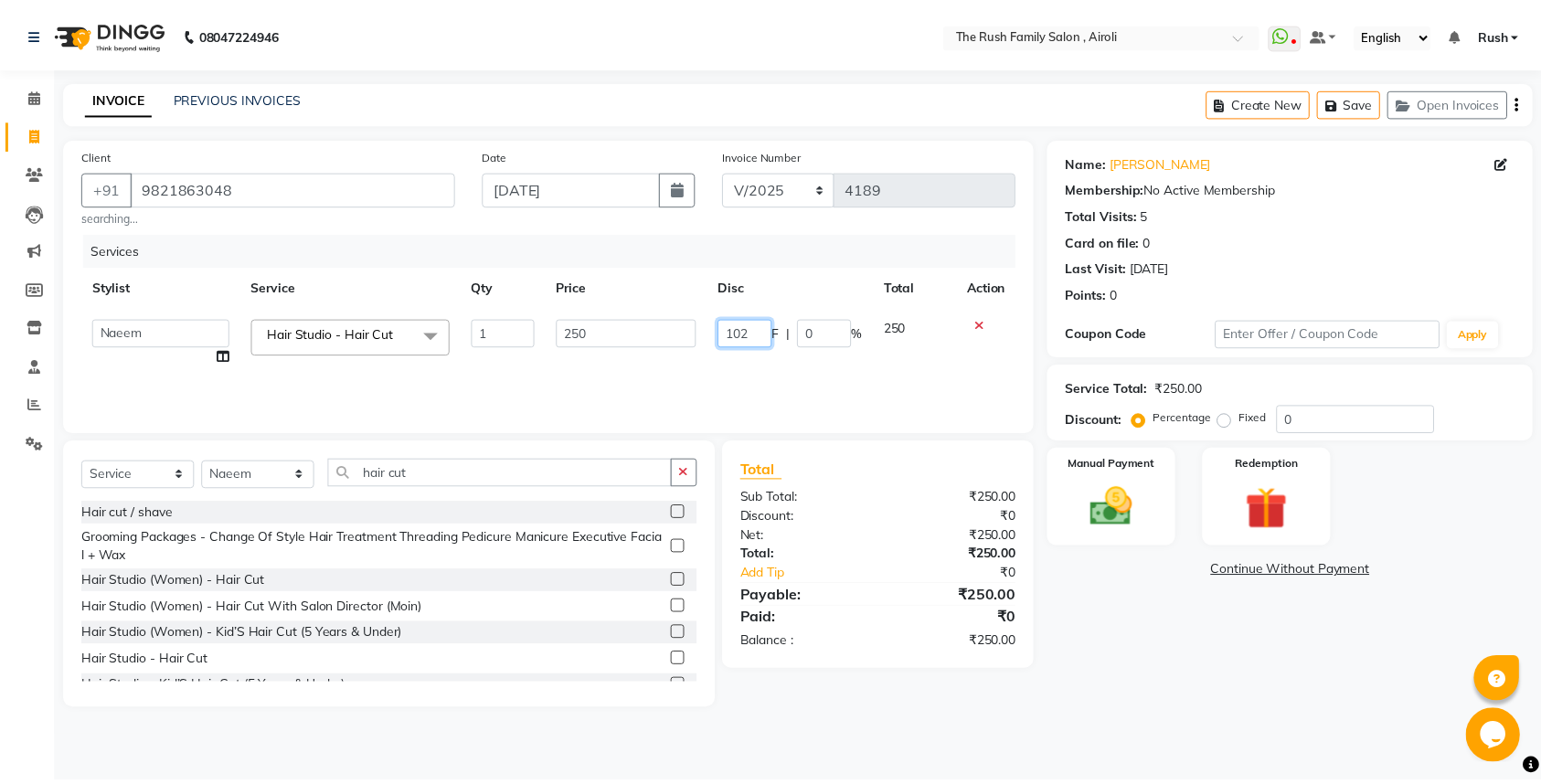
scroll to position [0, 1]
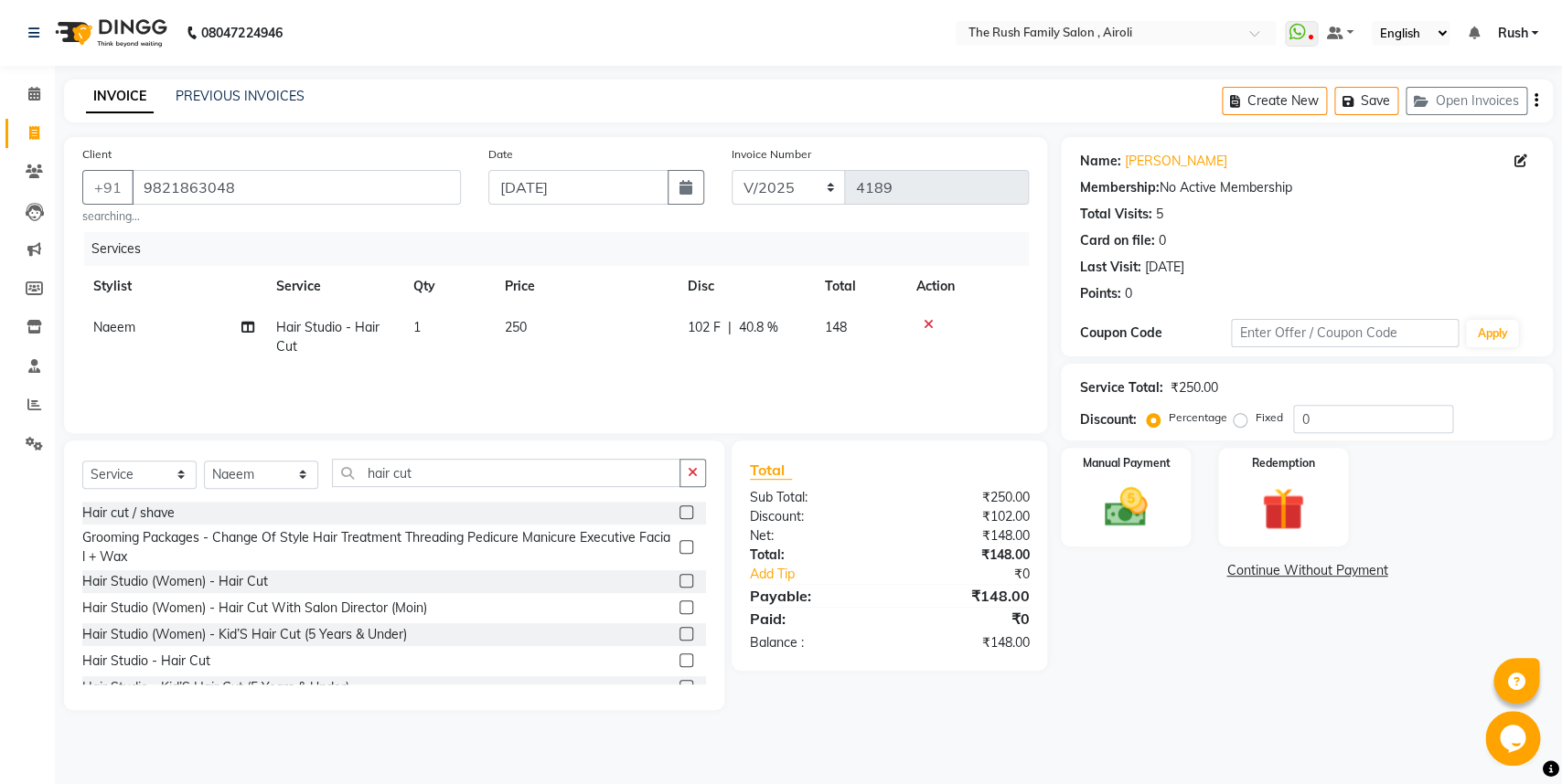
click at [909, 341] on tr "Naeem Hair Studio - Hair Cut 1 250 102 F | 40.8 % 148" at bounding box center [555, 338] width 947 height 60
click at [1119, 508] on img at bounding box center [1126, 506] width 72 height 51
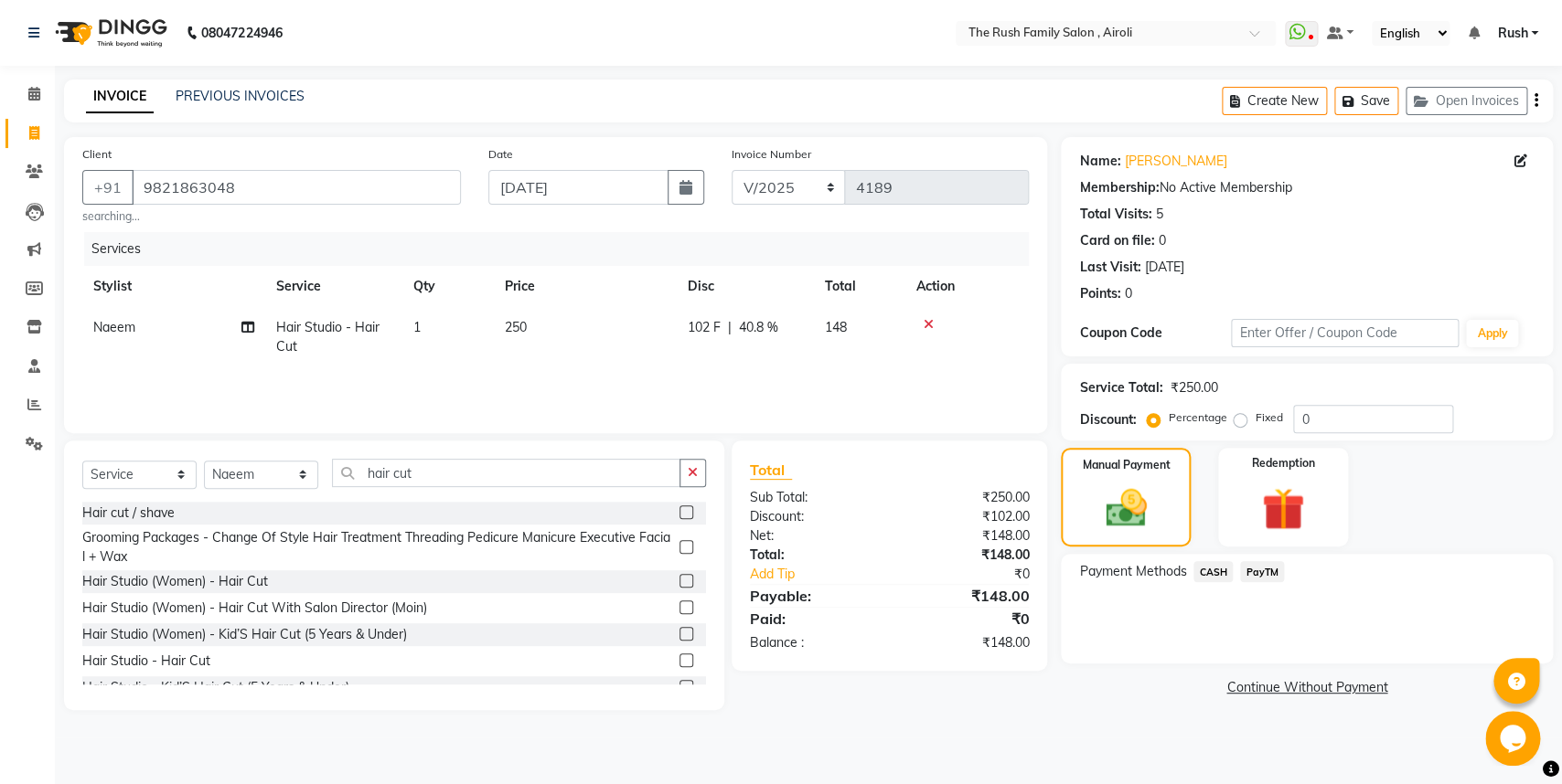
click at [1252, 572] on span "PayTM" at bounding box center [1261, 572] width 44 height 21
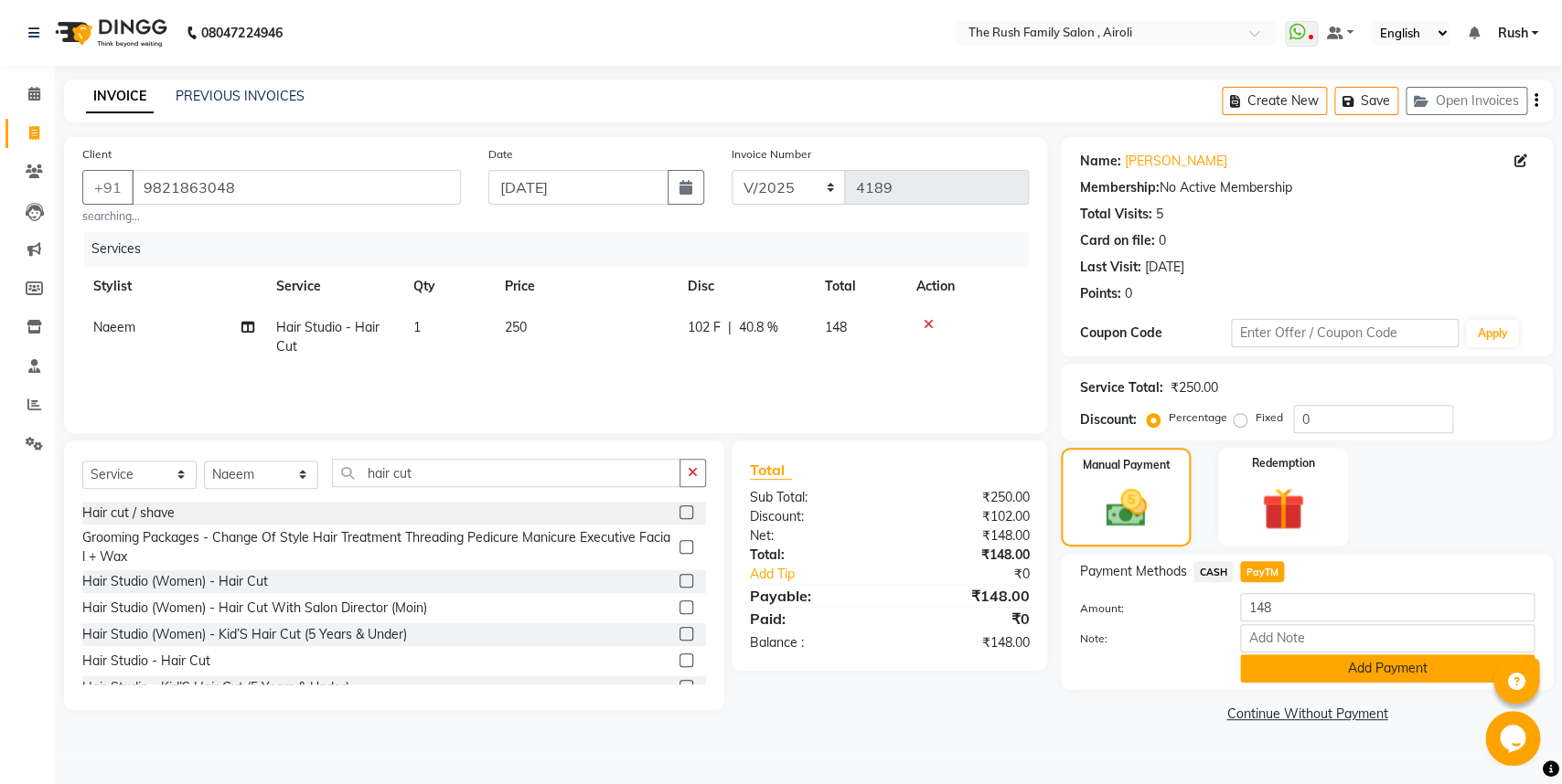
click at [1271, 661] on button "Add Payment" at bounding box center [1386, 668] width 294 height 28
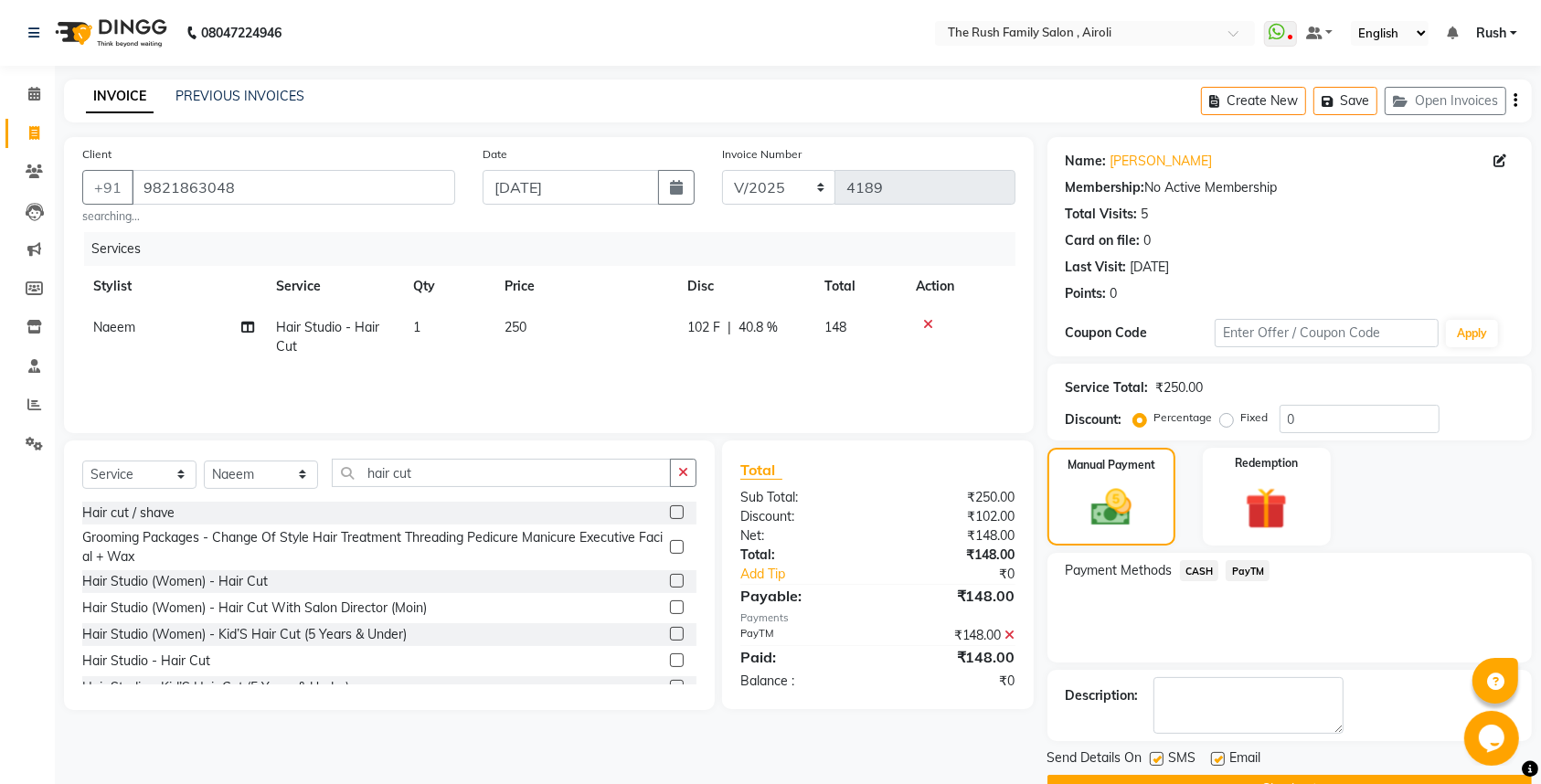
scroll to position [49, 0]
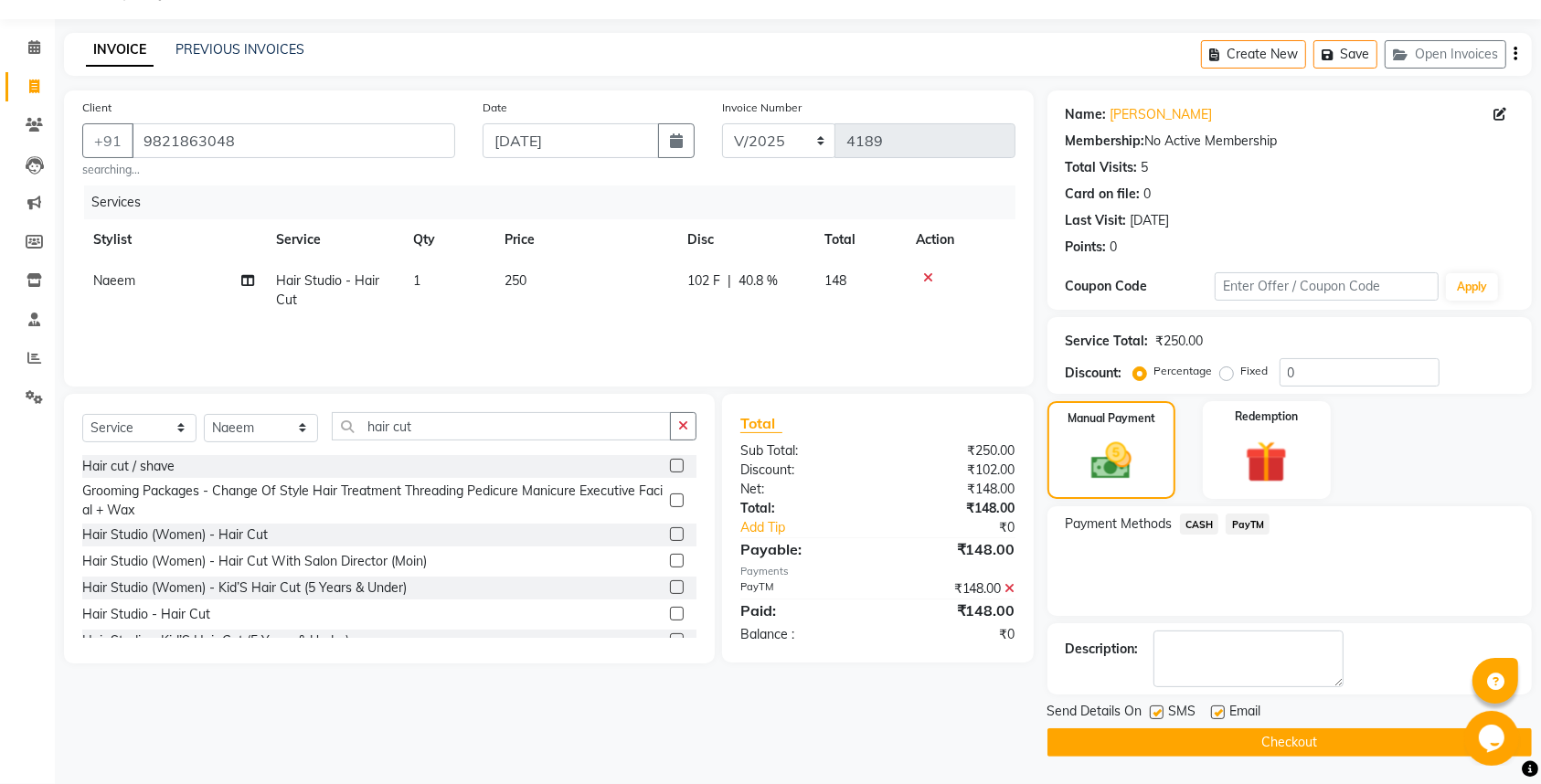
click at [1151, 703] on div "SMS" at bounding box center [1180, 713] width 61 height 23
click at [1214, 709] on label at bounding box center [1218, 712] width 14 height 14
click at [1214, 709] on input "checkbox" at bounding box center [1217, 713] width 12 height 12
click at [1159, 714] on label at bounding box center [1157, 712] width 14 height 14
click at [1159, 714] on input "checkbox" at bounding box center [1156, 713] width 12 height 12
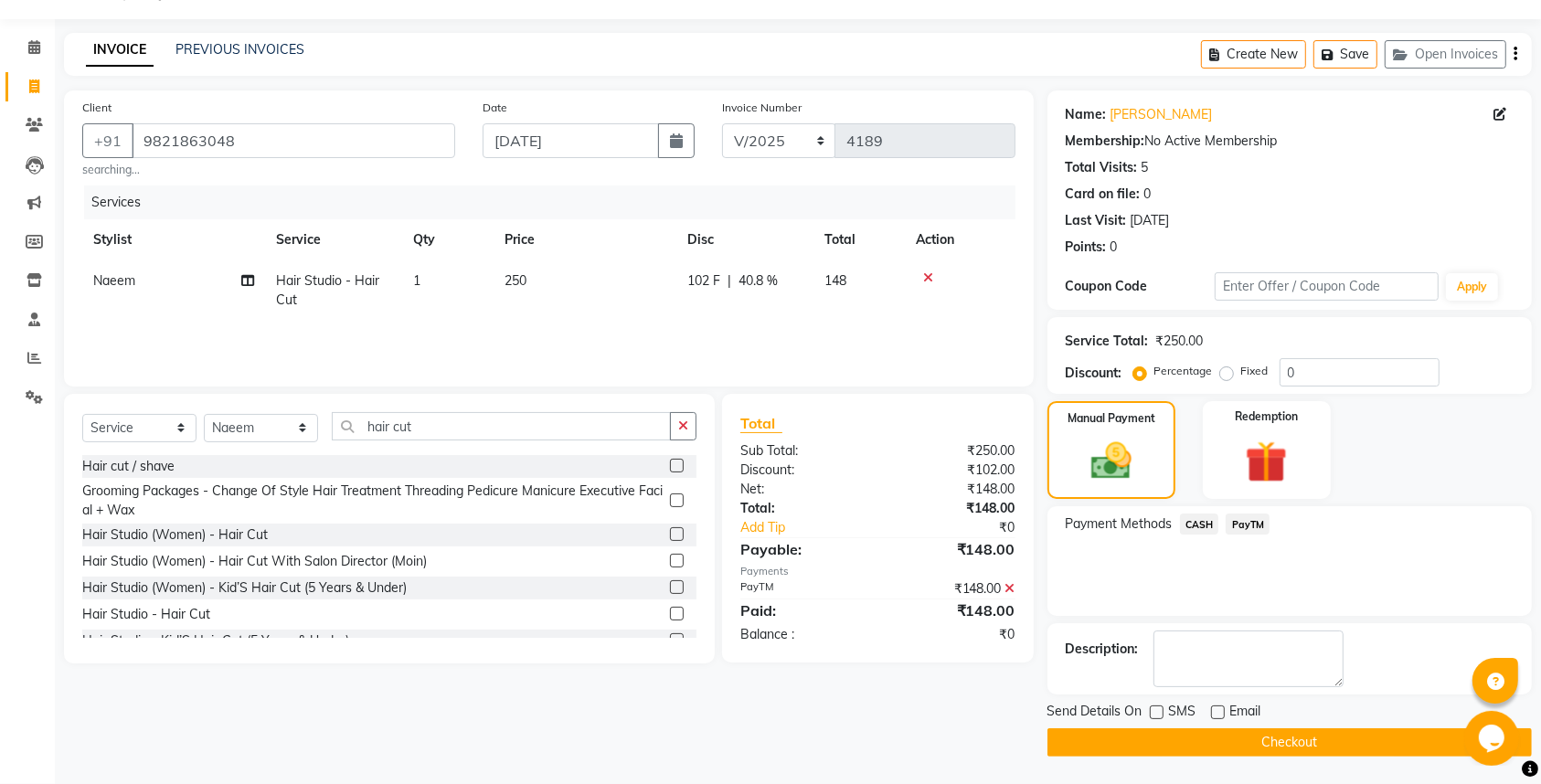
click at [1158, 727] on div "Send Details On SMS Email Checkout" at bounding box center [1290, 729] width 484 height 55
click at [1188, 733] on button "Checkout" at bounding box center [1290, 742] width 484 height 28
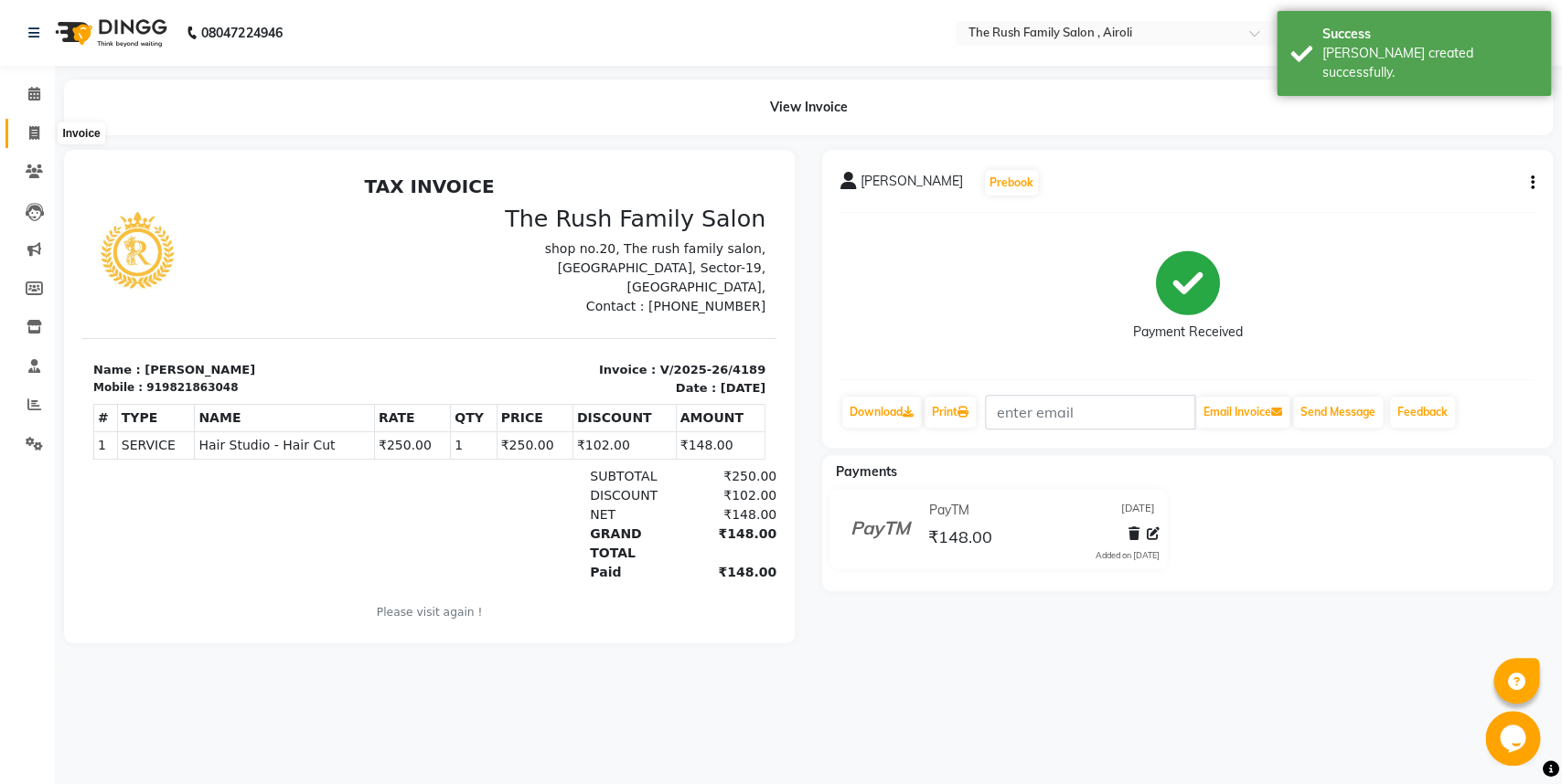
click at [31, 133] on icon at bounding box center [34, 133] width 10 height 14
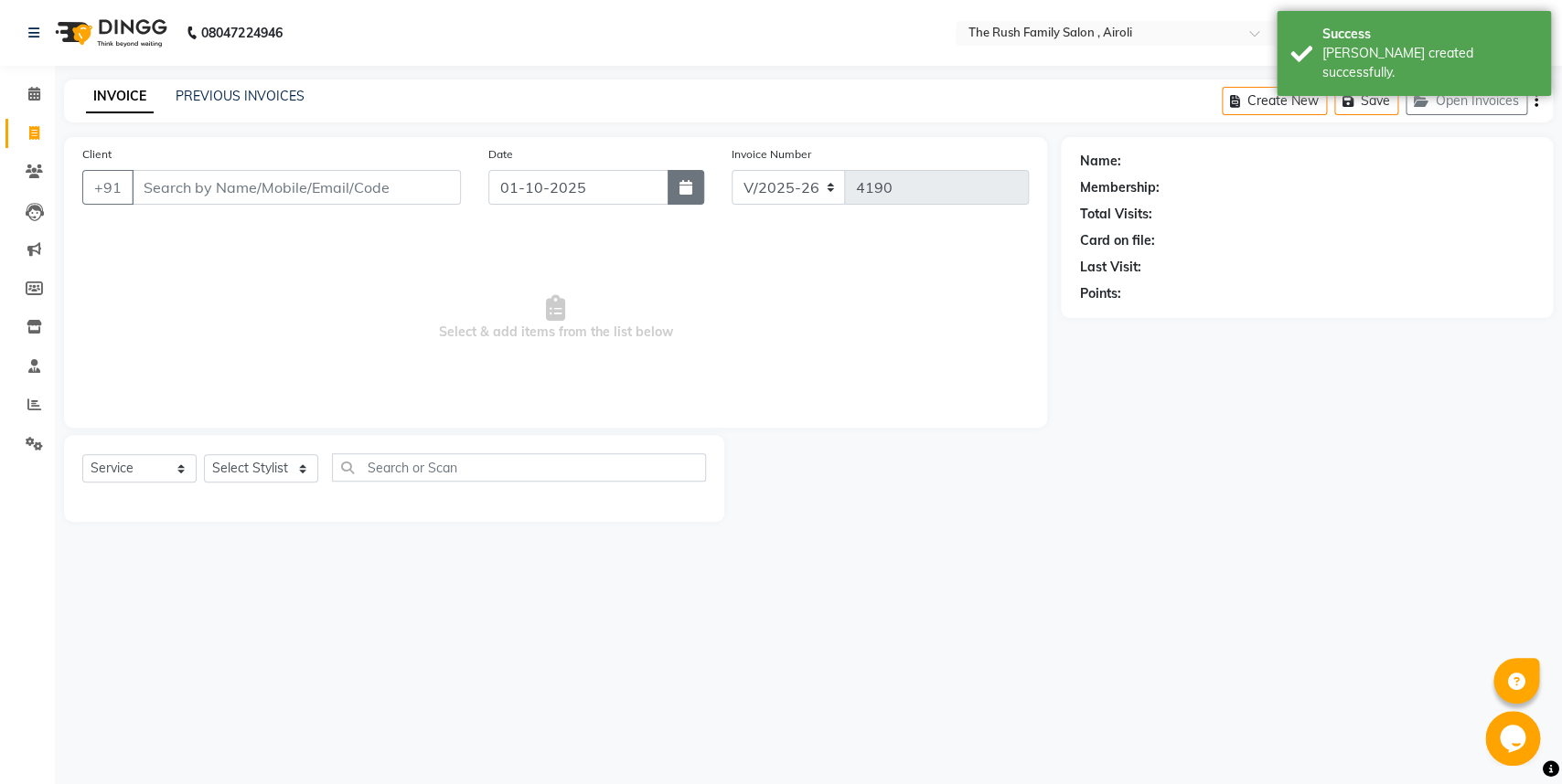
click at [691, 182] on icon "button" at bounding box center [685, 187] width 13 height 15
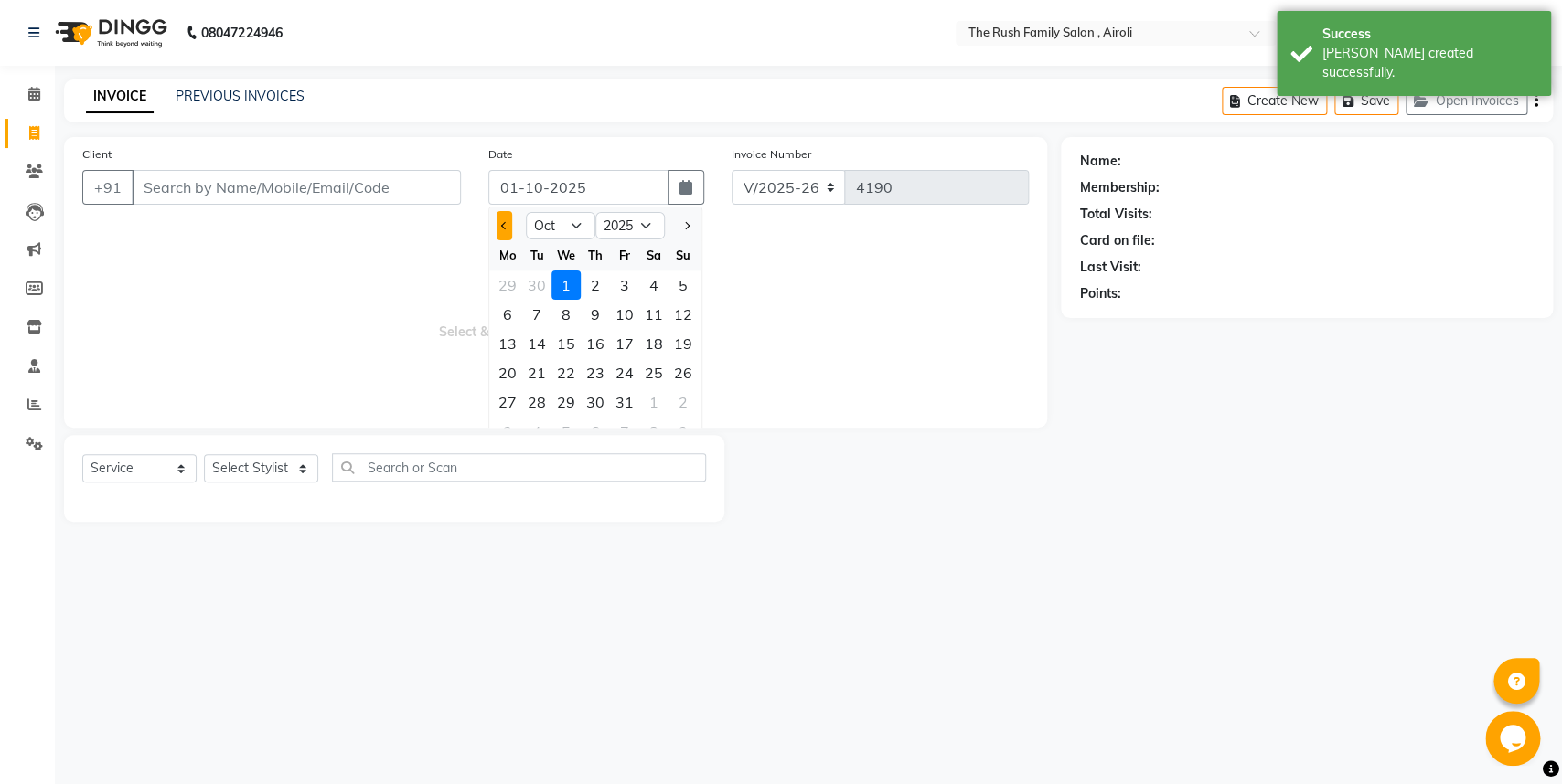
click at [509, 223] on button "Previous month" at bounding box center [505, 226] width 16 height 29
click at [541, 407] on div "30" at bounding box center [537, 402] width 29 height 29
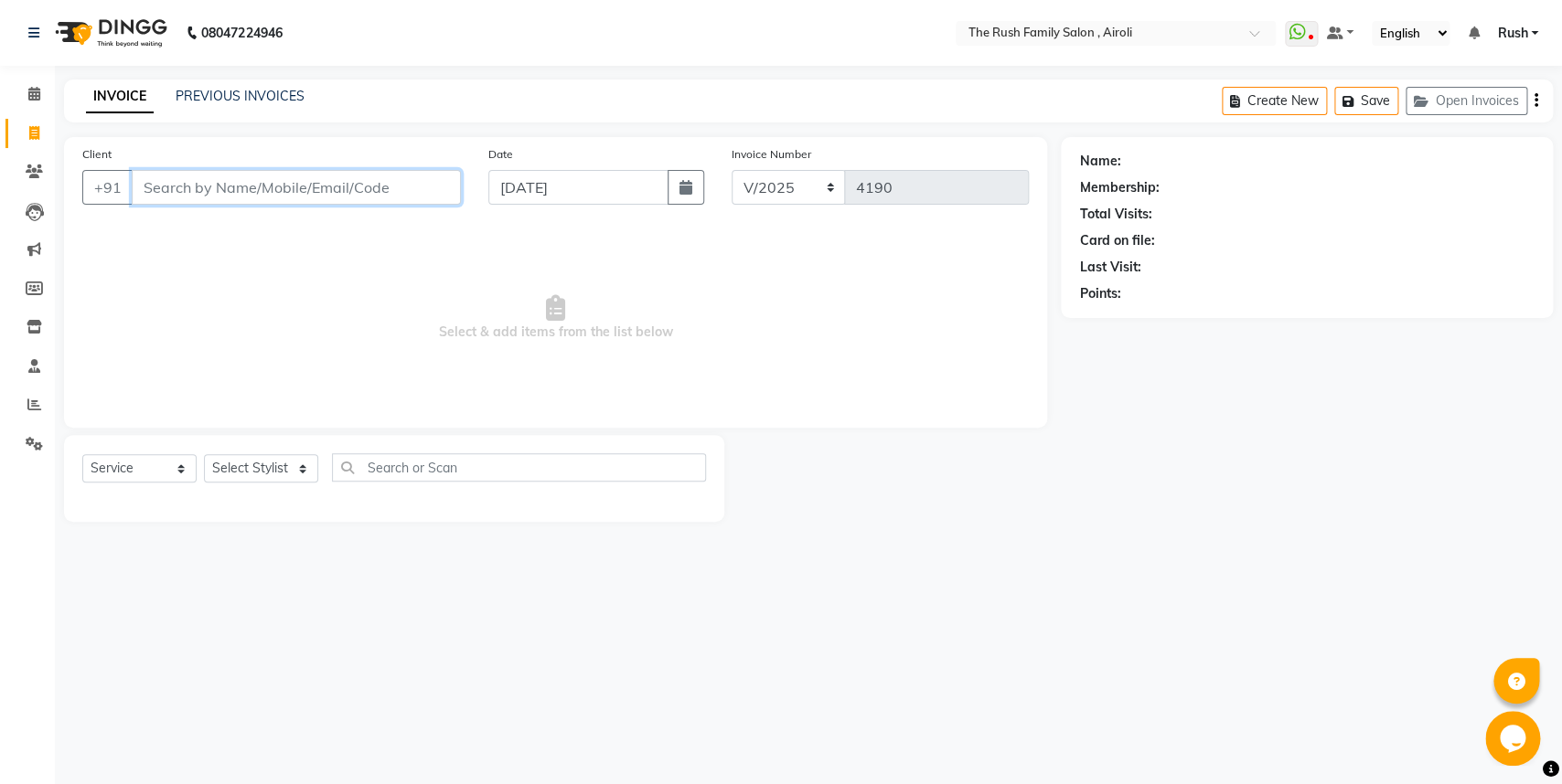
click at [166, 193] on input "Client" at bounding box center [296, 187] width 329 height 35
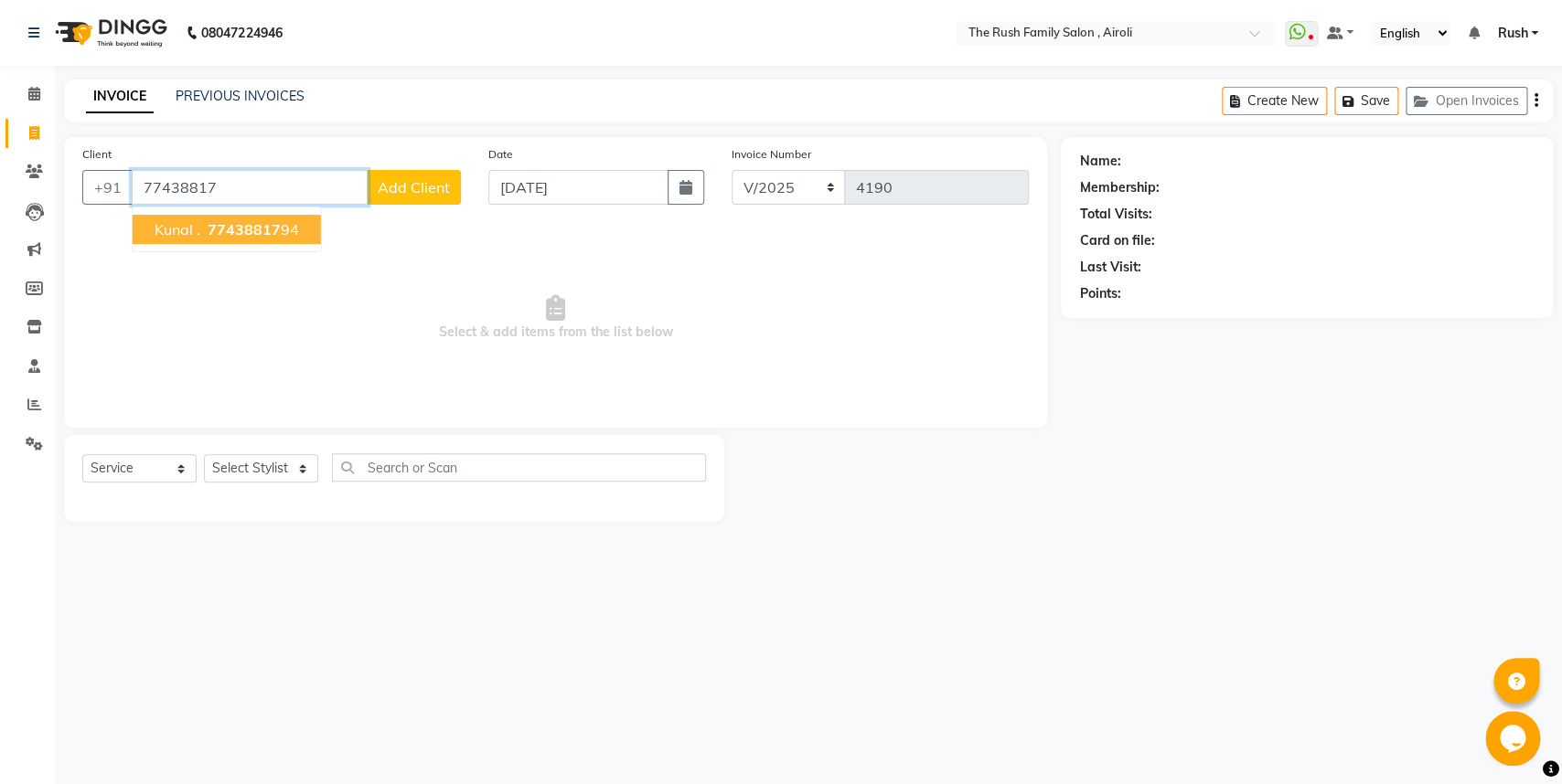
click at [216, 227] on span "77438817" at bounding box center [244, 229] width 73 height 18
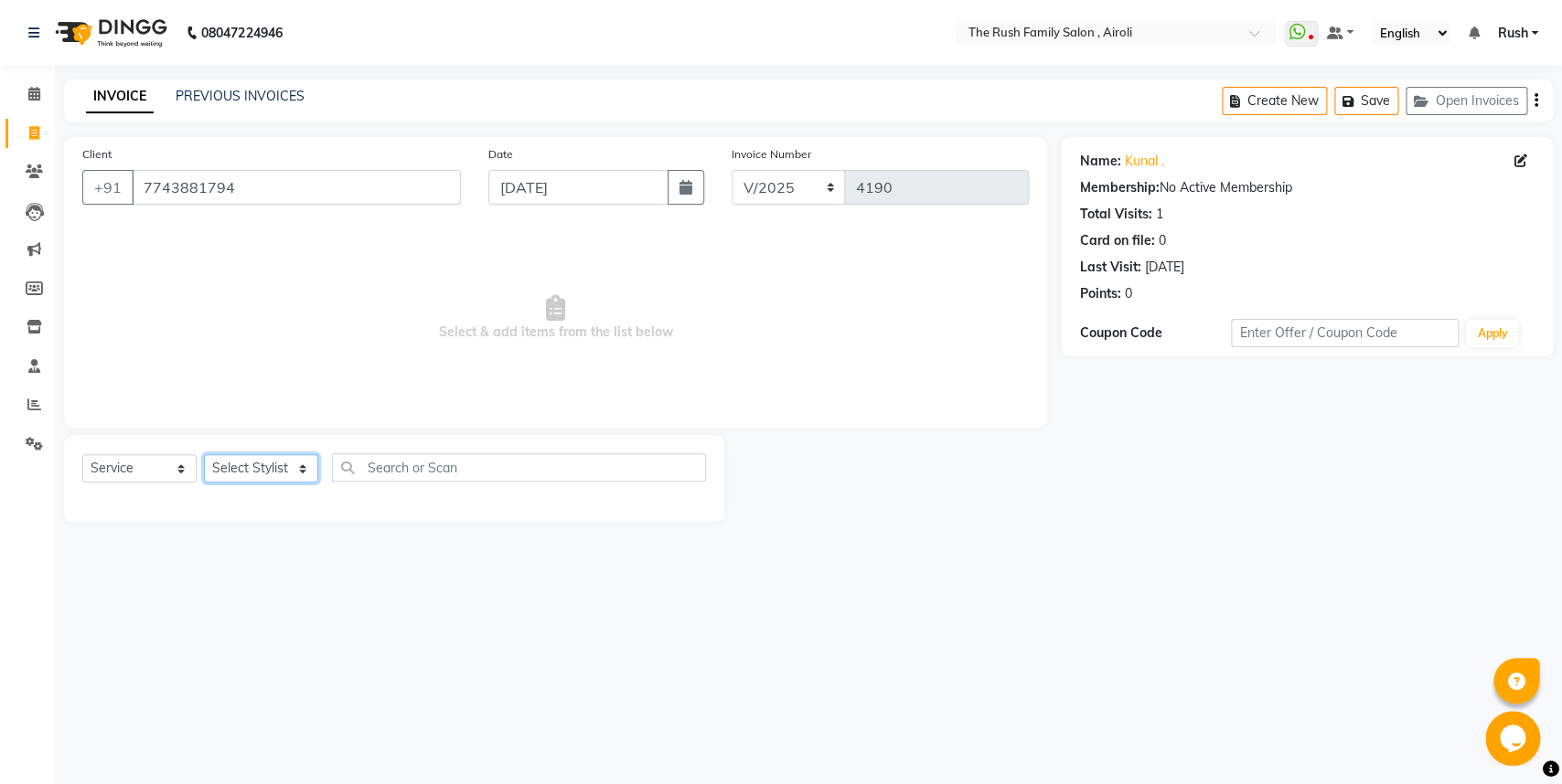
click at [204, 454] on select "Select Stylist [PERSON_NAME] [PERSON_NAME] Danish D.C Guddi [PERSON_NAME] [PERS…" at bounding box center [261, 468] width 115 height 28
click option "Naeem" at bounding box center [0, 0] width 0 height 0
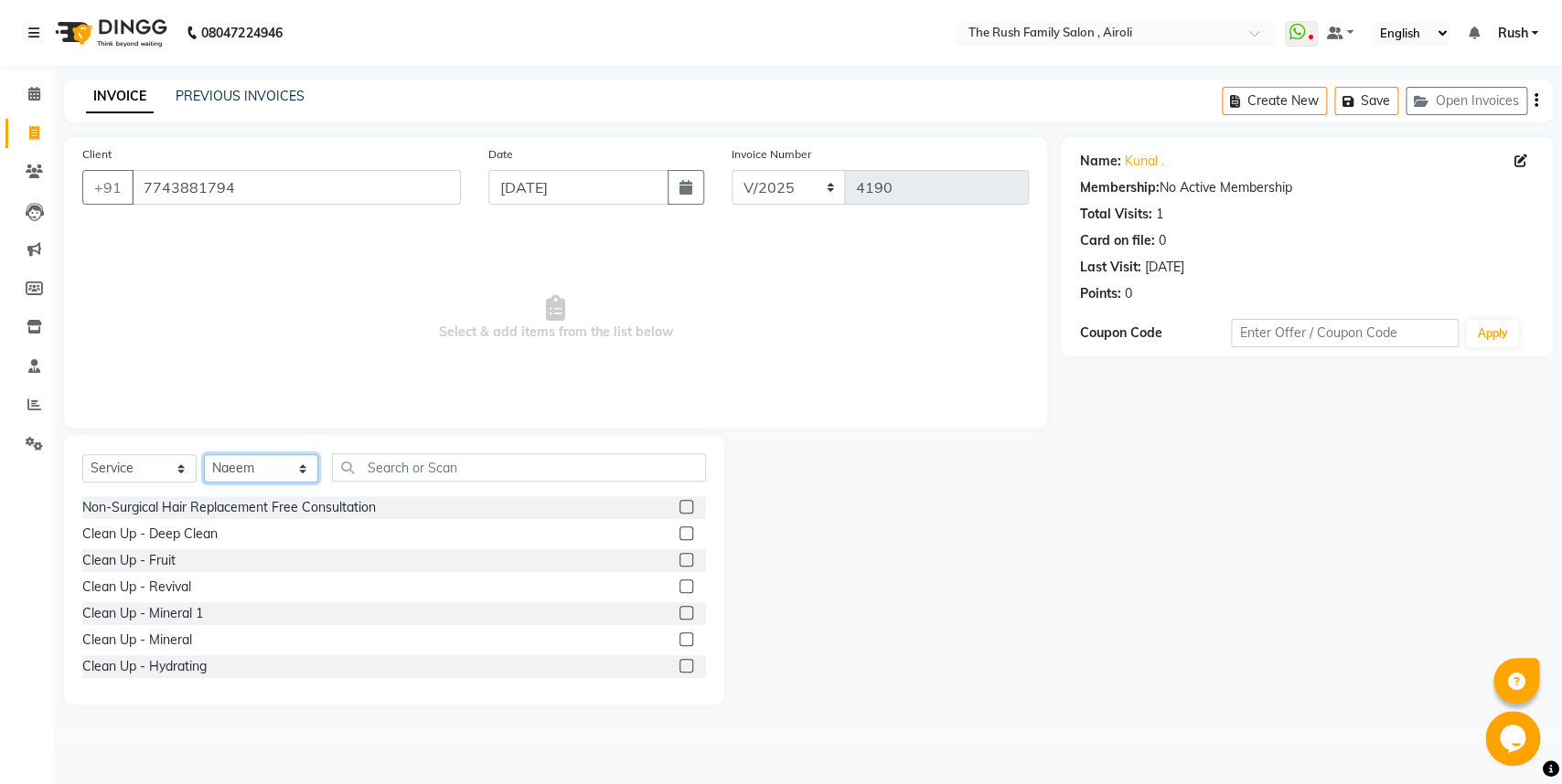
click at [204, 454] on select "Select Stylist [PERSON_NAME] [PERSON_NAME] Danish D.C Guddi [PERSON_NAME] [PERS…" at bounding box center [261, 468] width 115 height 28
click option "Naeem" at bounding box center [0, 0] width 0 height 0
click at [394, 465] on input "text" at bounding box center [518, 467] width 374 height 28
click at [386, 463] on input "text" at bounding box center [518, 467] width 374 height 28
click at [385, 465] on input "text" at bounding box center [518, 467] width 374 height 28
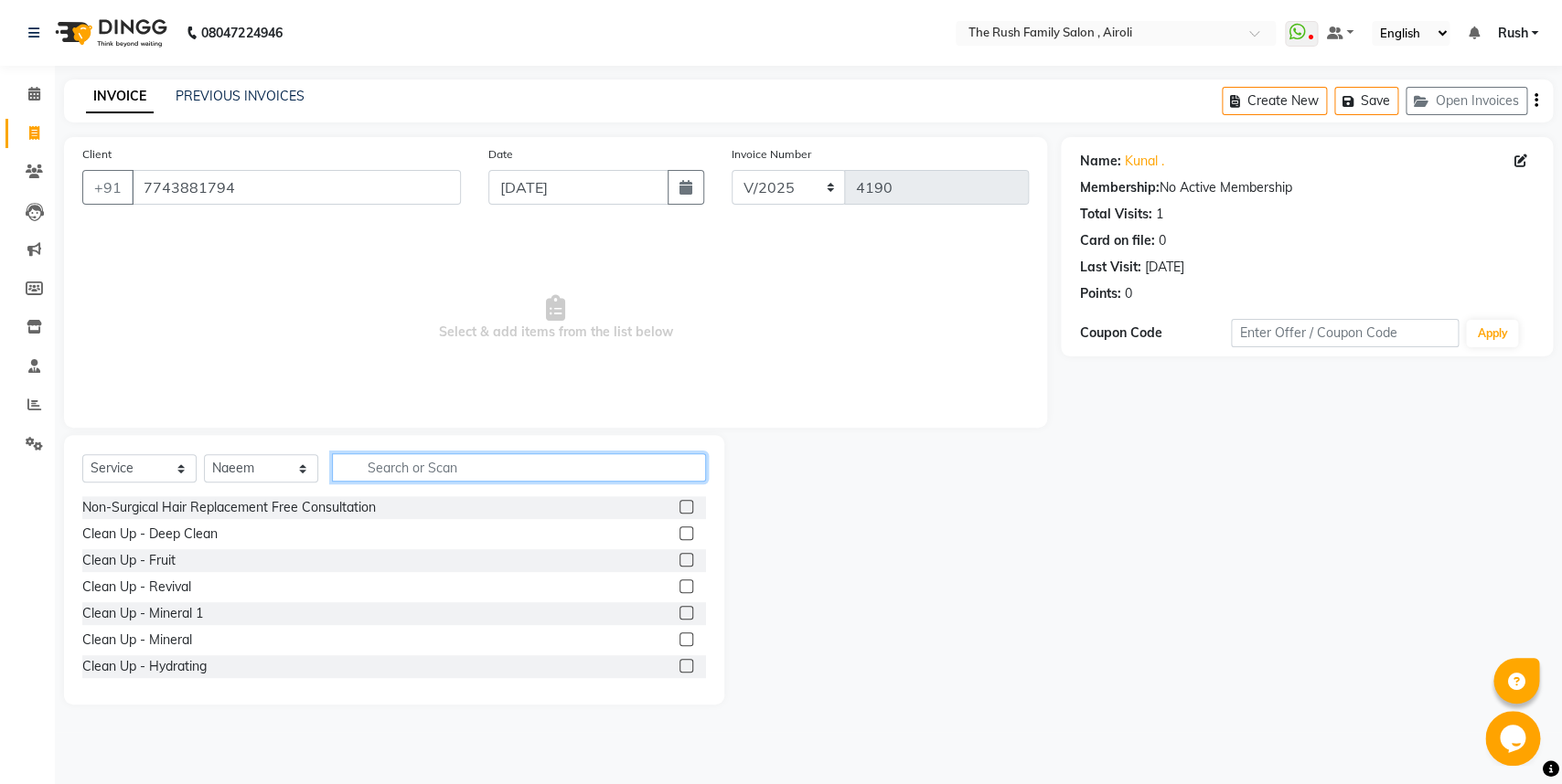
click at [380, 474] on input "text" at bounding box center [518, 467] width 374 height 28
click at [381, 465] on input "text" at bounding box center [518, 467] width 374 height 28
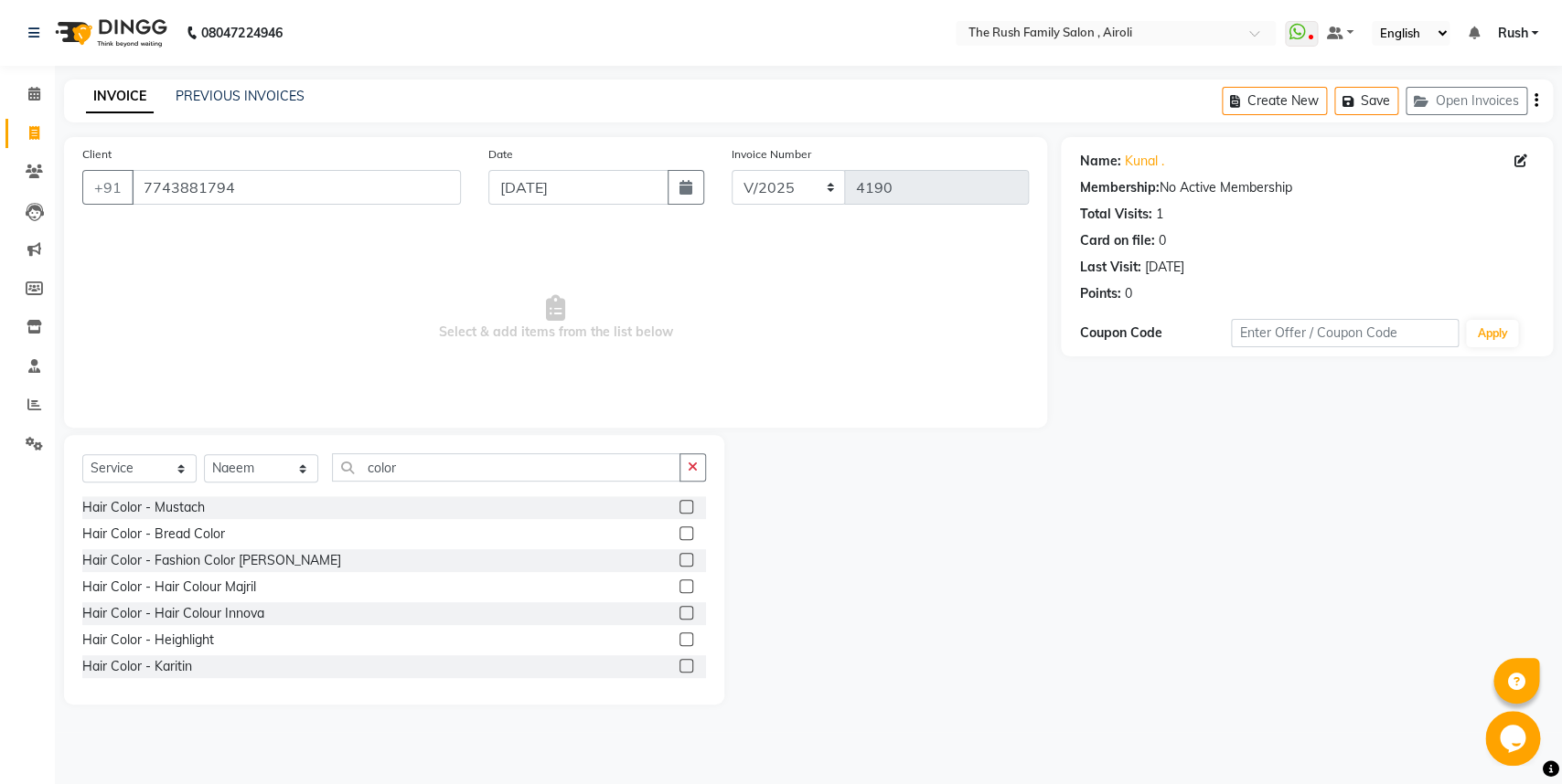
click at [680, 561] on label at bounding box center [686, 560] width 14 height 14
click at [680, 561] on input "checkbox" at bounding box center [685, 561] width 12 height 12
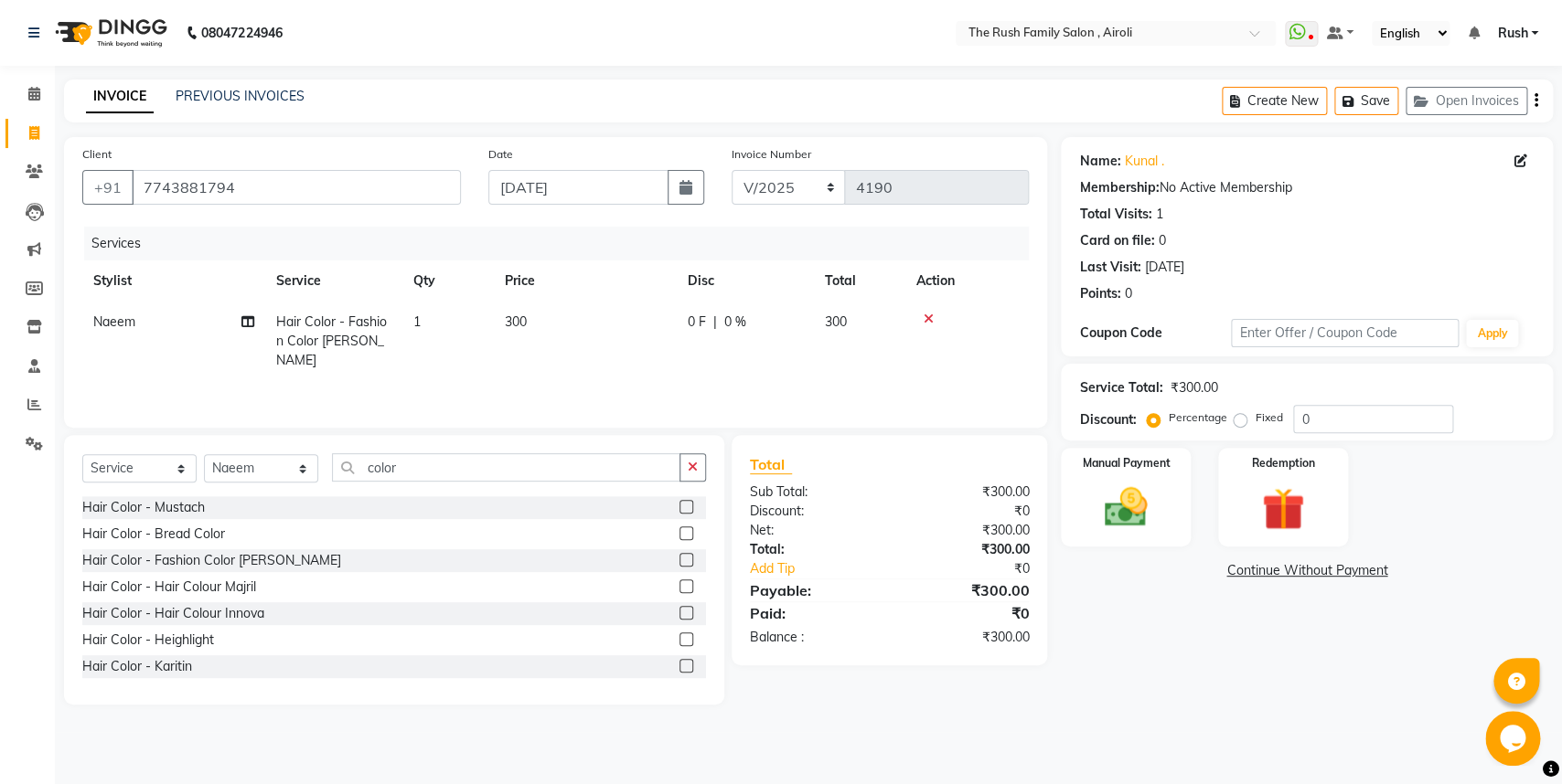
click at [680, 584] on label at bounding box center [686, 586] width 14 height 14
click at [680, 584] on input "checkbox" at bounding box center [685, 587] width 12 height 12
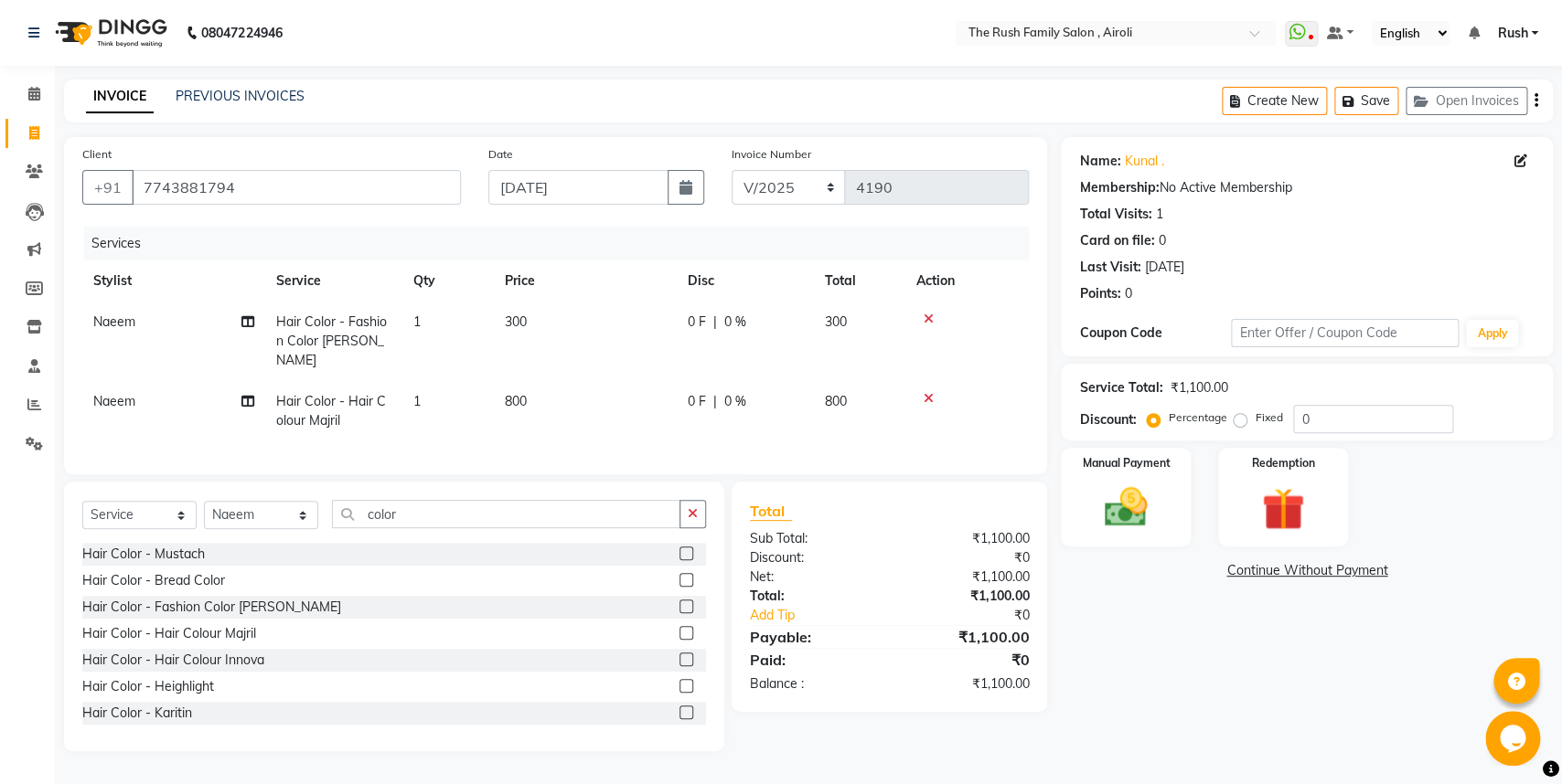
click at [928, 310] on td at bounding box center [967, 342] width 123 height 80
click at [922, 315] on div at bounding box center [967, 318] width 102 height 13
click at [927, 315] on icon at bounding box center [928, 318] width 10 height 13
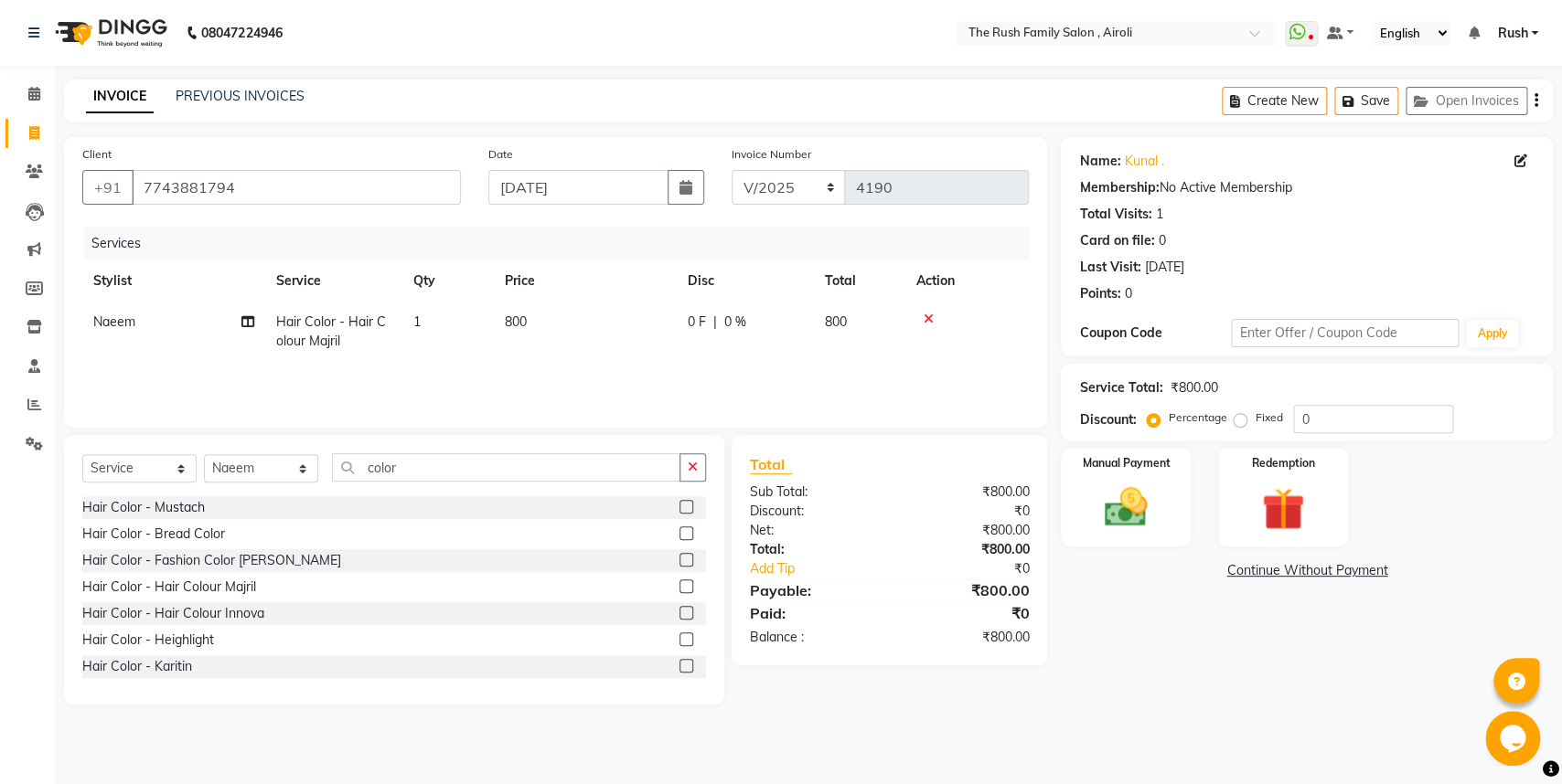
click at [746, 339] on td "0 F | 0 %" at bounding box center [745, 332] width 137 height 60
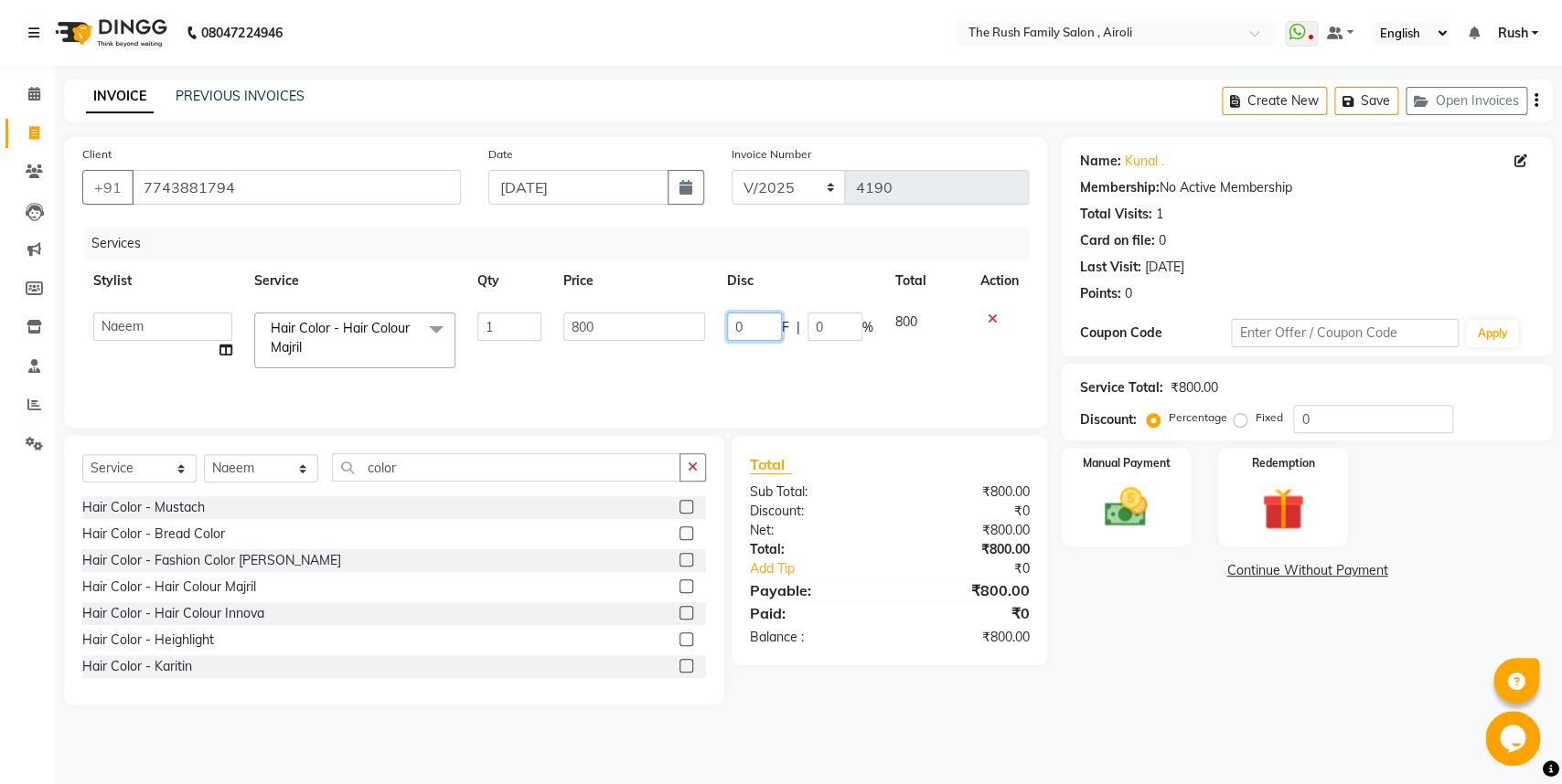
click at [748, 323] on input "0" at bounding box center [754, 326] width 55 height 28
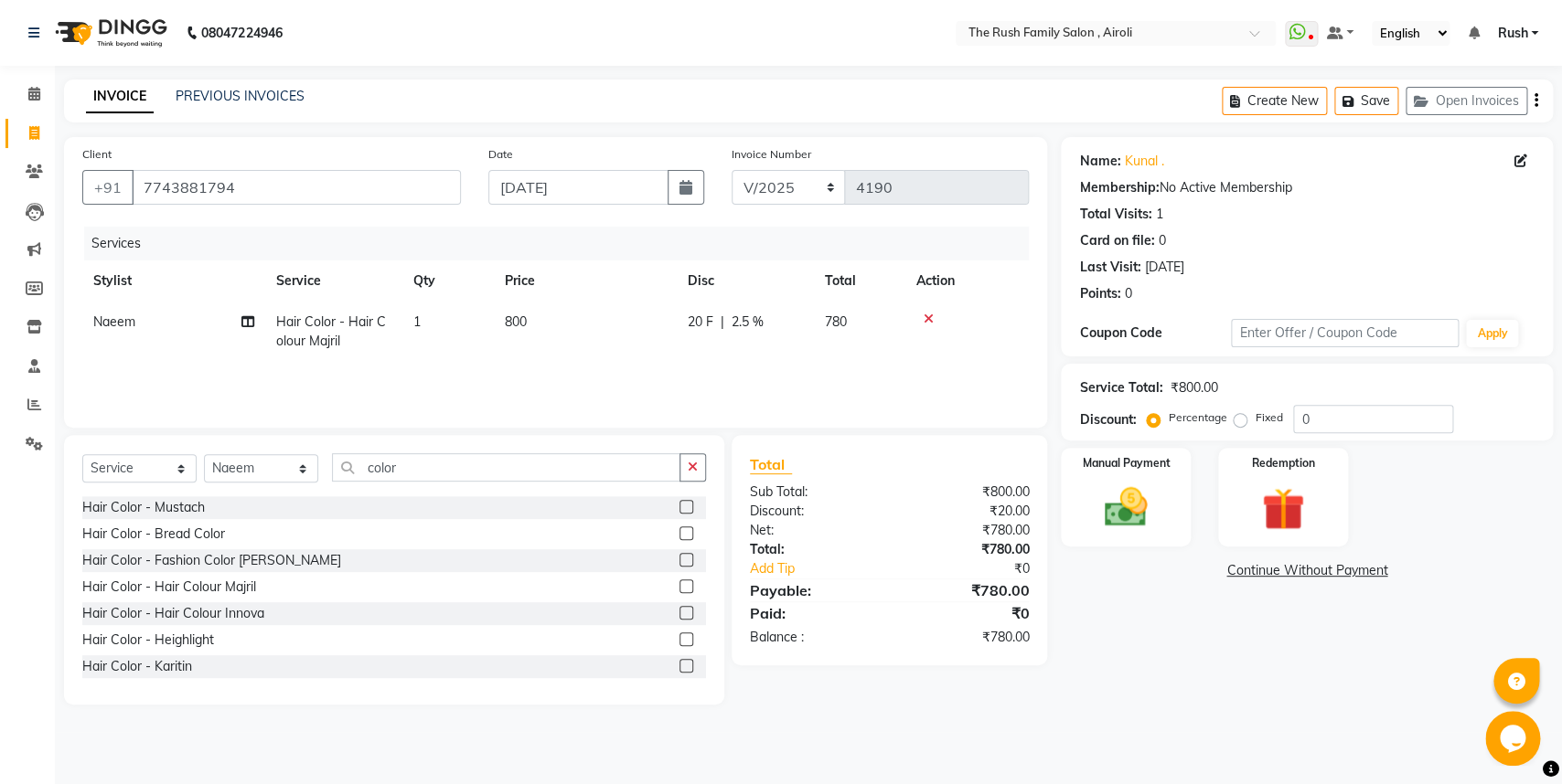
click at [947, 339] on tr "Naeem Hair Color - Hair Colour Majril 1 800 20 F | 2.5 % 780" at bounding box center [555, 332] width 947 height 60
click at [853, 343] on td "780" at bounding box center [859, 332] width 91 height 60
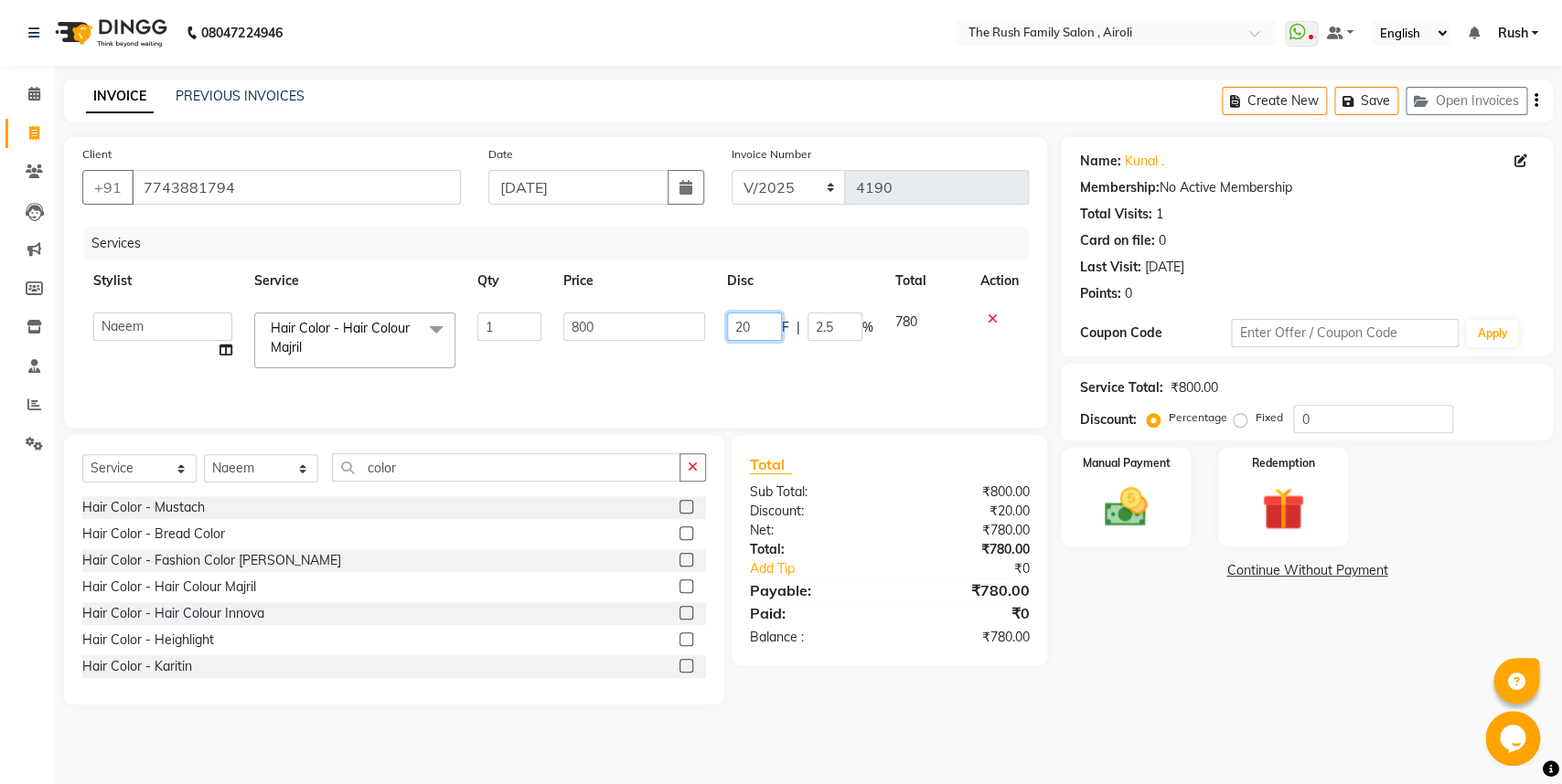
click at [750, 324] on input "20" at bounding box center [754, 326] width 55 height 28
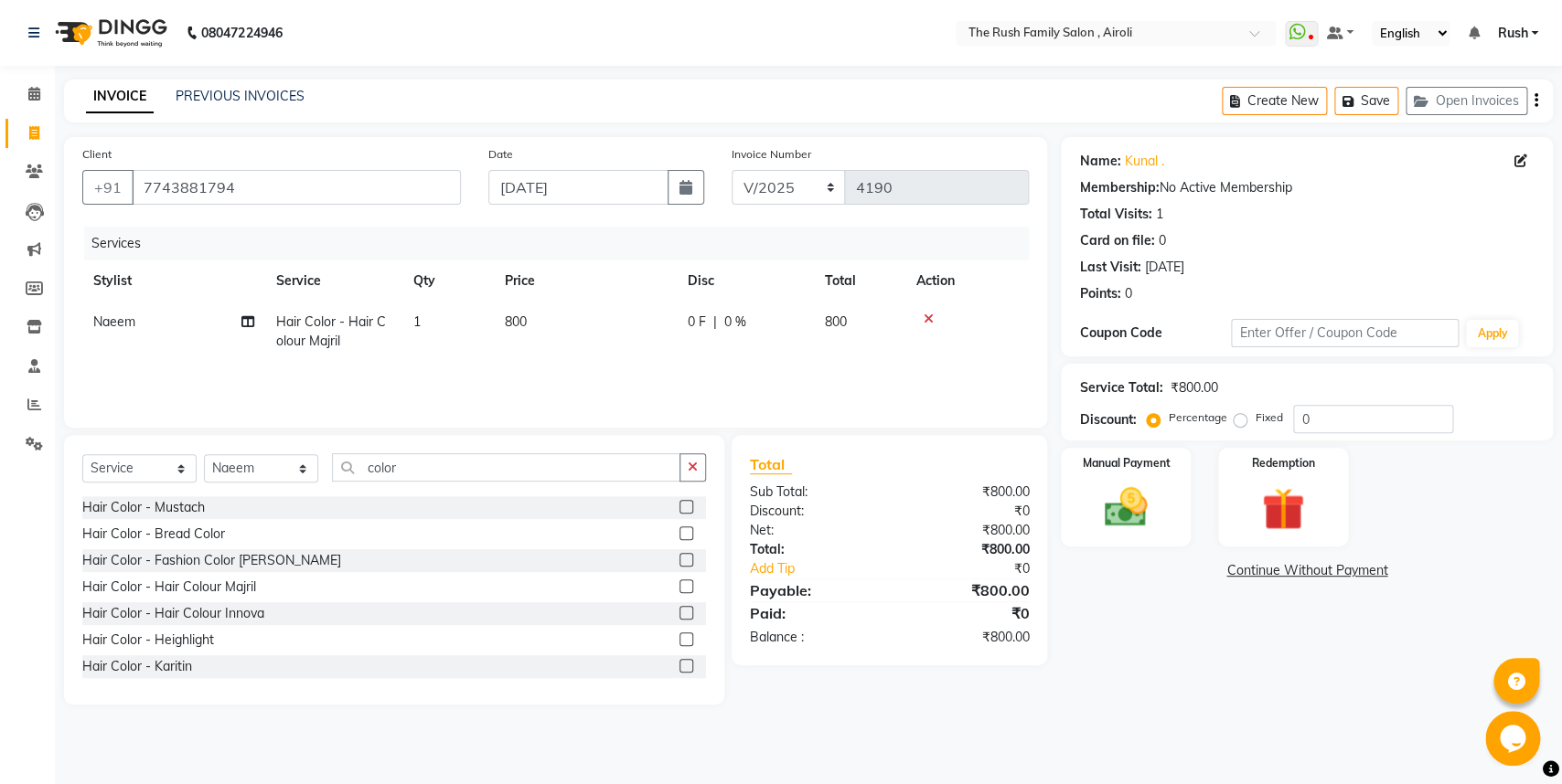
click at [908, 333] on tr "Naeem Hair Color - Hair Colour Majril 1 800 0 F | 0 % 800" at bounding box center [555, 332] width 947 height 60
click at [859, 332] on td "800" at bounding box center [859, 332] width 91 height 60
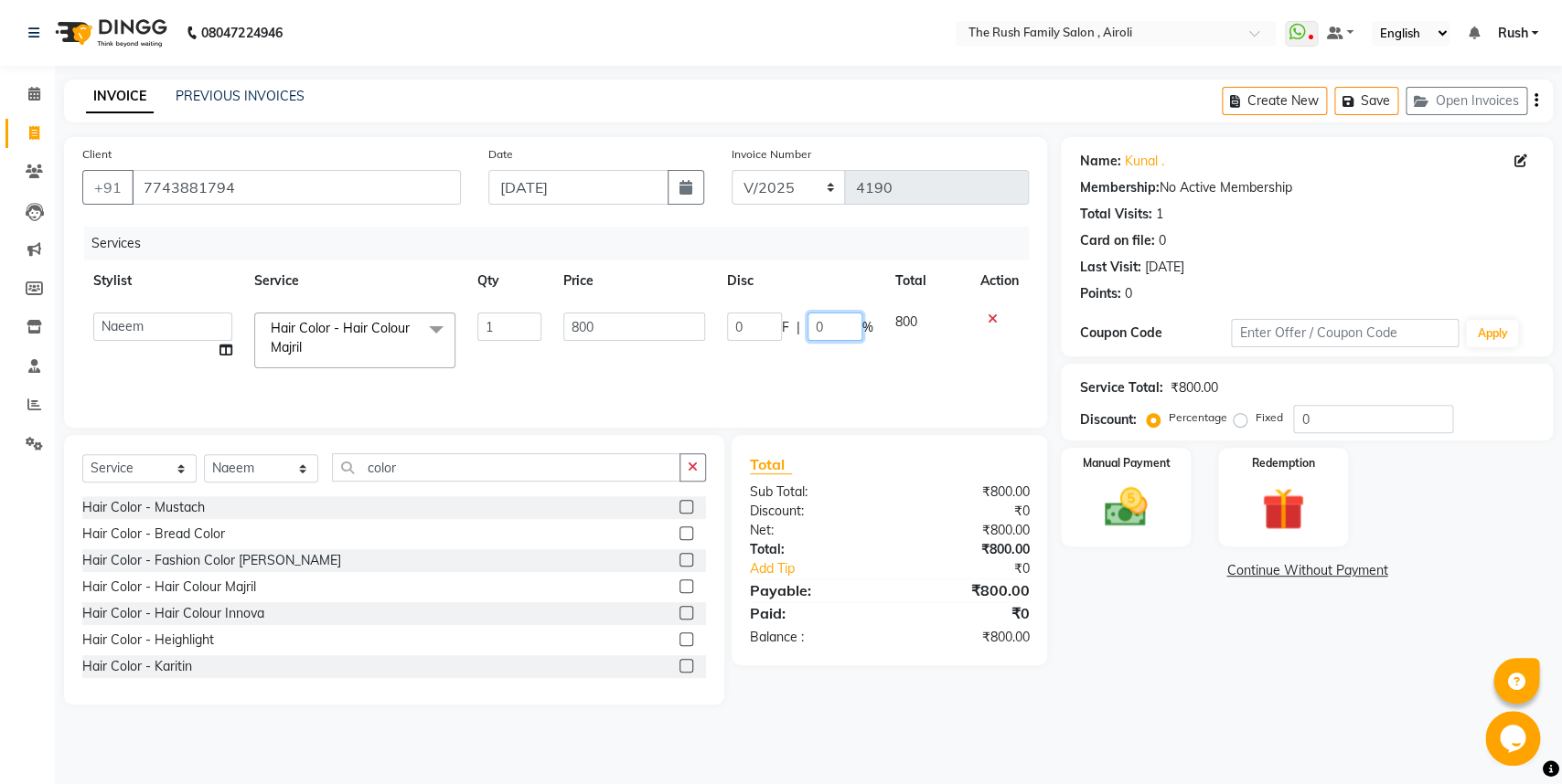
click at [828, 338] on input "0" at bounding box center [835, 326] width 55 height 28
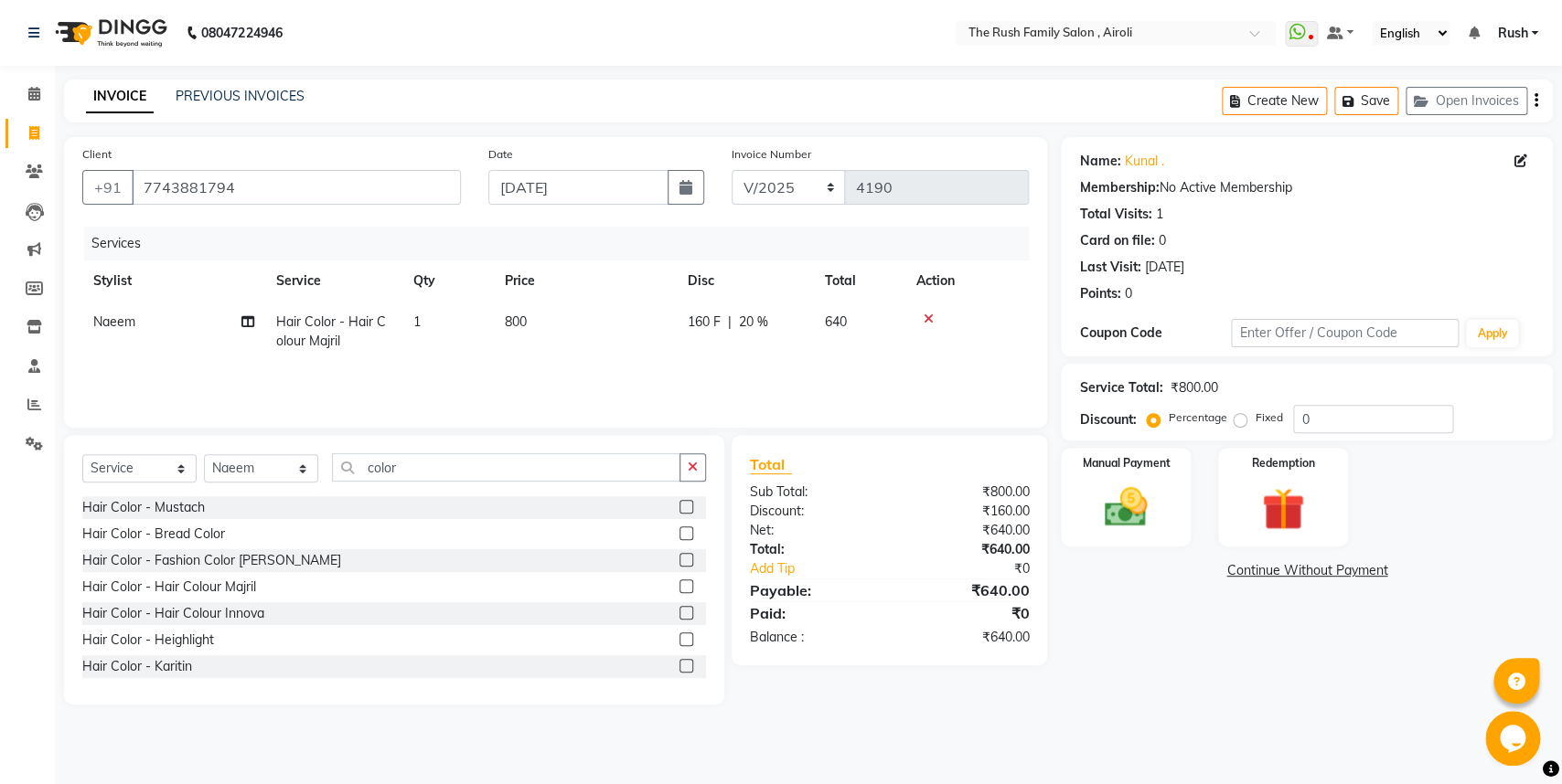
click at [926, 354] on tr "Naeem Hair Color - Hair Colour Majril 1 800 160 F | 20 % 640" at bounding box center [555, 332] width 947 height 60
click at [431, 452] on div "Select Service Product Membership Package Voucher Prepaid Gift Card Select Styl…" at bounding box center [394, 570] width 660 height 270
click at [419, 467] on input "color" at bounding box center [506, 467] width 349 height 28
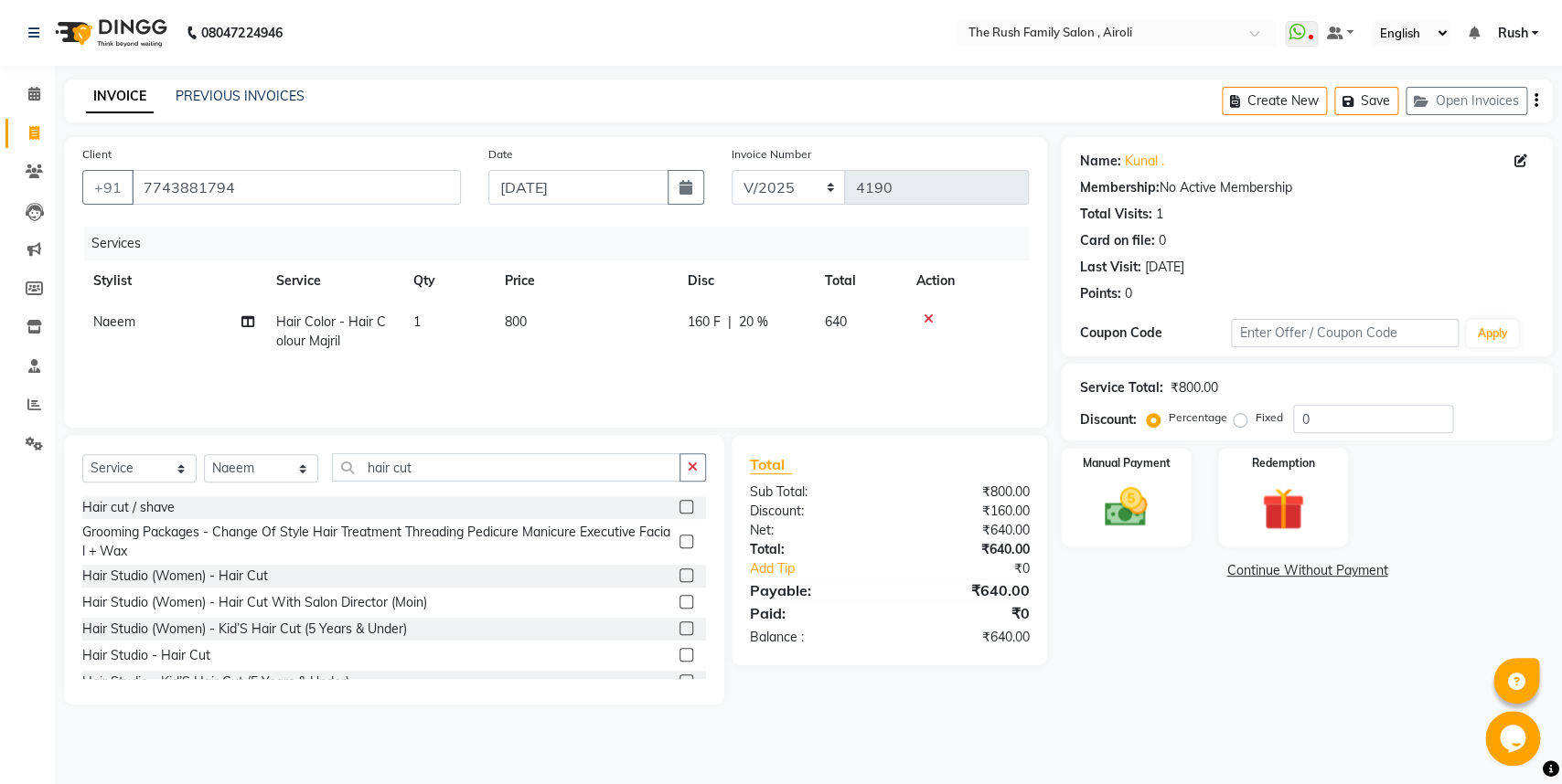
click at [680, 506] on label at bounding box center [686, 506] width 14 height 14
click at [680, 506] on input "checkbox" at bounding box center [685, 507] width 12 height 12
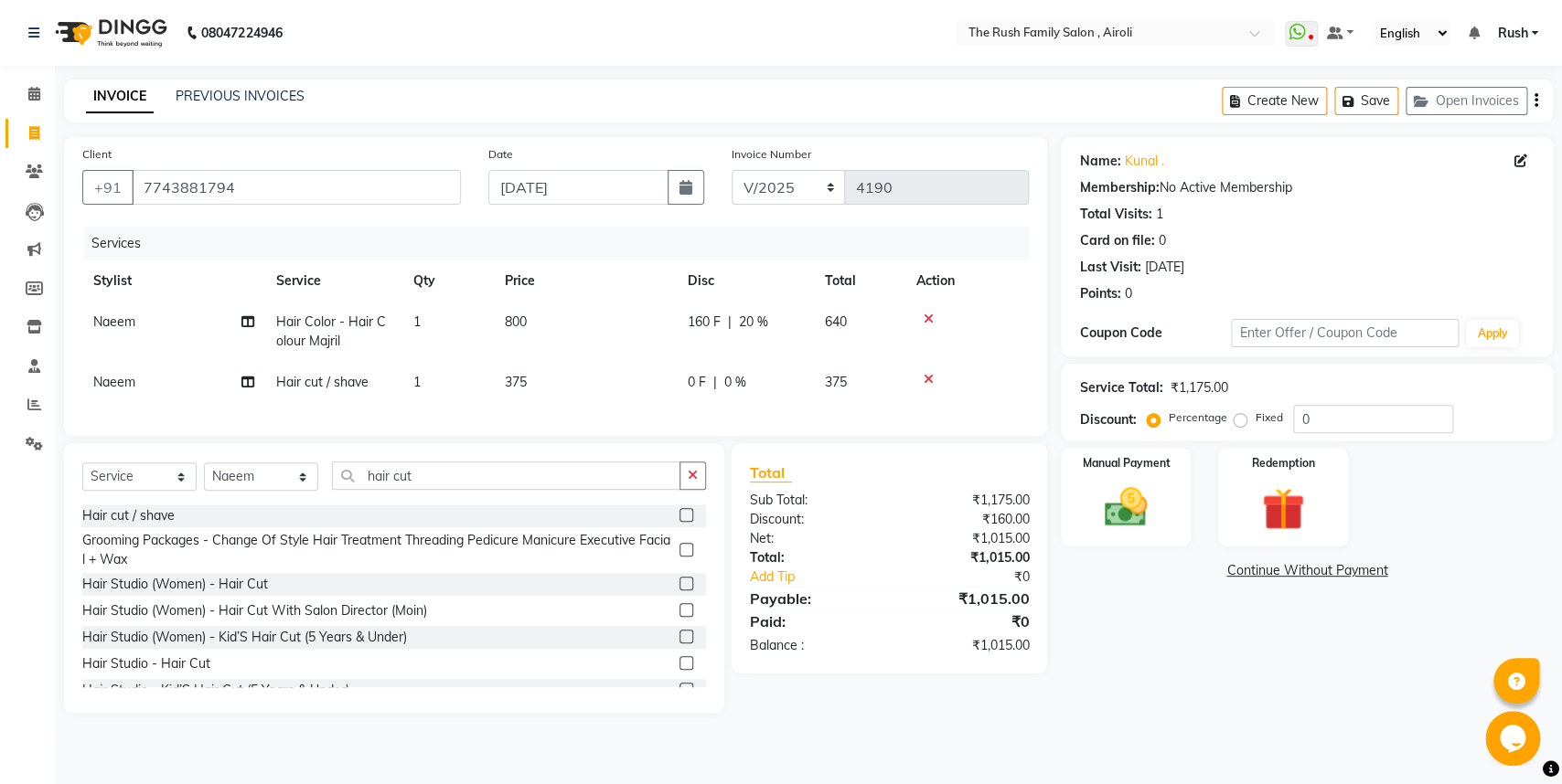
click at [757, 387] on div "0 F | 0 %" at bounding box center [745, 382] width 116 height 19
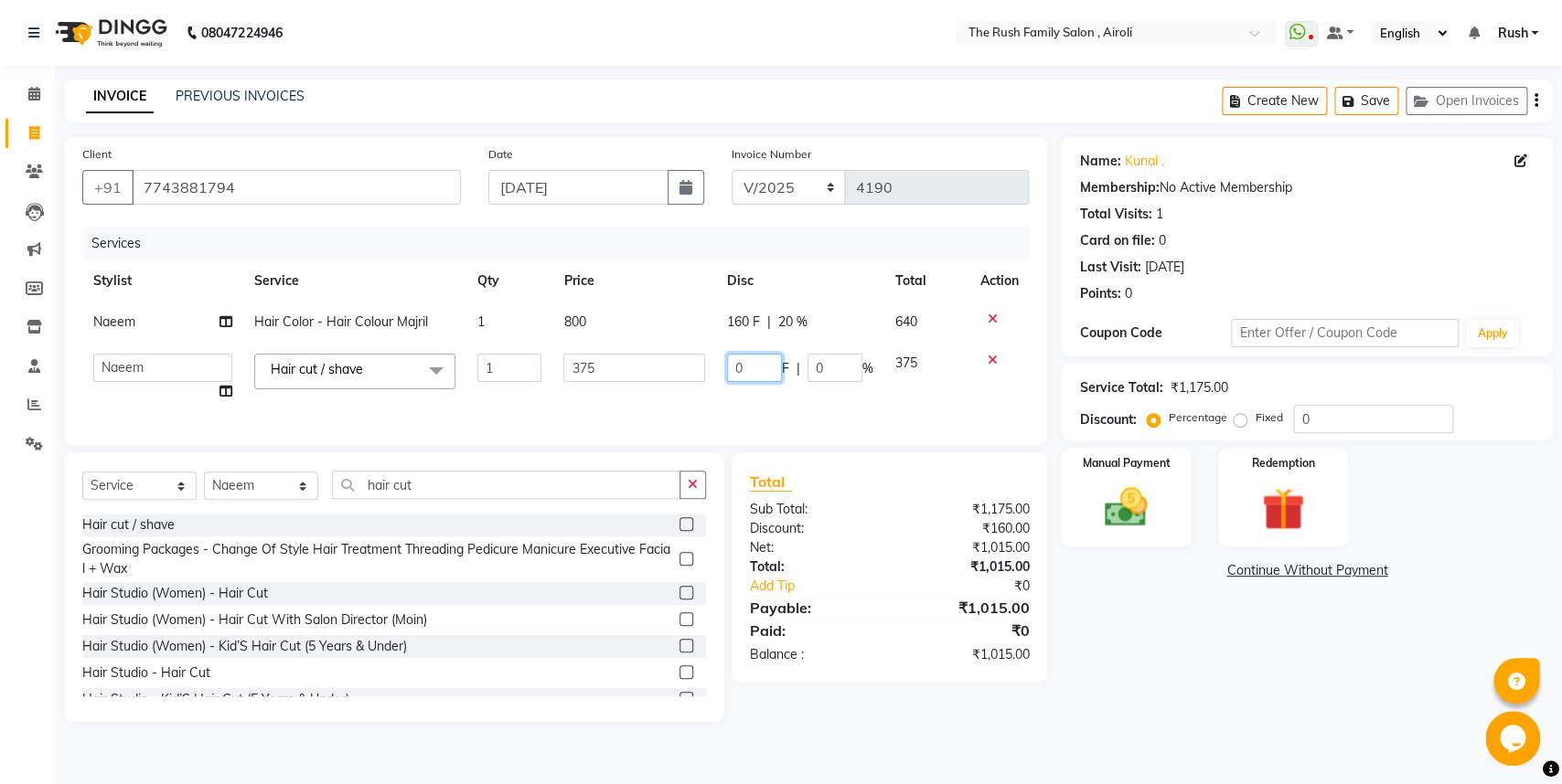
click at [747, 360] on input "0" at bounding box center [754, 368] width 55 height 28
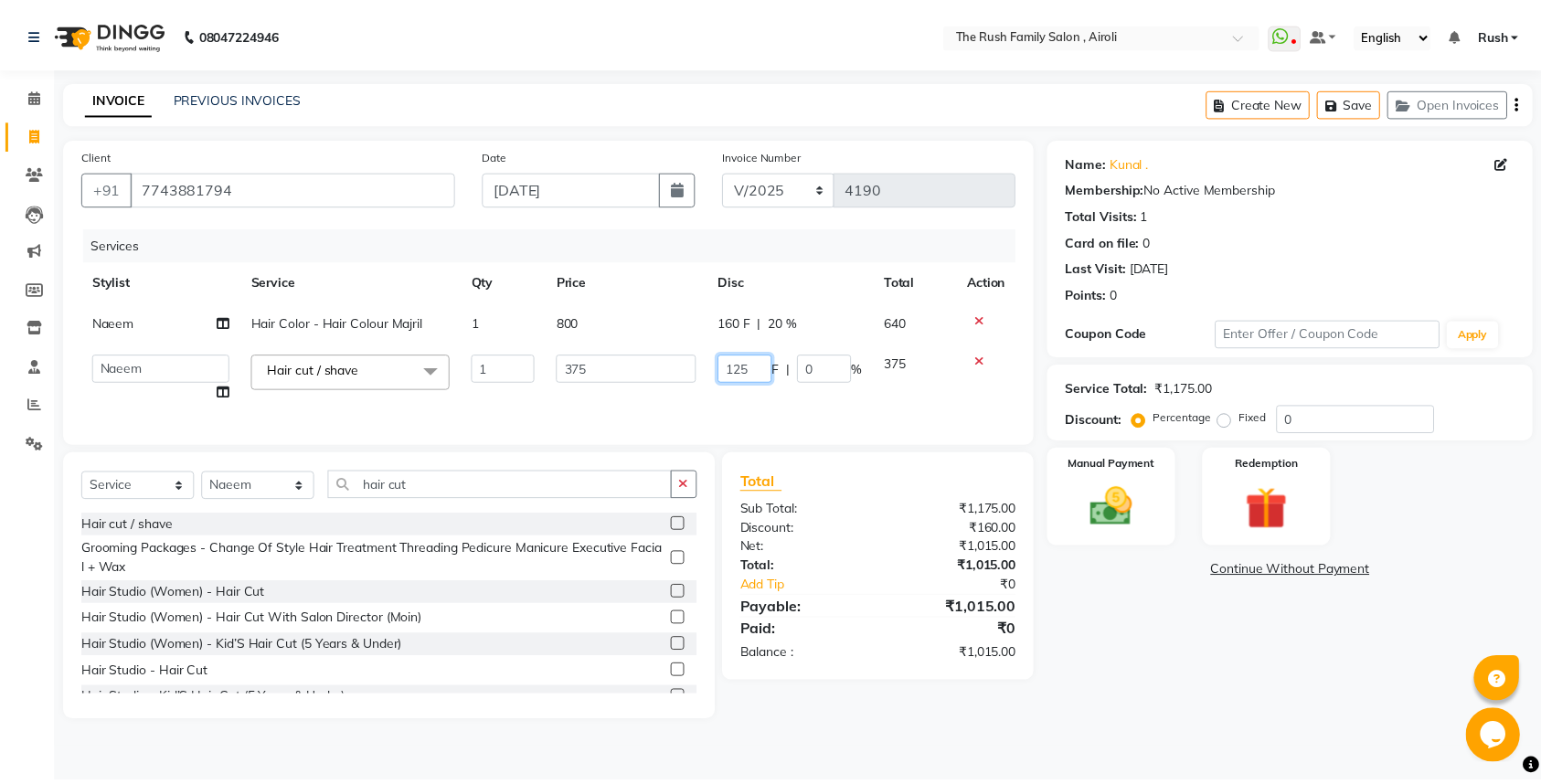
scroll to position [0, 1]
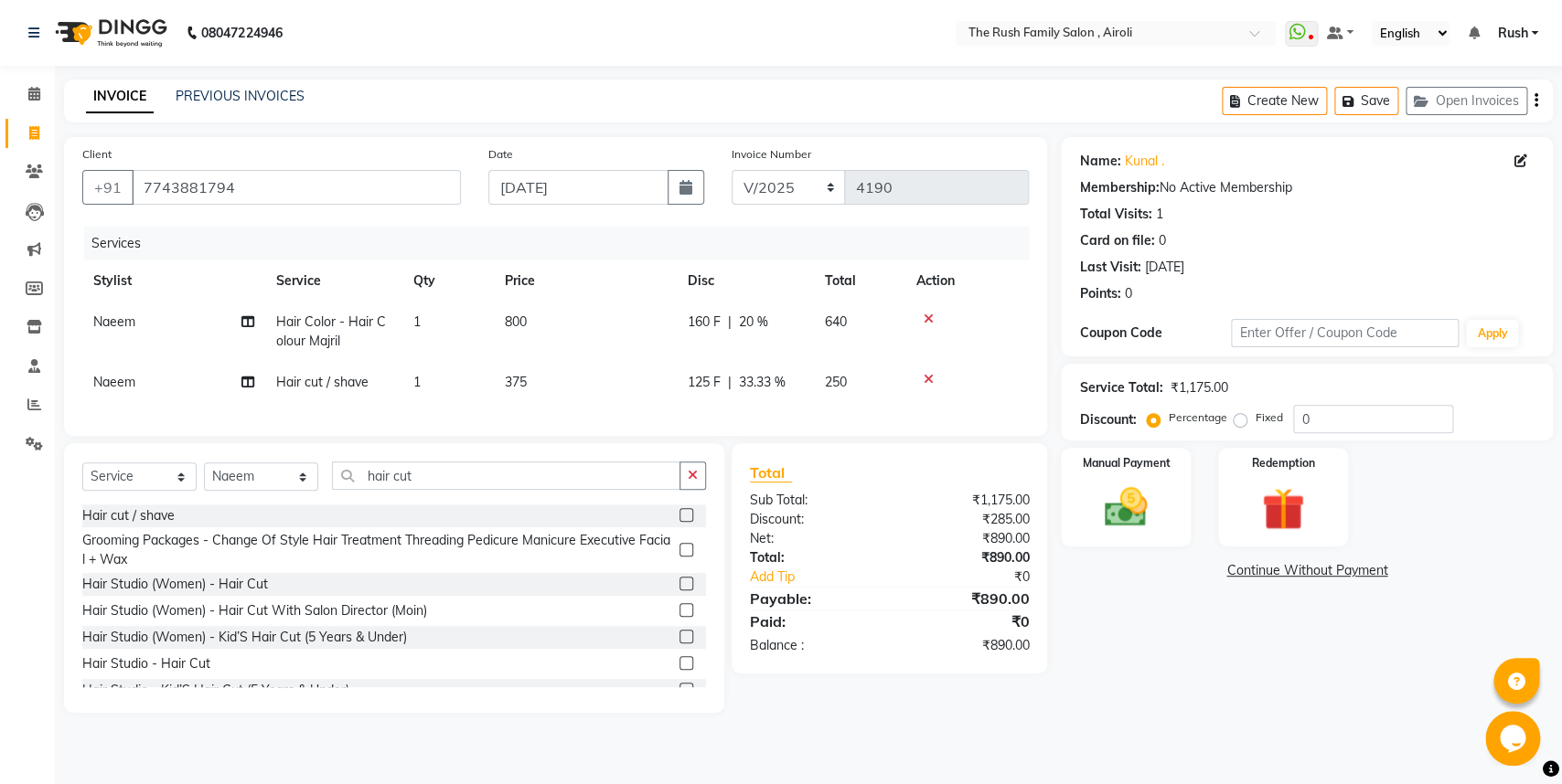
click at [904, 373] on td "250" at bounding box center [859, 382] width 91 height 41
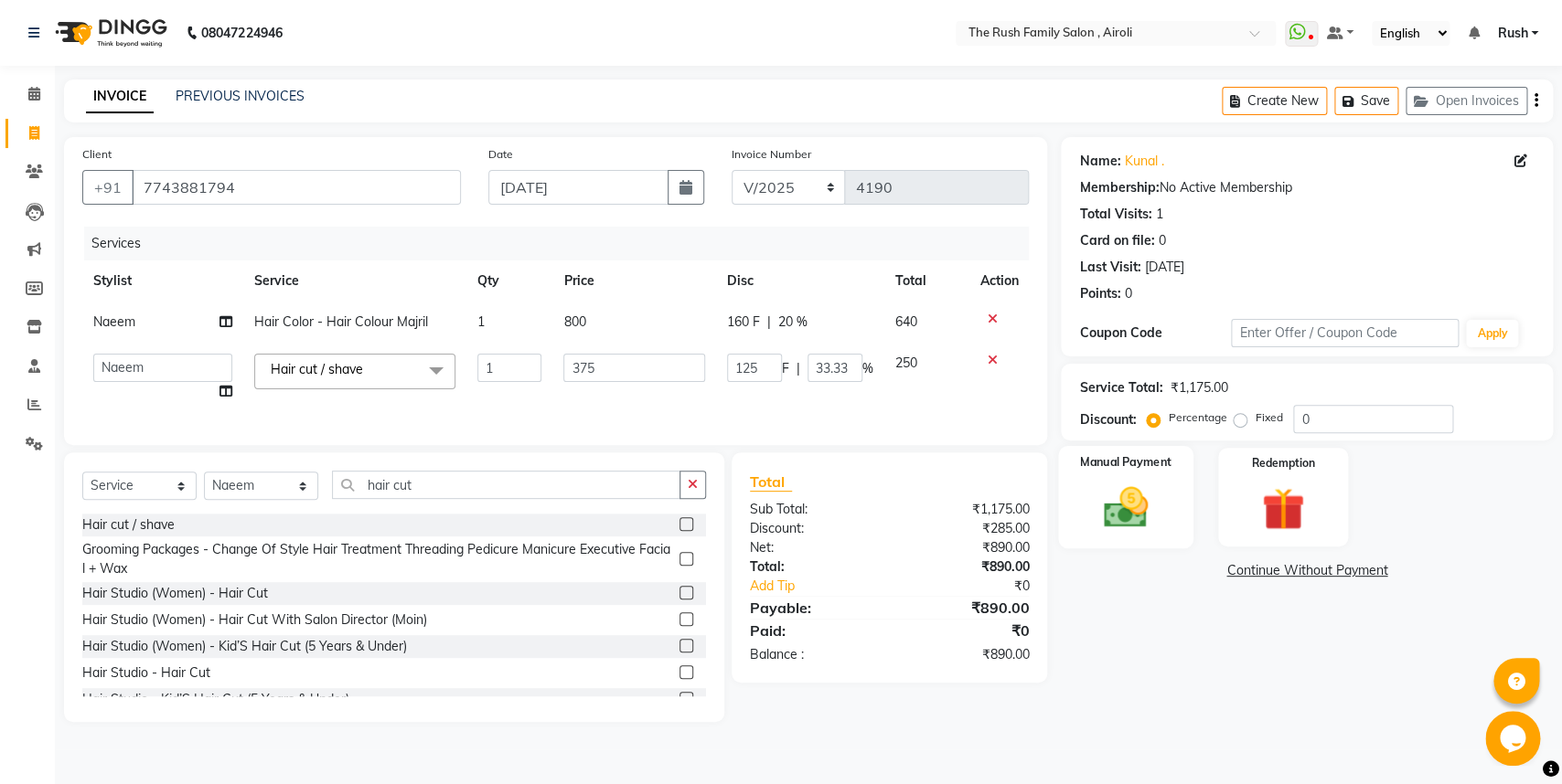
click at [1155, 515] on img at bounding box center [1126, 506] width 72 height 51
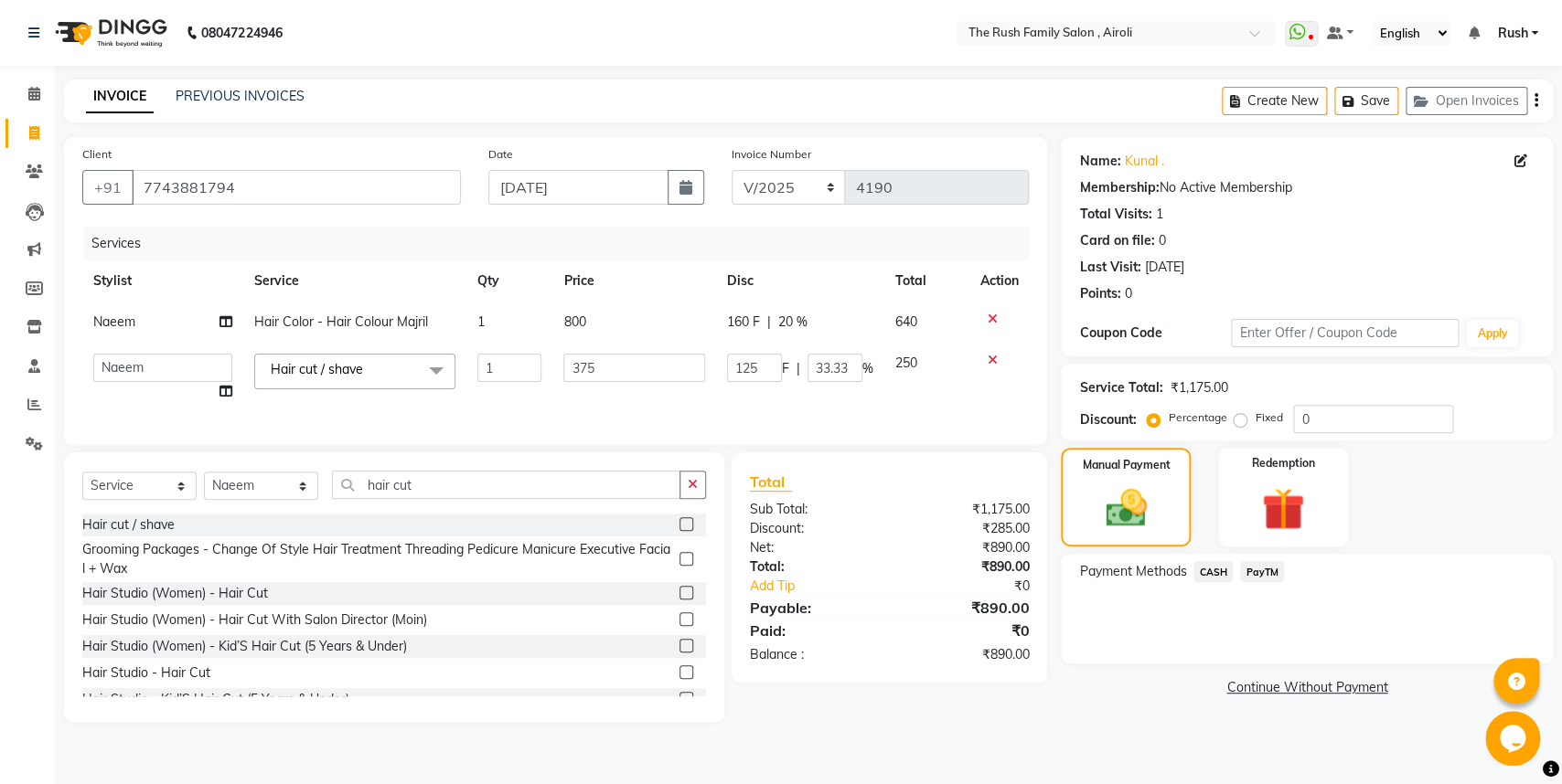
click at [1260, 570] on span "PayTM" at bounding box center [1261, 572] width 44 height 21
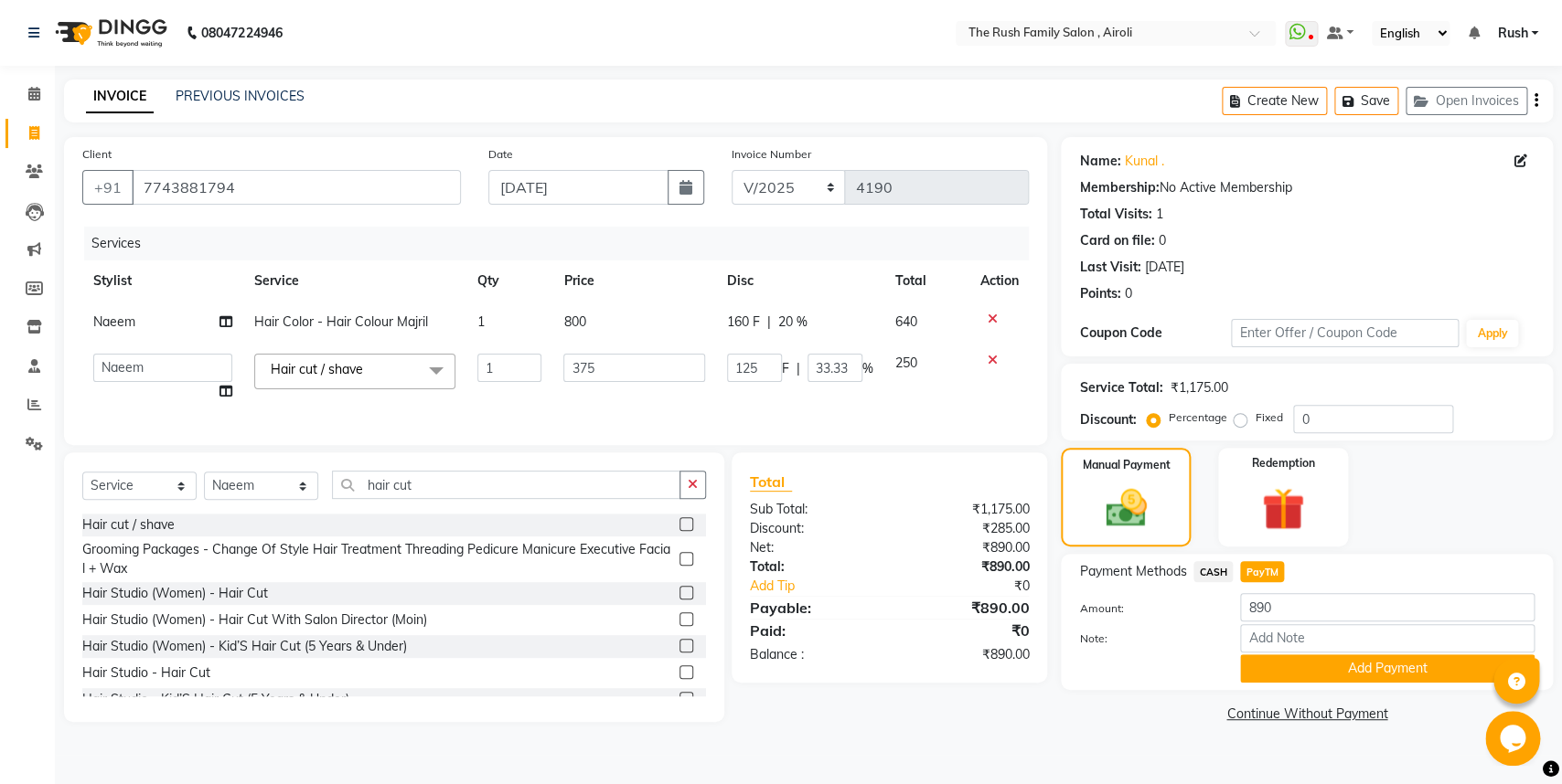
click at [1260, 570] on span "PayTM" at bounding box center [1261, 572] width 44 height 21
click at [1247, 657] on button "Add Payment" at bounding box center [1386, 668] width 294 height 28
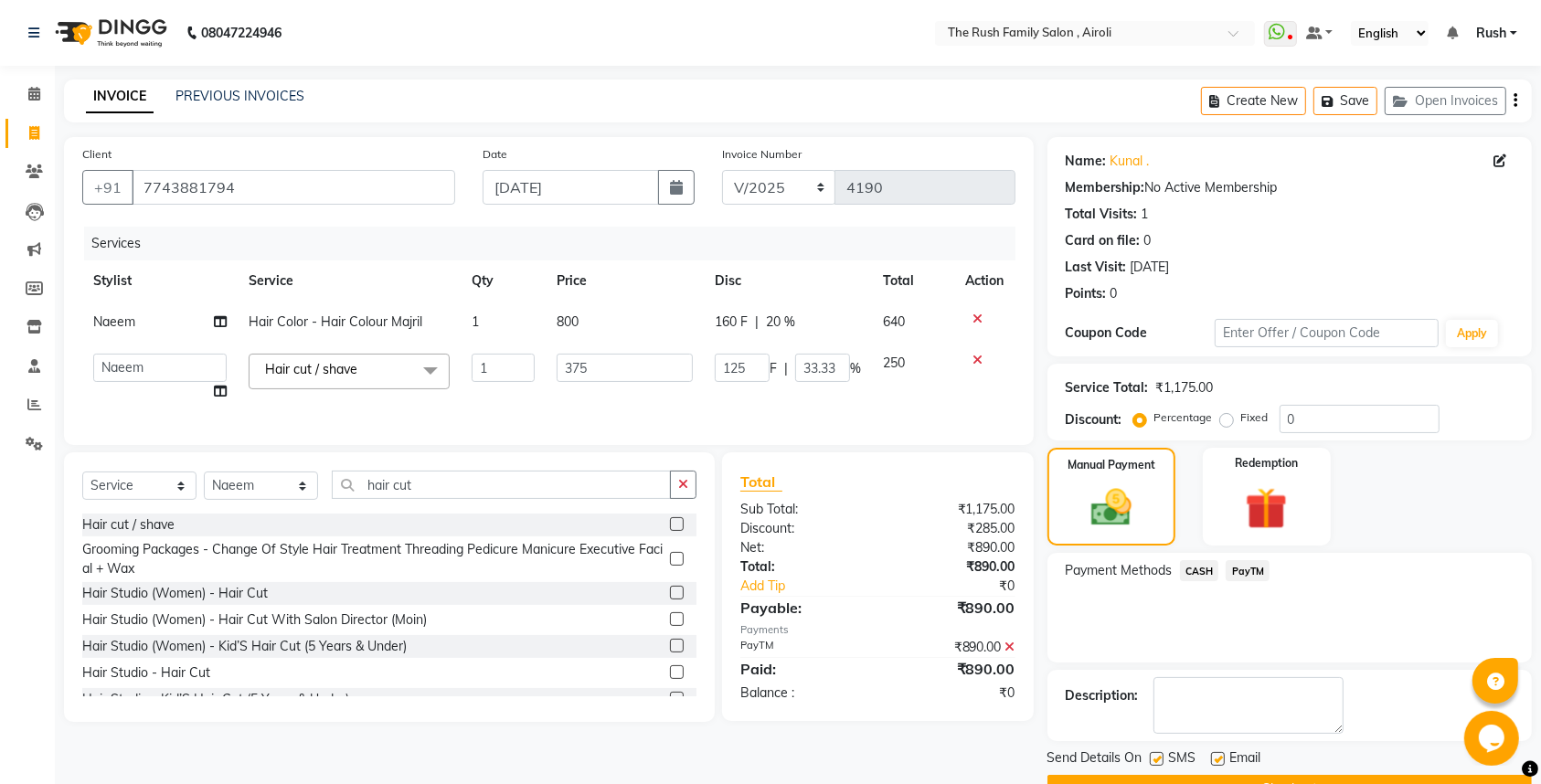
scroll to position [49, 0]
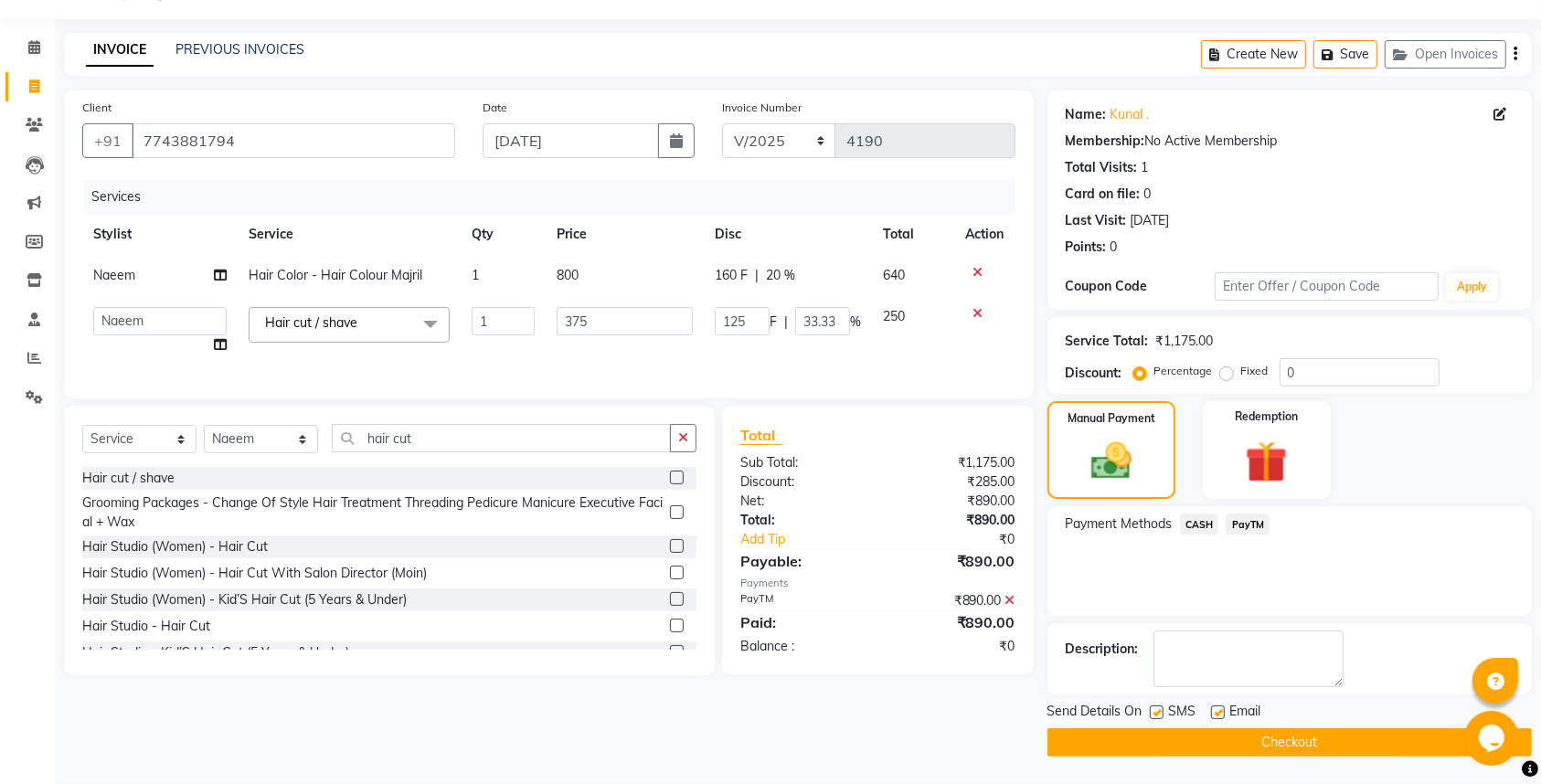
click at [1152, 712] on label at bounding box center [1157, 712] width 14 height 14
click at [1152, 712] on input "checkbox" at bounding box center [1156, 713] width 12 height 12
click at [1217, 709] on label at bounding box center [1218, 712] width 14 height 14
click at [1217, 709] on input "checkbox" at bounding box center [1217, 713] width 12 height 12
click at [1187, 741] on button "Checkout" at bounding box center [1290, 742] width 484 height 28
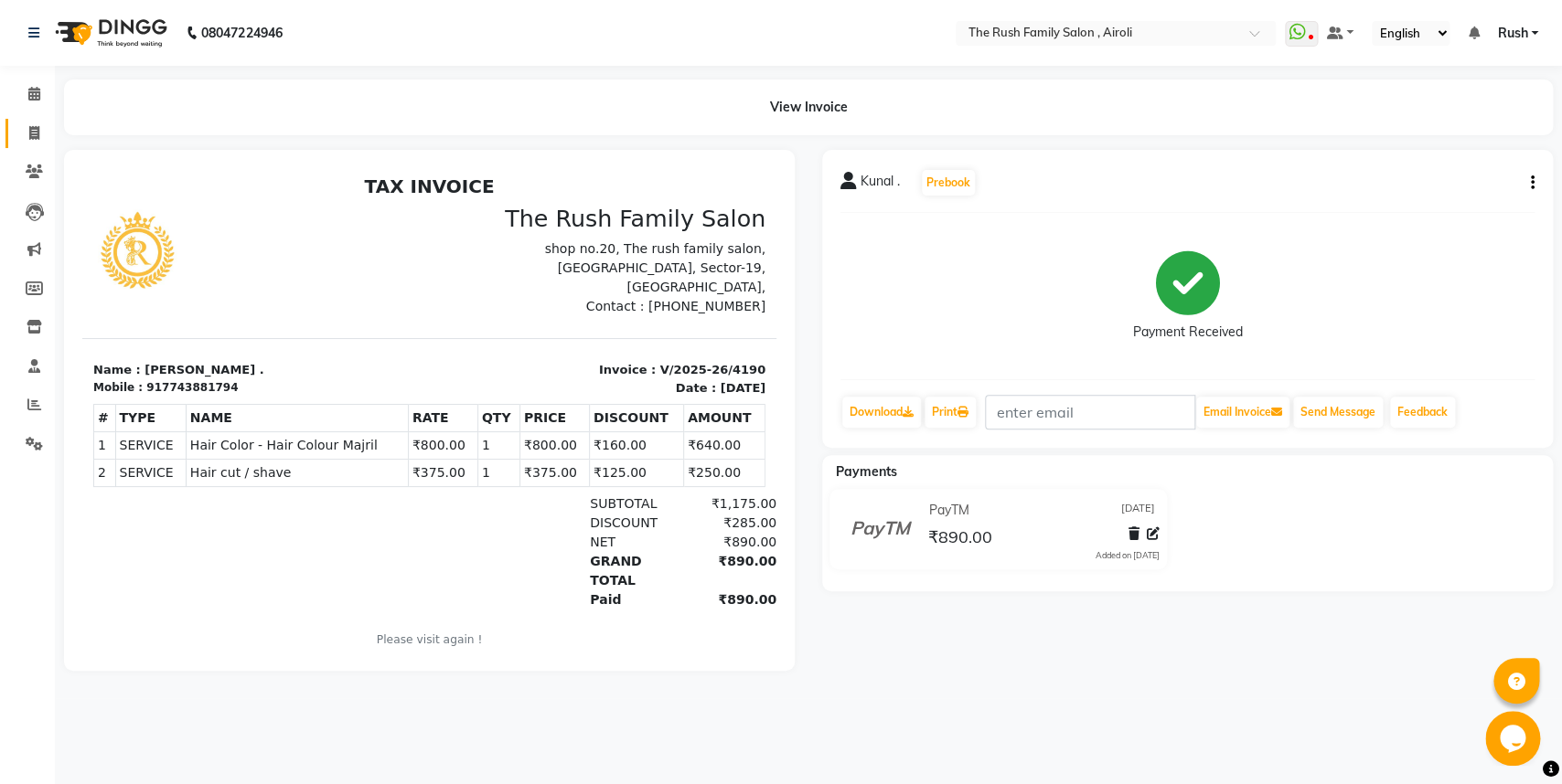
click at [30, 121] on link "Invoice" at bounding box center [27, 133] width 44 height 30
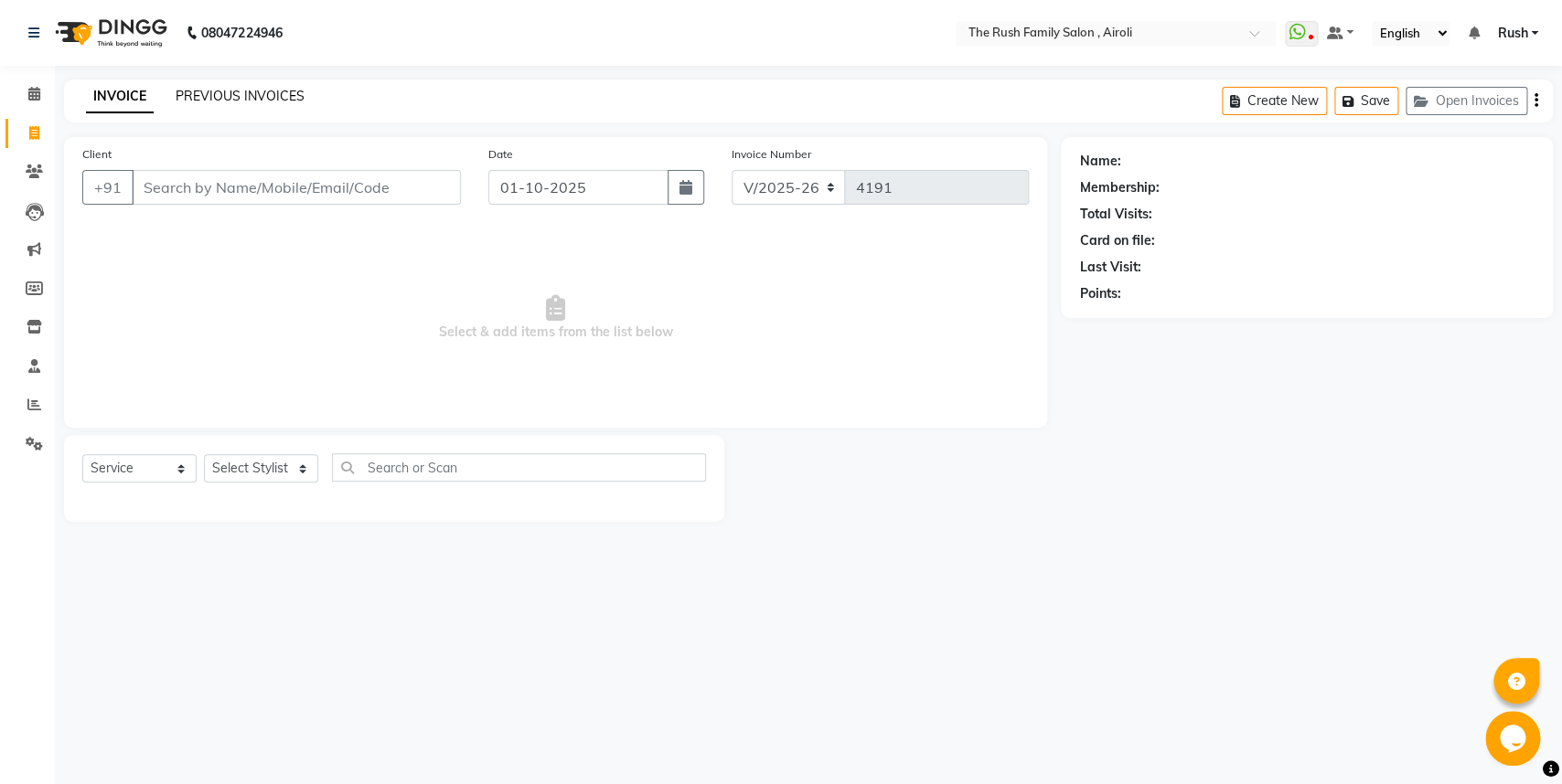
click at [207, 89] on link "PREVIOUS INVOICES" at bounding box center [240, 95] width 129 height 16
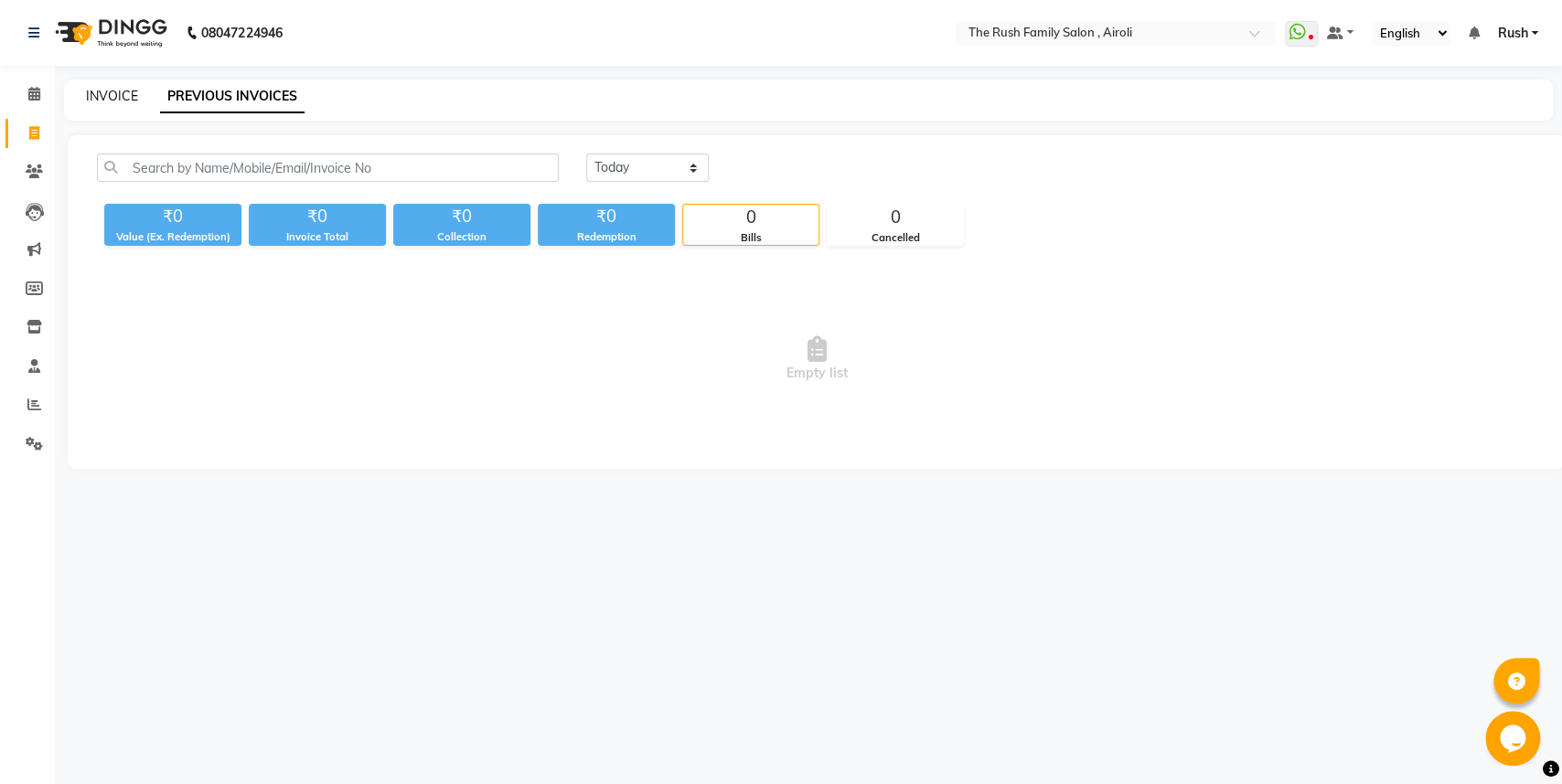
click at [101, 101] on link "INVOICE" at bounding box center [113, 95] width 52 height 16
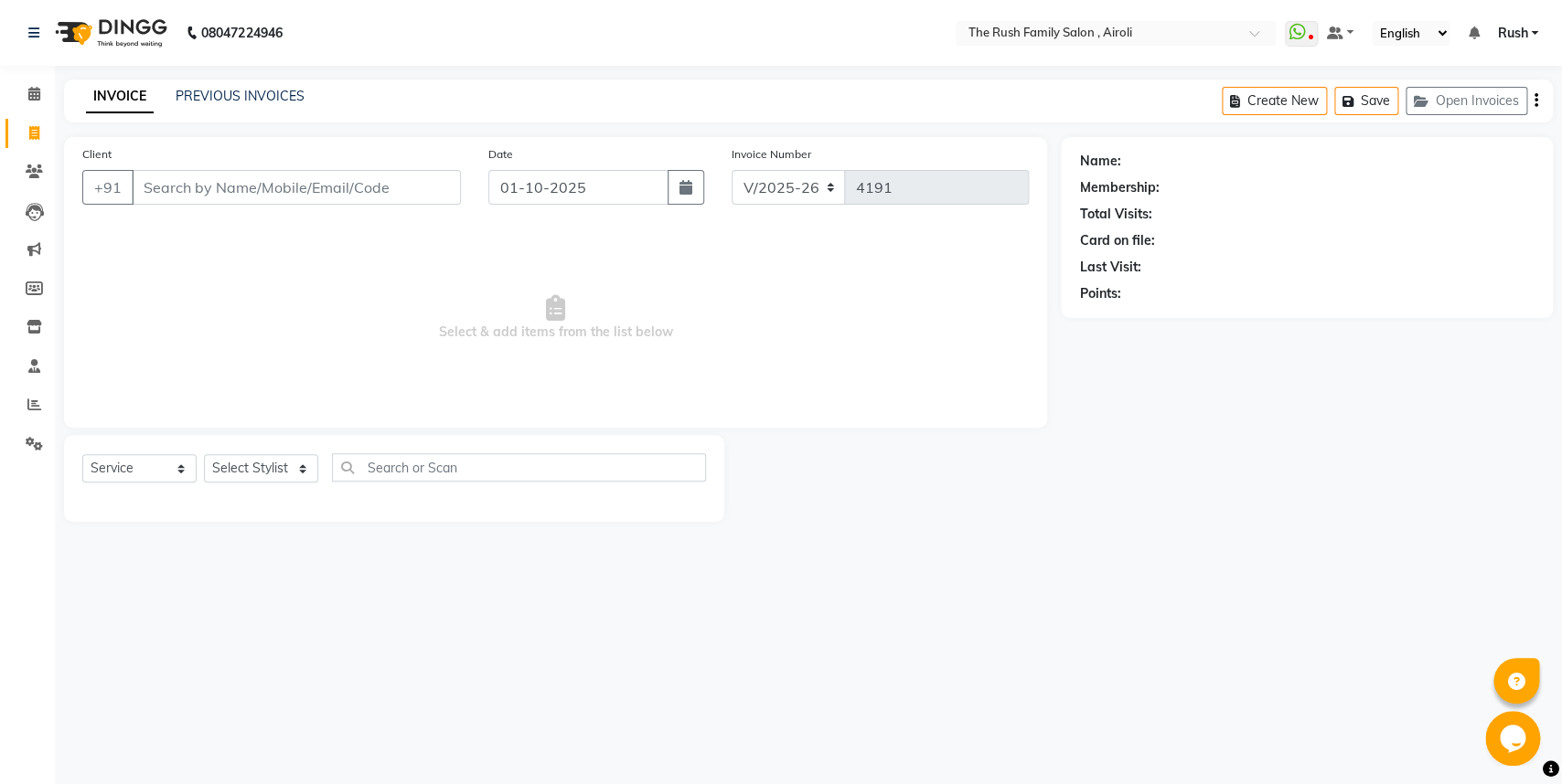
click at [153, 188] on input "Client" at bounding box center [296, 187] width 329 height 35
click at [417, 193] on span "Add Client" at bounding box center [414, 187] width 72 height 18
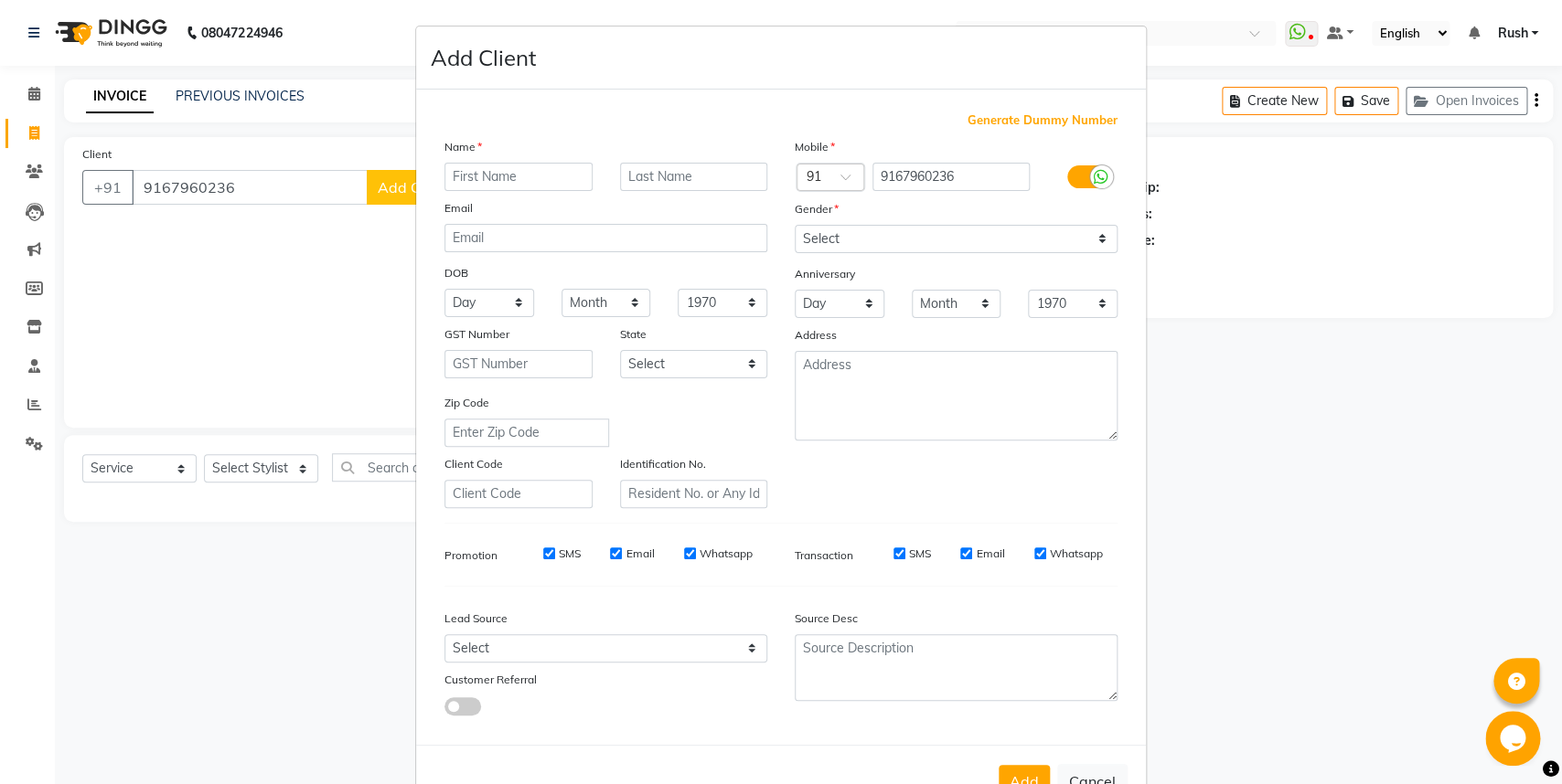
click at [472, 178] on input "text" at bounding box center [518, 177] width 149 height 28
click at [795, 225] on select "Select [DEMOGRAPHIC_DATA] [DEMOGRAPHIC_DATA] Other Prefer Not To Say" at bounding box center [956, 239] width 323 height 28
click option "[DEMOGRAPHIC_DATA]" at bounding box center [0, 0] width 0 height 0
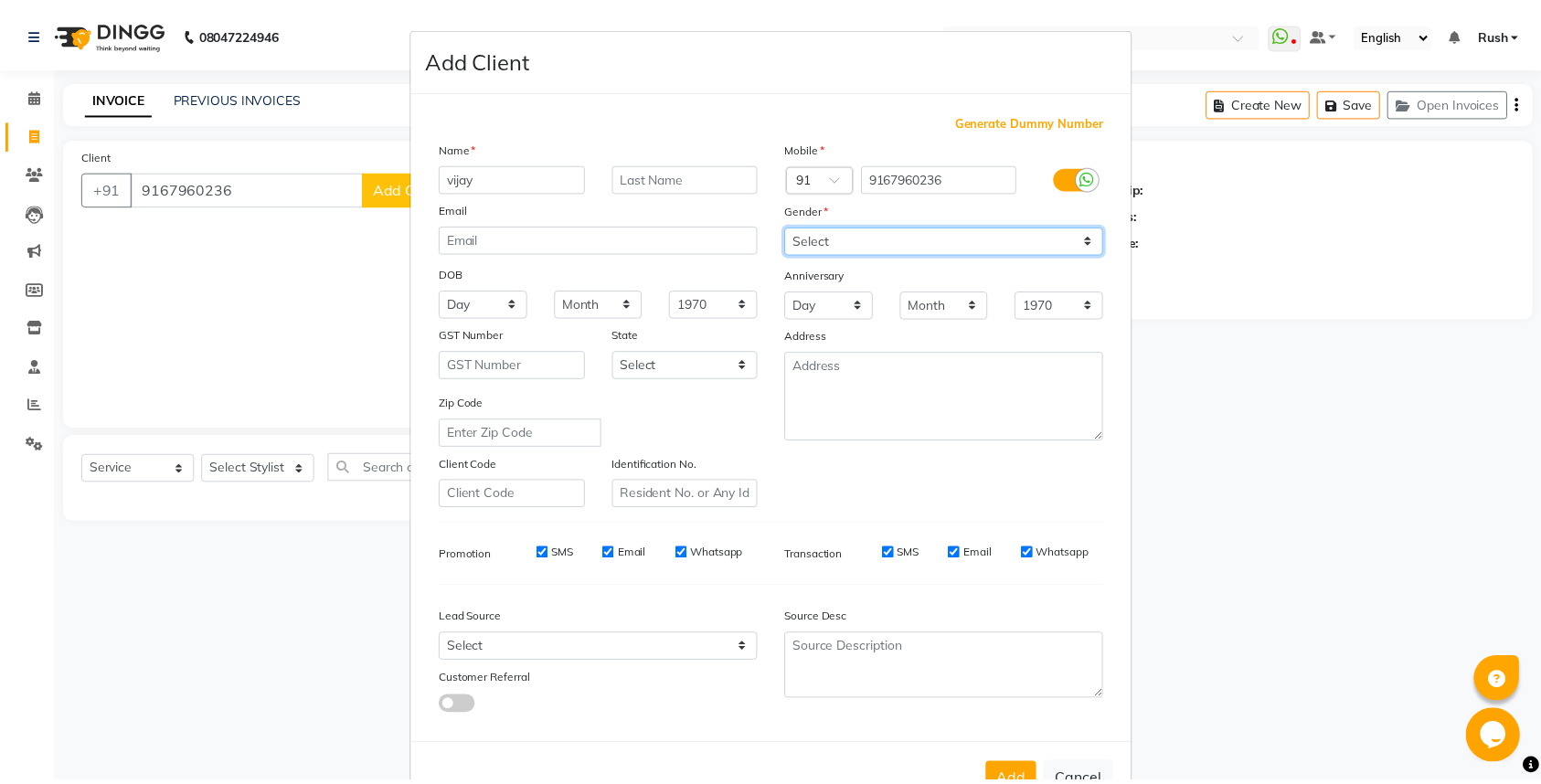
scroll to position [56, 0]
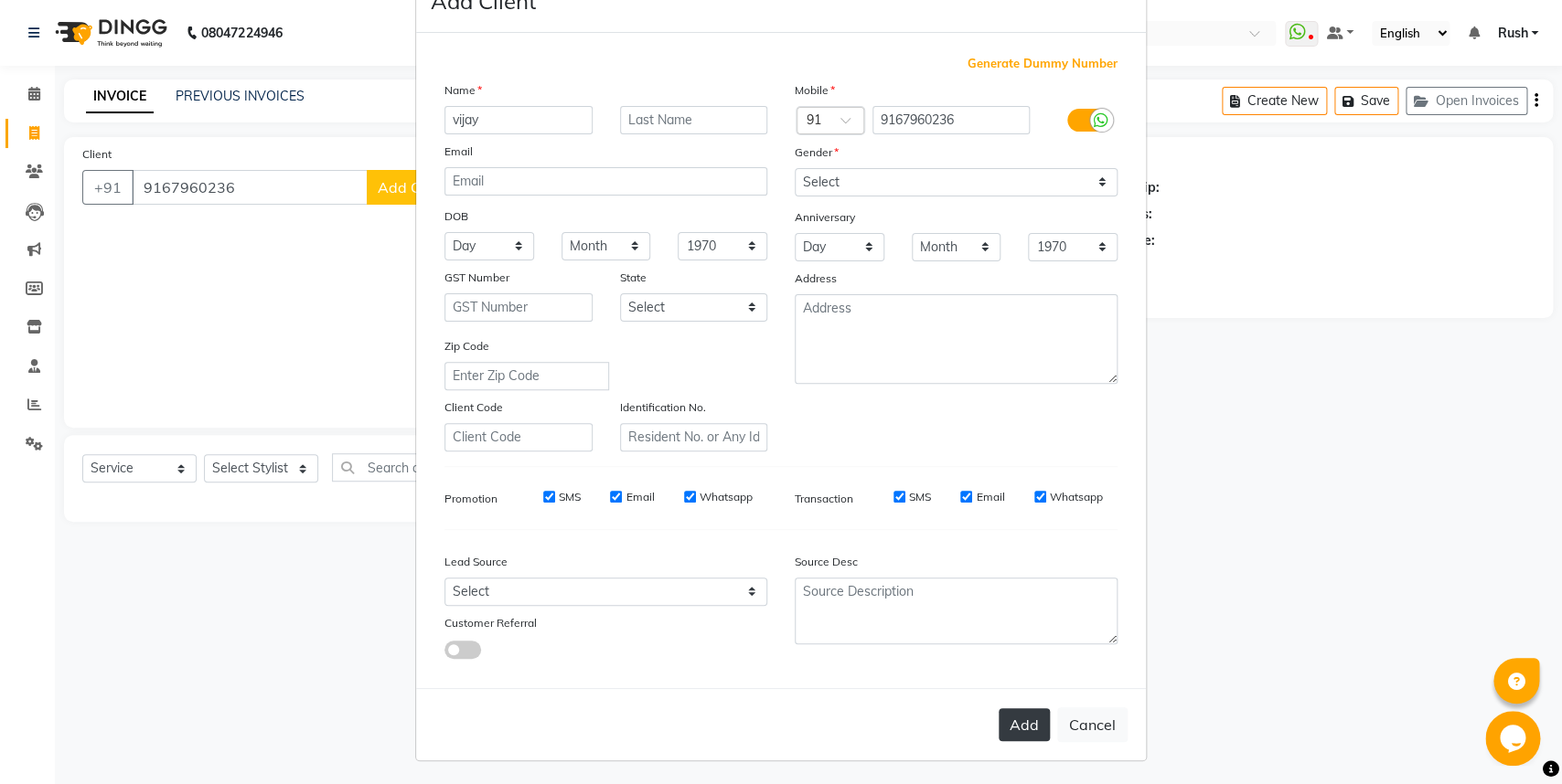
click at [1010, 717] on button "Add" at bounding box center [1024, 725] width 51 height 33
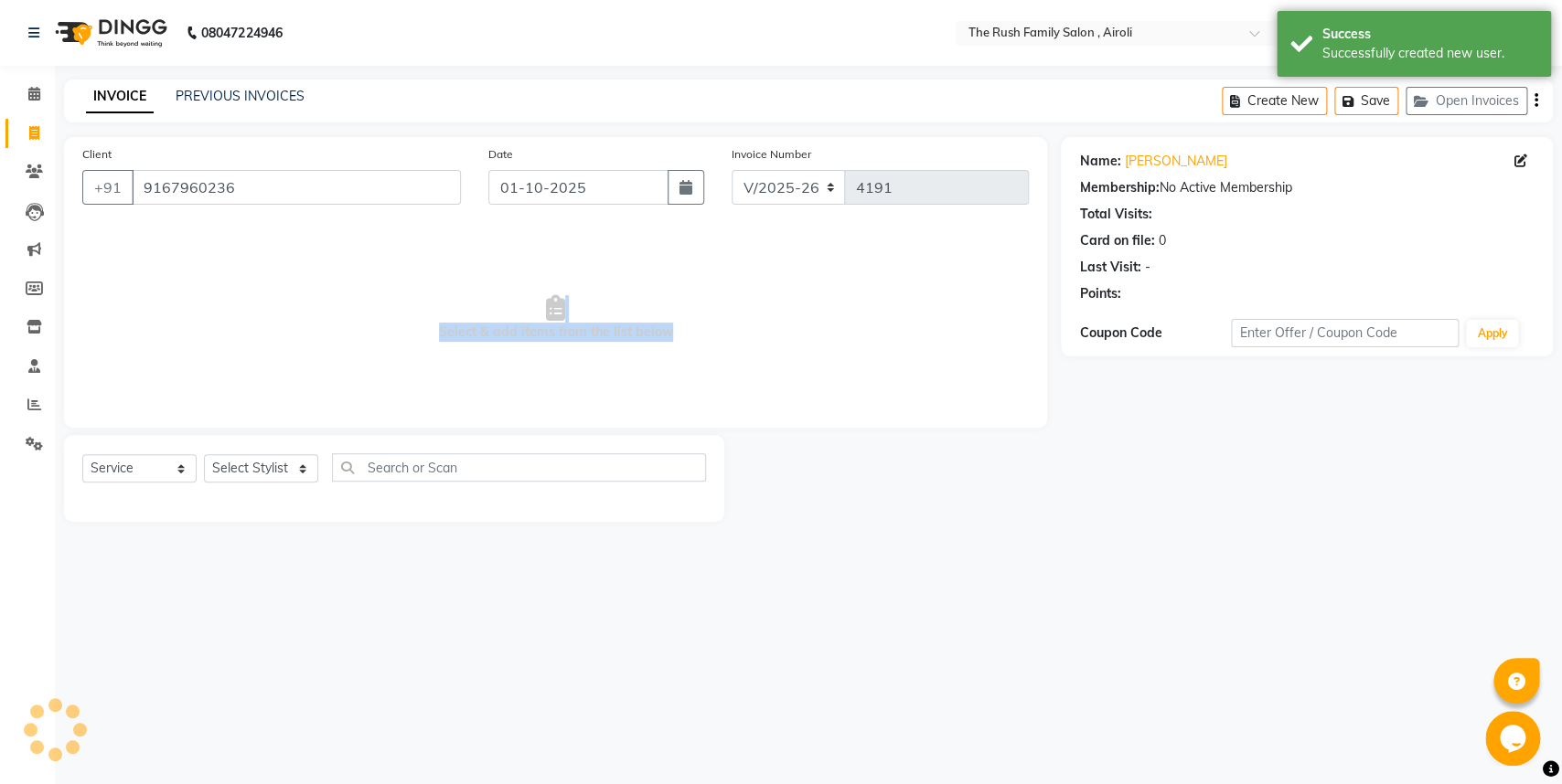
drag, startPoint x: 1010, startPoint y: 717, endPoint x: 291, endPoint y: 281, distance: 840.9
click at [204, 454] on select "Select Stylist [PERSON_NAME] [PERSON_NAME] Danish D.C Guddi [PERSON_NAME] [PERS…" at bounding box center [261, 468] width 115 height 28
click option "Naeem" at bounding box center [0, 0] width 0 height 0
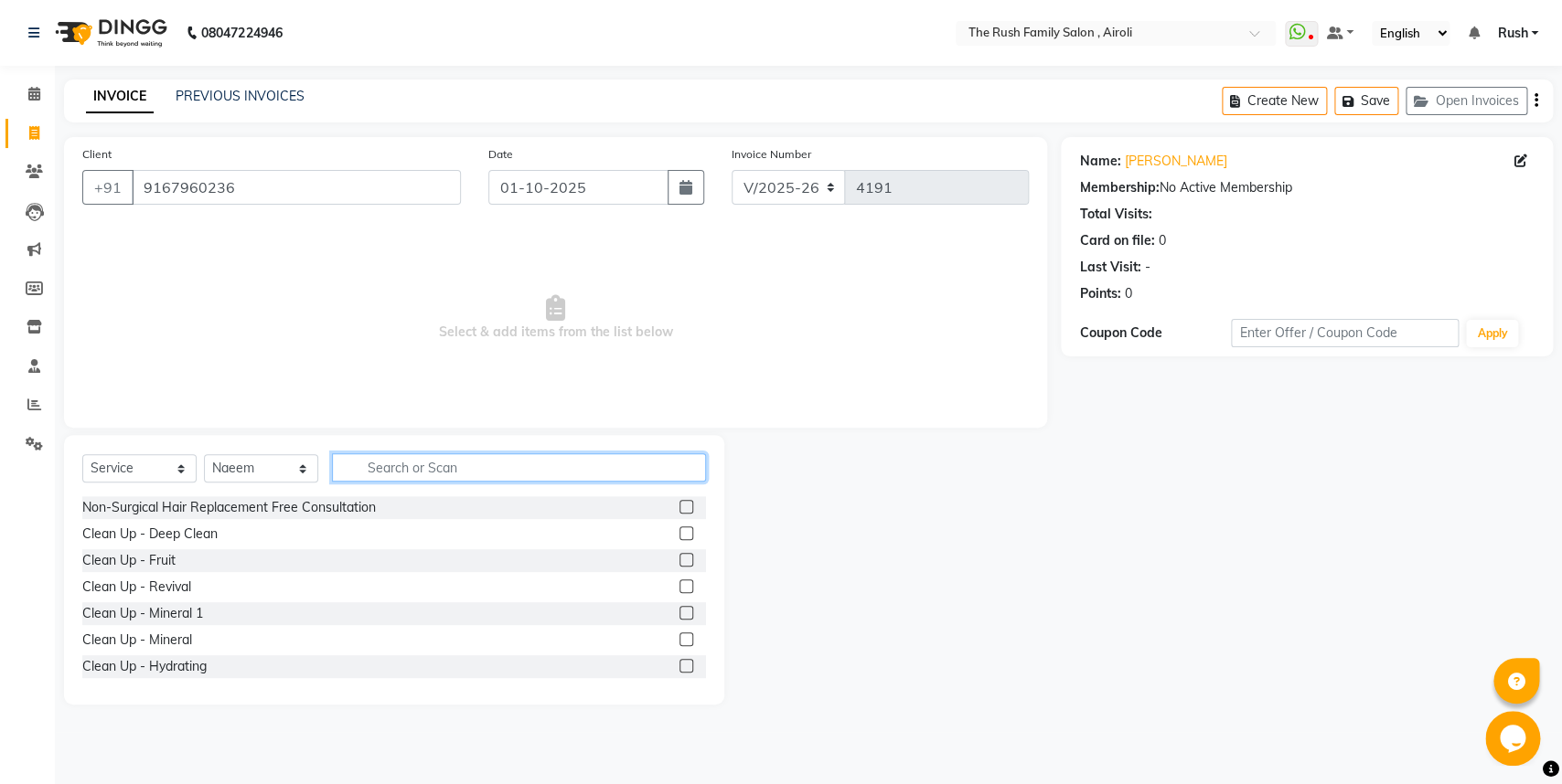
click at [403, 474] on input "text" at bounding box center [518, 467] width 374 height 28
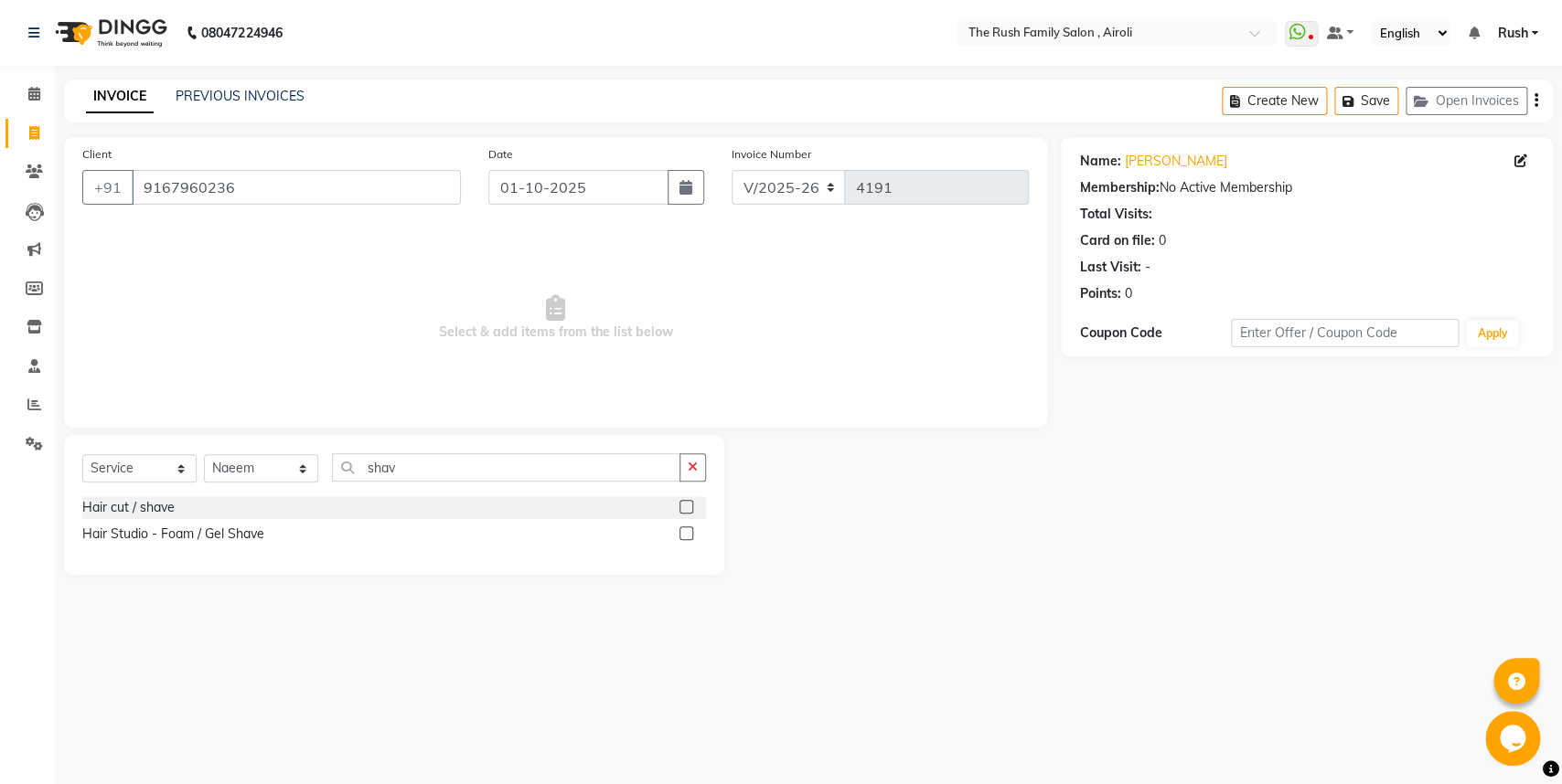
click at [685, 506] on label at bounding box center [686, 506] width 14 height 14
click at [685, 506] on input "checkbox" at bounding box center [685, 507] width 12 height 12
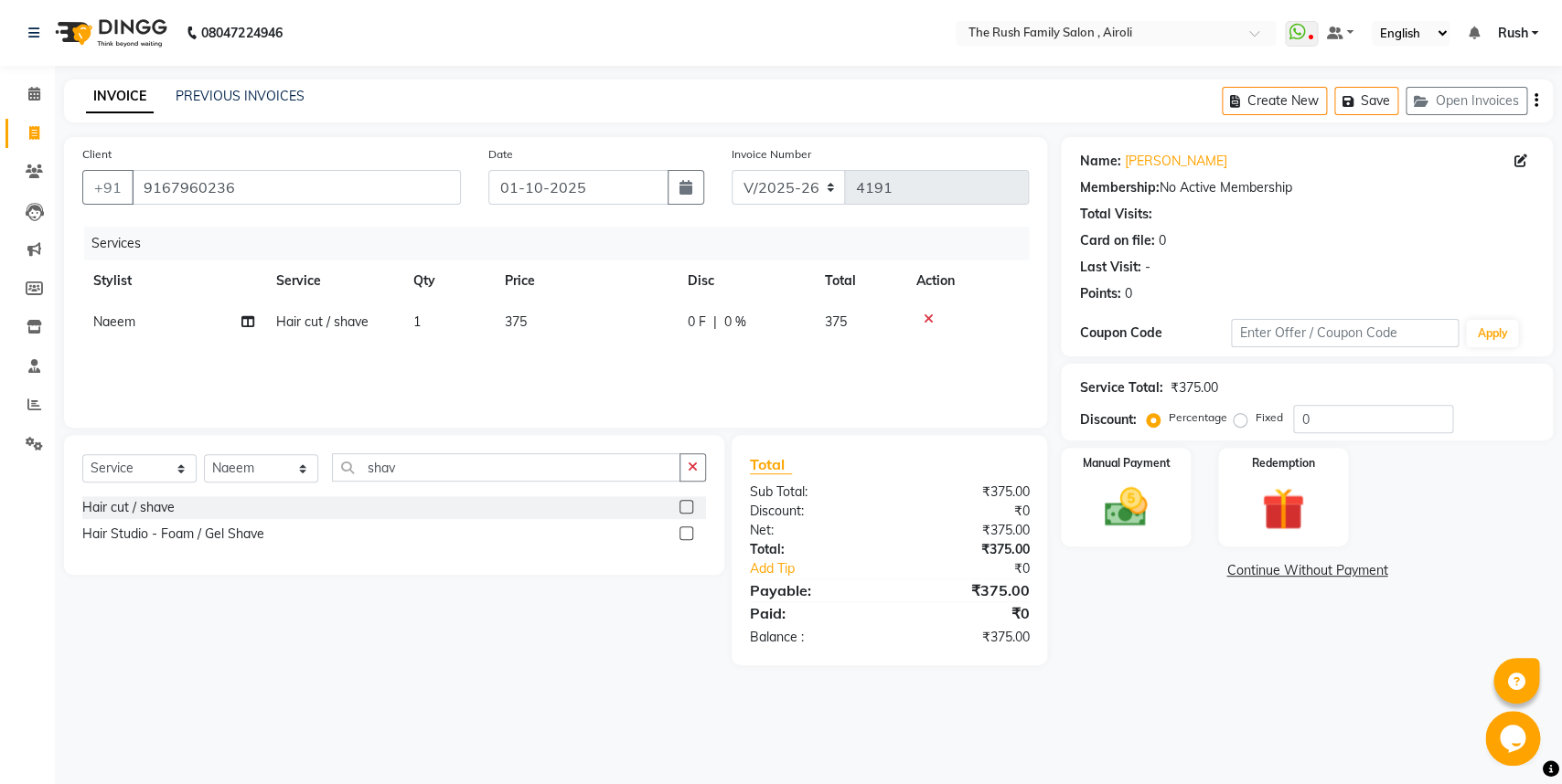
click at [681, 534] on label at bounding box center [686, 534] width 14 height 14
click at [681, 534] on input "checkbox" at bounding box center [685, 534] width 12 height 12
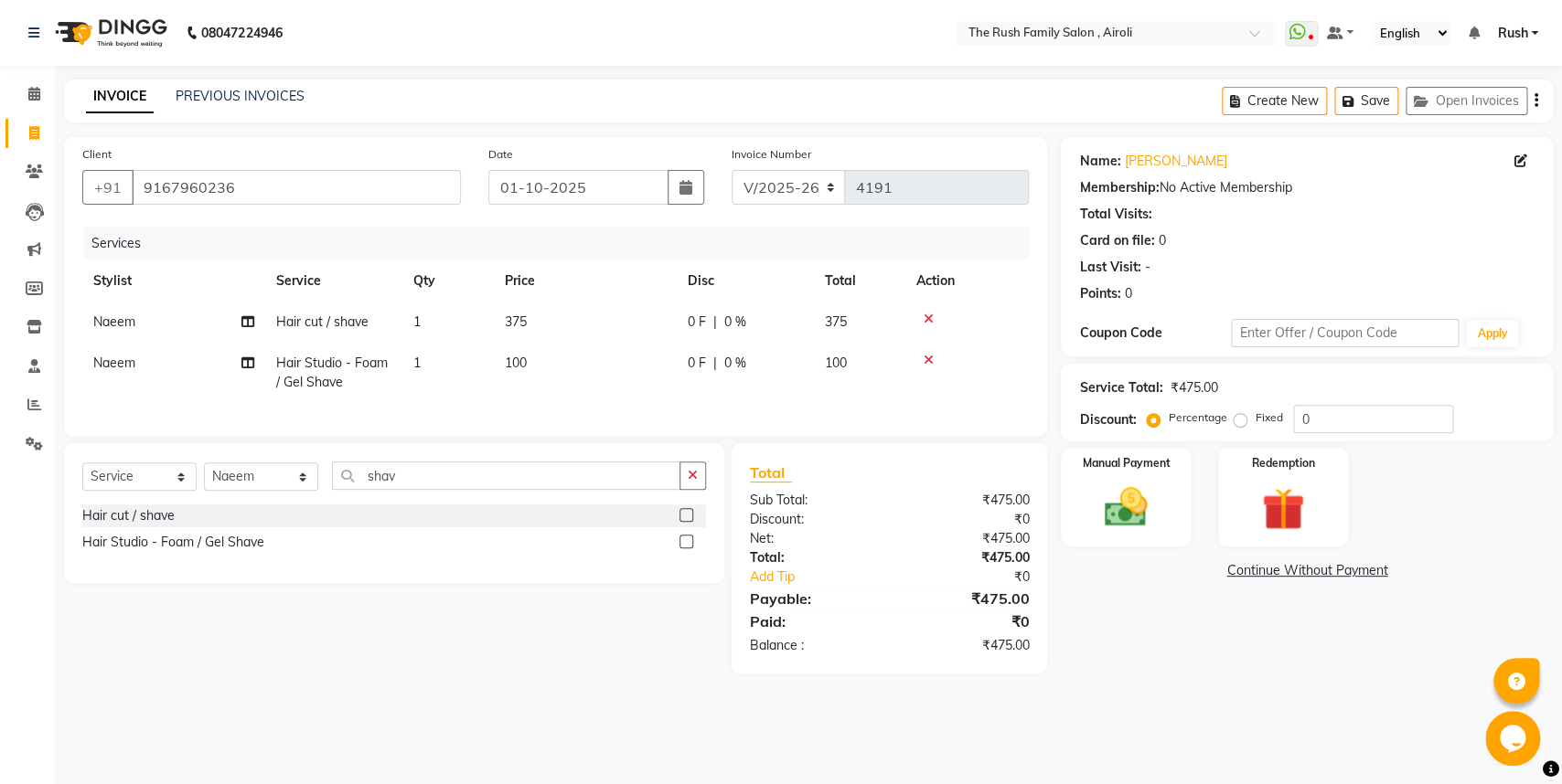
click at [926, 318] on icon at bounding box center [928, 318] width 10 height 13
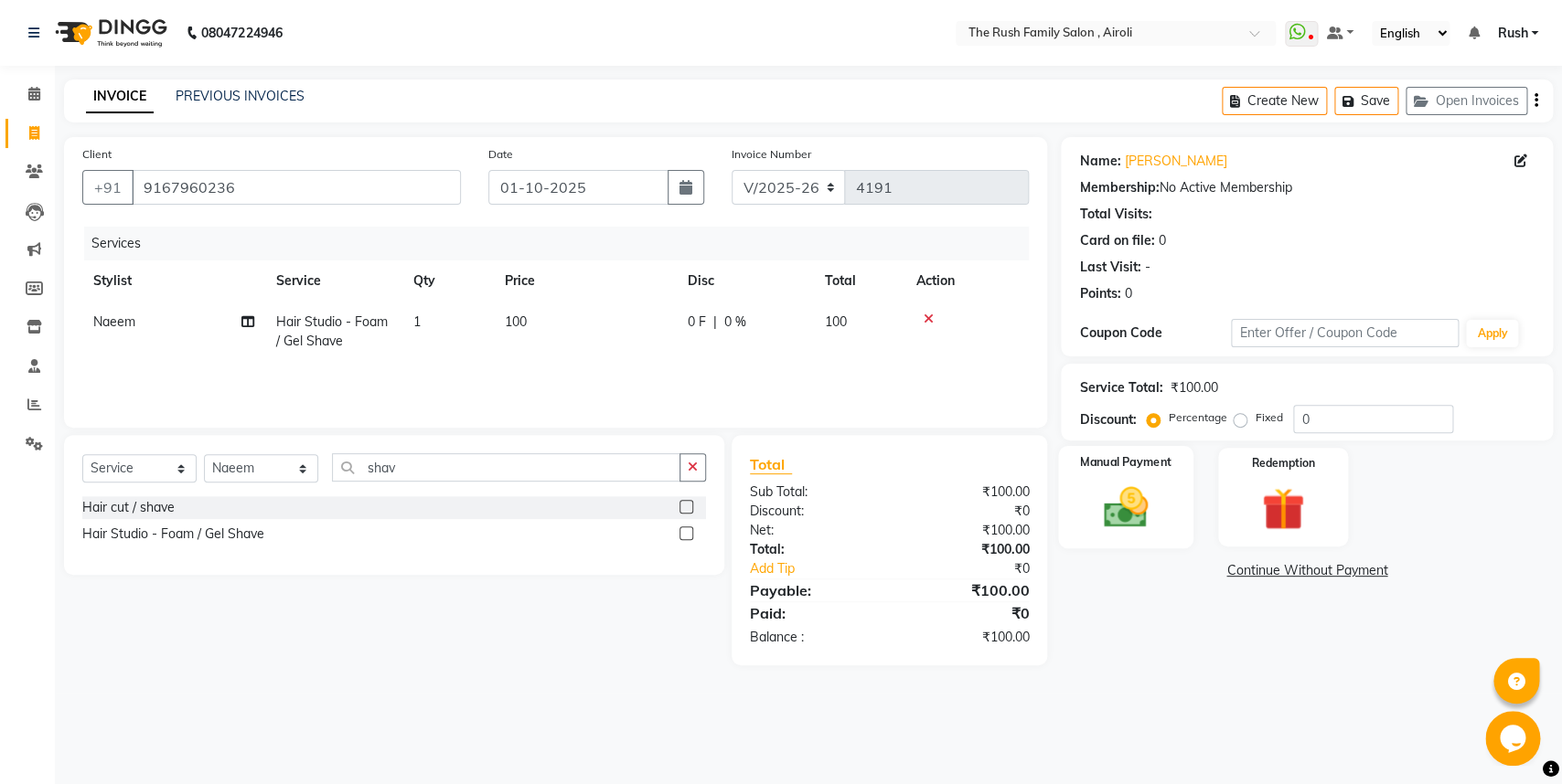
click at [1124, 508] on img at bounding box center [1126, 506] width 72 height 51
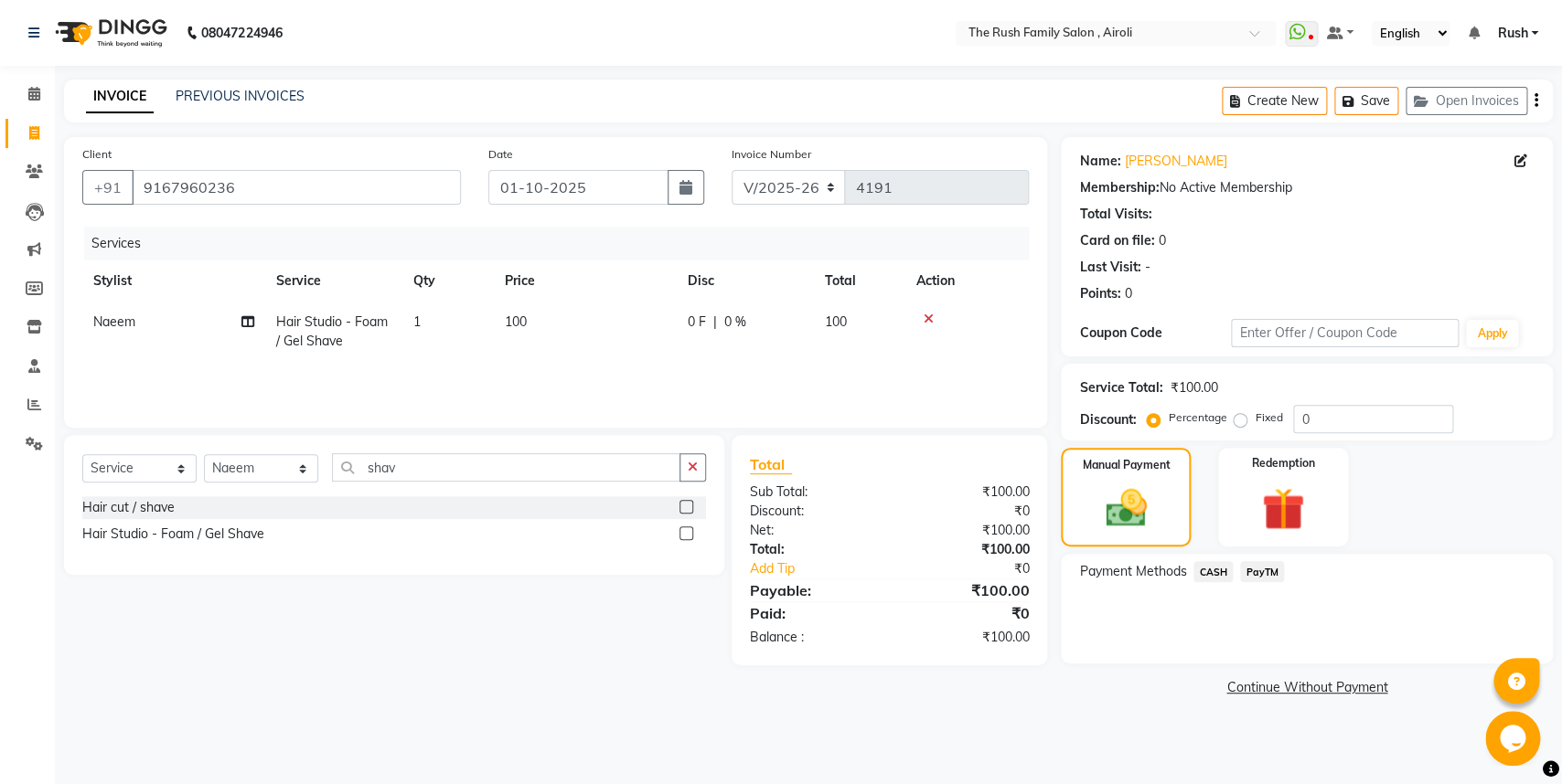
click at [1258, 568] on span "PayTM" at bounding box center [1261, 572] width 44 height 21
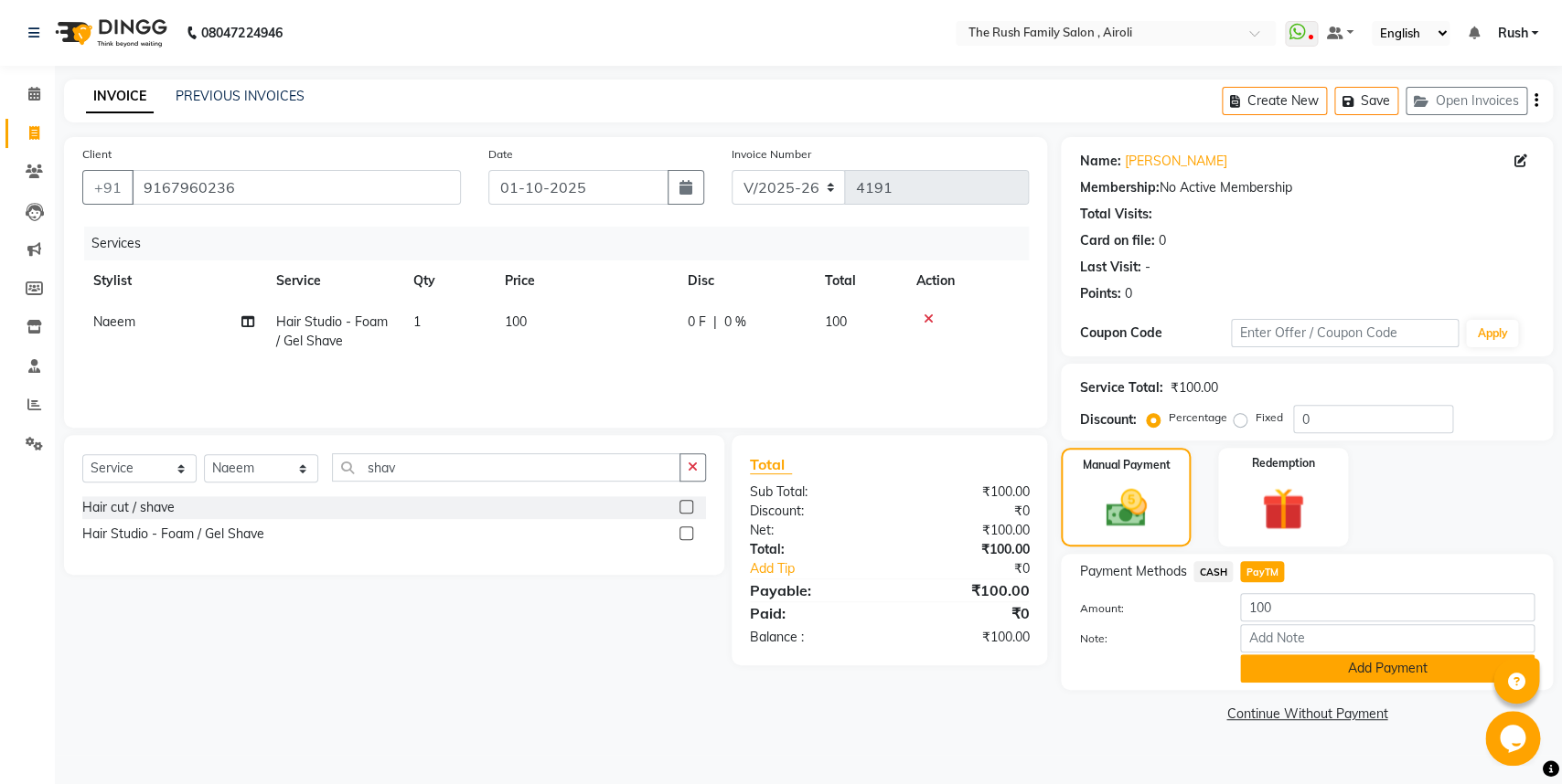
click at [1285, 662] on button "Add Payment" at bounding box center [1386, 668] width 294 height 28
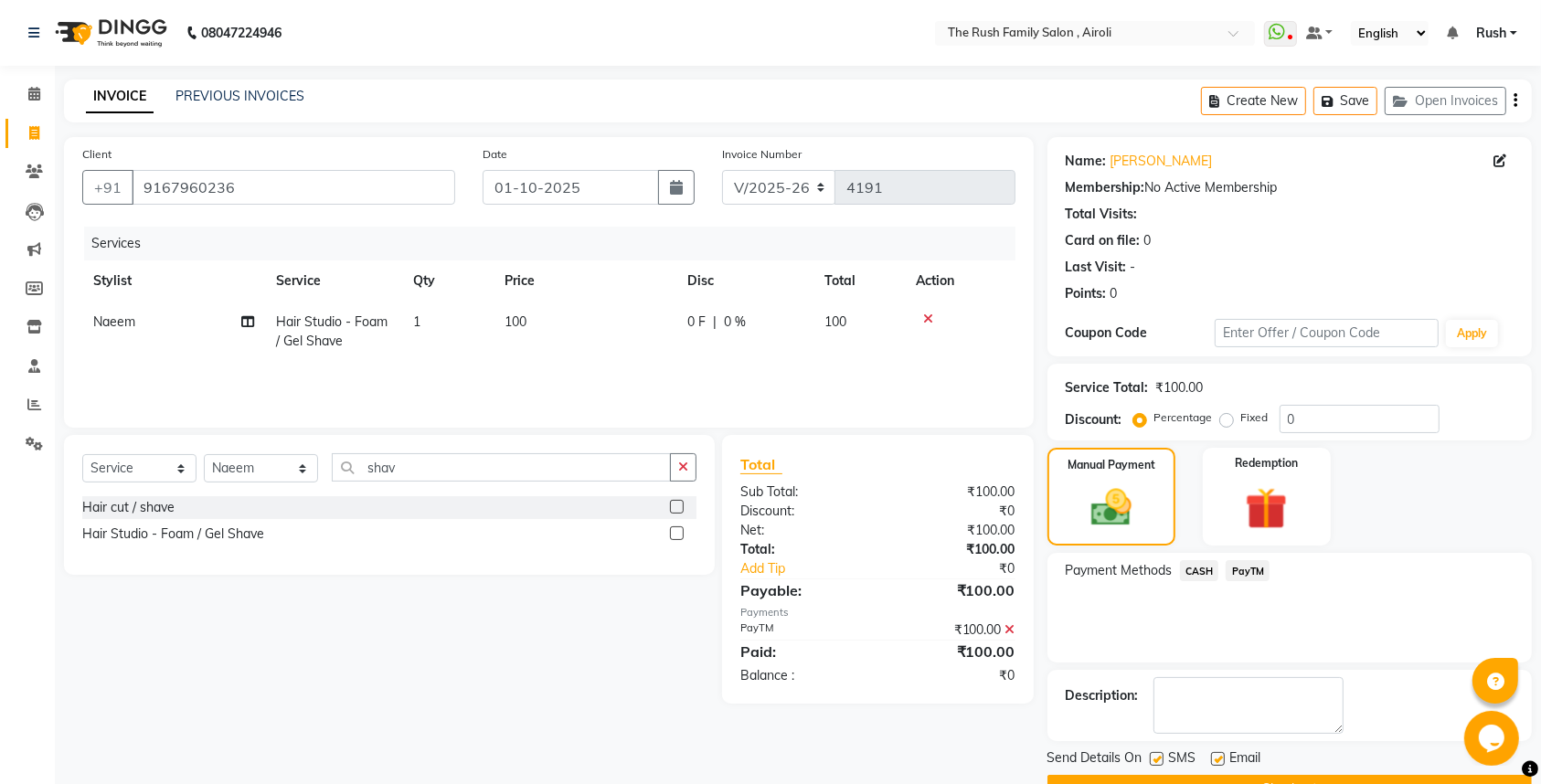
scroll to position [49, 0]
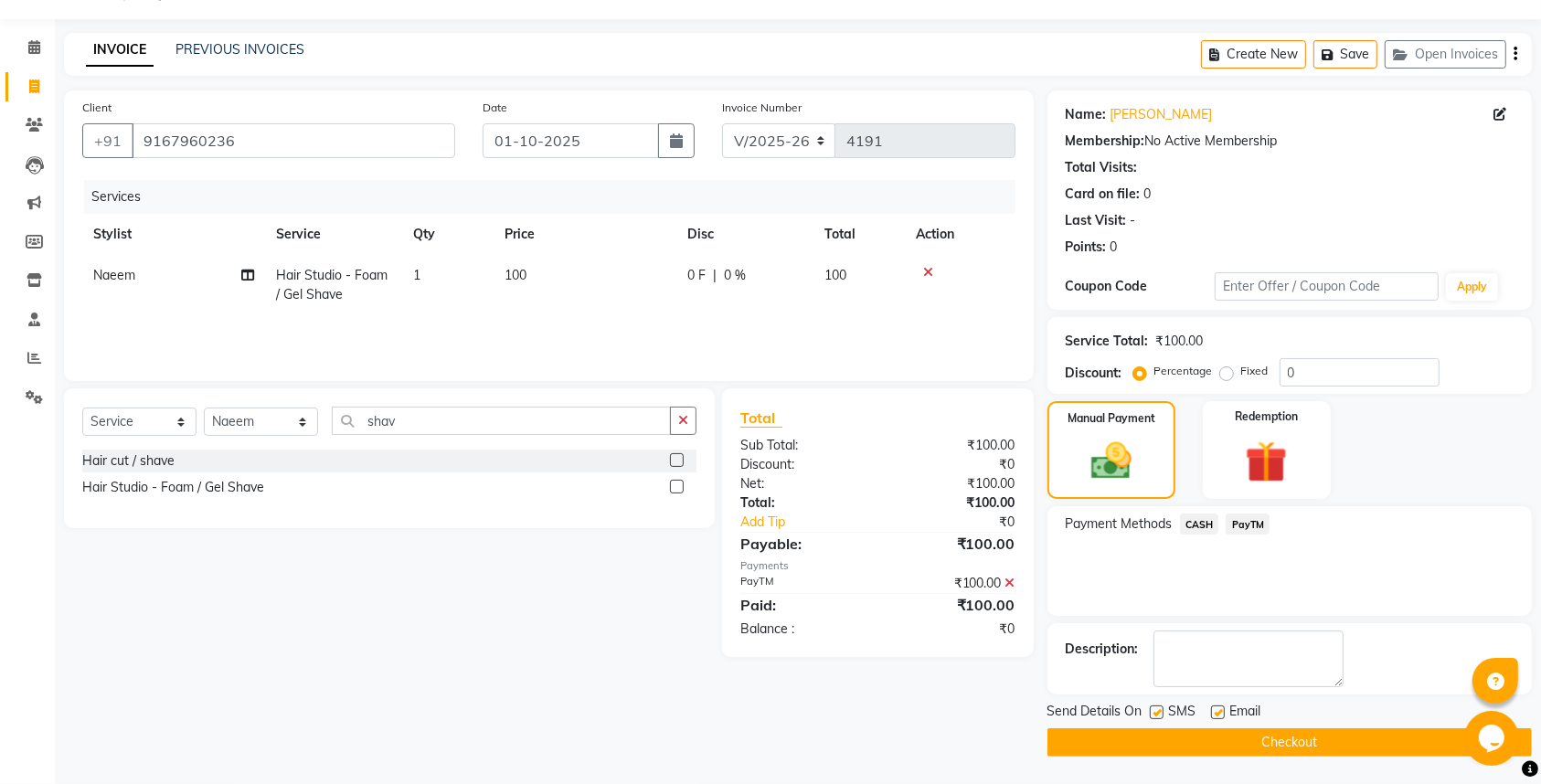
click at [1155, 706] on label at bounding box center [1157, 712] width 14 height 14
click at [1155, 707] on input "checkbox" at bounding box center [1156, 713] width 12 height 12
click at [1221, 711] on label at bounding box center [1218, 712] width 14 height 14
click at [1221, 711] on input "checkbox" at bounding box center [1217, 713] width 12 height 12
click at [1193, 743] on button "Checkout" at bounding box center [1290, 742] width 484 height 28
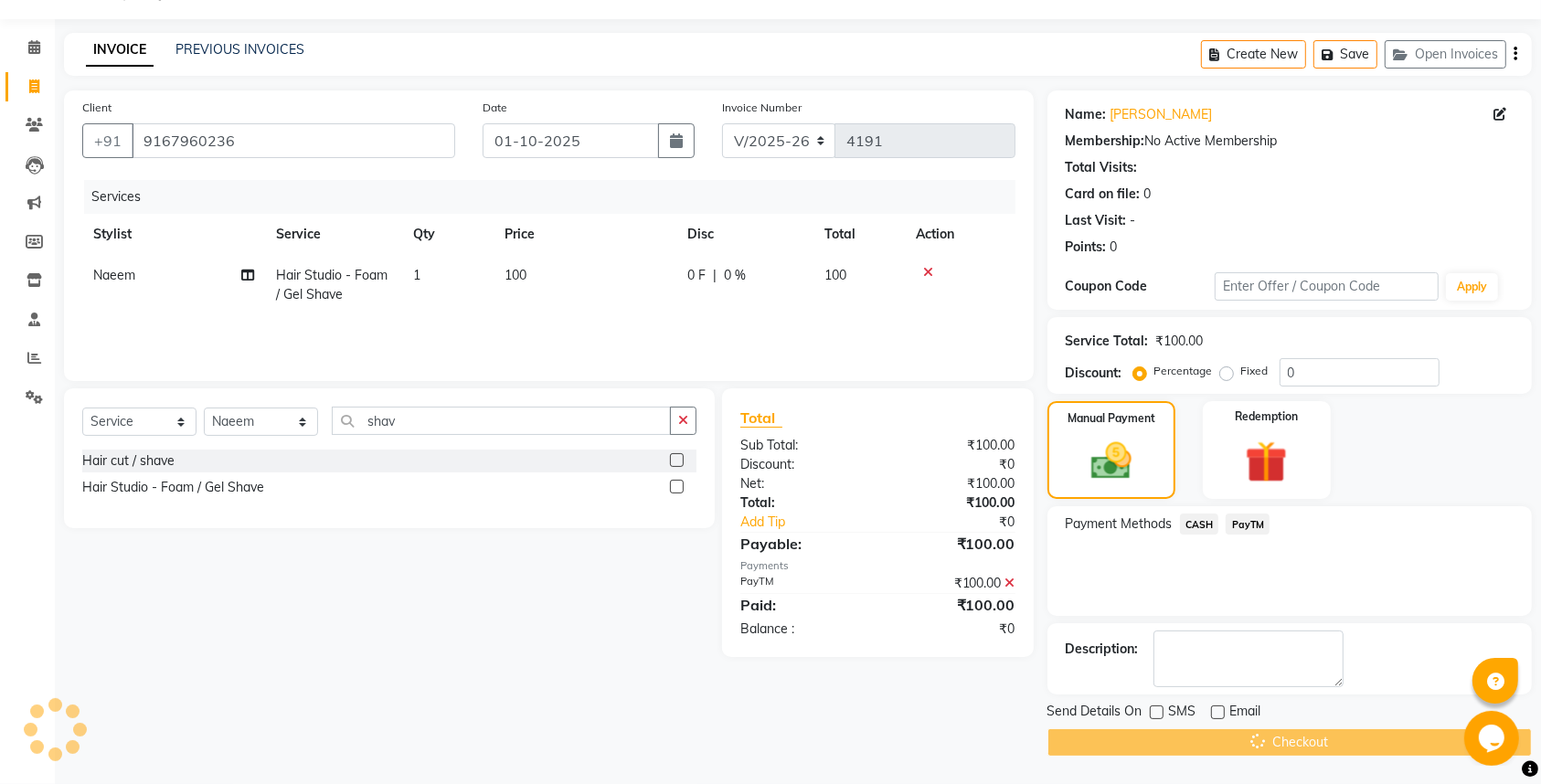
click at [1193, 743] on div "Checkout" at bounding box center [1290, 742] width 484 height 28
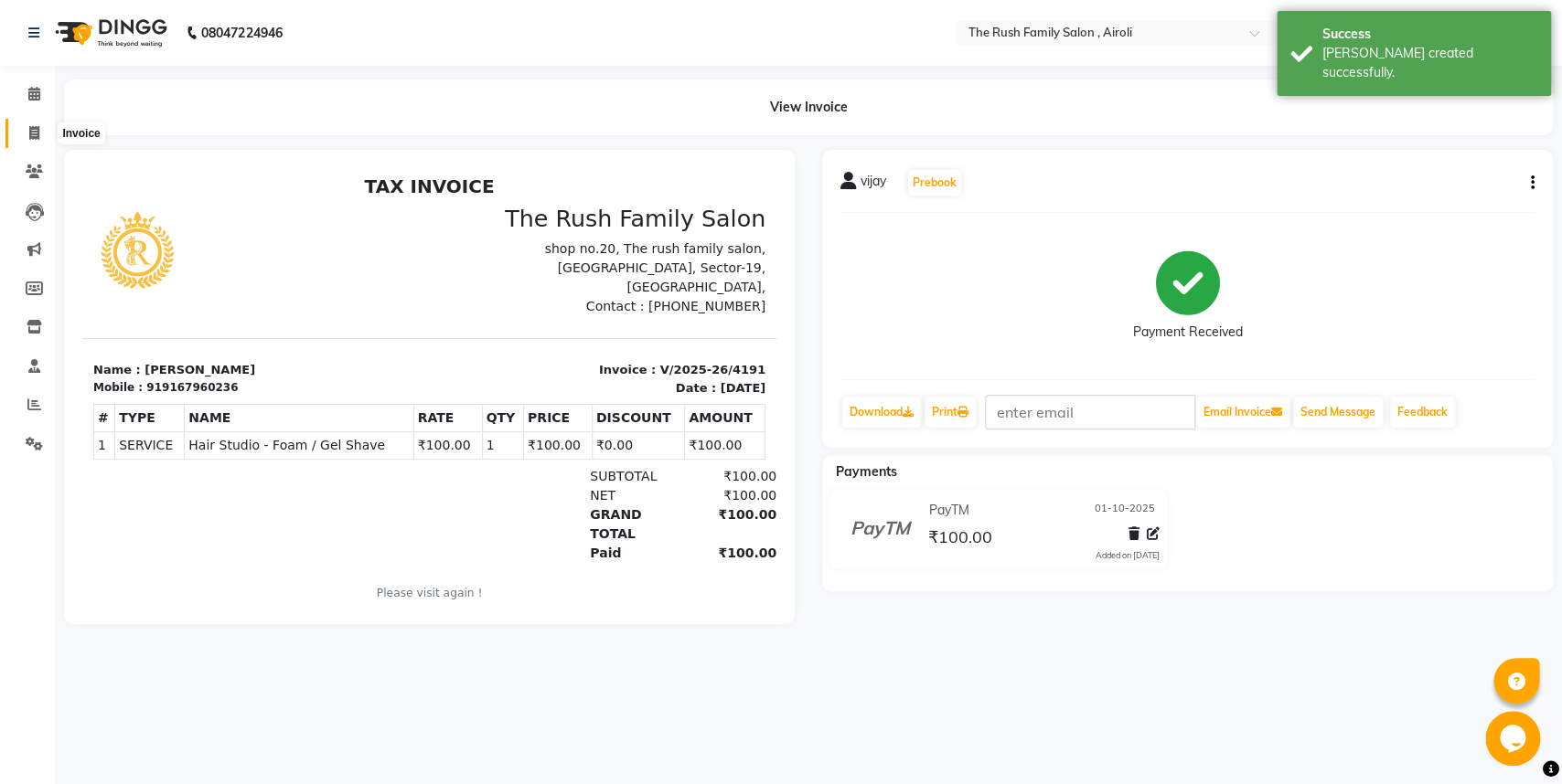
click at [33, 133] on icon at bounding box center [34, 133] width 10 height 14
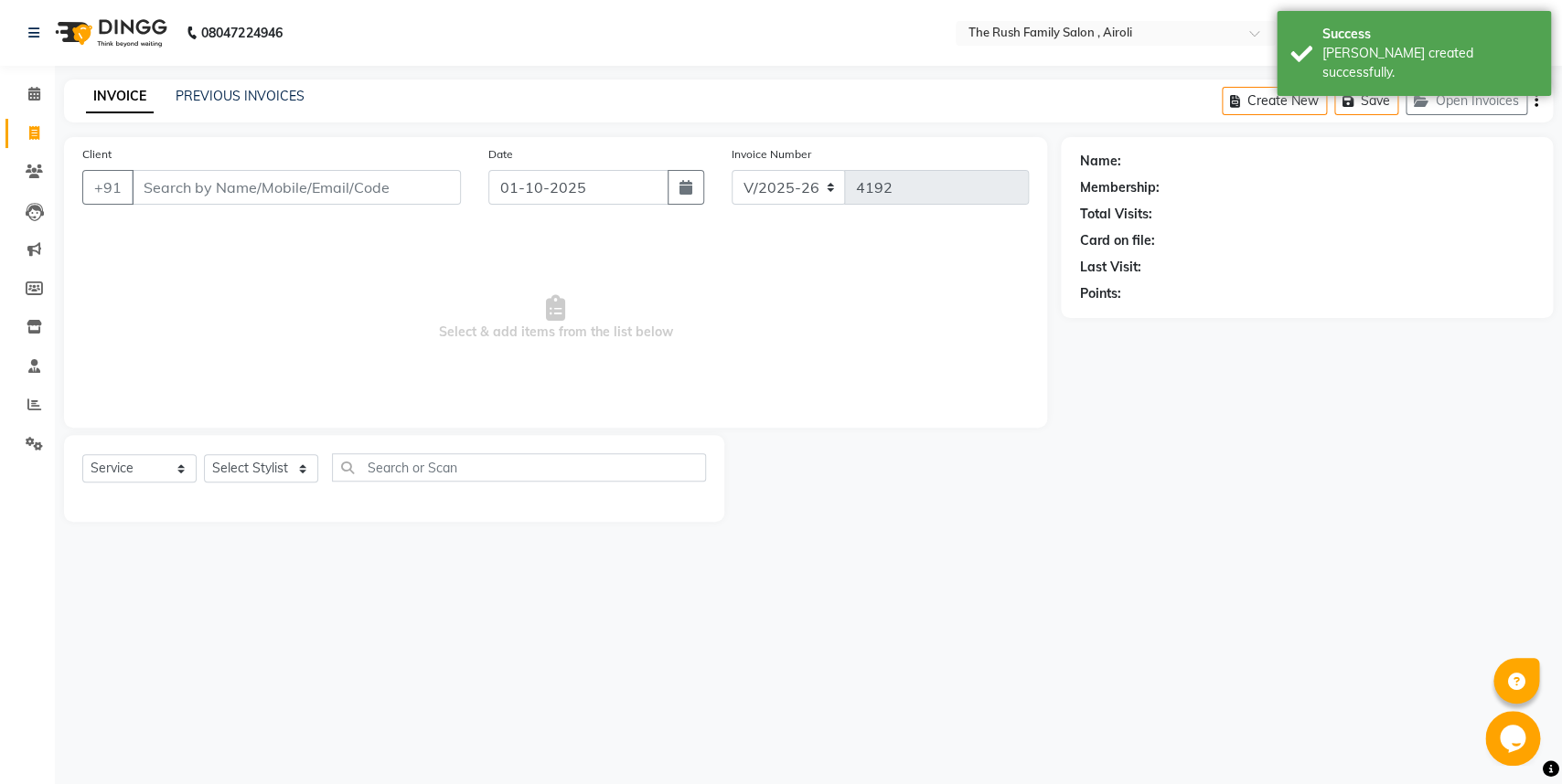
click at [159, 188] on input "Client" at bounding box center [296, 187] width 329 height 35
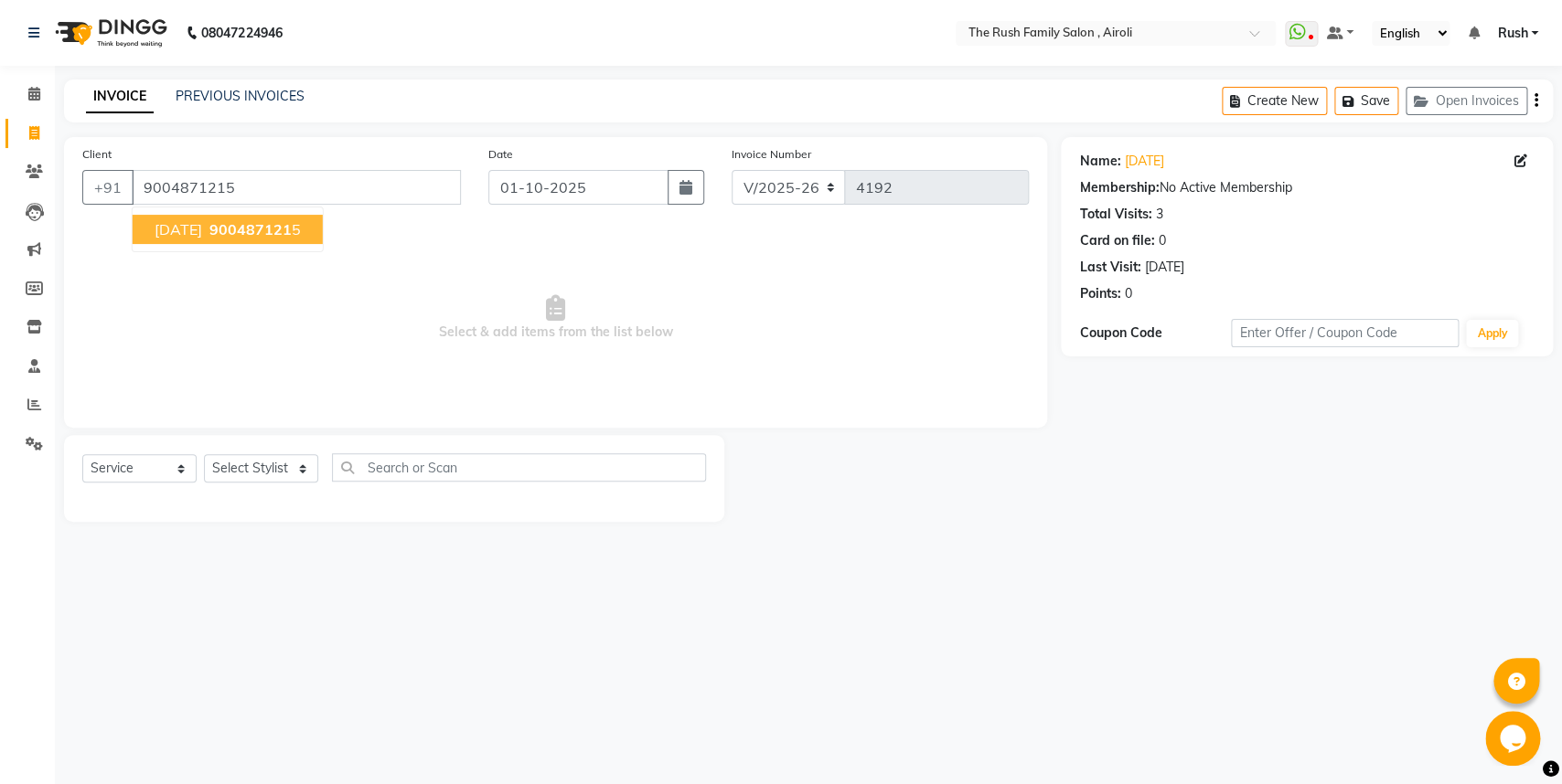
click at [237, 232] on span "900487121" at bounding box center [250, 229] width 83 height 18
click at [204, 454] on select "Select Stylist [PERSON_NAME] [PERSON_NAME] Danish D.C Guddi [PERSON_NAME] [PERS…" at bounding box center [261, 468] width 115 height 28
click option "Danish" at bounding box center [0, 0] width 0 height 0
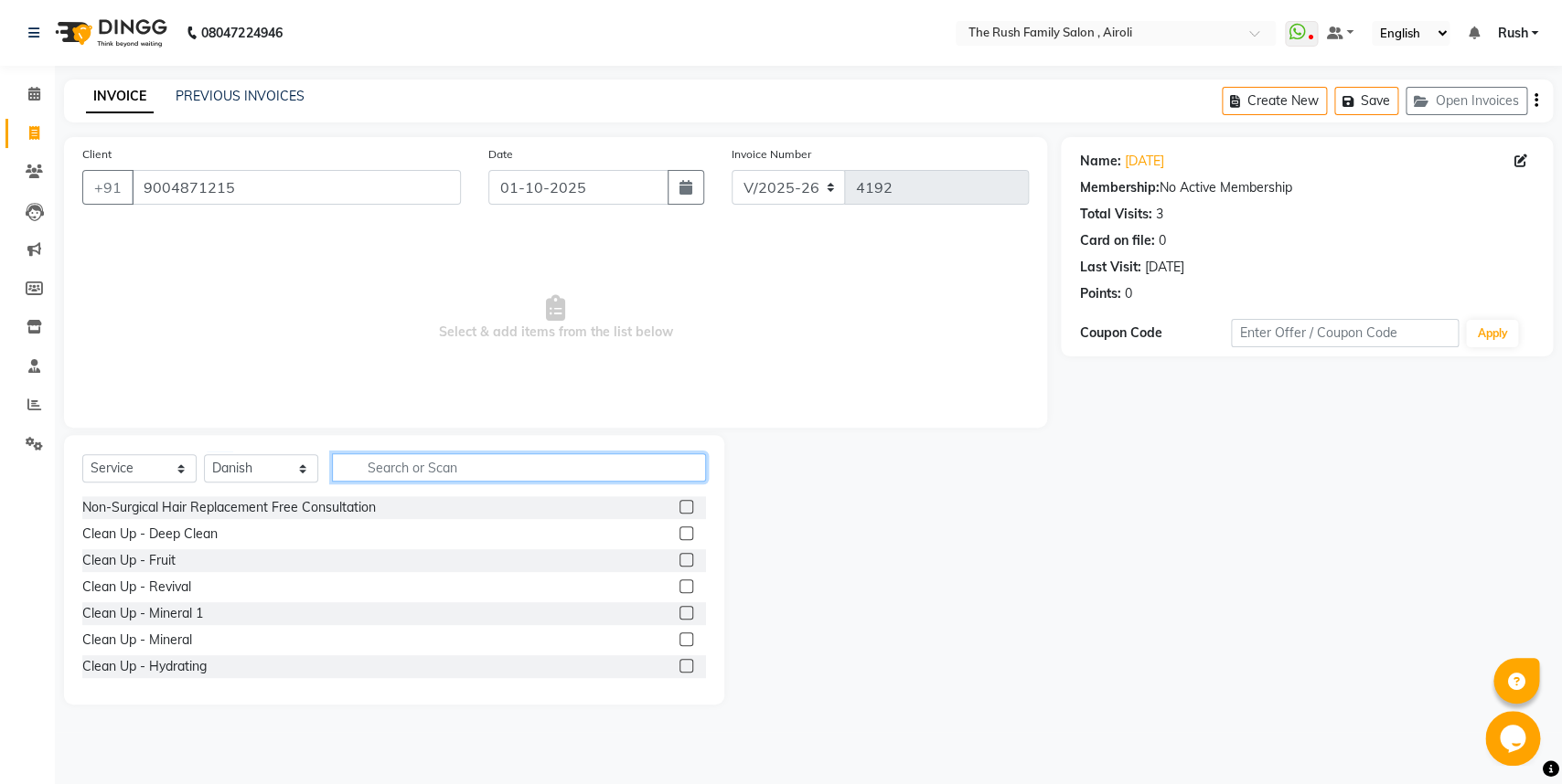
click at [384, 471] on input "text" at bounding box center [518, 467] width 374 height 28
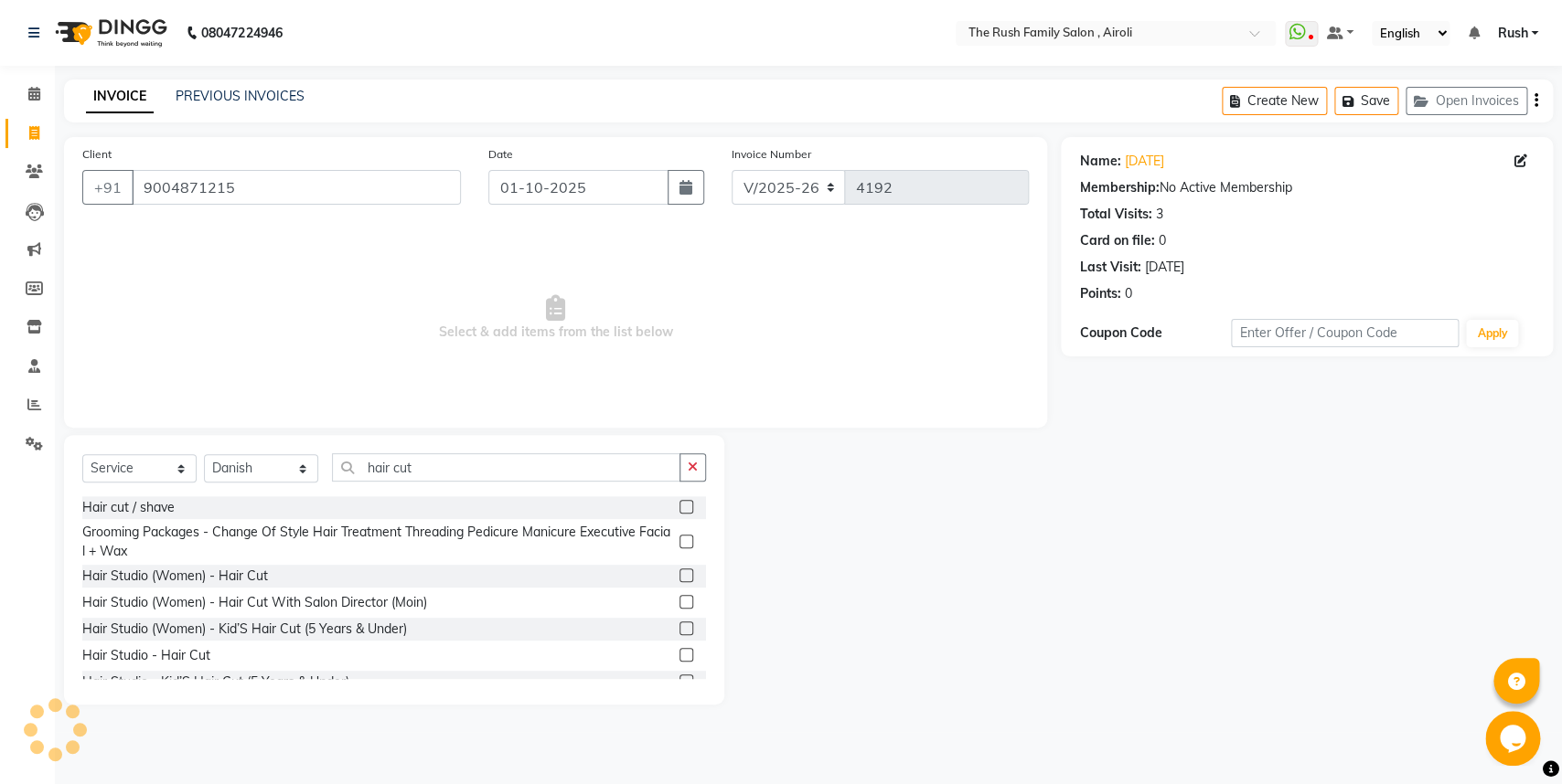
click at [680, 654] on label at bounding box center [686, 655] width 14 height 14
click at [680, 654] on input "checkbox" at bounding box center [685, 656] width 12 height 12
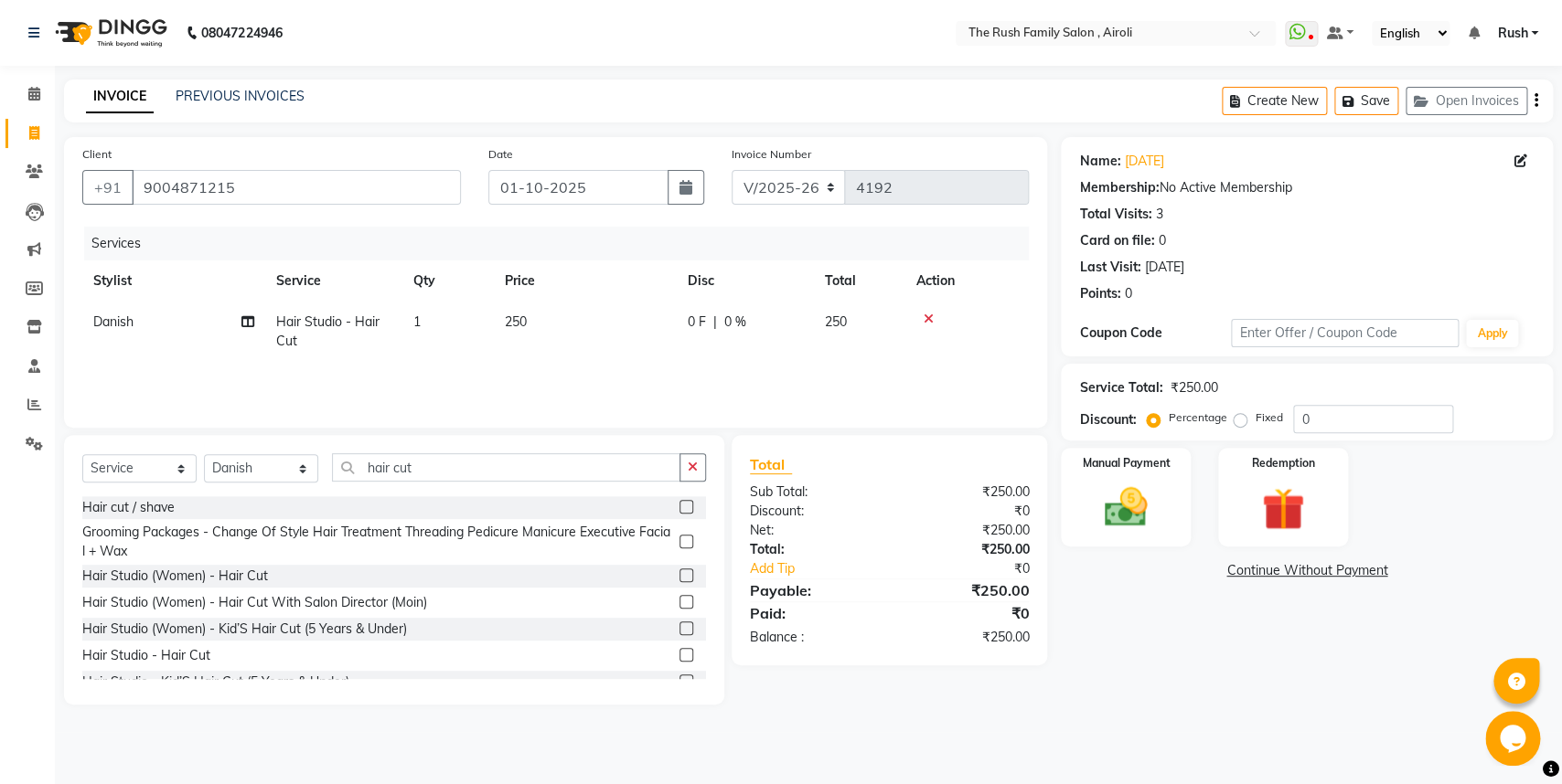
click at [765, 346] on td "0 F | 0 %" at bounding box center [745, 332] width 137 height 60
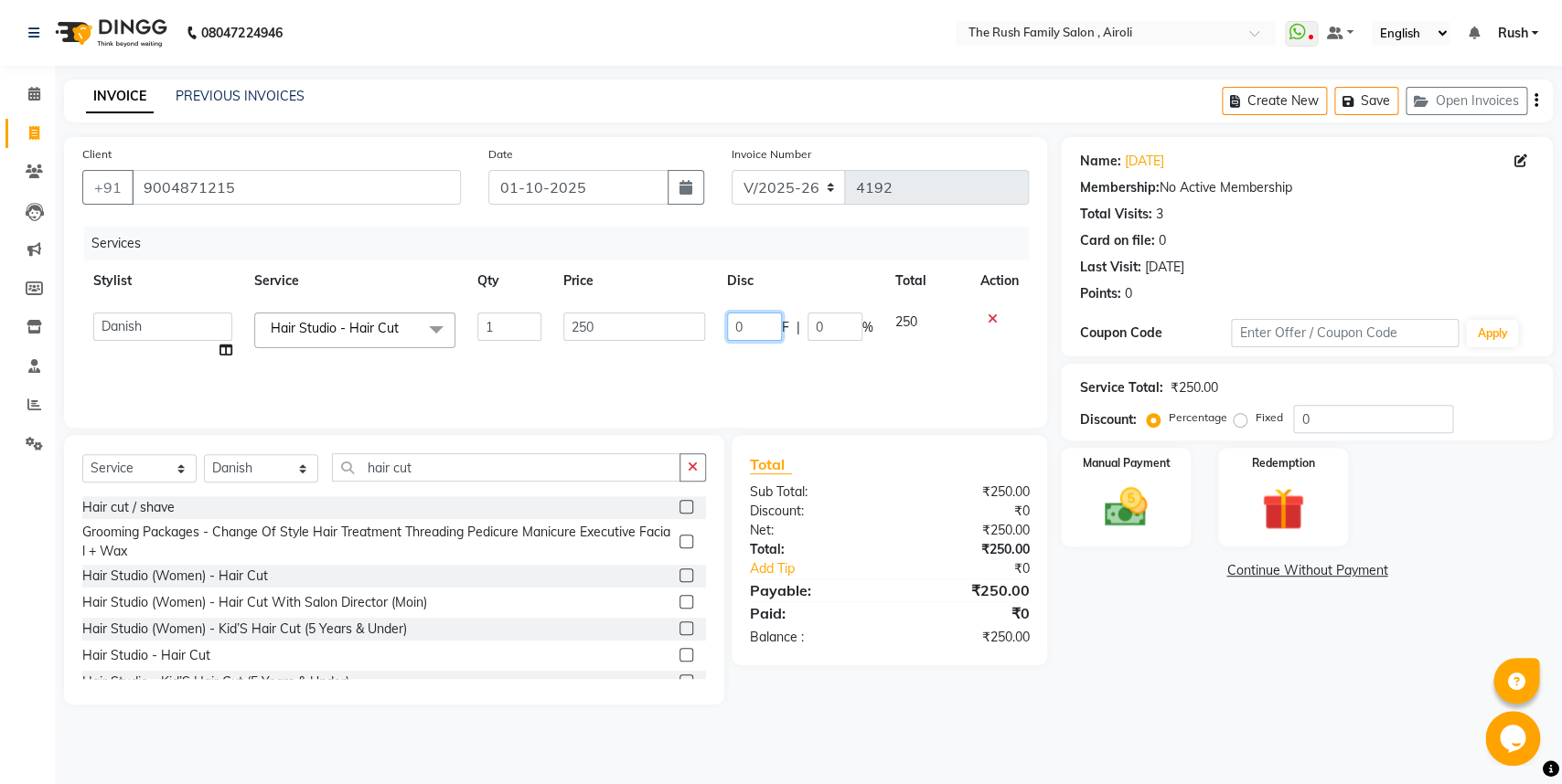
click at [744, 334] on input "0" at bounding box center [754, 326] width 55 height 28
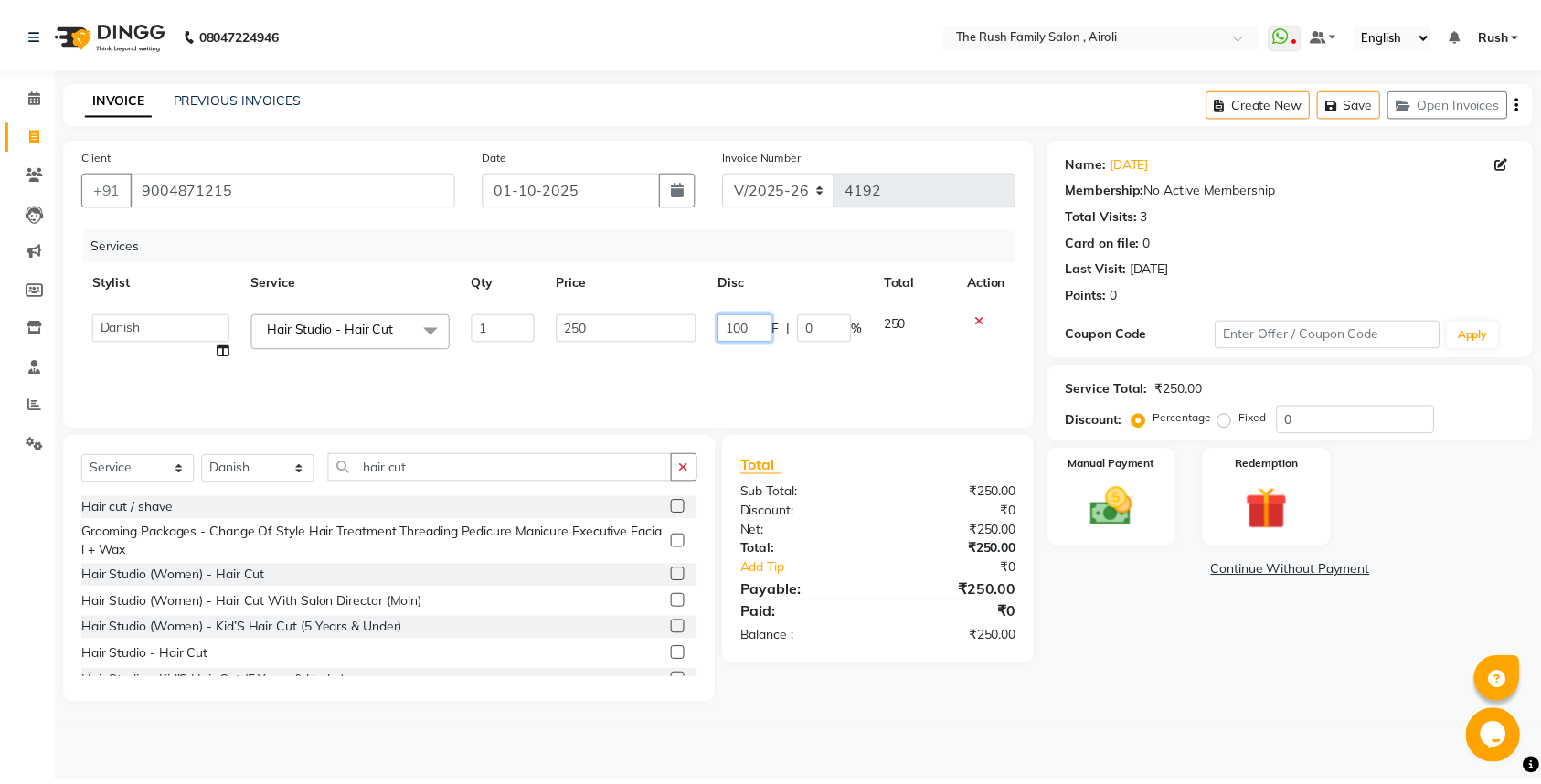
scroll to position [0, 1]
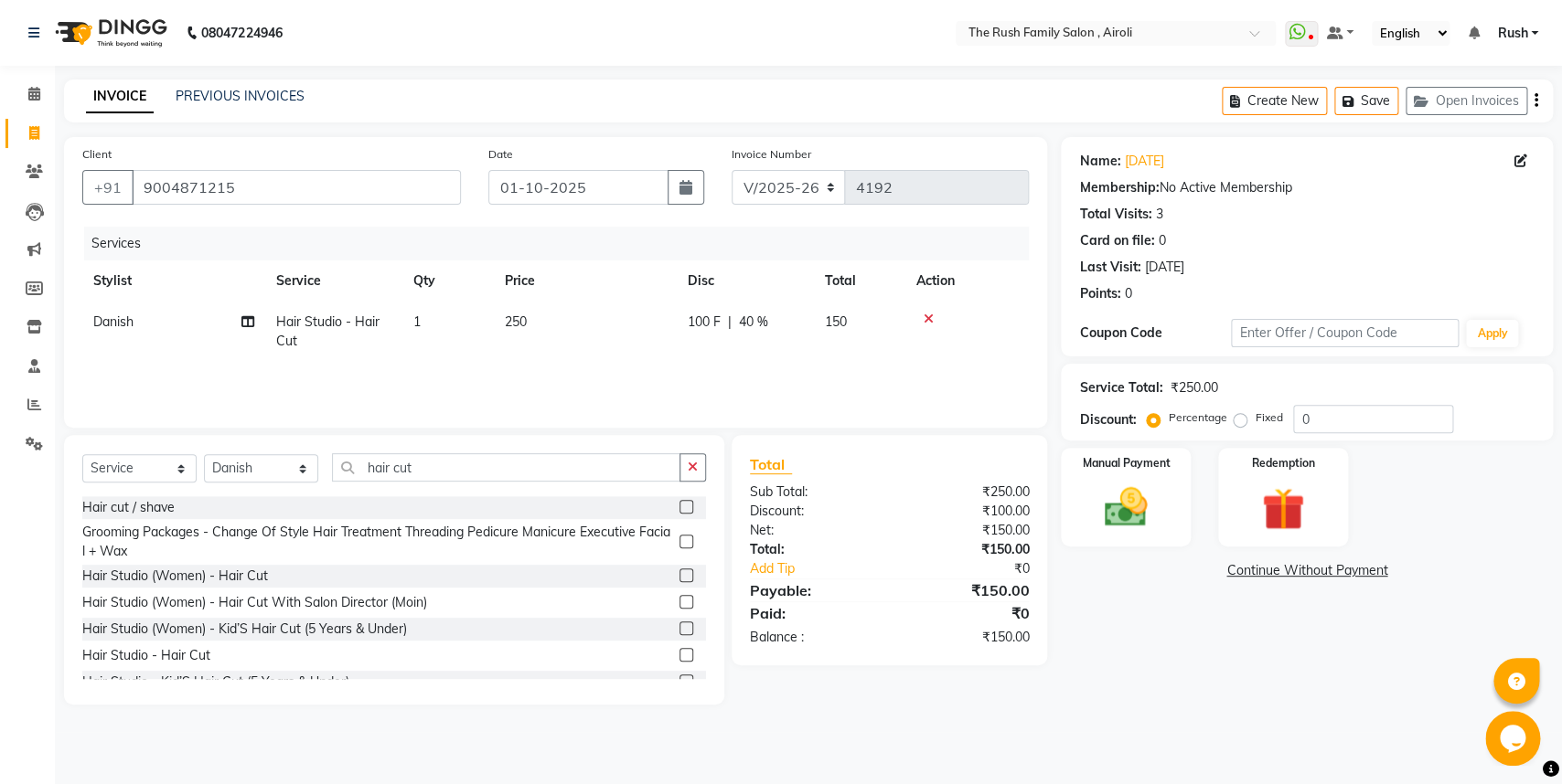
click at [940, 311] on tr "Danish Hair Studio - Hair Cut 1 250 100 F | 40 % 150" at bounding box center [555, 332] width 947 height 60
click at [1143, 501] on img at bounding box center [1126, 506] width 72 height 51
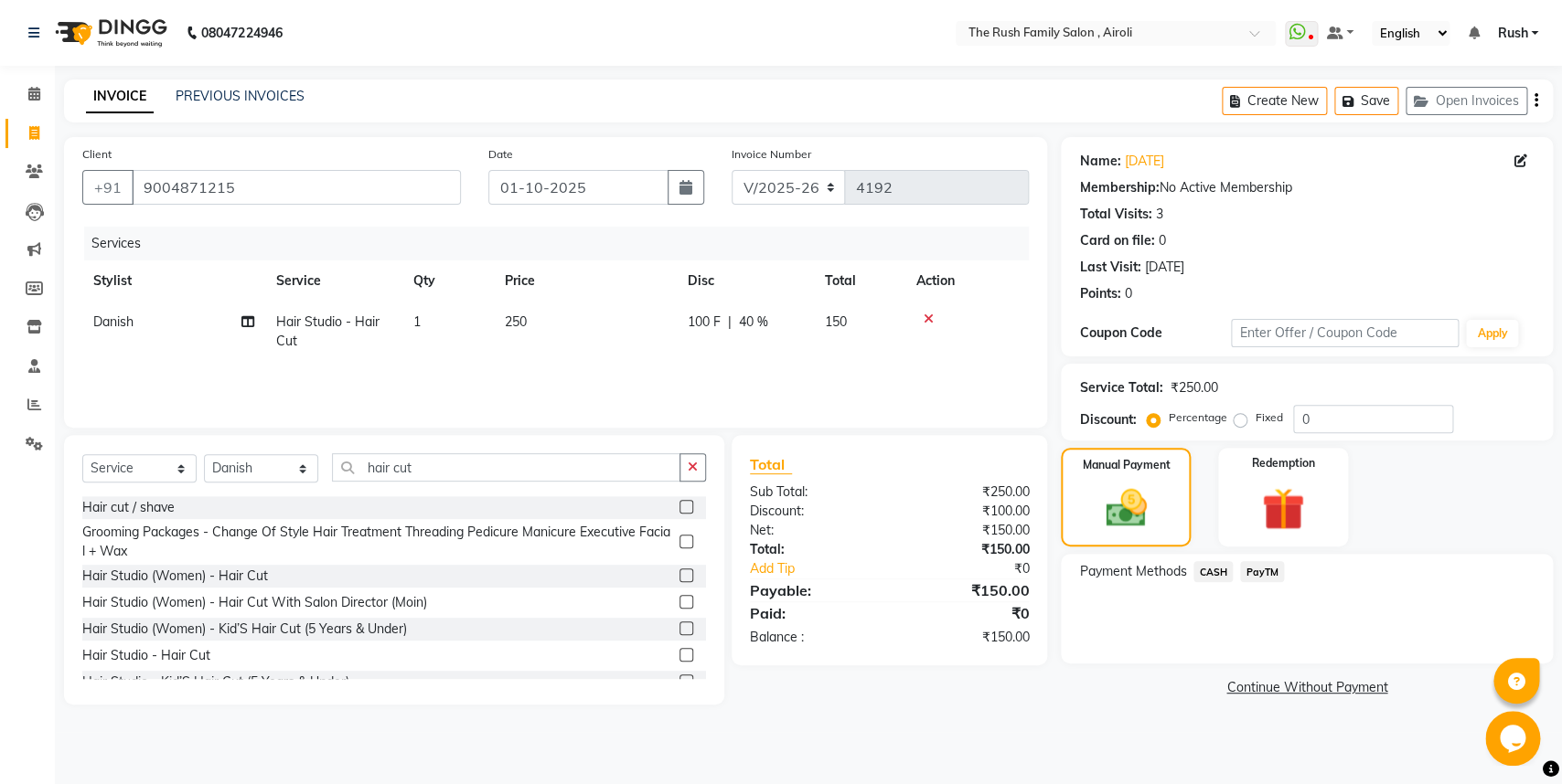
click at [1267, 572] on span "PayTM" at bounding box center [1261, 572] width 44 height 21
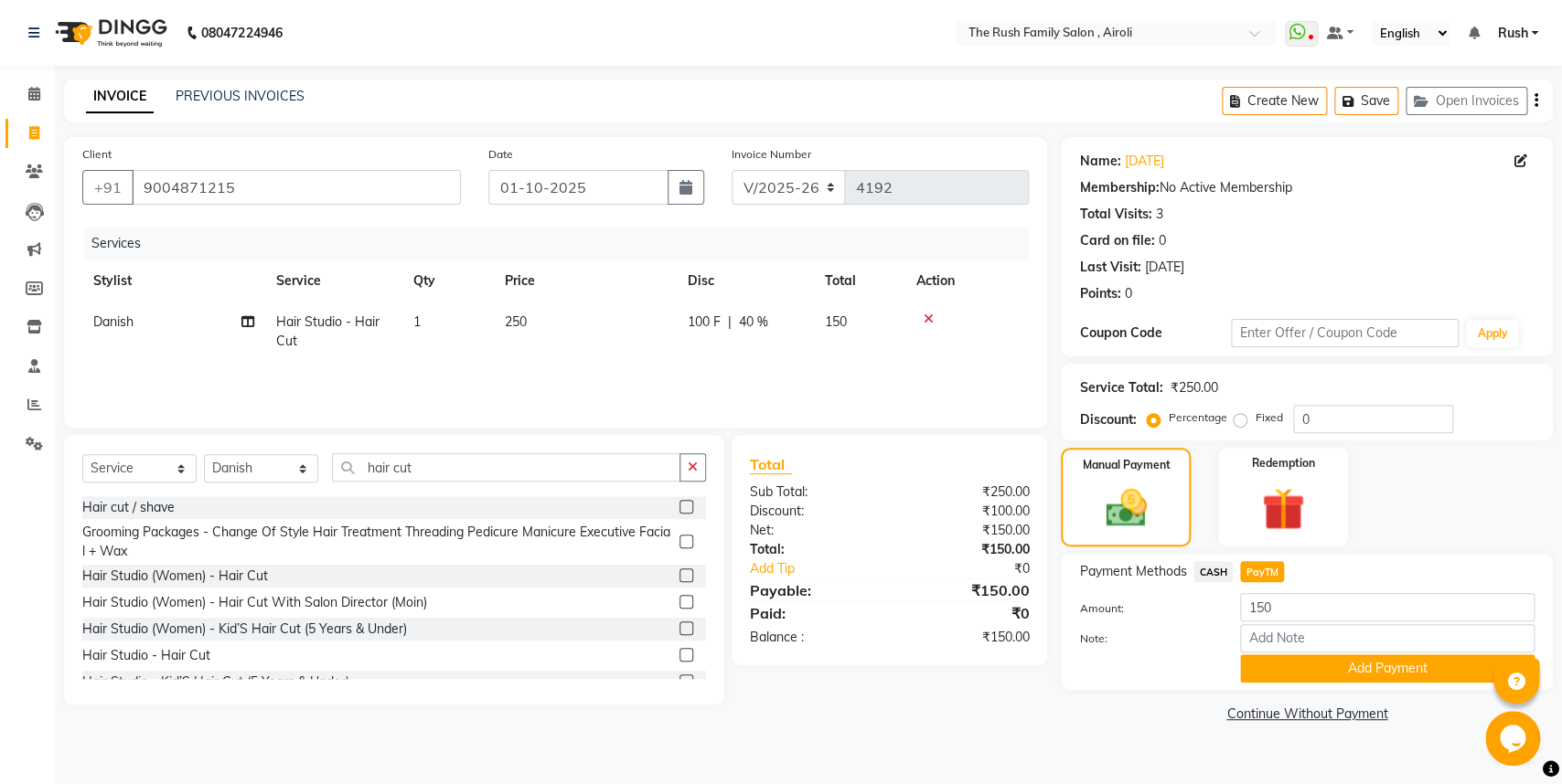
click at [1206, 571] on span "CASH" at bounding box center [1213, 572] width 40 height 21
click at [1315, 656] on button "Add Payment" at bounding box center [1386, 668] width 294 height 28
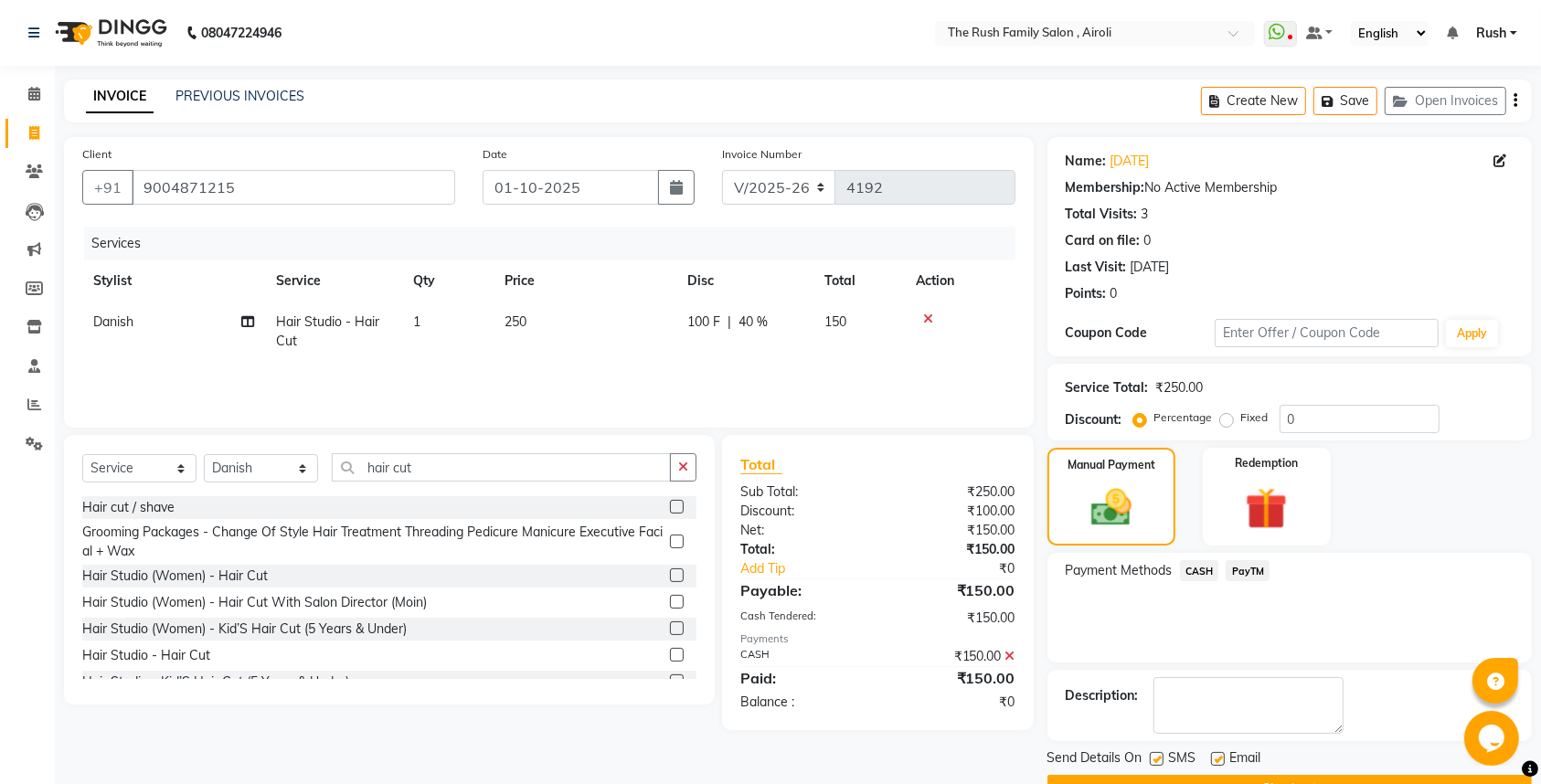
scroll to position [49, 0]
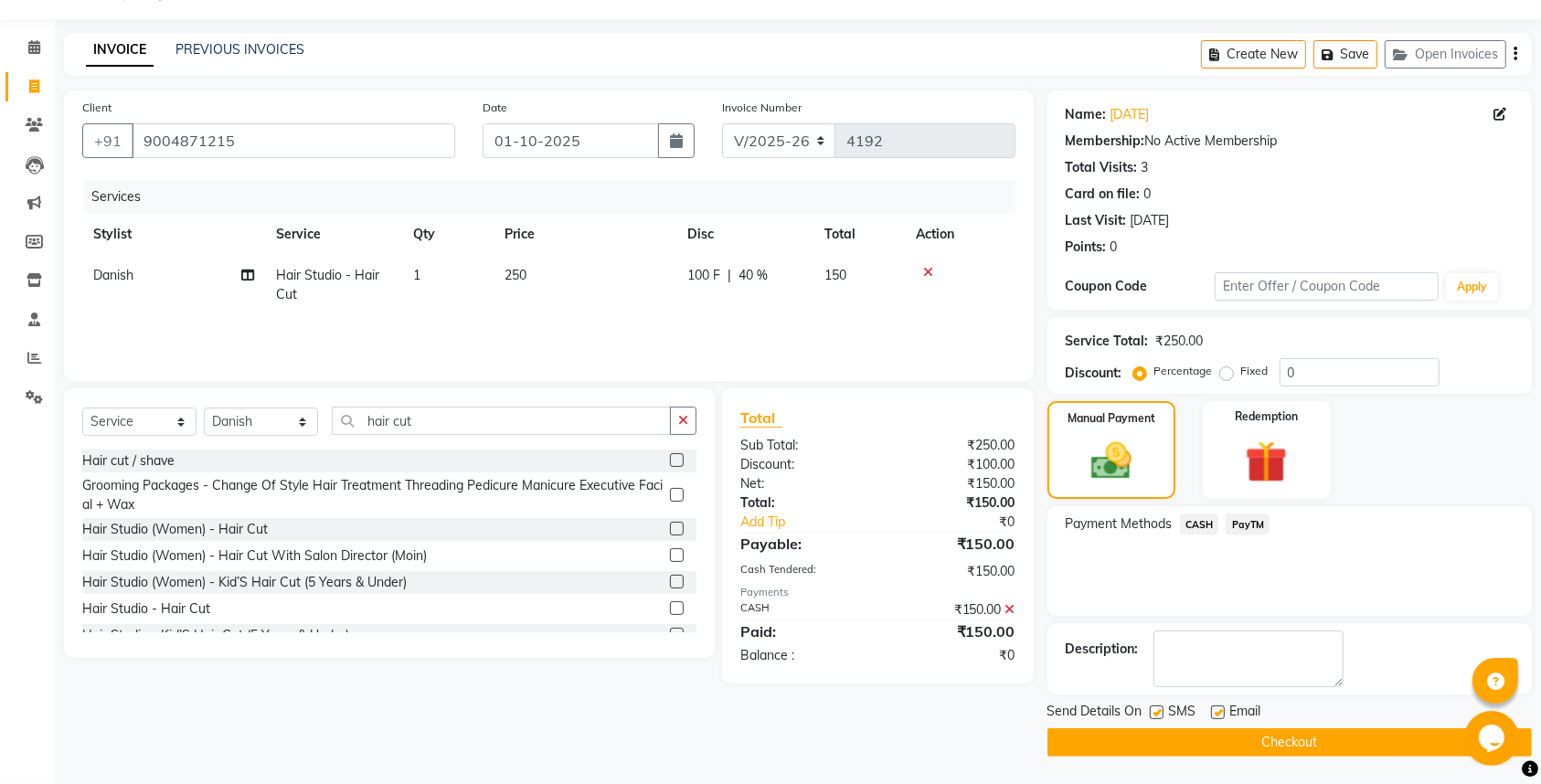
click at [1151, 711] on label at bounding box center [1157, 712] width 14 height 14
click at [1151, 711] on input "checkbox" at bounding box center [1156, 713] width 12 height 12
click at [1217, 711] on label at bounding box center [1218, 712] width 14 height 14
click at [1217, 711] on input "checkbox" at bounding box center [1217, 713] width 12 height 12
click at [1184, 735] on button "Checkout" at bounding box center [1290, 742] width 484 height 28
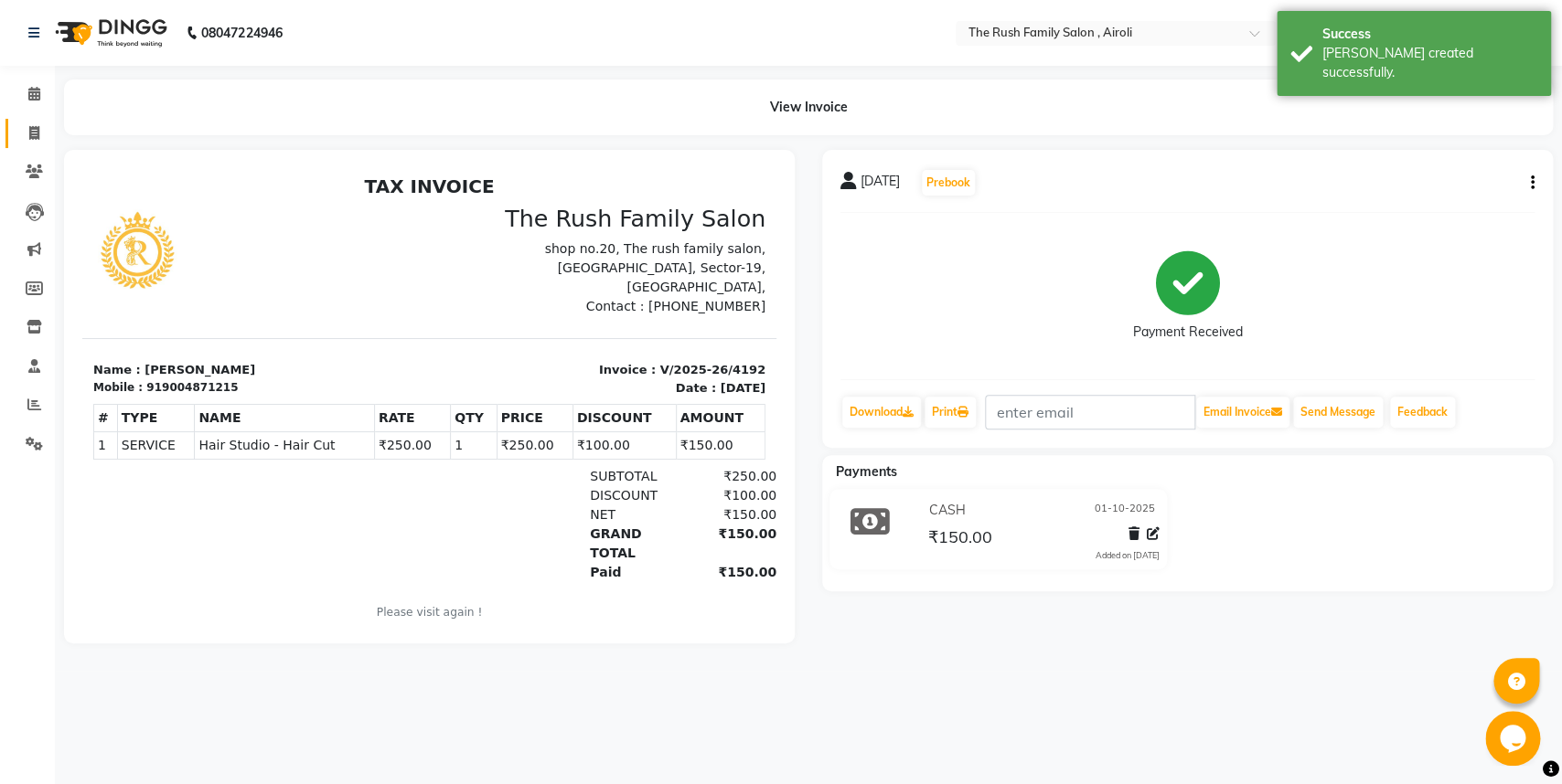
click at [32, 122] on link "Invoice" at bounding box center [27, 133] width 44 height 30
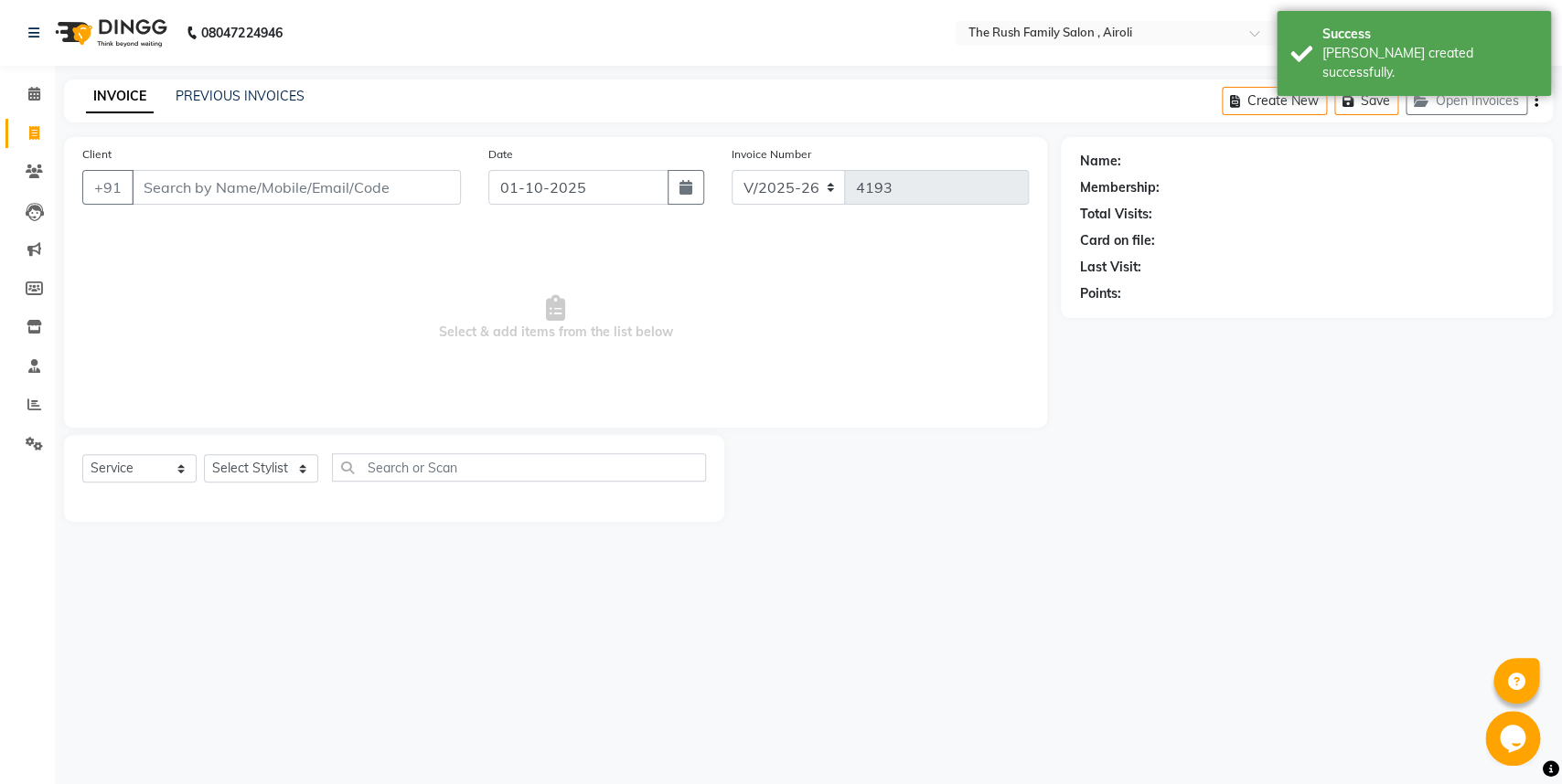
click at [177, 193] on input "Client" at bounding box center [296, 187] width 329 height 35
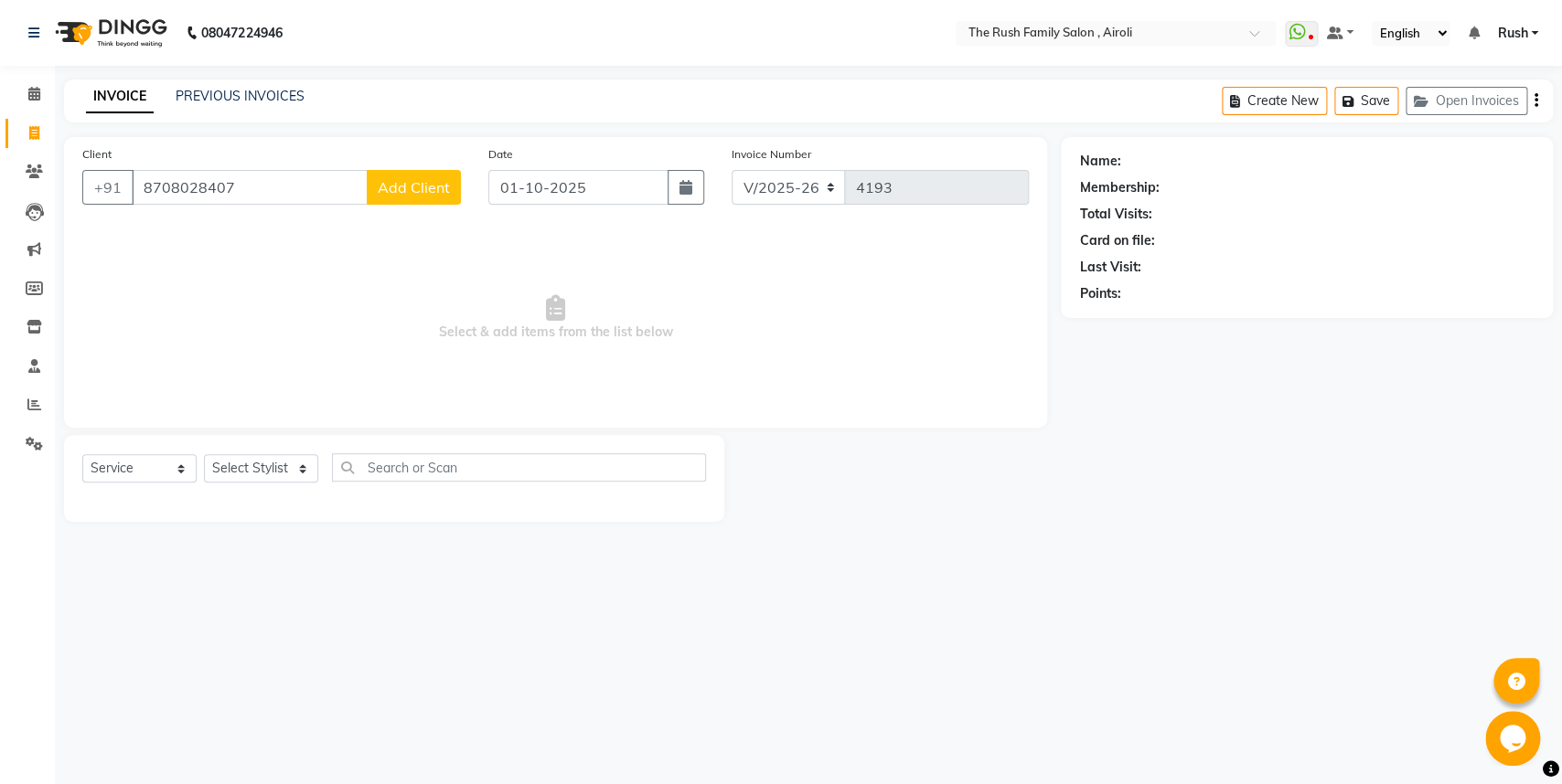
click at [260, 185] on input "8708028407" at bounding box center [249, 187] width 236 height 35
click at [250, 207] on div "Client [PHONE_NUMBER] Add Client" at bounding box center [272, 181] width 406 height 75
click at [229, 187] on input "8708028407" at bounding box center [249, 187] width 236 height 35
click at [424, 200] on button "Add Client" at bounding box center [414, 187] width 94 height 35
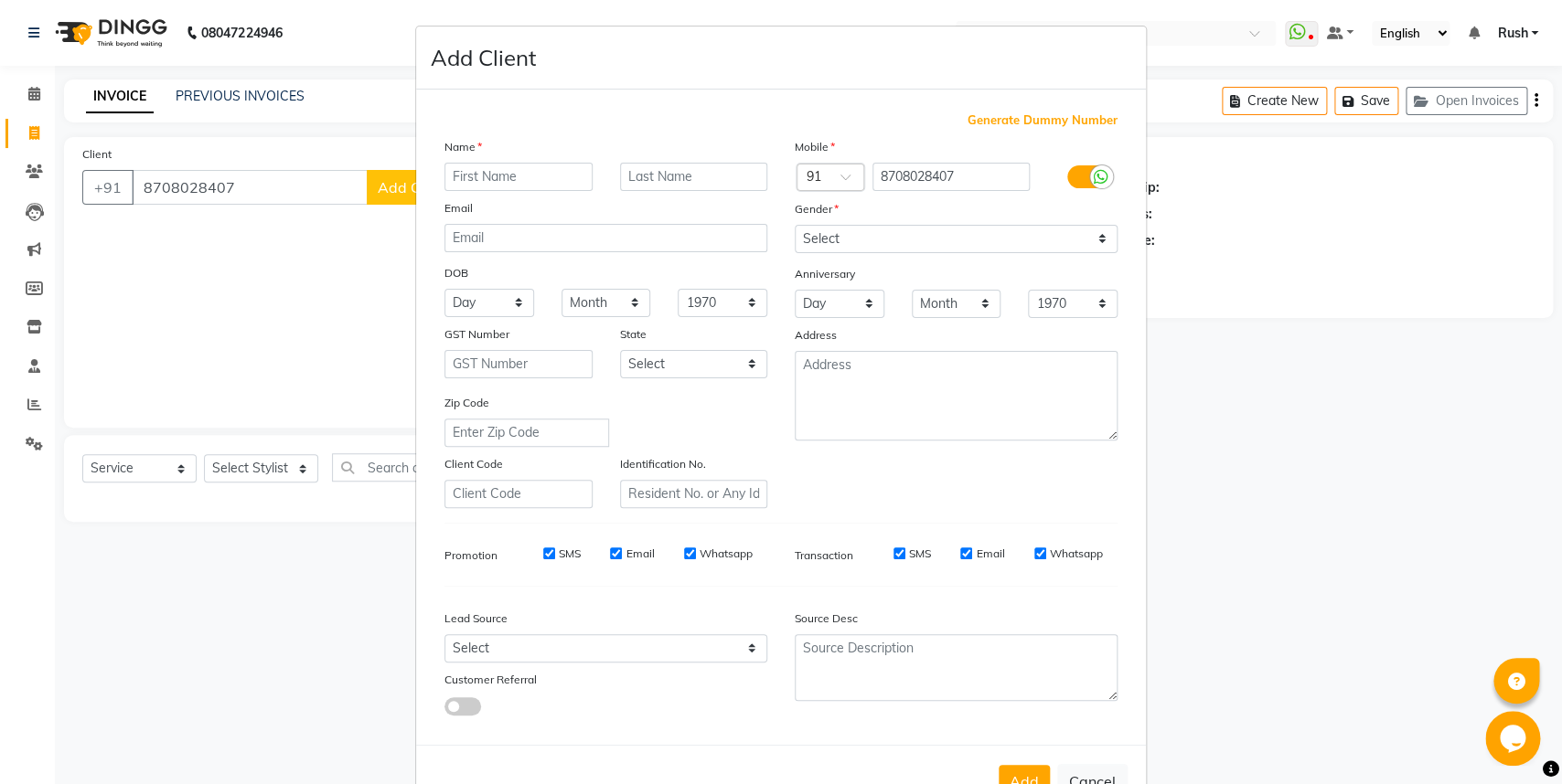
click at [481, 186] on input "text" at bounding box center [518, 177] width 149 height 28
click at [795, 225] on select "Select [DEMOGRAPHIC_DATA] [DEMOGRAPHIC_DATA] Other Prefer Not To Say" at bounding box center [956, 239] width 323 height 28
click option "[DEMOGRAPHIC_DATA]" at bounding box center [0, 0] width 0 height 0
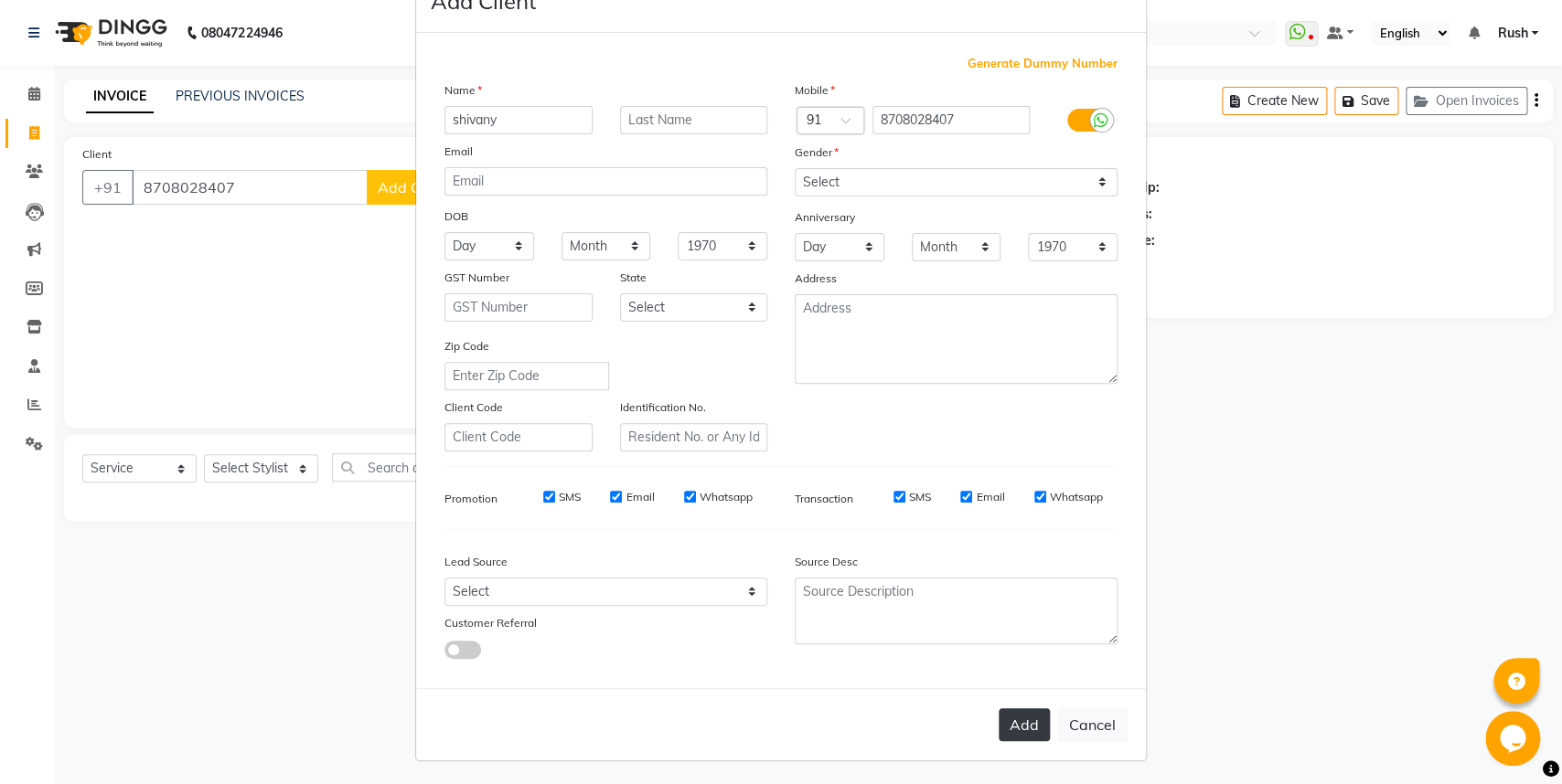
click at [1004, 714] on button "Add" at bounding box center [1024, 725] width 51 height 33
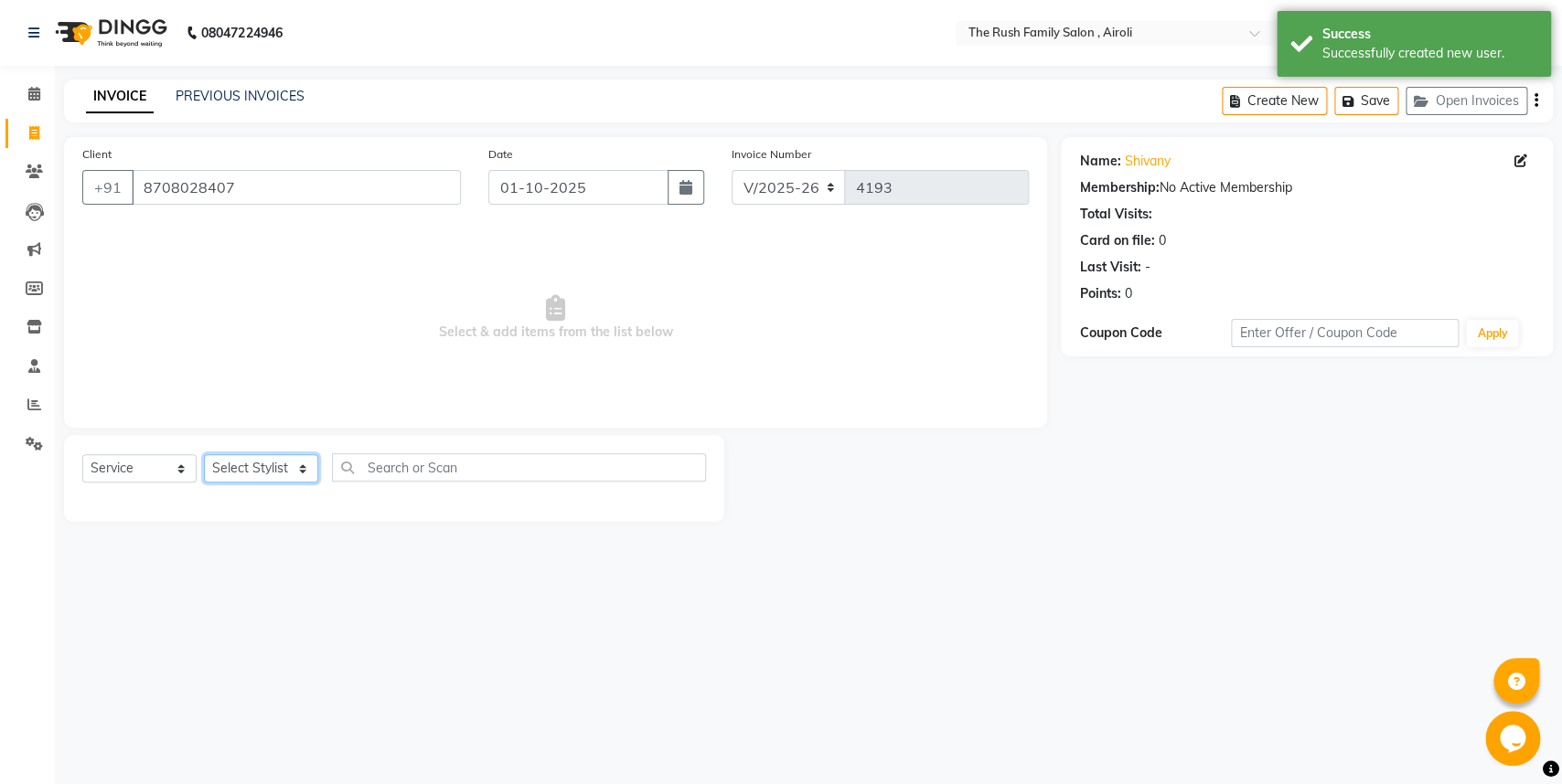
click at [204, 454] on select "Select Stylist [PERSON_NAME] [PERSON_NAME] Danish D.C Guddi [PERSON_NAME] [PERS…" at bounding box center [261, 468] width 115 height 28
click option "Naeem" at bounding box center [0, 0] width 0 height 0
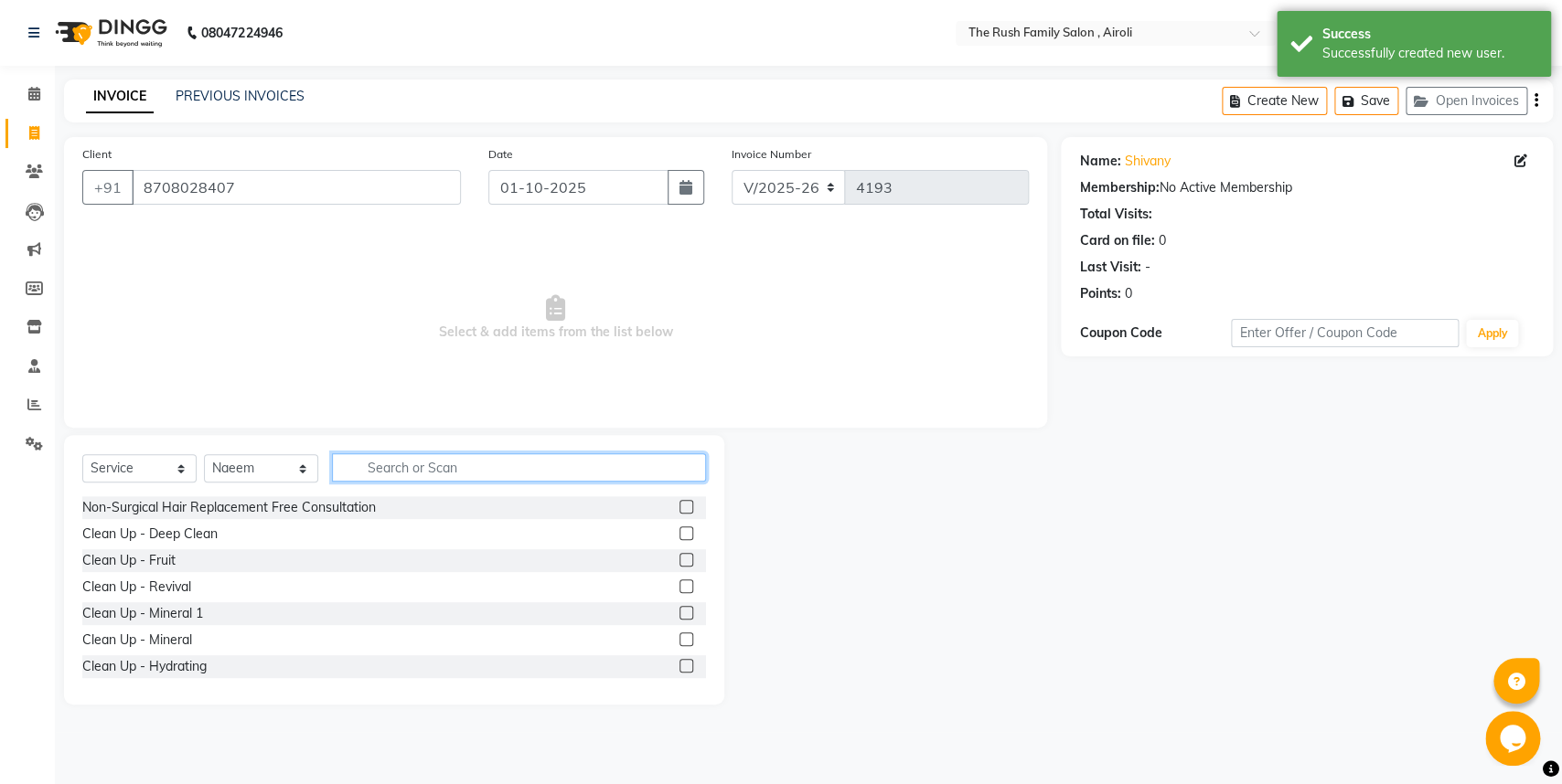
click at [401, 469] on input "text" at bounding box center [518, 467] width 374 height 28
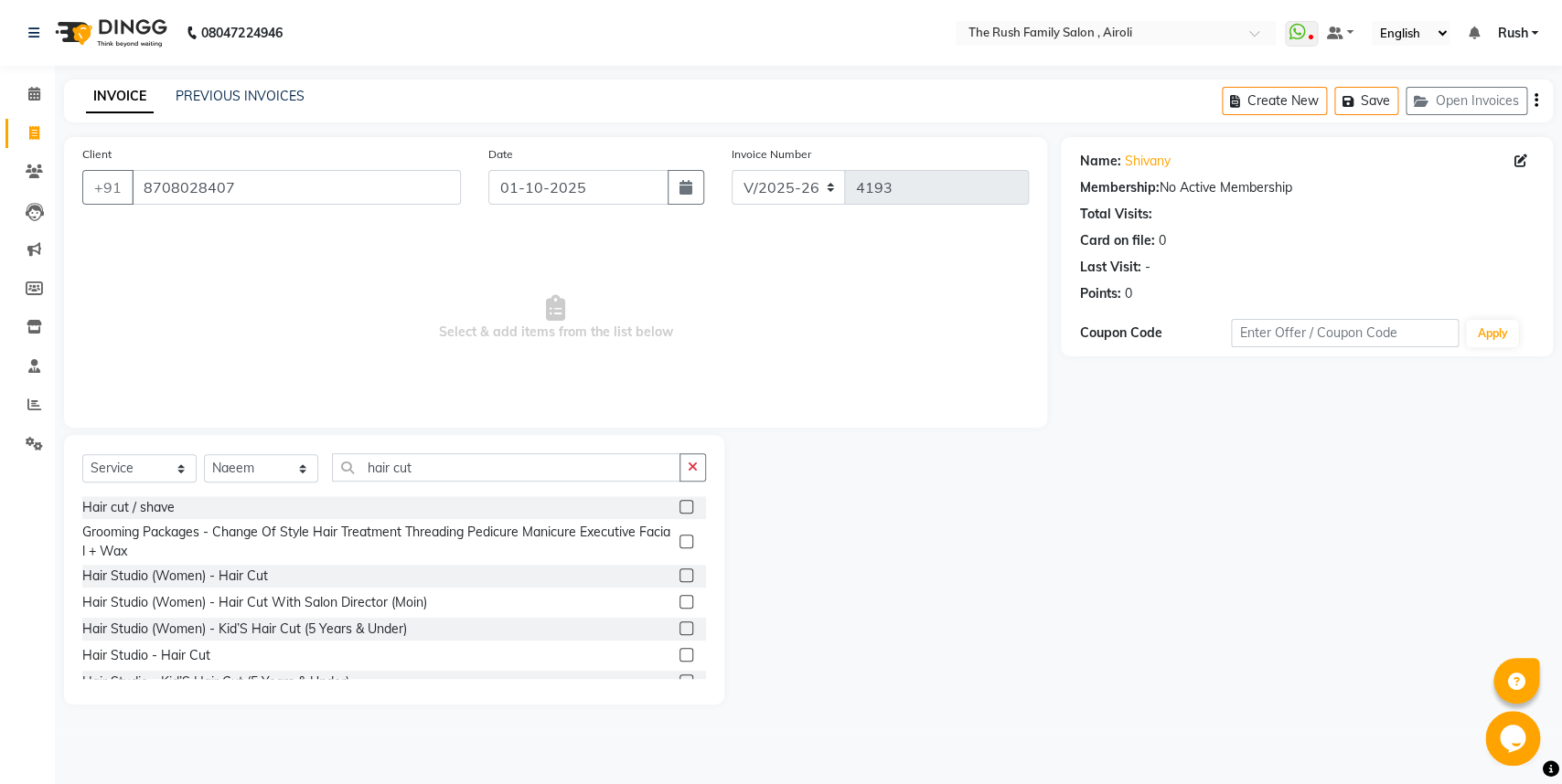
click at [680, 506] on label at bounding box center [686, 506] width 14 height 14
click at [680, 506] on input "checkbox" at bounding box center [685, 507] width 12 height 12
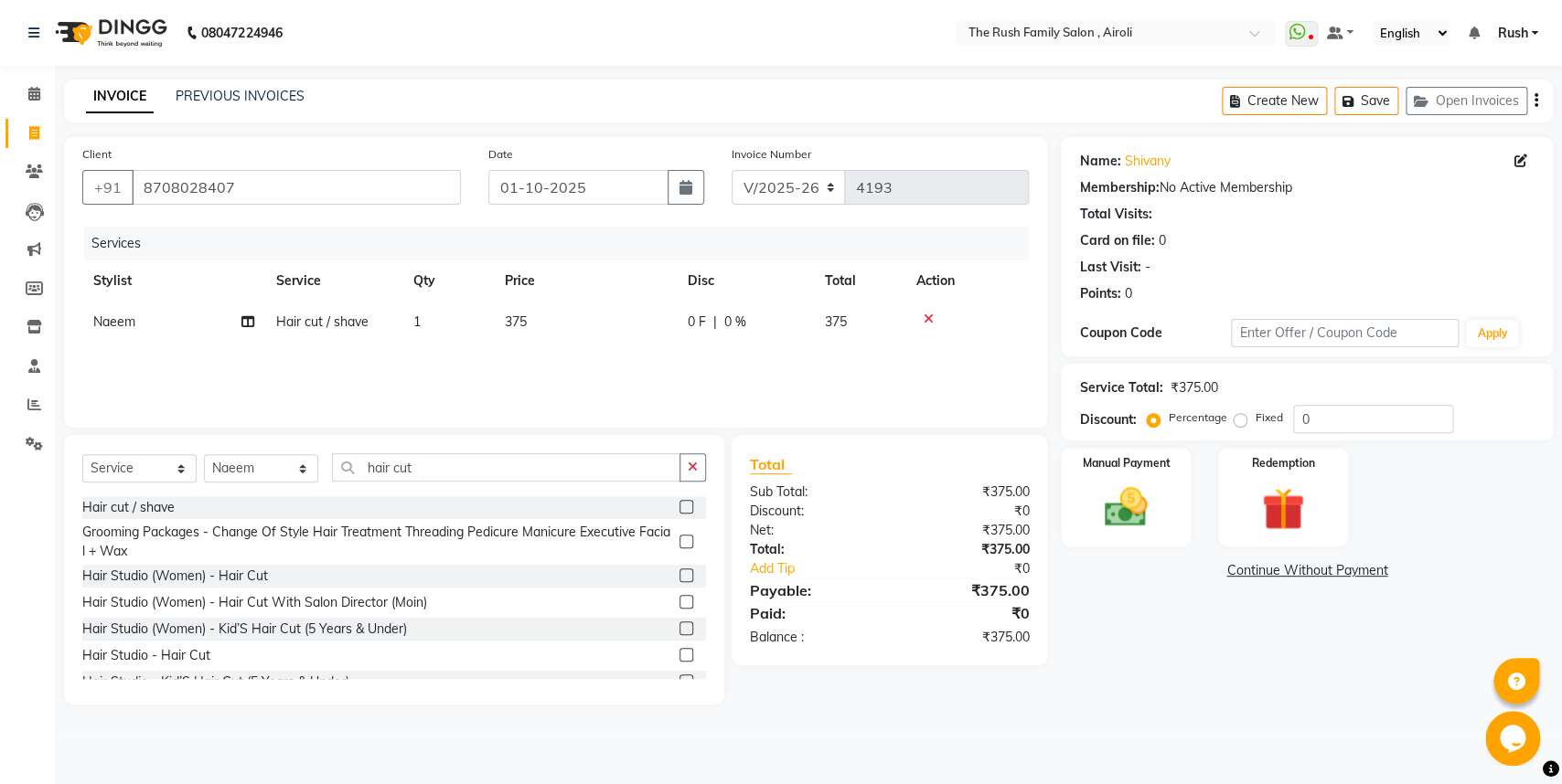
click at [746, 319] on span "0 %" at bounding box center [735, 322] width 22 height 19
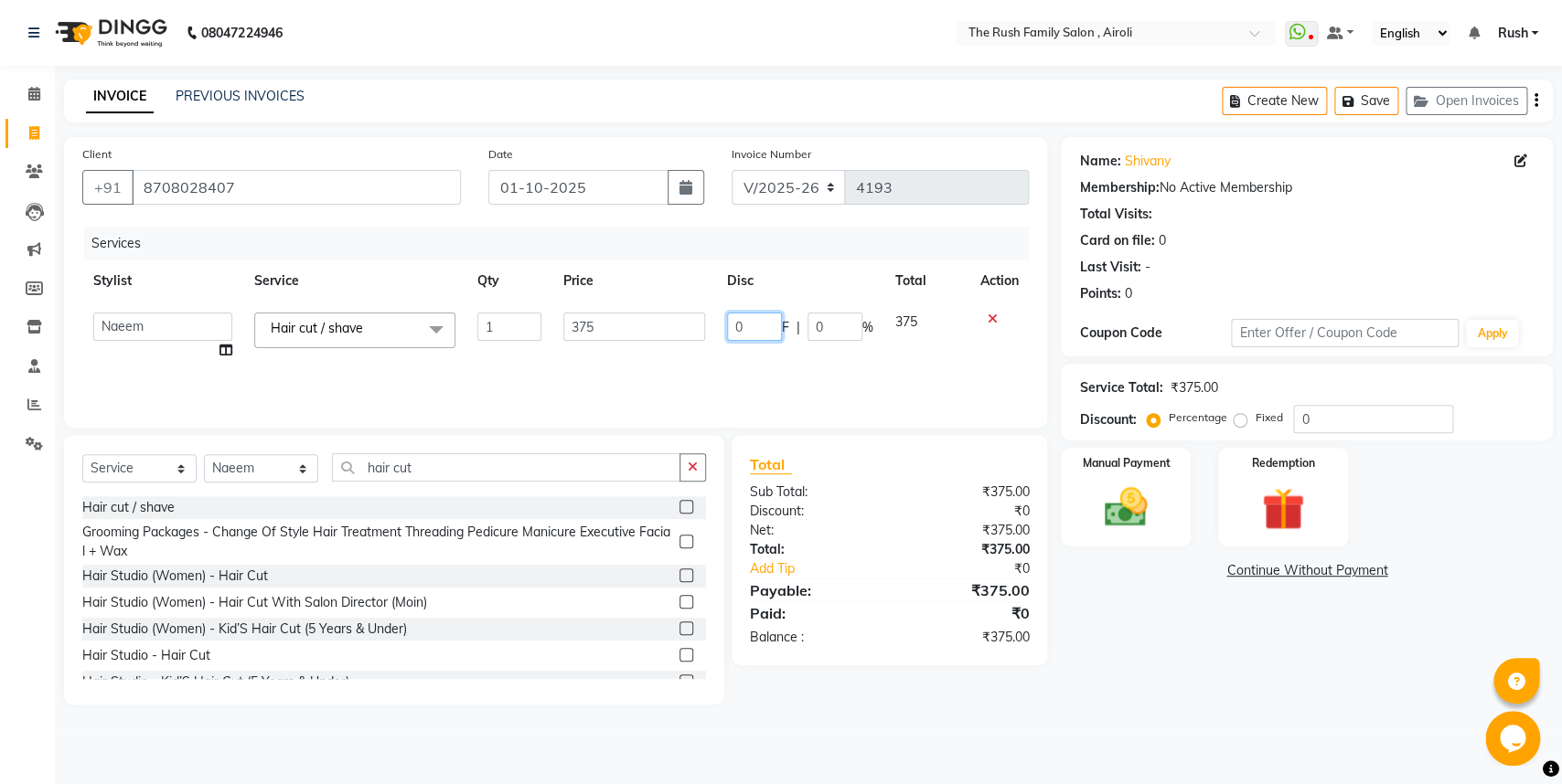
click at [750, 321] on input "0" at bounding box center [754, 326] width 55 height 28
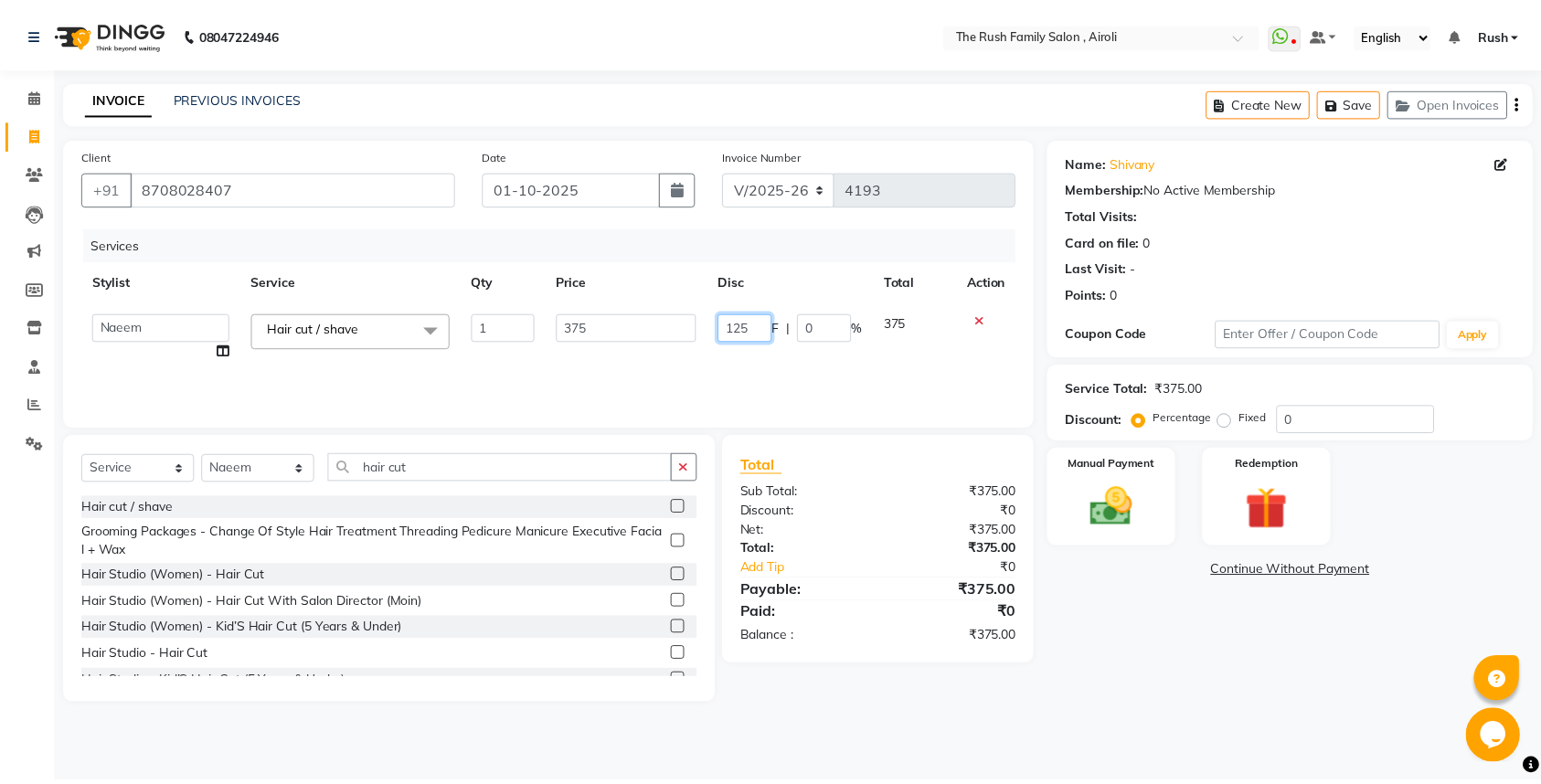
scroll to position [0, 1]
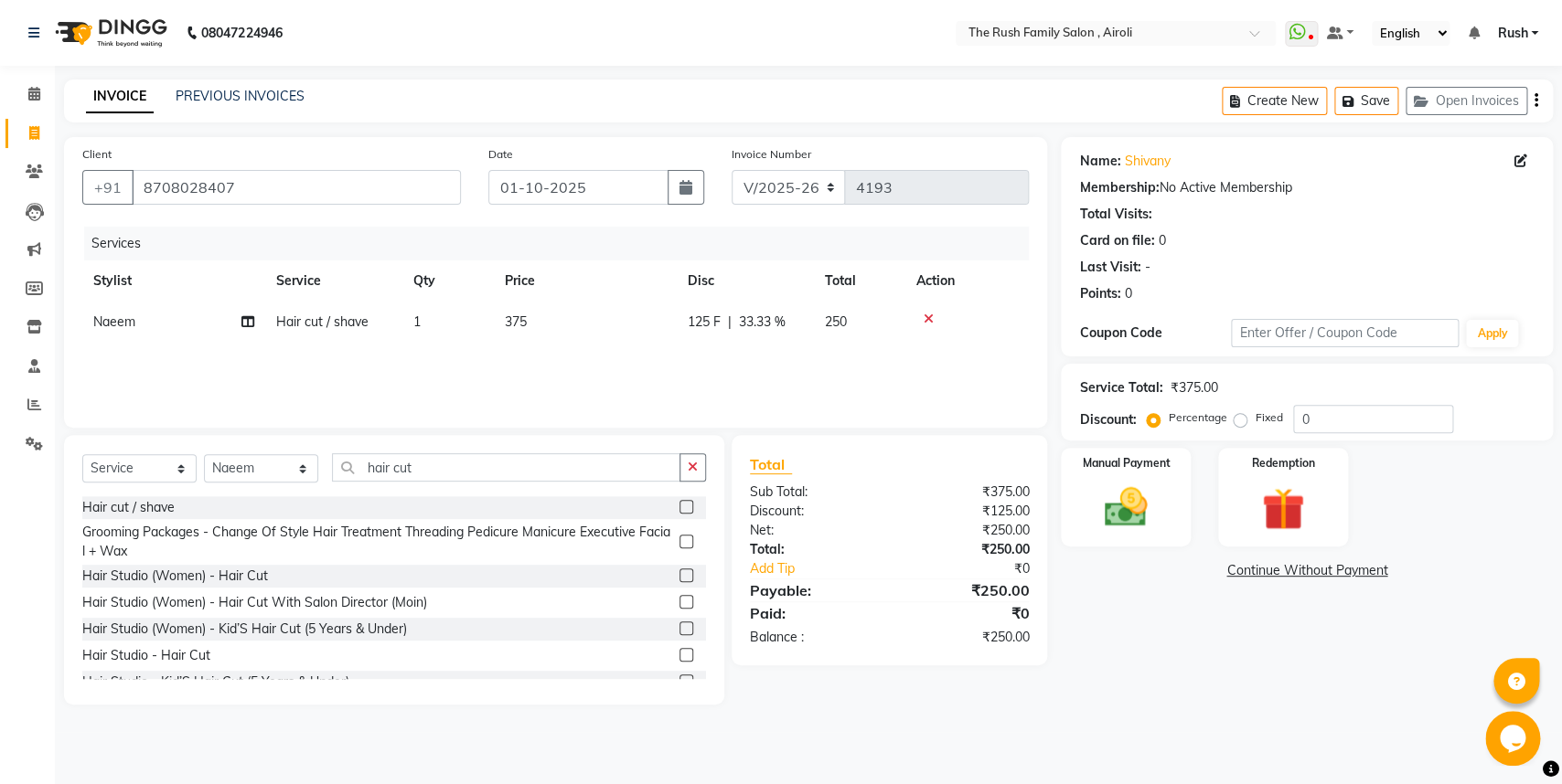
click at [919, 311] on tr "Naeem Hair cut / shave 1 375 125 F | 33.33 % 250" at bounding box center [555, 322] width 947 height 41
click at [1128, 492] on img at bounding box center [1126, 506] width 72 height 51
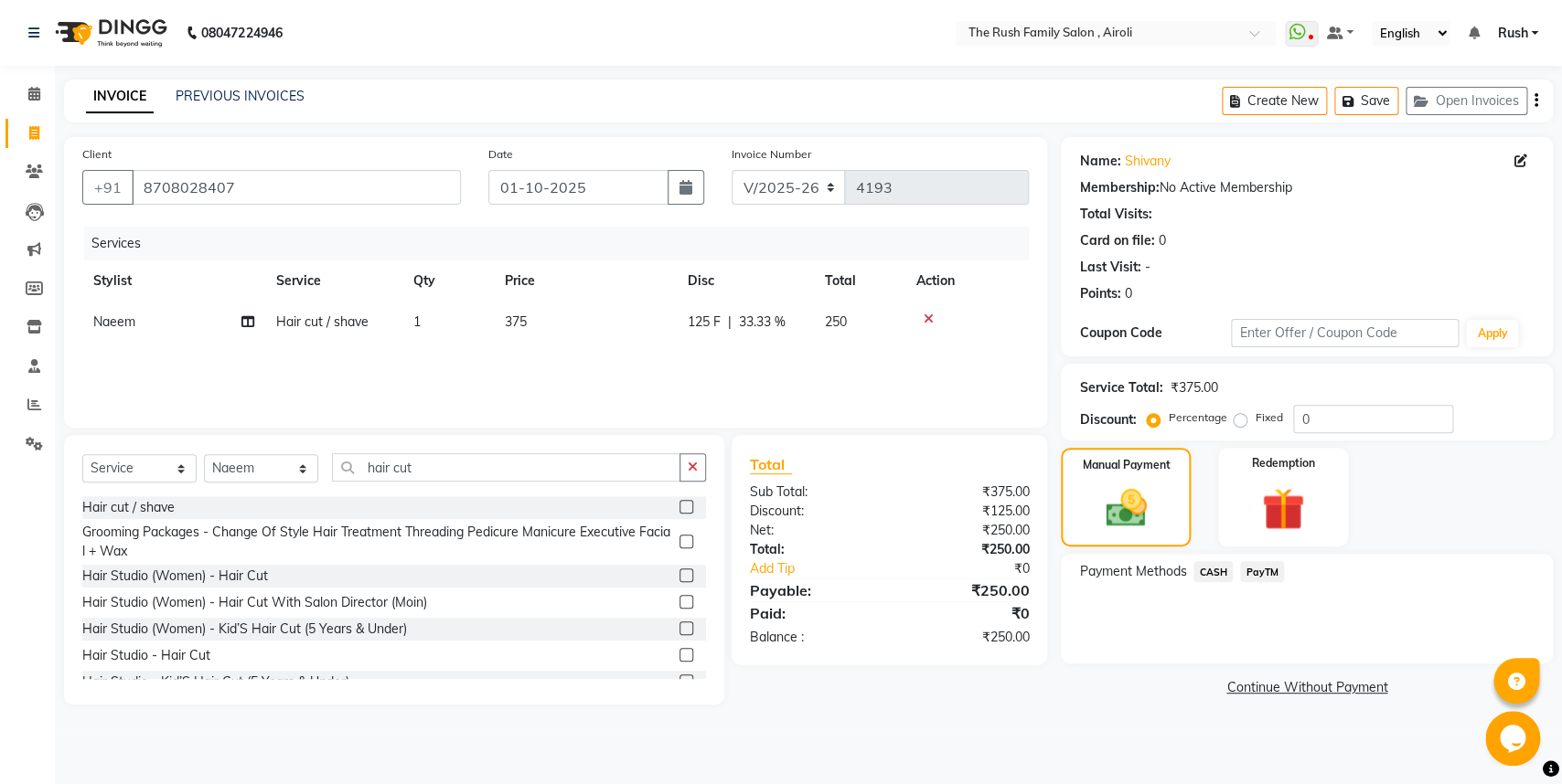
click at [1266, 574] on span "PayTM" at bounding box center [1261, 572] width 44 height 21
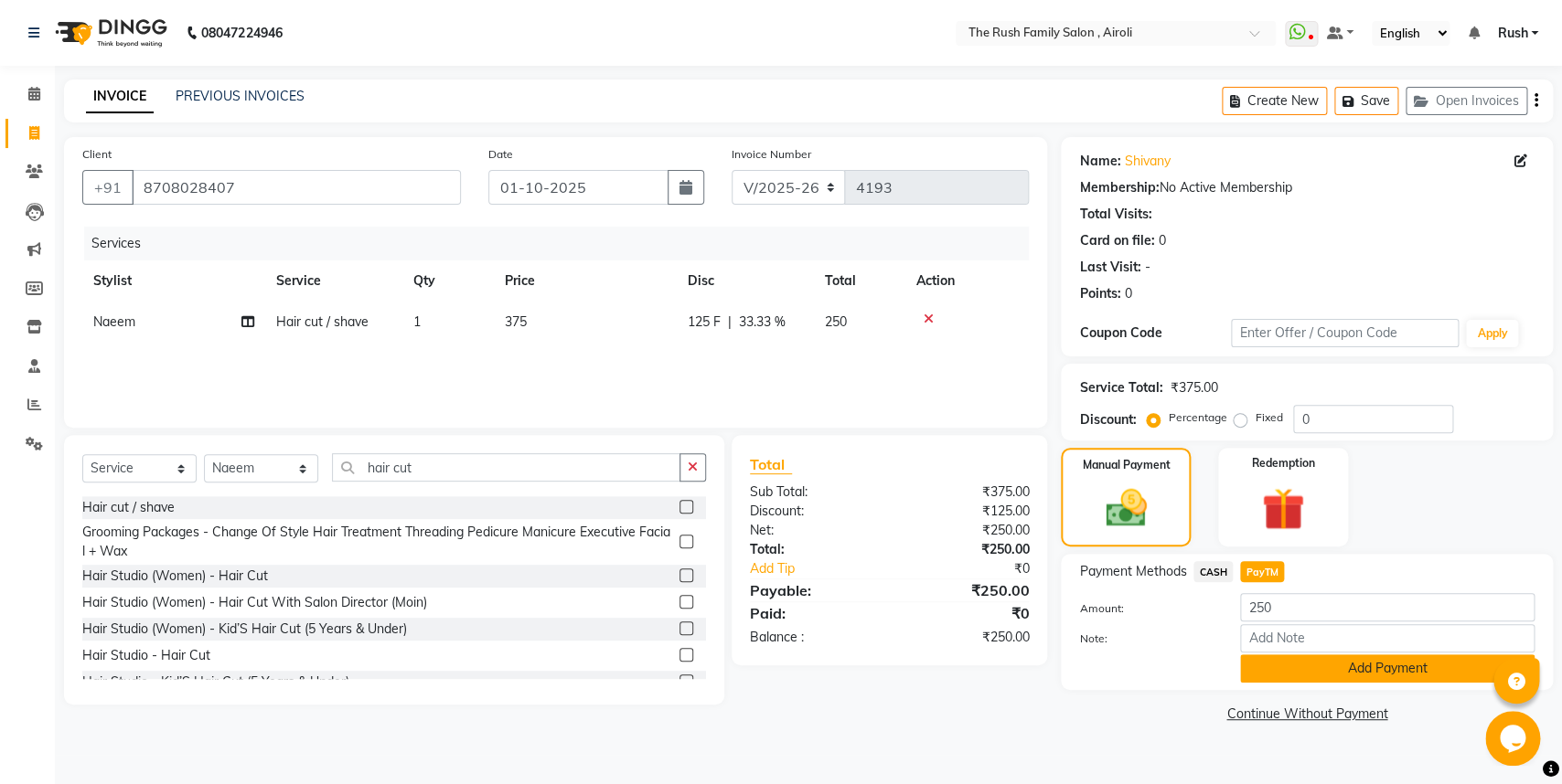
click at [1276, 672] on button "Add Payment" at bounding box center [1386, 668] width 294 height 28
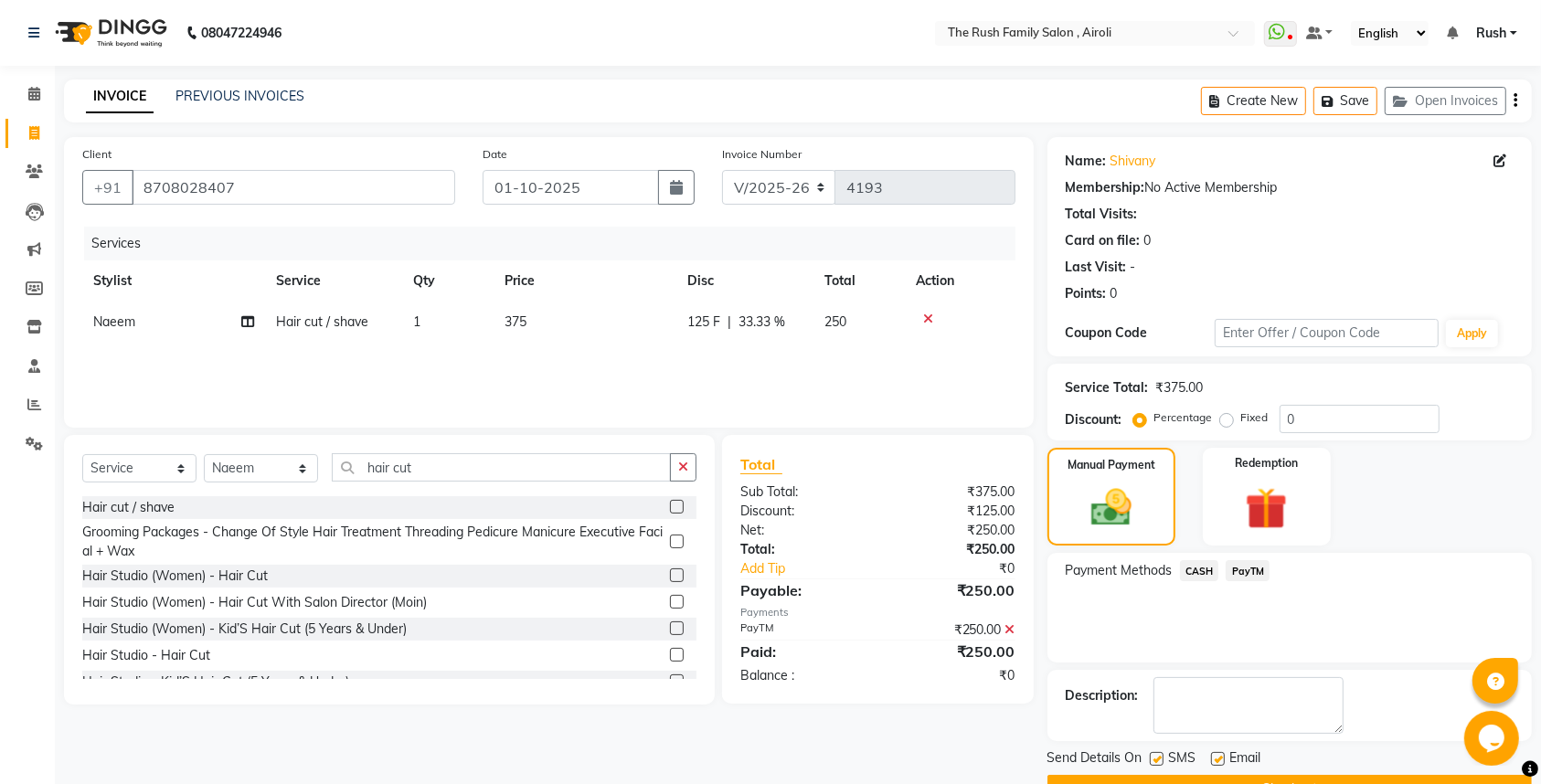
scroll to position [49, 0]
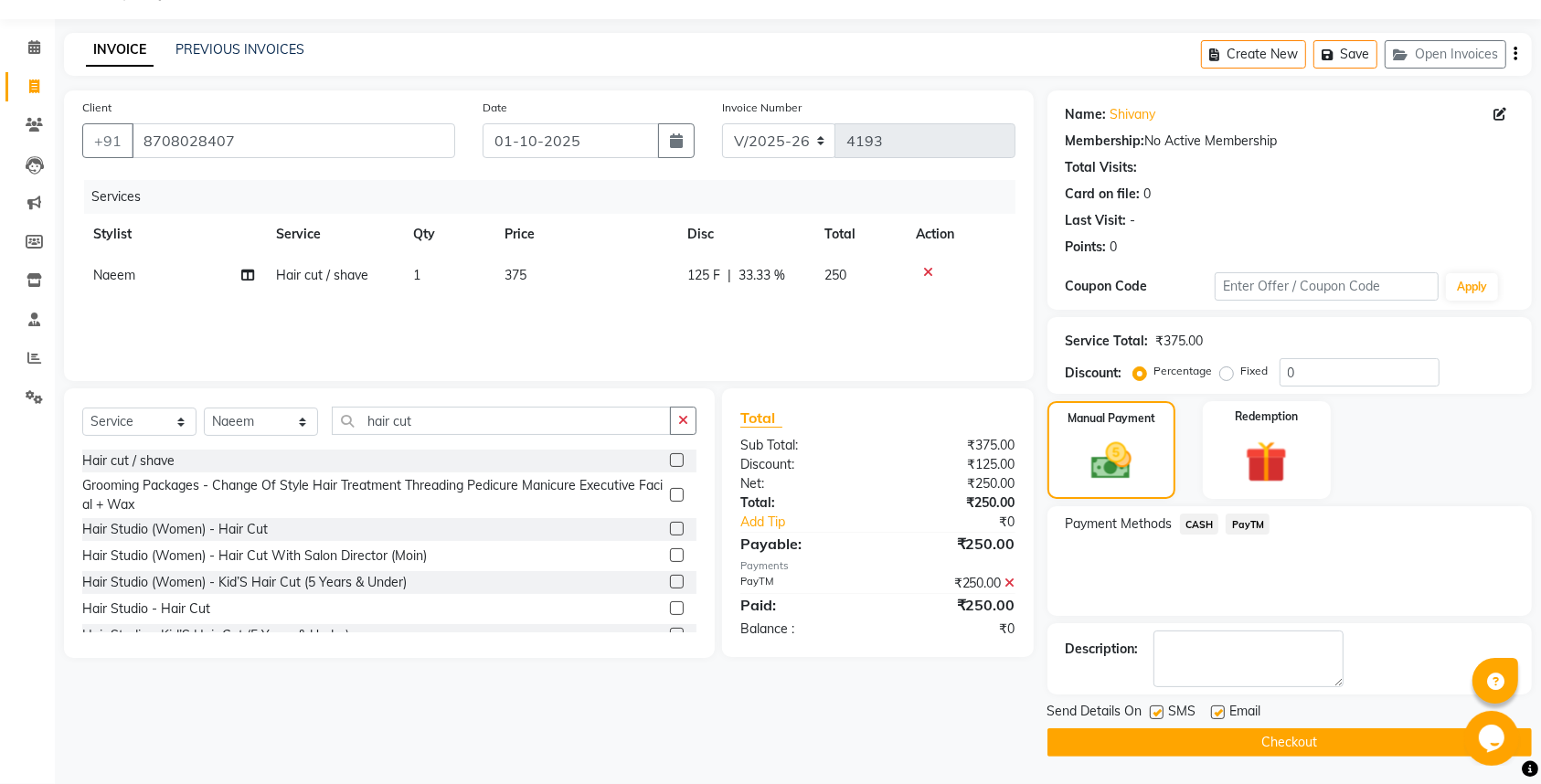
click at [1158, 709] on label at bounding box center [1157, 712] width 14 height 14
click at [1158, 709] on input "checkbox" at bounding box center [1156, 713] width 12 height 12
click at [1214, 708] on label at bounding box center [1218, 712] width 14 height 14
click at [1214, 708] on input "checkbox" at bounding box center [1217, 713] width 12 height 12
click at [1194, 725] on div "Send Details On SMS Email Checkout" at bounding box center [1290, 729] width 484 height 55
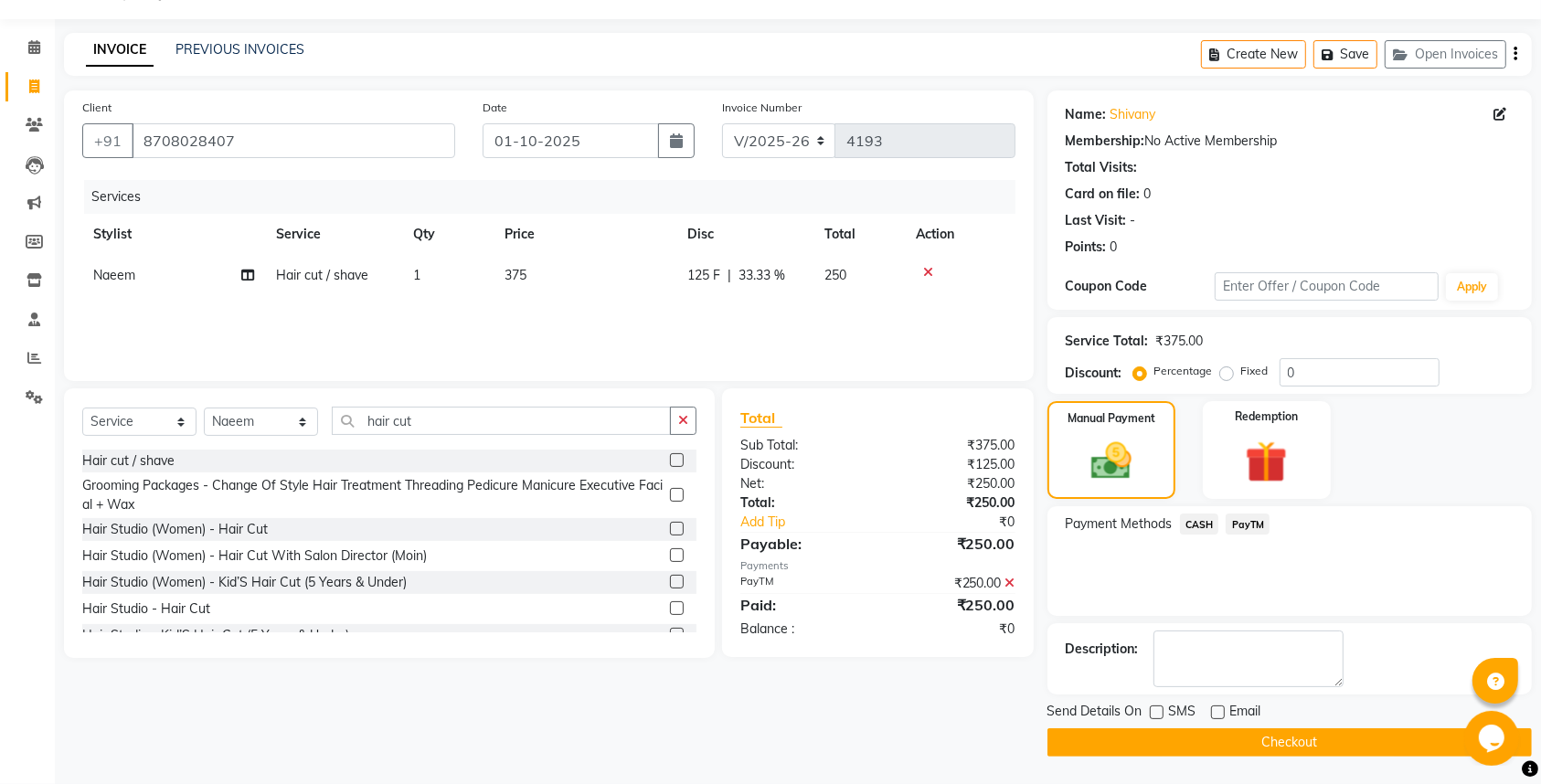
click at [1183, 748] on button "Checkout" at bounding box center [1290, 742] width 484 height 28
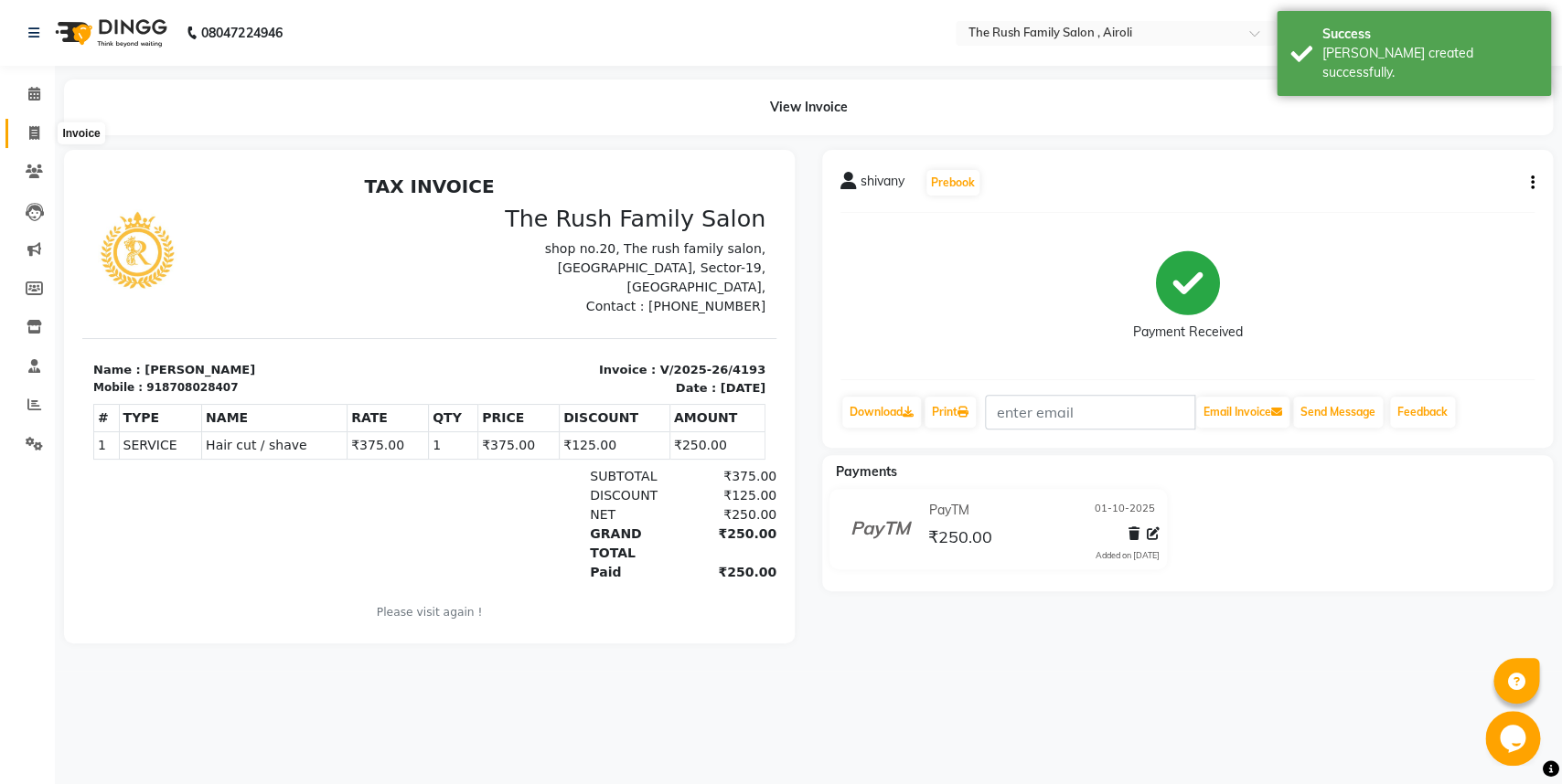
click at [38, 127] on icon at bounding box center [34, 133] width 10 height 14
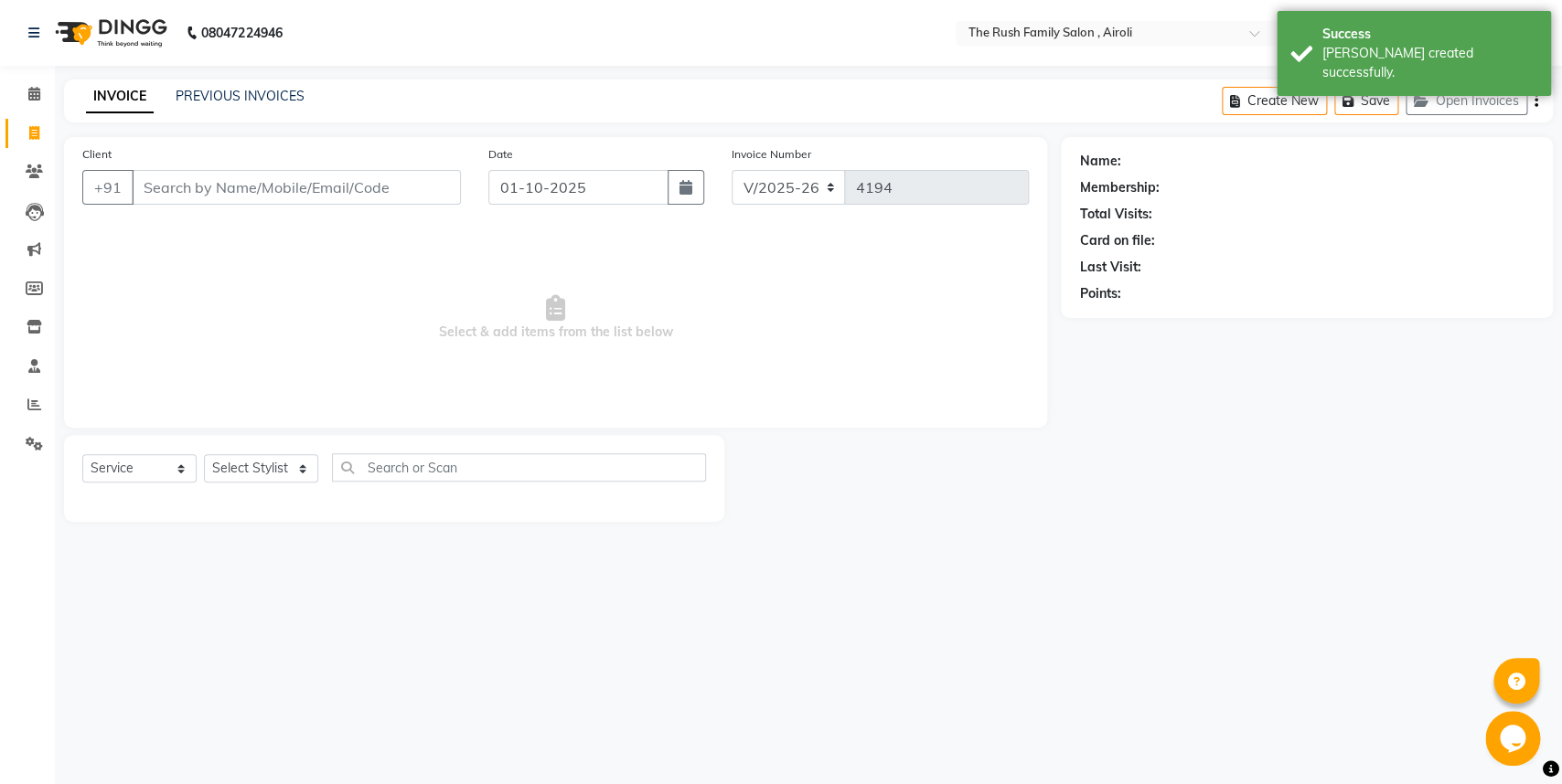
click at [207, 181] on input "Client" at bounding box center [296, 187] width 329 height 35
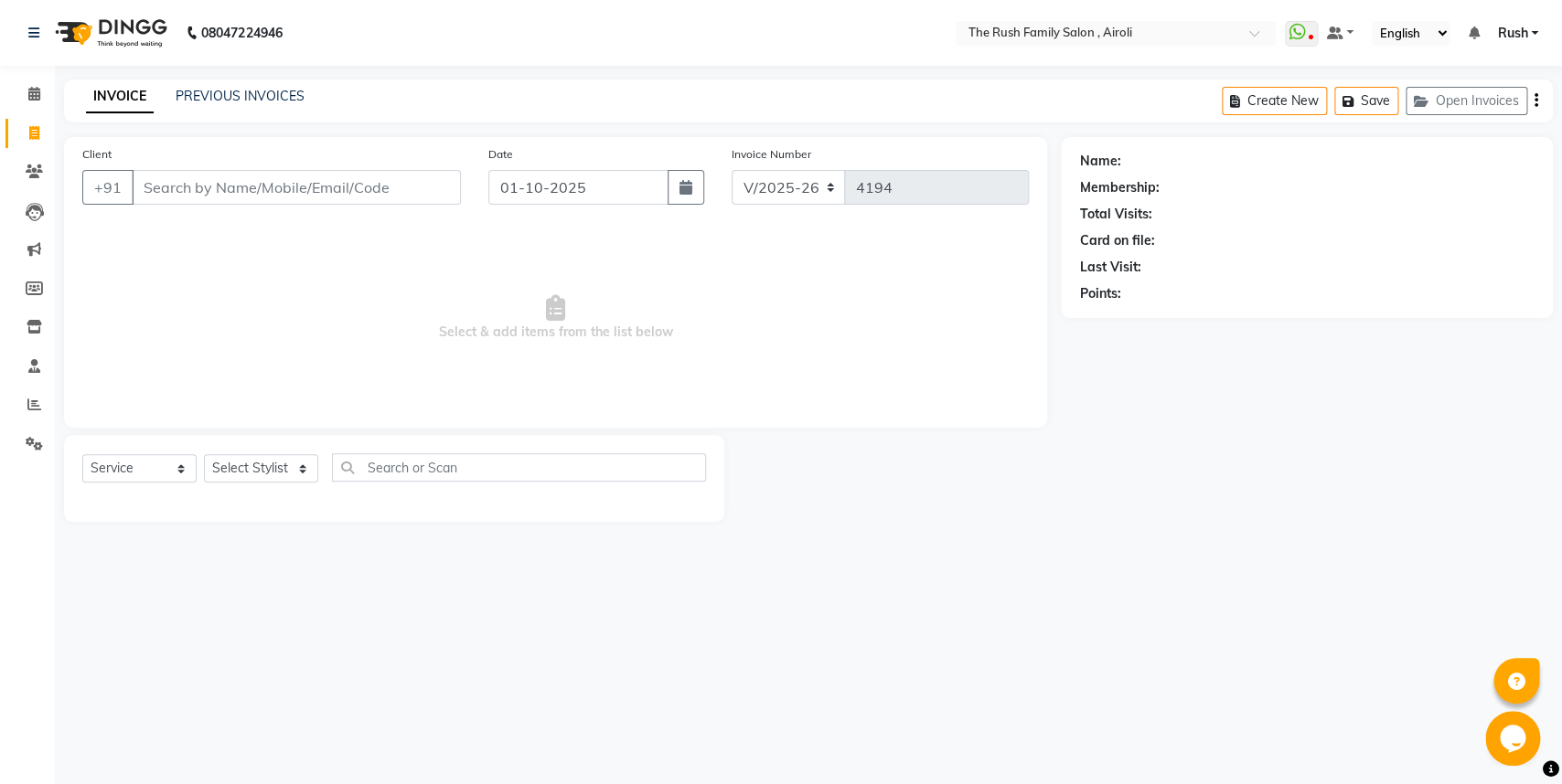
click at [191, 188] on input "Client" at bounding box center [296, 187] width 329 height 35
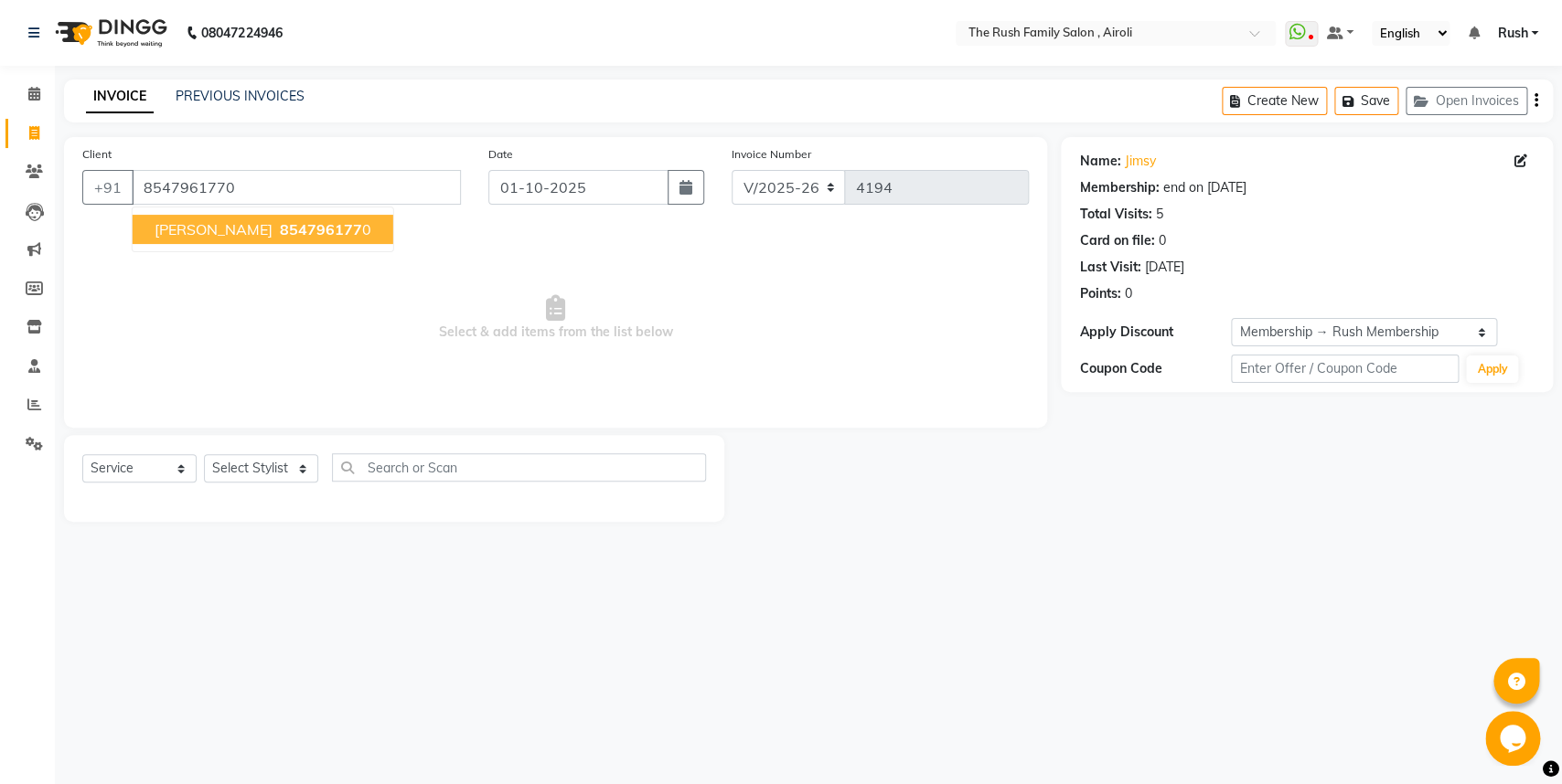
click at [280, 227] on span "854796177" at bounding box center [320, 229] width 83 height 18
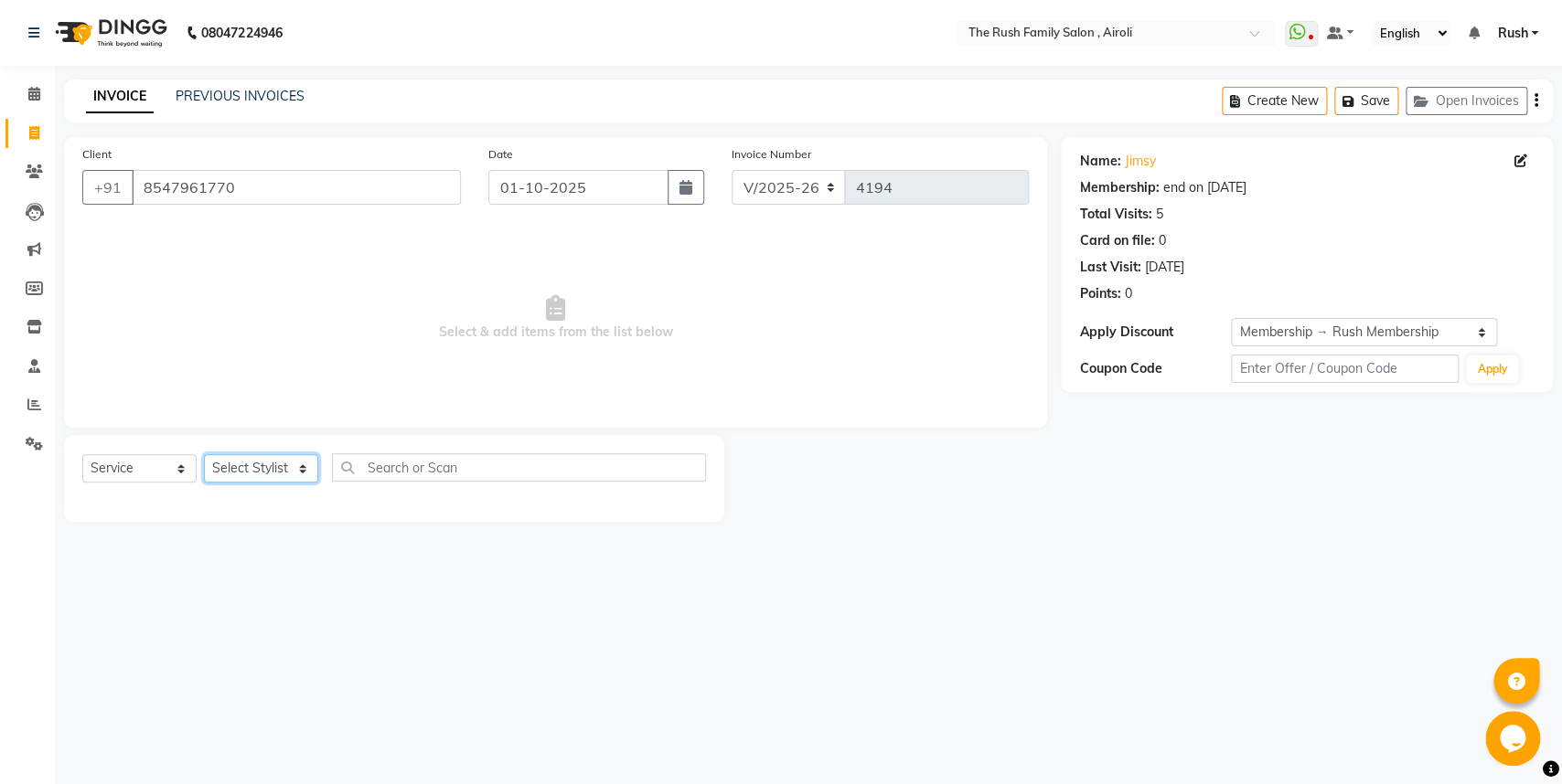
click at [204, 454] on select "Select Stylist [PERSON_NAME] [PERSON_NAME] Danish D.C Guddi [PERSON_NAME] [PERS…" at bounding box center [261, 468] width 115 height 28
click at [814, 502] on div at bounding box center [892, 477] width 337 height 86
click at [295, 214] on div "Client [PHONE_NUMBER]" at bounding box center [272, 181] width 406 height 75
click at [32, 365] on icon at bounding box center [34, 366] width 12 height 14
click at [243, 190] on input "8547961770" at bounding box center [296, 187] width 329 height 35
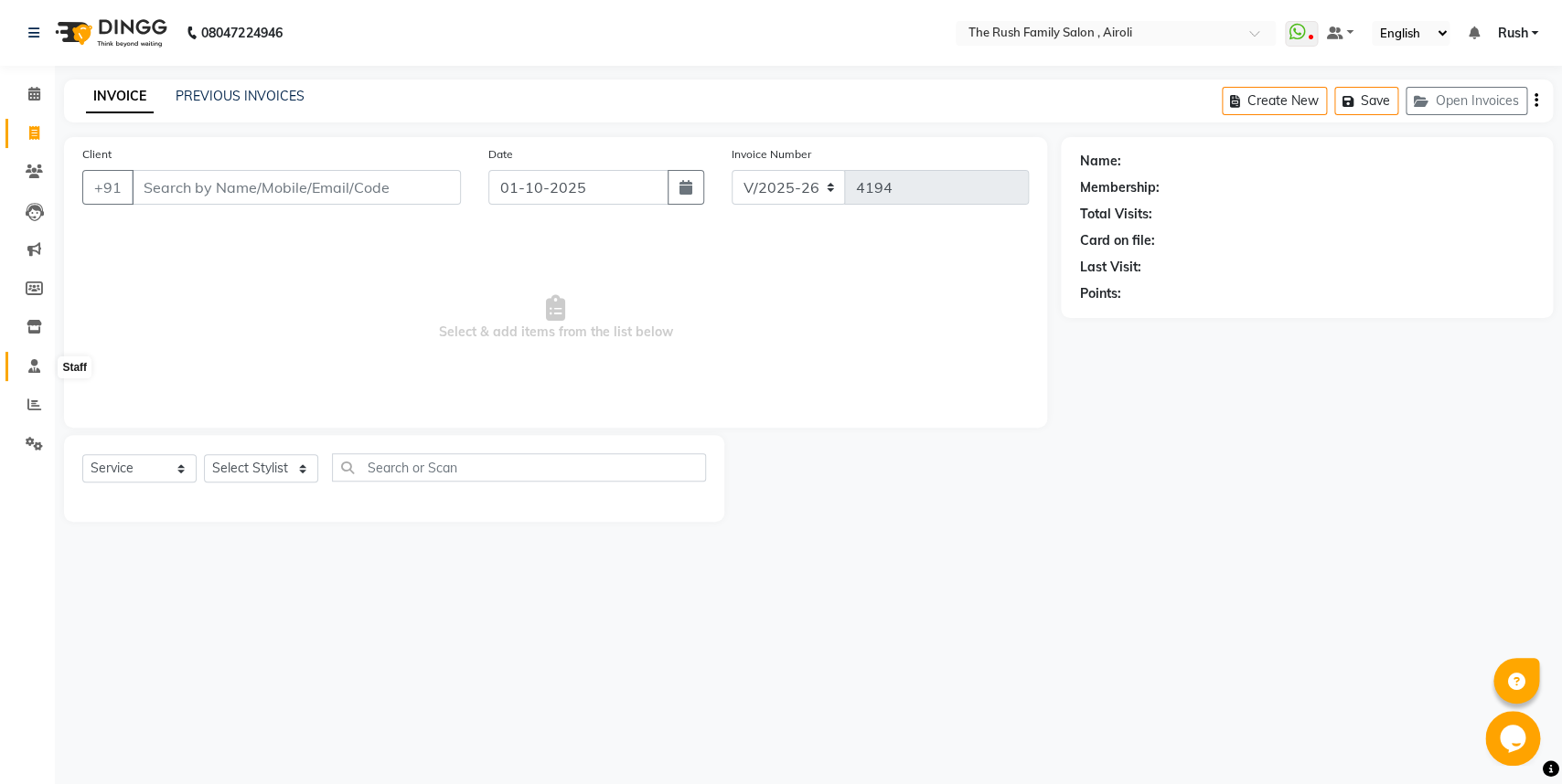
click at [32, 359] on span at bounding box center [34, 367] width 32 height 21
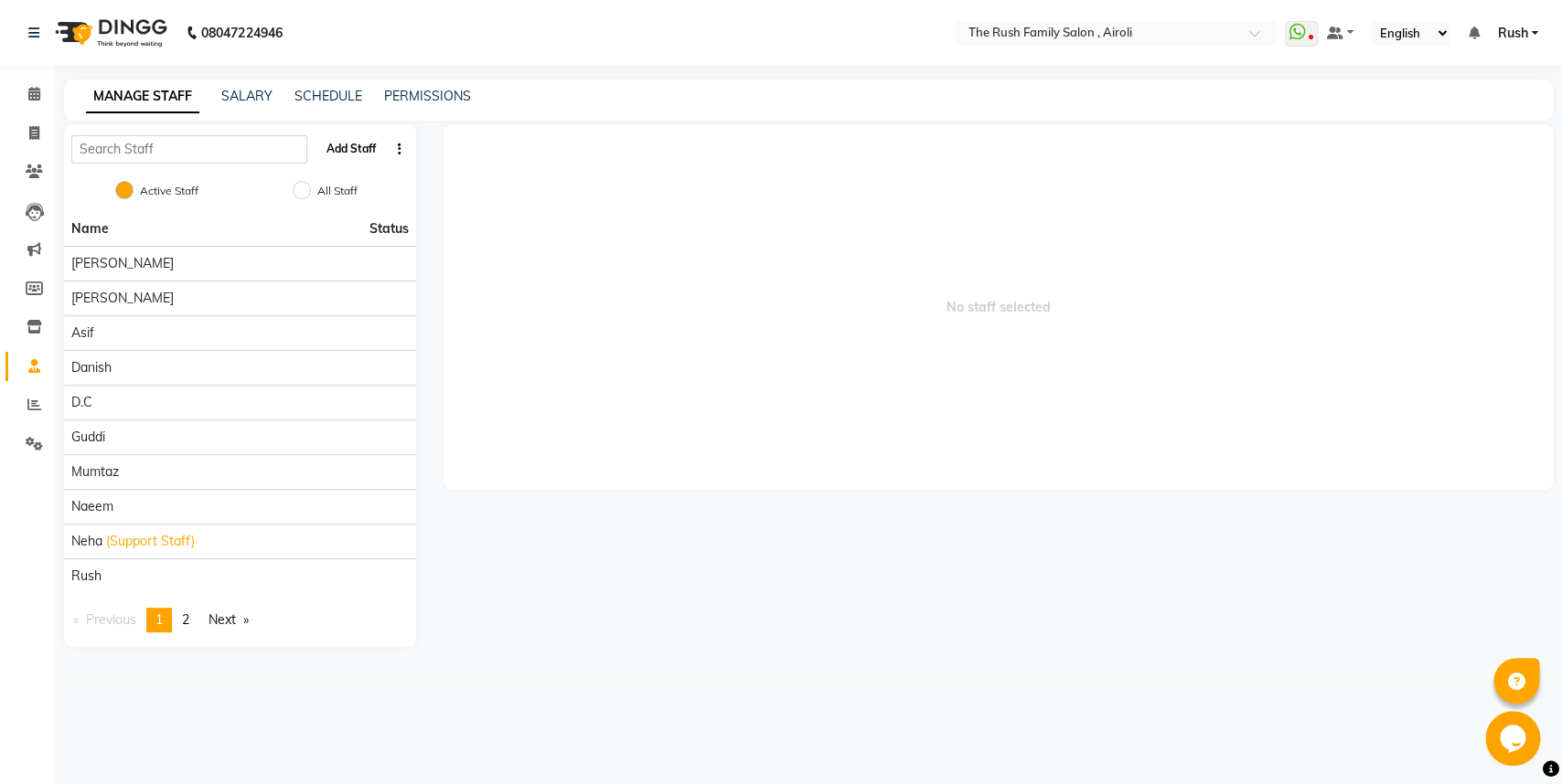
click at [346, 146] on button "Add Staff" at bounding box center [351, 149] width 64 height 31
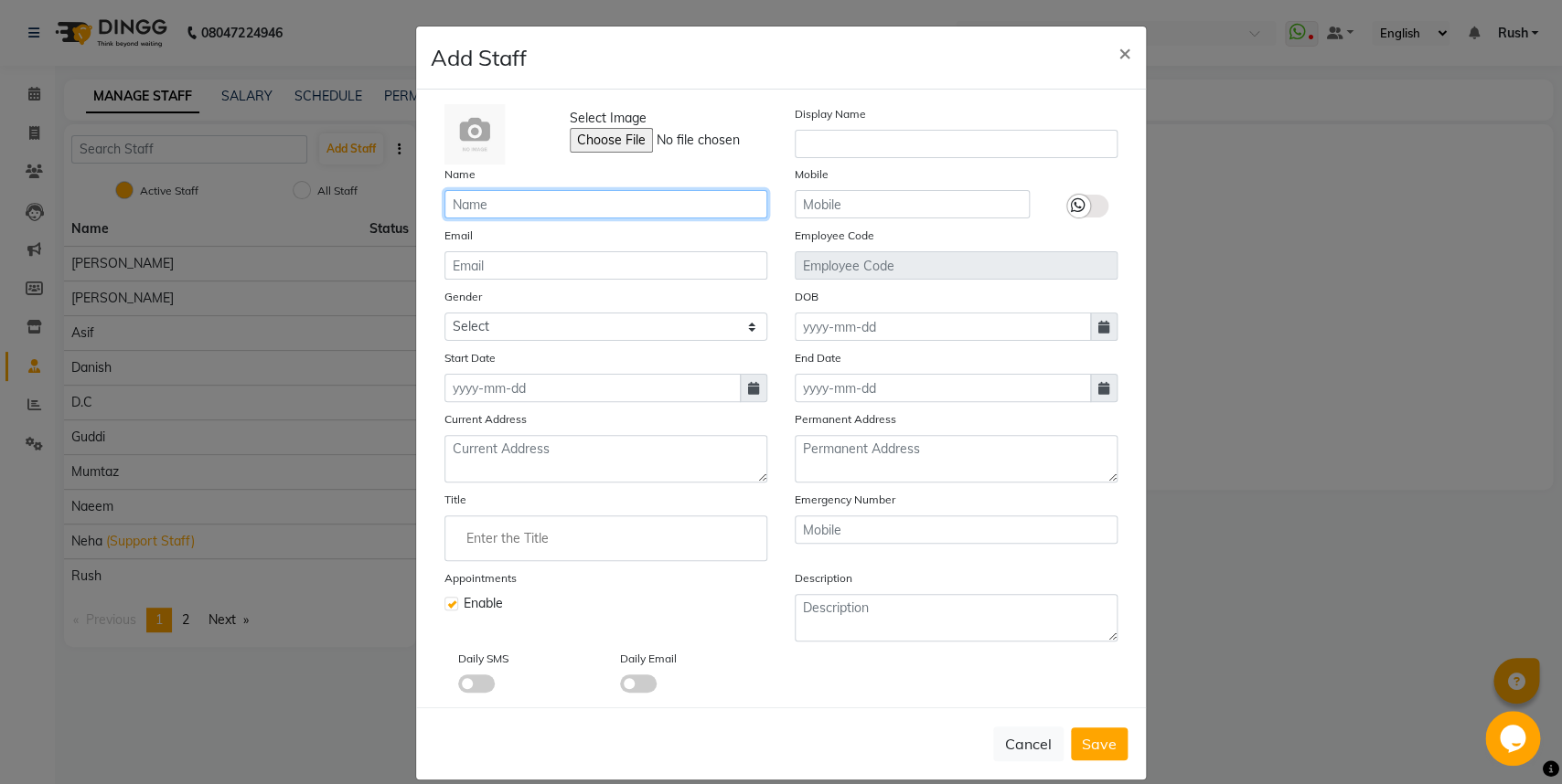
click at [507, 201] on input "text" at bounding box center [606, 204] width 323 height 28
click at [493, 199] on input "sanjan" at bounding box center [606, 204] width 323 height 28
click at [781, 391] on div "End Date" at bounding box center [955, 376] width 350 height 54
click at [495, 205] on input "text" at bounding box center [606, 204] width 323 height 28
click at [1014, 739] on button "Cancel" at bounding box center [1028, 744] width 71 height 35
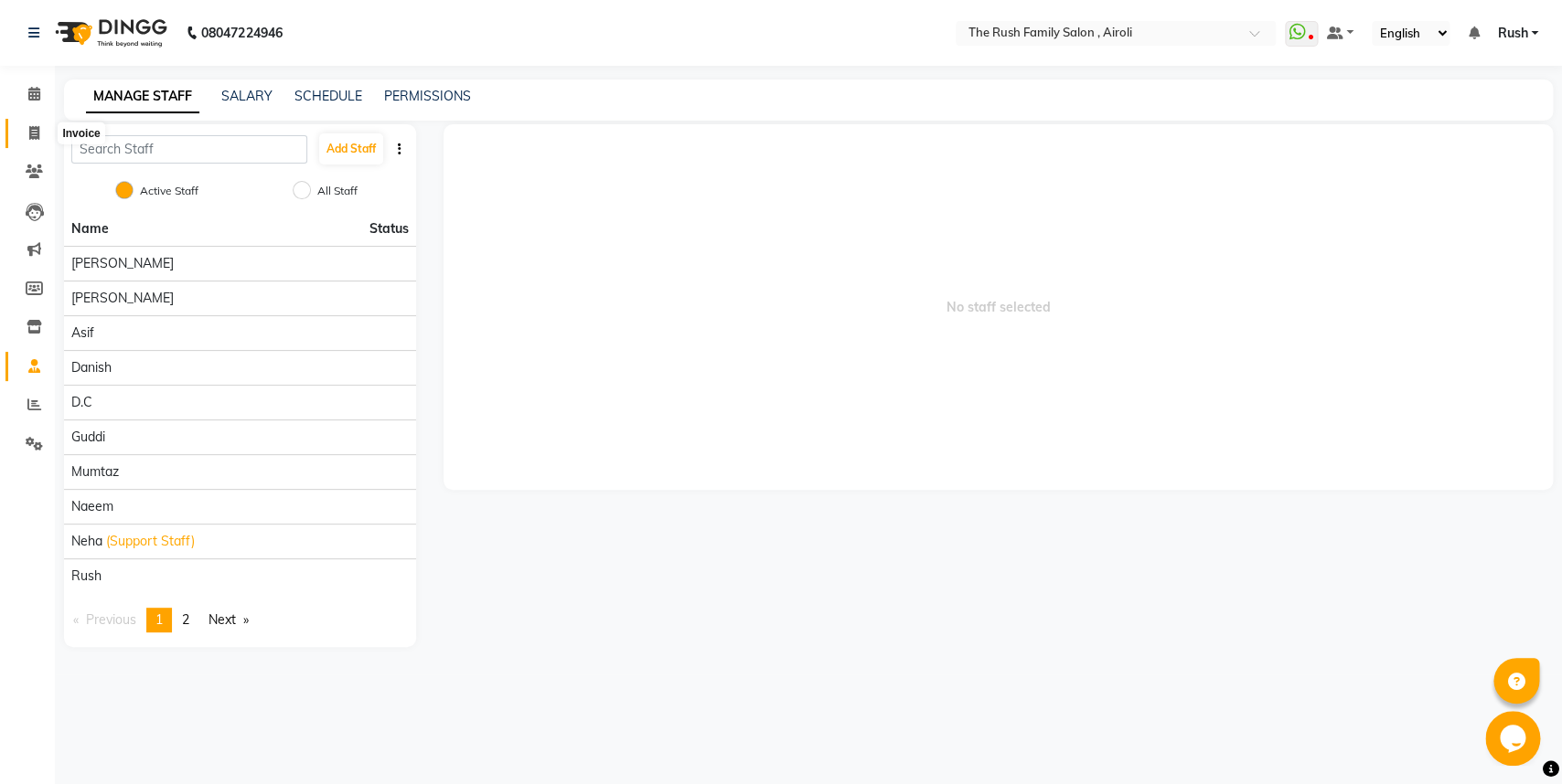
click at [31, 133] on icon at bounding box center [34, 133] width 10 height 14
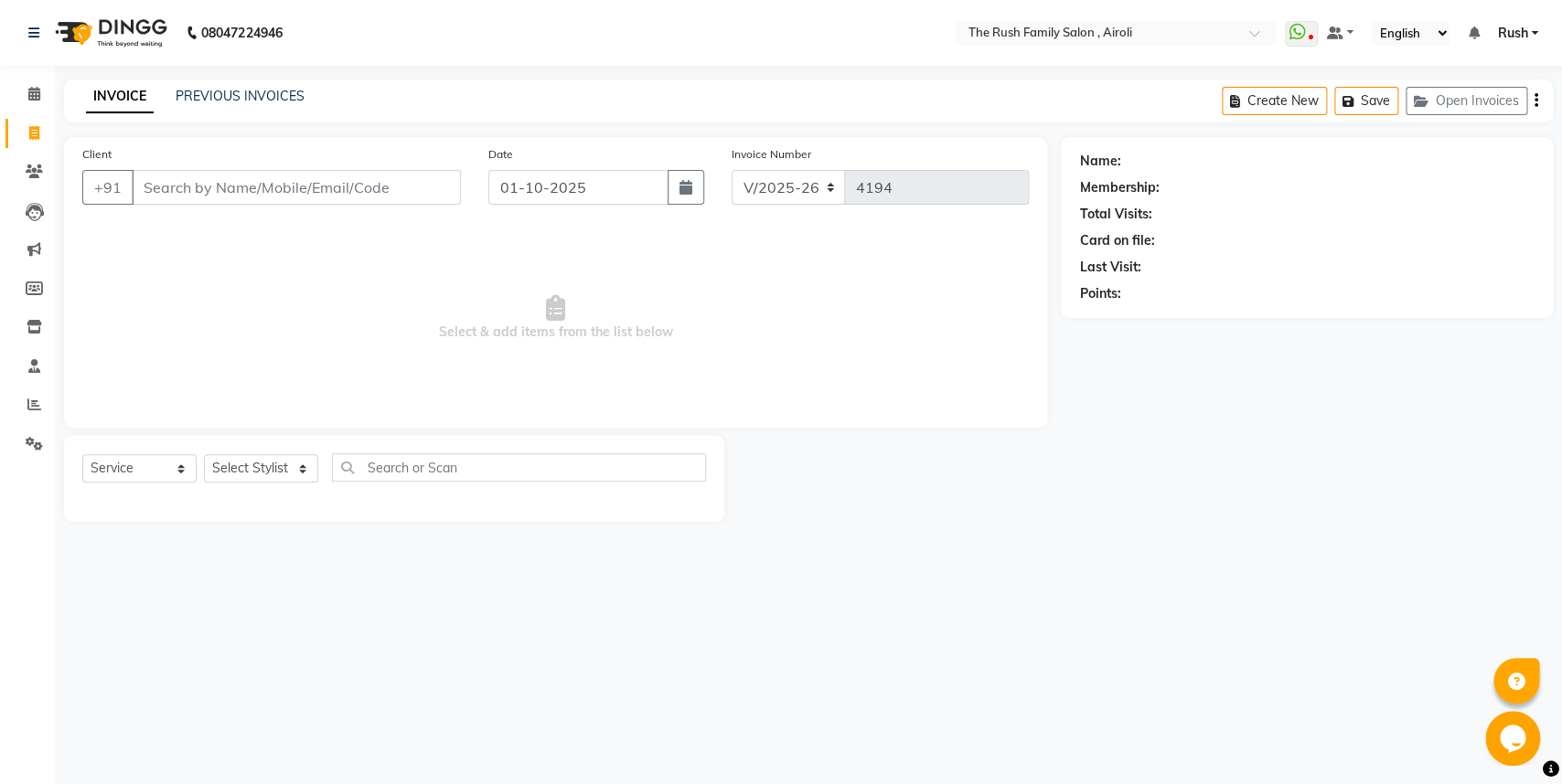
click at [200, 190] on input "Client" at bounding box center [296, 187] width 329 height 35
click at [245, 181] on input "9820149529" at bounding box center [249, 187] width 236 height 35
click at [167, 195] on input "Client" at bounding box center [296, 187] width 329 height 35
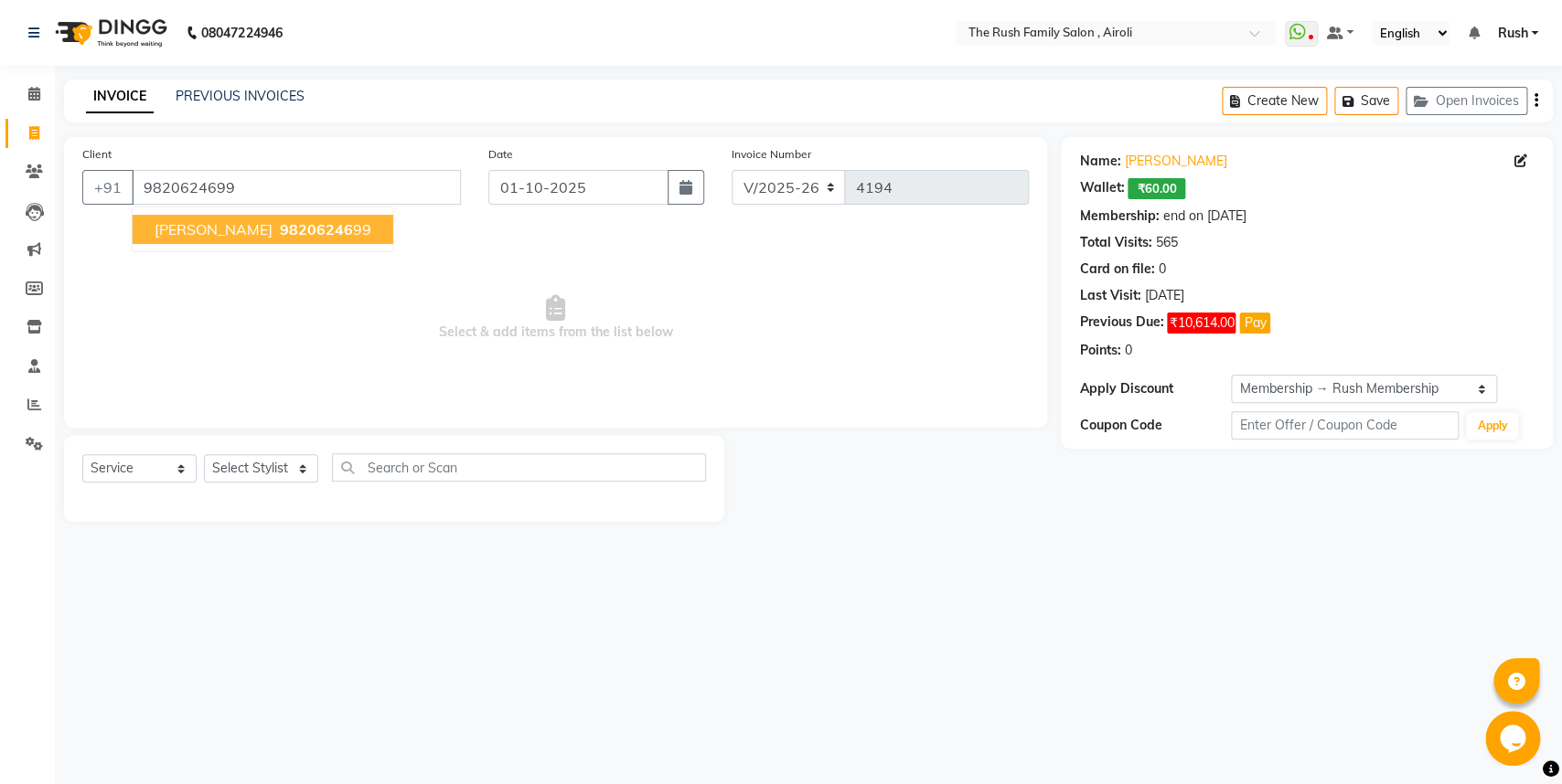
click at [210, 233] on span "[PERSON_NAME]" at bounding box center [214, 229] width 118 height 18
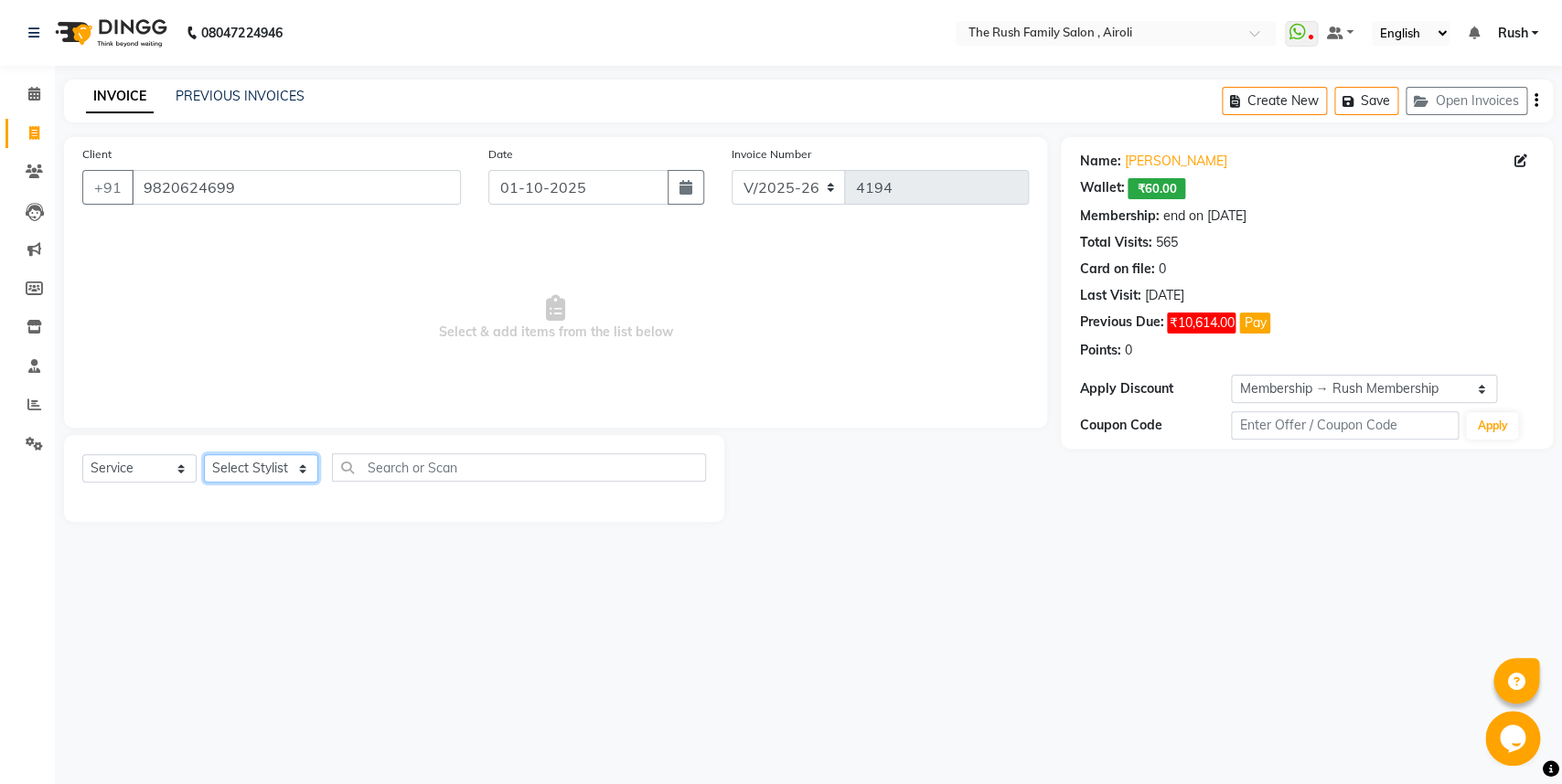
click at [204, 454] on select "Select Stylist [PERSON_NAME] [PERSON_NAME] Danish D.C Guddi [PERSON_NAME] [PERS…" at bounding box center [261, 468] width 115 height 28
click option "Danish" at bounding box center [0, 0] width 0 height 0
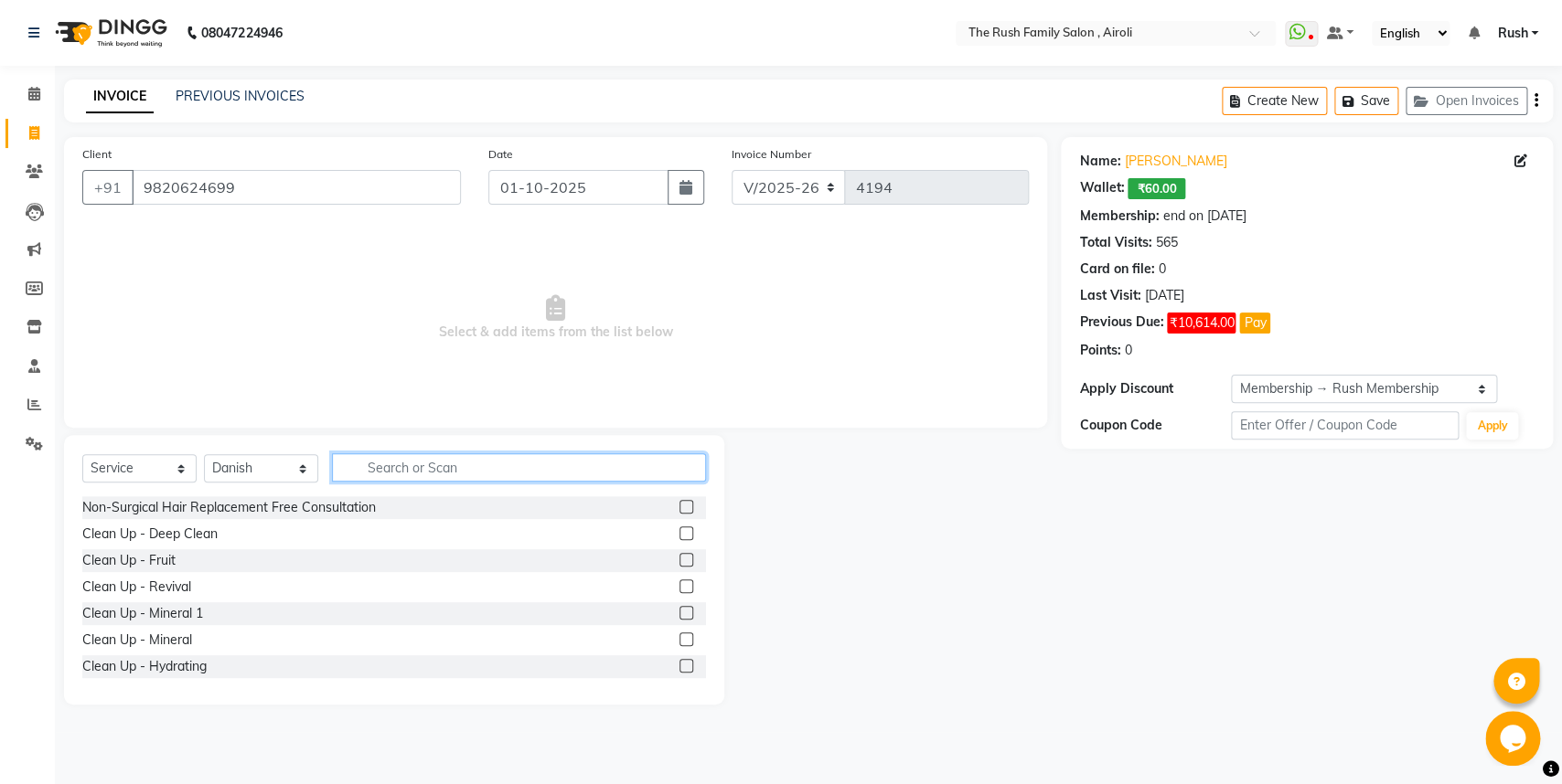
click at [420, 472] on input "text" at bounding box center [518, 467] width 374 height 28
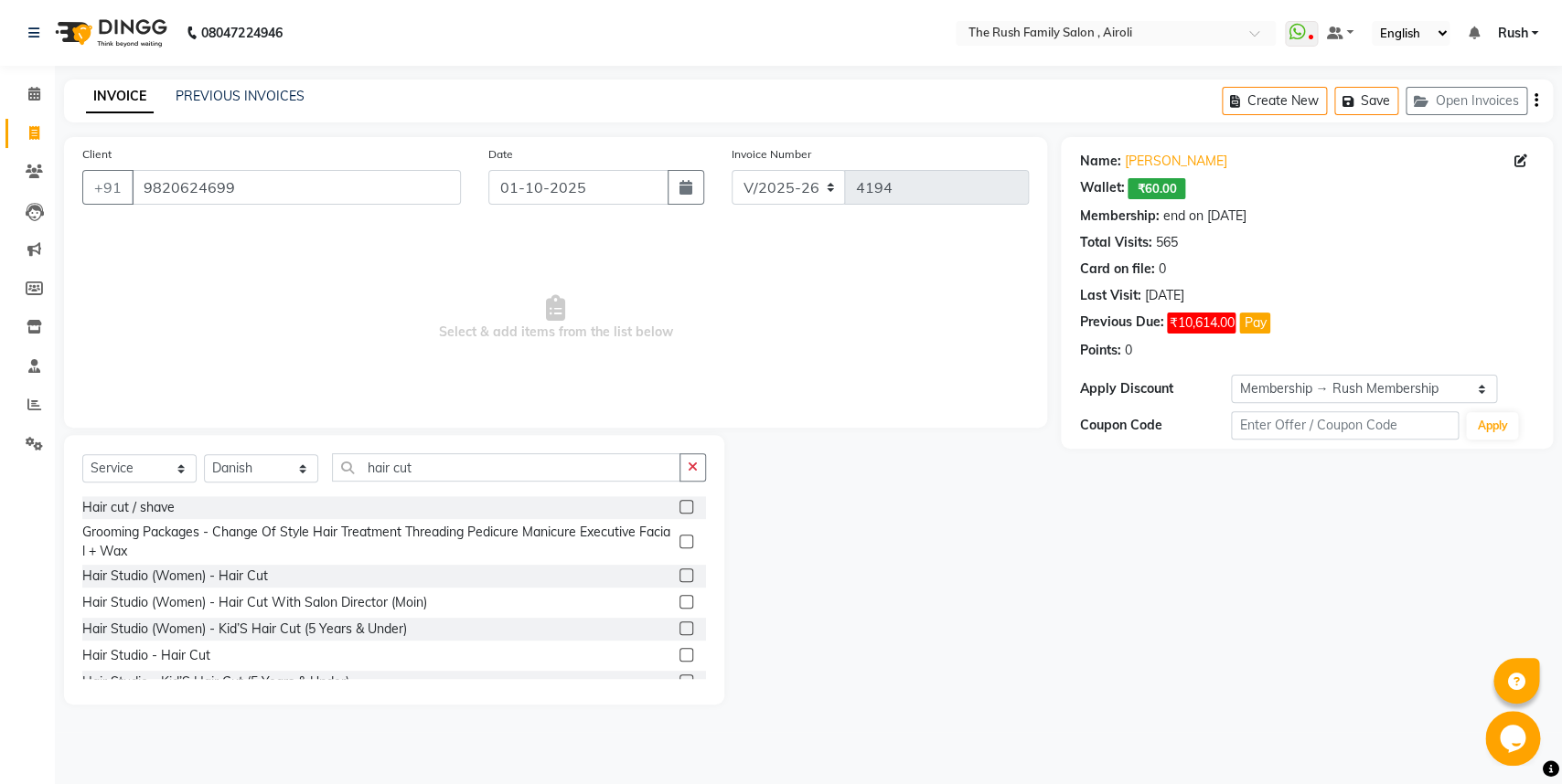
click at [680, 656] on label at bounding box center [686, 655] width 14 height 14
click at [680, 656] on input "checkbox" at bounding box center [685, 656] width 12 height 12
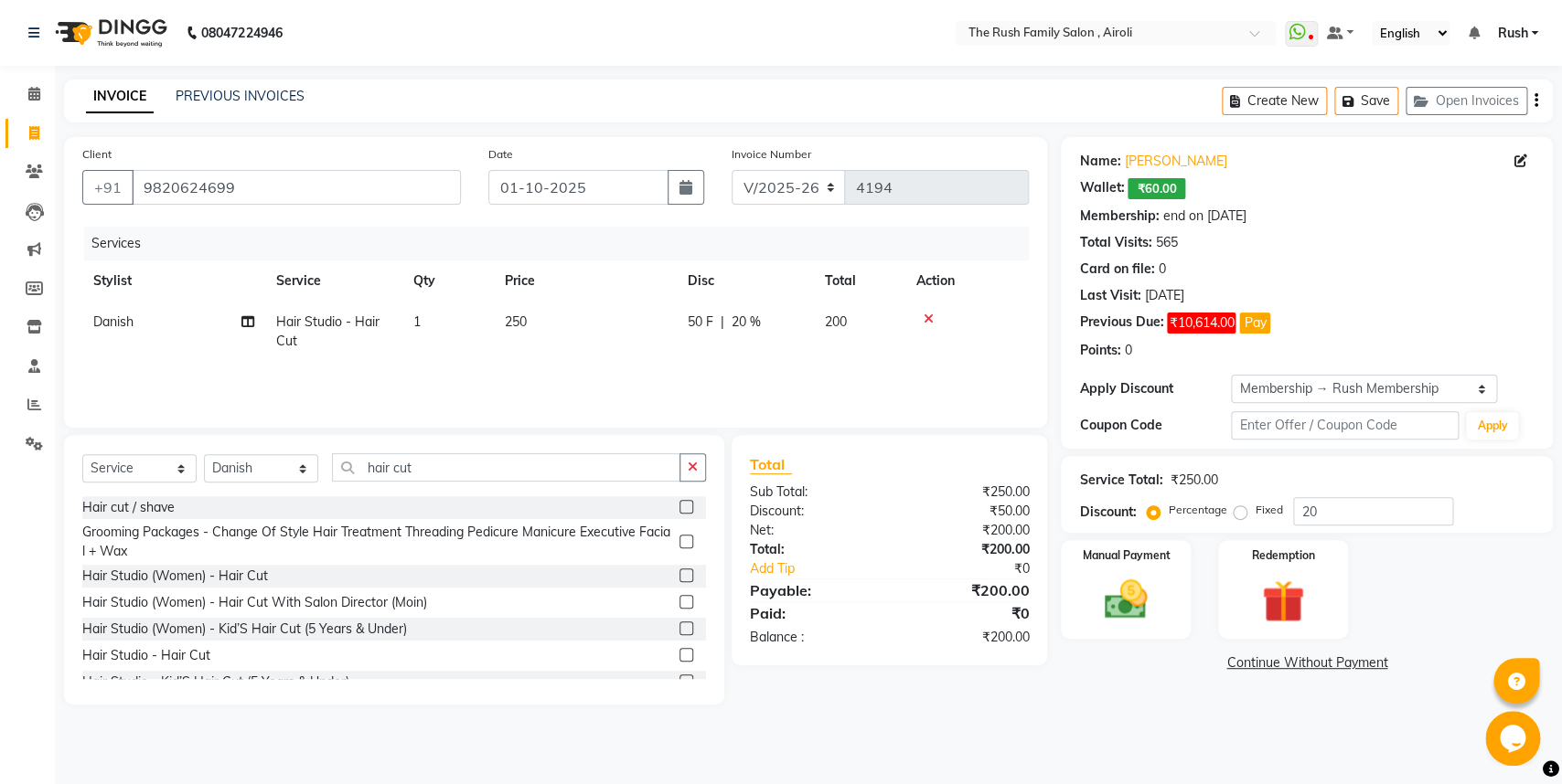
click at [773, 297] on th "Disc" at bounding box center [745, 280] width 137 height 41
click at [781, 371] on div "Services Stylist Service Qty Price Disc Total Action Danish Hair Studio - Hair …" at bounding box center [555, 318] width 947 height 182
click at [731, 323] on div "50 F | 20 %" at bounding box center [745, 322] width 116 height 19
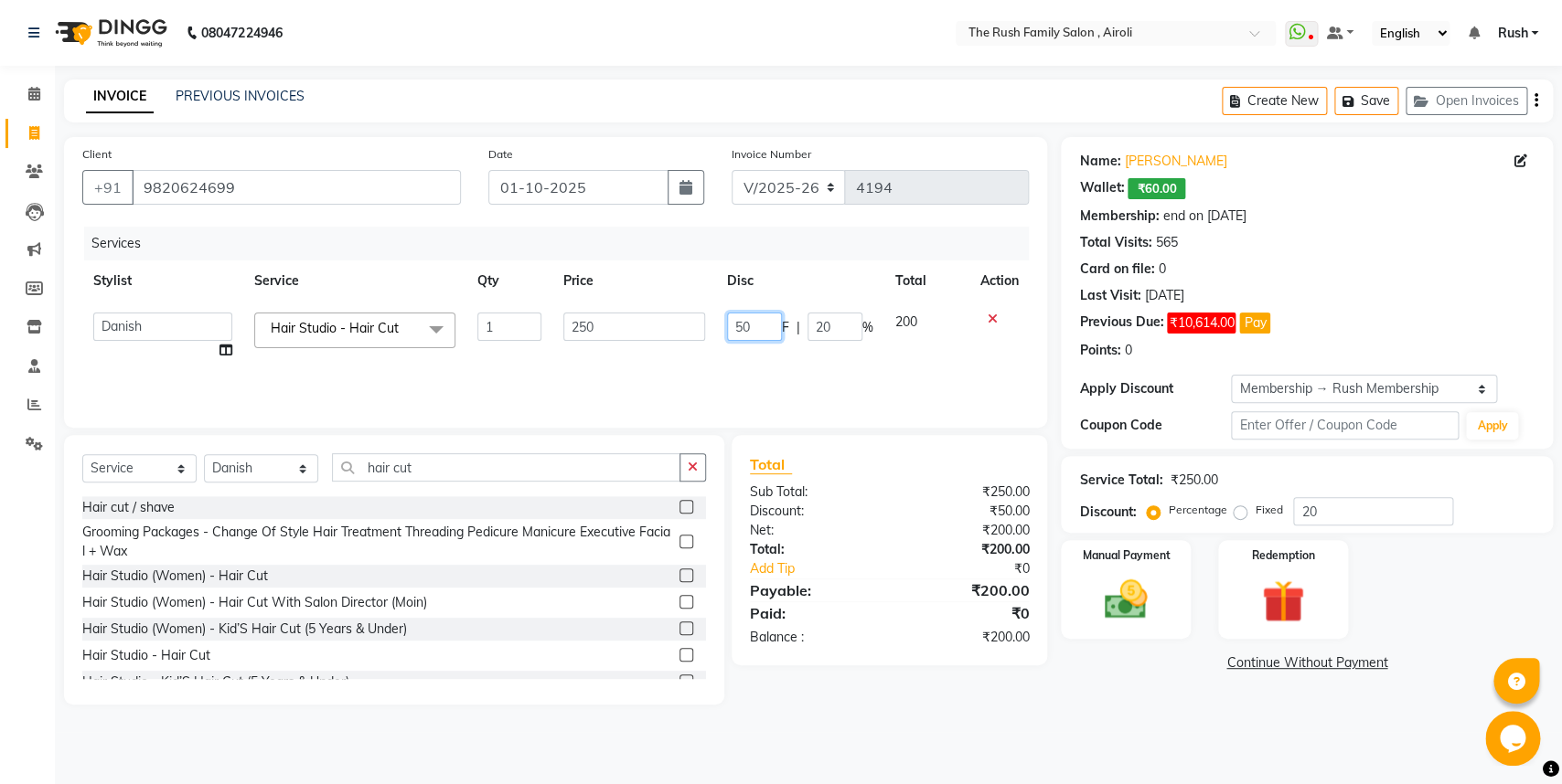
click at [748, 329] on input "50" at bounding box center [754, 326] width 55 height 28
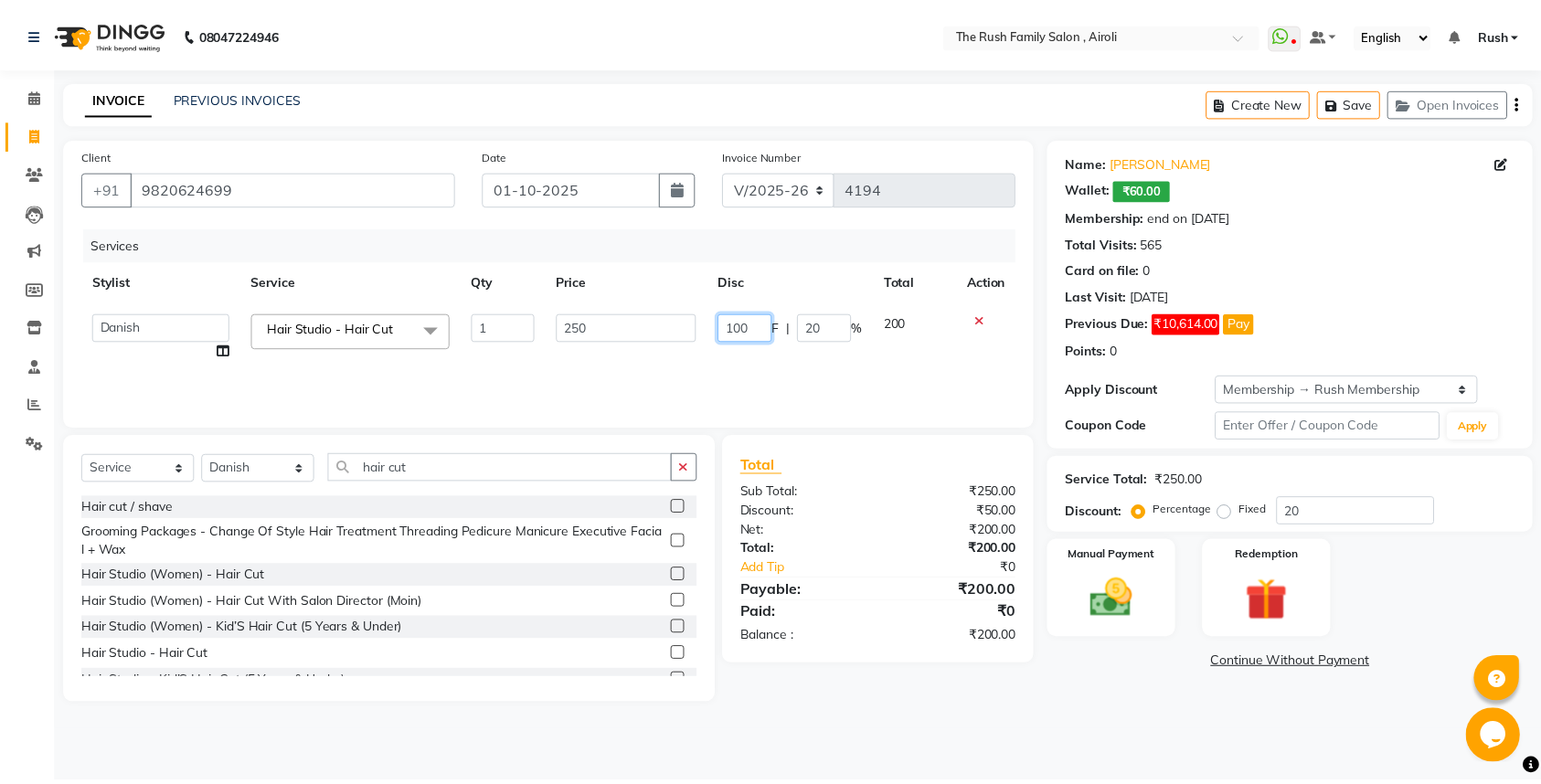
scroll to position [0, 1]
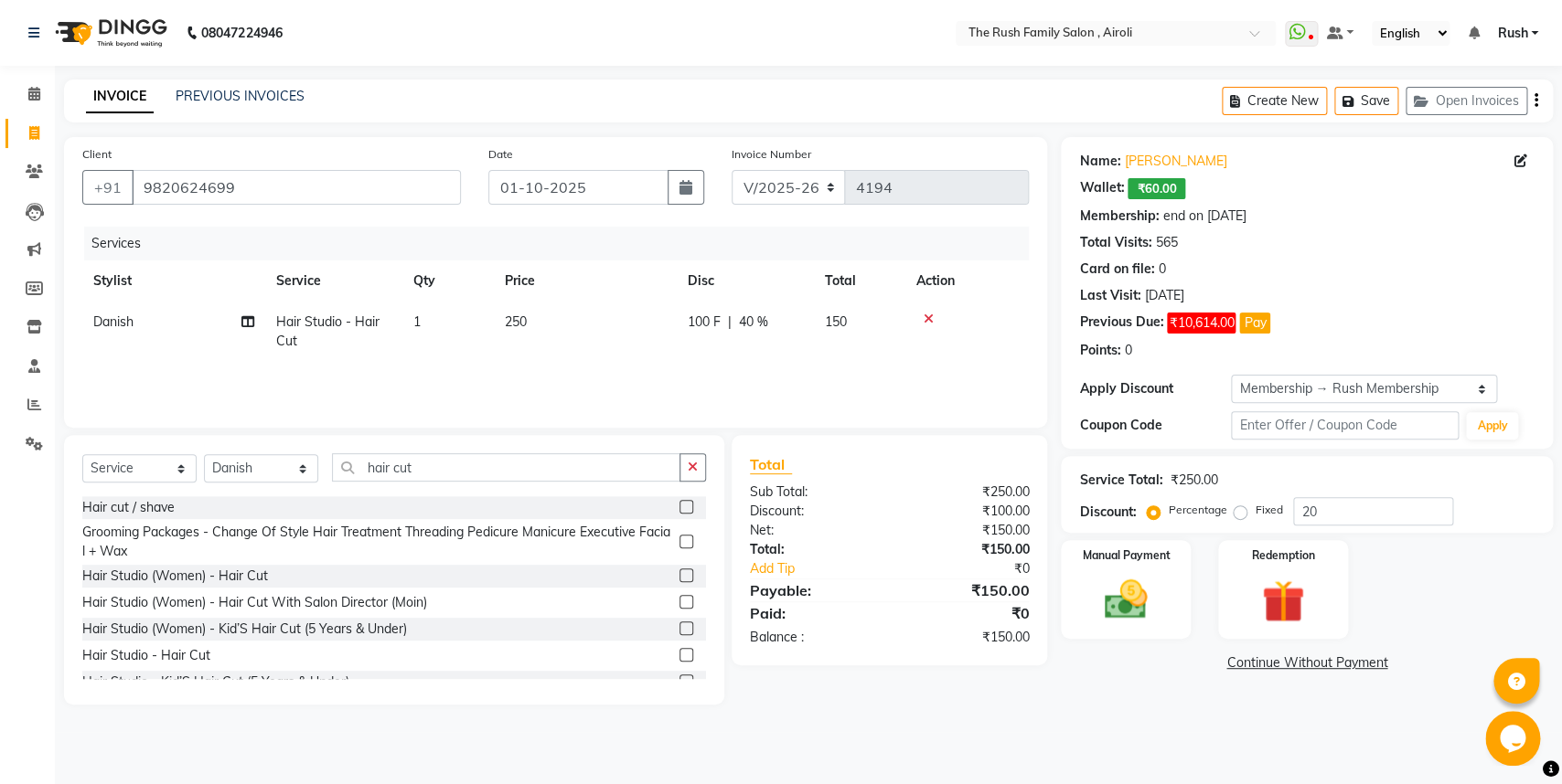
click at [896, 334] on td "150" at bounding box center [859, 332] width 91 height 60
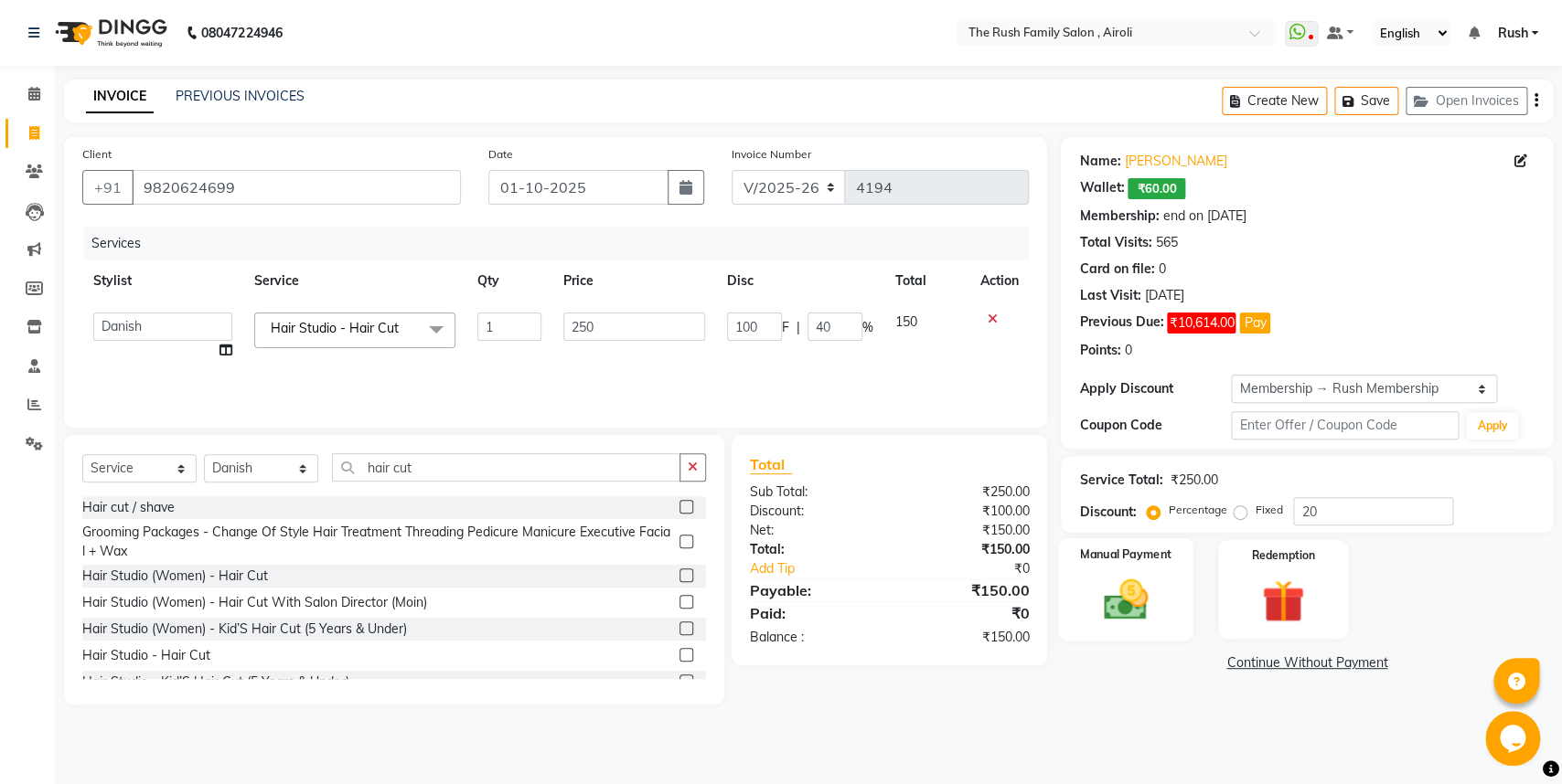
click at [1148, 595] on img at bounding box center [1126, 600] width 72 height 51
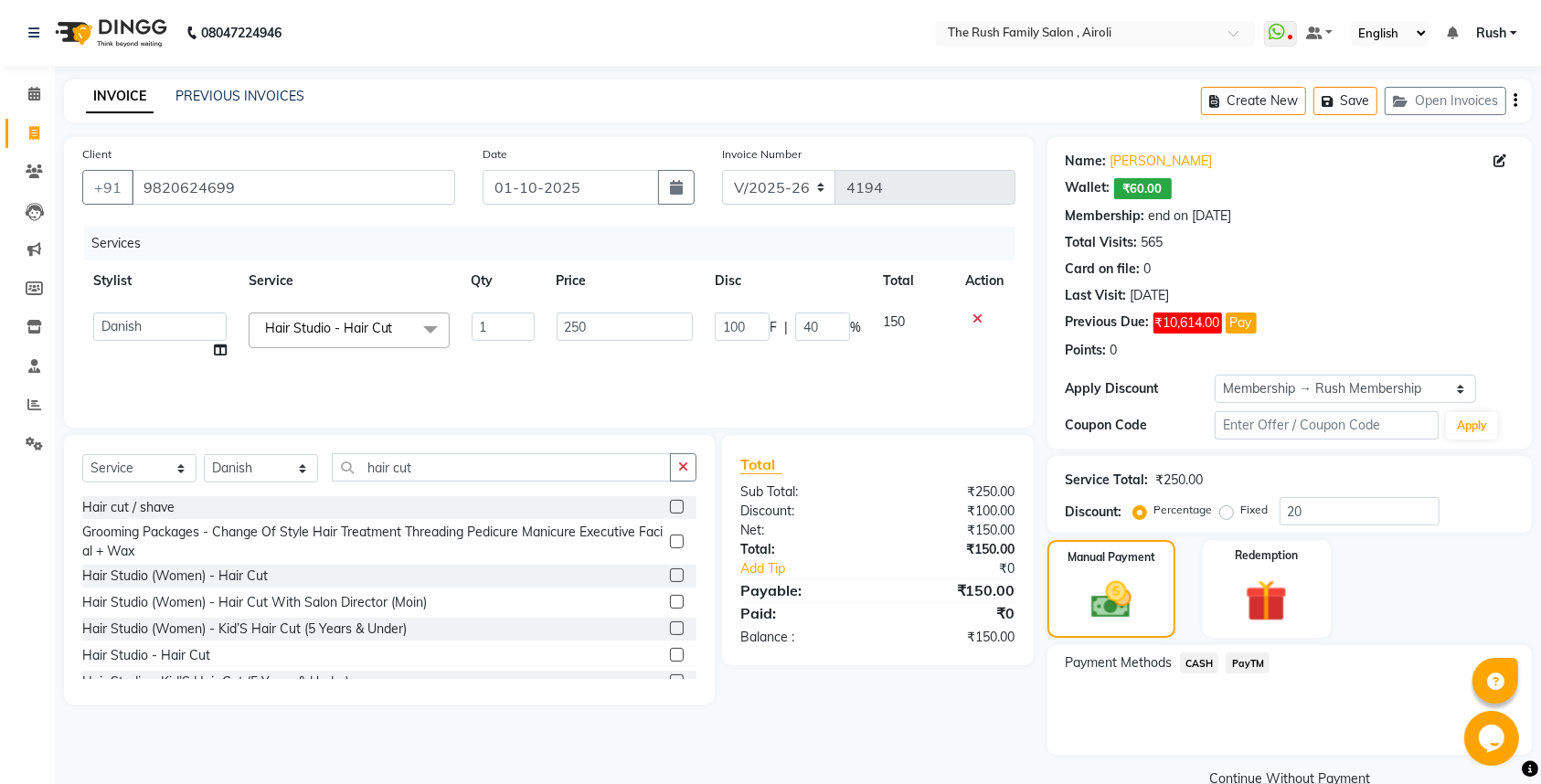
click at [1241, 662] on span "PayTM" at bounding box center [1247, 664] width 44 height 21
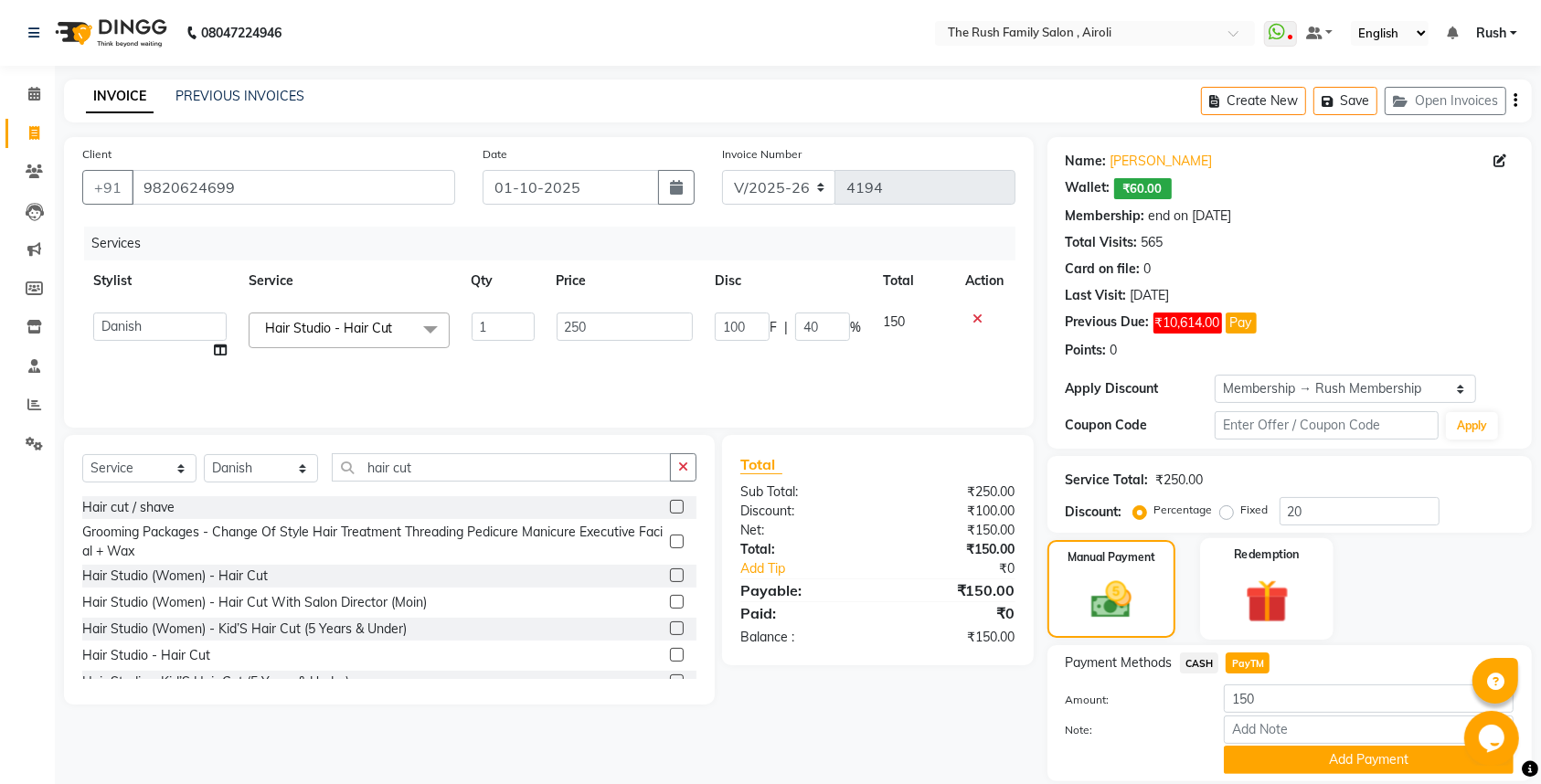
scroll to position [62, 0]
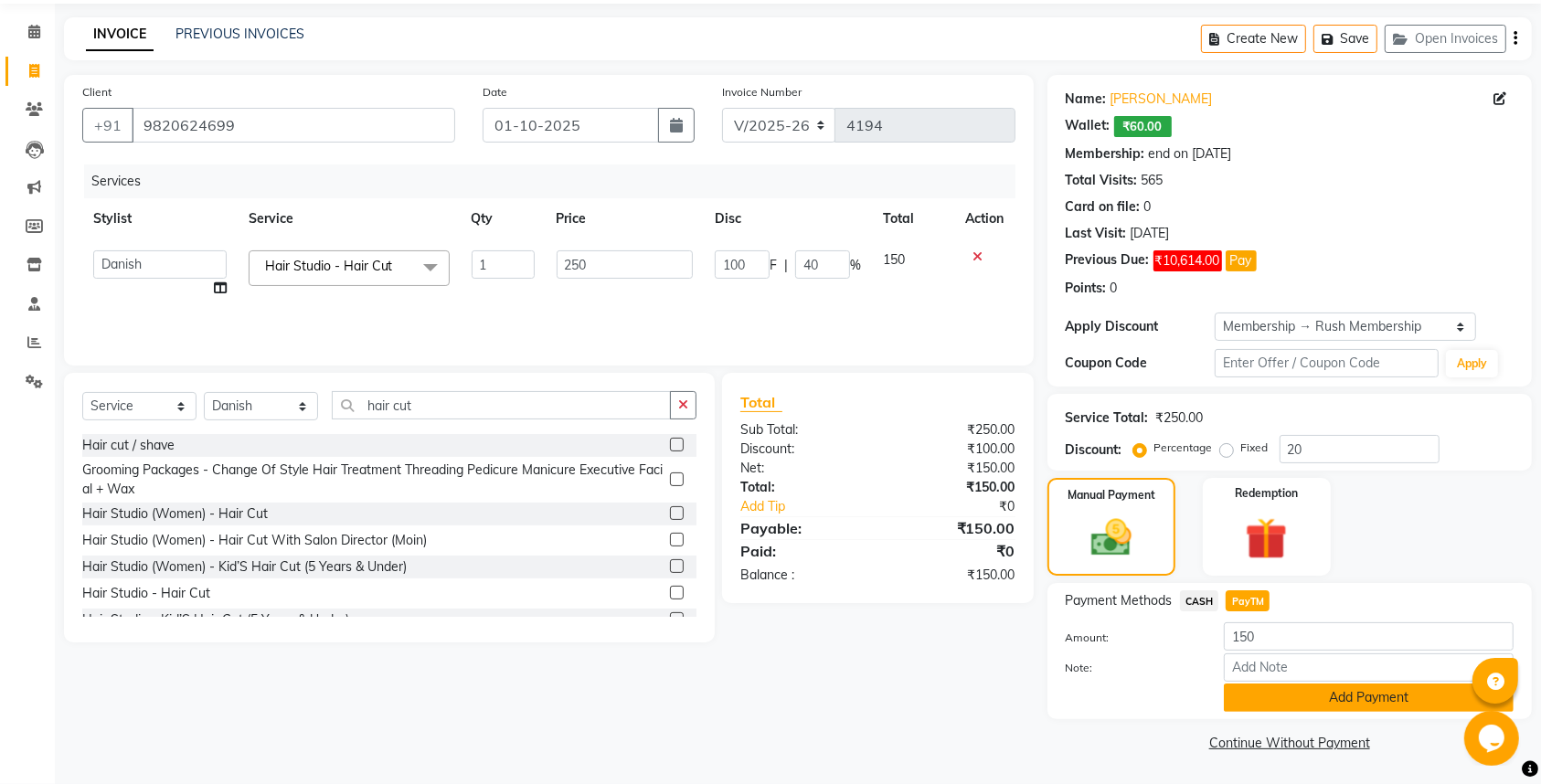
click at [1275, 700] on button "Add Payment" at bounding box center [1368, 698] width 290 height 28
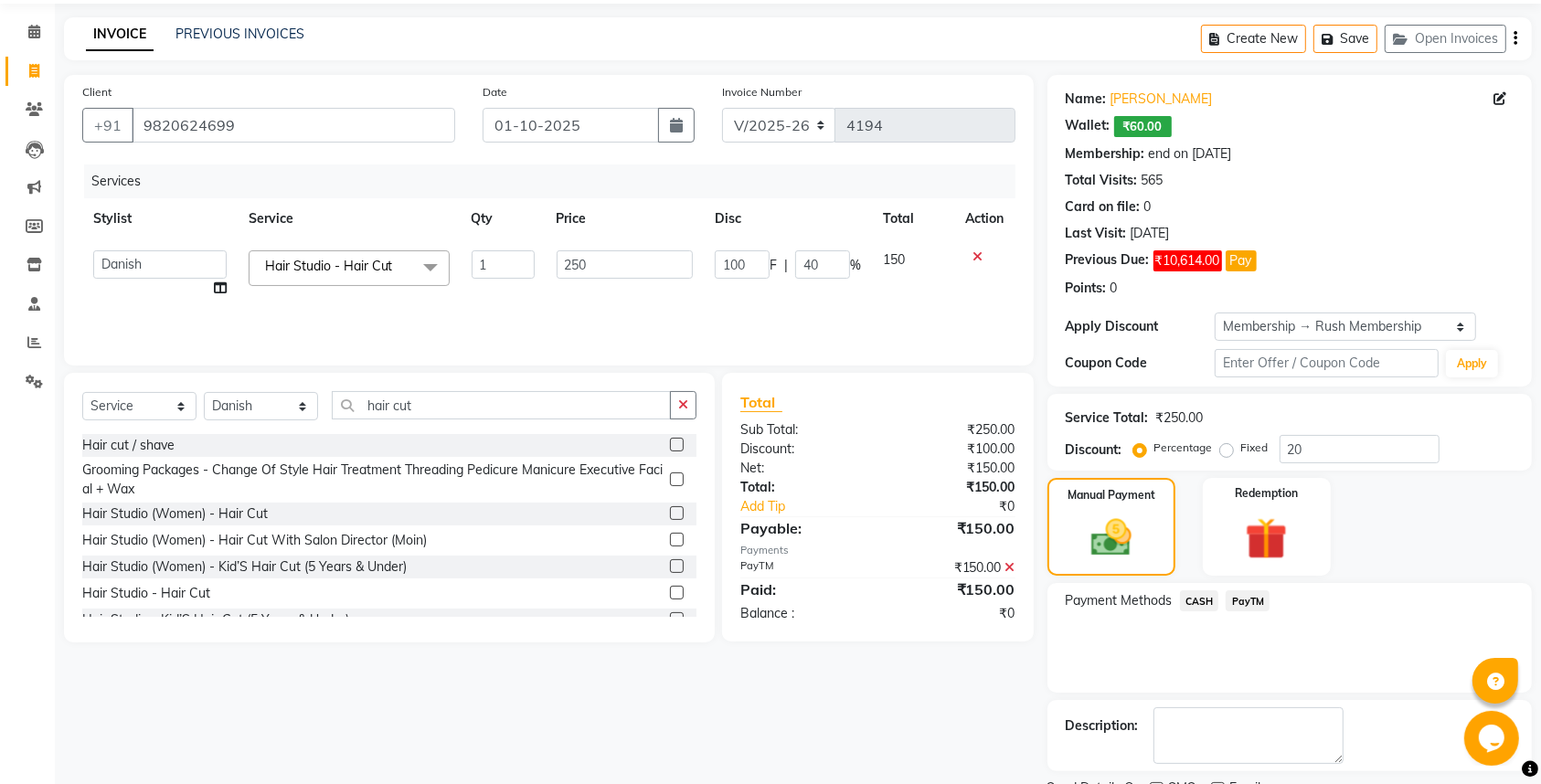
scroll to position [142, 0]
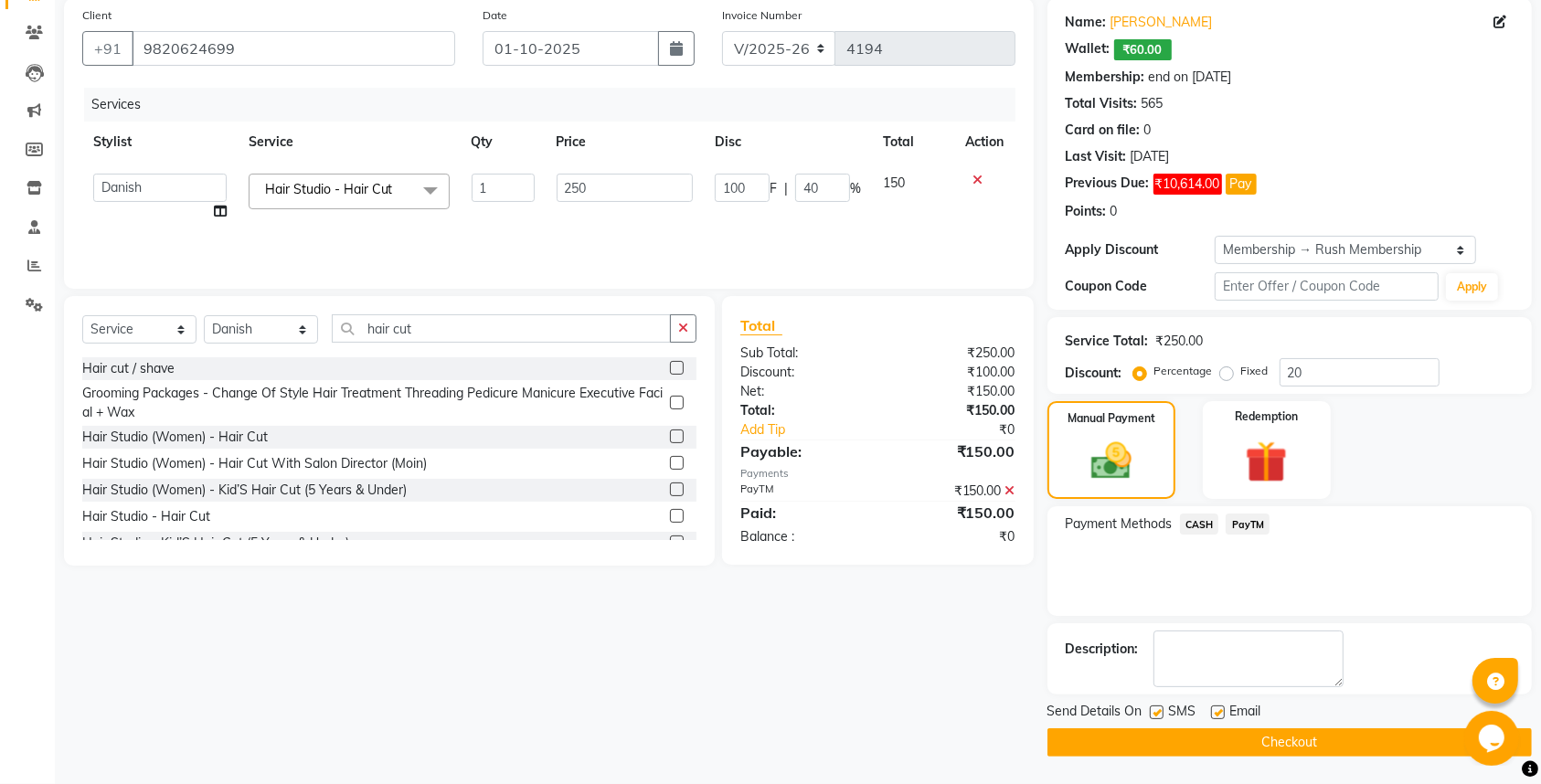
click at [1156, 714] on label at bounding box center [1157, 712] width 14 height 14
click at [1156, 714] on input "checkbox" at bounding box center [1156, 713] width 12 height 12
click at [1219, 712] on label at bounding box center [1218, 712] width 14 height 14
click at [1219, 712] on input "checkbox" at bounding box center [1217, 713] width 12 height 12
click at [1214, 733] on button "Checkout" at bounding box center [1290, 742] width 484 height 28
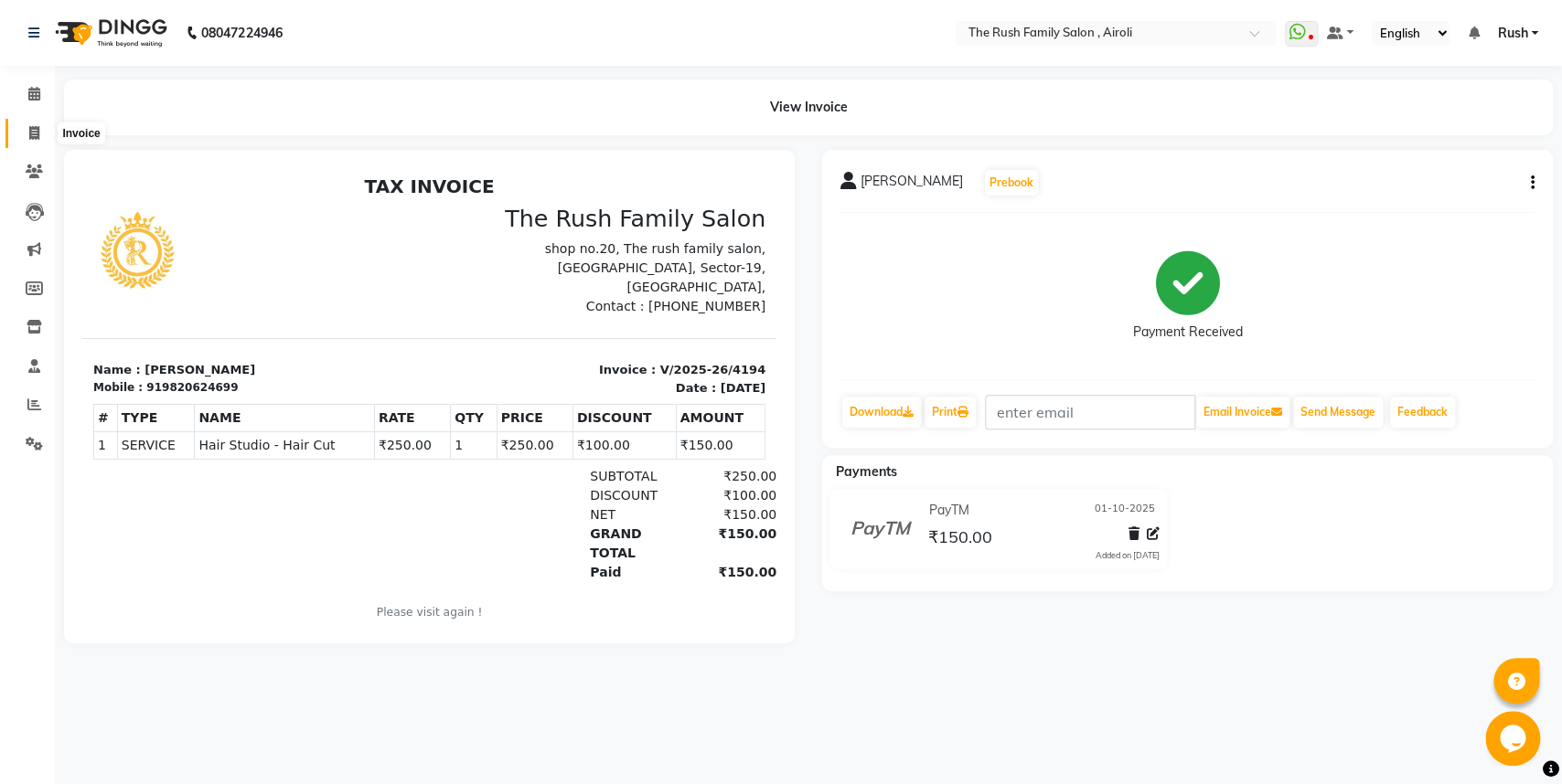
click at [31, 129] on icon at bounding box center [34, 133] width 10 height 14
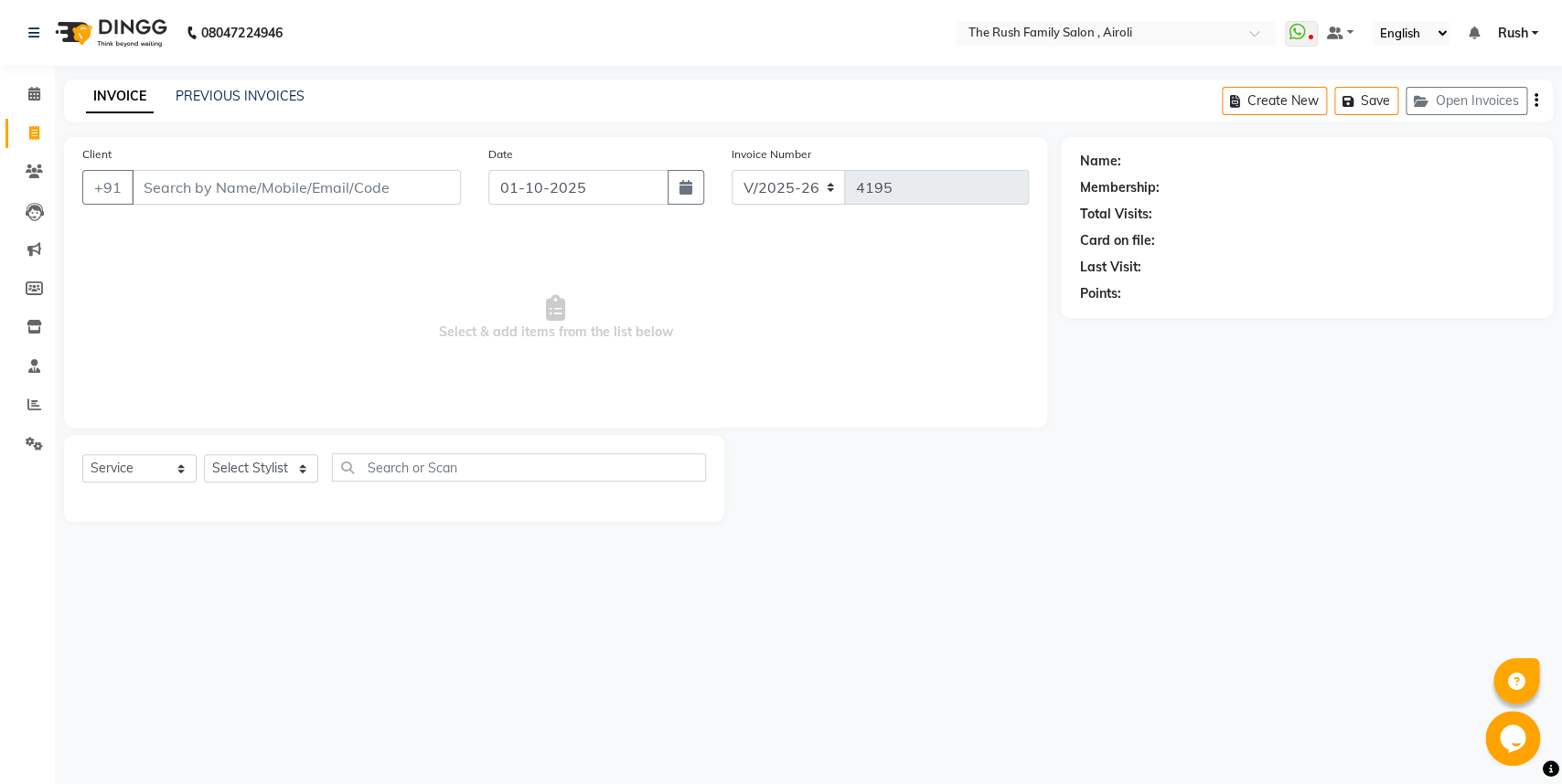
click at [168, 181] on input "Client" at bounding box center [296, 187] width 329 height 35
